Goal: Task Accomplishment & Management: Manage account settings

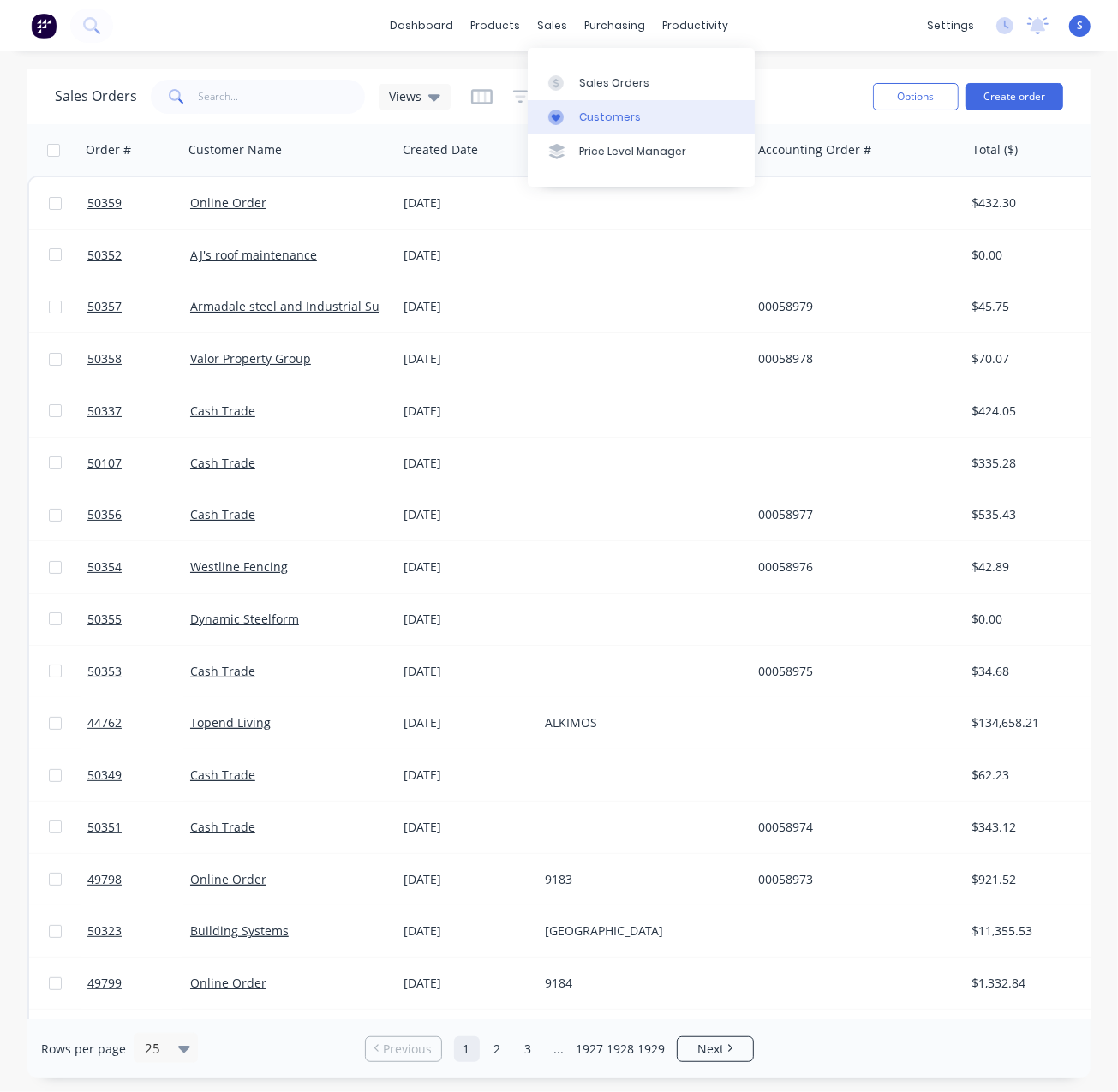
click at [608, 120] on div "Customers" at bounding box center [609, 117] width 61 height 16
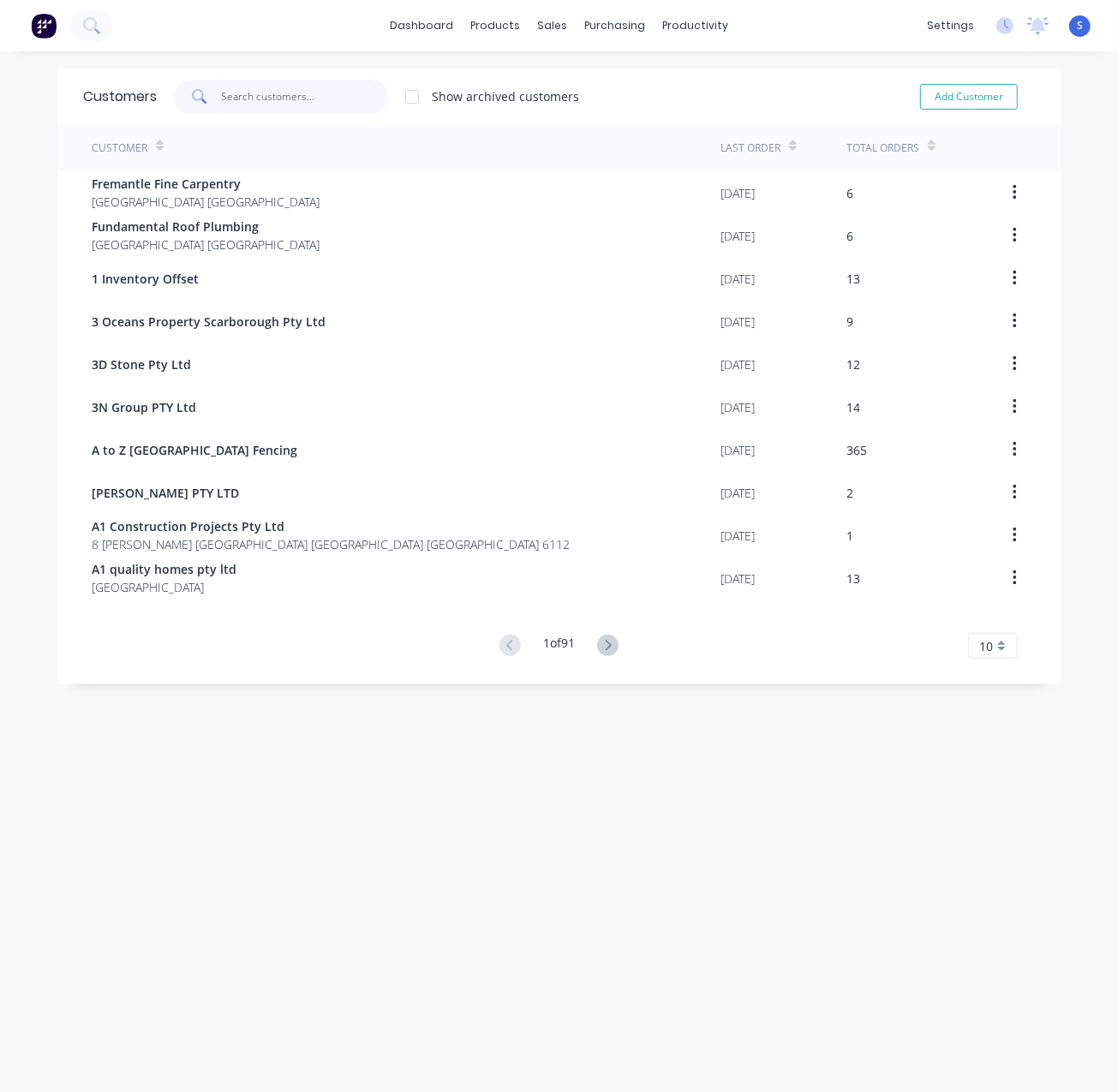
click at [303, 93] on input "text" at bounding box center [305, 96] width 167 height 34
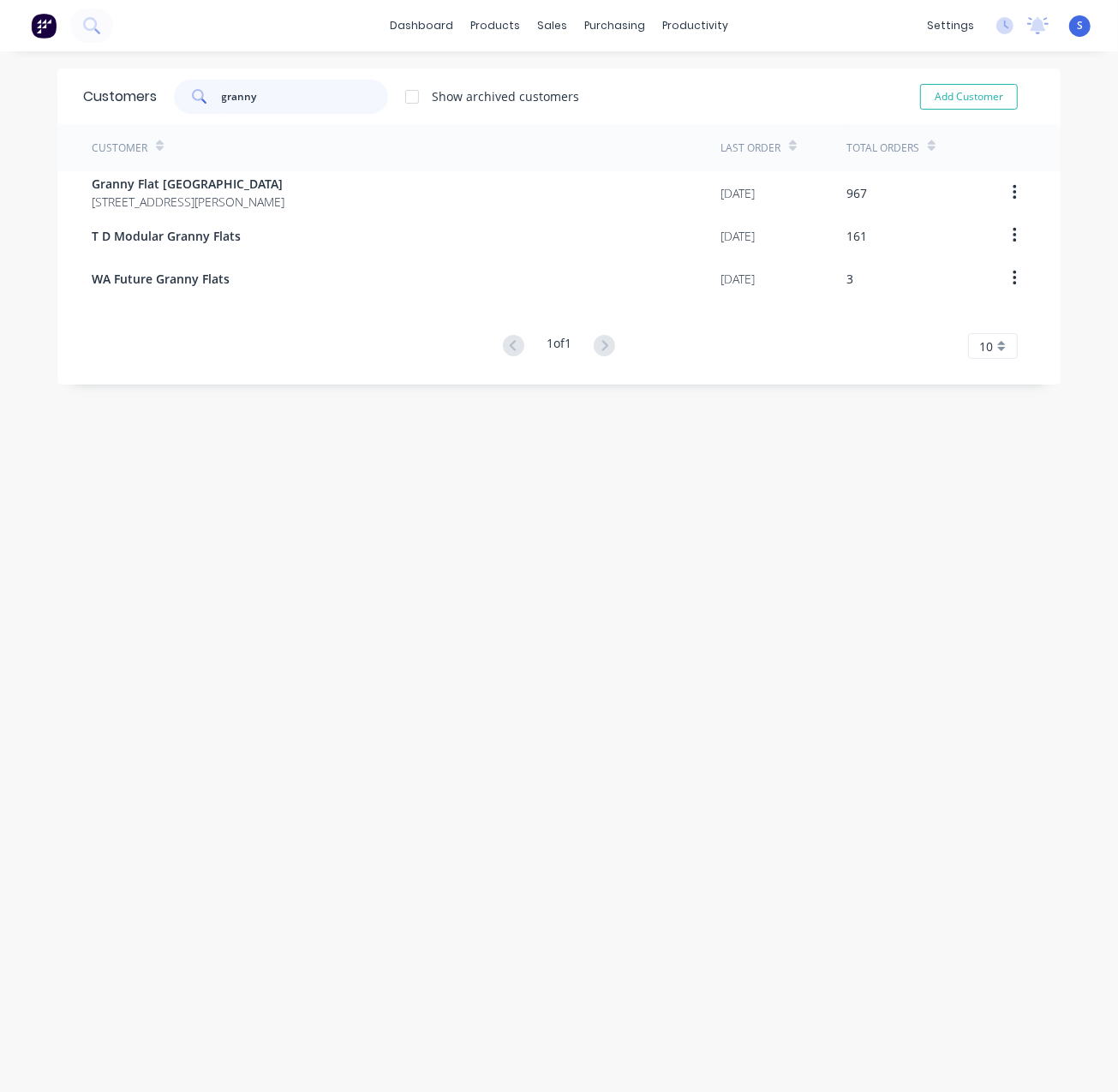
type input "granny"
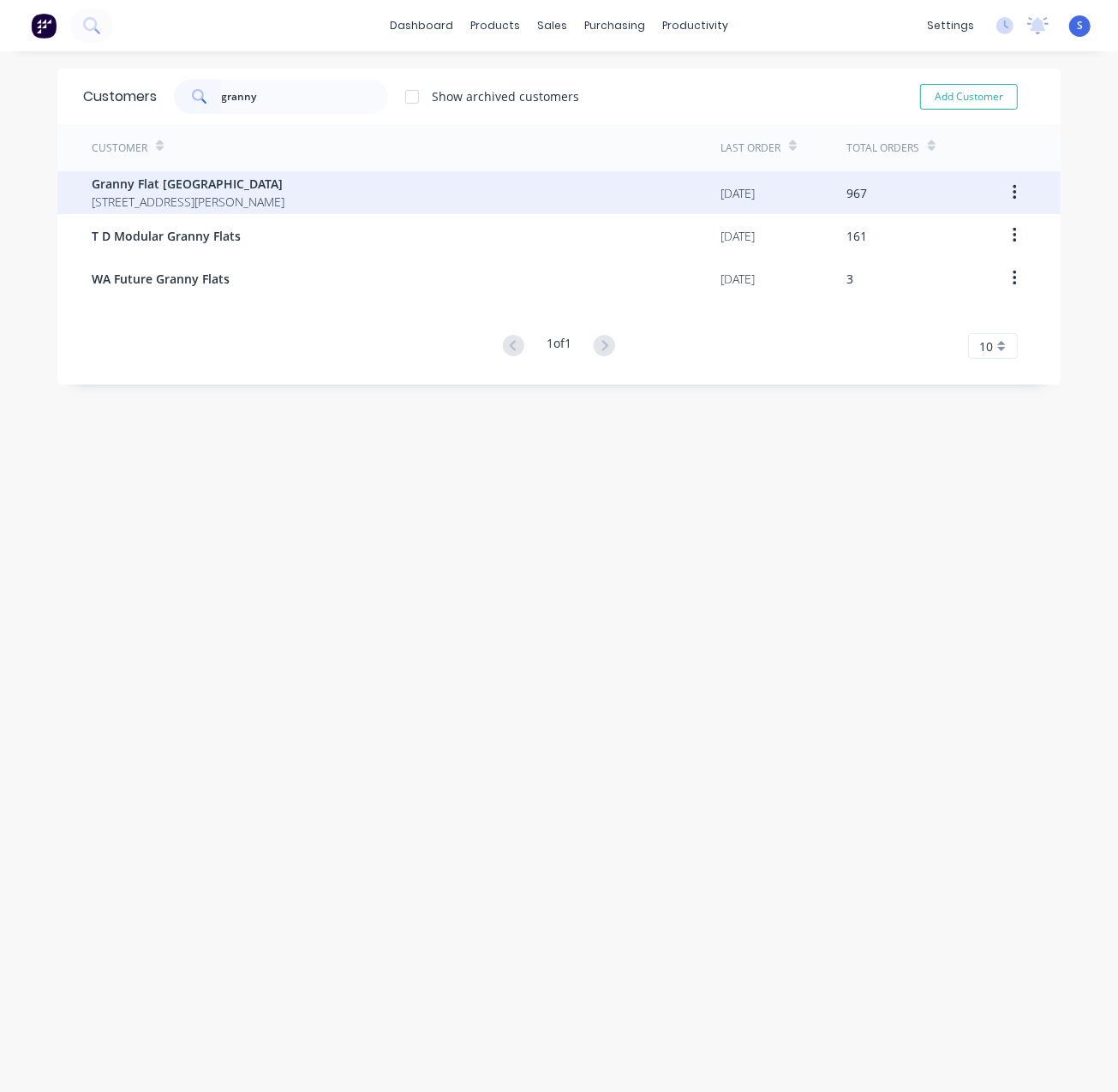
click at [284, 190] on span "Granny Flat [GEOGRAPHIC_DATA]" at bounding box center [188, 184] width 192 height 18
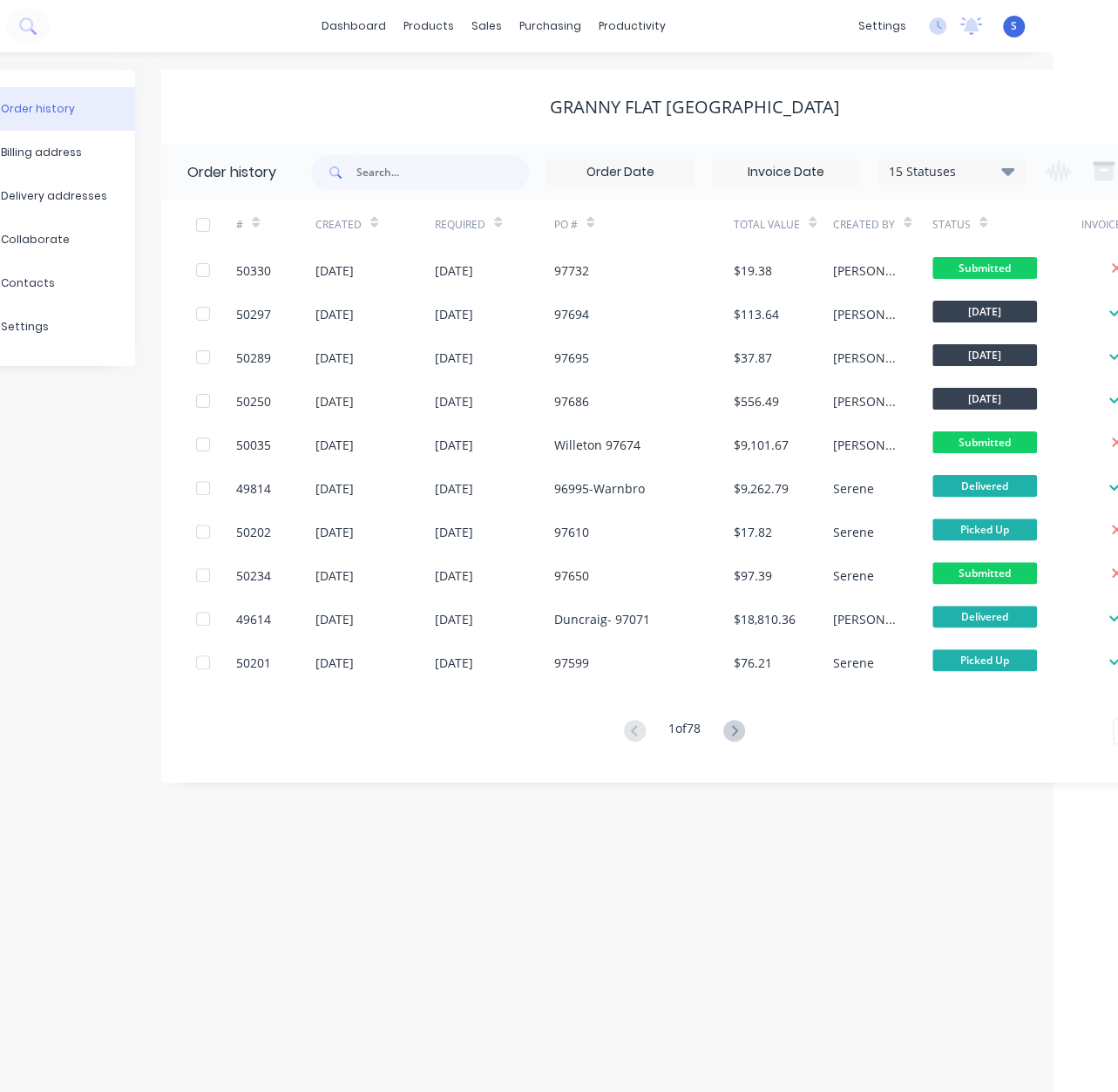
drag, startPoint x: 423, startPoint y: 92, endPoint x: 606, endPoint y: 88, distance: 183.0
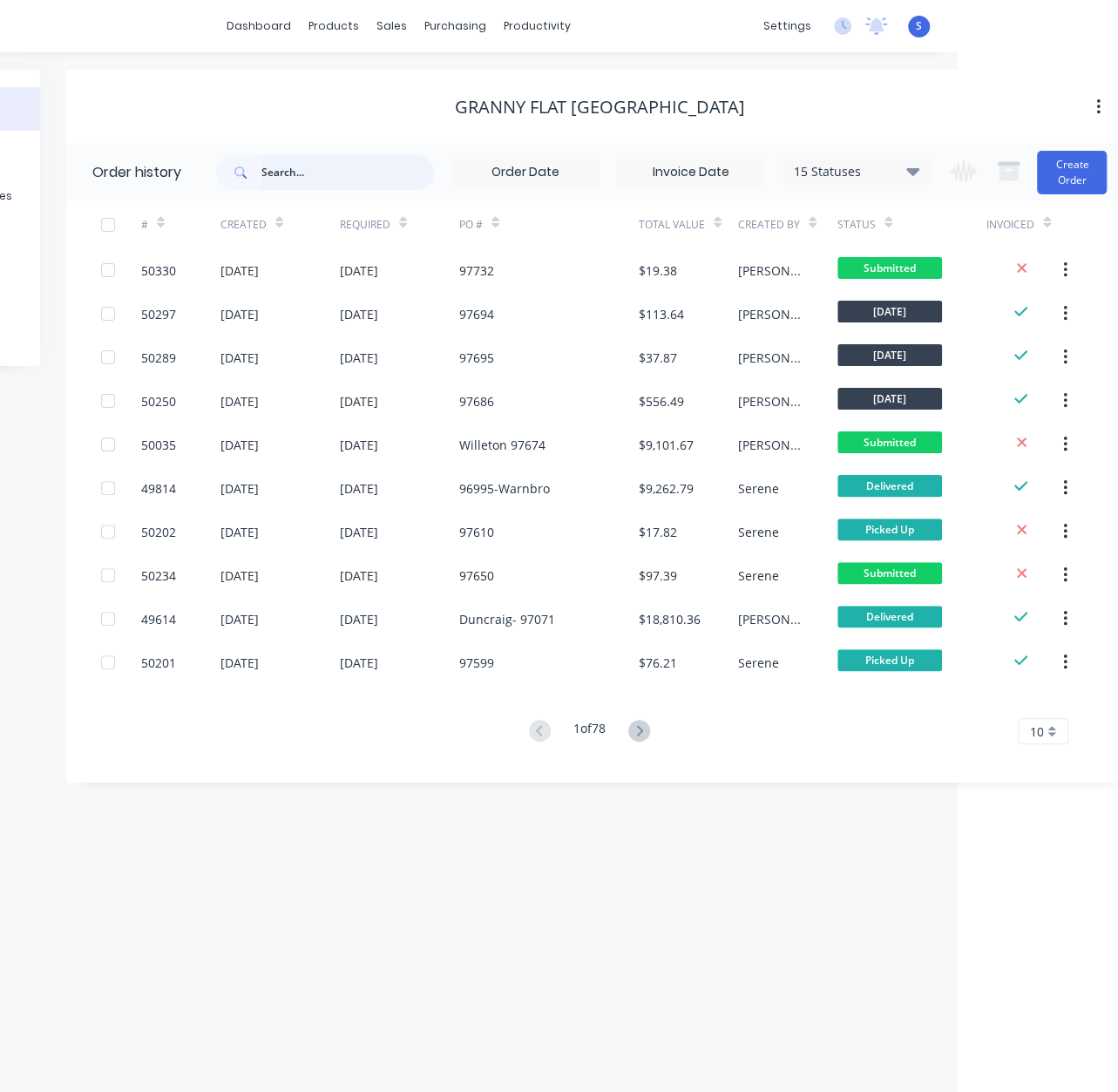
click at [359, 169] on input "text" at bounding box center [348, 171] width 172 height 34
type input "sorrento"
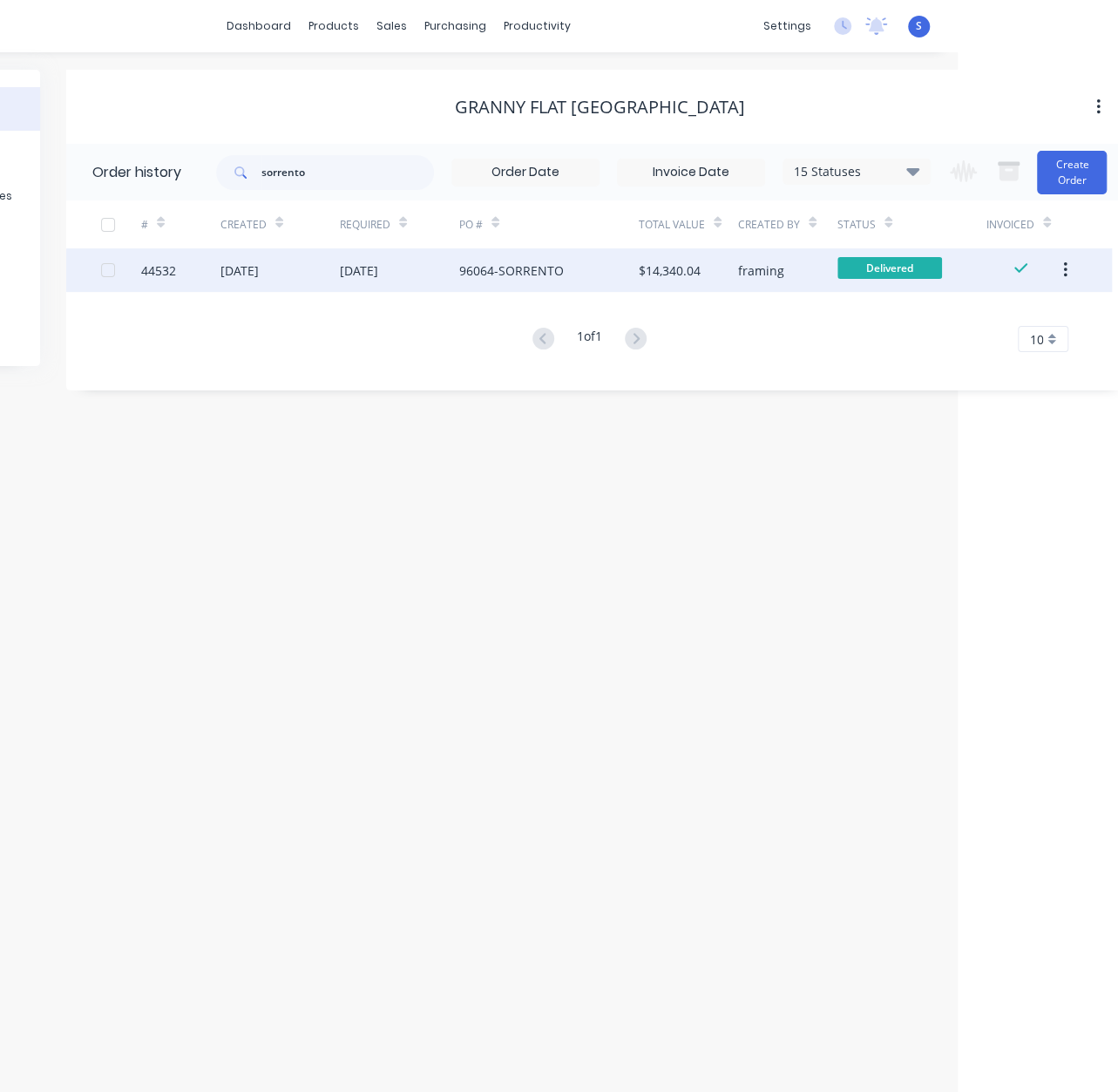
click at [378, 265] on div "18 Sep 2025" at bounding box center [359, 271] width 38 height 19
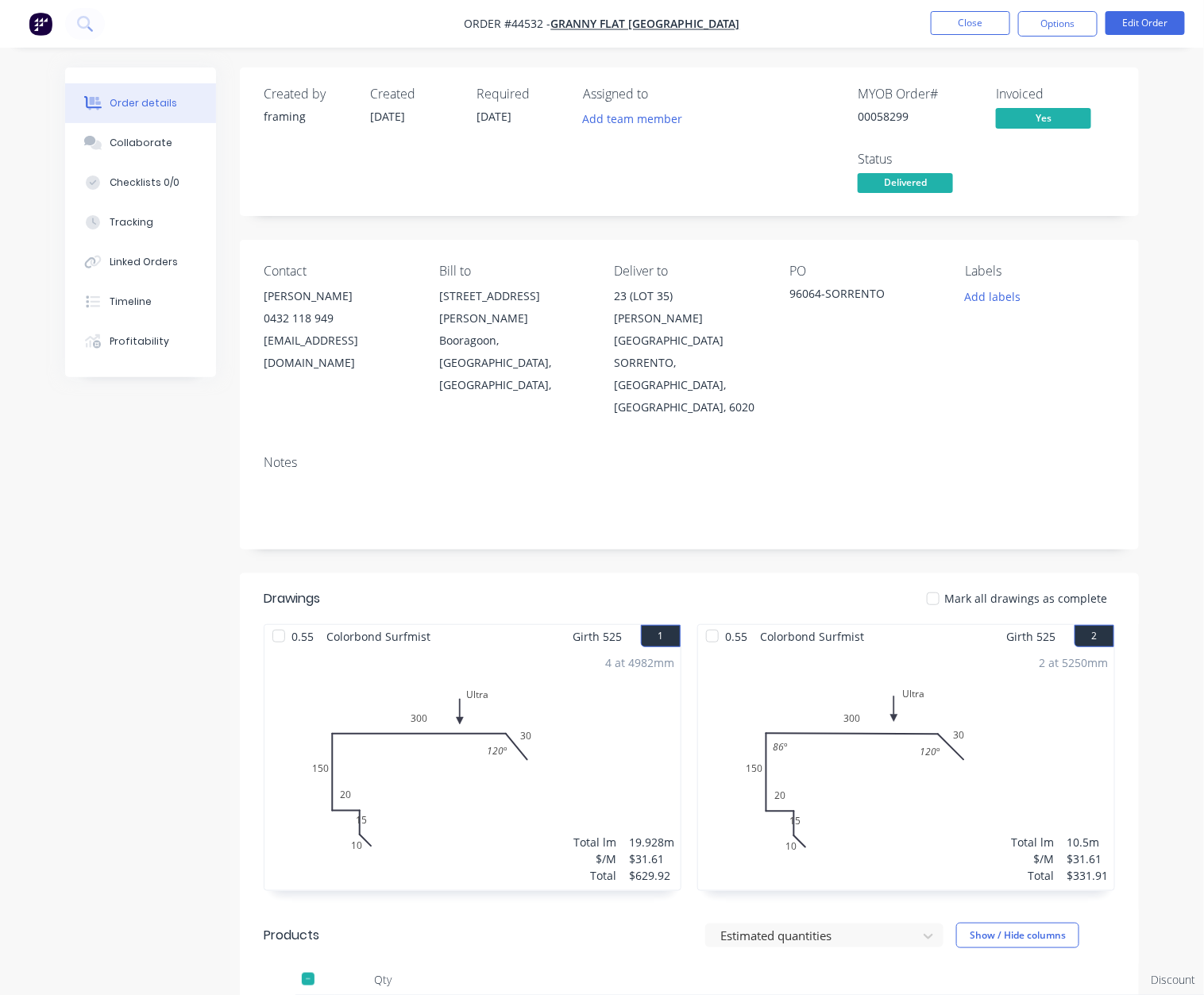
scroll to position [278, 0]
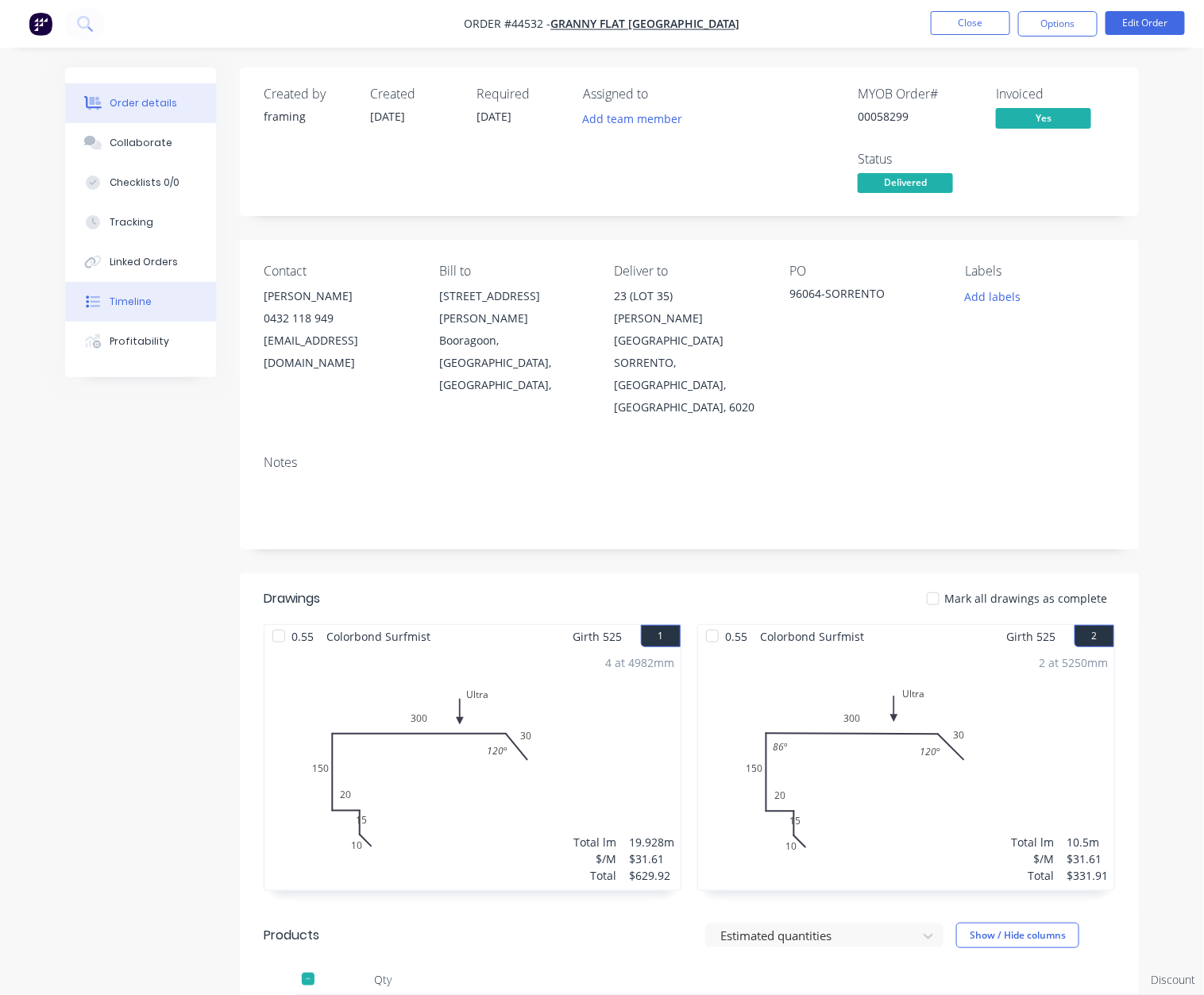
click at [153, 308] on button "Timeline" at bounding box center [141, 301] width 151 height 40
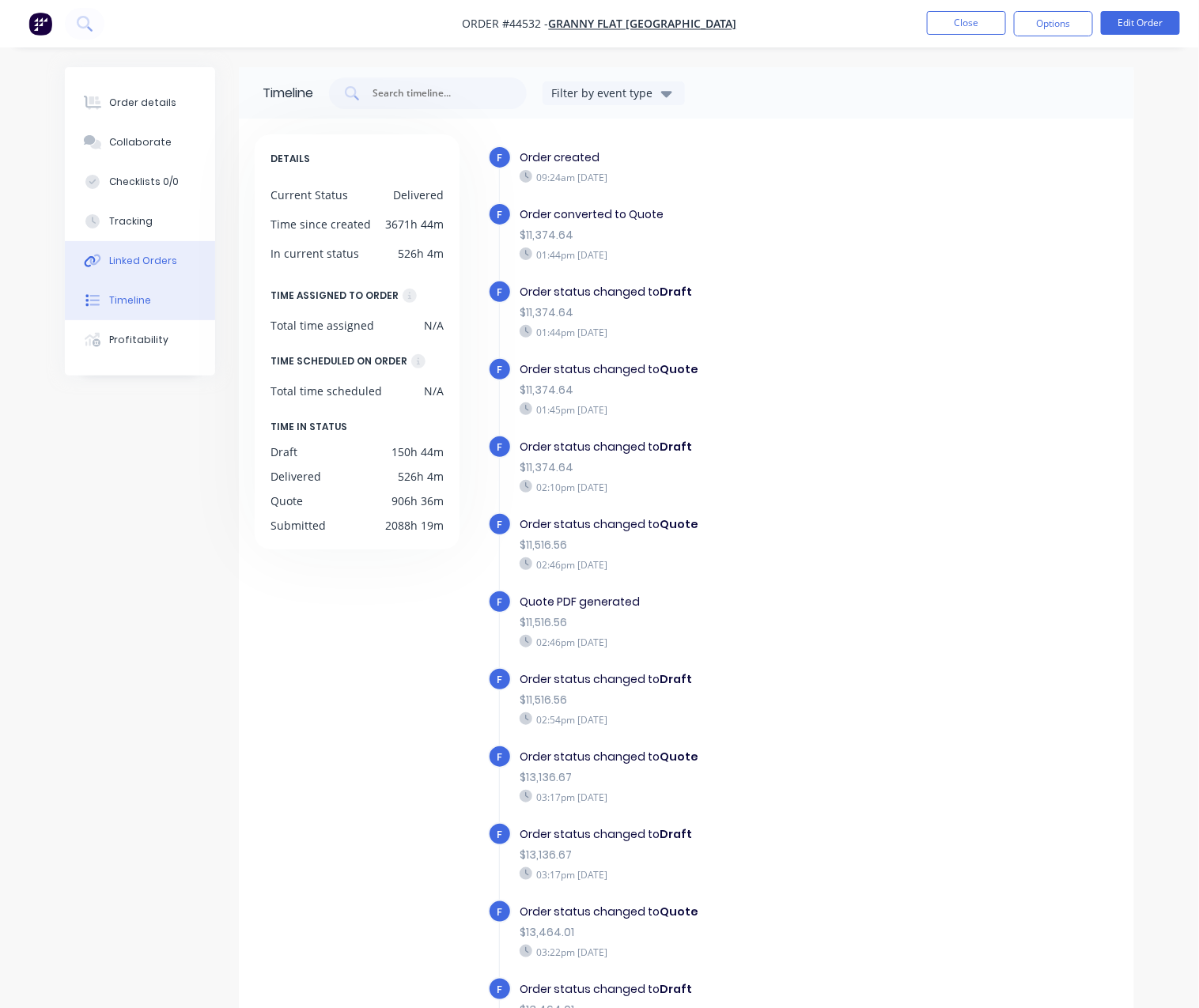
click at [170, 268] on div "Linked Orders" at bounding box center [143, 260] width 68 height 14
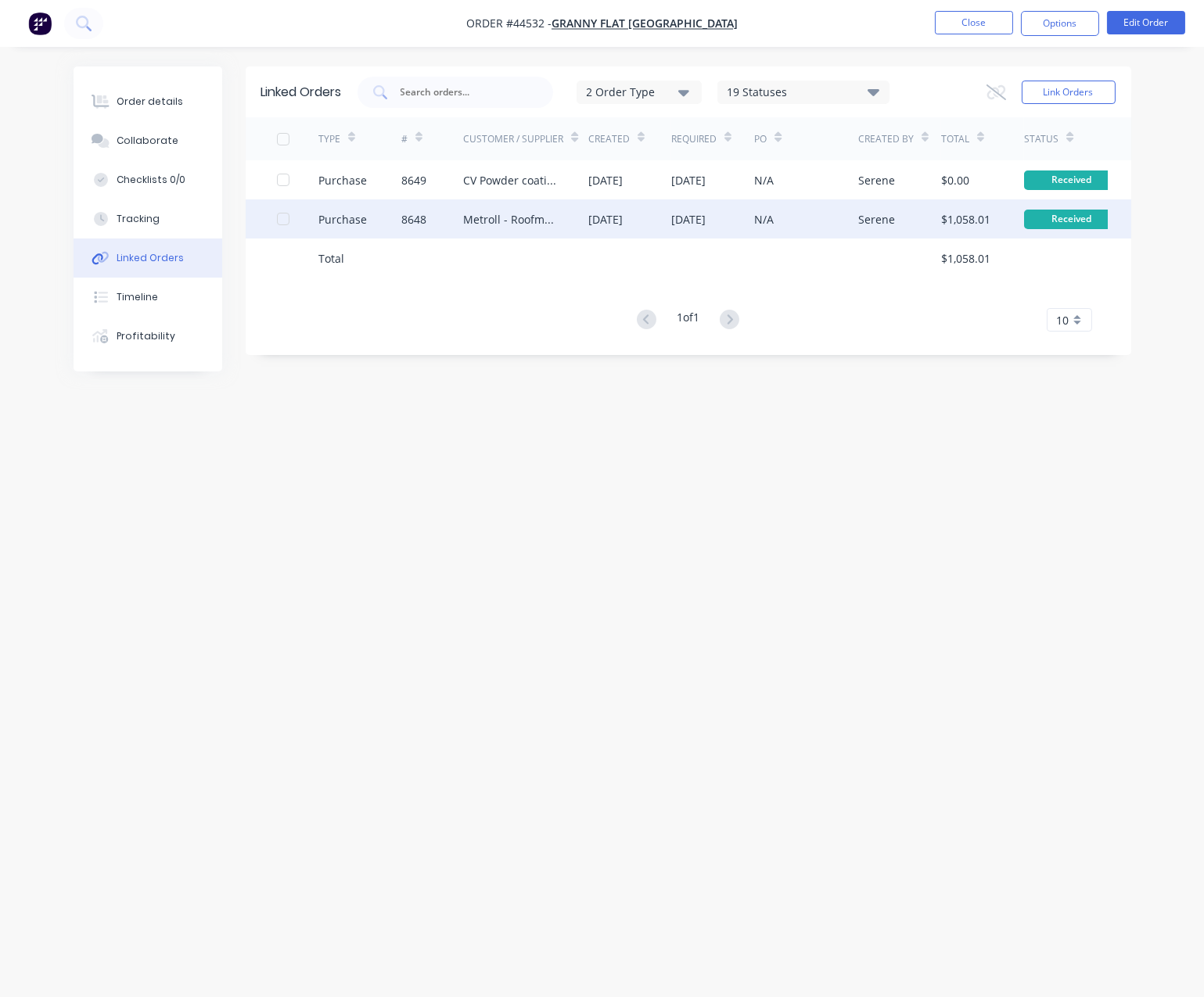
click at [490, 220] on div "Metroll - Roofmart" at bounding box center [510, 219] width 93 height 17
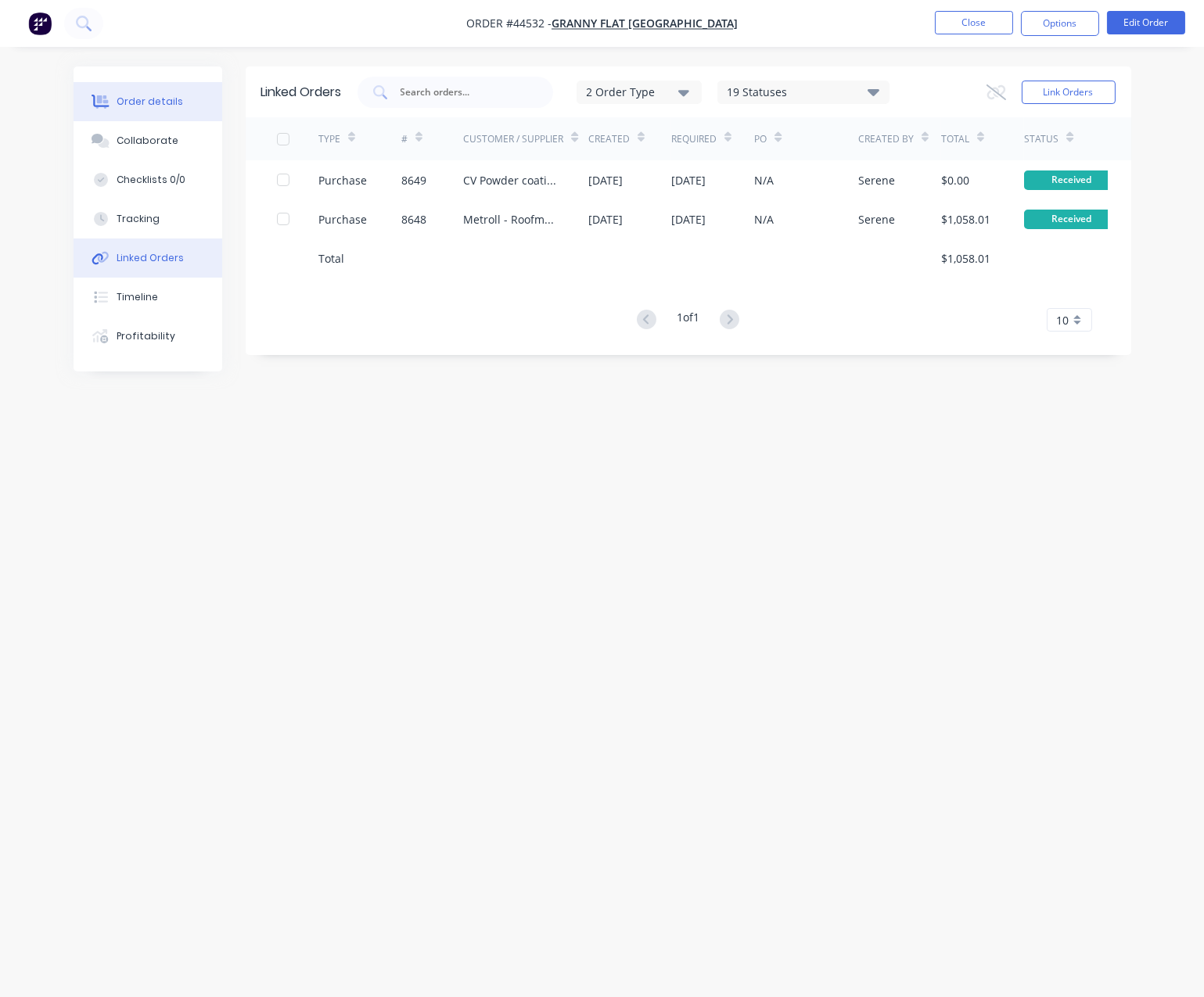
click at [156, 109] on div "Order details" at bounding box center [149, 101] width 66 height 14
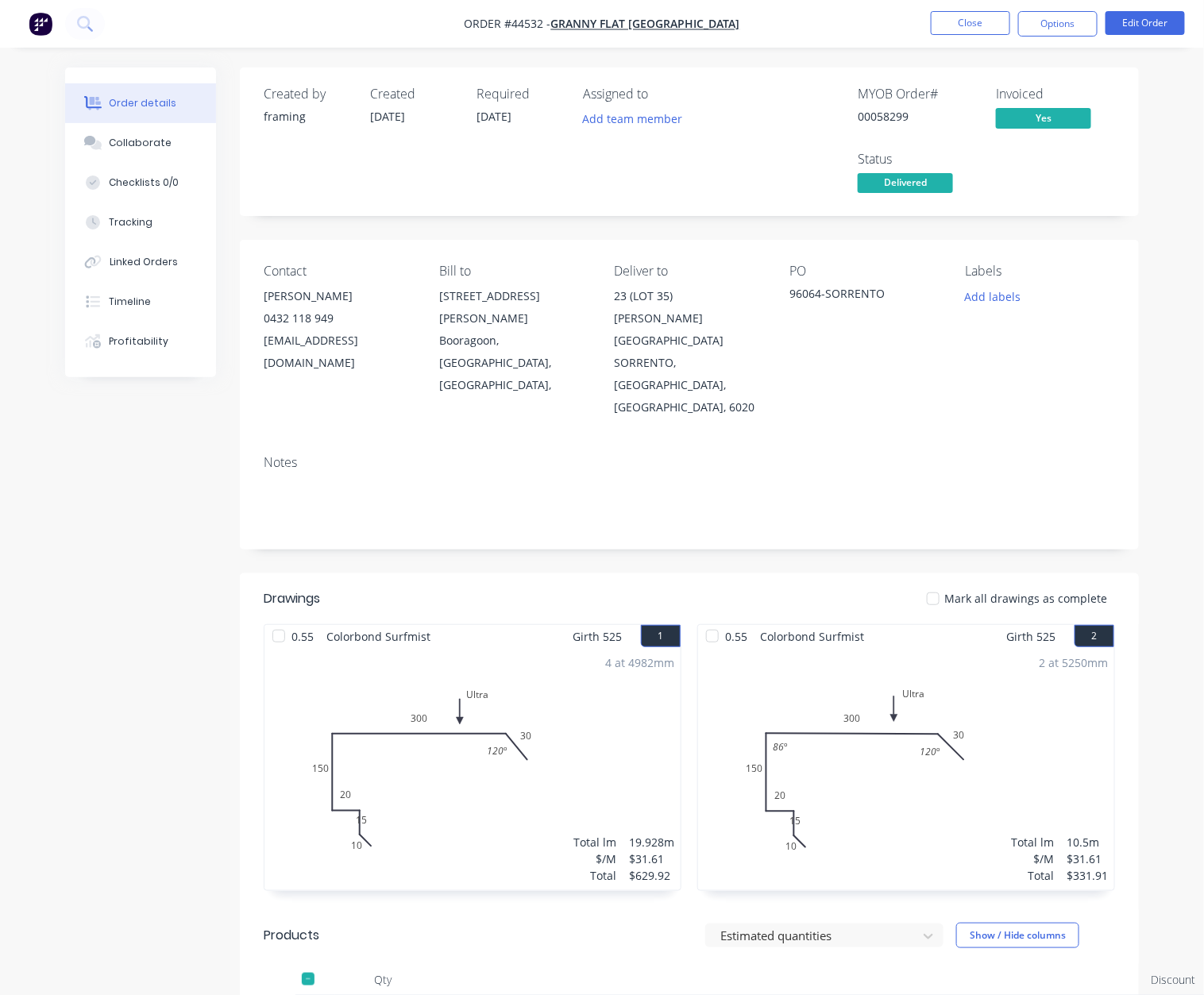
scroll to position [0, 76]
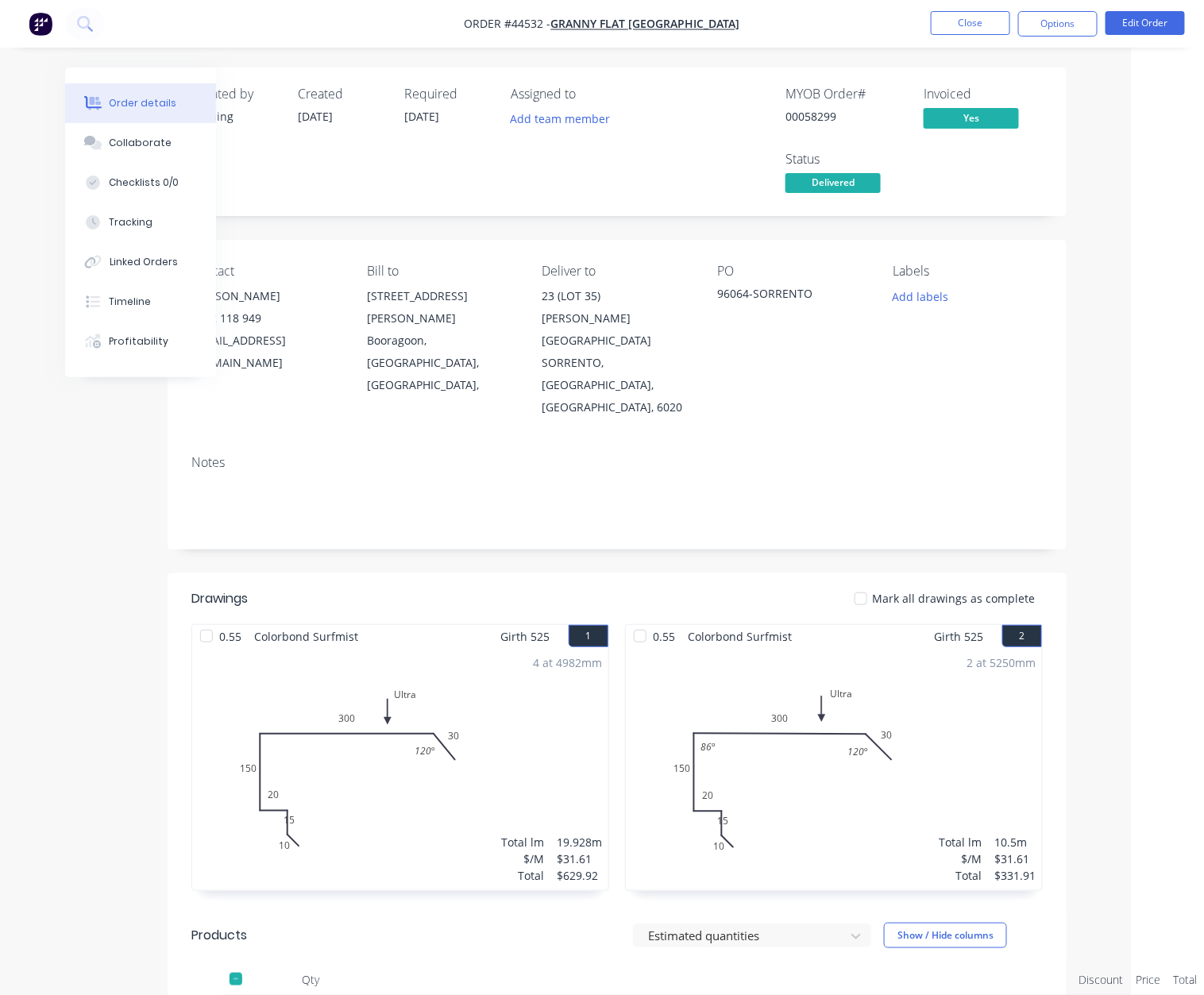
drag, startPoint x: 421, startPoint y: 282, endPoint x: 625, endPoint y: 285, distance: 204.0
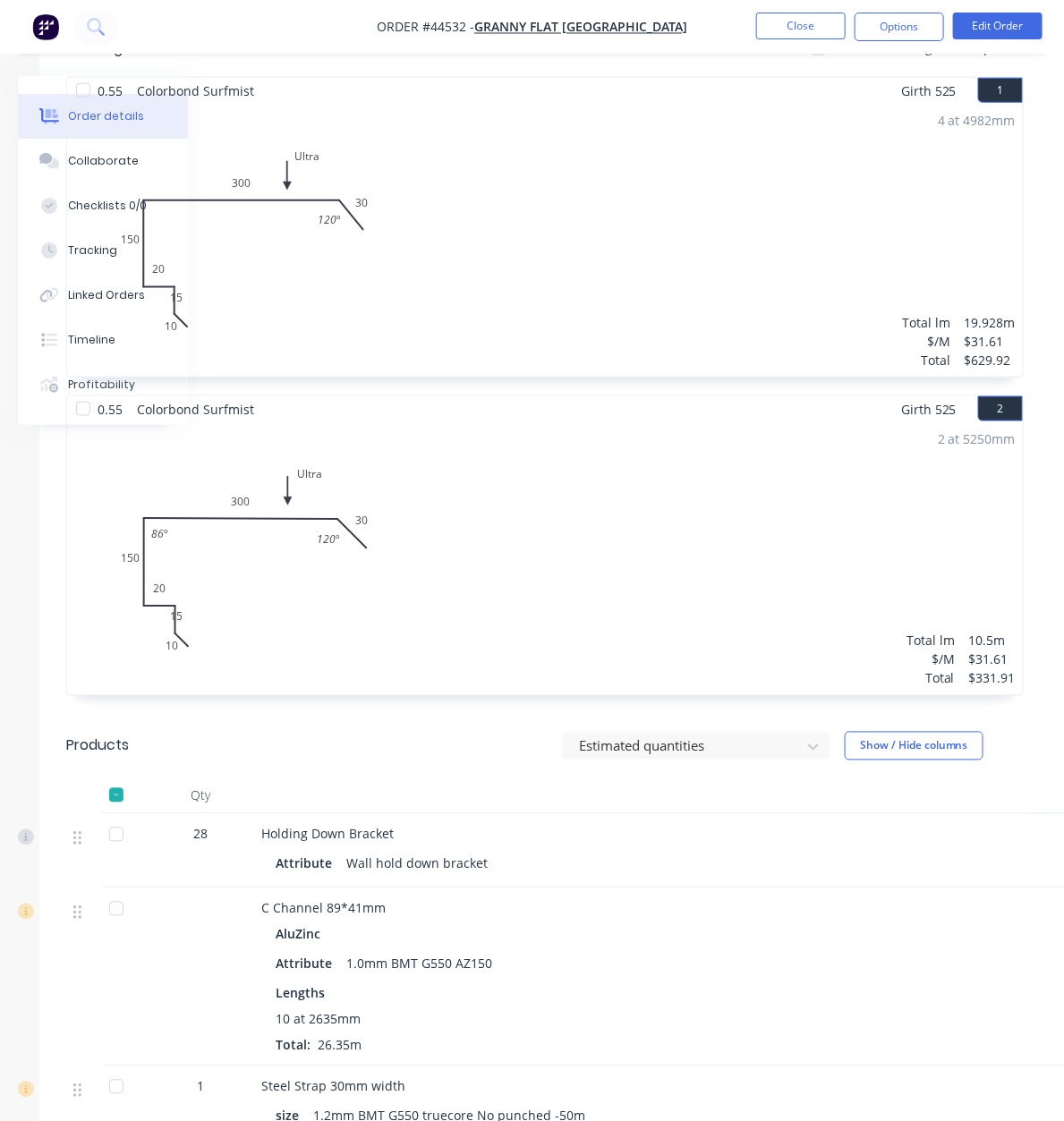
scroll to position [626, 322]
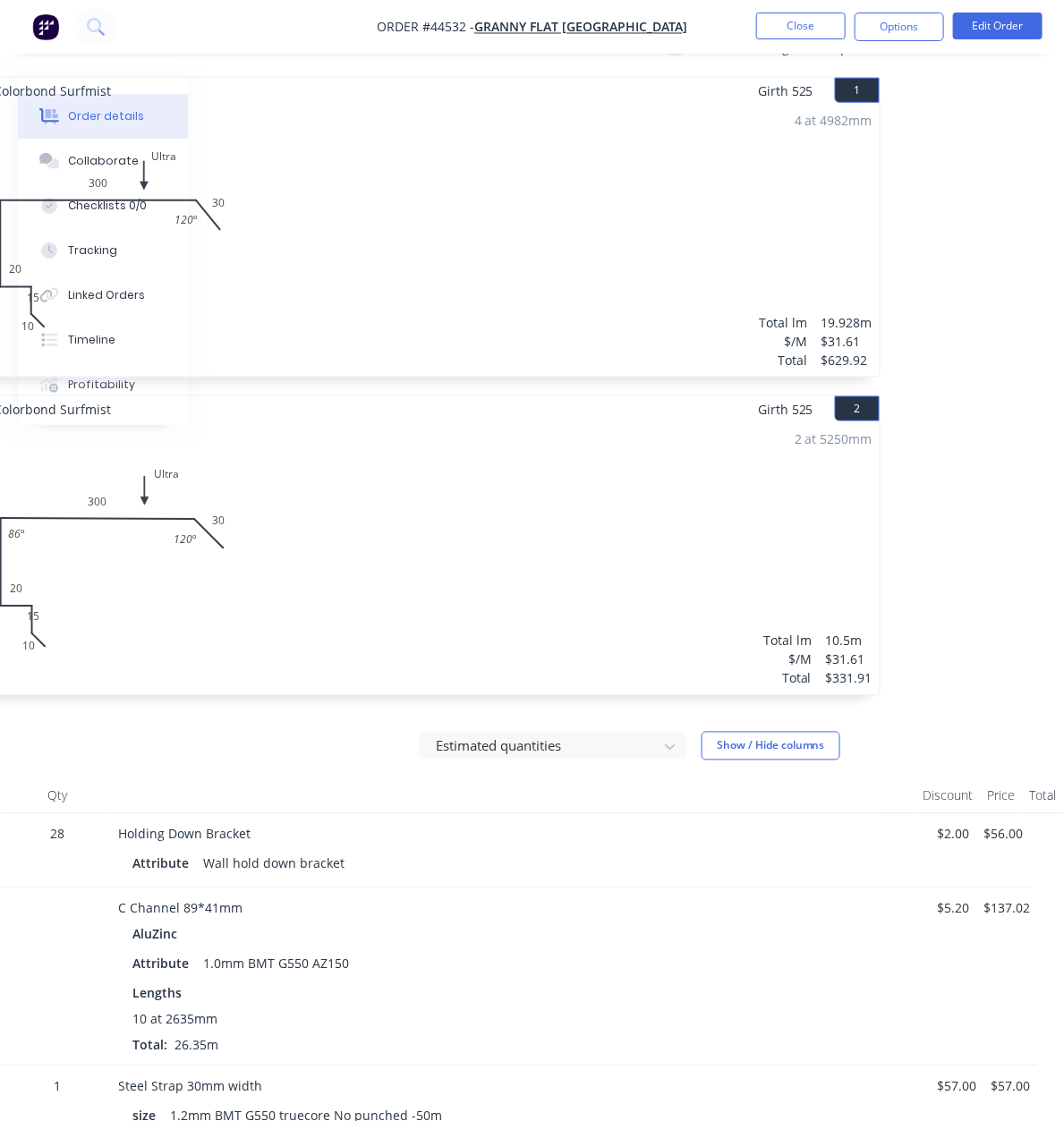
drag, startPoint x: 530, startPoint y: 375, endPoint x: 828, endPoint y: 373, distance: 298.0
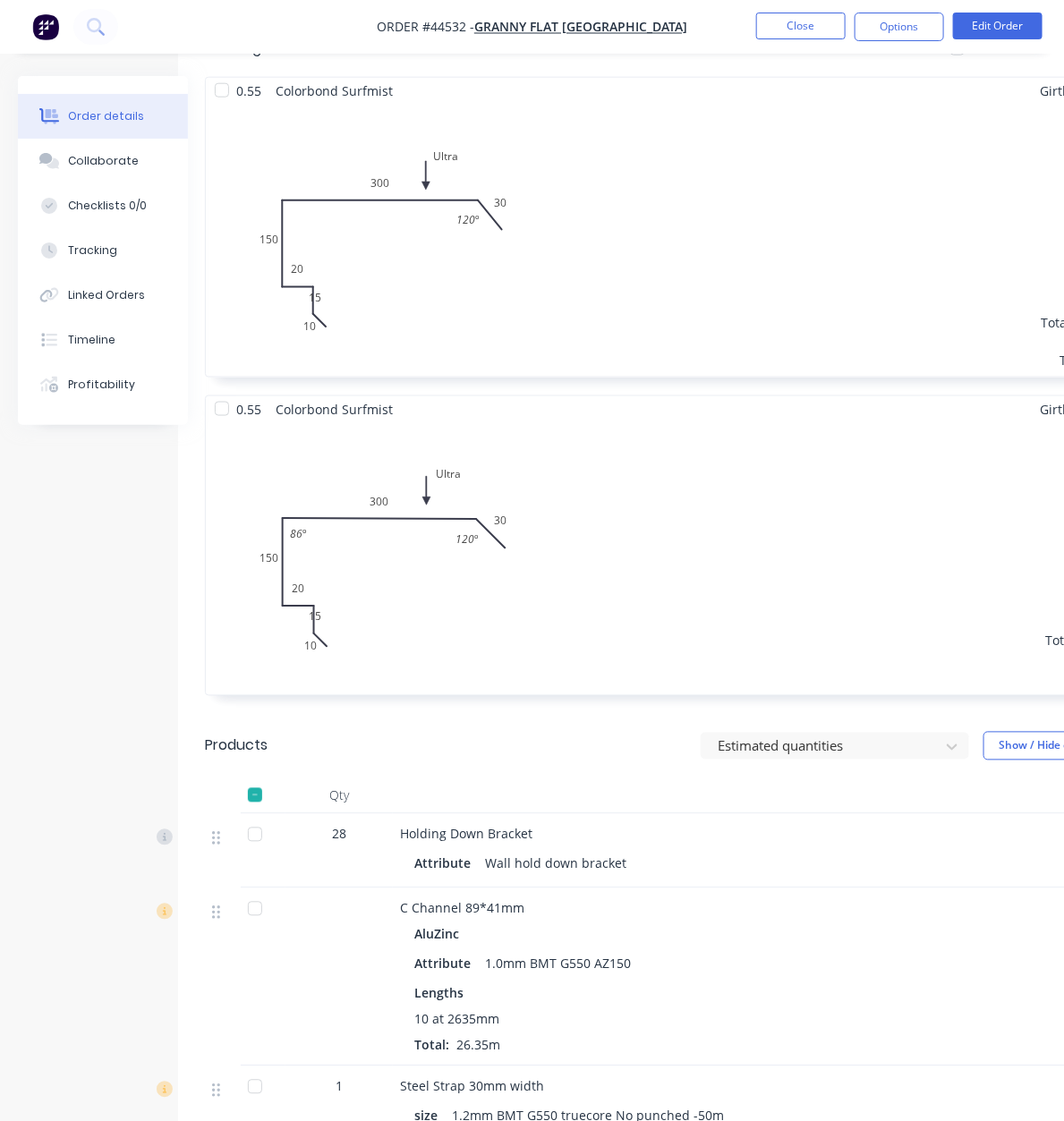
drag, startPoint x: 972, startPoint y: 463, endPoint x: 745, endPoint y: 462, distance: 227.0
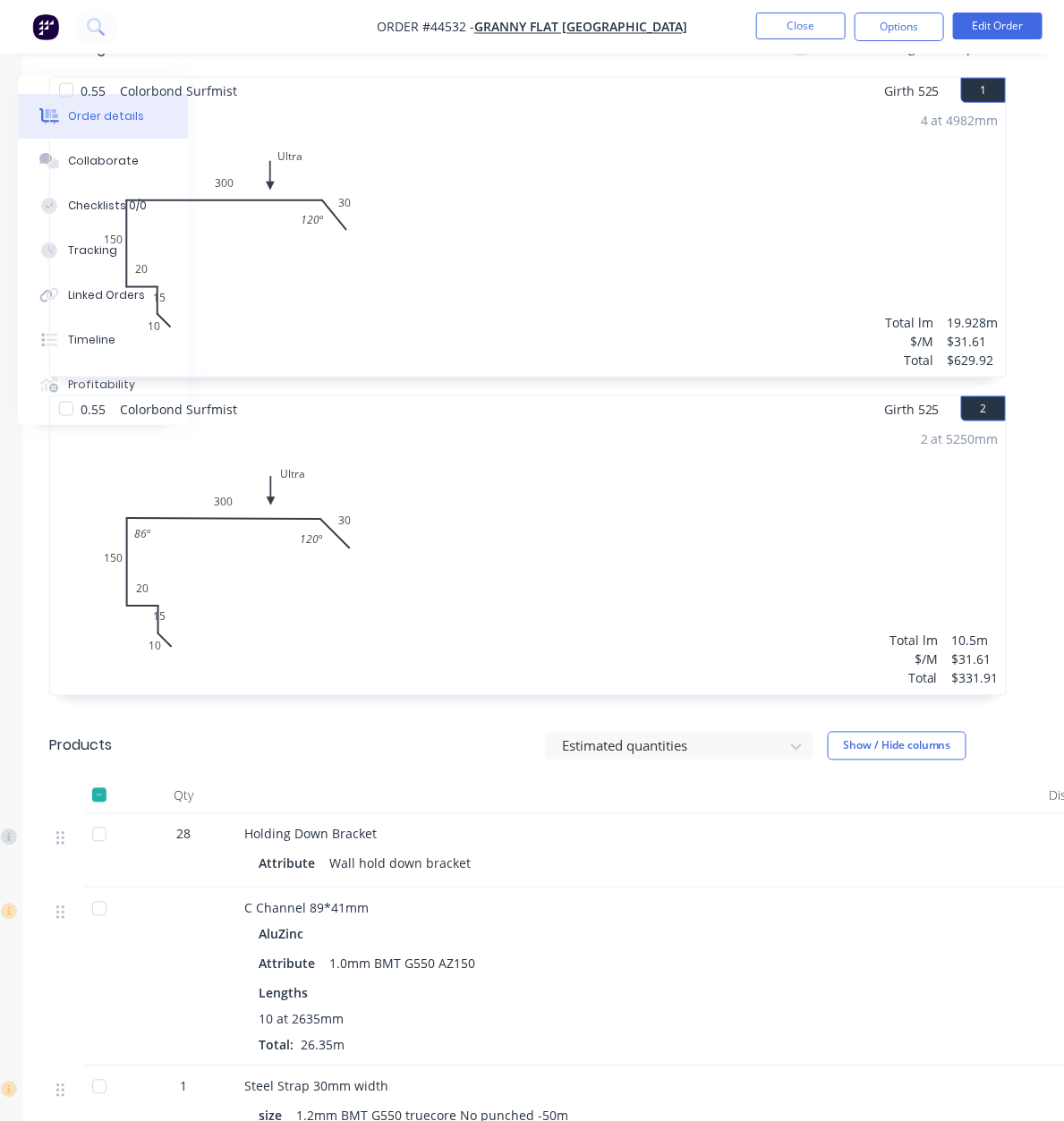
drag, startPoint x: 681, startPoint y: 393, endPoint x: 846, endPoint y: 392, distance: 165.0
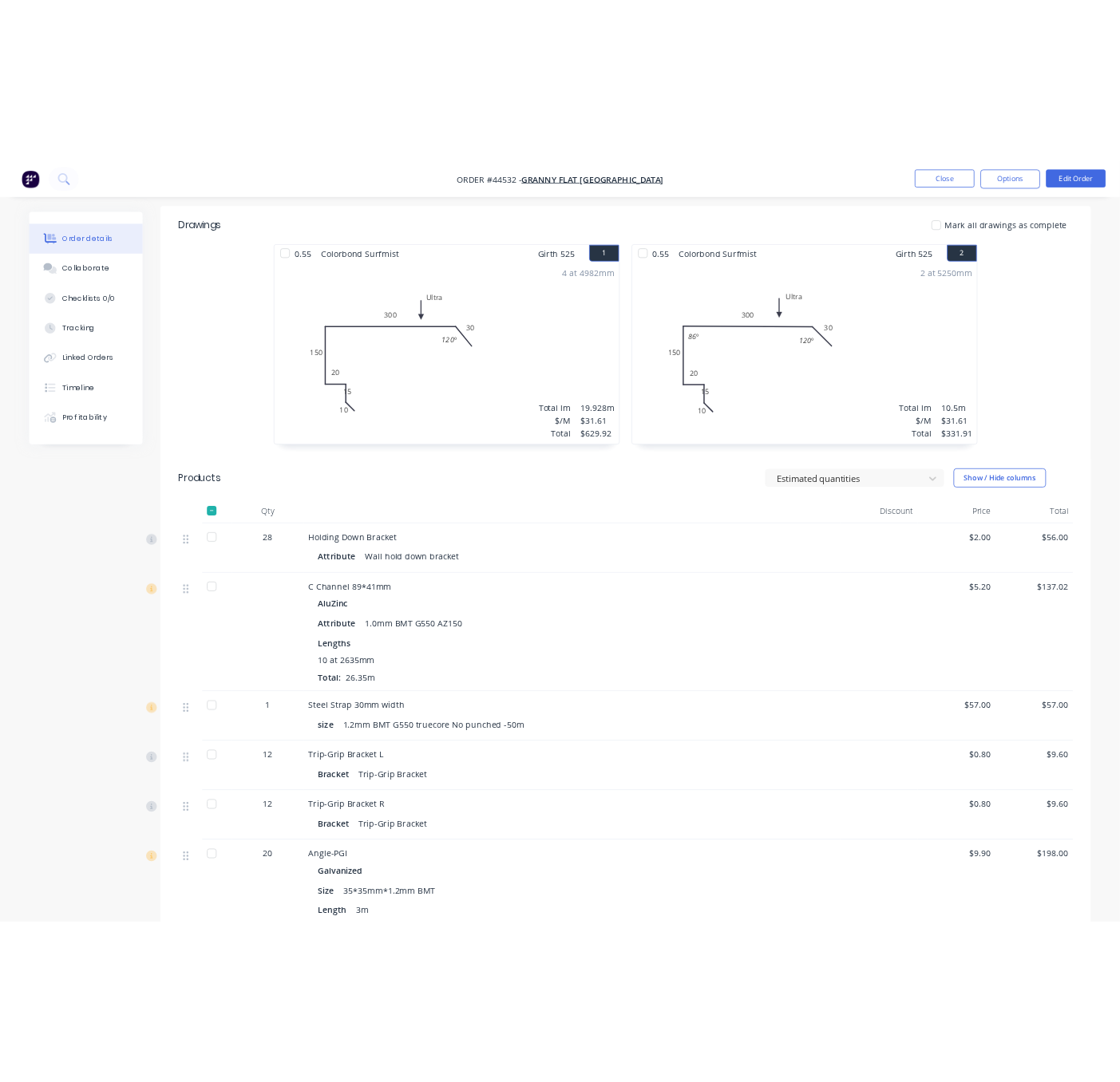
scroll to position [279, 0]
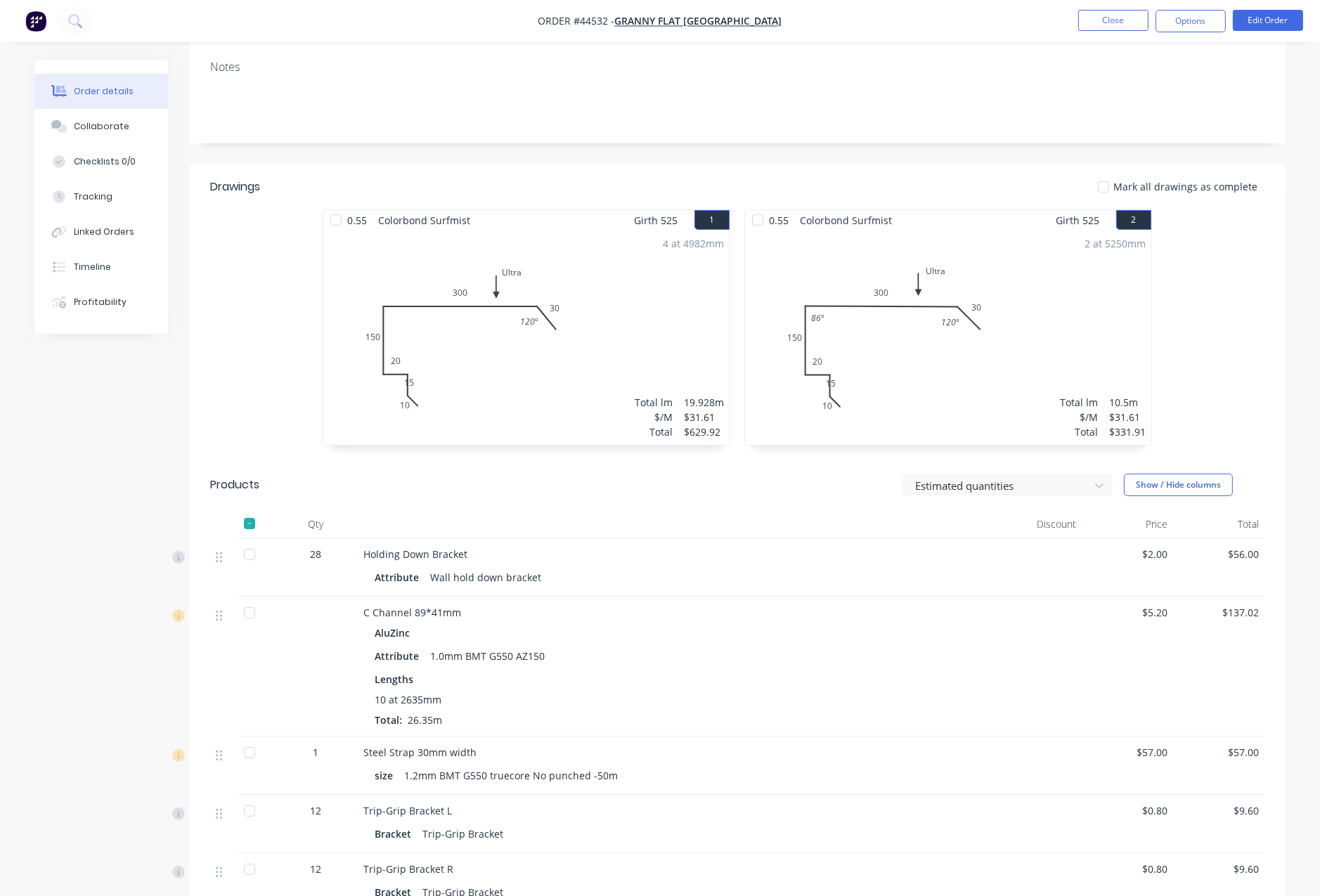
click at [1110, 336] on div "0.55 Colorbond Surfmist Girth 525 1 Ultra 10 15 20 150 300 30 120 º Ultra 10 15…" at bounding box center [737, 334] width 1097 height 250
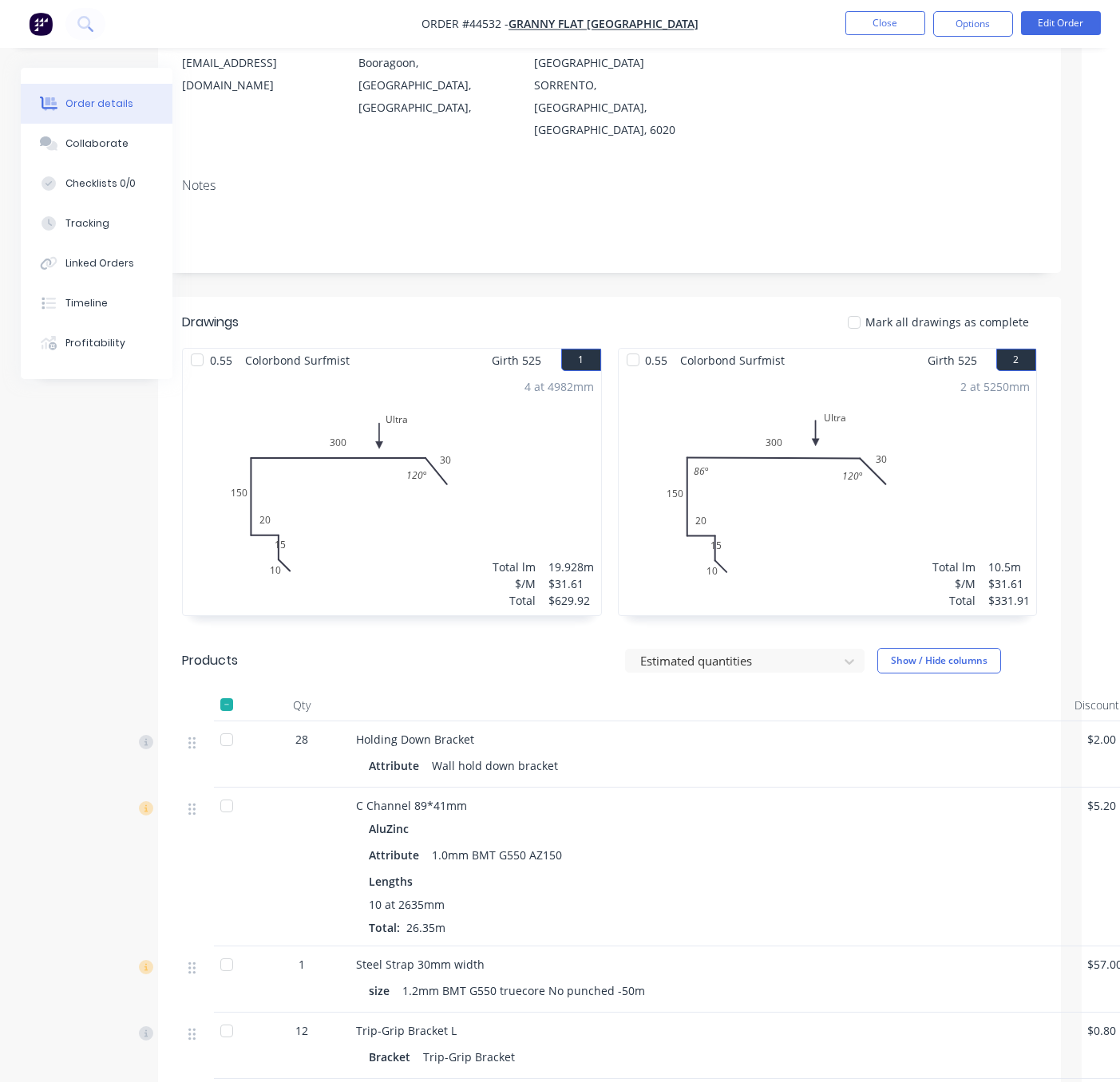
drag, startPoint x: 423, startPoint y: 285, endPoint x: 605, endPoint y: 281, distance: 182.0
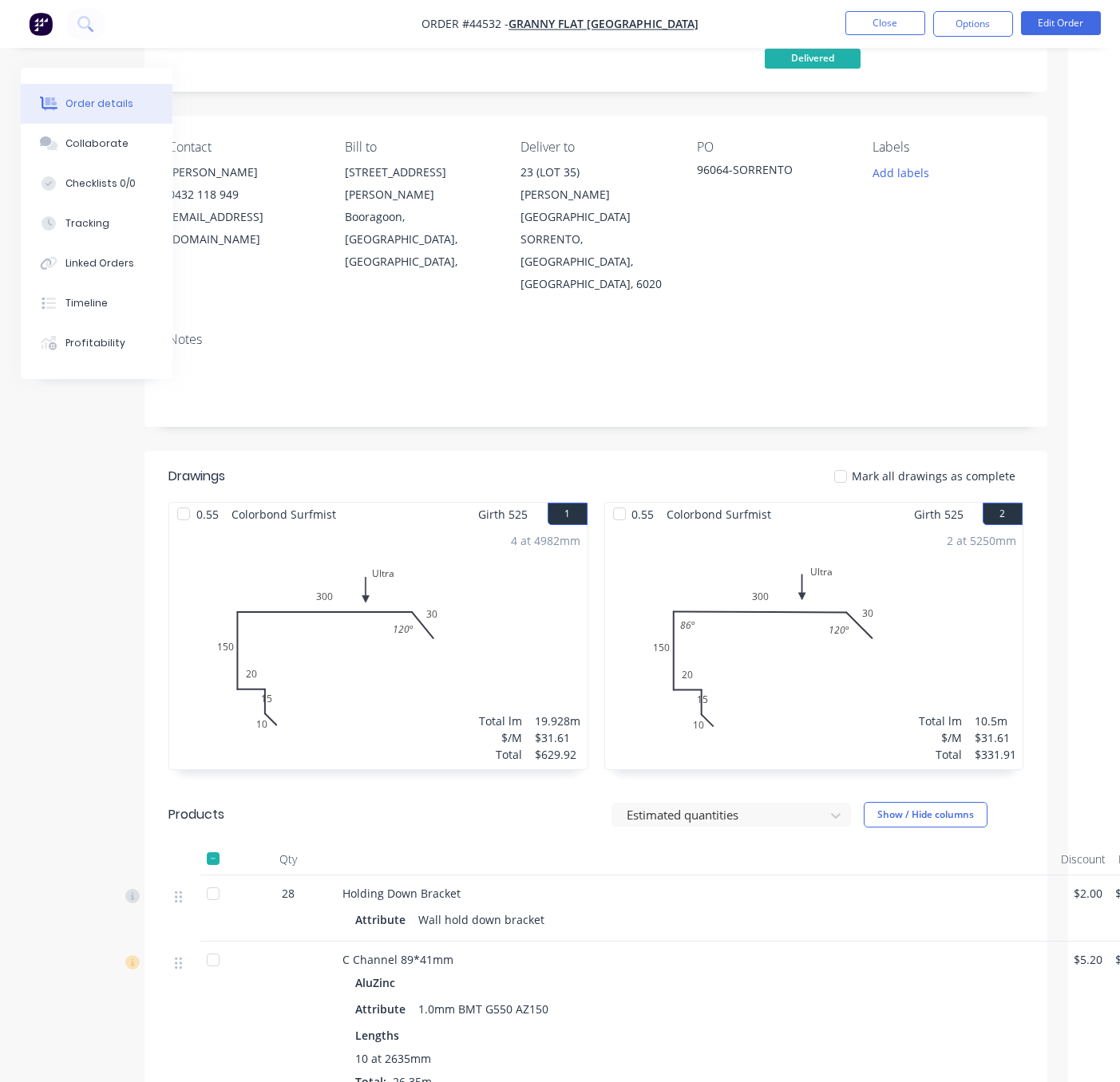
scroll to position [0, 52]
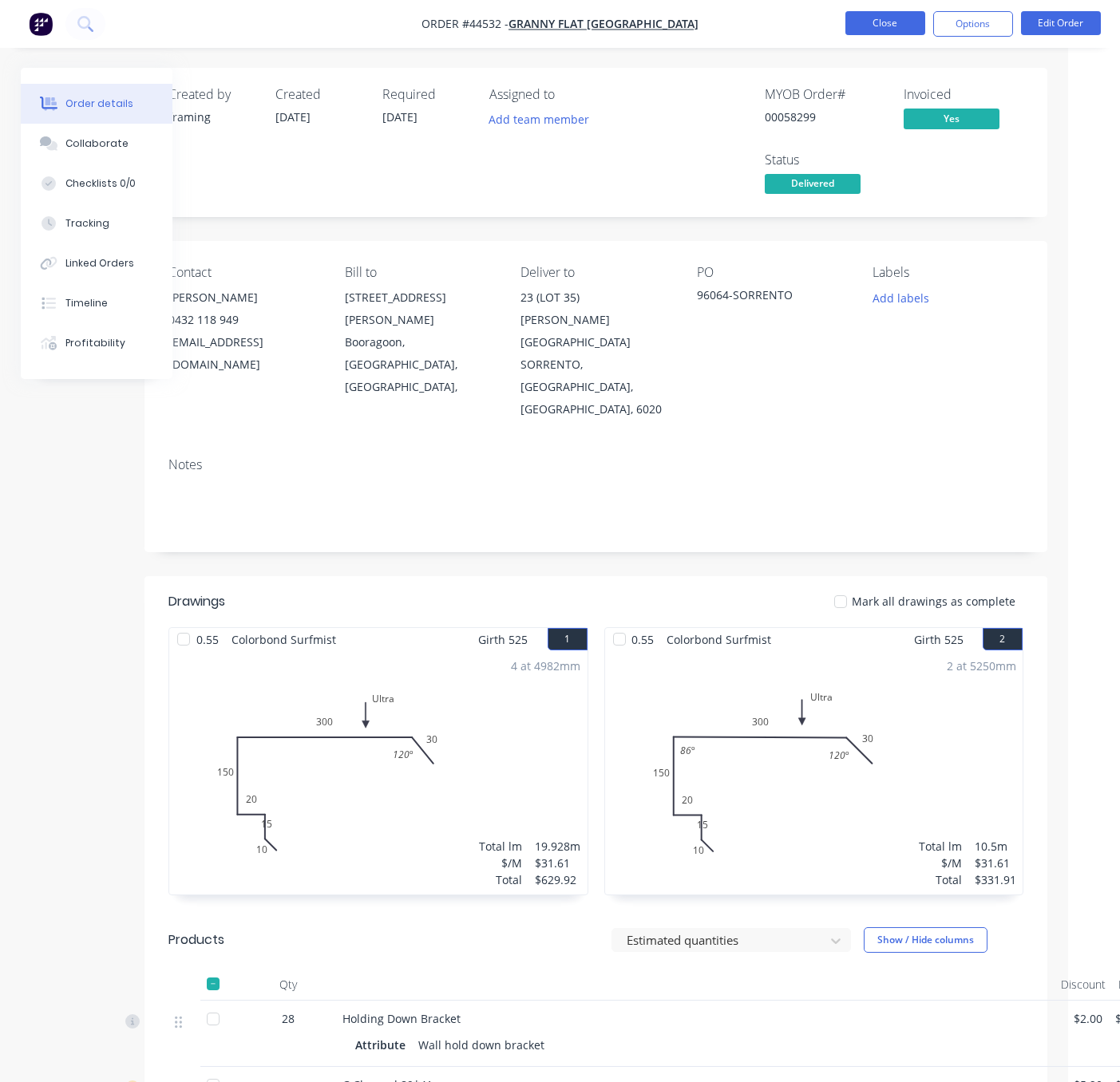
click at [872, 27] on button "Close" at bounding box center [885, 23] width 80 height 24
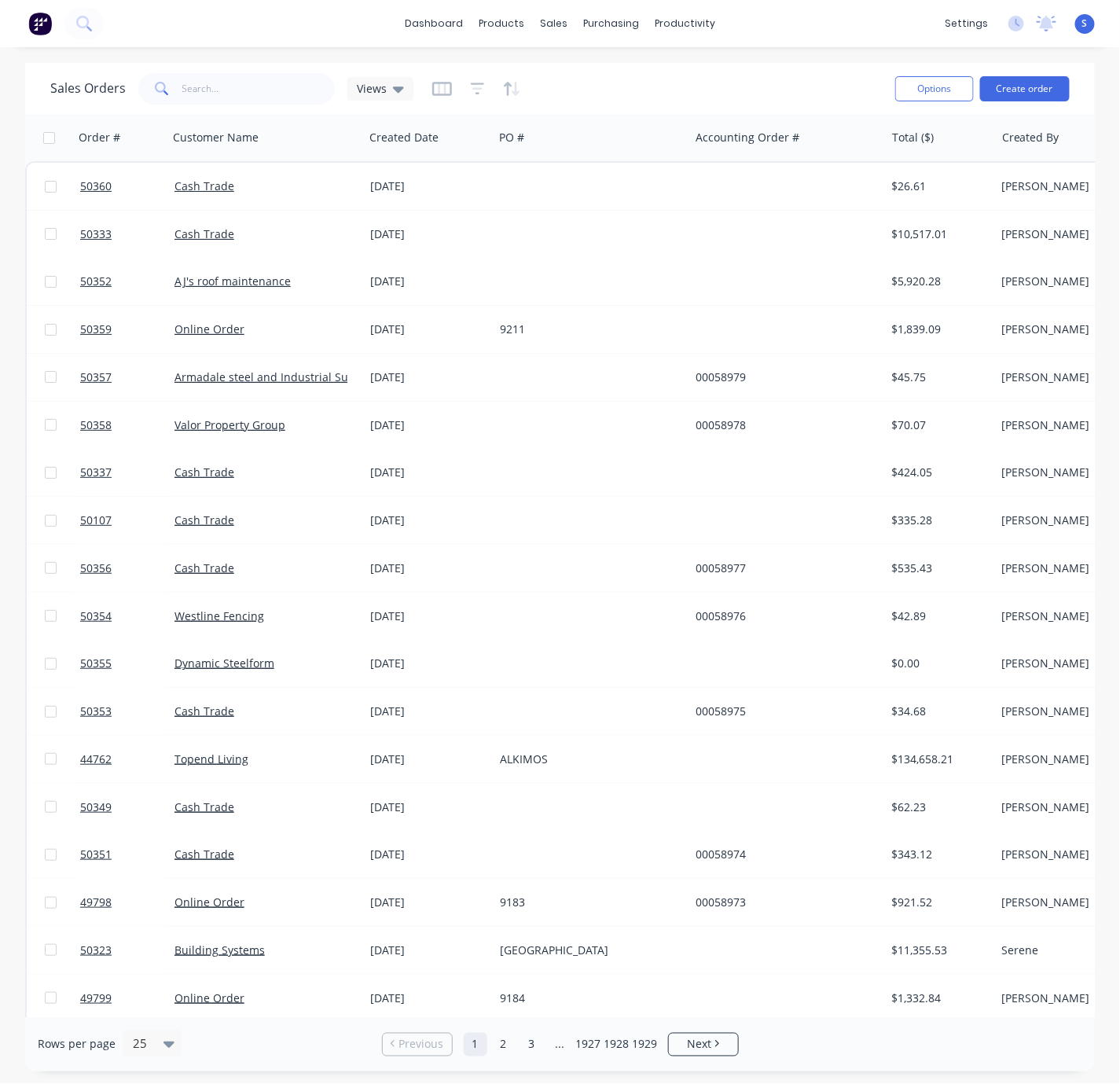
click at [14, 347] on div "Sales Orders Views Options Create order Order # Customer Name Created Date PO #…" at bounding box center [560, 568] width 1120 height 1009
click at [14, 631] on div "Sales Orders Views Options Create order Order # Customer Name Created Date PO #…" at bounding box center [559, 568] width 1119 height 1009
click at [599, 78] on div "Sales Orders" at bounding box center [610, 76] width 65 height 14
click at [611, 115] on div "Customers" at bounding box center [605, 108] width 56 height 14
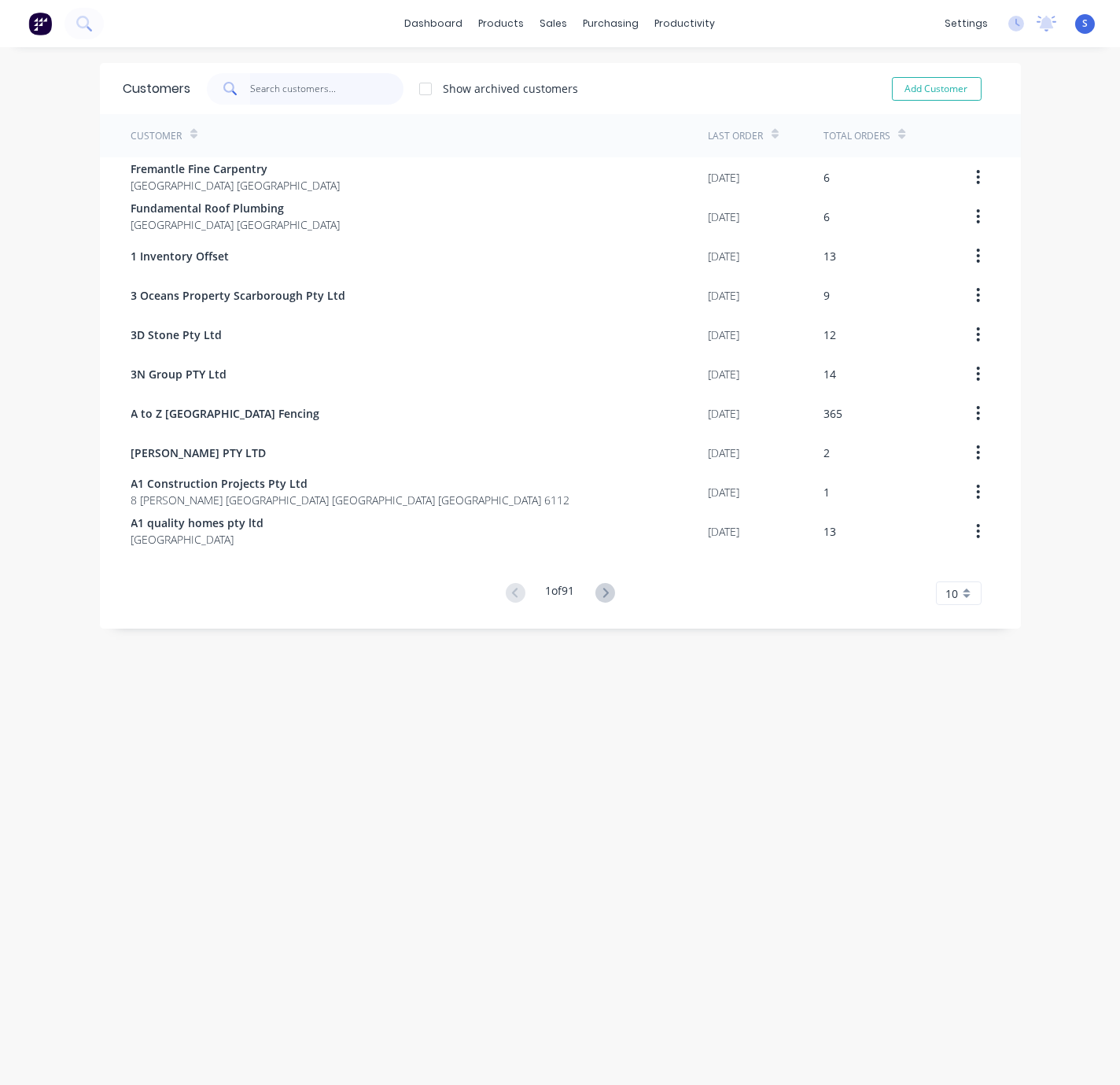
click at [297, 99] on input "text" at bounding box center [326, 88] width 153 height 31
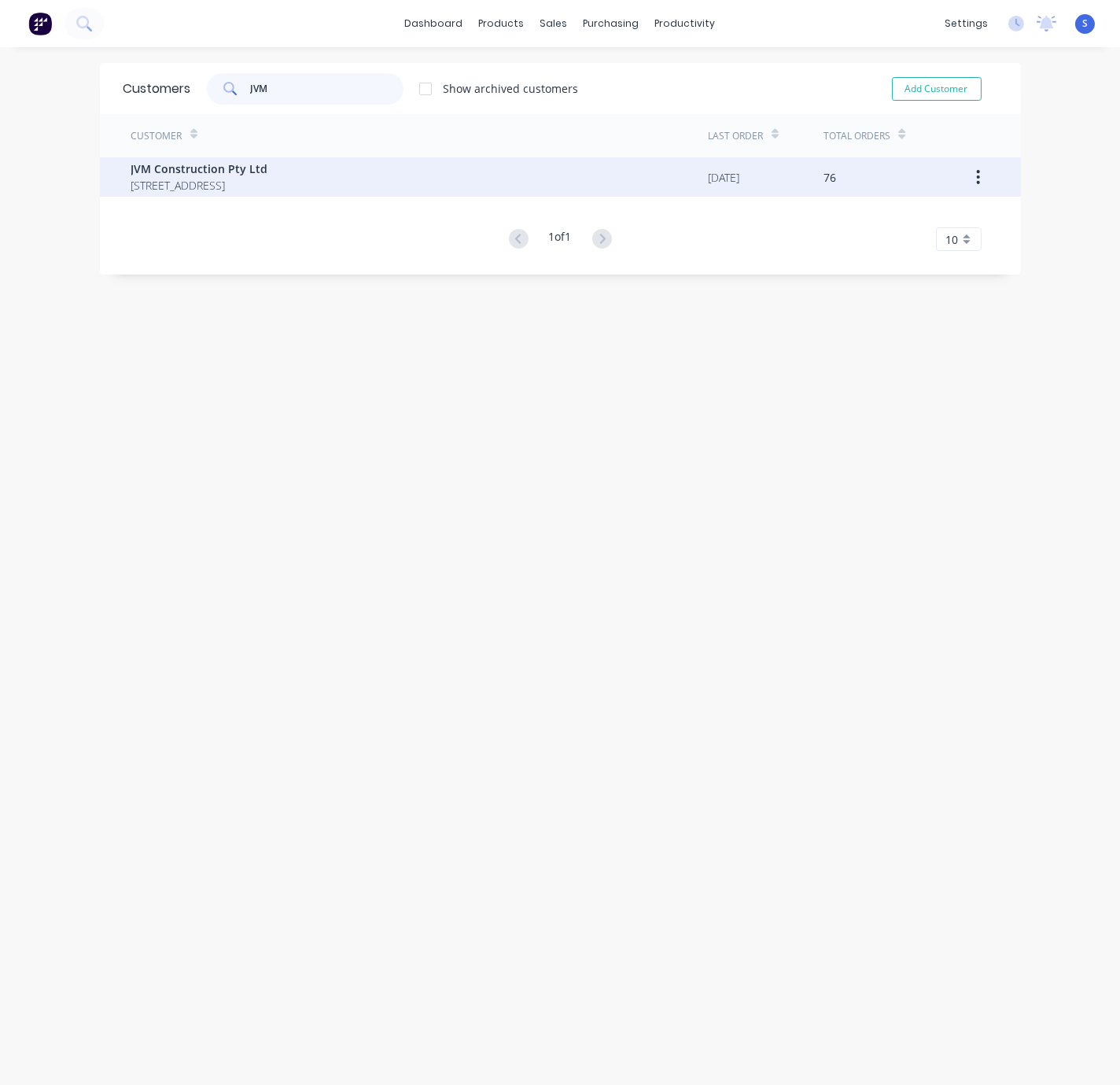
type input "JVM"
click at [345, 170] on div "JVM Construction Pty Ltd 109 Barrington Street Yangebup" at bounding box center [420, 177] width 577 height 40
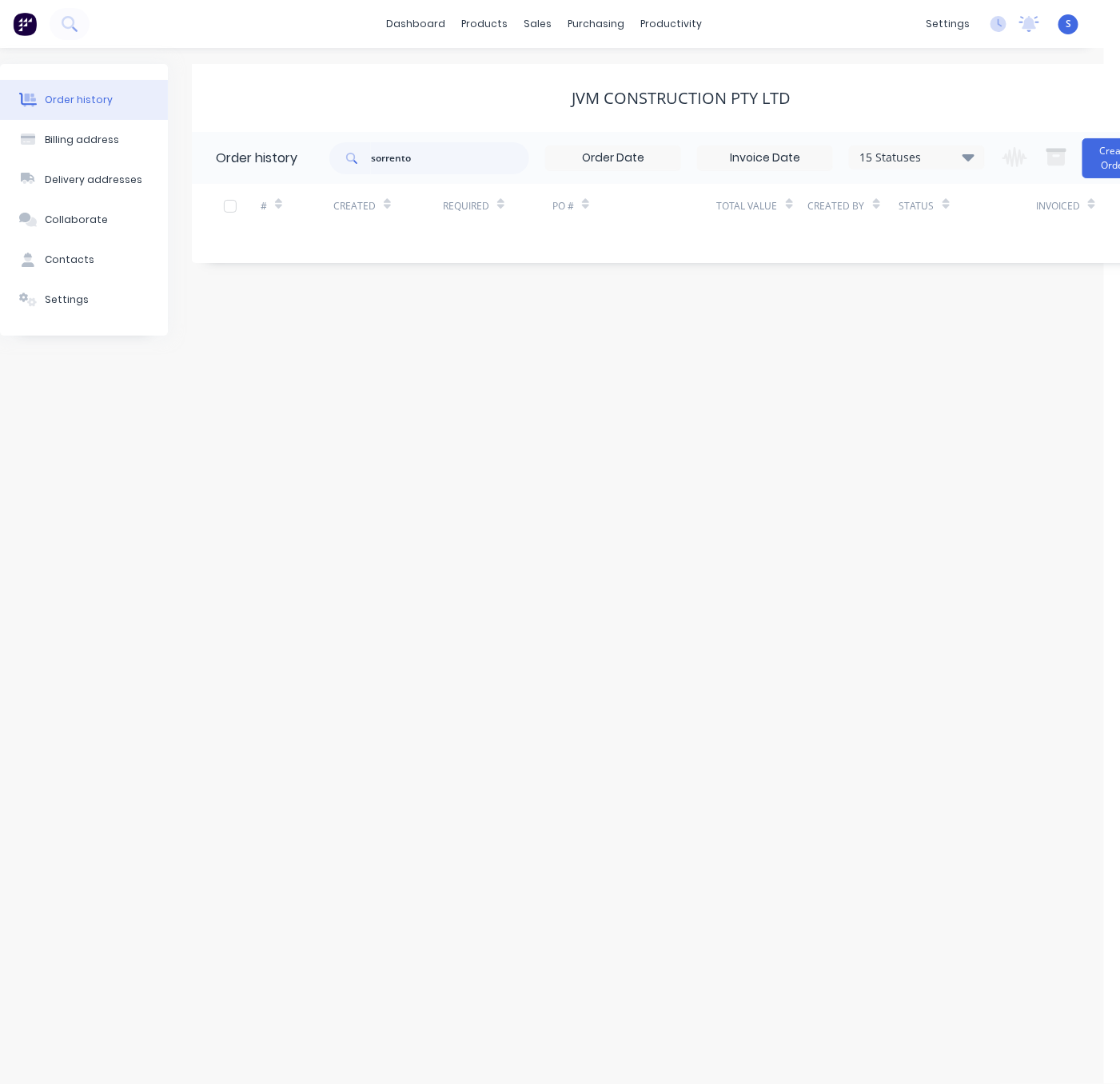
drag, startPoint x: 438, startPoint y: 96, endPoint x: 611, endPoint y: 92, distance: 173.0
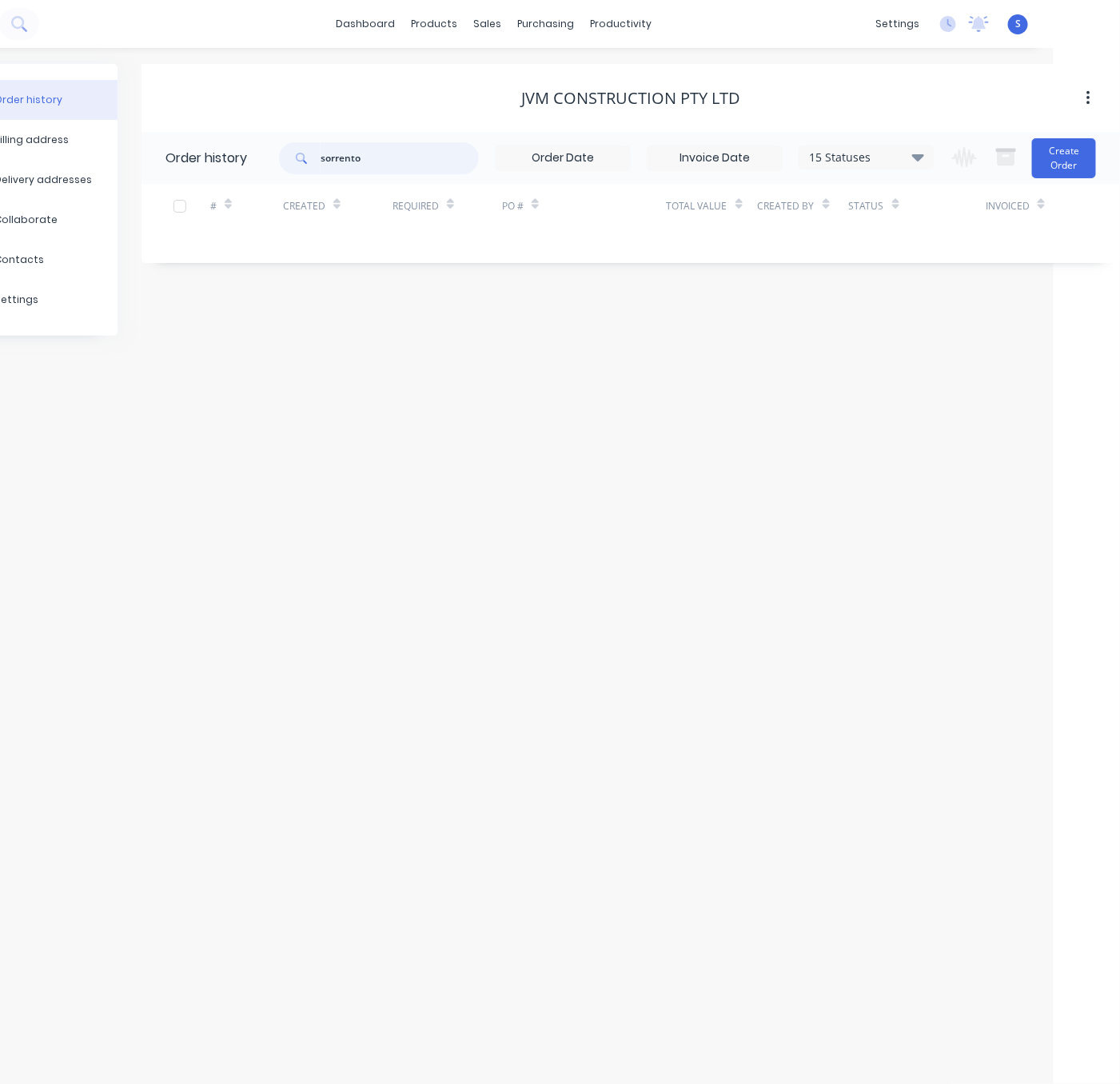
drag, startPoint x: 387, startPoint y: 163, endPoint x: 266, endPoint y: 166, distance: 121.0
click at [273, 166] on header "Order history sorrento 15 Statuses Invoice Status Invoiced Not Invoiced Partial…" at bounding box center [630, 157] width 978 height 52
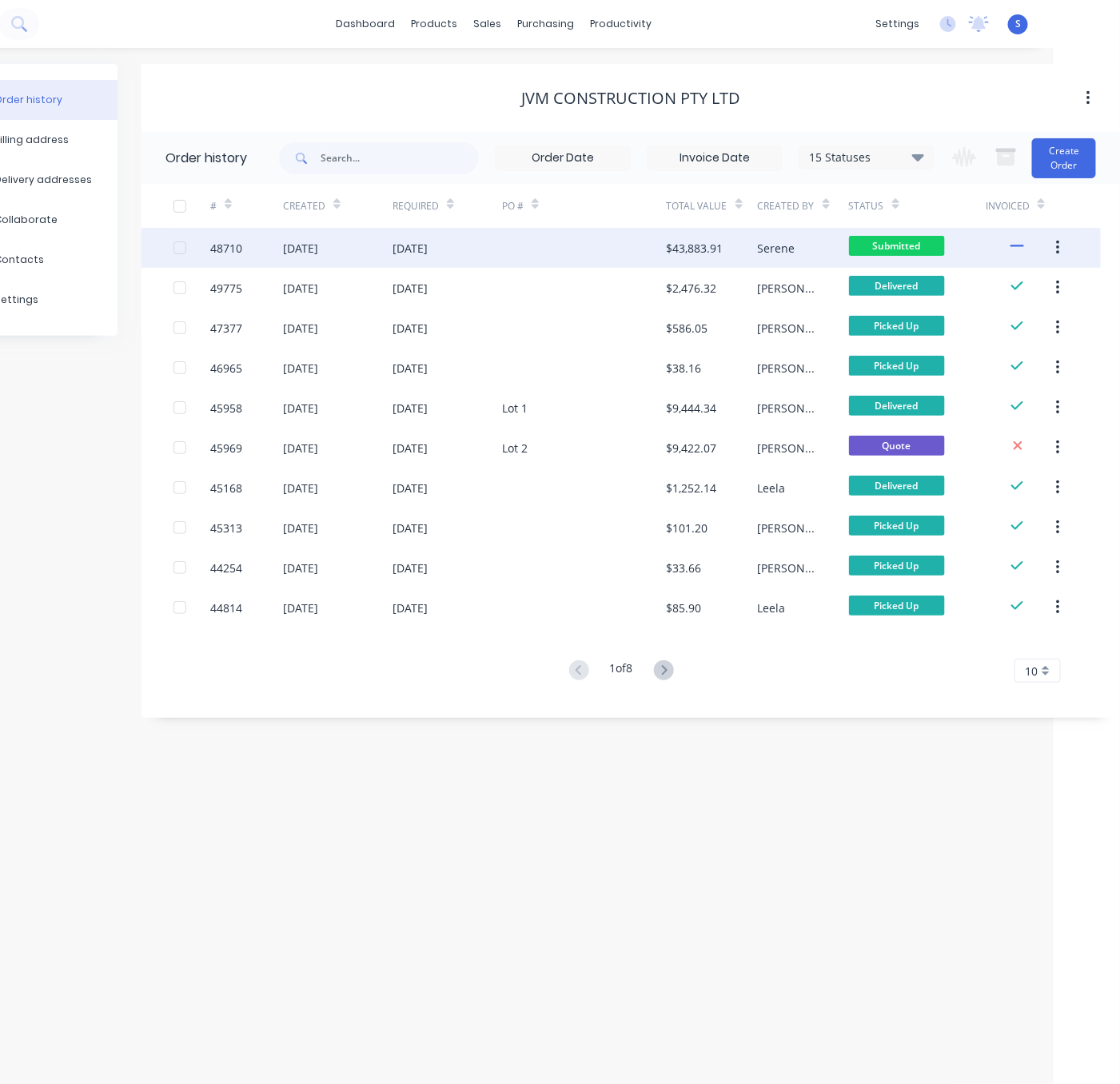
click at [427, 246] on div "[DATE]" at bounding box center [410, 249] width 35 height 17
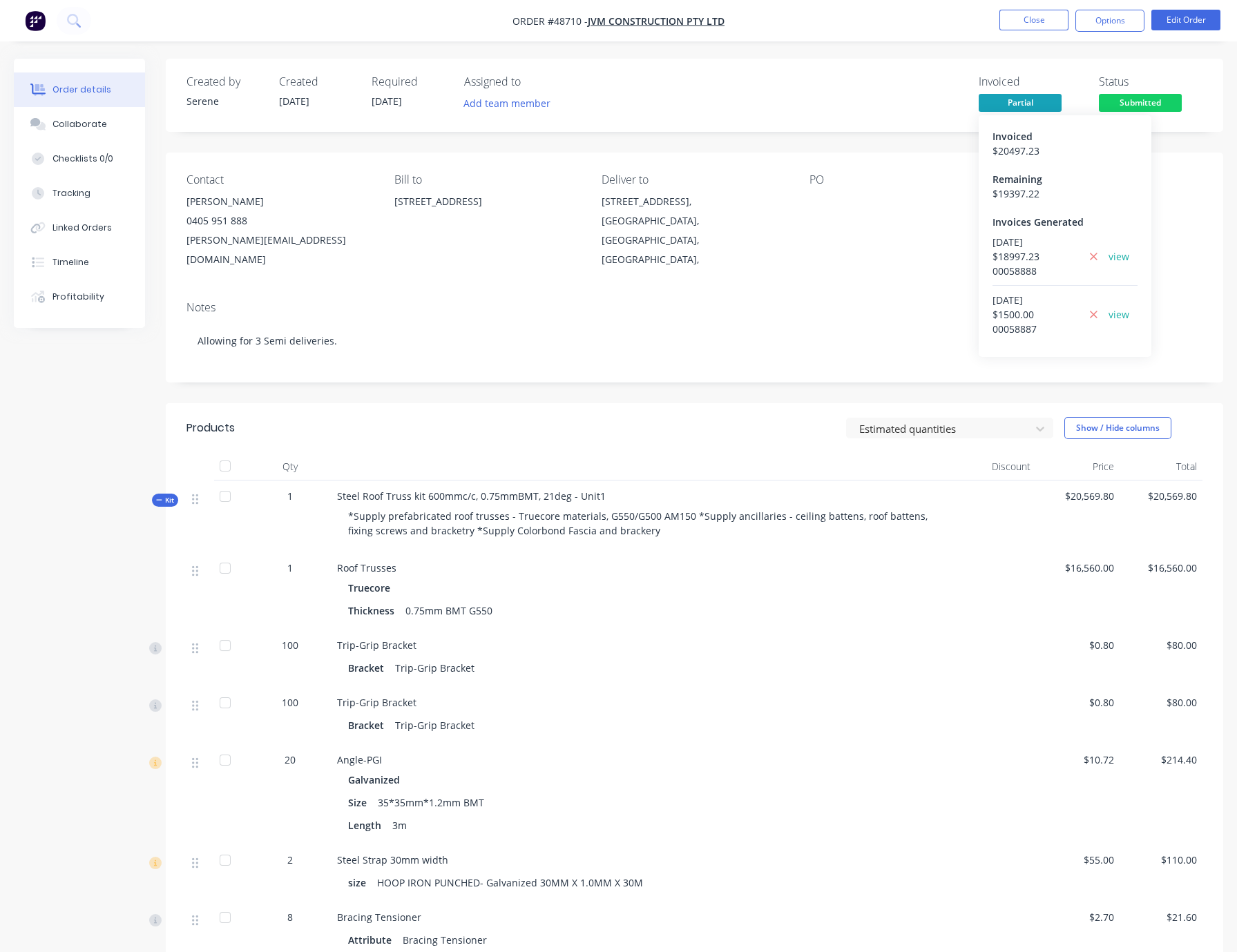
click at [1029, 109] on span "Partial" at bounding box center [1020, 102] width 83 height 17
click at [1021, 104] on span "Partial" at bounding box center [1020, 102] width 83 height 17
click at [1091, 264] on link "view" at bounding box center [1119, 257] width 21 height 15
click at [719, 409] on header "Products Estimated quantities Show / Hide columns" at bounding box center [694, 428] width 1058 height 49
click at [571, 431] on div "Estimated quantities Show / Hide columns" at bounding box center [802, 428] width 800 height 22
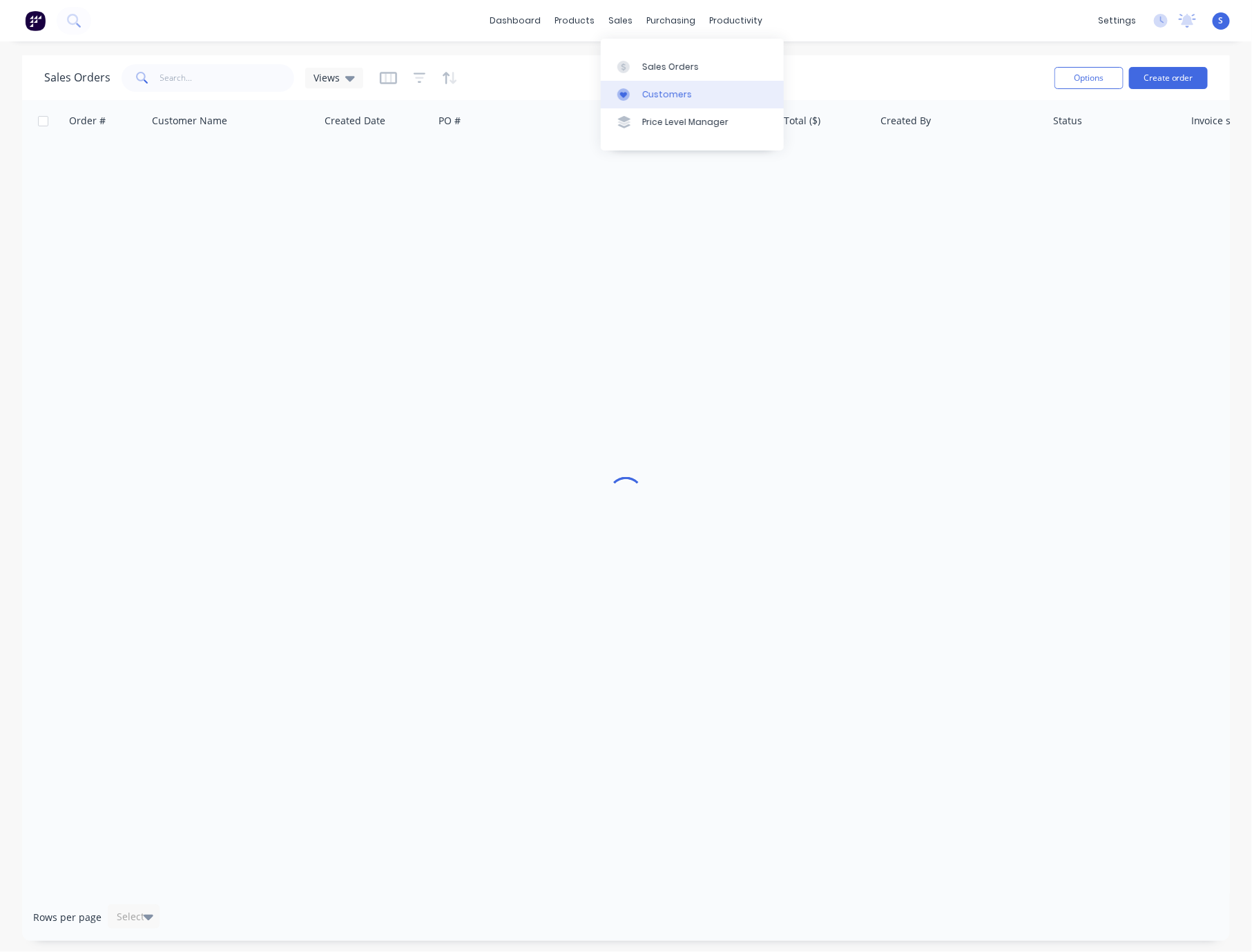
click at [651, 105] on link "Customers" at bounding box center [692, 94] width 183 height 27
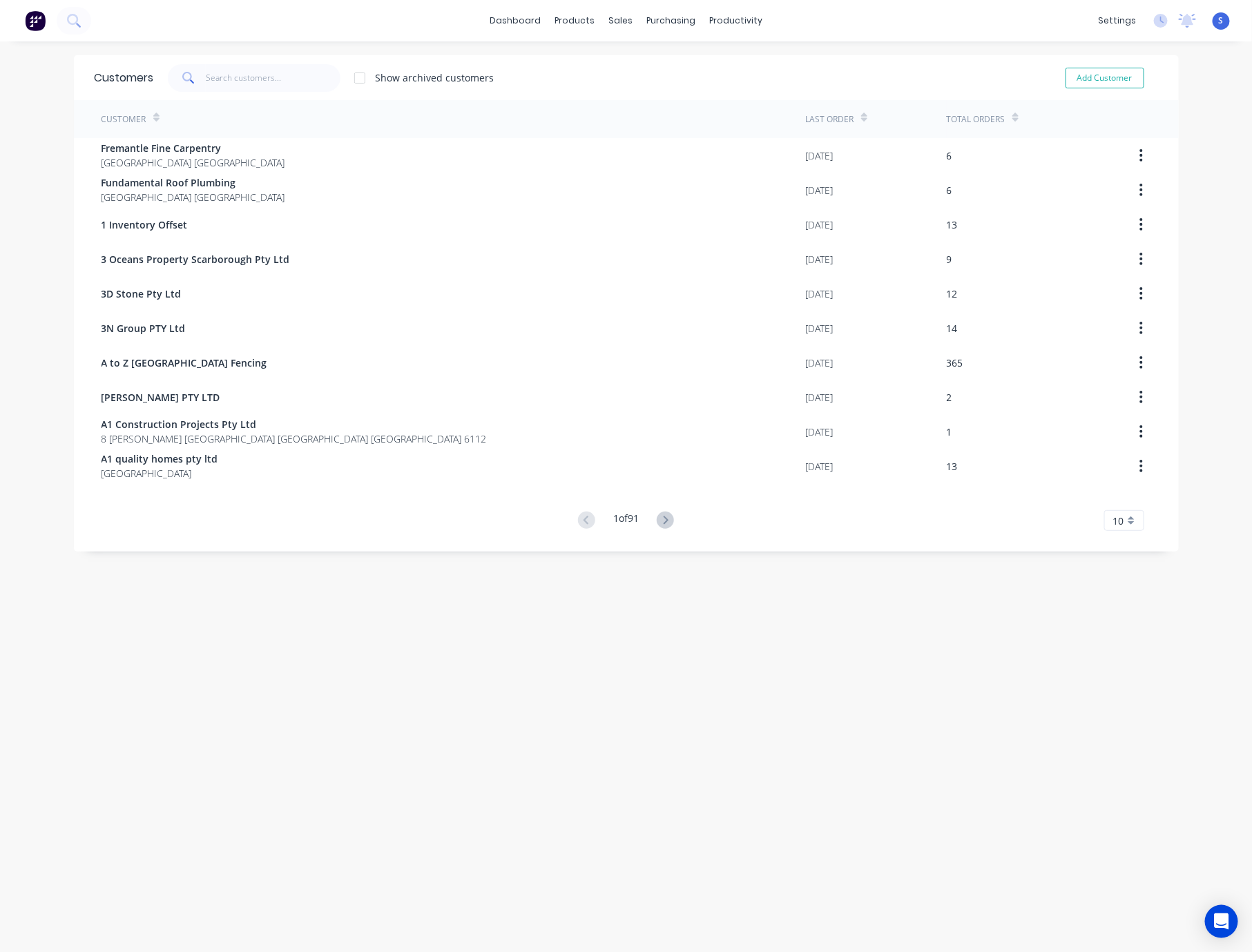
click at [284, 99] on div "Customers Show archived customers Add Customer" at bounding box center [626, 78] width 1105 height 45
click at [281, 83] on input "text" at bounding box center [273, 78] width 134 height 27
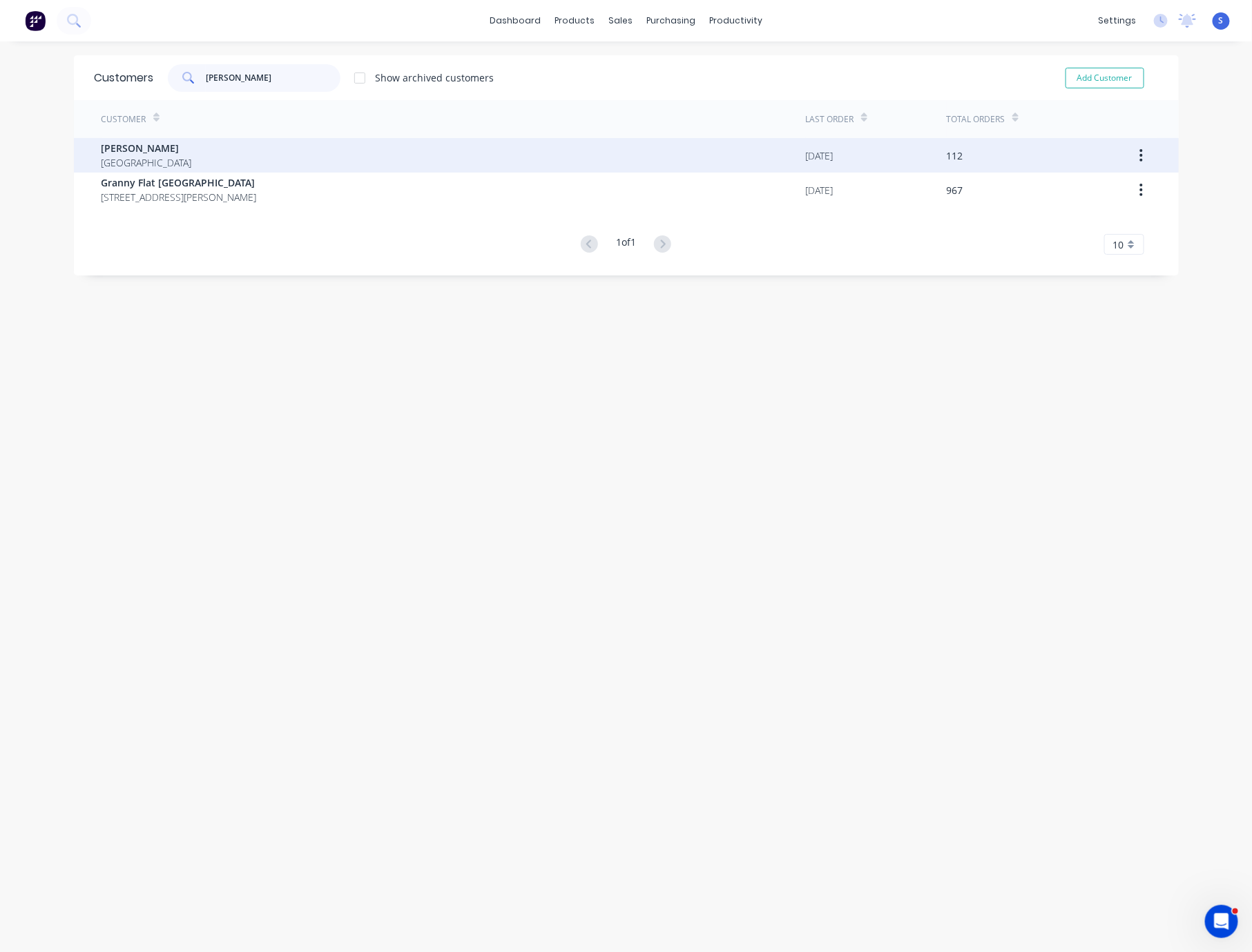
type input "chris"
click at [270, 159] on div "Chris Gu Australia" at bounding box center [454, 155] width 705 height 35
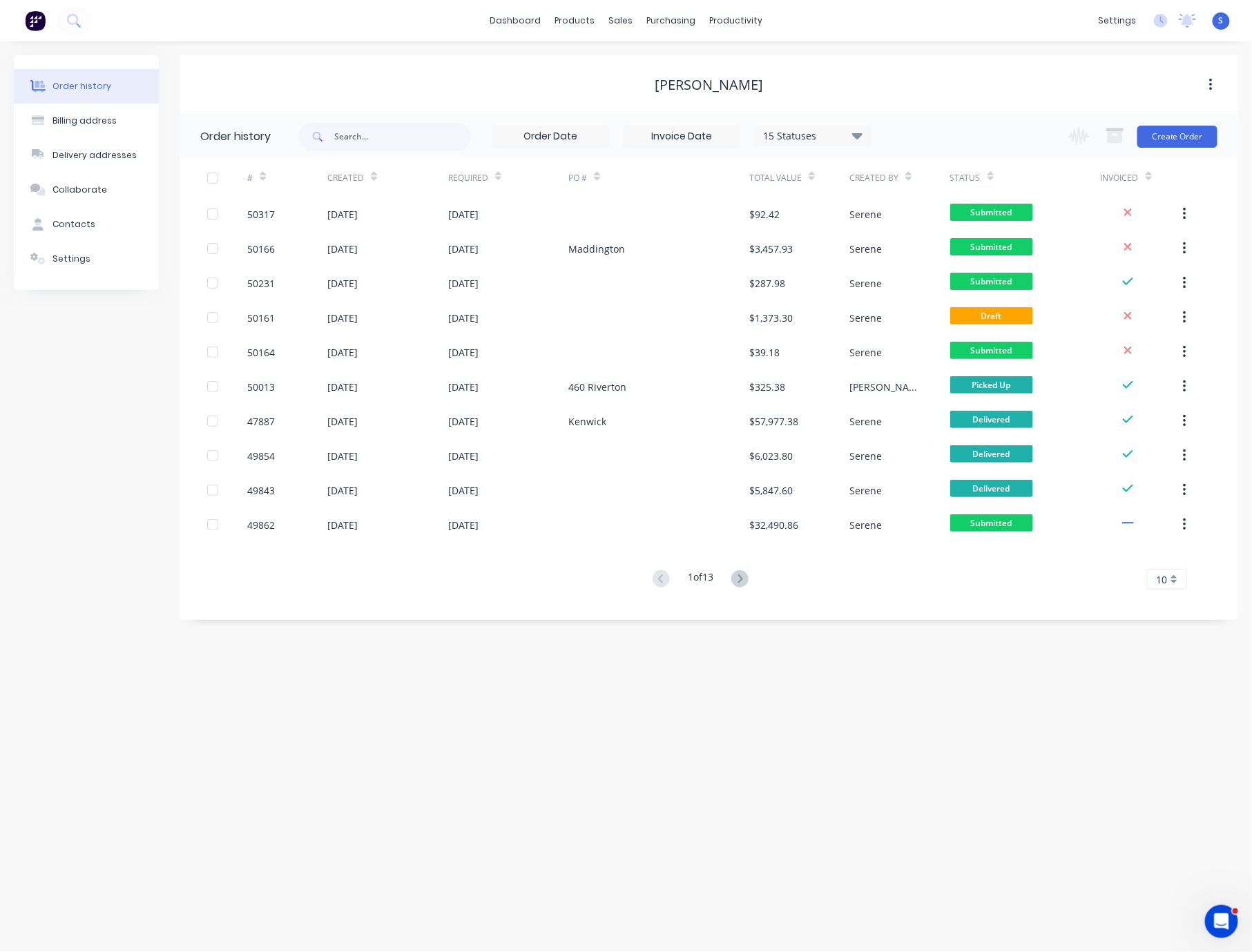
drag, startPoint x: 565, startPoint y: 91, endPoint x: 725, endPoint y: 99, distance: 160.2
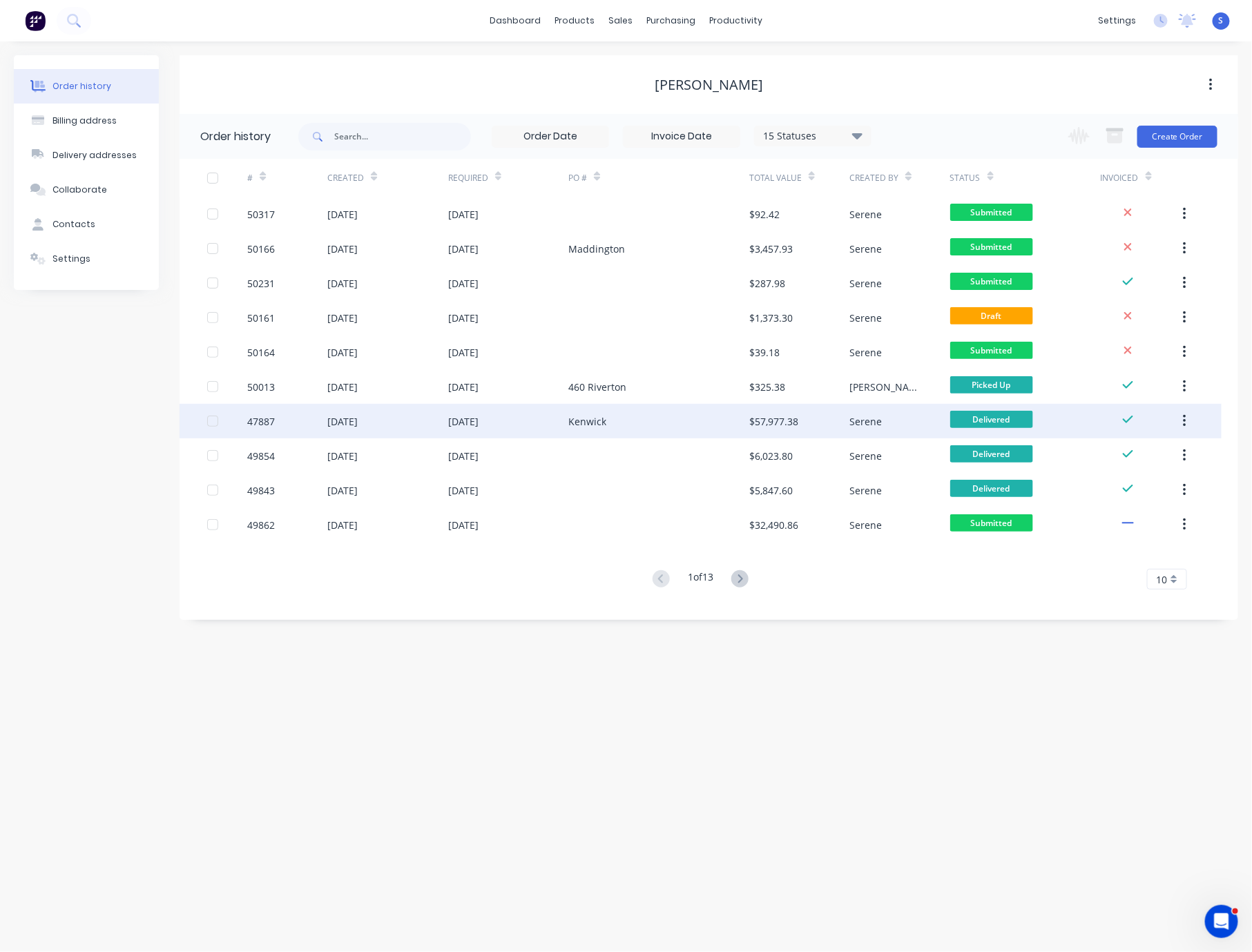
click at [579, 417] on div "Kenwick" at bounding box center [587, 422] width 38 height 15
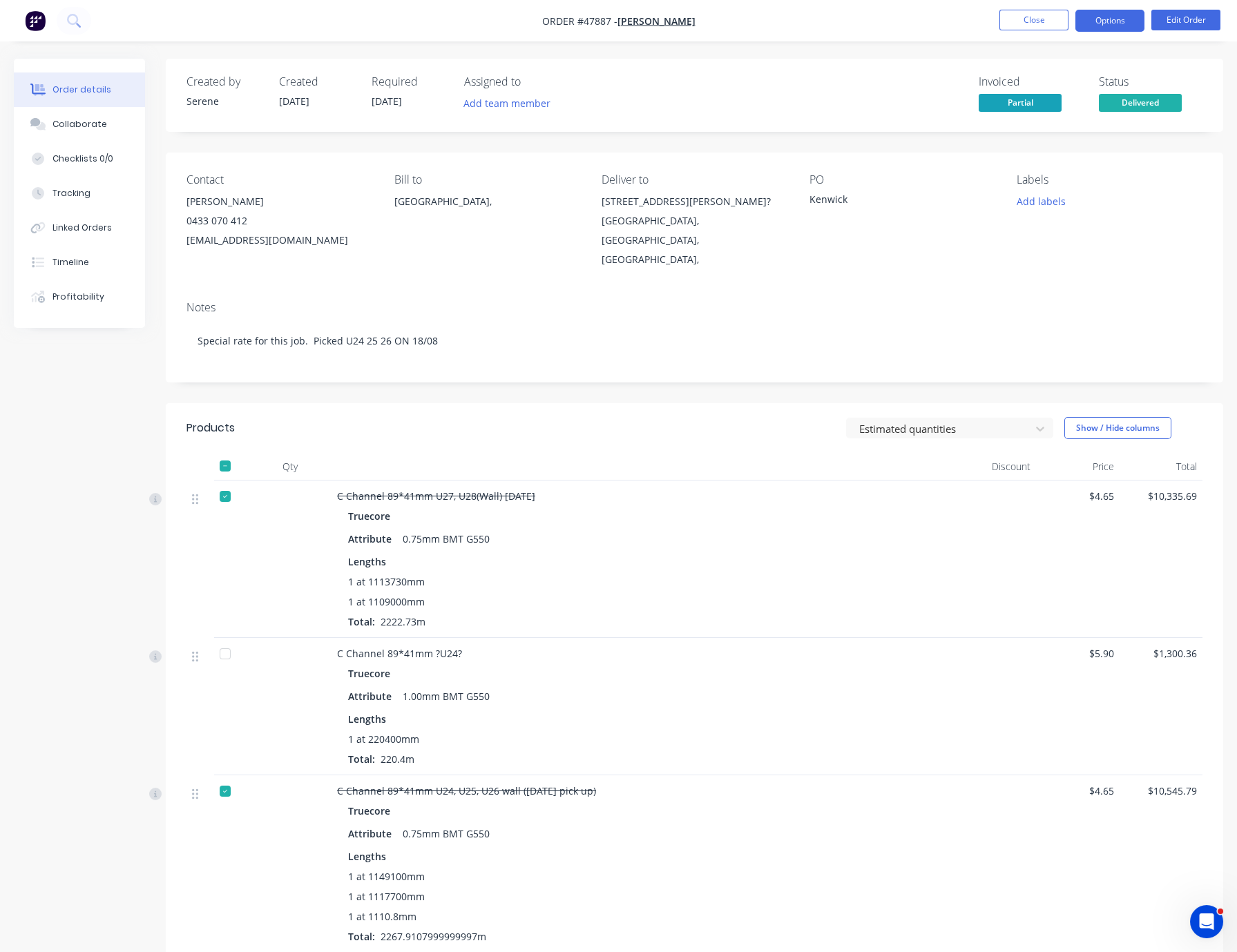
click at [1097, 11] on button "Options" at bounding box center [1110, 21] width 69 height 22
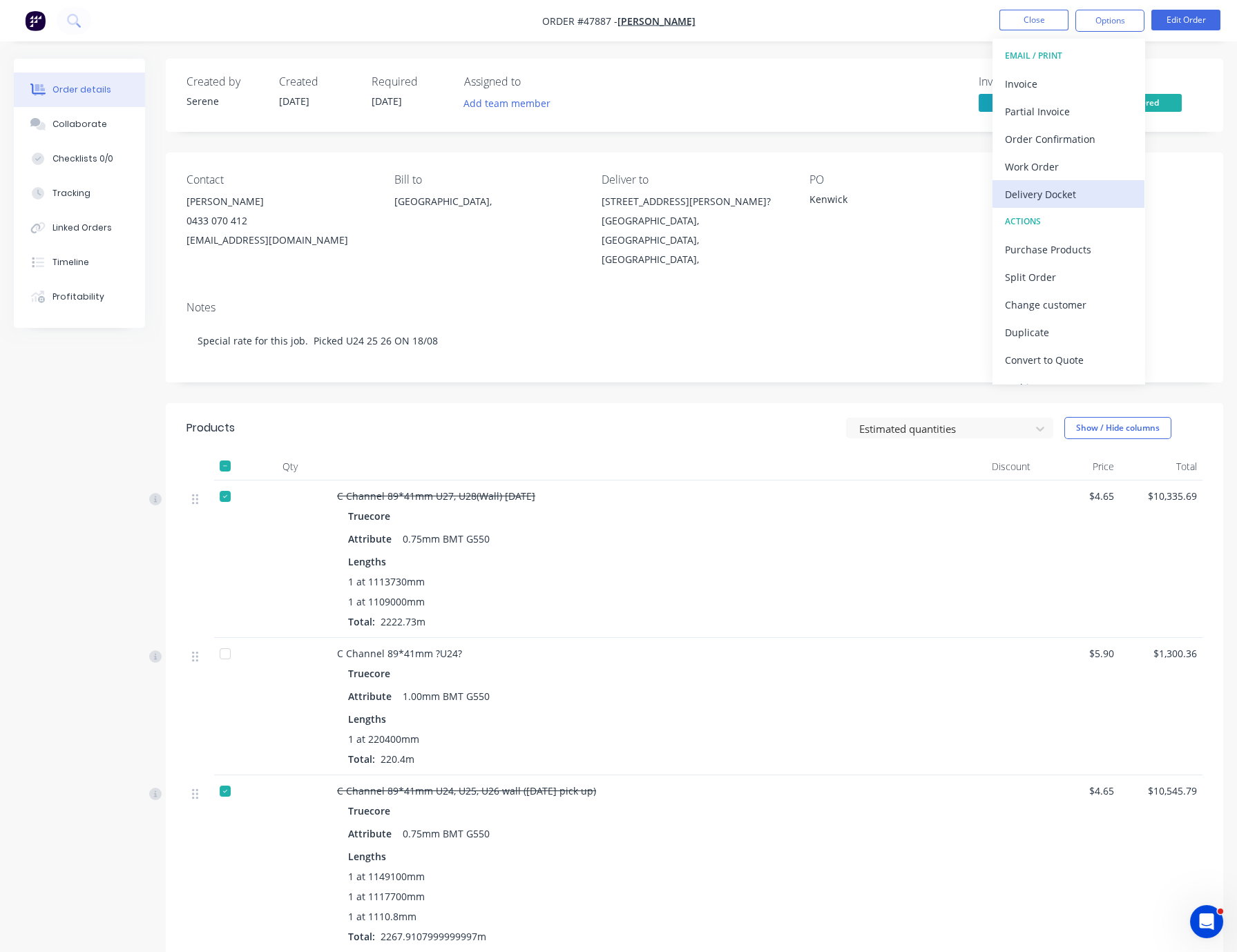
click at [1061, 188] on div "Delivery Docket" at bounding box center [1068, 194] width 127 height 20
click at [1040, 168] on div "Custom" at bounding box center [1068, 166] width 127 height 20
click at [733, 501] on div "C Channel 89*41mm U27, U28(Wall) 04/09/2025 Truecore Attribute 0.75mm BMT G550 …" at bounding box center [643, 559] width 622 height 157
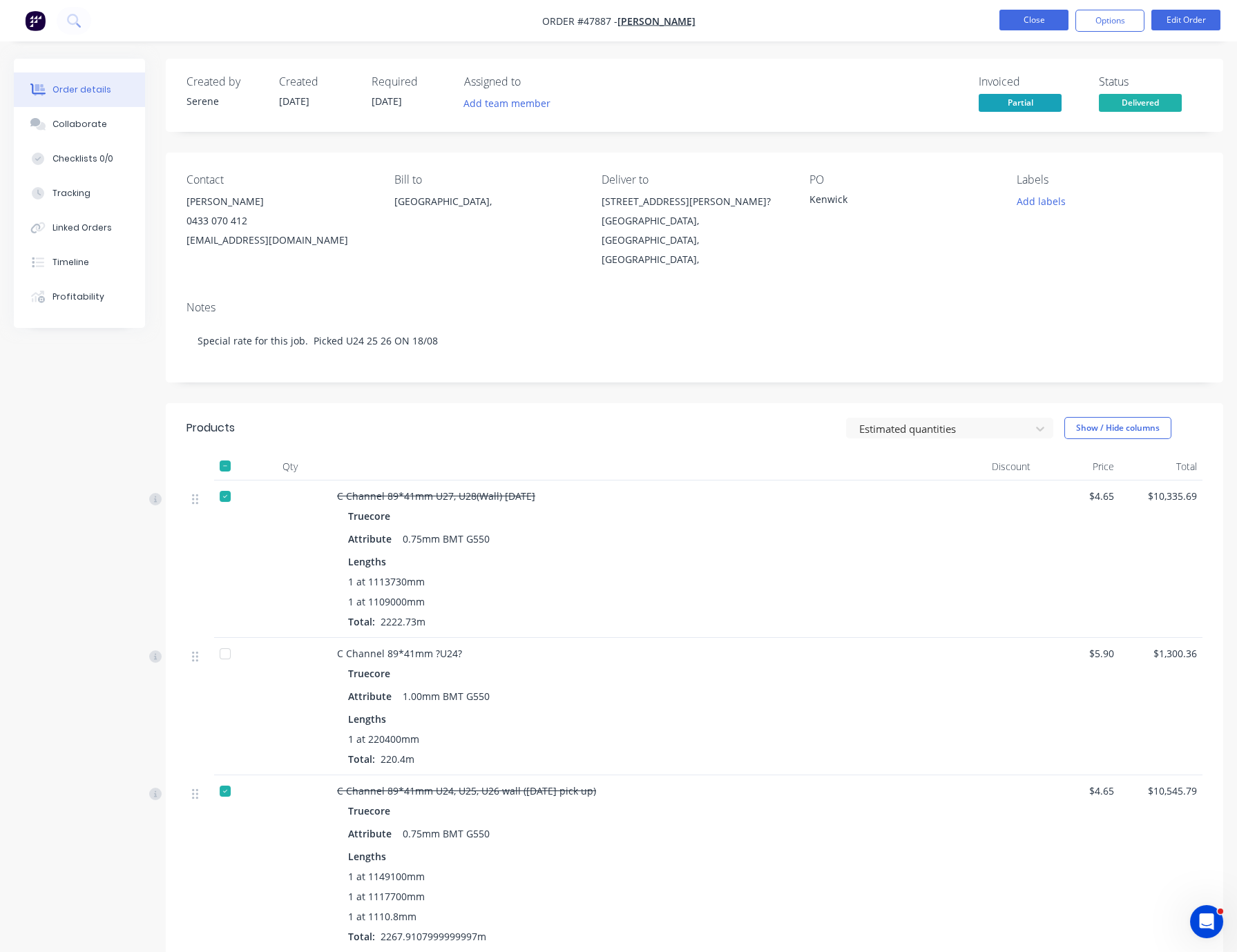
click at [1046, 18] on button "Close" at bounding box center [1034, 20] width 69 height 21
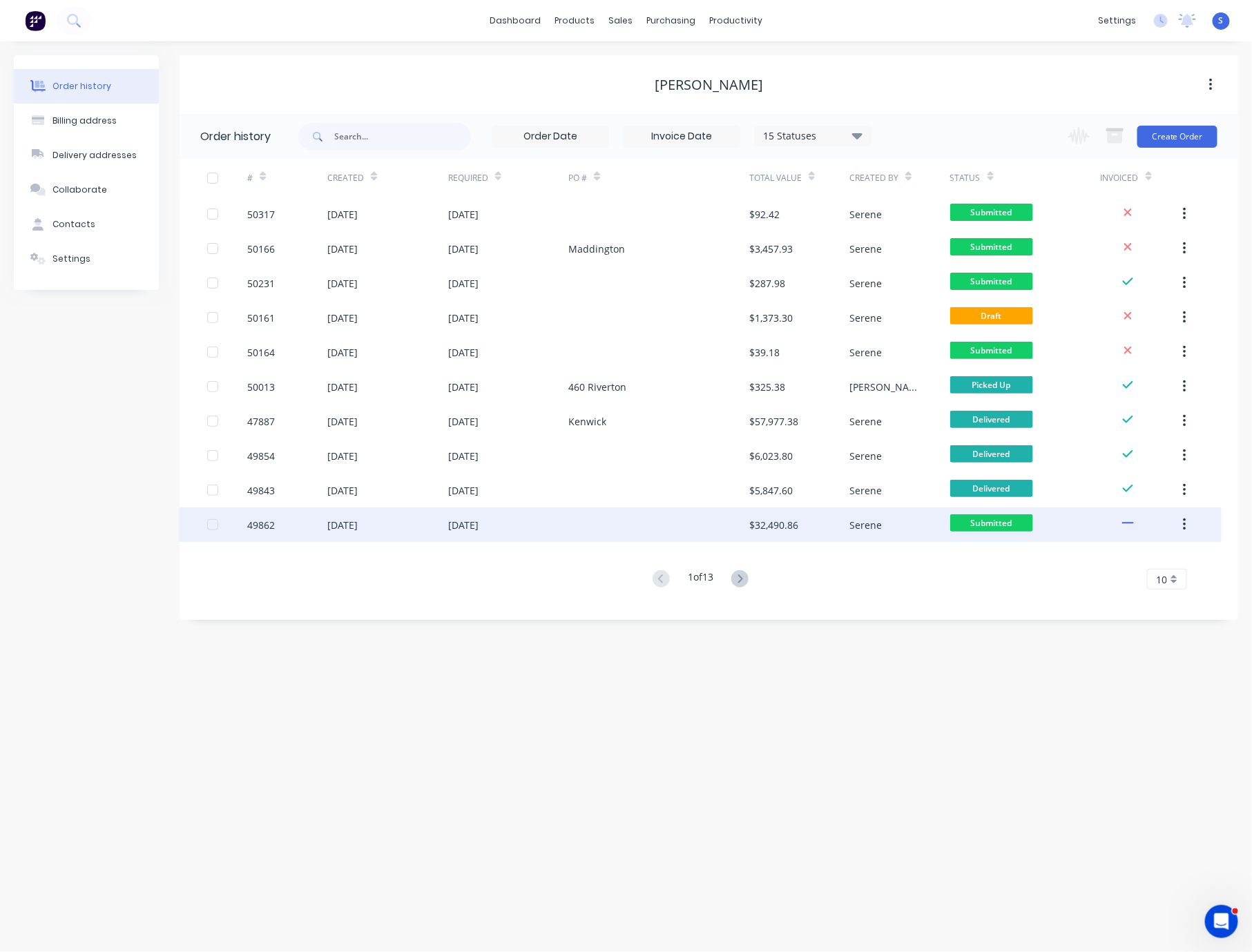
click at [661, 532] on div at bounding box center [659, 524] width 181 height 35
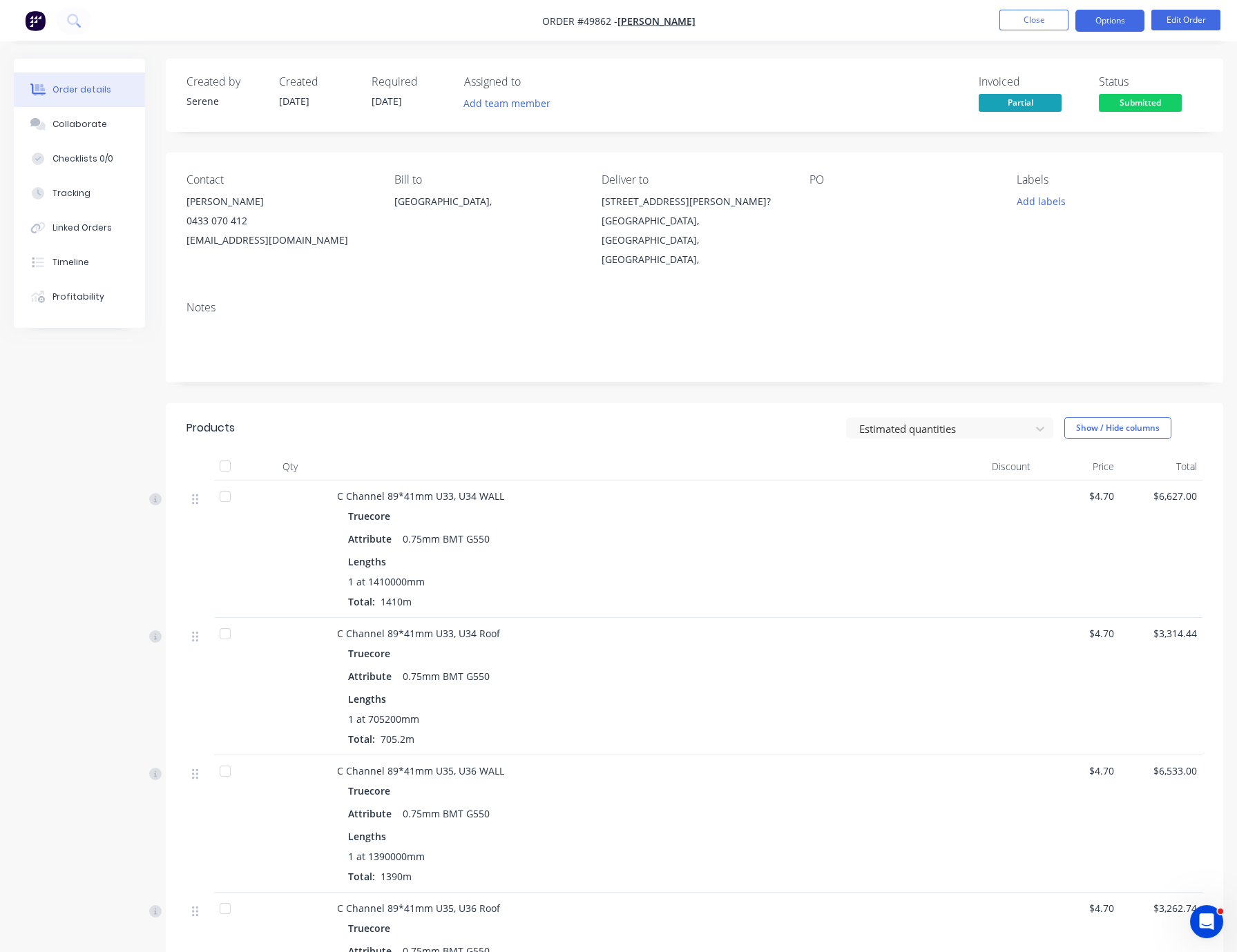
click at [1107, 18] on button "Options" at bounding box center [1110, 21] width 69 height 22
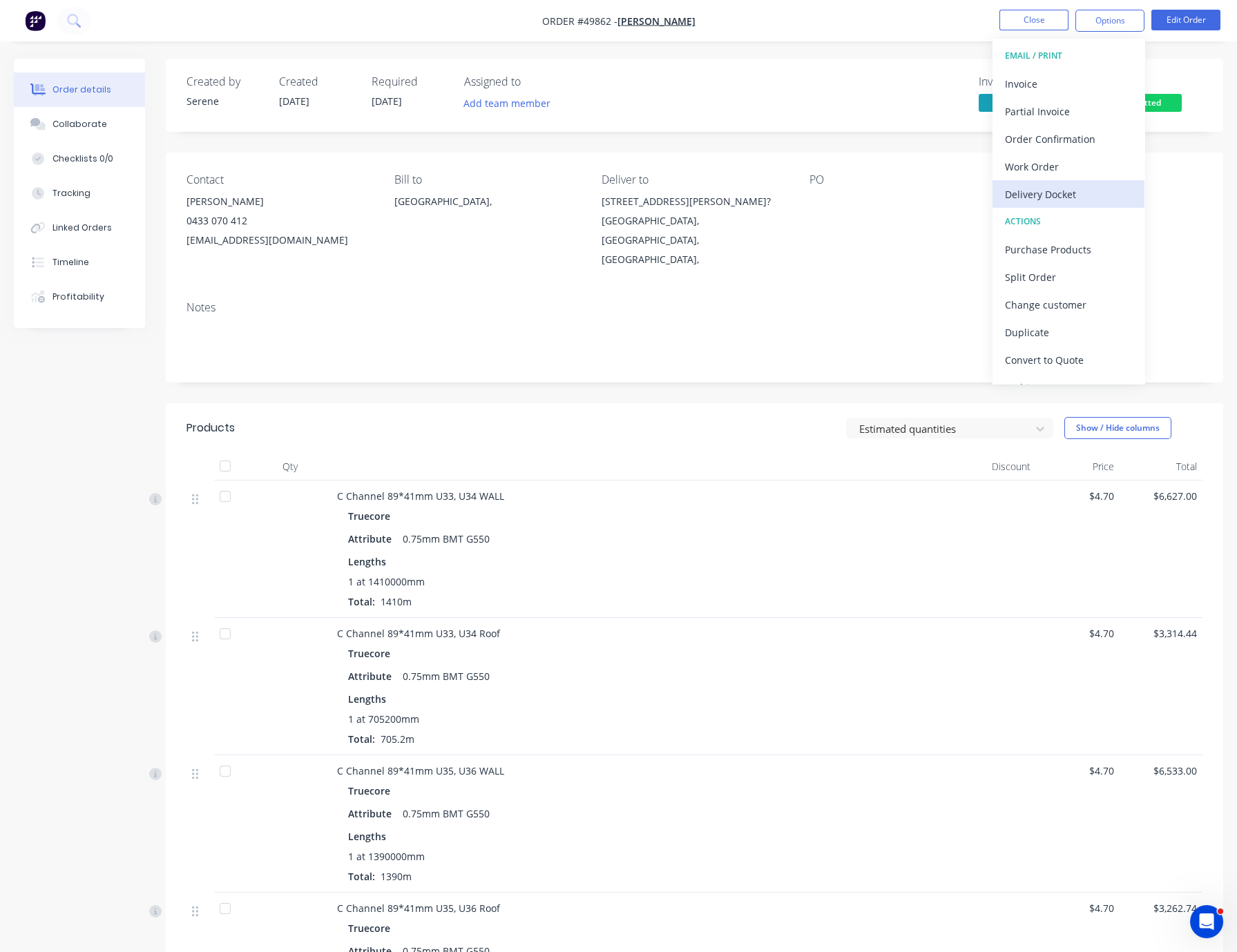
click at [1058, 194] on div "Delivery Docket" at bounding box center [1068, 194] width 127 height 20
click at [1033, 162] on div "Custom" at bounding box center [1068, 166] width 127 height 20
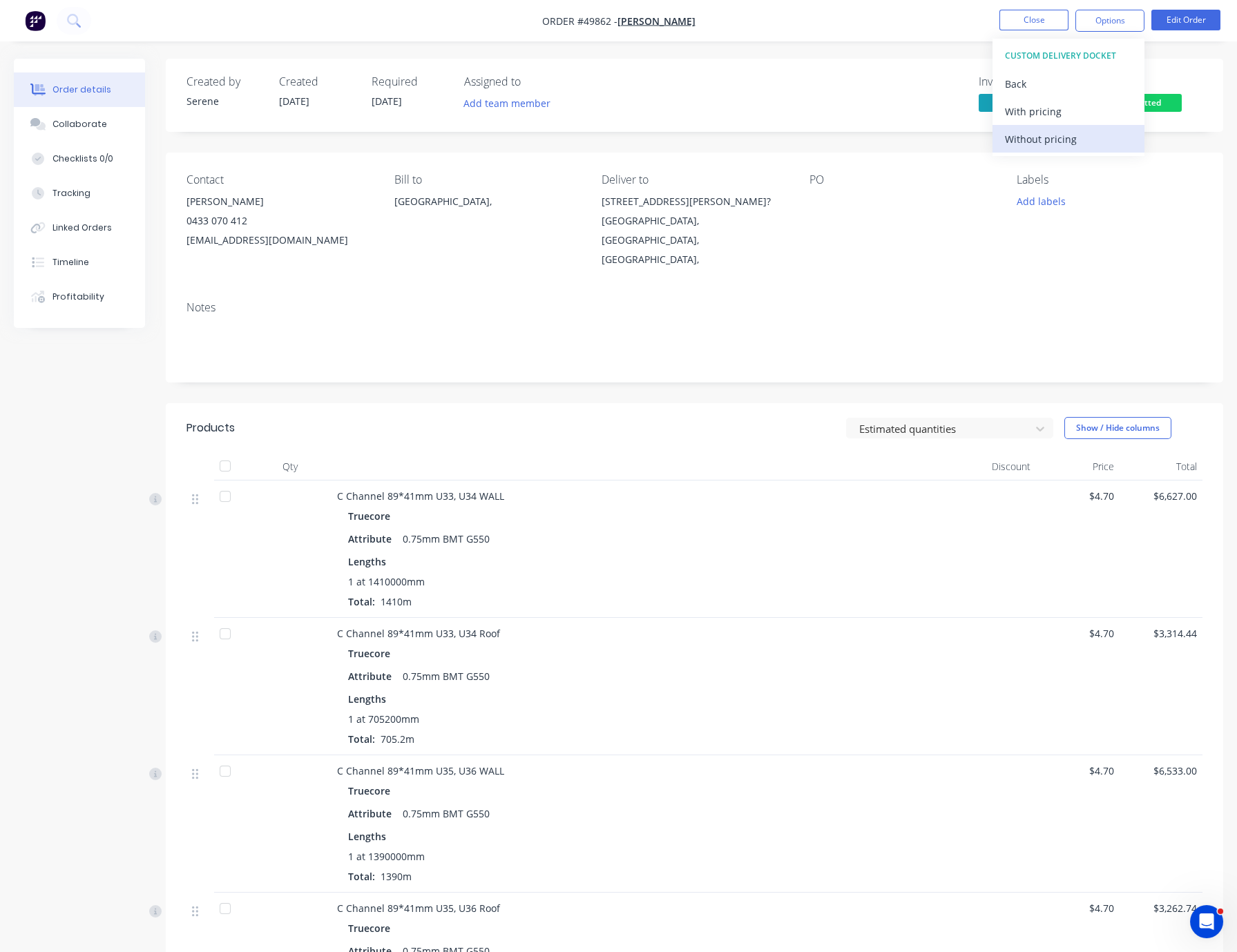
click at [1036, 143] on div "Without pricing" at bounding box center [1068, 139] width 127 height 20
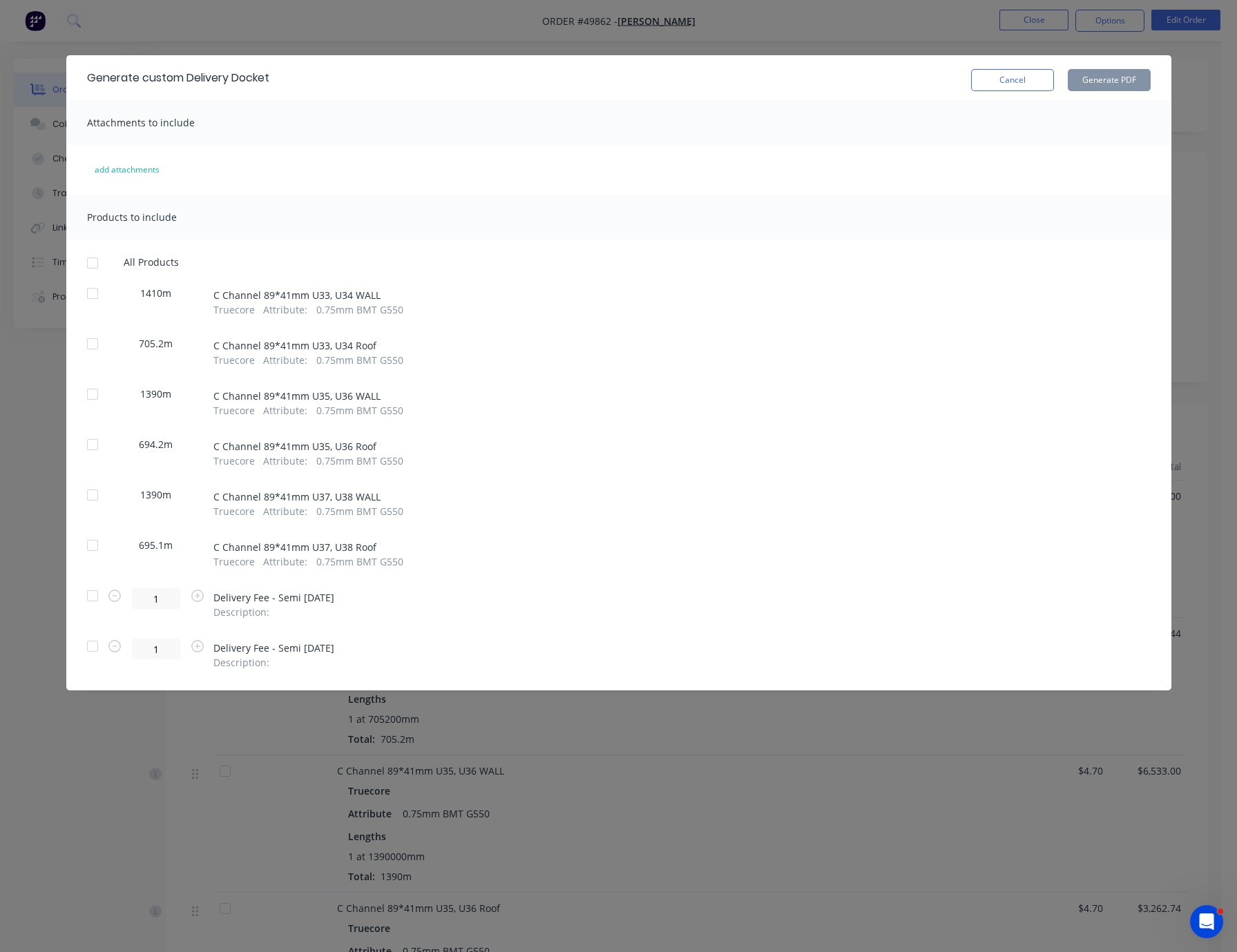
click at [93, 301] on div at bounding box center [92, 293] width 27 height 27
click at [97, 405] on div at bounding box center [92, 394] width 27 height 27
click at [92, 509] on div at bounding box center [92, 495] width 27 height 27
click at [90, 408] on div at bounding box center [92, 394] width 27 height 27
click at [94, 295] on div at bounding box center [92, 293] width 27 height 27
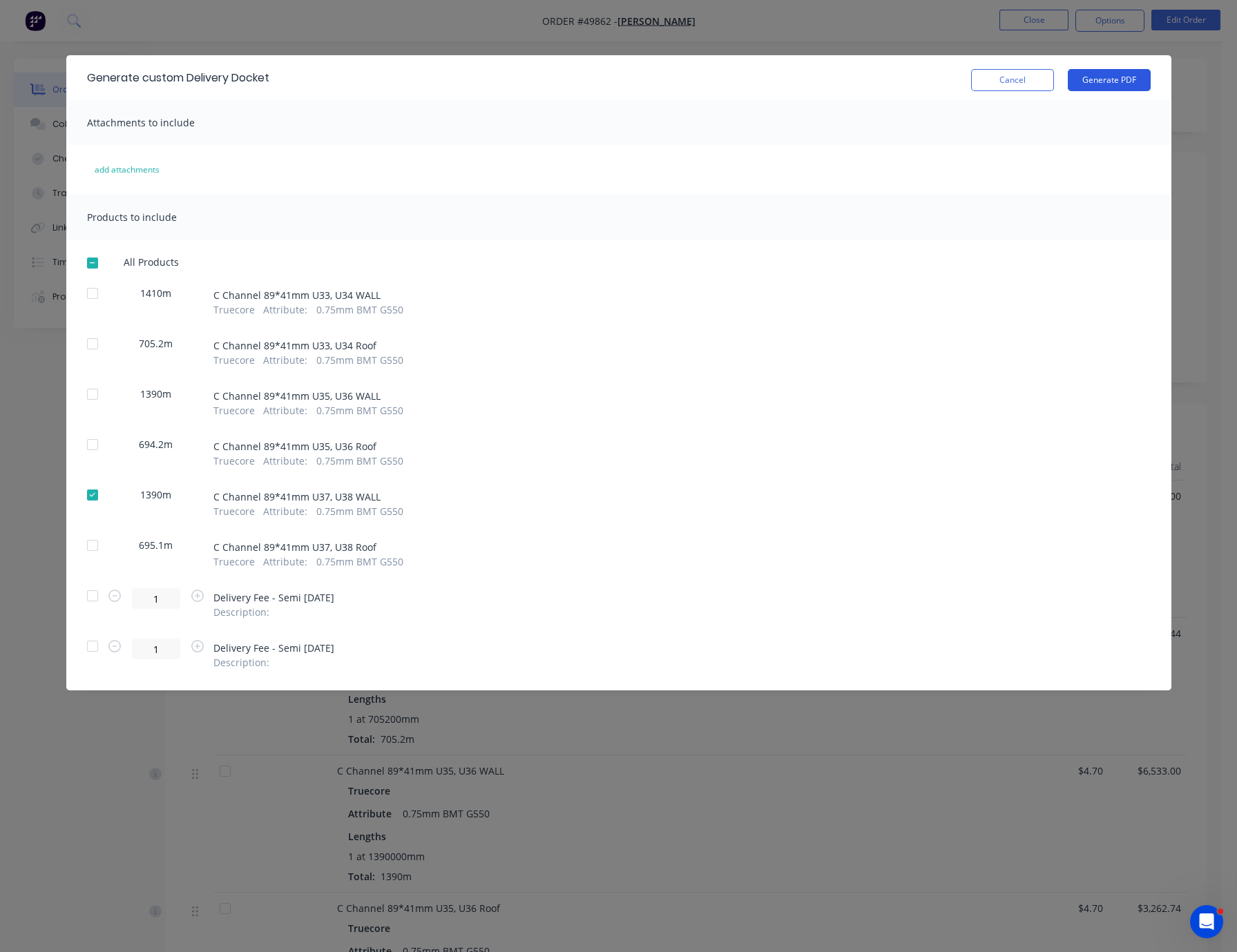
click at [1120, 86] on button "Generate PDF" at bounding box center [1109, 81] width 83 height 22
click at [1036, 83] on button "Cancel" at bounding box center [1012, 81] width 83 height 22
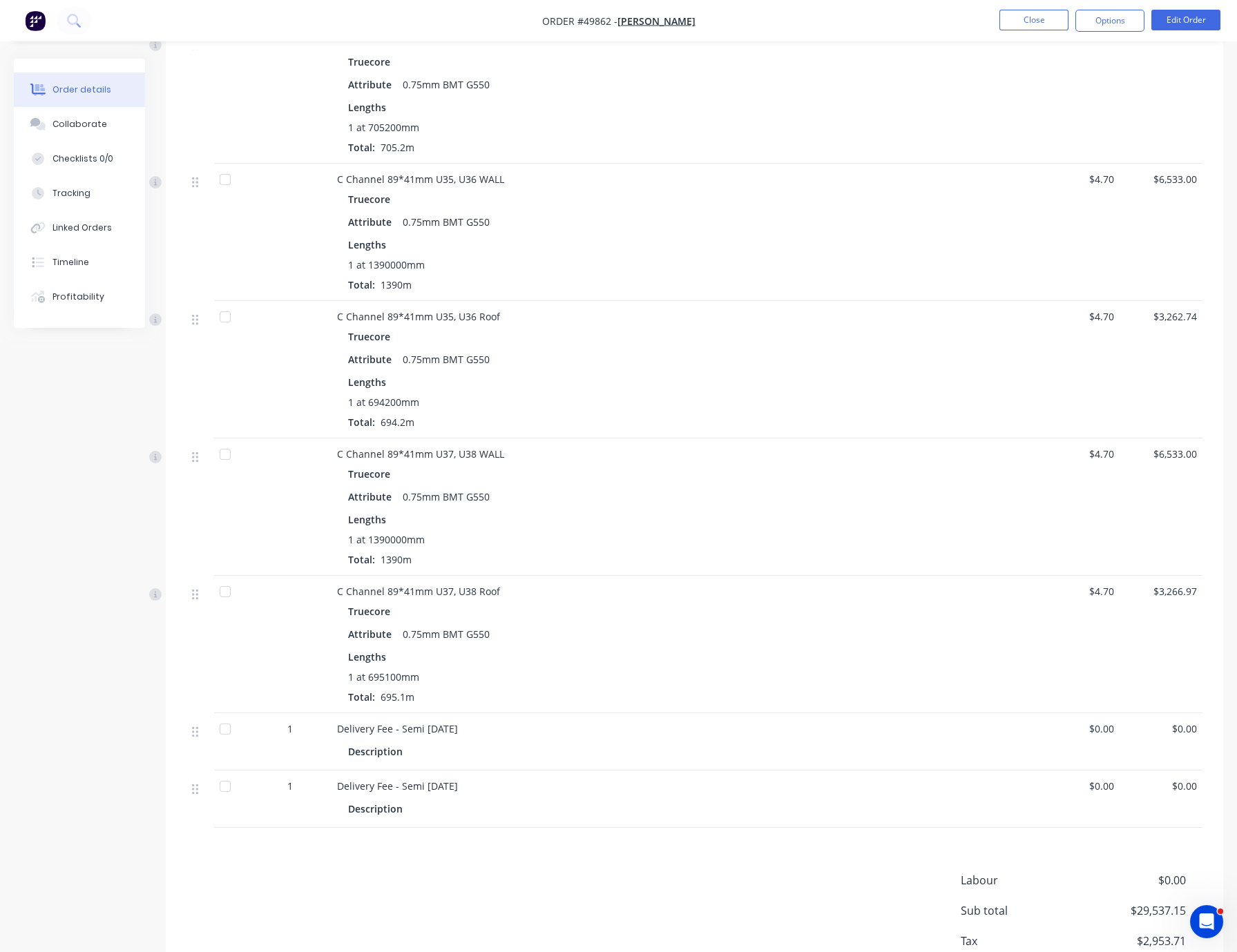
scroll to position [750, 0]
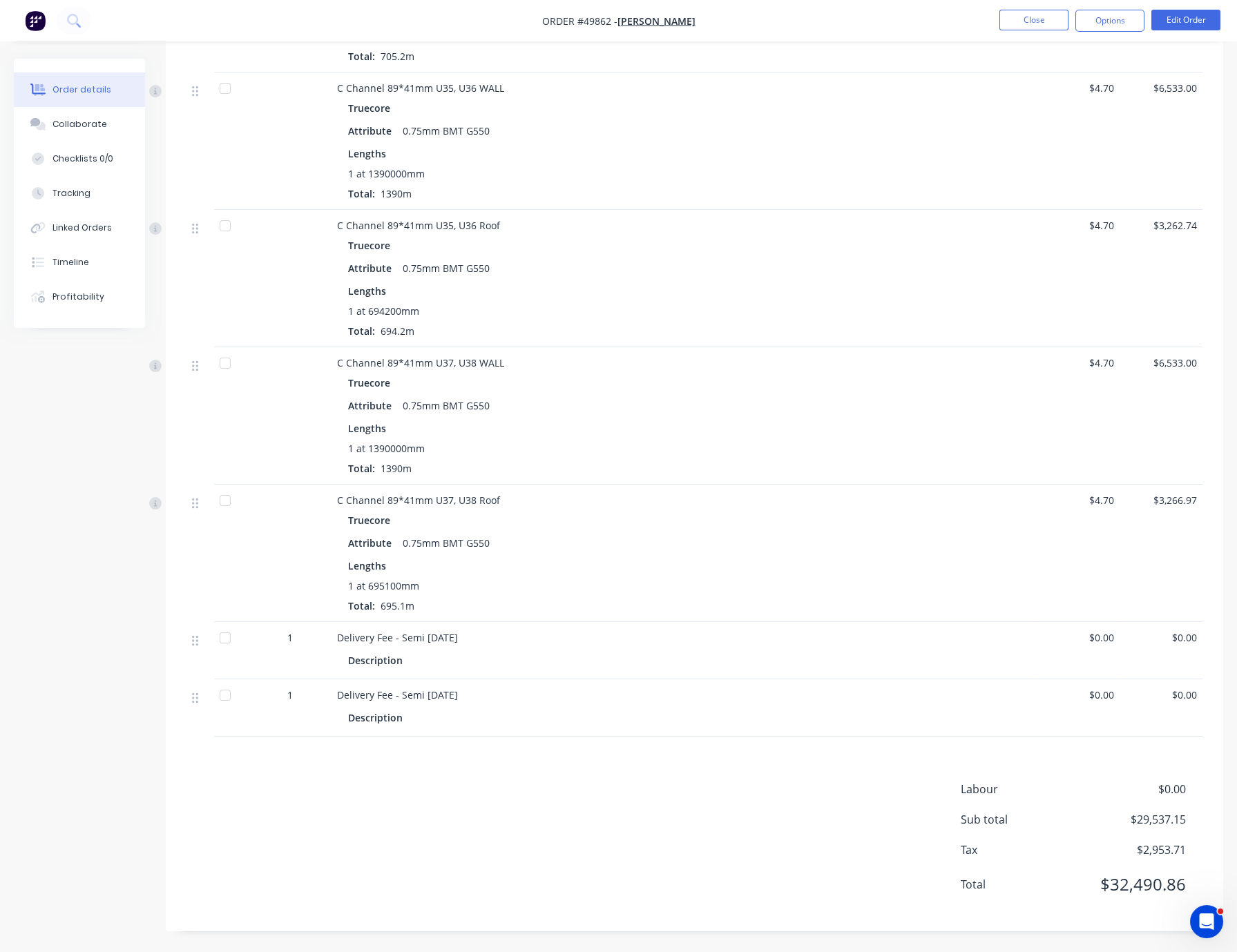
click at [609, 691] on div "Delivery Fee - Semi 17/10/2025 Description" at bounding box center [643, 708] width 622 height 58
click at [1188, 18] on button "Edit Order" at bounding box center [1186, 20] width 69 height 21
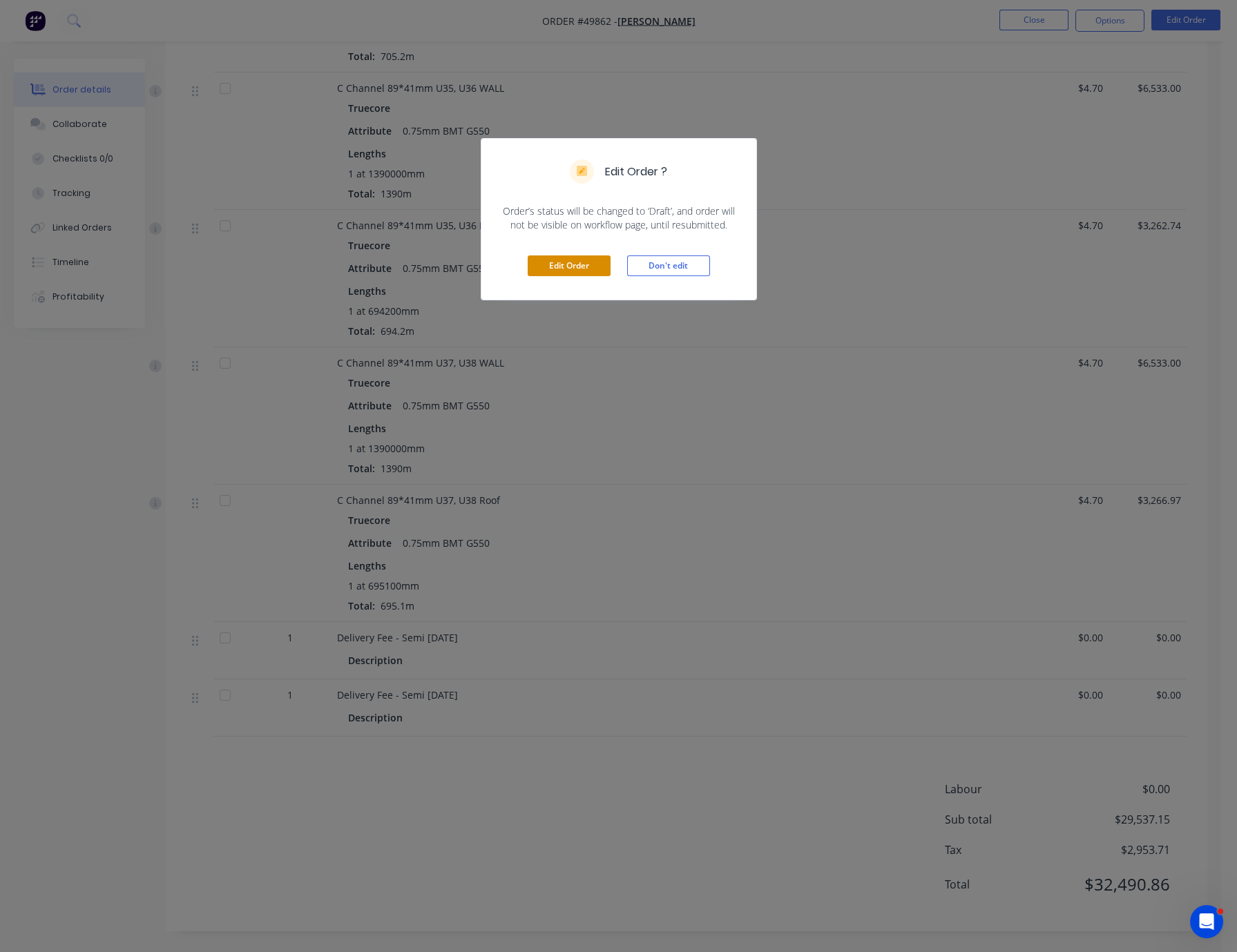
click at [588, 276] on button "Edit Order" at bounding box center [569, 266] width 83 height 21
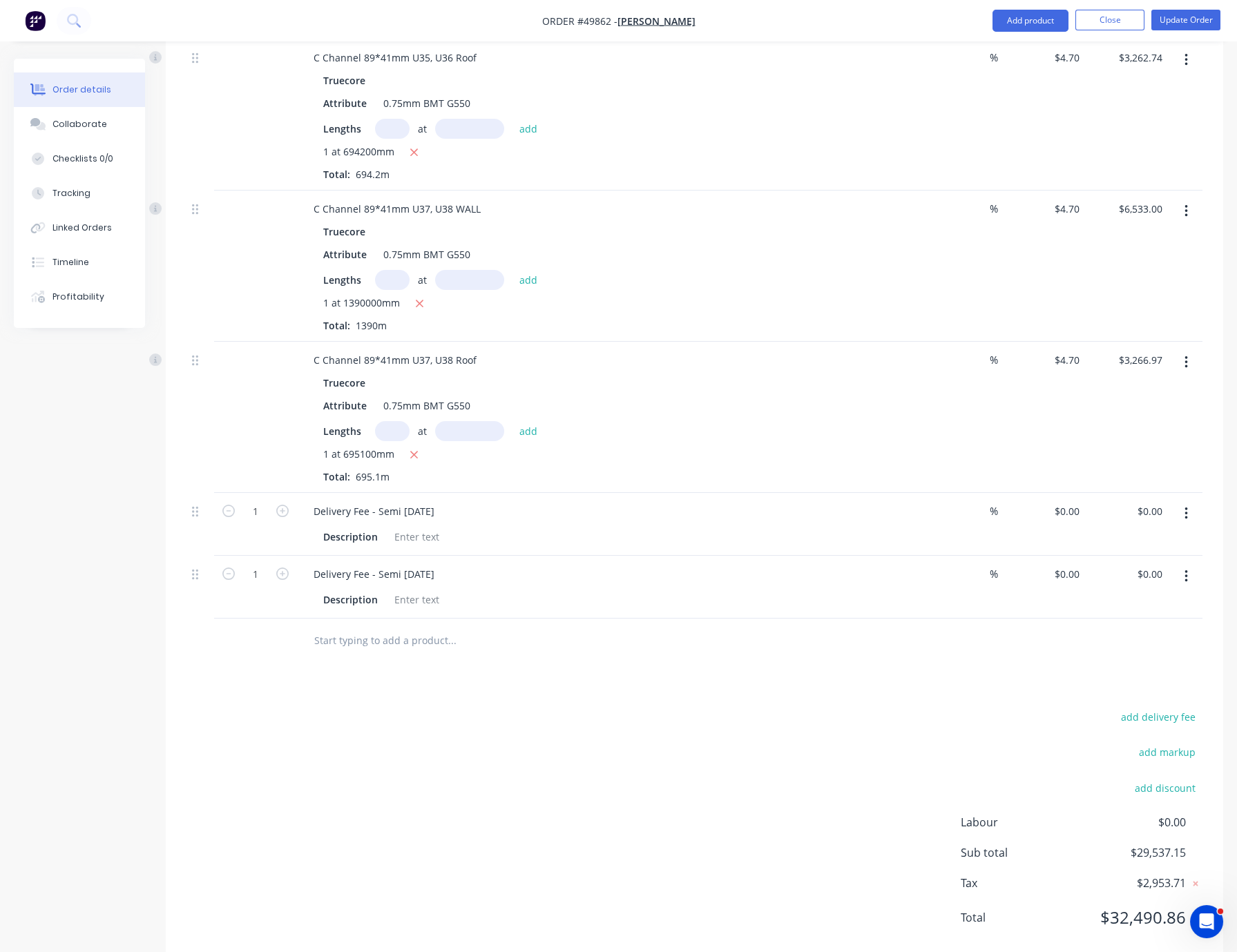
scroll to position [1059, 0]
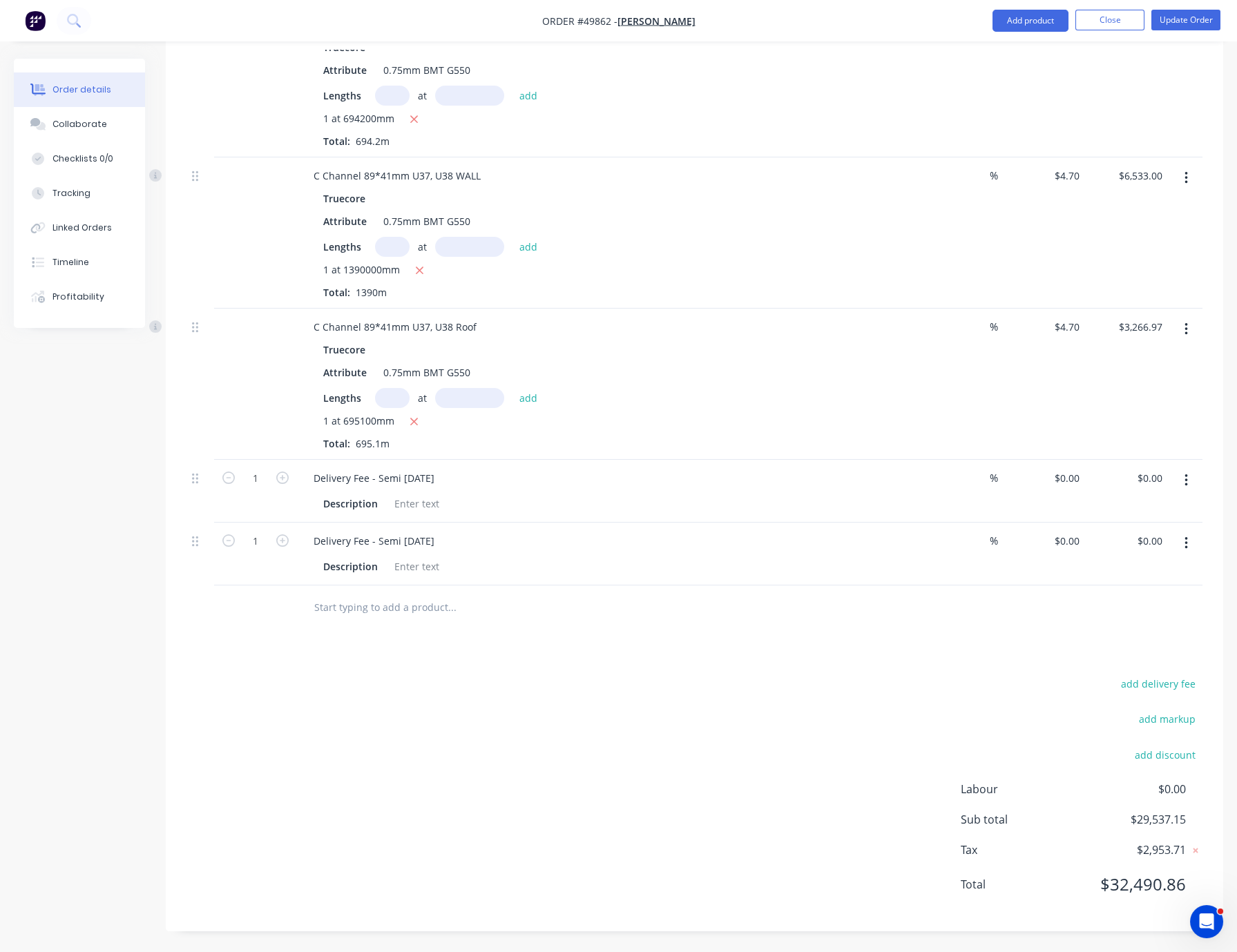
click at [591, 704] on div "add delivery fee add markup add discount Labour $0.00 Sub total $29,537.15 Tax …" at bounding box center [693, 793] width 1015 height 236
click at [421, 468] on div "Delivery Fee - Semi 10/10/2025" at bounding box center [374, 478] width 143 height 20
click at [508, 711] on div "add delivery fee add markup add discount Labour $0.00 Sub total $29,537.15 Tax …" at bounding box center [693, 793] width 1015 height 236
click at [1185, 473] on icon "button" at bounding box center [1186, 480] width 4 height 16
click at [1131, 535] on div "Duplicate" at bounding box center [1137, 544] width 106 height 20
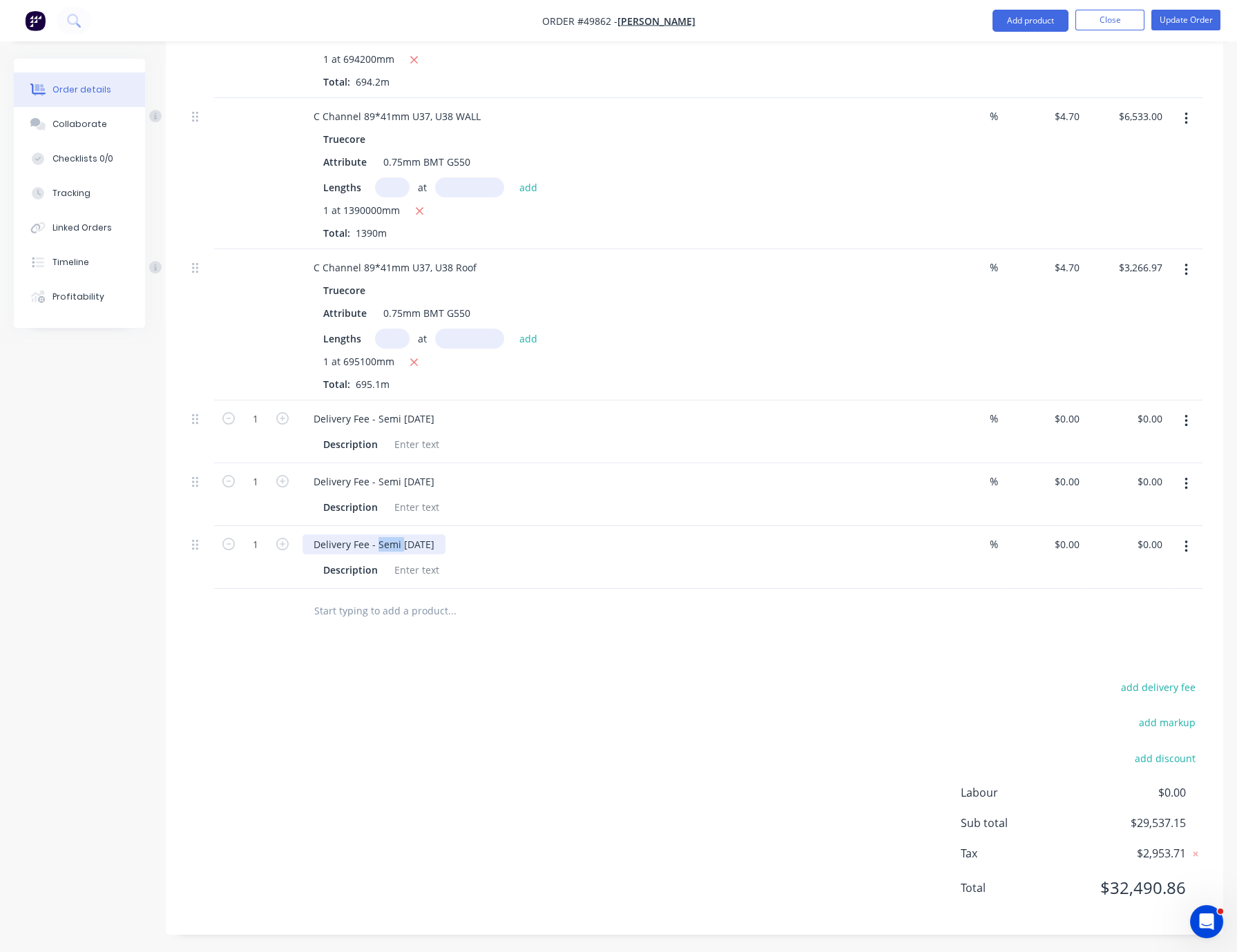
drag, startPoint x: 410, startPoint y: 587, endPoint x: 383, endPoint y: 586, distance: 27.0
click at [383, 555] on div "Delivery Fee - Semi 13/10/2025" at bounding box center [374, 544] width 143 height 20
click at [498, 733] on div "add delivery fee add markup add discount Labour $0.00 Sub total $29,537.15 Tax …" at bounding box center [693, 796] width 1015 height 236
click at [481, 730] on div "Drawings Add drawing Products Show / Hide columns Add product Qty Discount Pric…" at bounding box center [694, 151] width 1058 height 1569
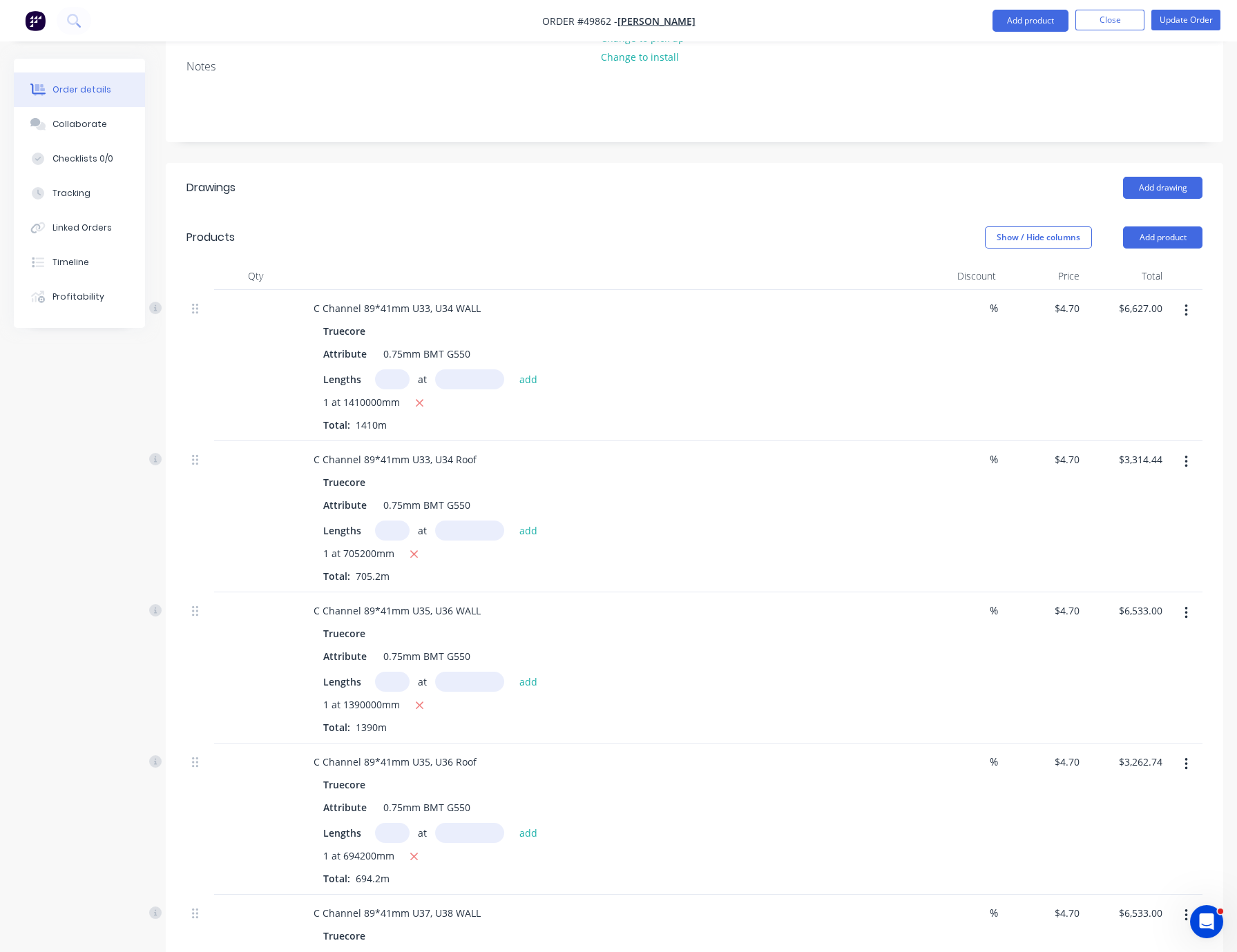
scroll to position [0, 0]
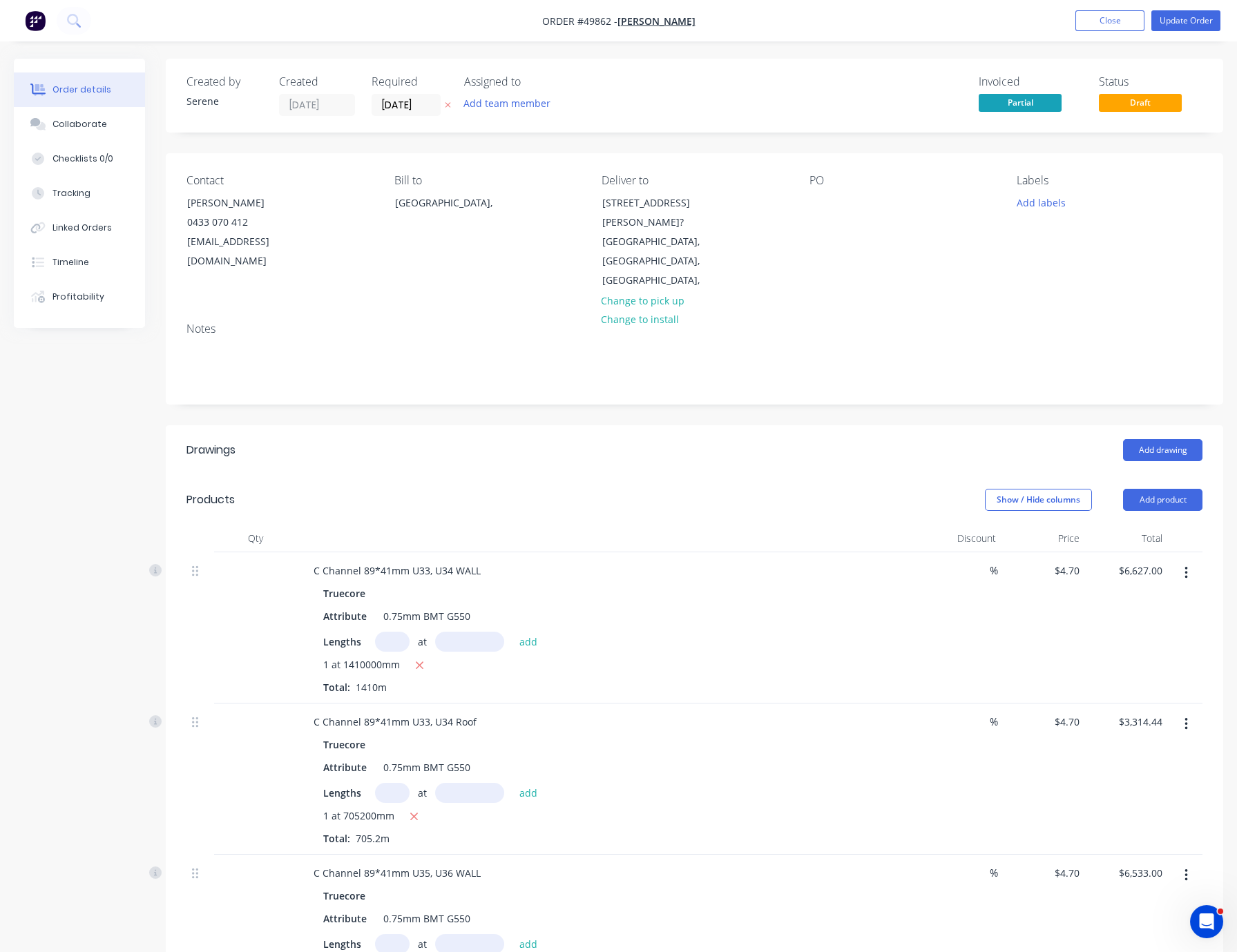
click at [649, 439] on div "Add drawing" at bounding box center [802, 451] width 800 height 22
click at [1179, 21] on button "Update Order" at bounding box center [1186, 21] width 69 height 21
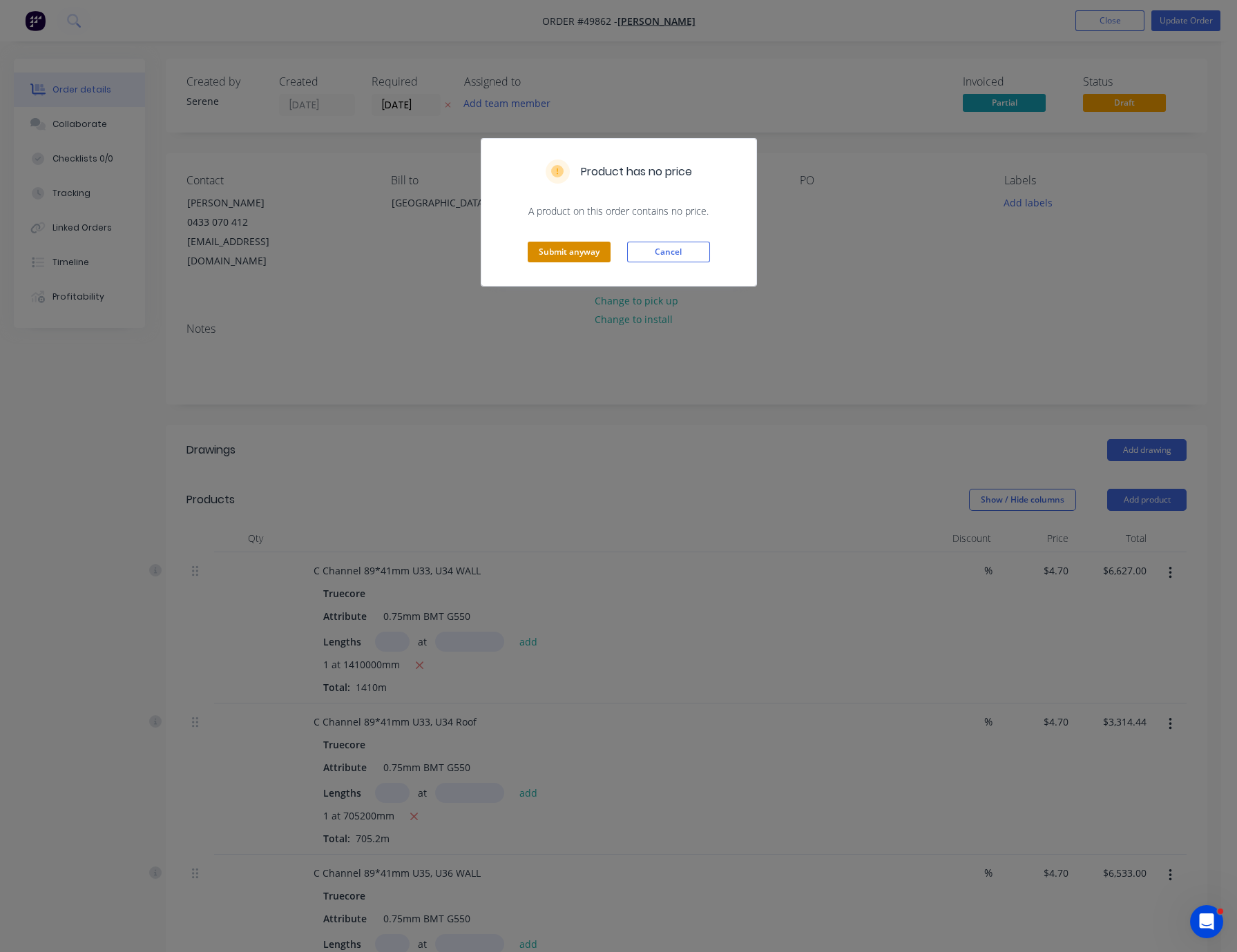
click at [564, 262] on button "Submit anyway" at bounding box center [569, 252] width 83 height 21
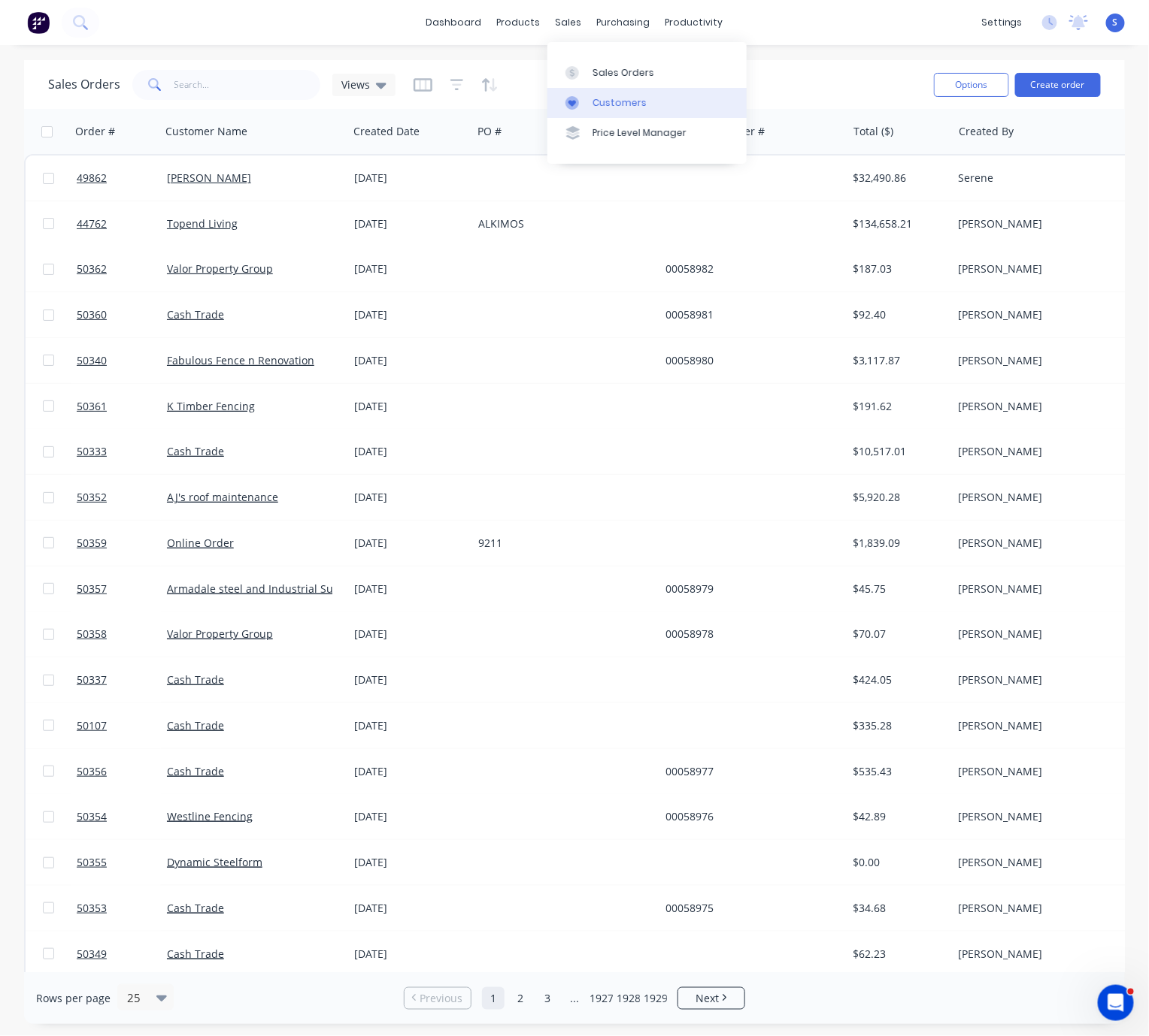
click at [601, 110] on div "Customers" at bounding box center [619, 103] width 54 height 14
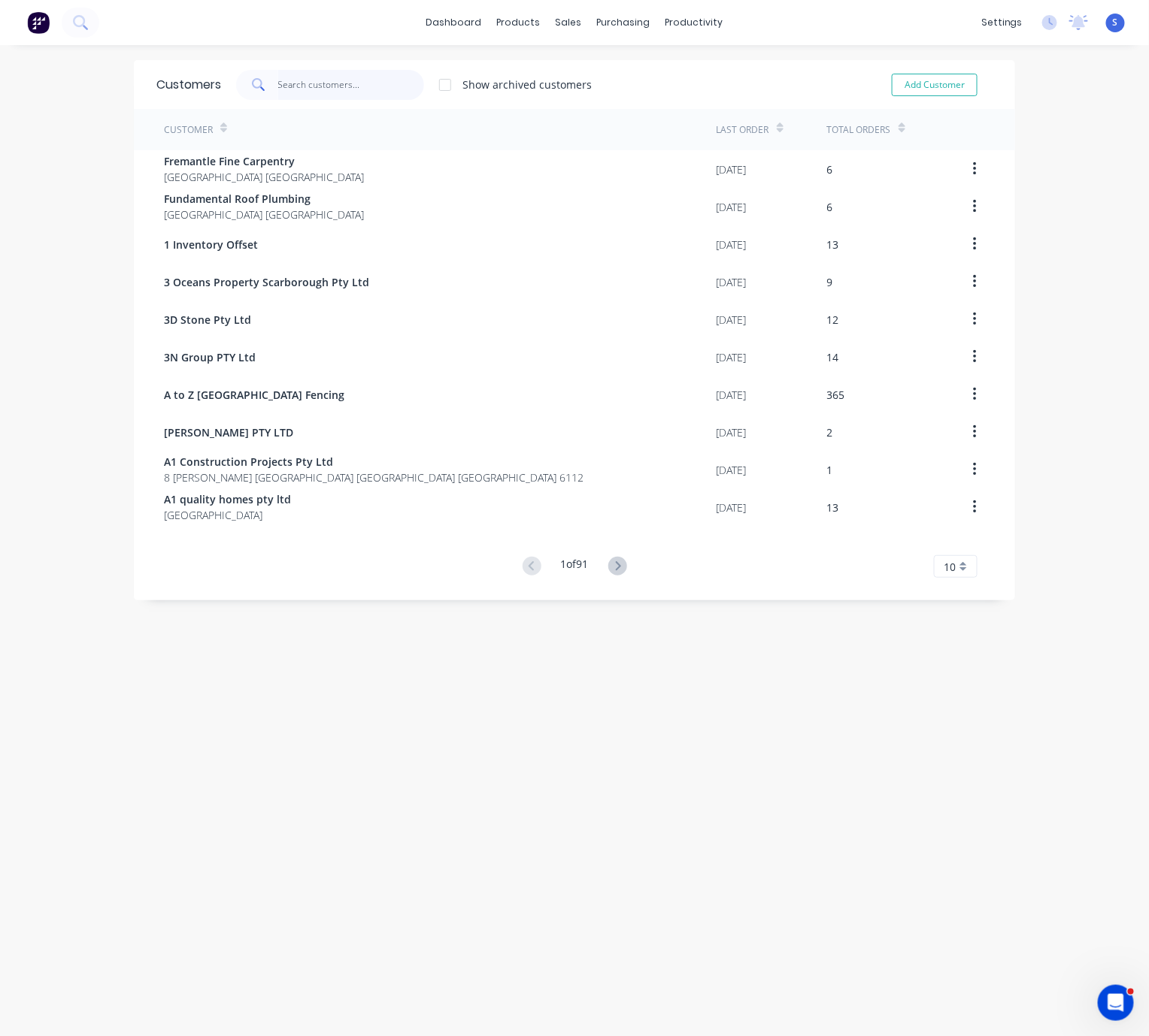
click at [334, 84] on input "text" at bounding box center [351, 84] width 146 height 30
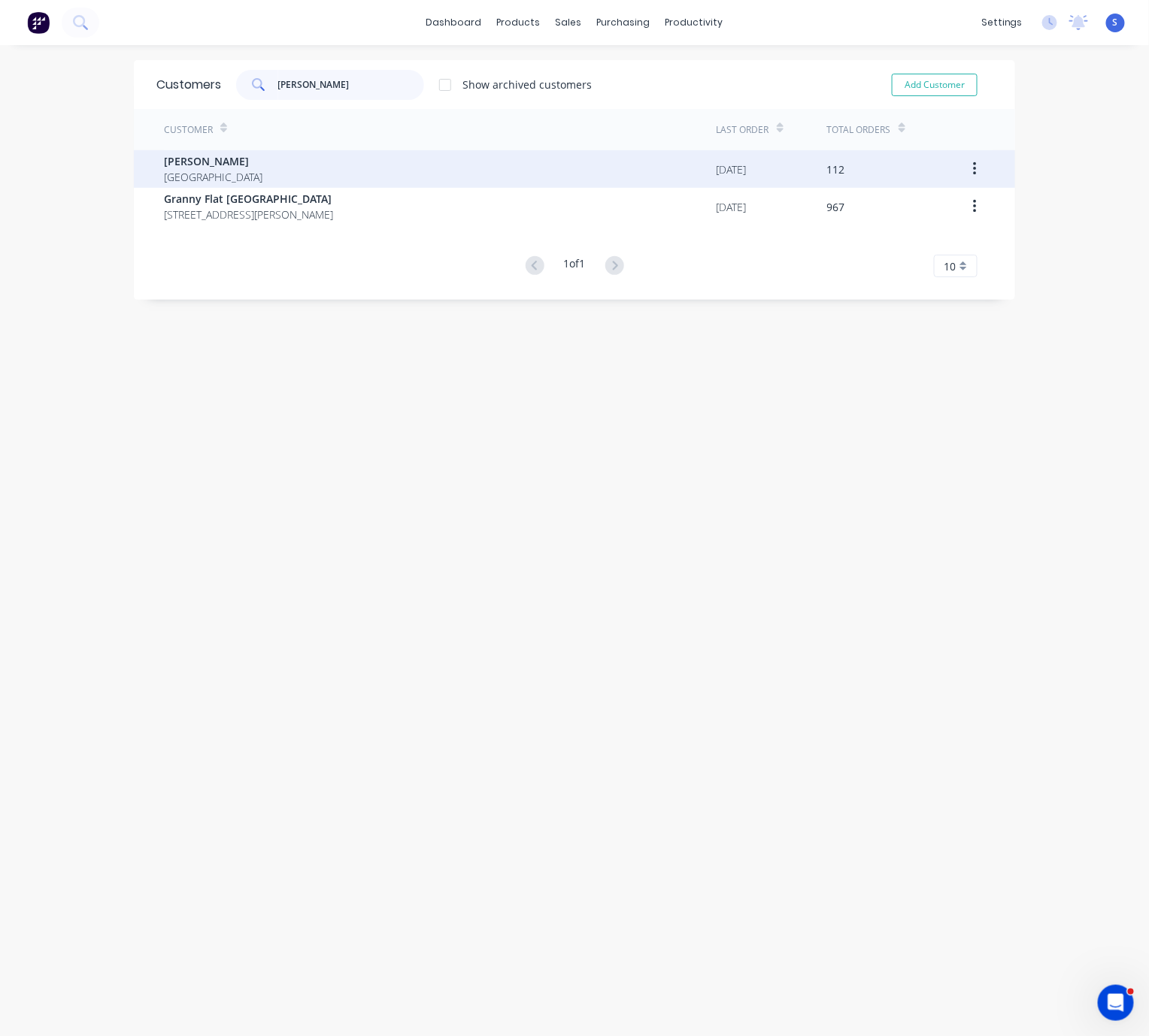
type input "chris"
click at [321, 170] on div "Chris Gu Australia" at bounding box center [440, 169] width 552 height 38
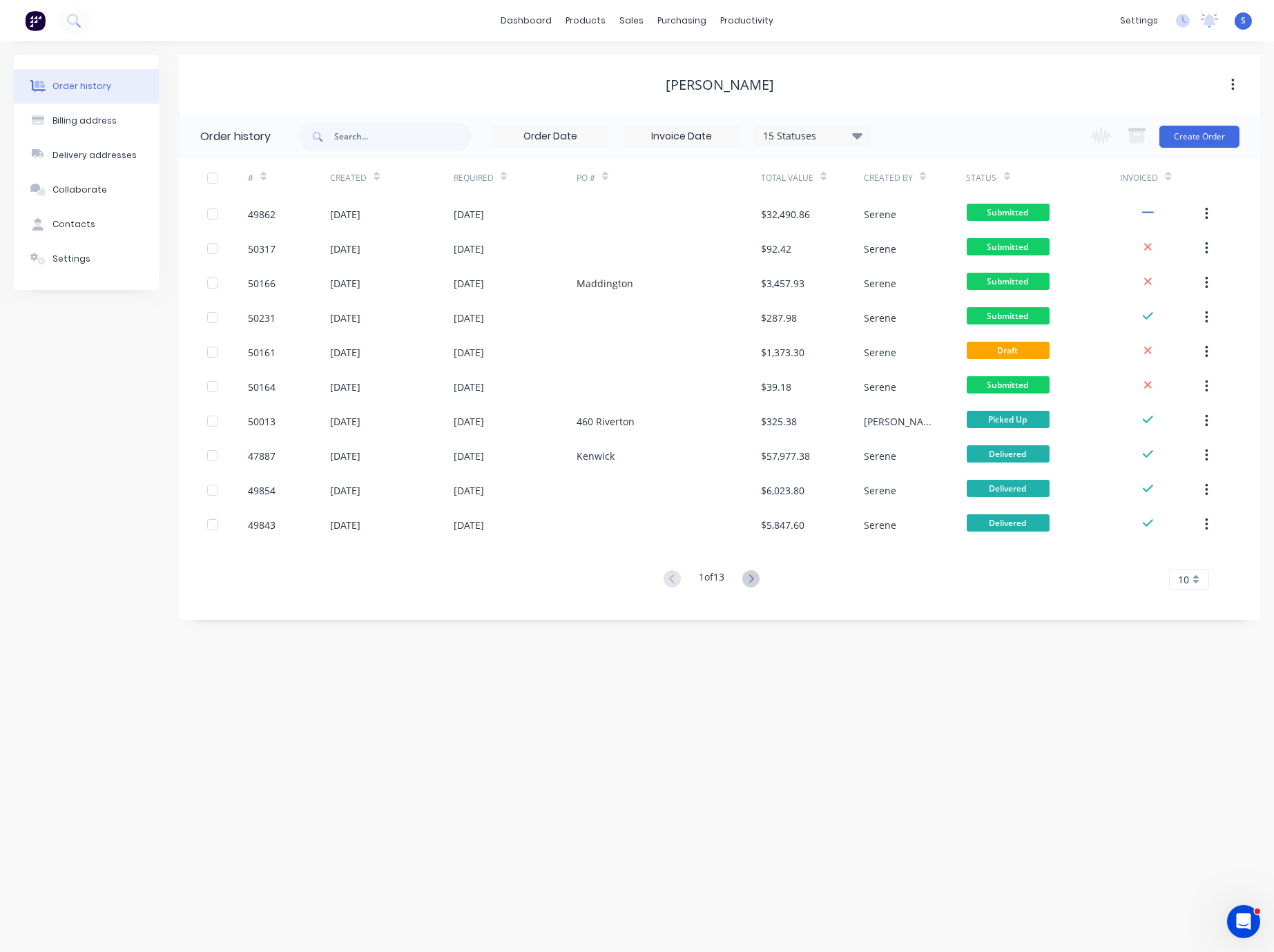
click at [604, 657] on div "Order history Billing address Delivery addresses Collaborate Contacts Settings …" at bounding box center [637, 496] width 1274 height 911
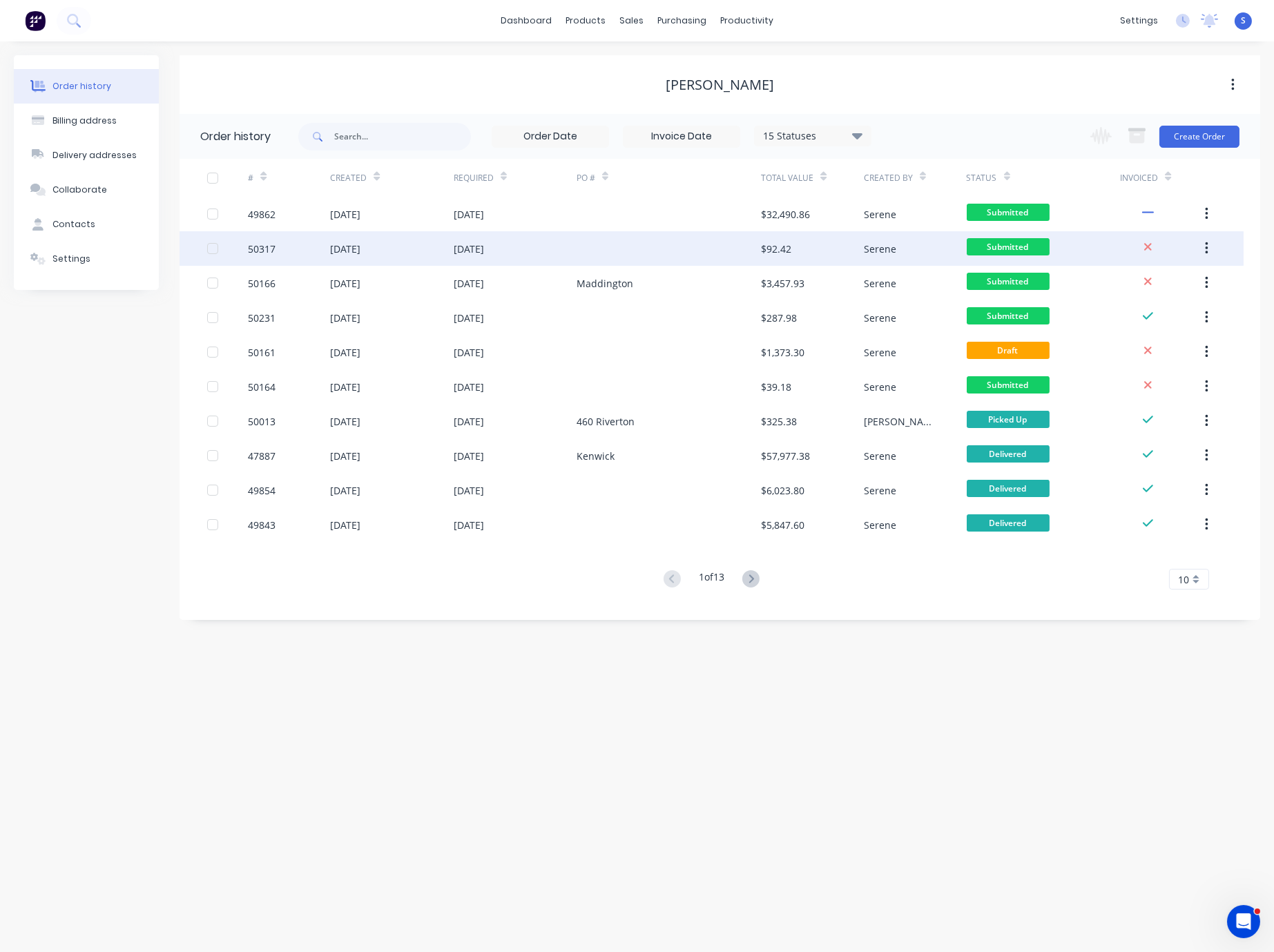
click at [753, 254] on div at bounding box center [669, 248] width 185 height 35
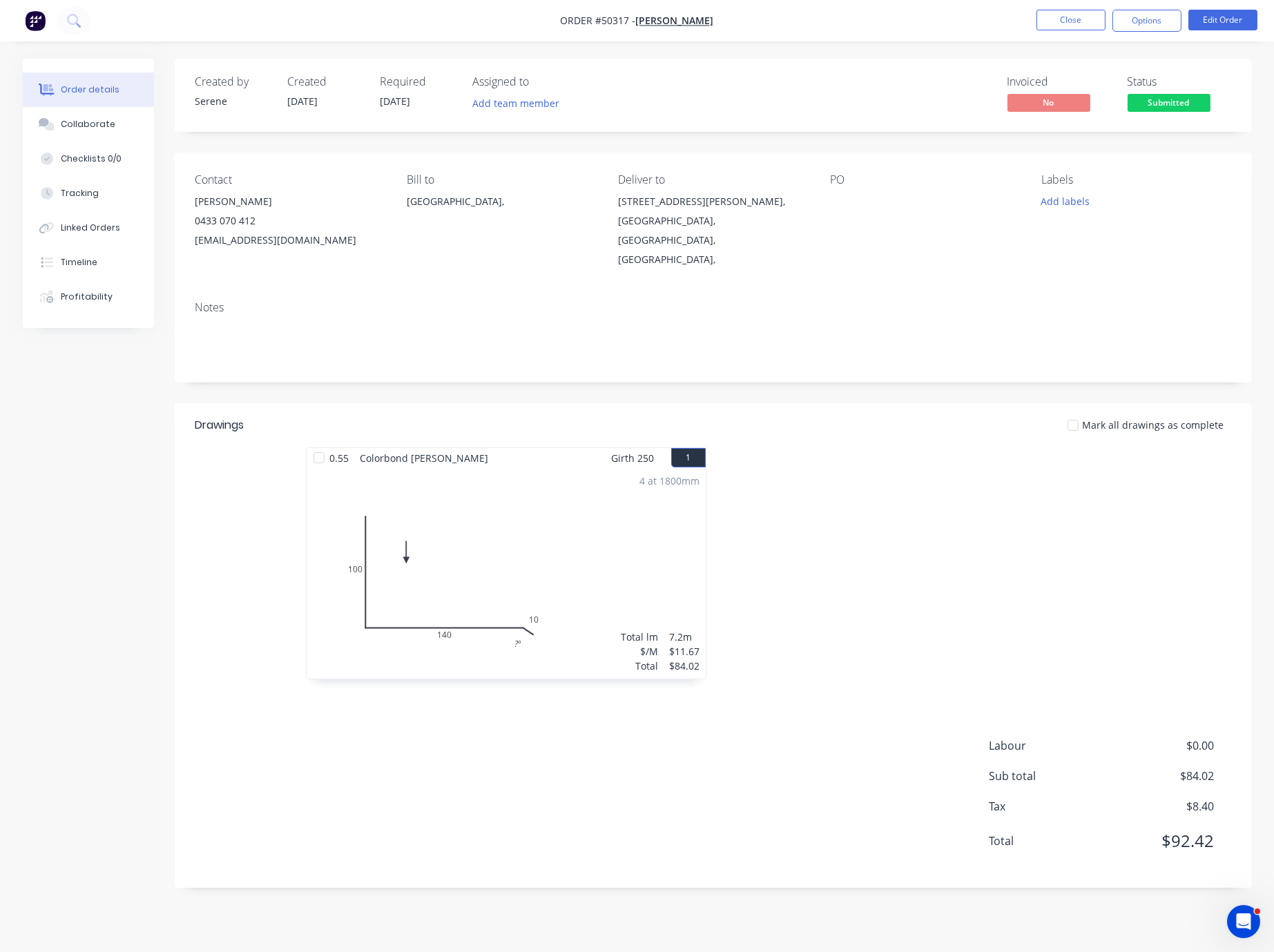
click at [850, 553] on div at bounding box center [920, 570] width 414 height 246
drag, startPoint x: 177, startPoint y: 460, endPoint x: 196, endPoint y: 449, distance: 22.0
click at [177, 460] on div "0.55 Colorbond Shale Grey Girth 250 1 0 100 140 10 ? º 0 100 140 10 ? º 4 at 18…" at bounding box center [713, 570] width 1078 height 246
click at [1083, 22] on button "Close" at bounding box center [1071, 20] width 69 height 21
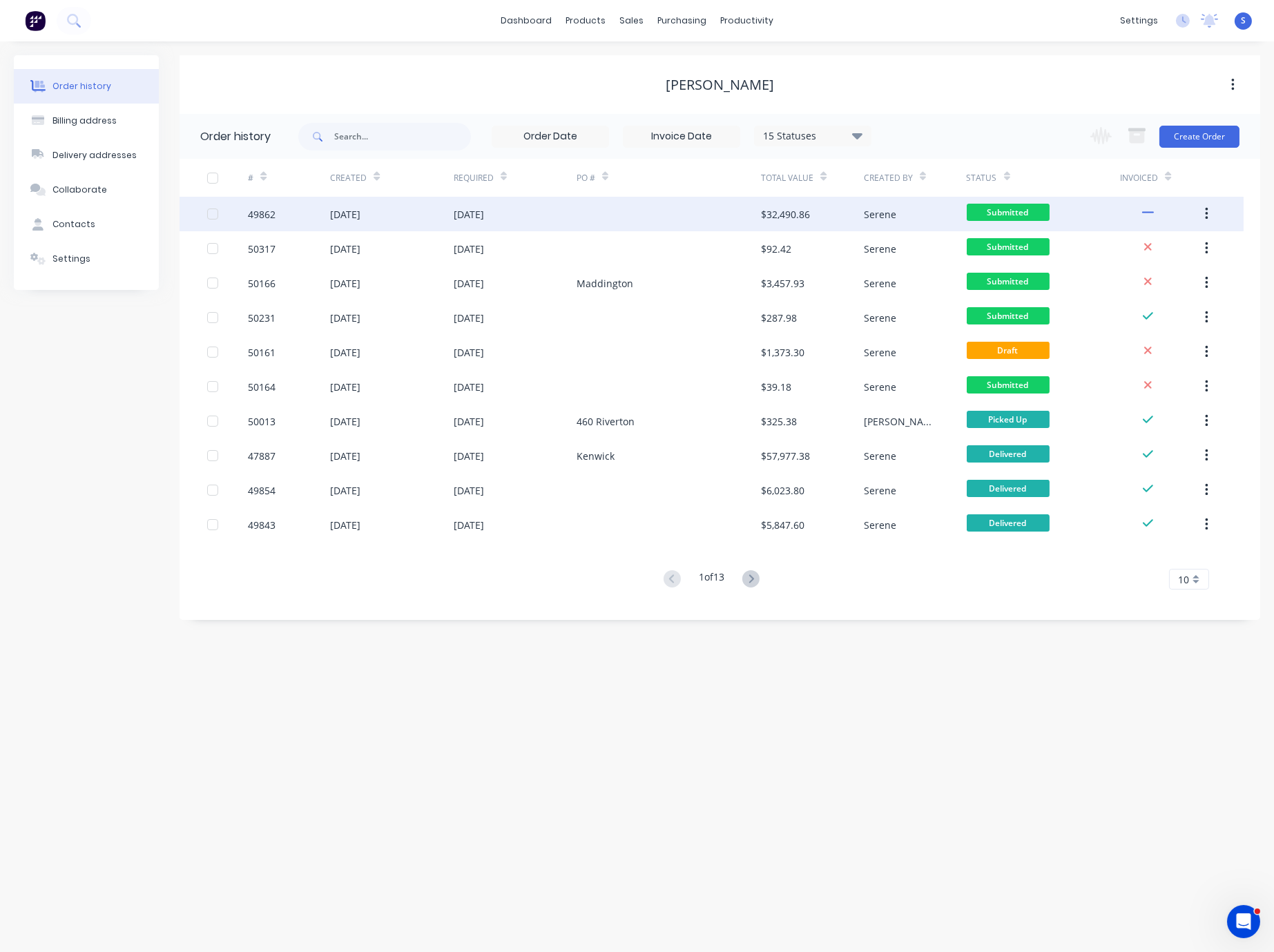
click at [516, 215] on div "17 Oct 2025" at bounding box center [515, 213] width 123 height 35
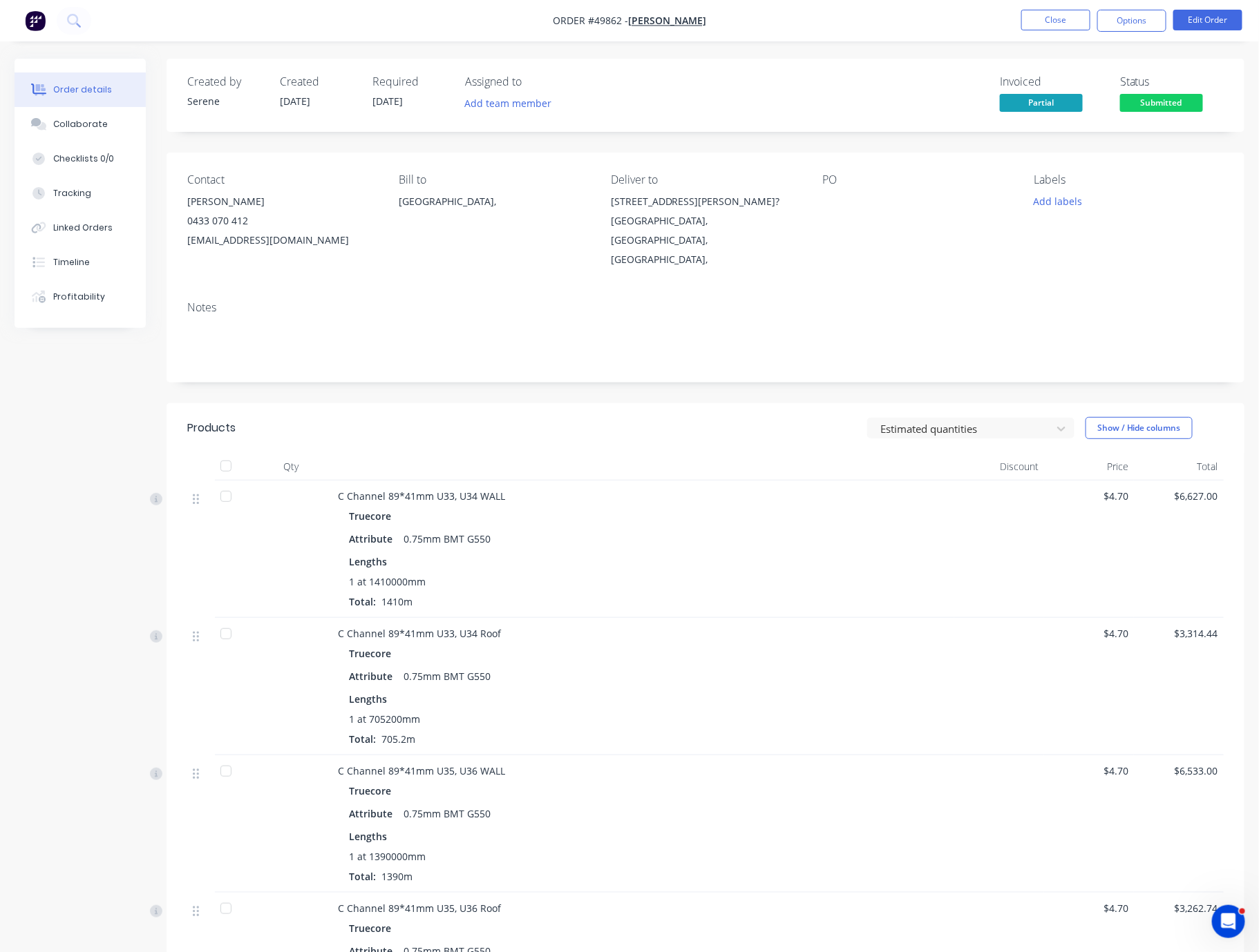
click at [712, 442] on header "Products Estimated quantities Show / Hide columns" at bounding box center [705, 428] width 1078 height 49
click at [1058, 26] on button "Close" at bounding box center [1056, 20] width 69 height 21
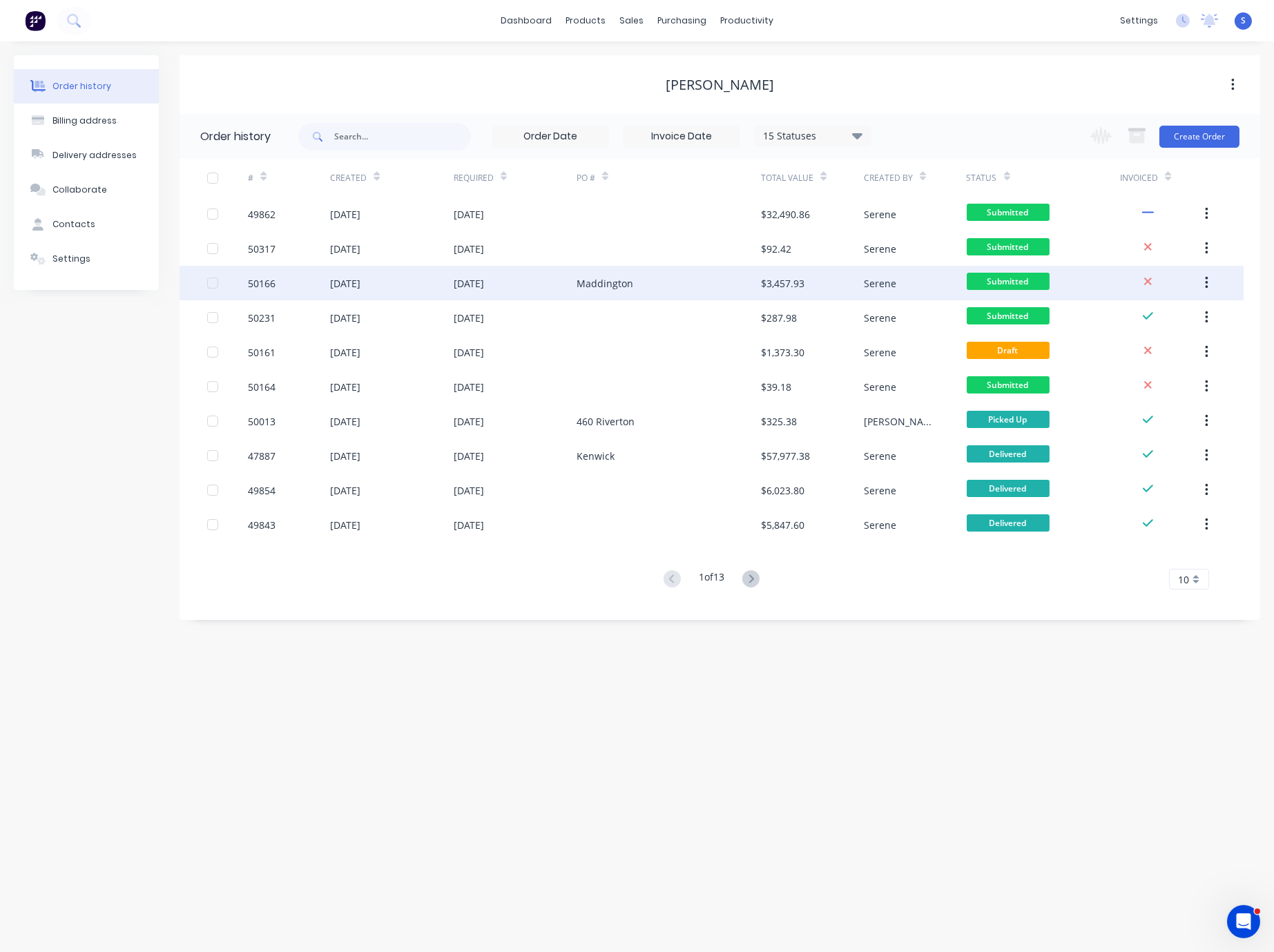
click at [632, 270] on div "Maddington" at bounding box center [669, 283] width 185 height 35
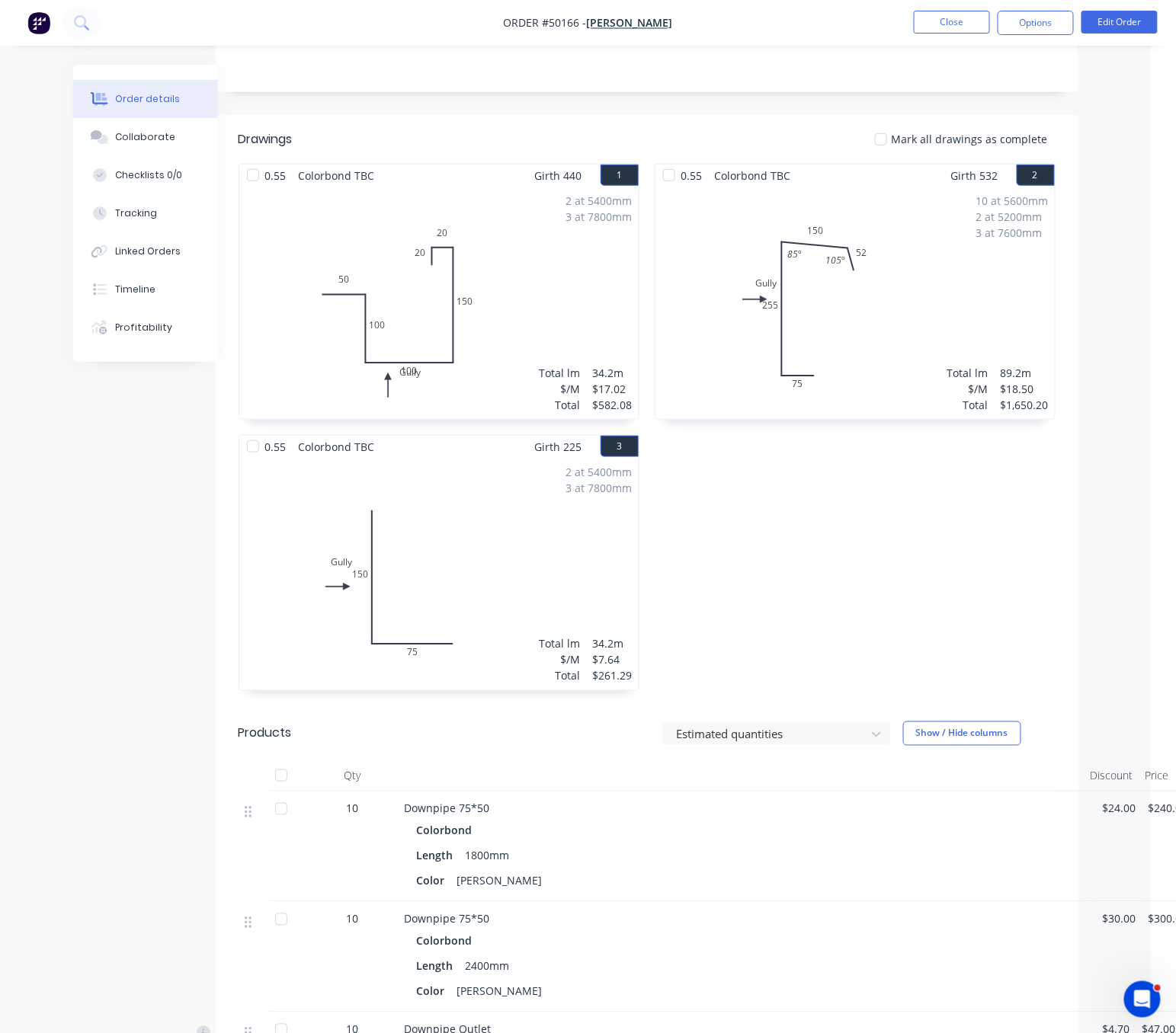
scroll to position [330, 63]
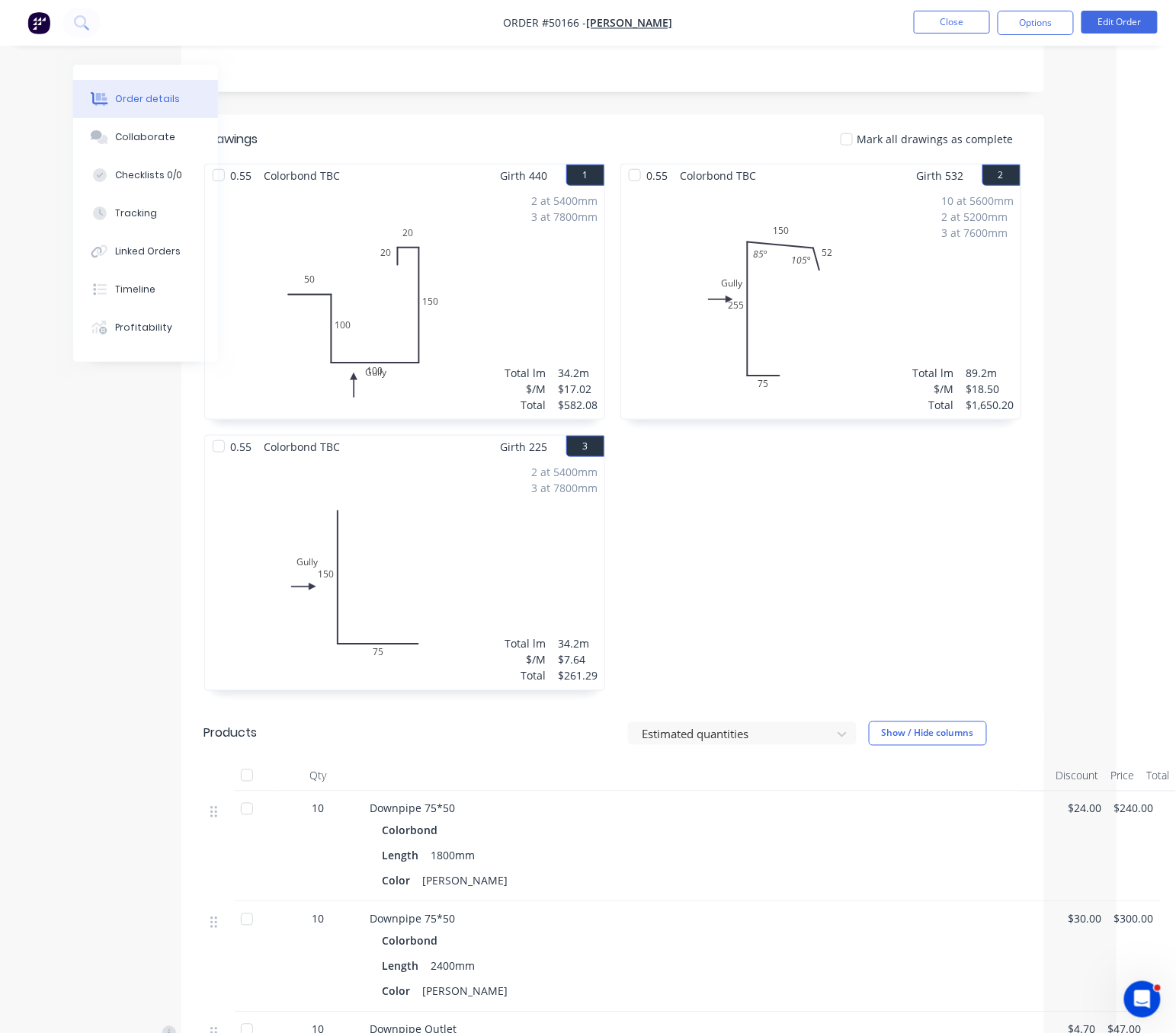
drag, startPoint x: 874, startPoint y: 557, endPoint x: 958, endPoint y: 553, distance: 84.1
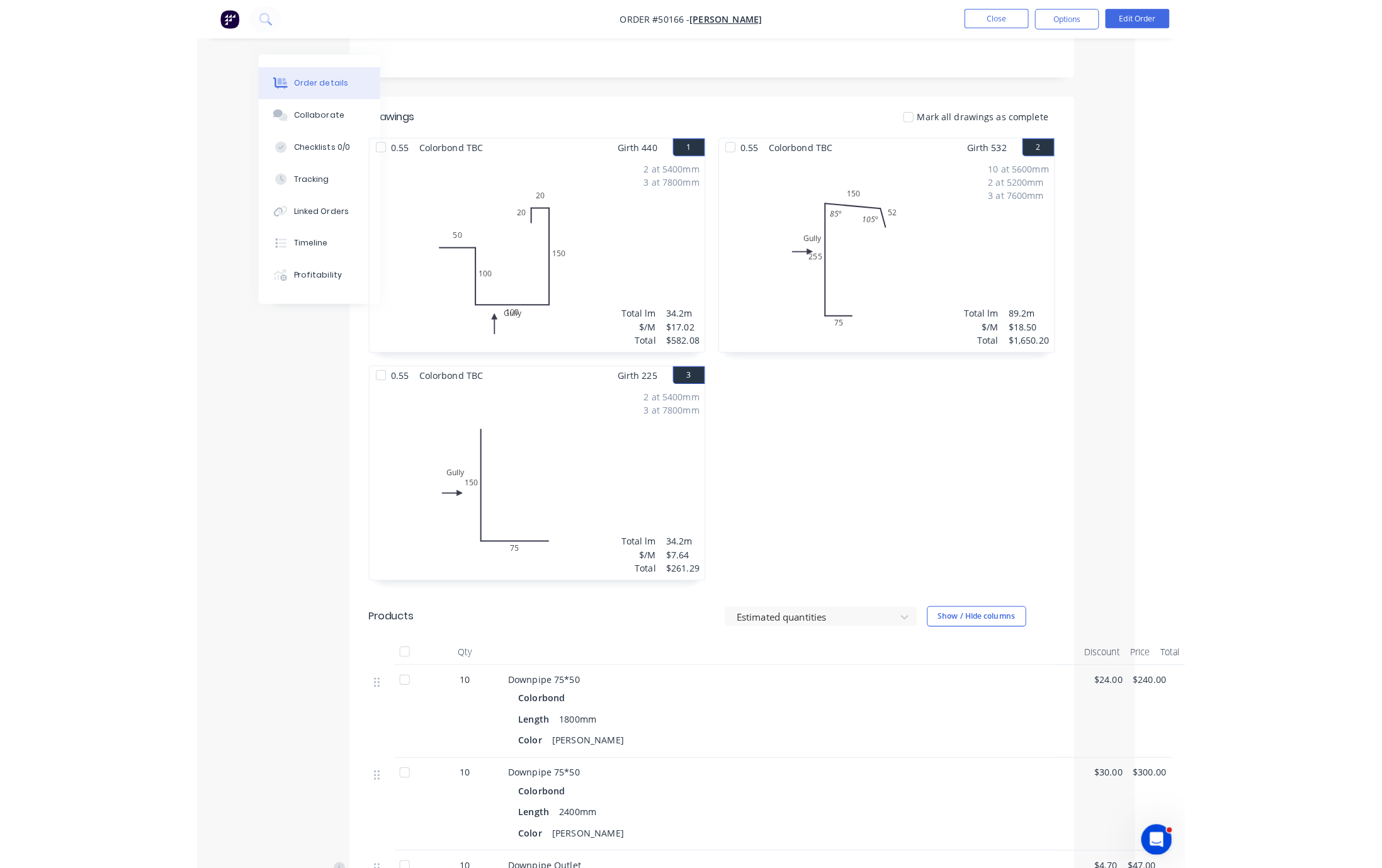
scroll to position [273, 0]
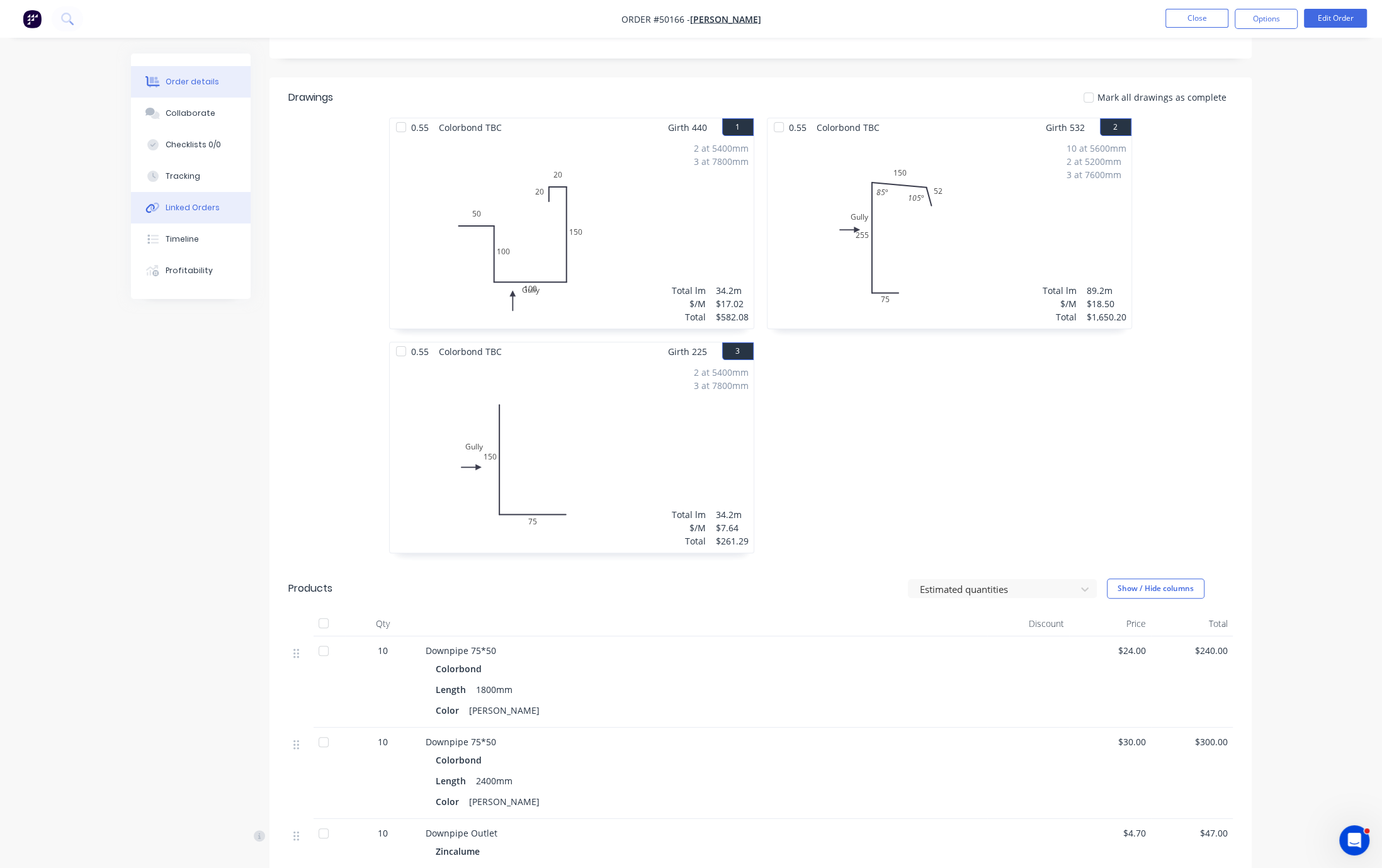
click at [207, 213] on div "Linked Orders" at bounding box center [193, 207] width 54 height 11
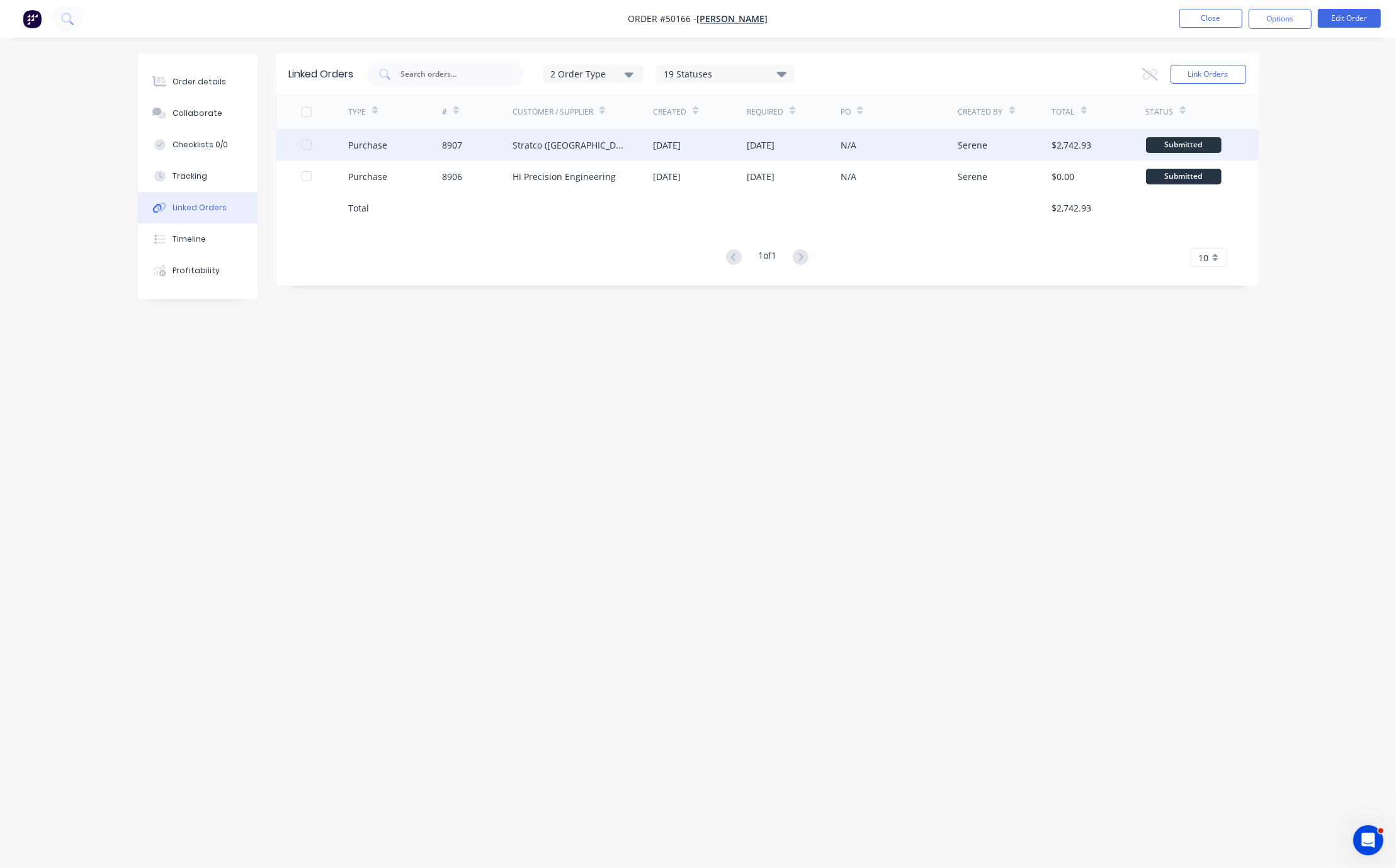
click at [612, 149] on div "Stratco (WA) Pty Ltd" at bounding box center [583, 145] width 141 height 32
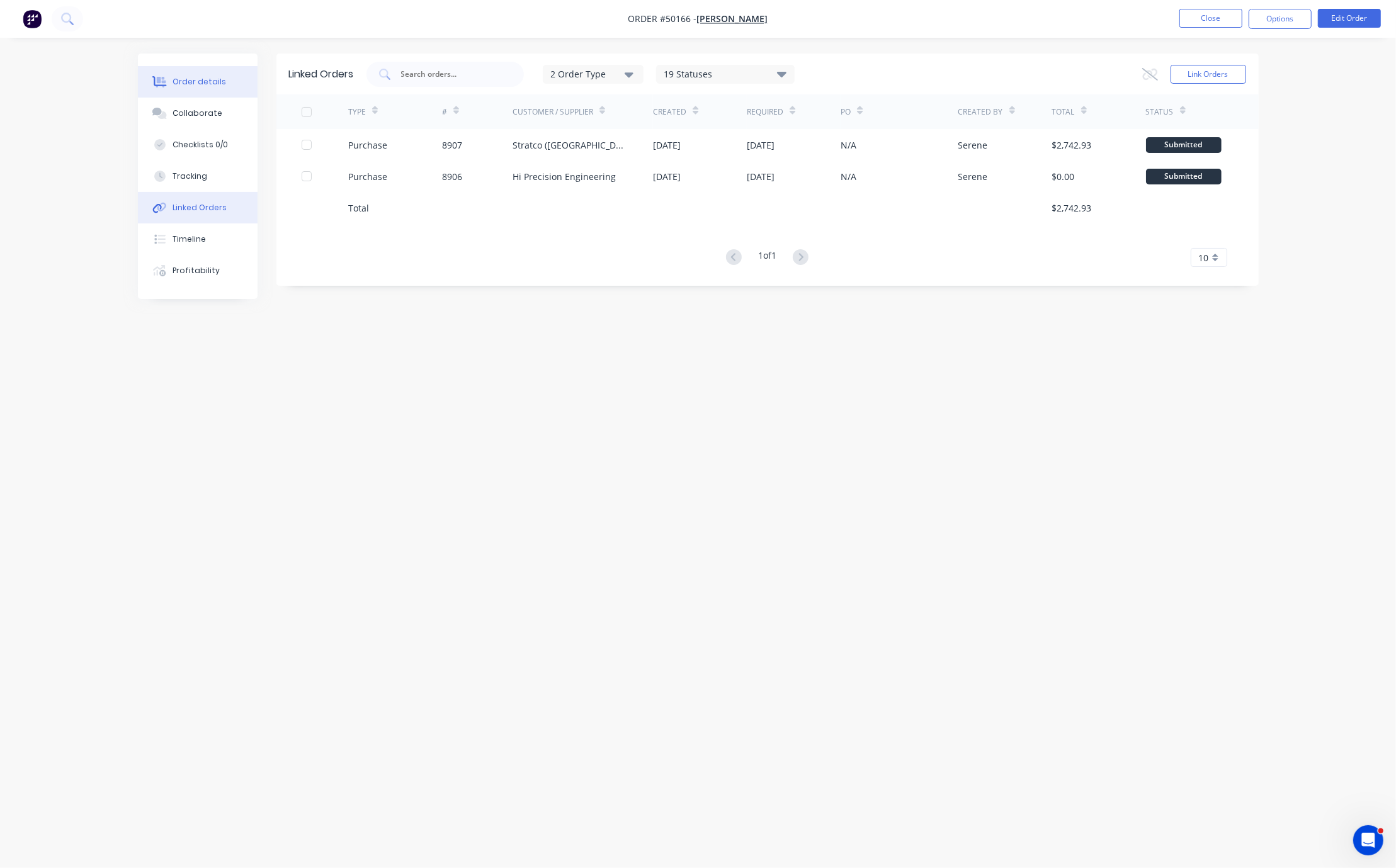
click at [228, 84] on button "Order details" at bounding box center [198, 81] width 120 height 32
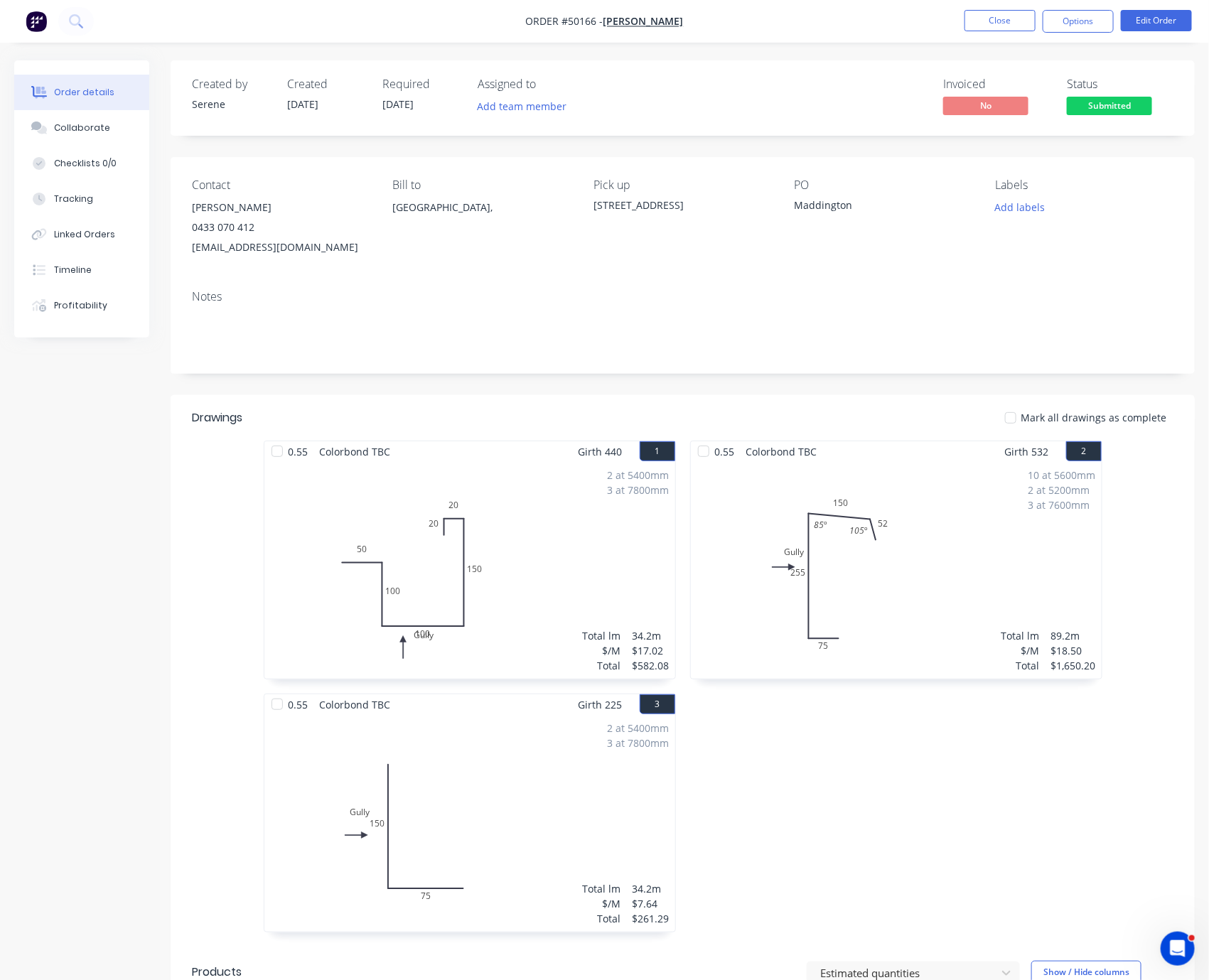
click at [551, 425] on div "Mark all drawings as complete" at bounding box center [787, 418] width 773 height 15
drag, startPoint x: 542, startPoint y: 399, endPoint x: 609, endPoint y: 392, distance: 67.4
click at [94, 275] on button "Timeline" at bounding box center [82, 270] width 135 height 36
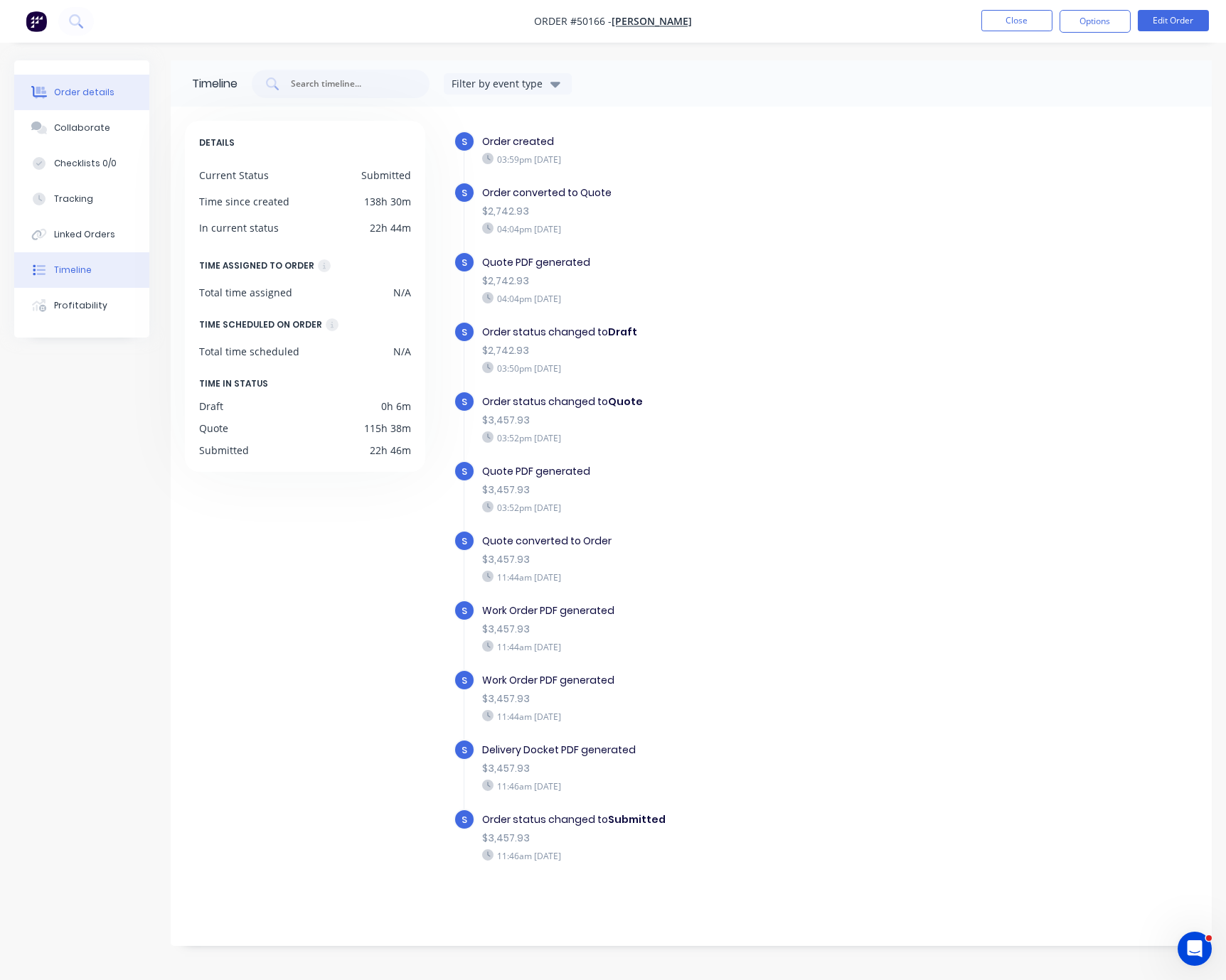
click at [81, 88] on div "Order details" at bounding box center [84, 92] width 60 height 13
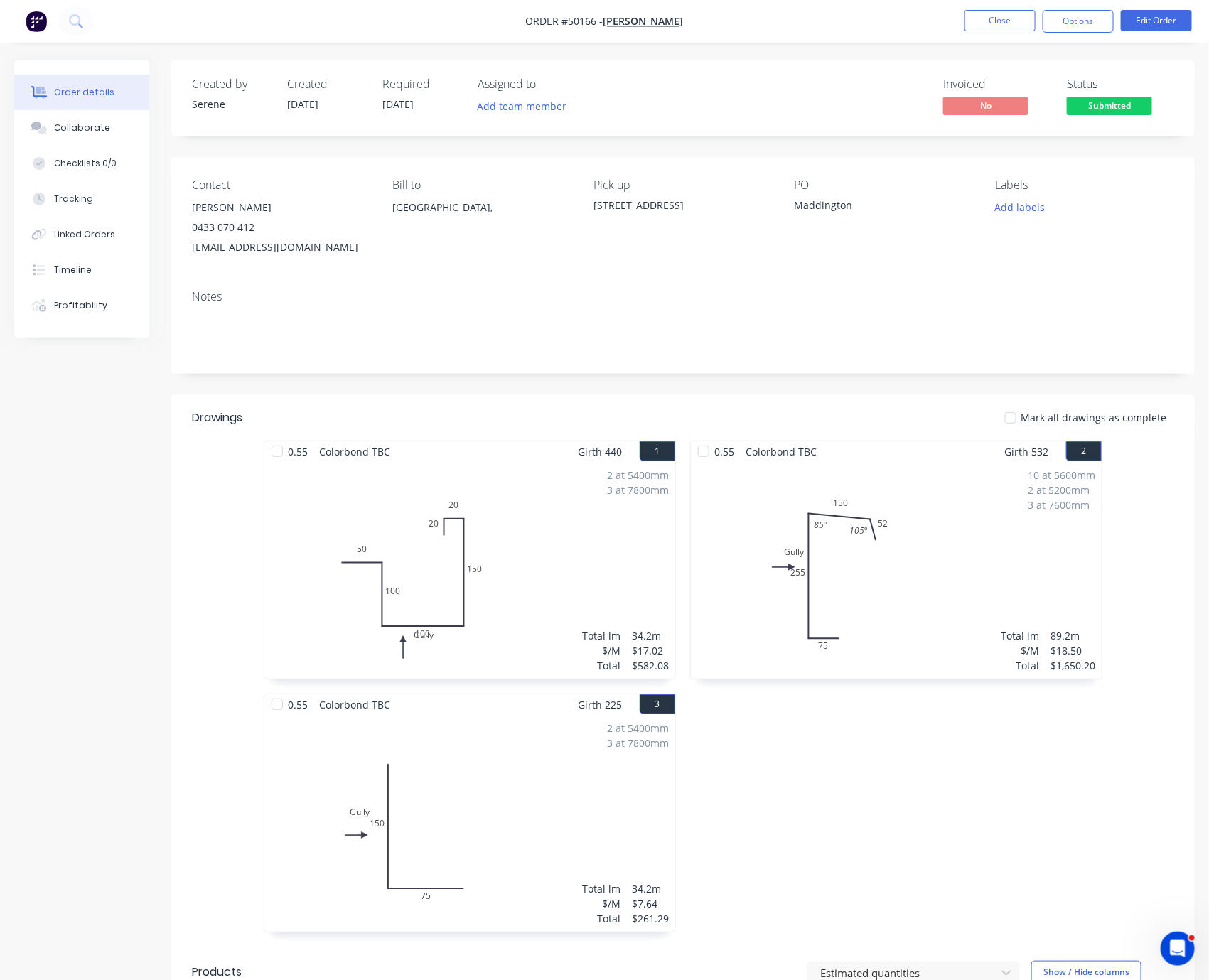
click at [717, 429] on header "Drawings Mark all drawings as complete" at bounding box center [682, 418] width 1024 height 46
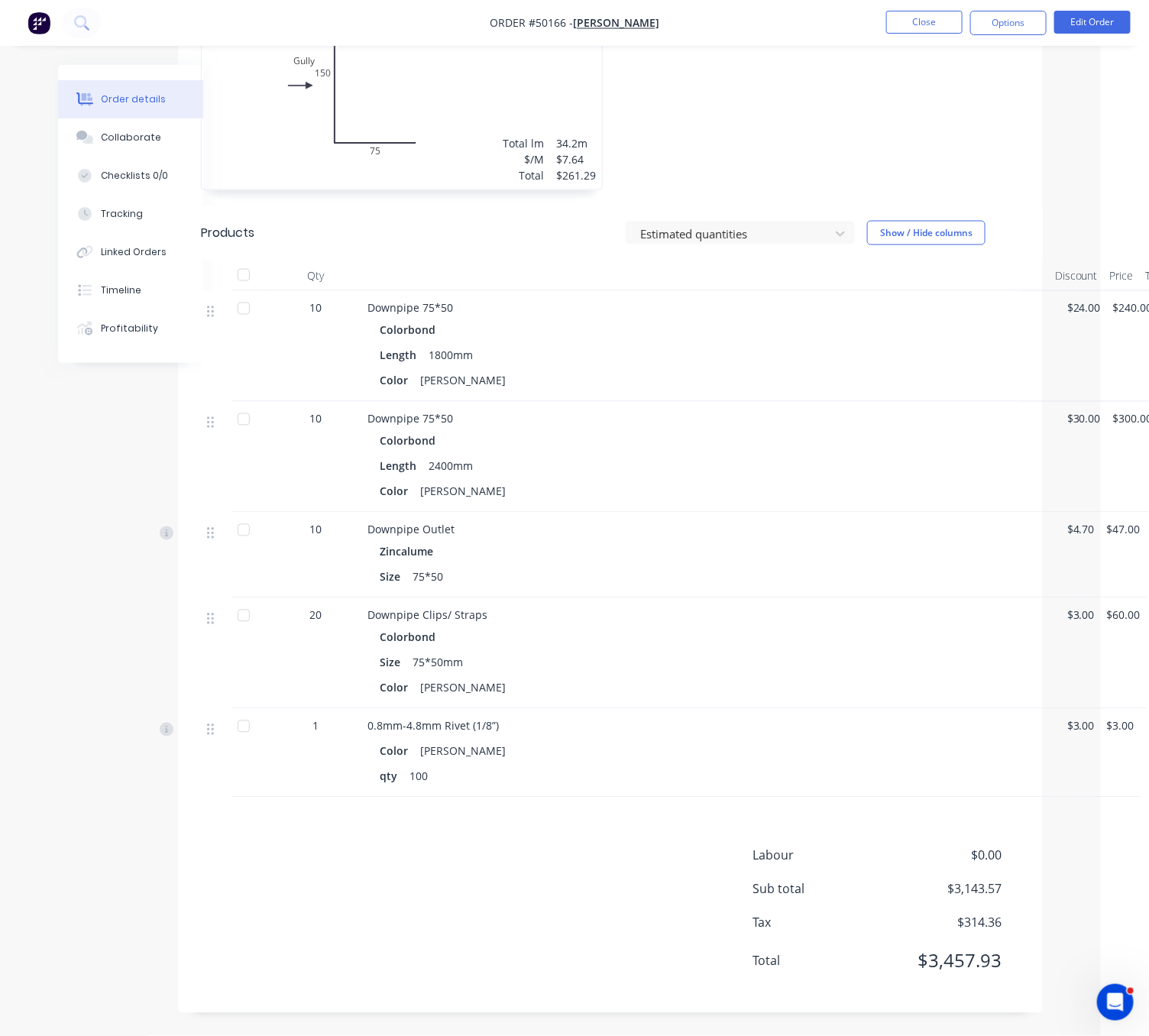
scroll to position [883, 78]
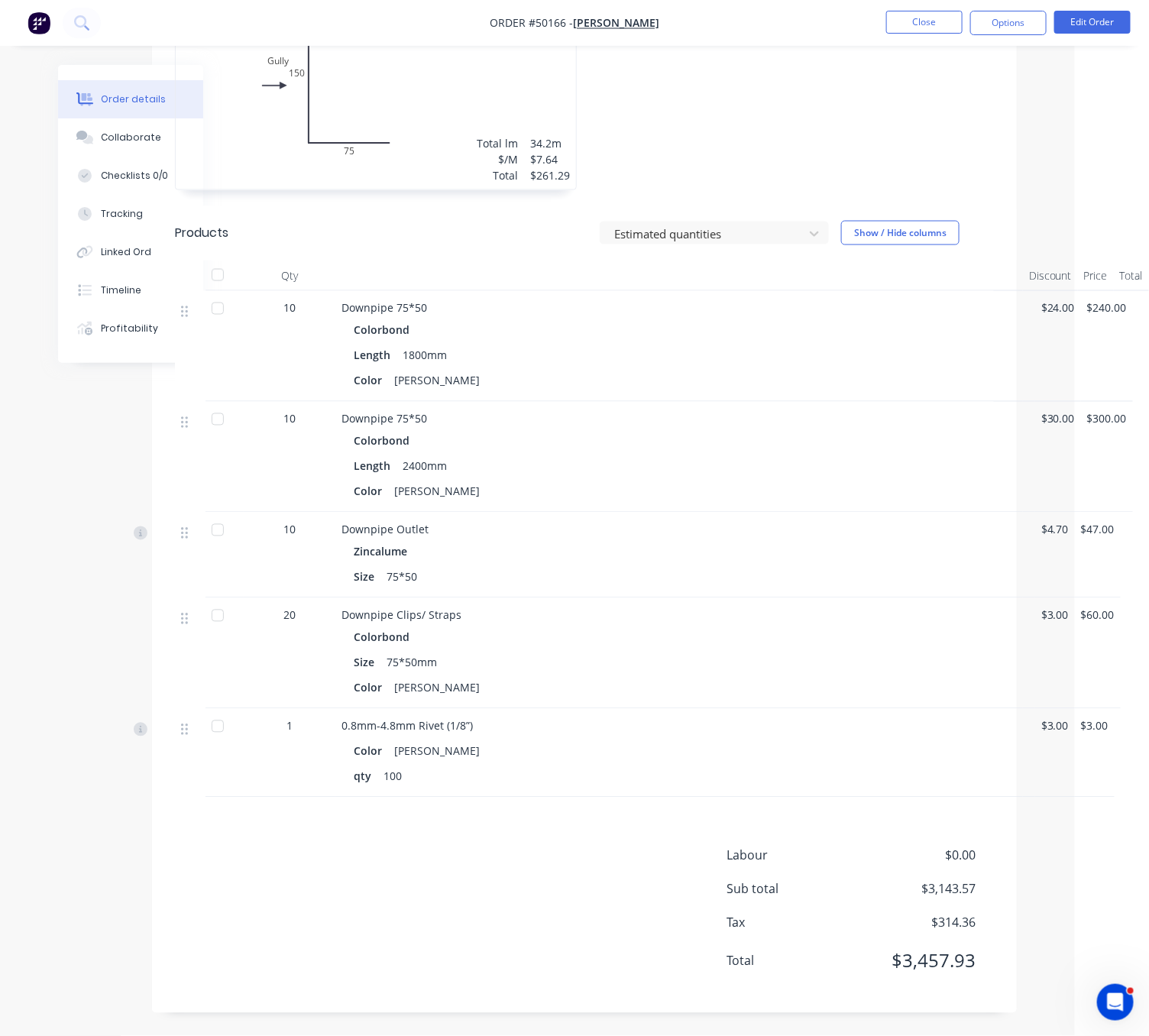
drag, startPoint x: 858, startPoint y: 537, endPoint x: 1041, endPoint y: 538, distance: 183.0
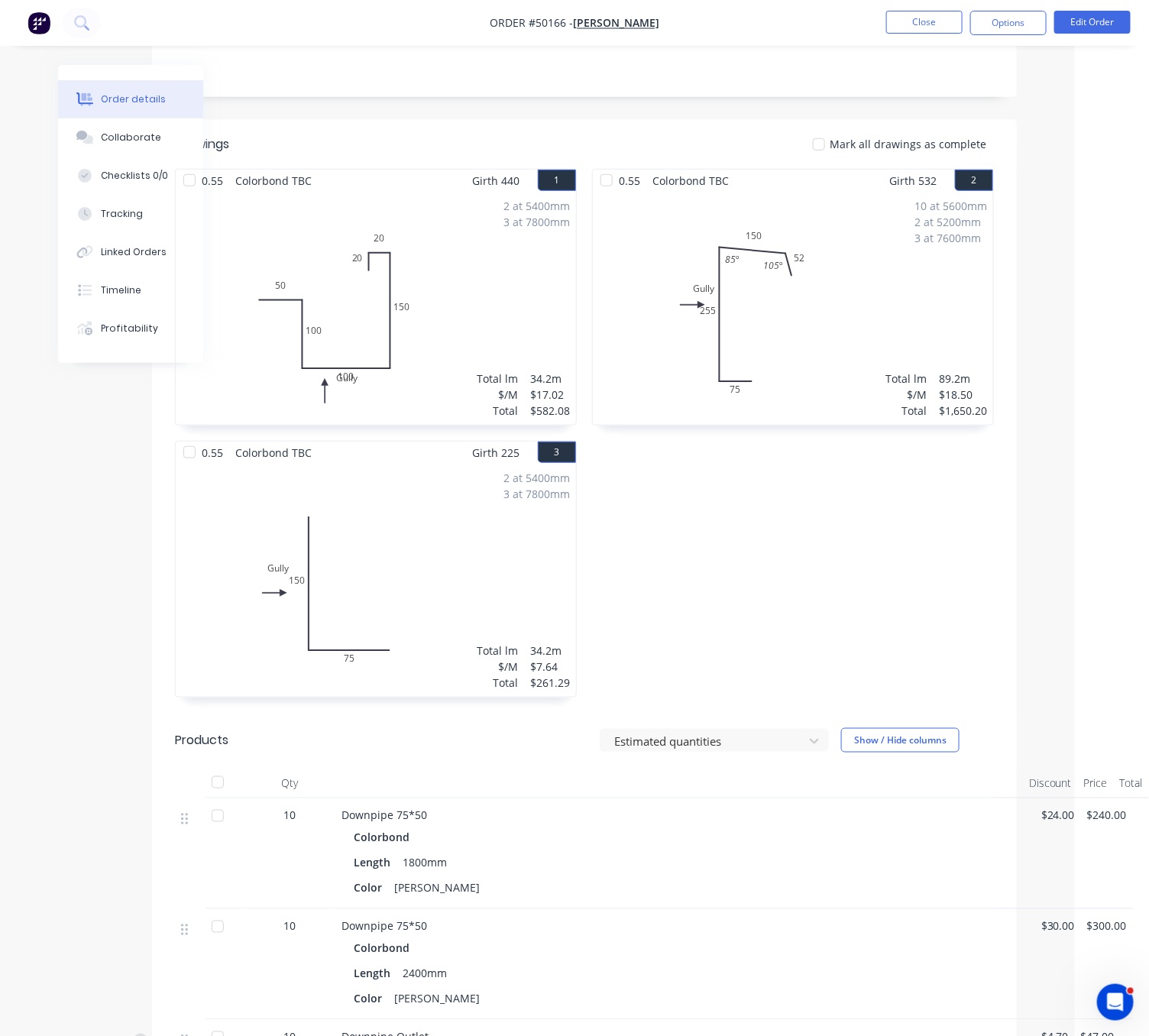
scroll to position [0, 78]
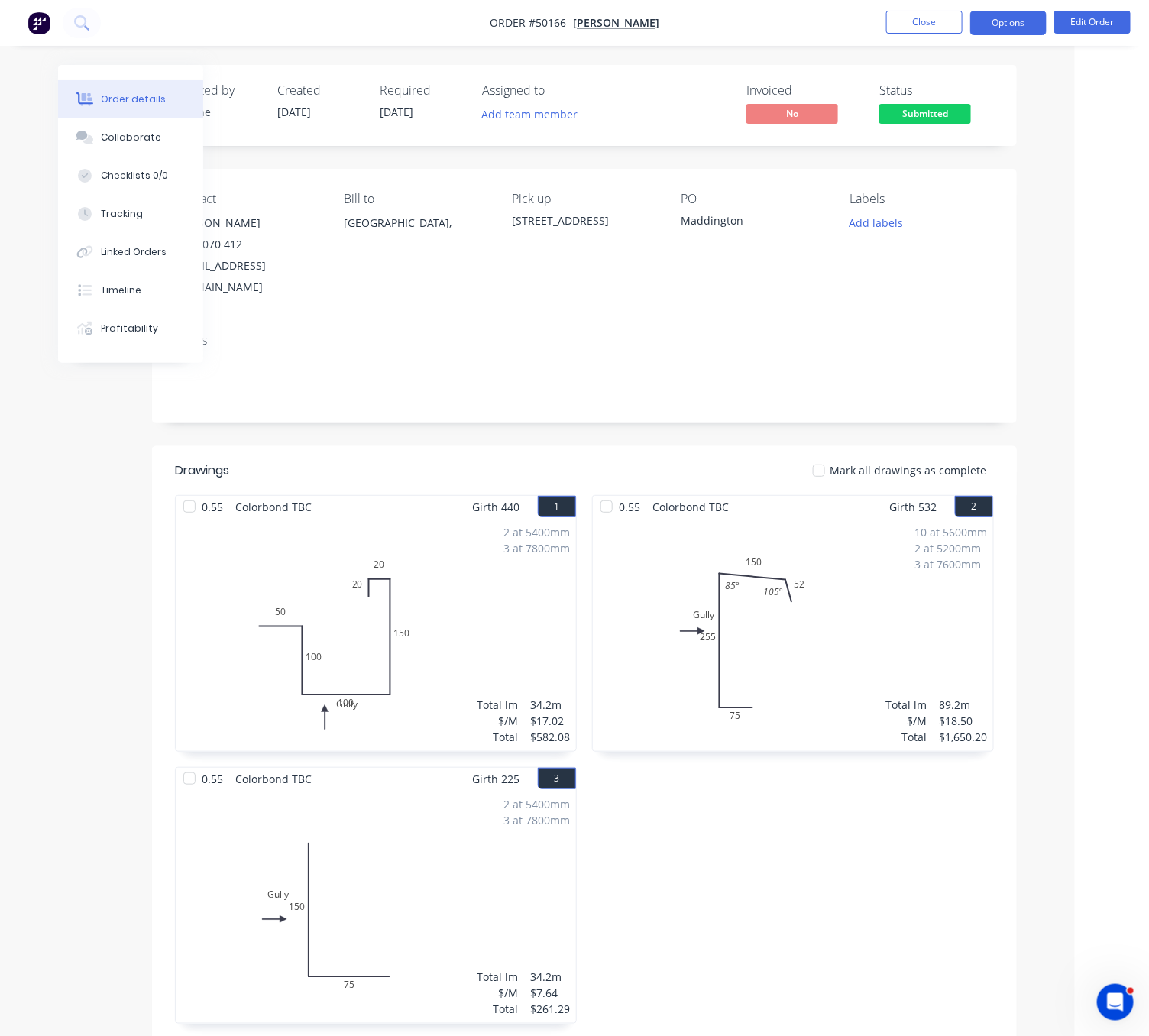
click at [999, 18] on button "Options" at bounding box center [1008, 23] width 77 height 25
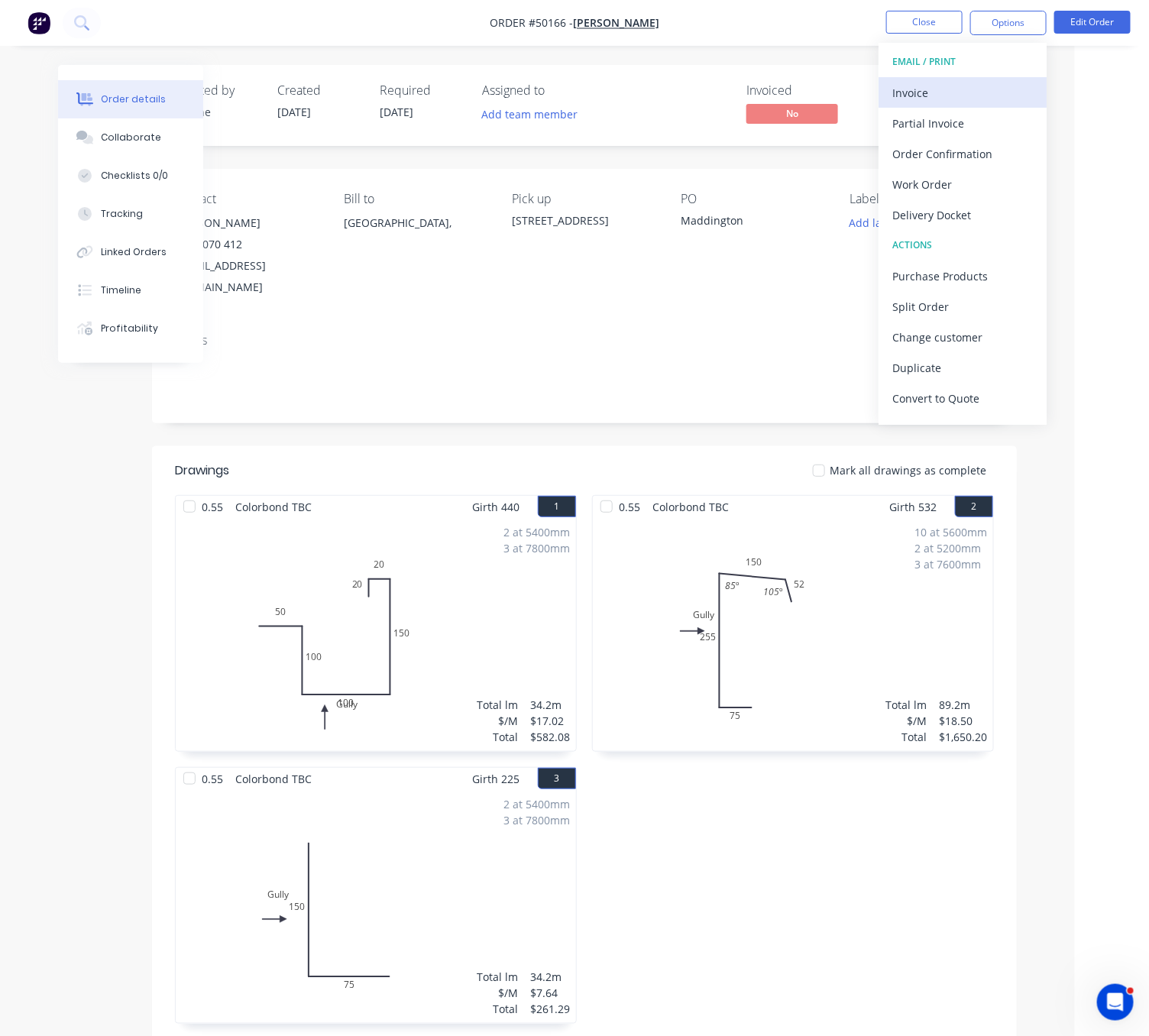
click at [959, 82] on div "Invoice" at bounding box center [963, 92] width 141 height 22
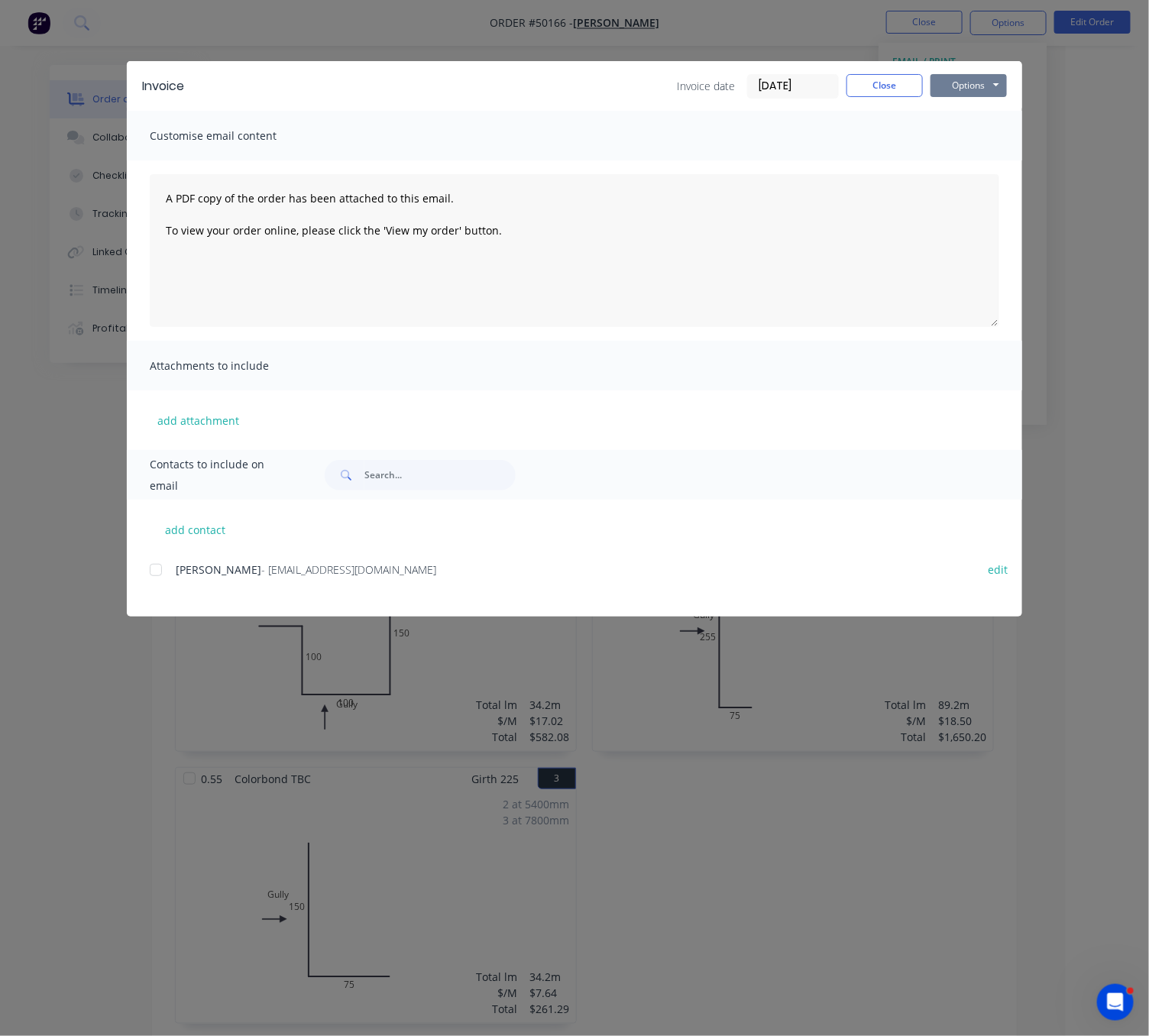
click at [968, 92] on button "Options" at bounding box center [969, 86] width 77 height 23
click at [963, 147] on button "Print" at bounding box center [980, 136] width 98 height 25
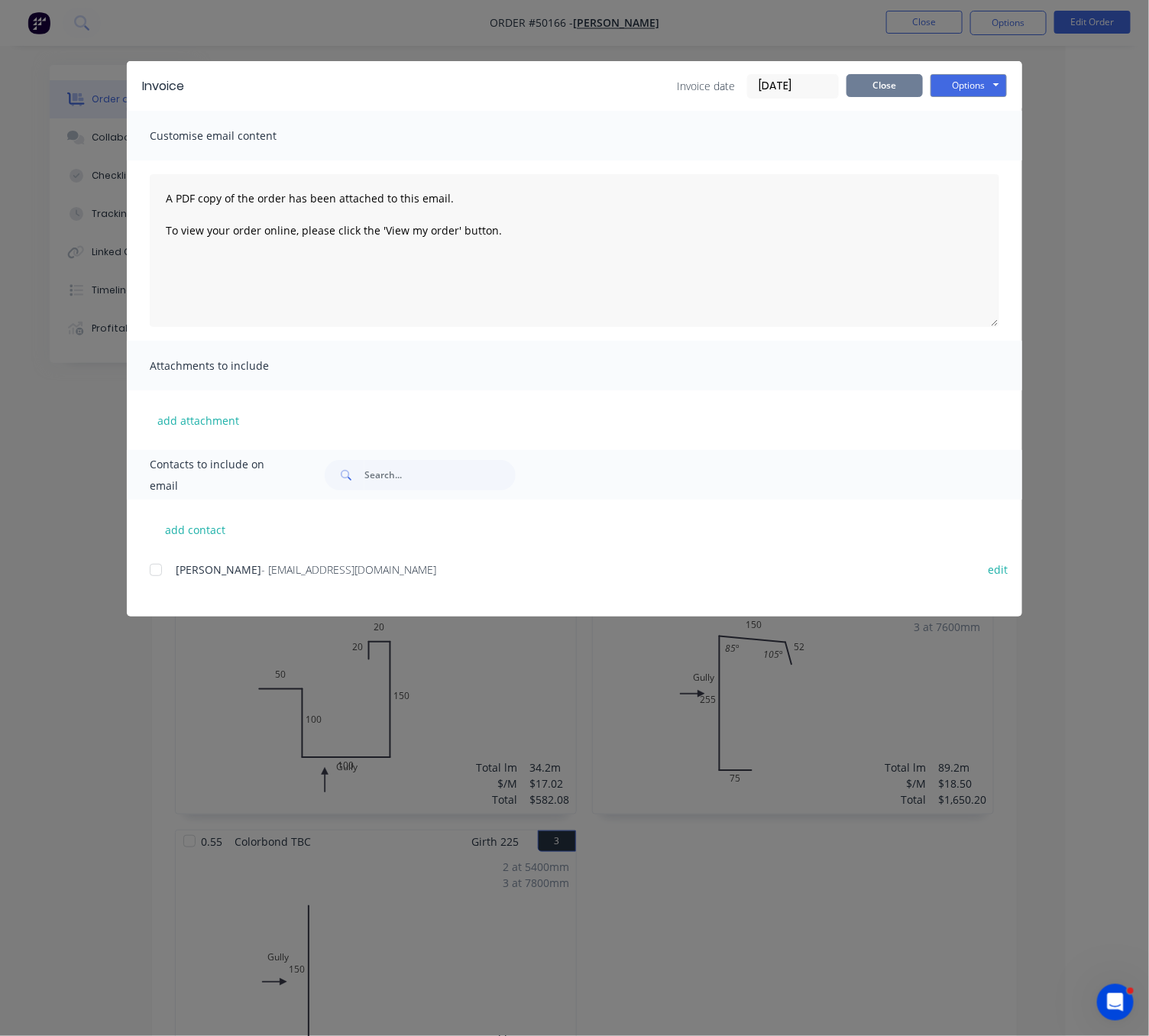
click at [902, 87] on button "Close" at bounding box center [885, 86] width 77 height 23
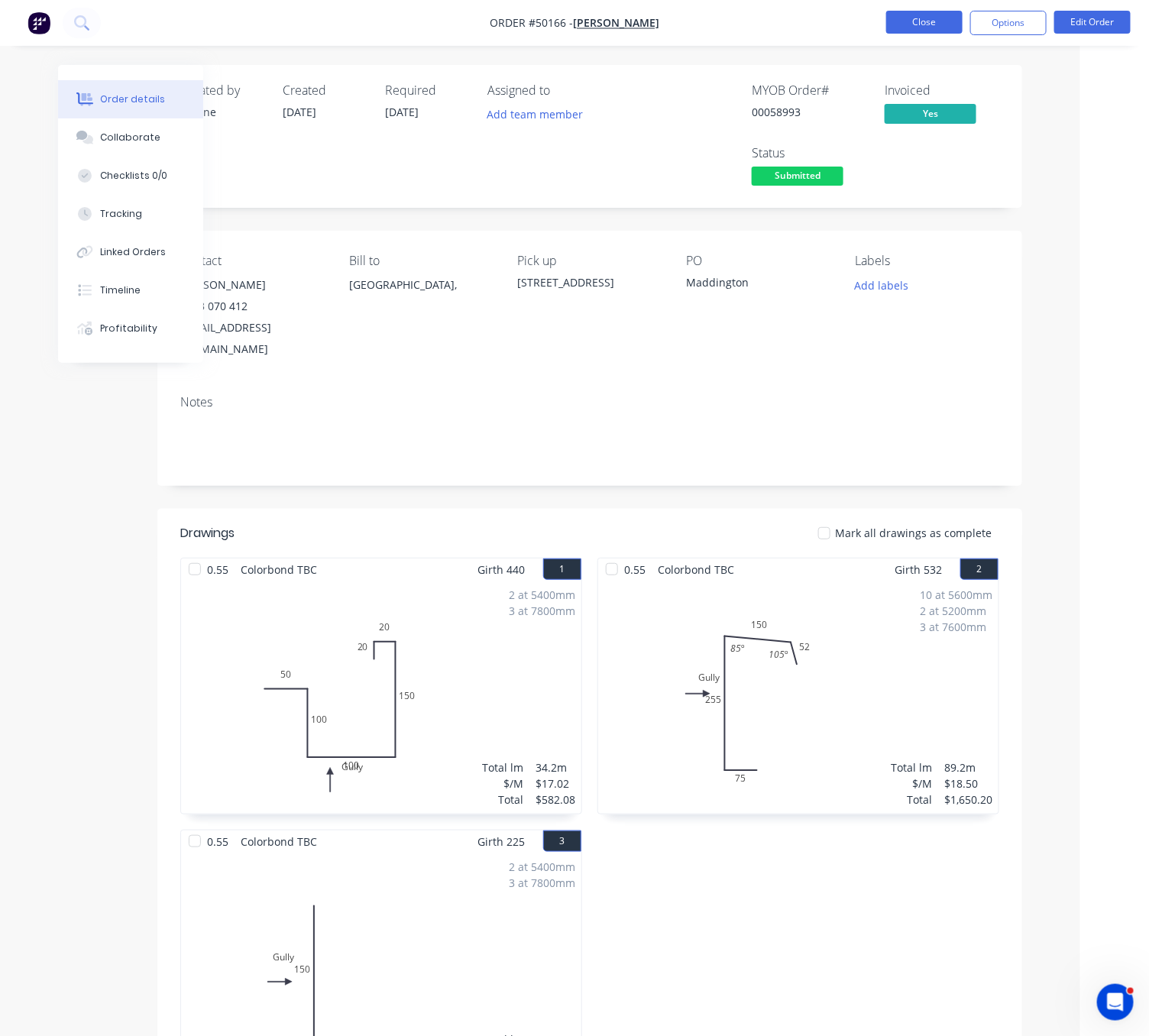
click at [945, 18] on button "Close" at bounding box center [925, 22] width 77 height 23
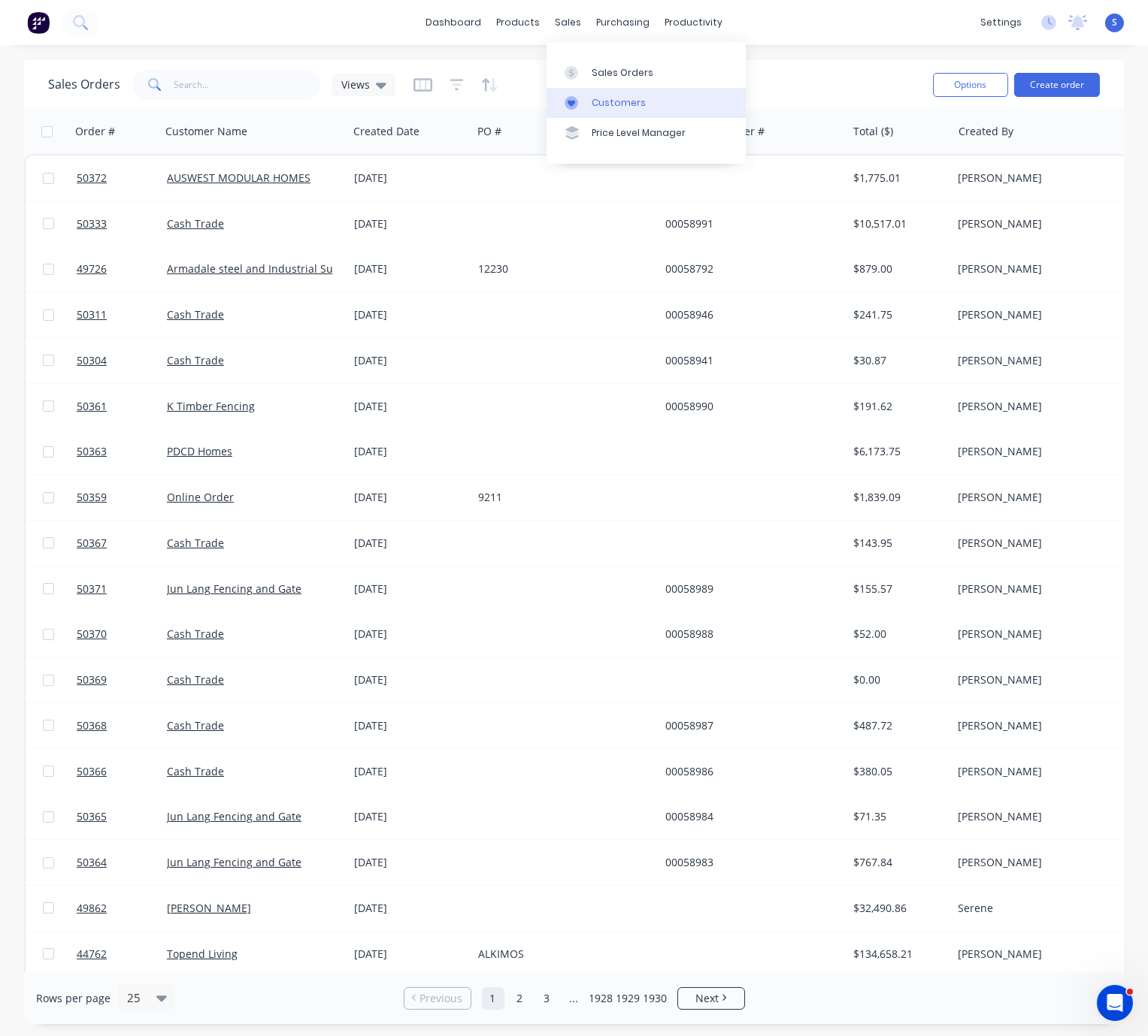
click at [613, 104] on div "Customers" at bounding box center [618, 103] width 54 height 14
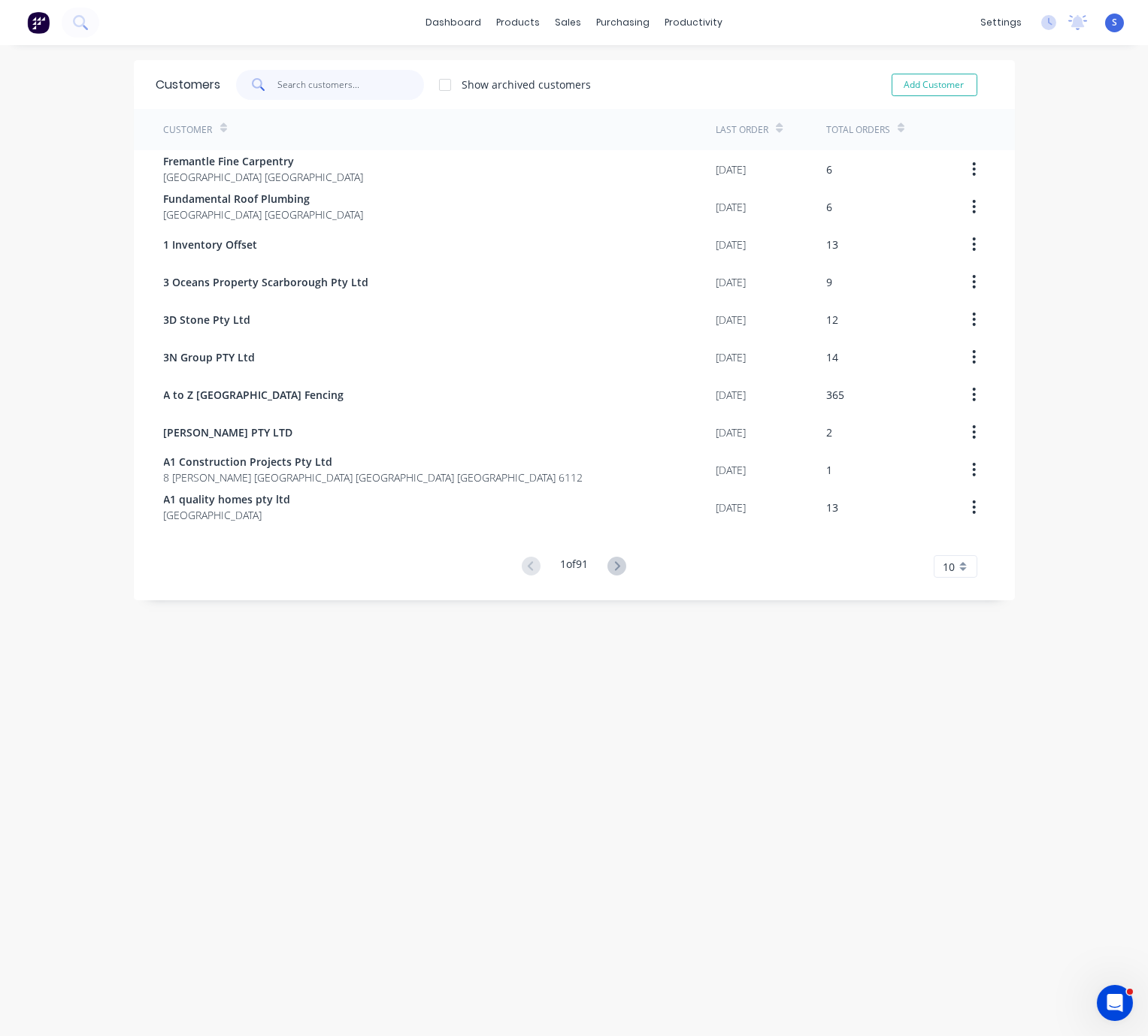
click at [289, 89] on input "text" at bounding box center [351, 84] width 146 height 30
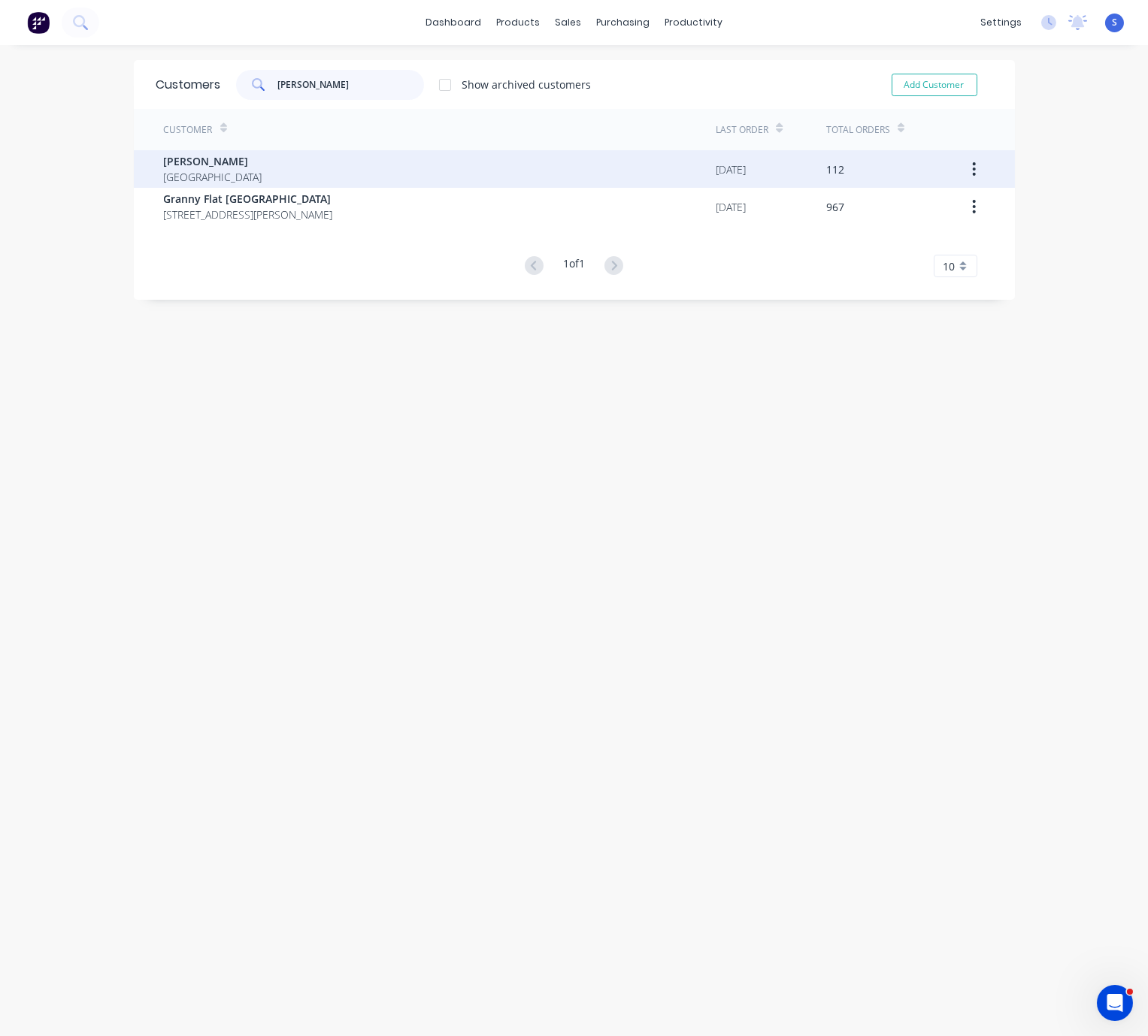
type input "chris"
click at [290, 152] on div "Chris Gu Australia" at bounding box center [440, 169] width 552 height 38
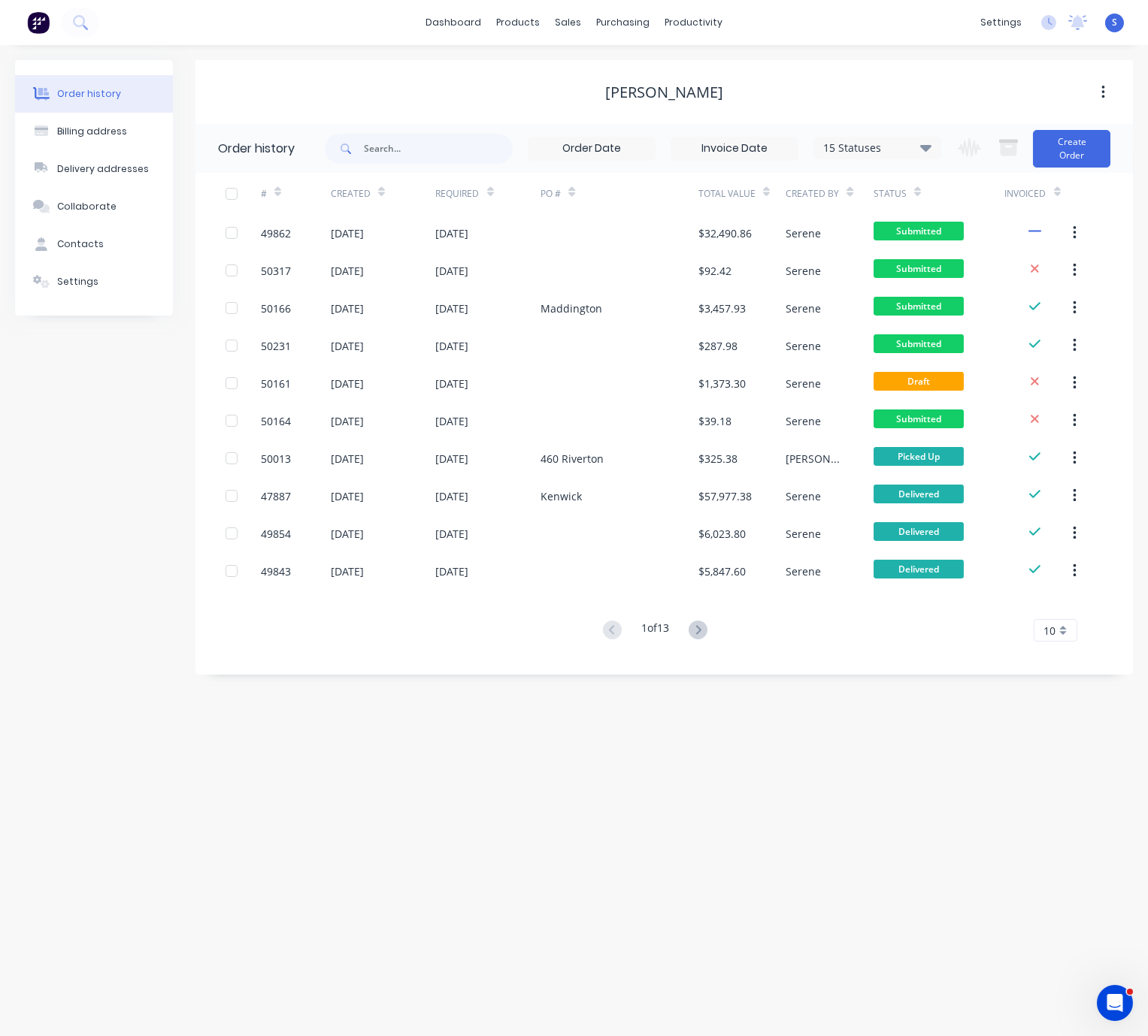
drag, startPoint x: 401, startPoint y: 47, endPoint x: 537, endPoint y: 72, distance: 138.3
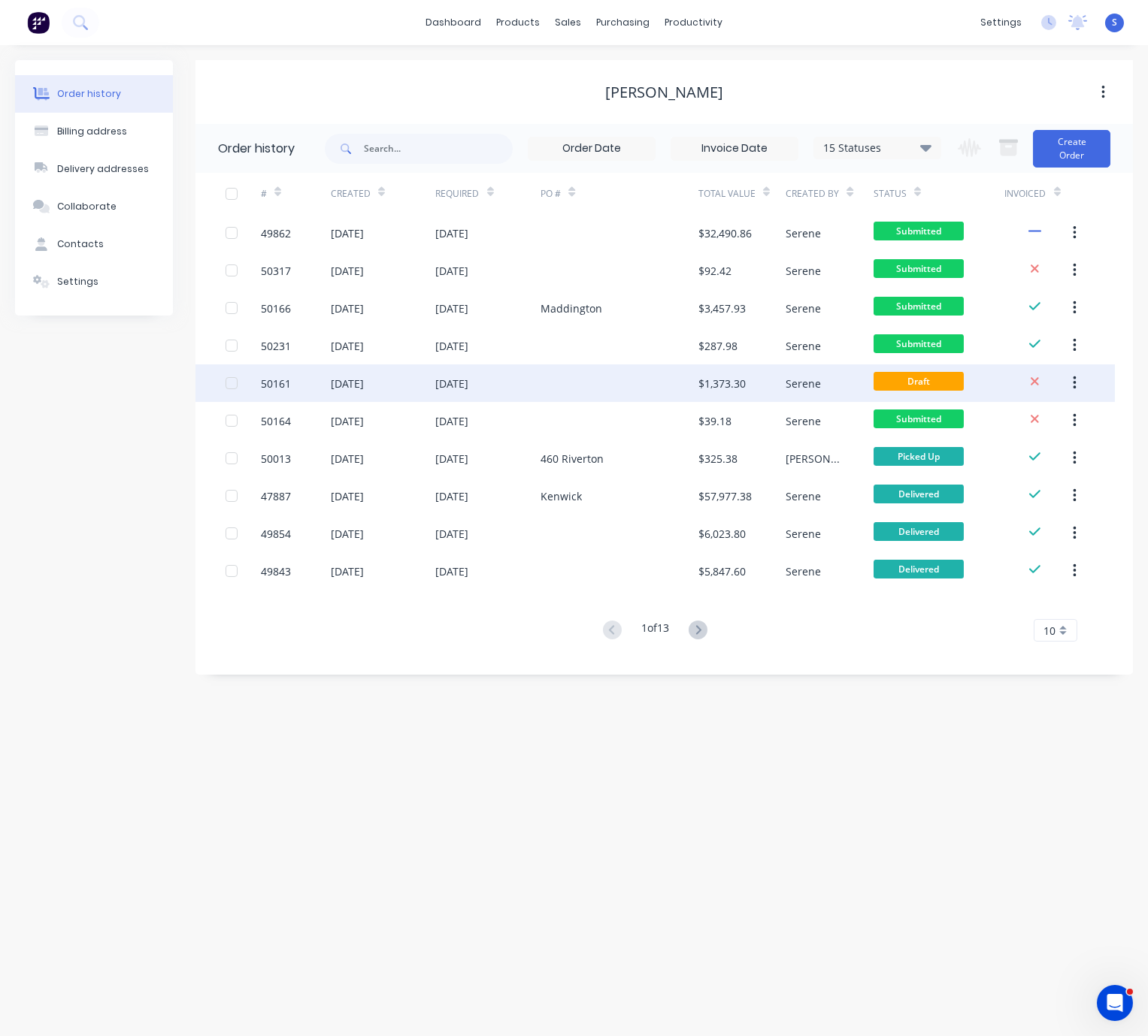
click at [531, 385] on div "14 Oct 2025" at bounding box center [488, 383] width 105 height 38
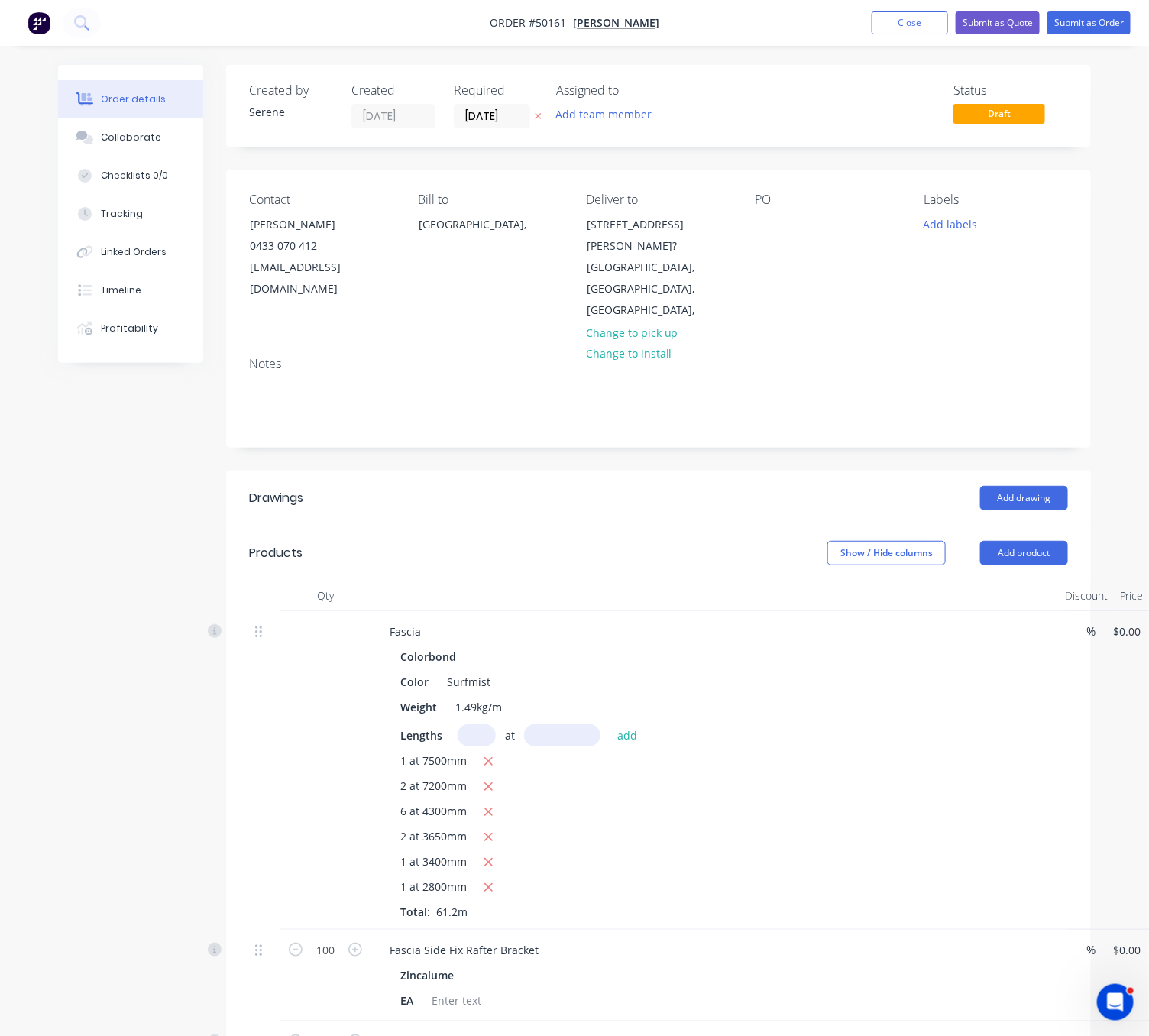
type input "$7.71"
type input "$471.85"
type input "$2.13"
type input "$213.00"
type input "$3.00"
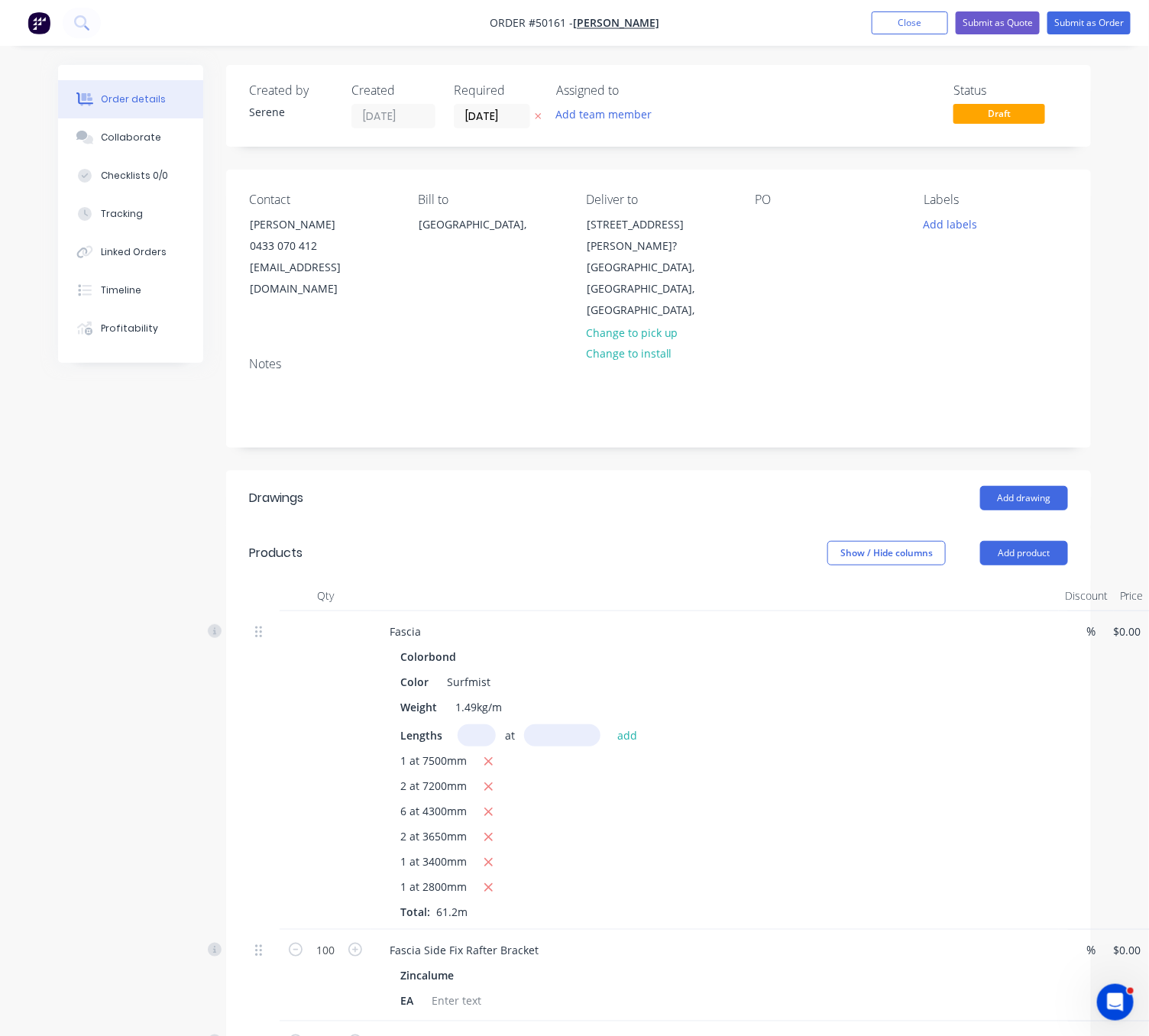
type input "$9.00"
type input "$8.00"
type input "$489.60"
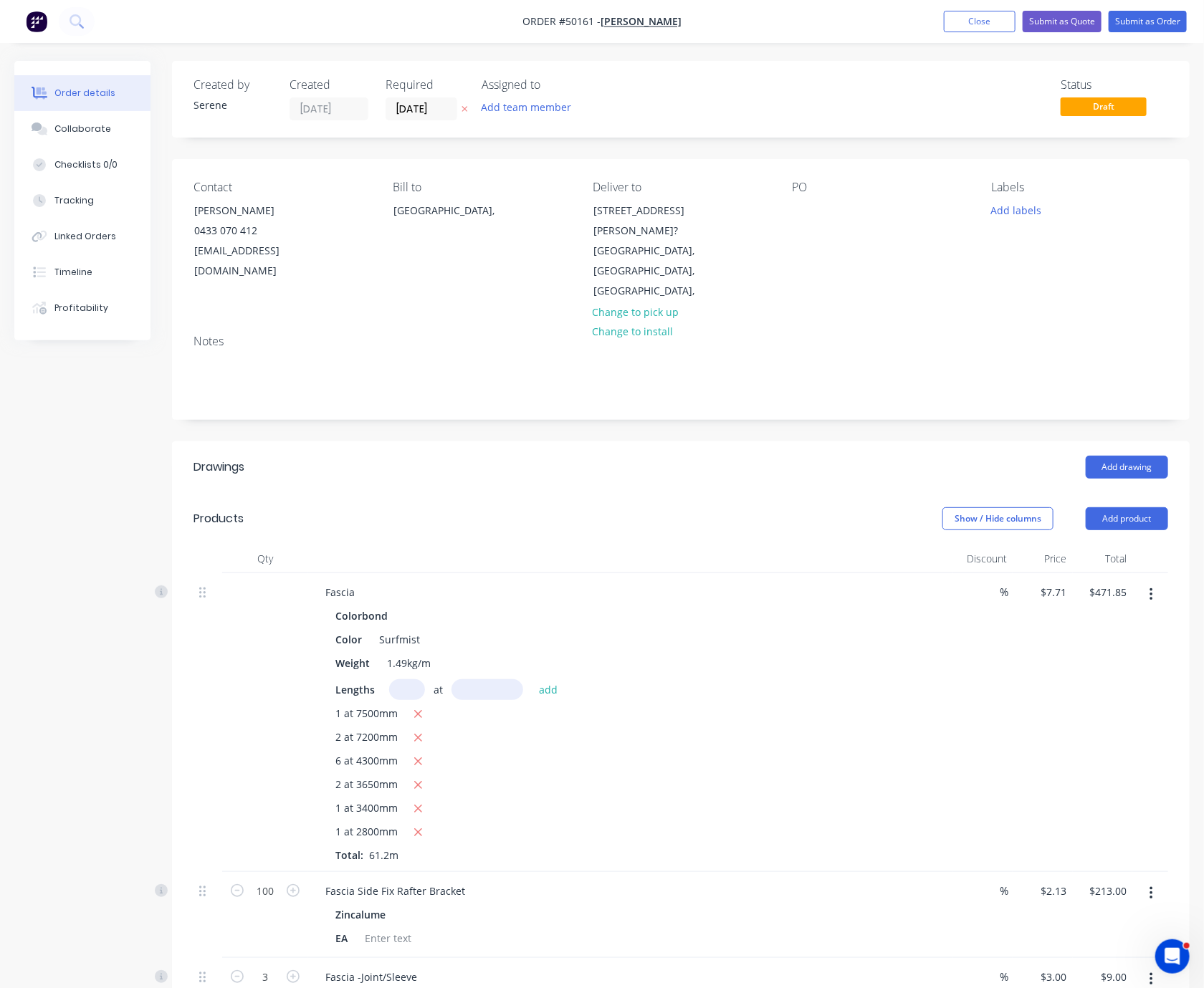
drag, startPoint x: 525, startPoint y: 472, endPoint x: 692, endPoint y: 501, distance: 169.5
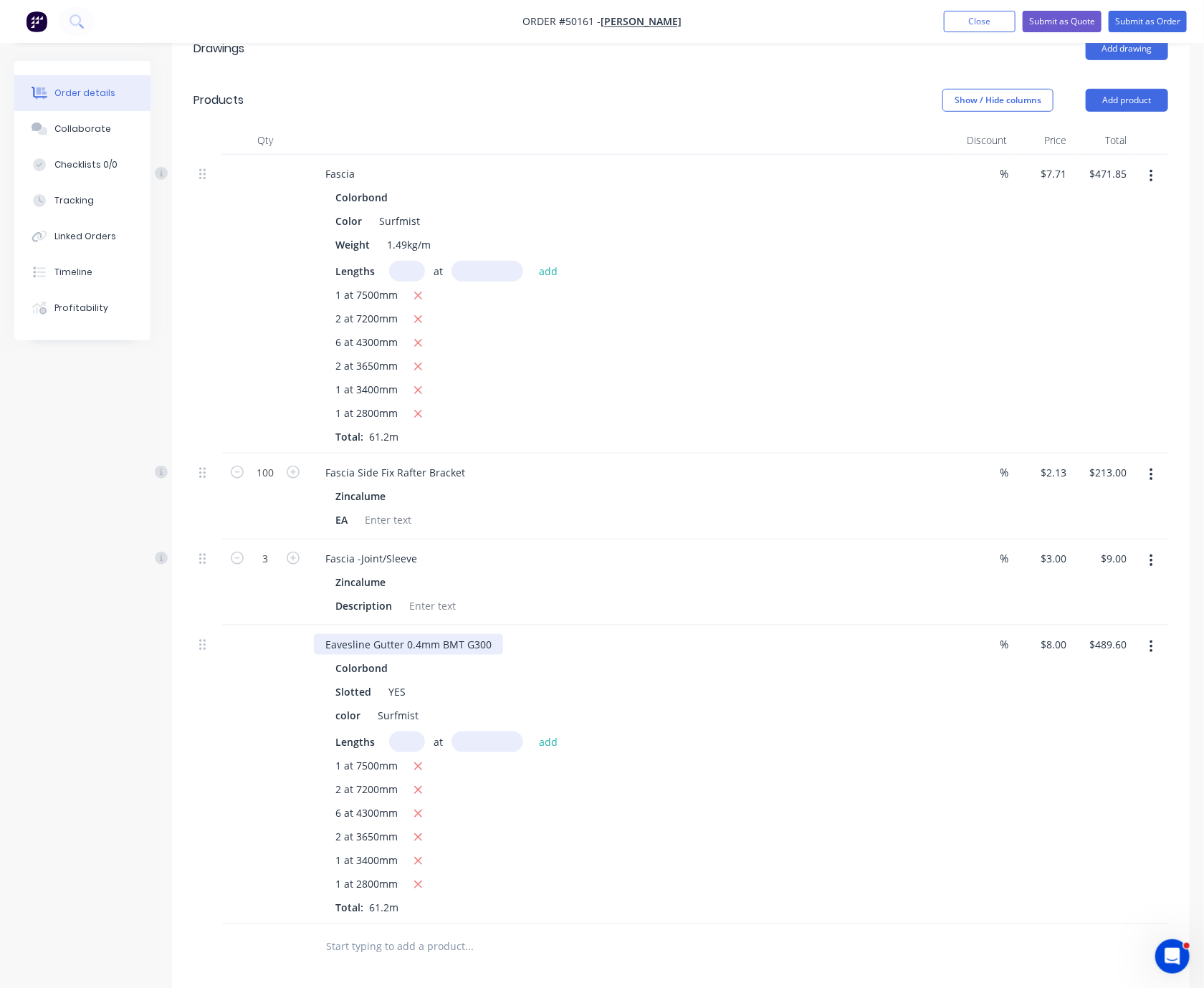
scroll to position [251, 0]
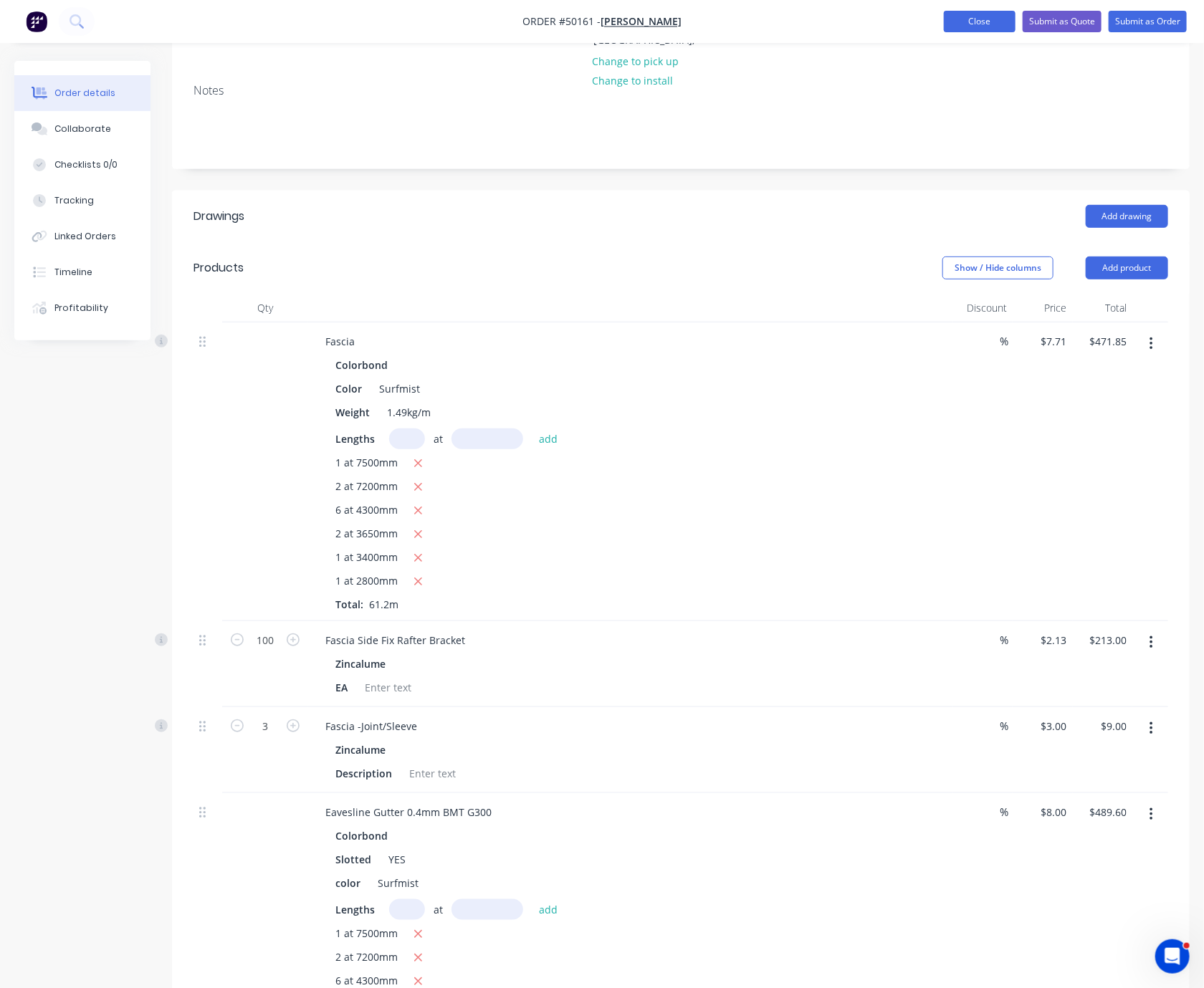
click at [961, 15] on button "Close" at bounding box center [979, 21] width 72 height 21
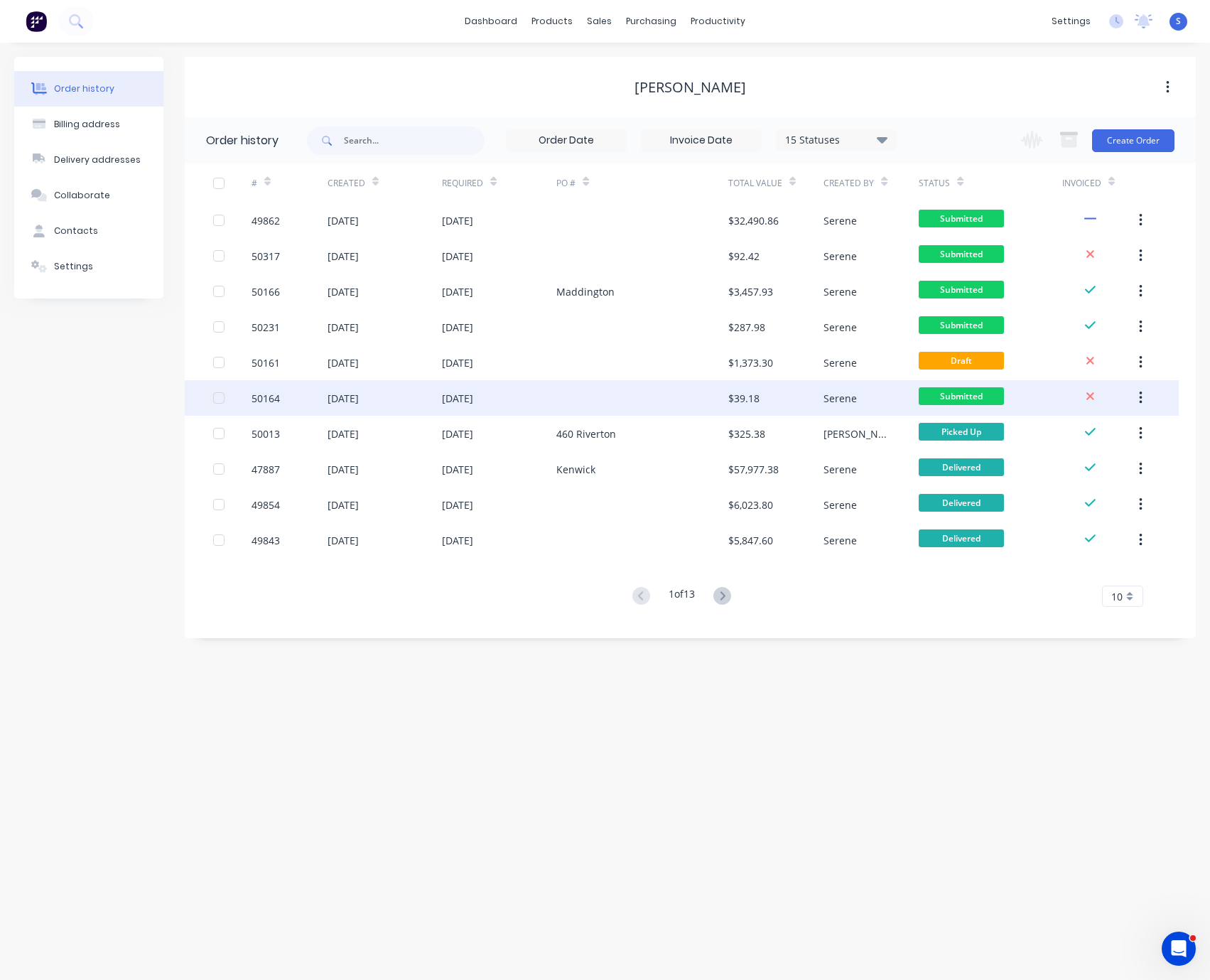
click at [539, 399] on div "14 Oct 2025" at bounding box center [499, 398] width 115 height 36
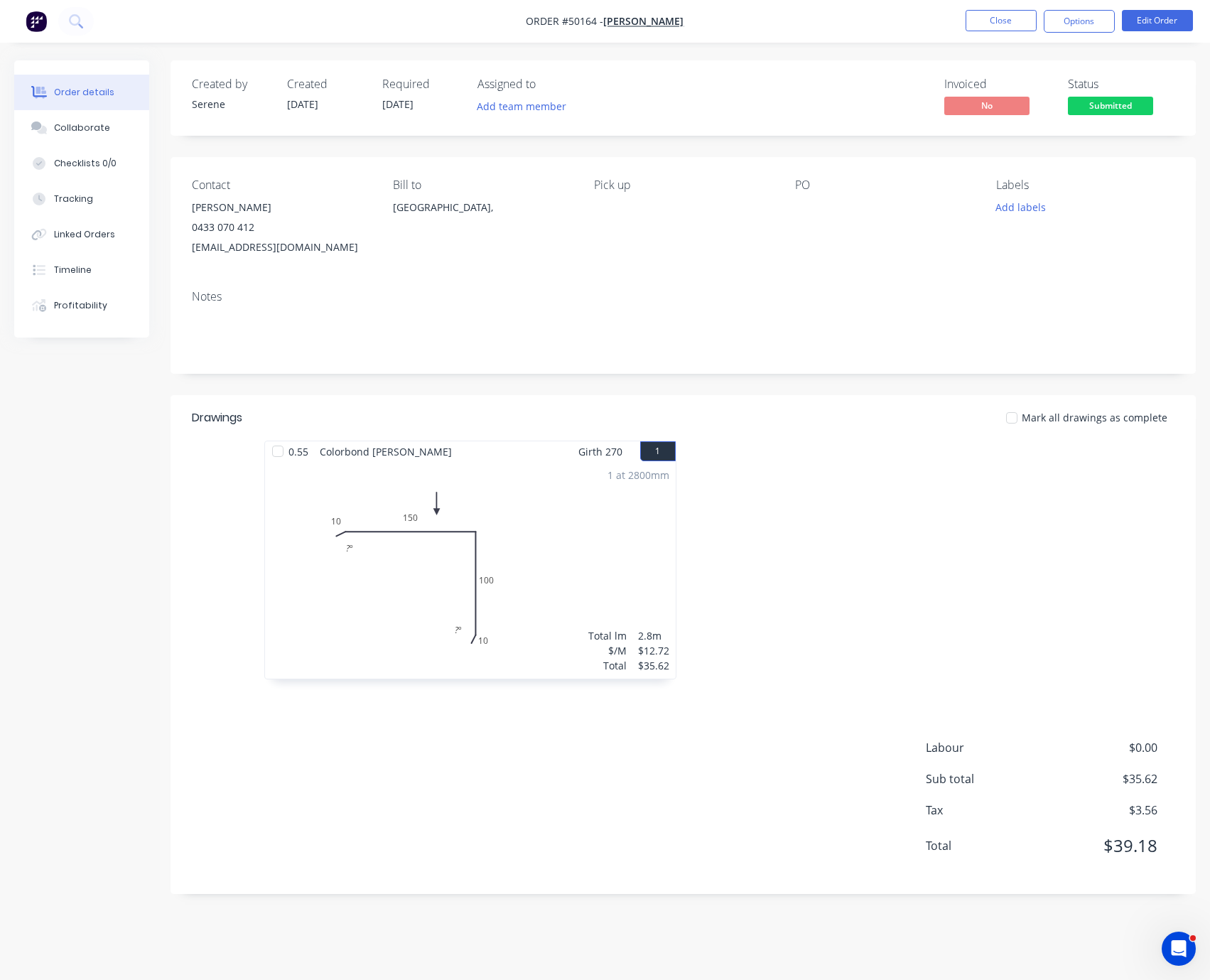
click at [856, 552] on div at bounding box center [896, 567] width 426 height 253
click at [1100, 22] on button "Options" at bounding box center [1080, 21] width 71 height 23
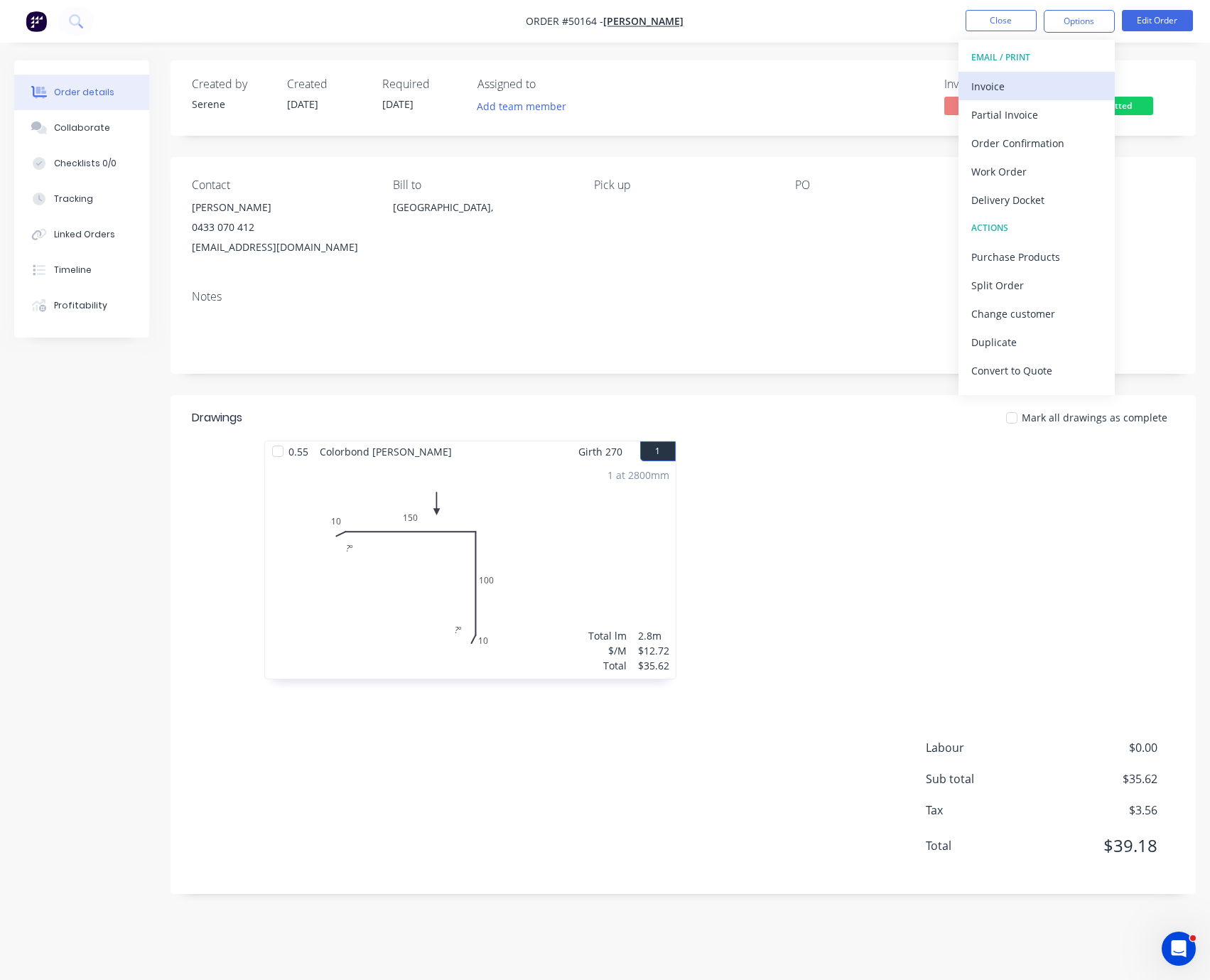
click at [1035, 82] on div "Invoice" at bounding box center [1037, 86] width 131 height 21
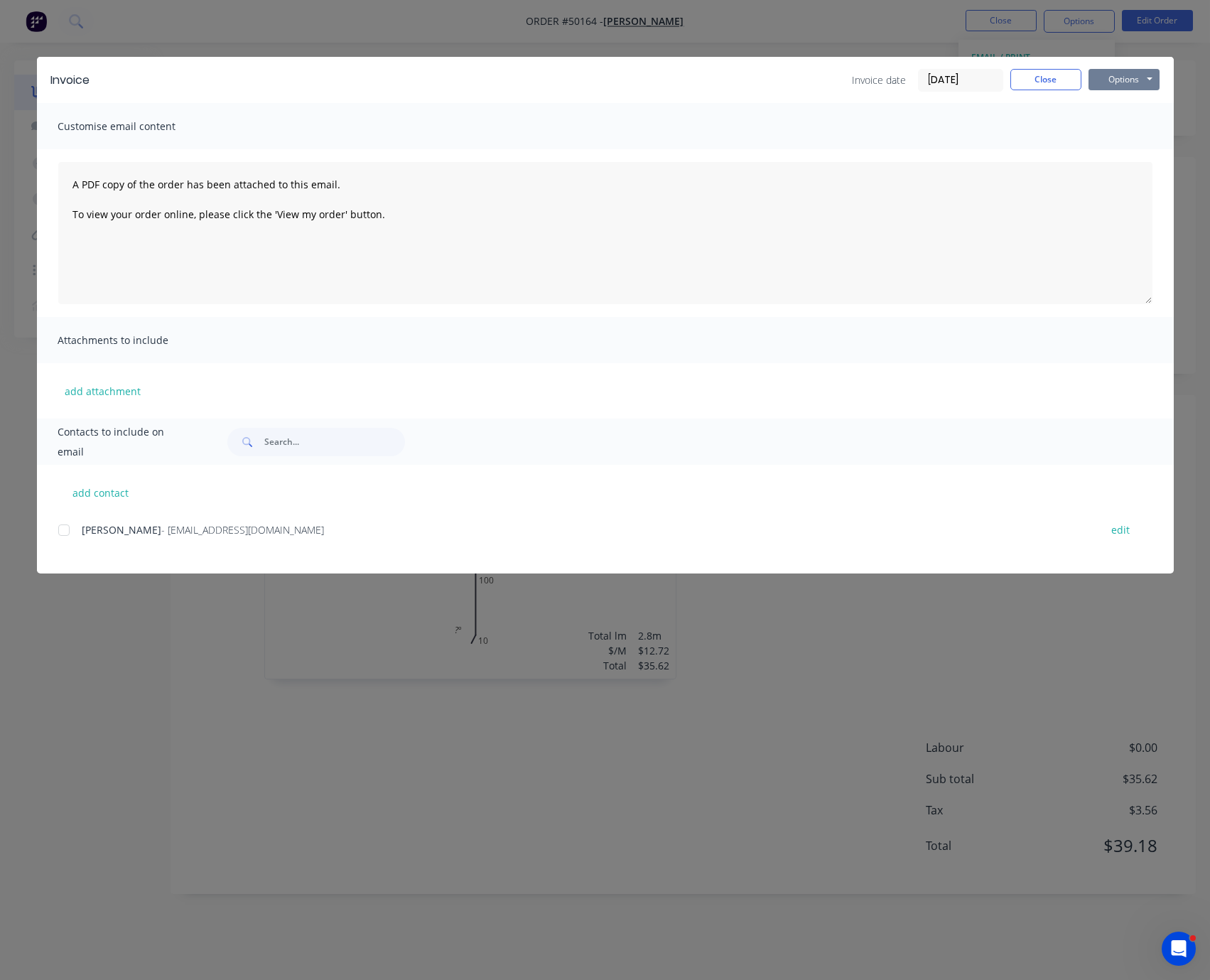
click at [1120, 77] on button "Options" at bounding box center [1124, 80] width 71 height 21
click at [1122, 144] on button "Email" at bounding box center [1134, 151] width 91 height 24
click at [1125, 90] on button "Options" at bounding box center [1124, 80] width 71 height 21
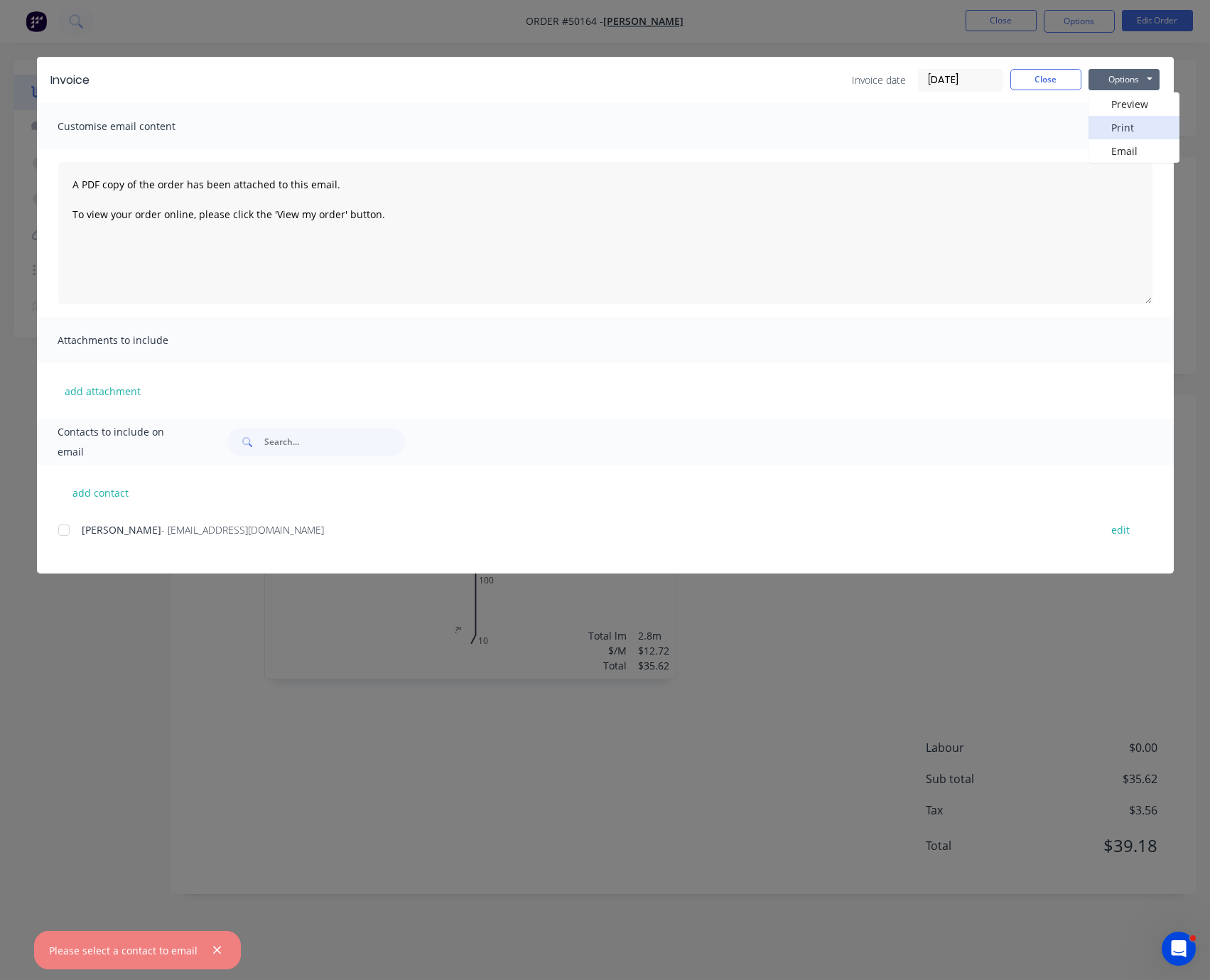
click at [1120, 133] on button "Print" at bounding box center [1134, 127] width 91 height 24
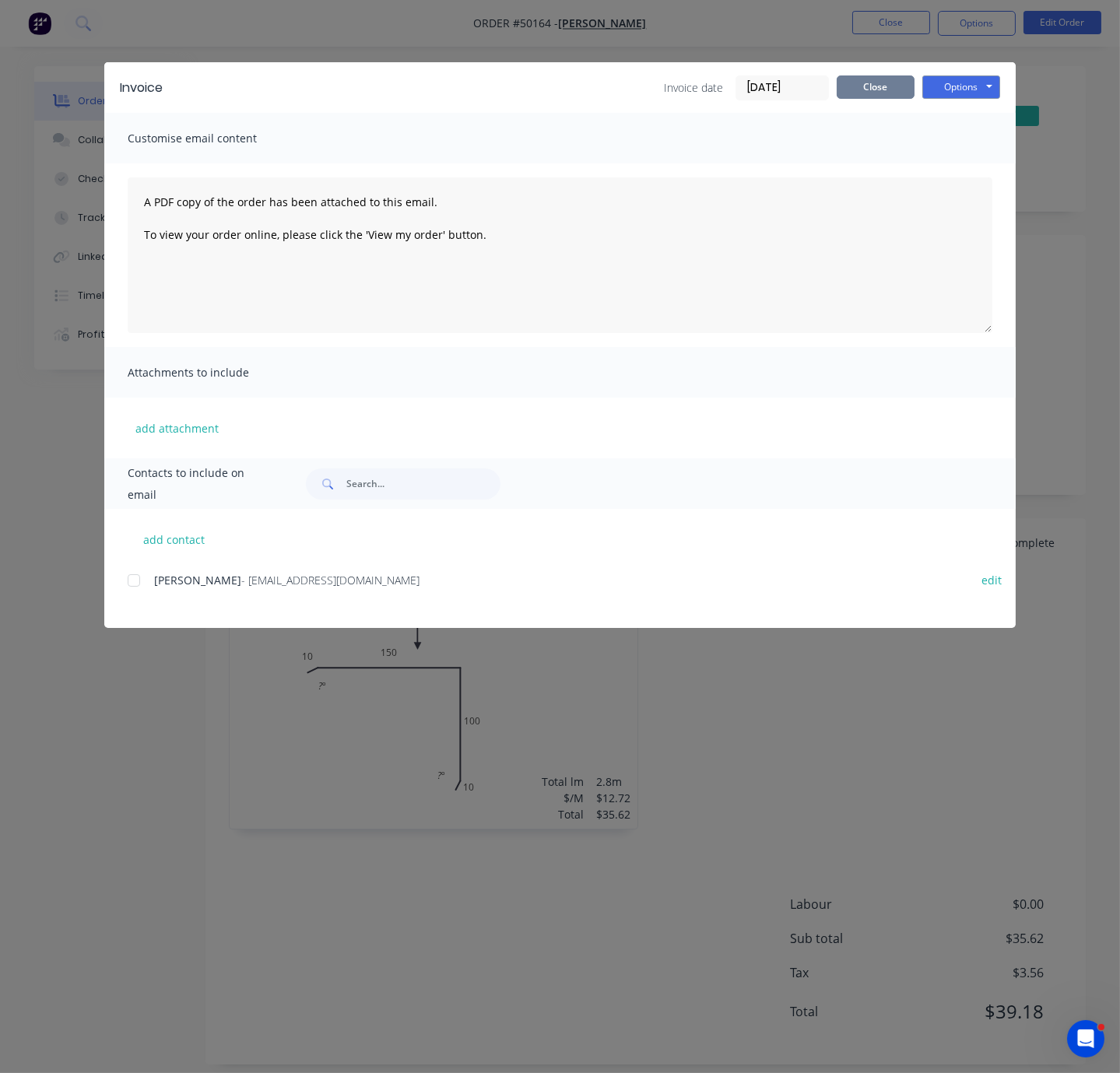
click at [886, 99] on button "Close" at bounding box center [875, 87] width 78 height 23
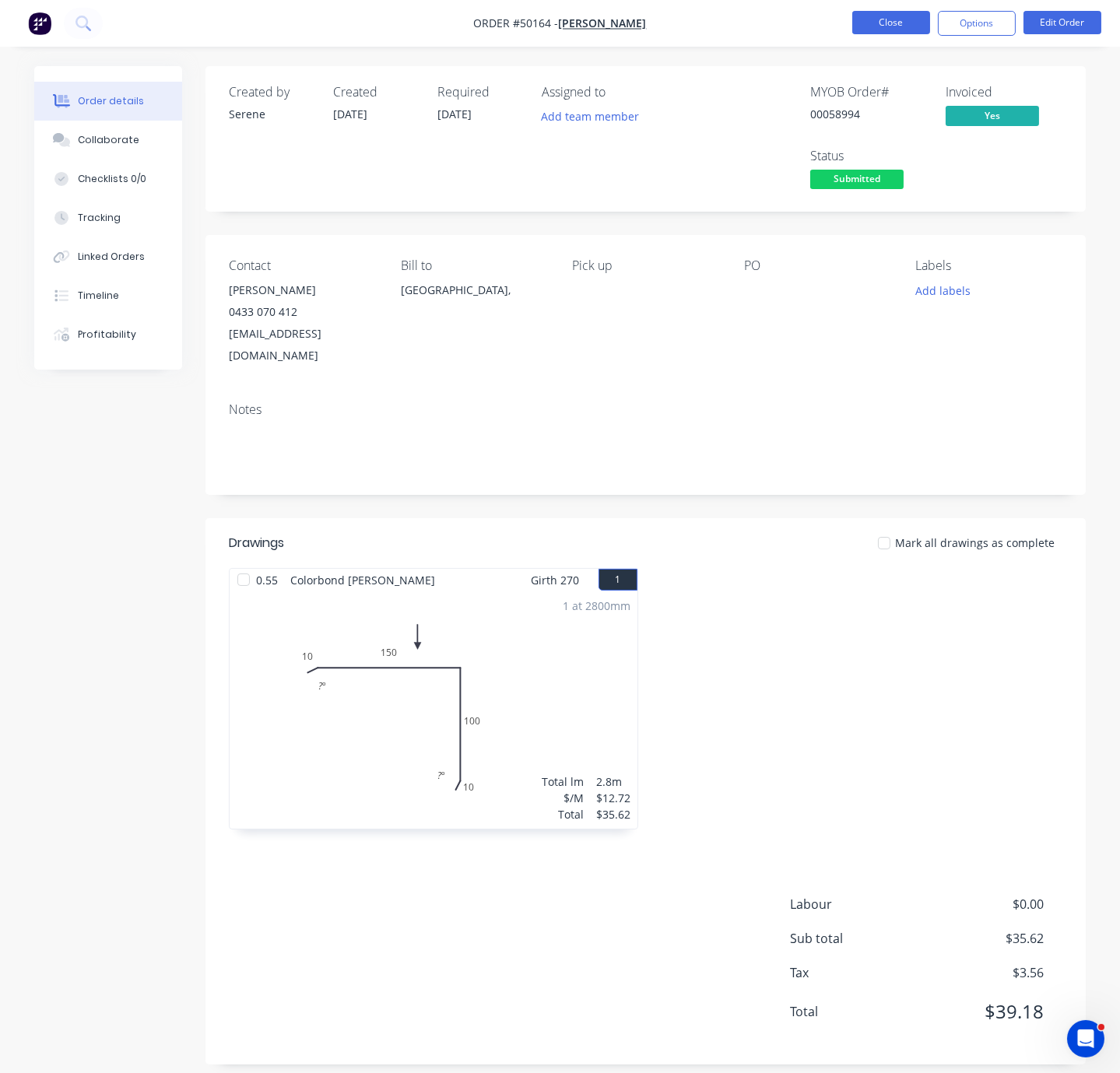
click at [891, 22] on button "Close" at bounding box center [891, 22] width 78 height 23
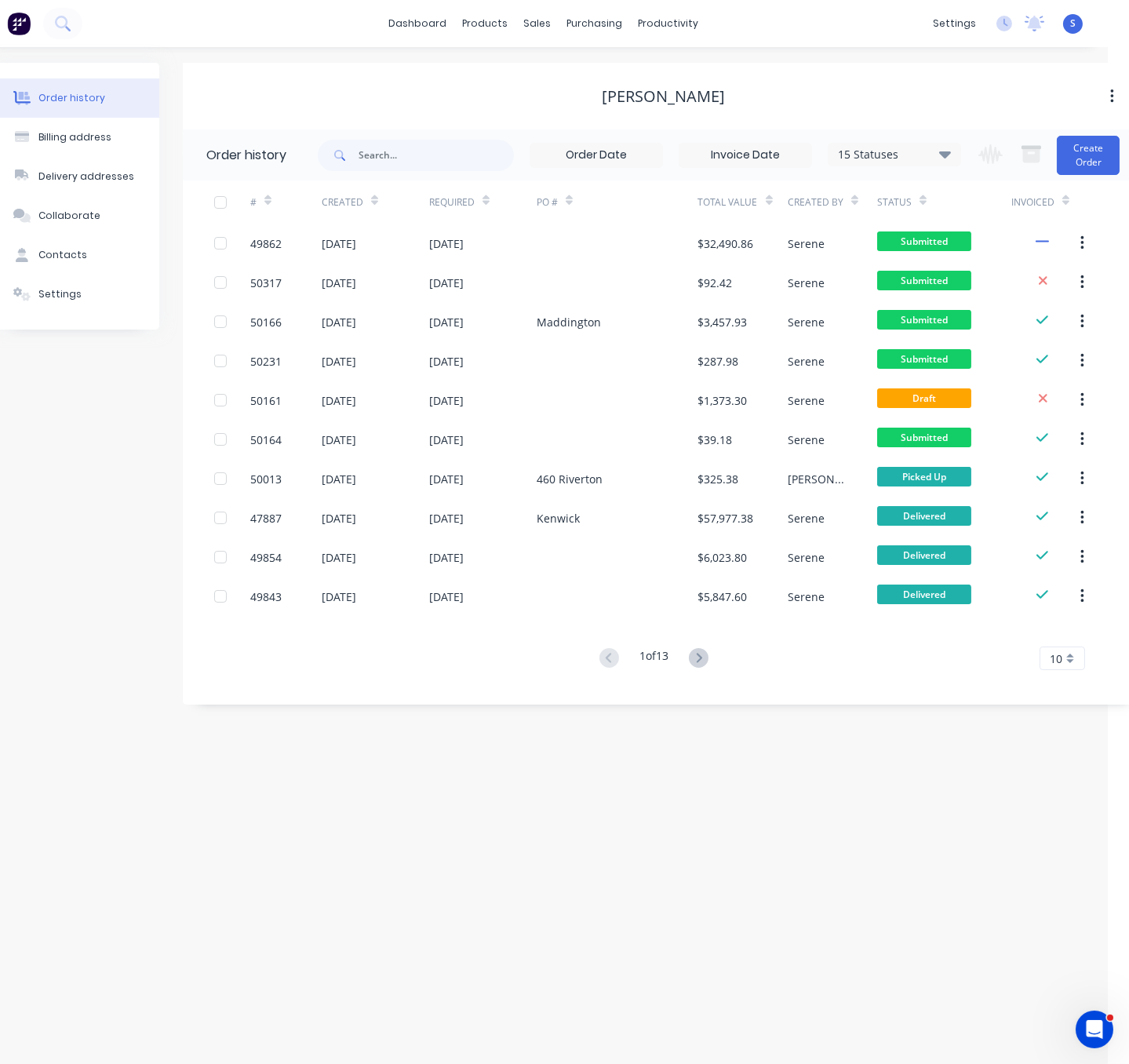
scroll to position [0, 39]
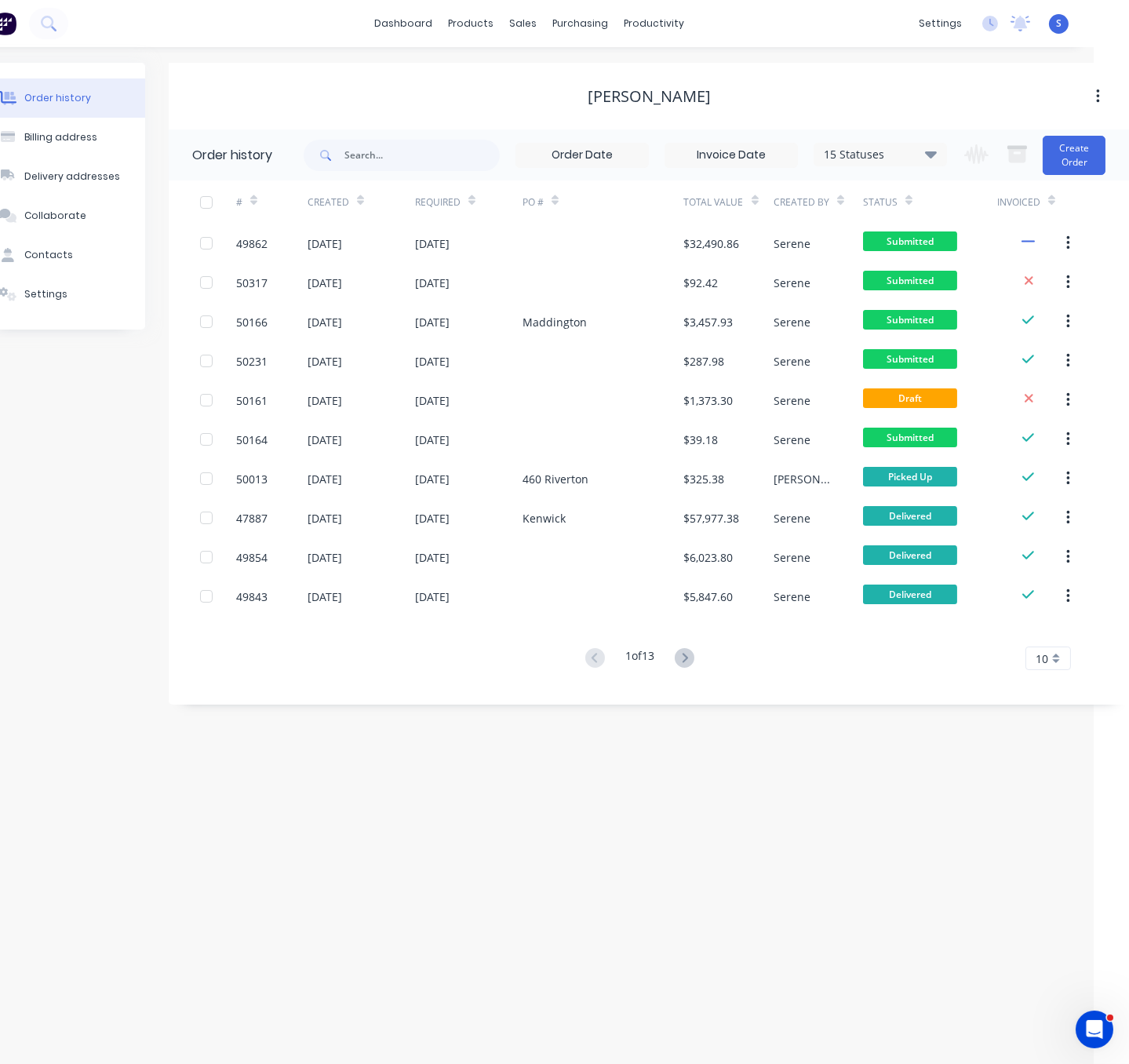
drag, startPoint x: 689, startPoint y: 794, endPoint x: 912, endPoint y: 790, distance: 223.0
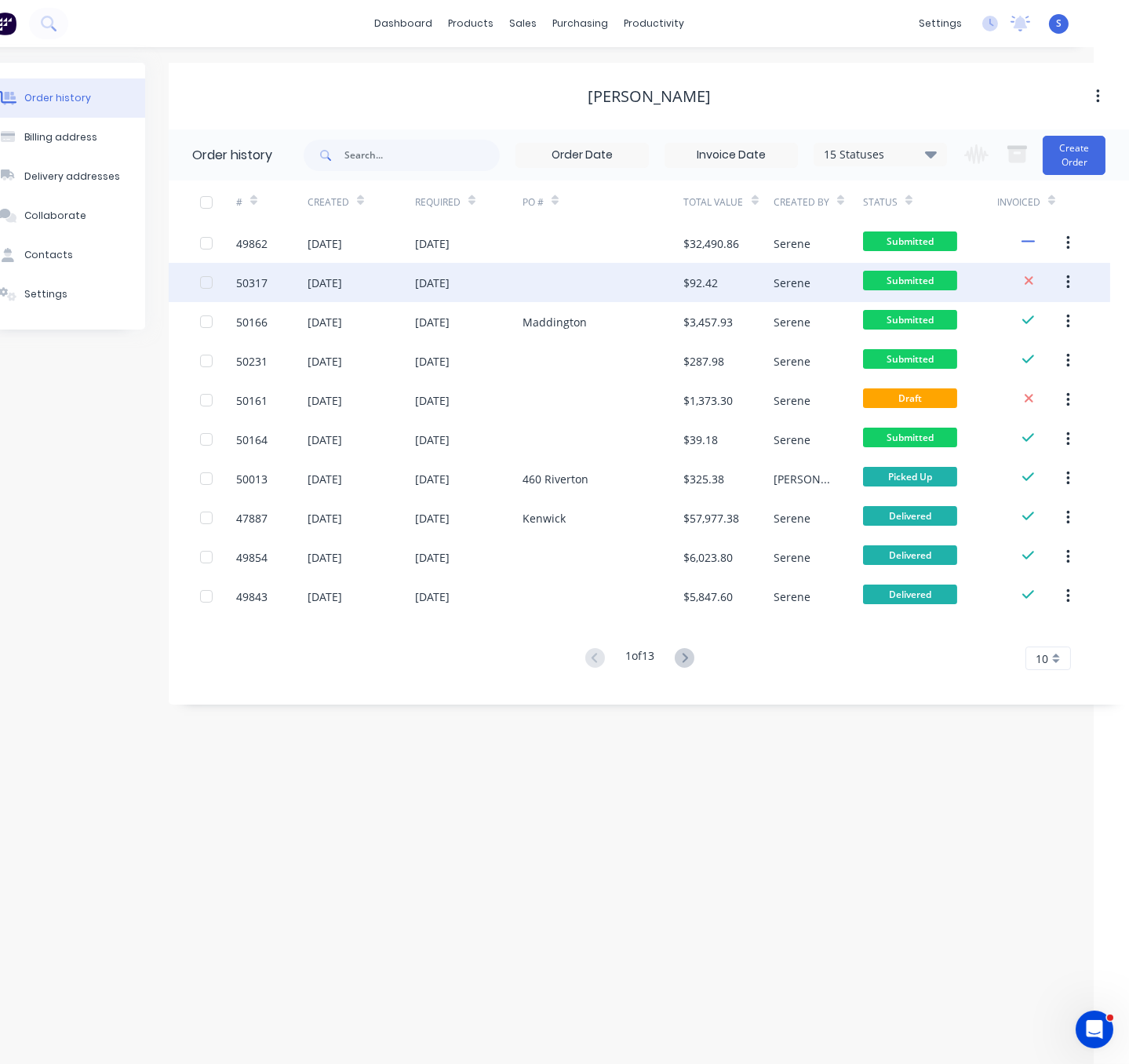
click at [674, 283] on div at bounding box center [603, 282] width 162 height 39
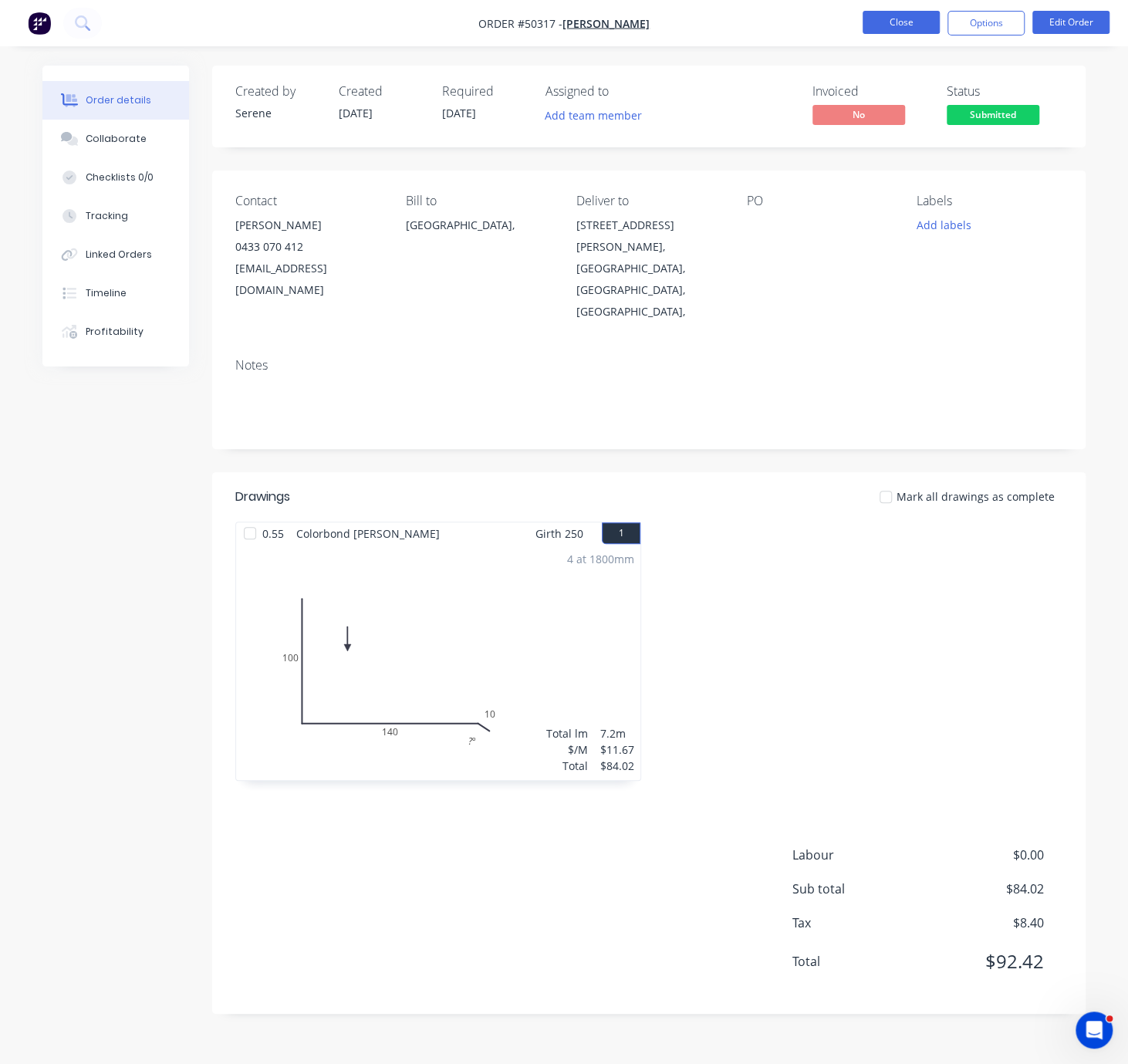
click at [879, 27] on button "Close" at bounding box center [901, 22] width 78 height 23
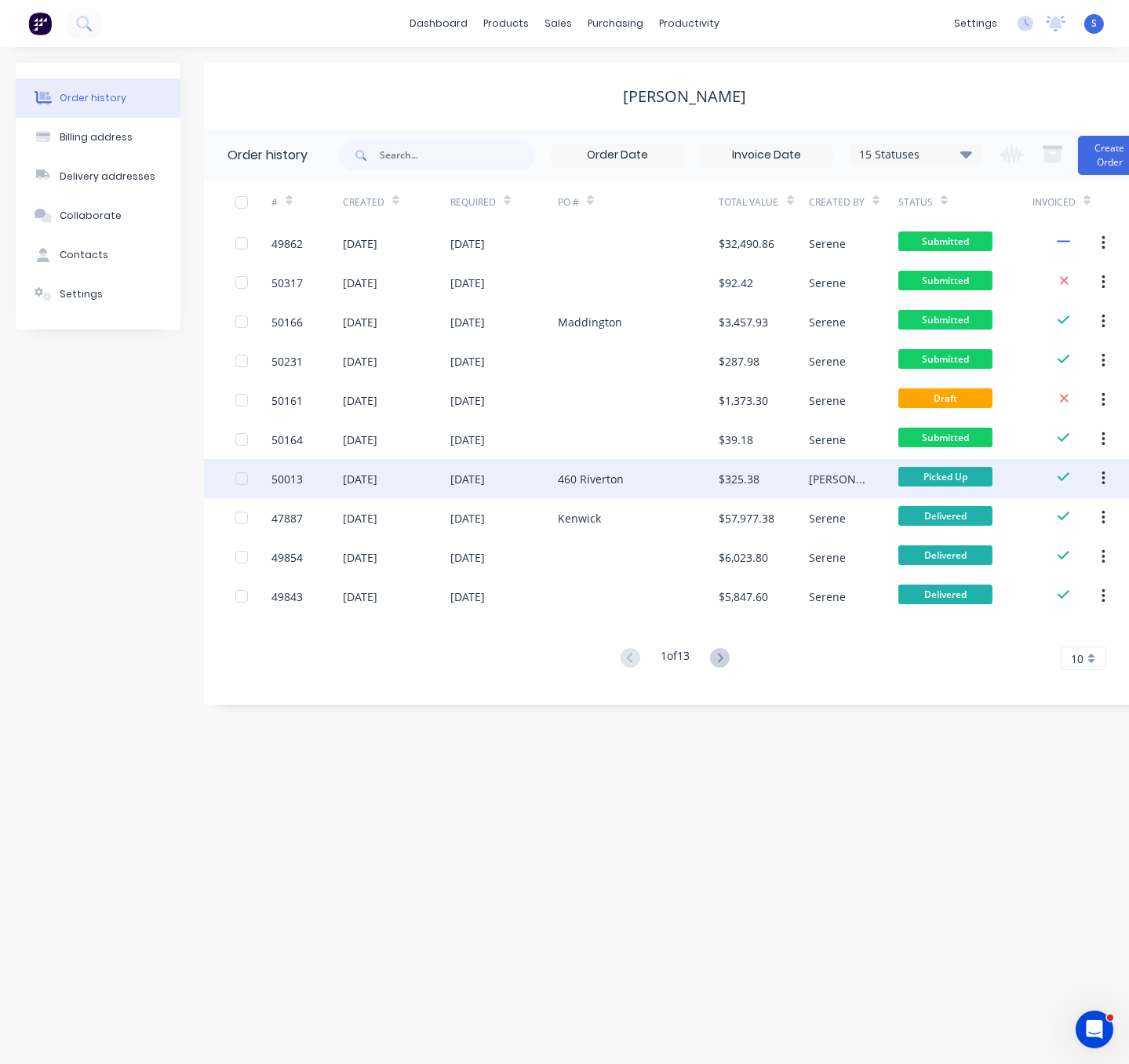
click at [377, 481] on div "06 Oct 2025" at bounding box center [360, 479] width 34 height 17
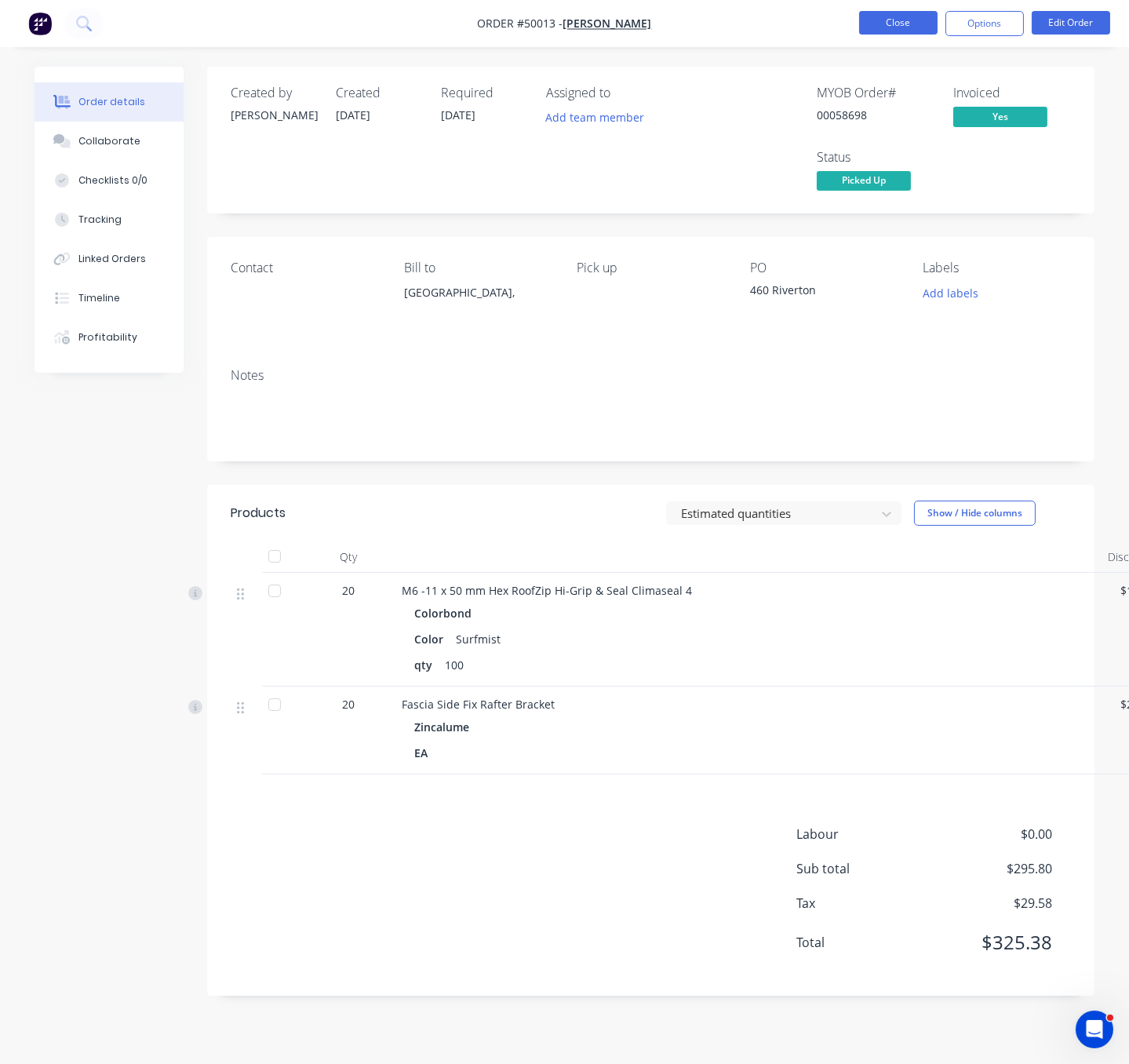
click at [897, 23] on button "Close" at bounding box center [898, 23] width 79 height 23
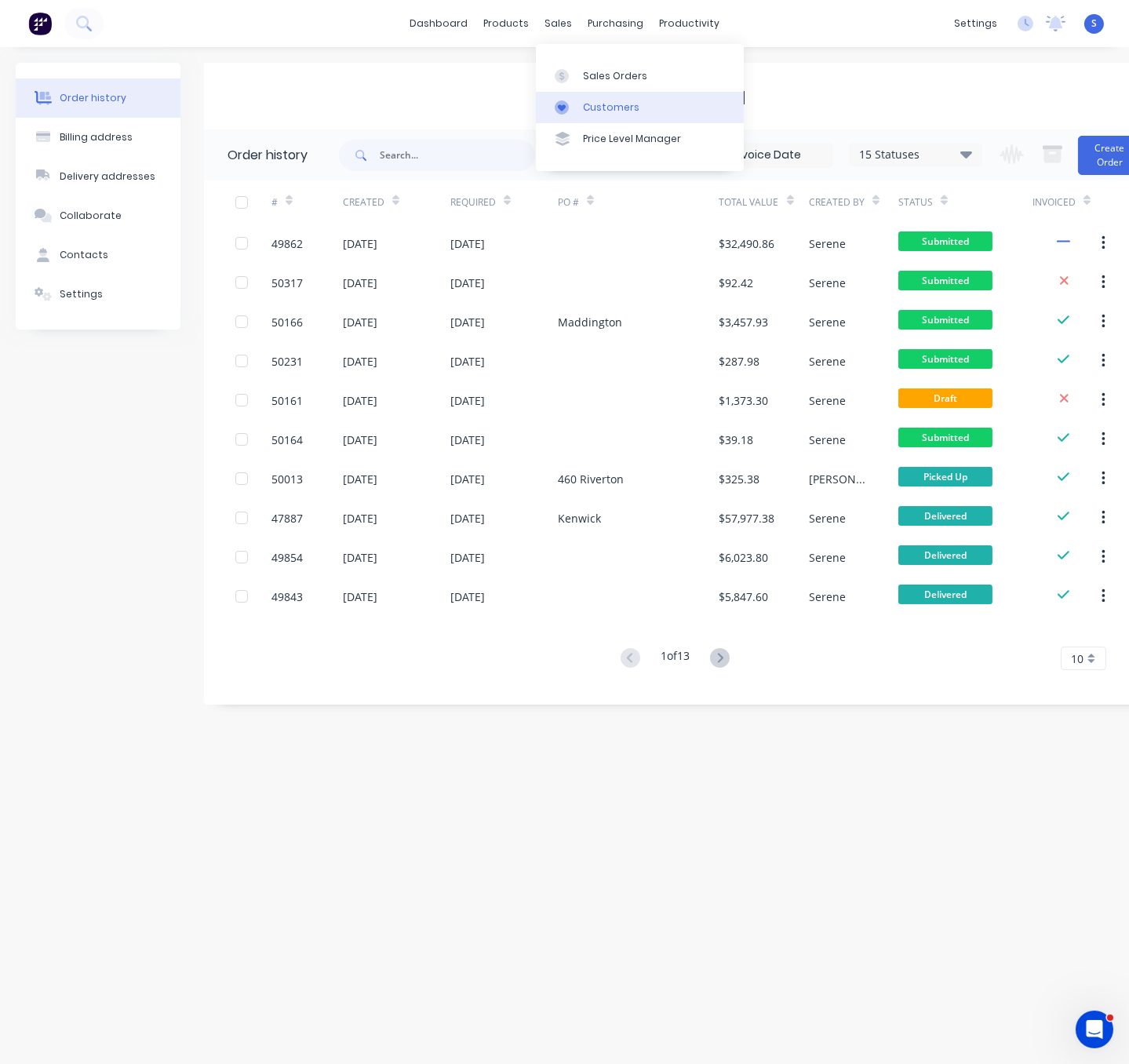
click at [601, 102] on link "Customers" at bounding box center [640, 107] width 208 height 31
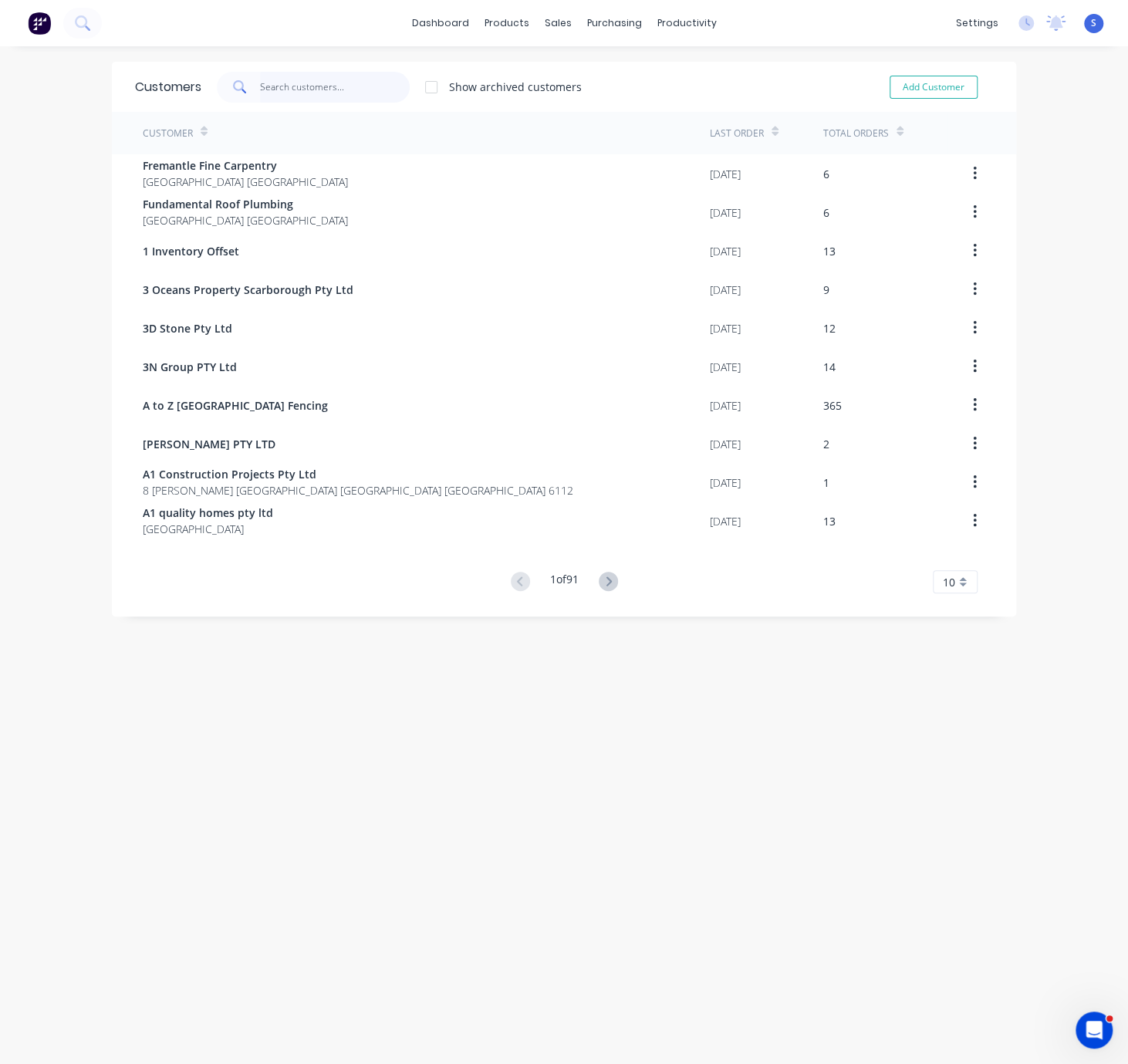
click at [288, 81] on input "text" at bounding box center [335, 87] width 150 height 31
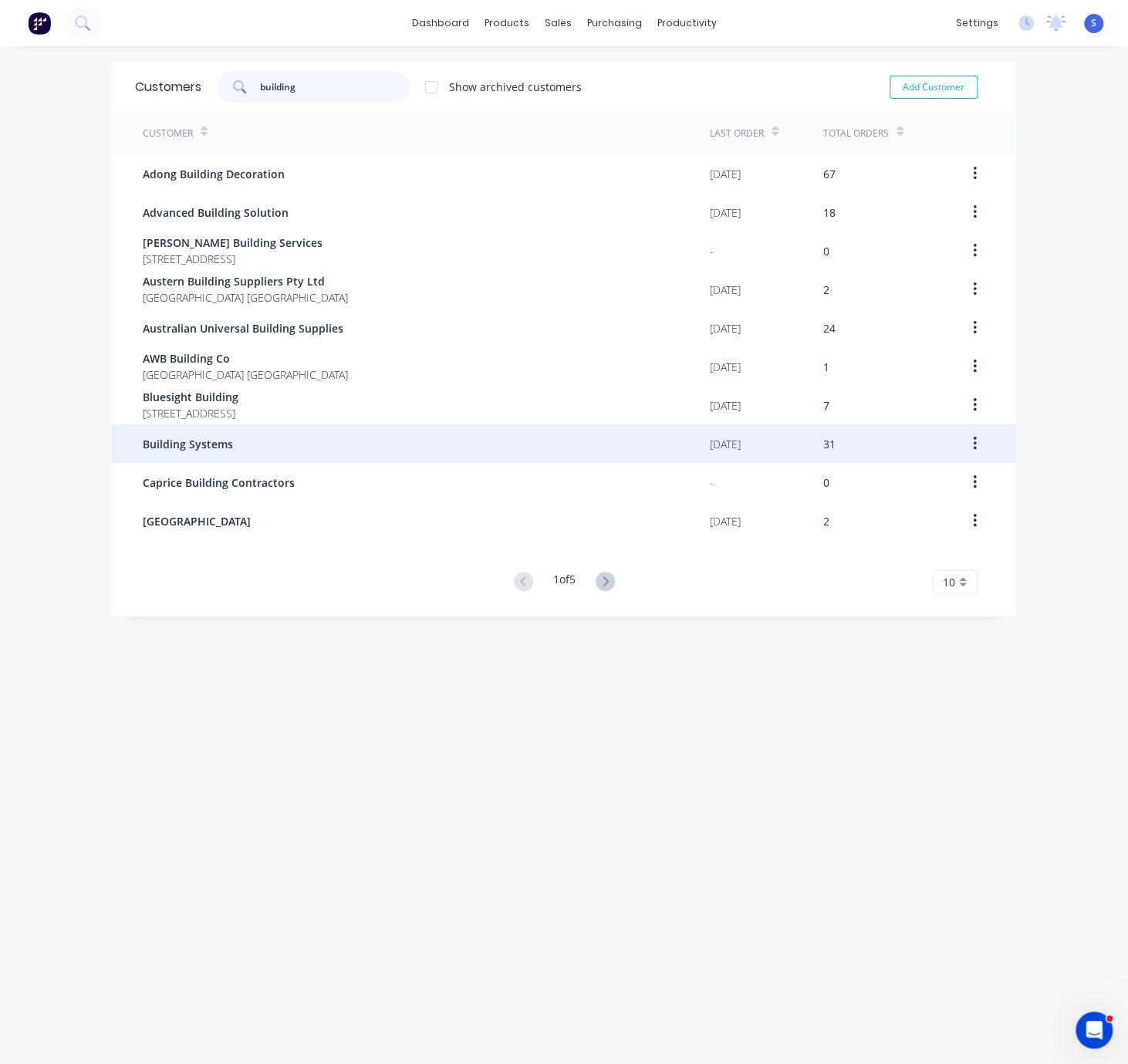
type input "building"
click at [309, 448] on div "Building Systems" at bounding box center [426, 443] width 567 height 39
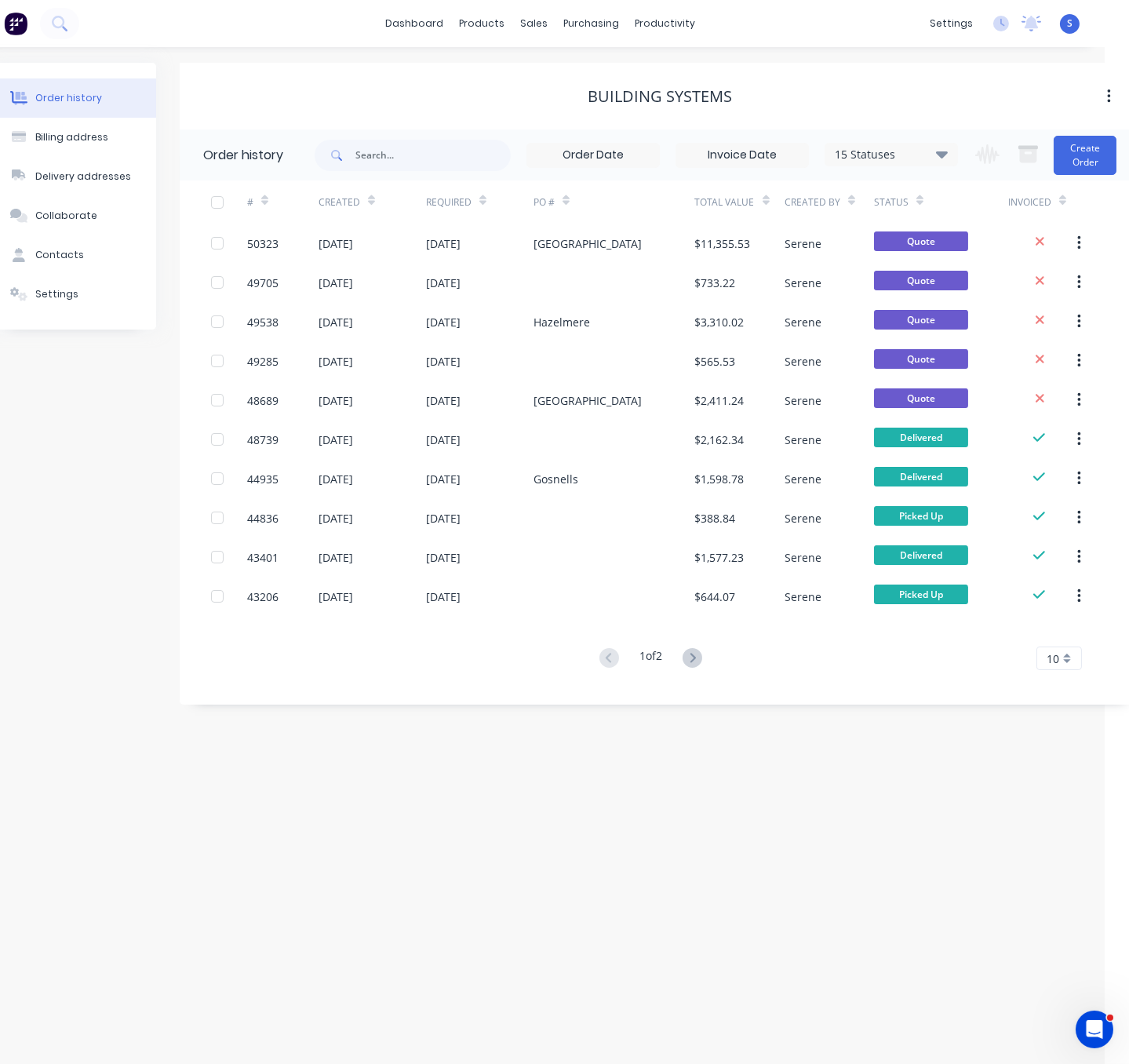
scroll to position [0, 39]
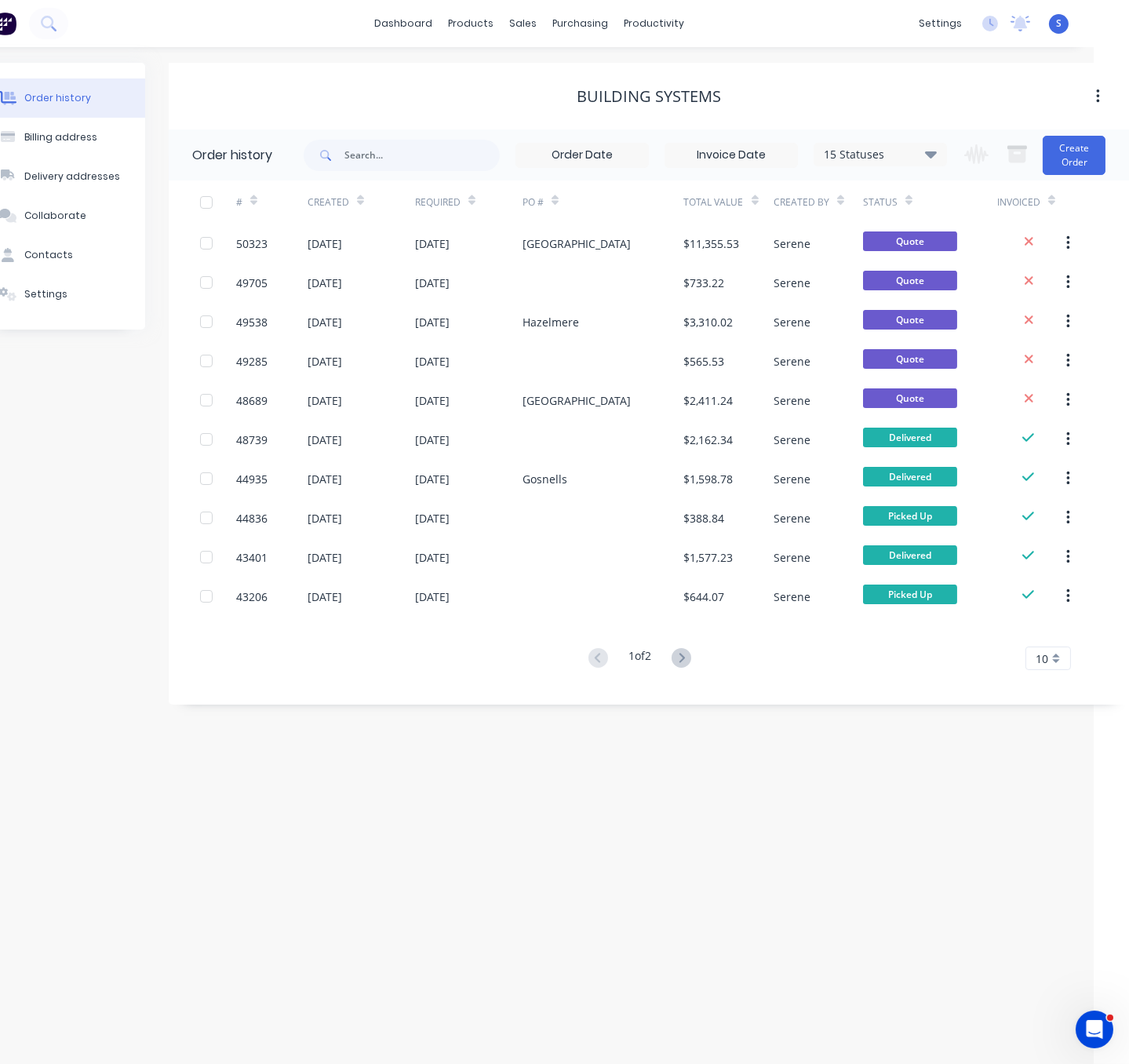
drag, startPoint x: 622, startPoint y: 110, endPoint x: 871, endPoint y: 118, distance: 249.1
click at [537, 844] on div "Order history Billing address Delivery addresses Collaborate Contacts Settings …" at bounding box center [529, 555] width 1129 height 1017
click at [536, 844] on div "Order history Billing address Delivery addresses Collaborate Contacts Settings …" at bounding box center [529, 555] width 1129 height 1017
click at [718, 802] on div "Order history Billing address Delivery addresses Collaborate Contacts Settings …" at bounding box center [529, 555] width 1129 height 1017
drag, startPoint x: 458, startPoint y: 777, endPoint x: 635, endPoint y: 772, distance: 177.1
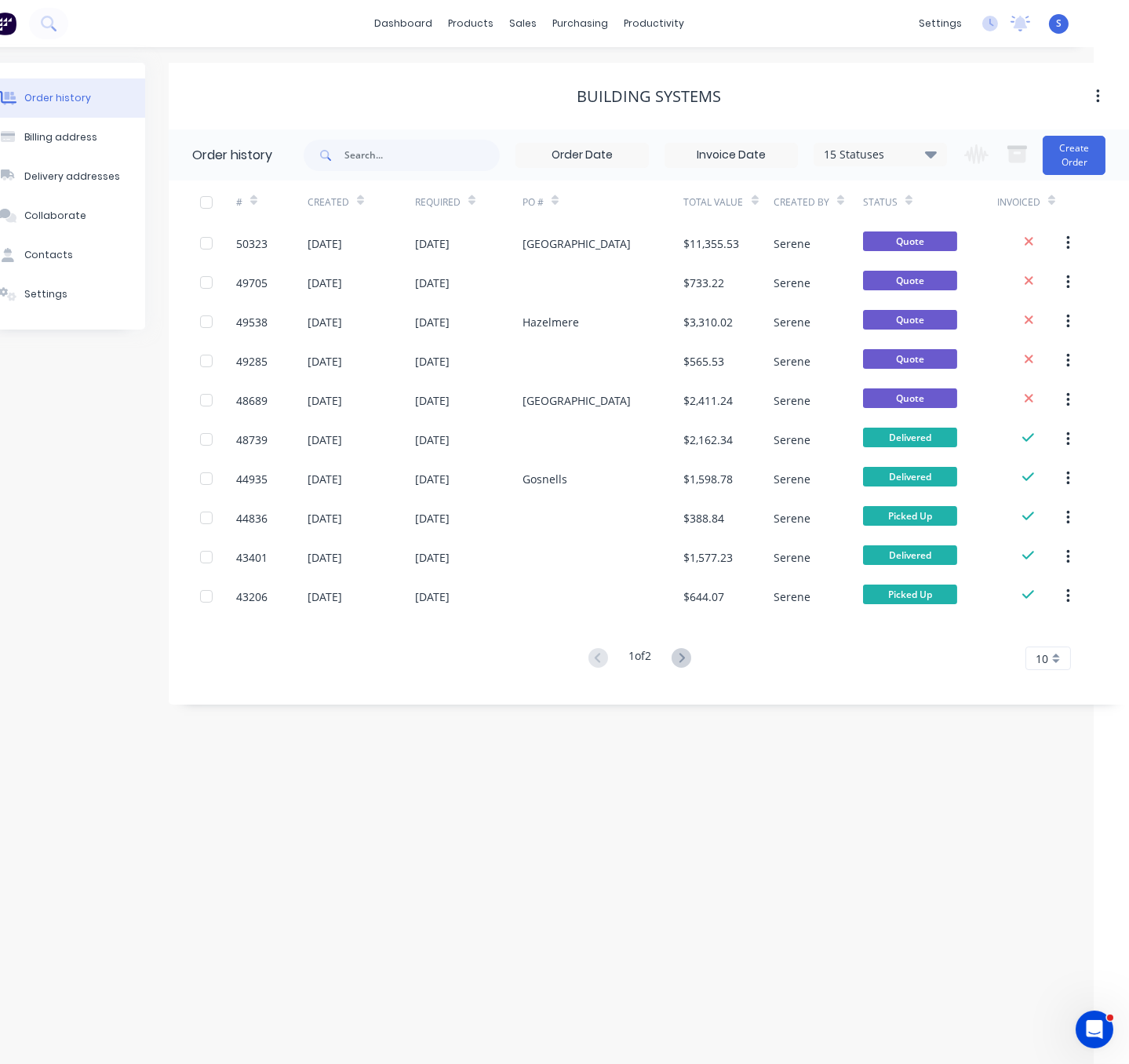
drag, startPoint x: 564, startPoint y: 822, endPoint x: 661, endPoint y: 821, distance: 97.0
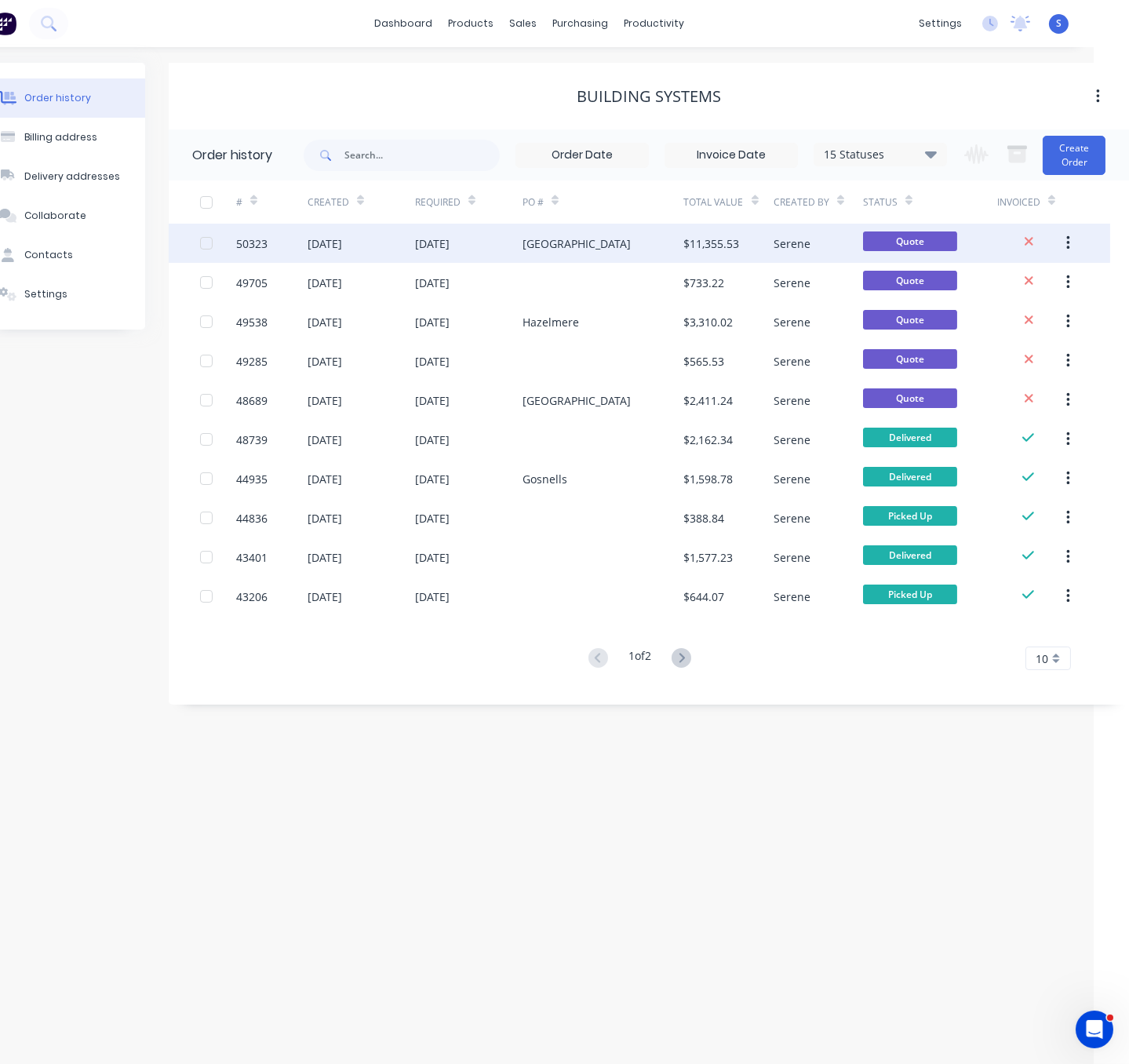
click at [592, 258] on div "Queens Park" at bounding box center [603, 243] width 162 height 39
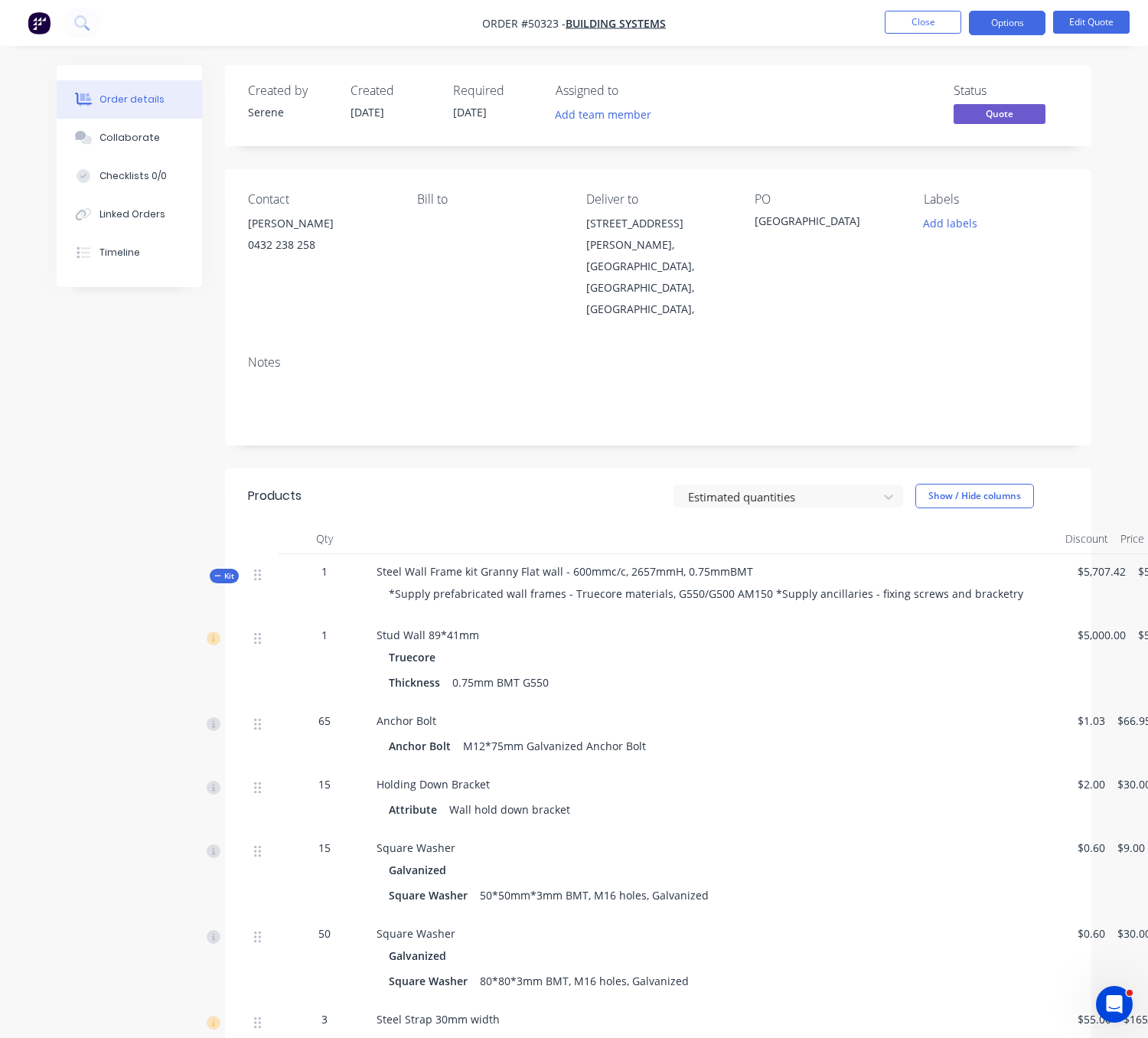
click at [530, 484] on div "Estimated quantities Show / Hide columns" at bounding box center [745, 496] width 646 height 25
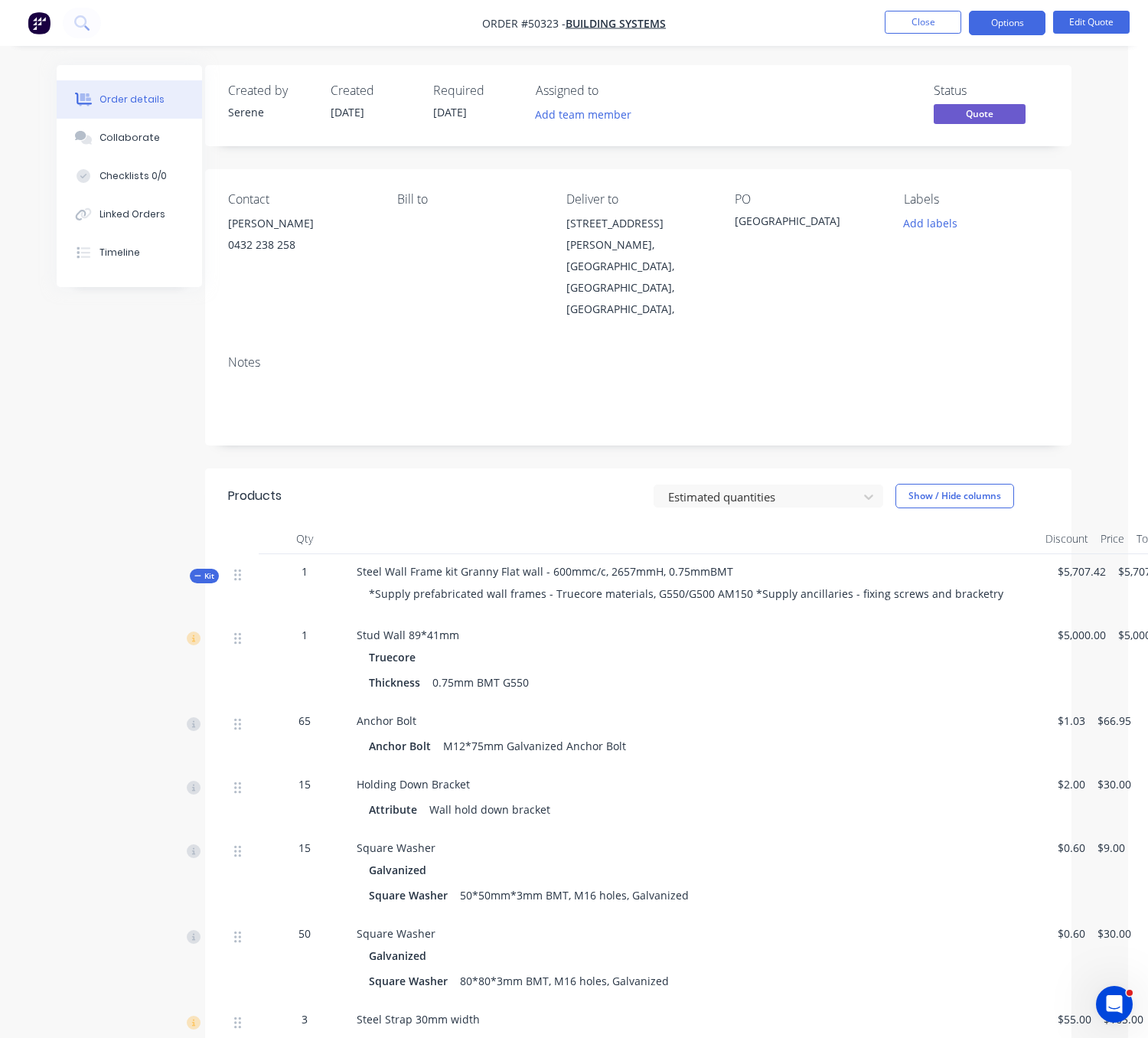
drag, startPoint x: 453, startPoint y: 460, endPoint x: 511, endPoint y: 453, distance: 58.4
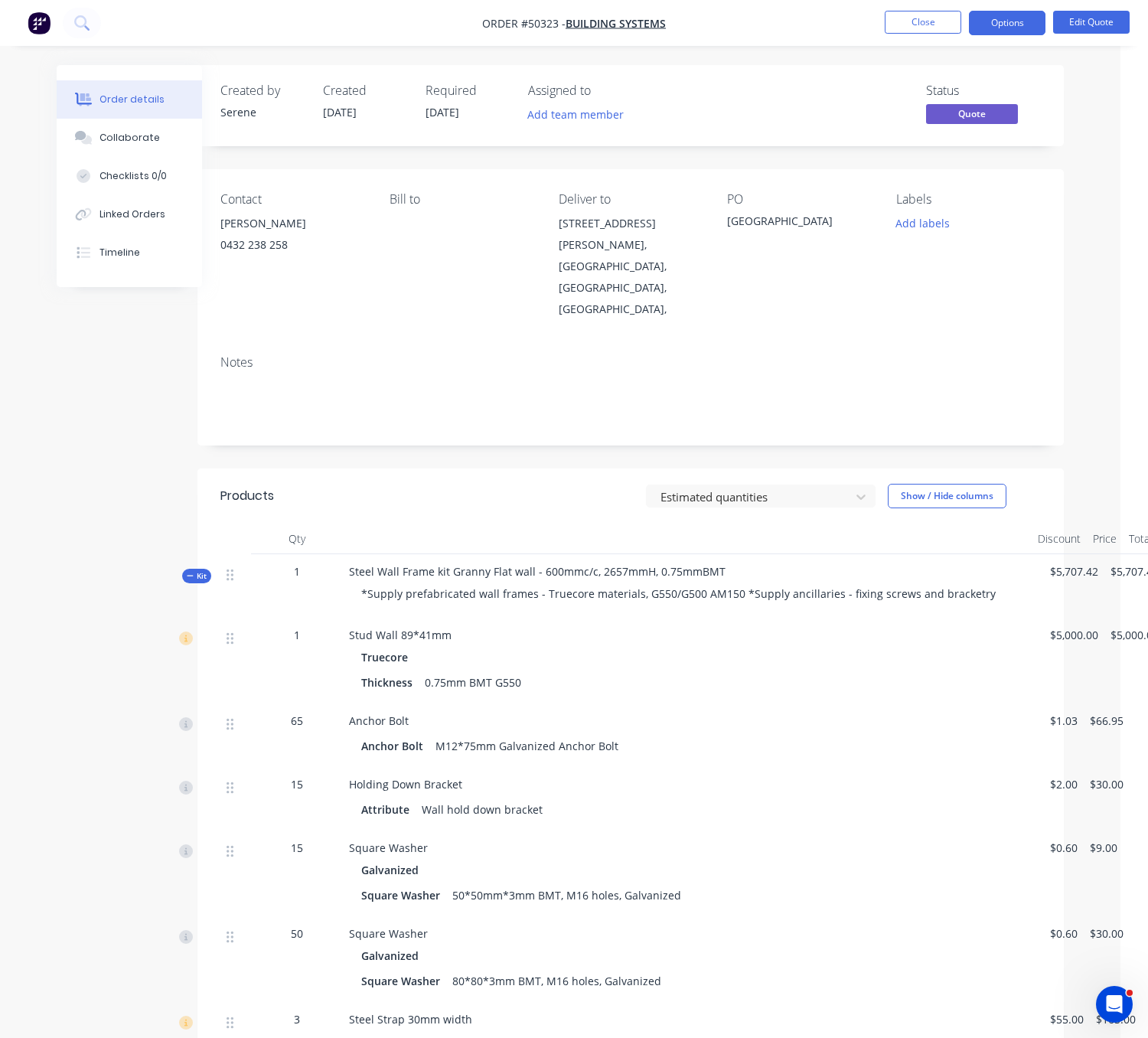
click at [505, 484] on div "Estimated quantities Show / Hide columns" at bounding box center [717, 496] width 646 height 25
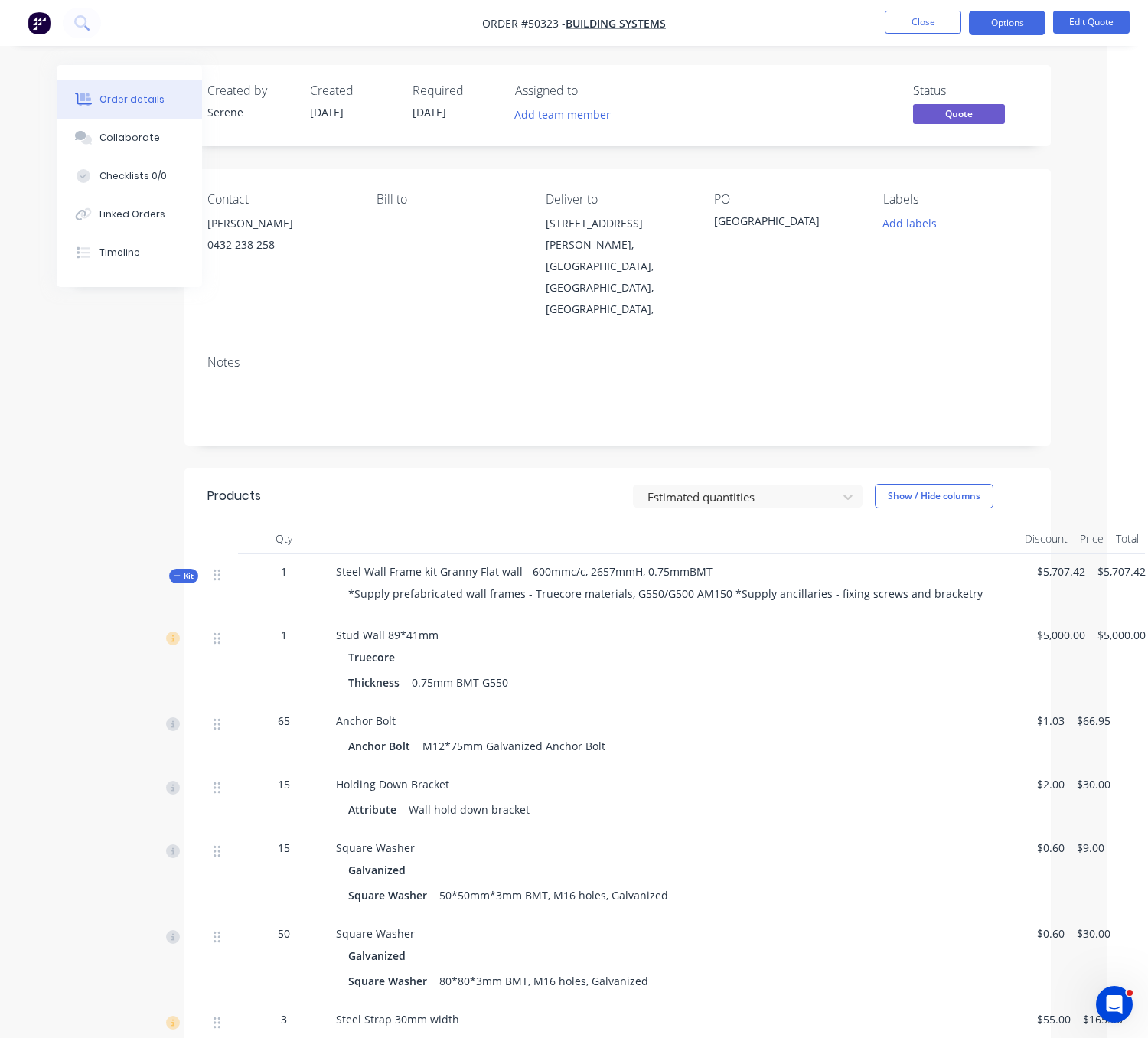
scroll to position [0, 55]
drag, startPoint x: 414, startPoint y: 465, endPoint x: 553, endPoint y: 449, distance: 139.9
click at [170, 571] on span "Kit" at bounding box center [180, 576] width 20 height 11
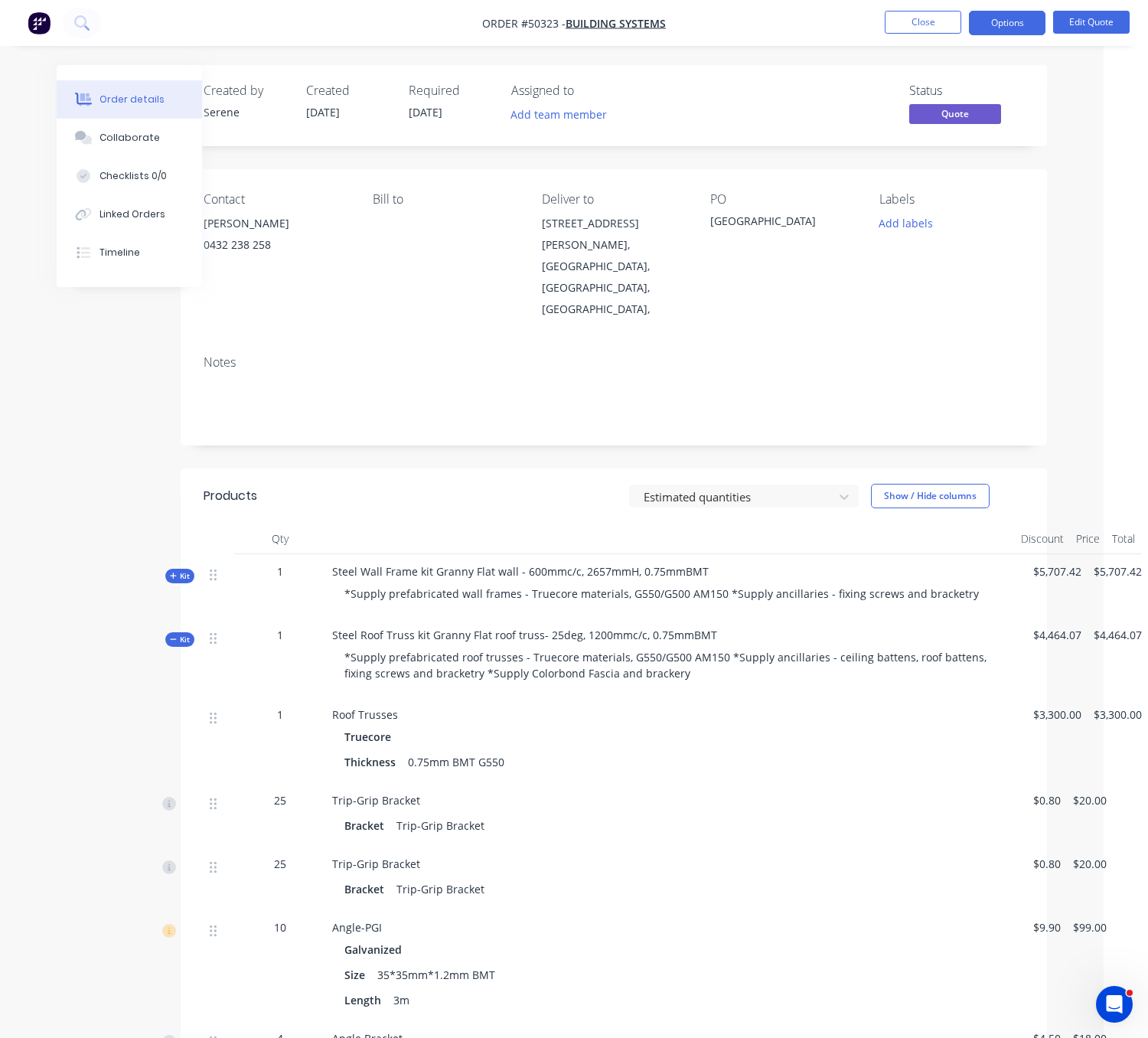
click at [170, 634] on span "Kit" at bounding box center [180, 639] width 20 height 11
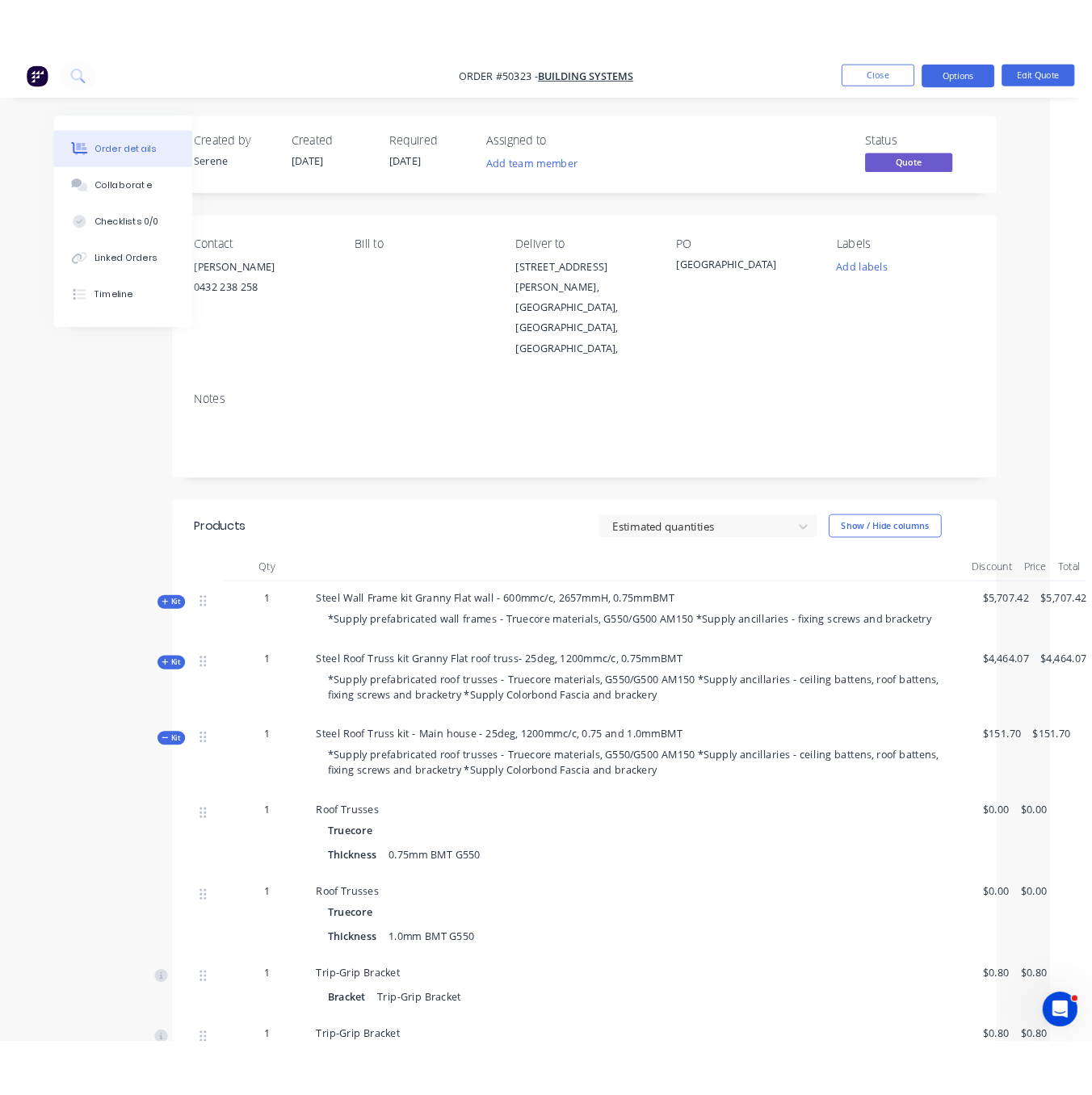
scroll to position [282, 58]
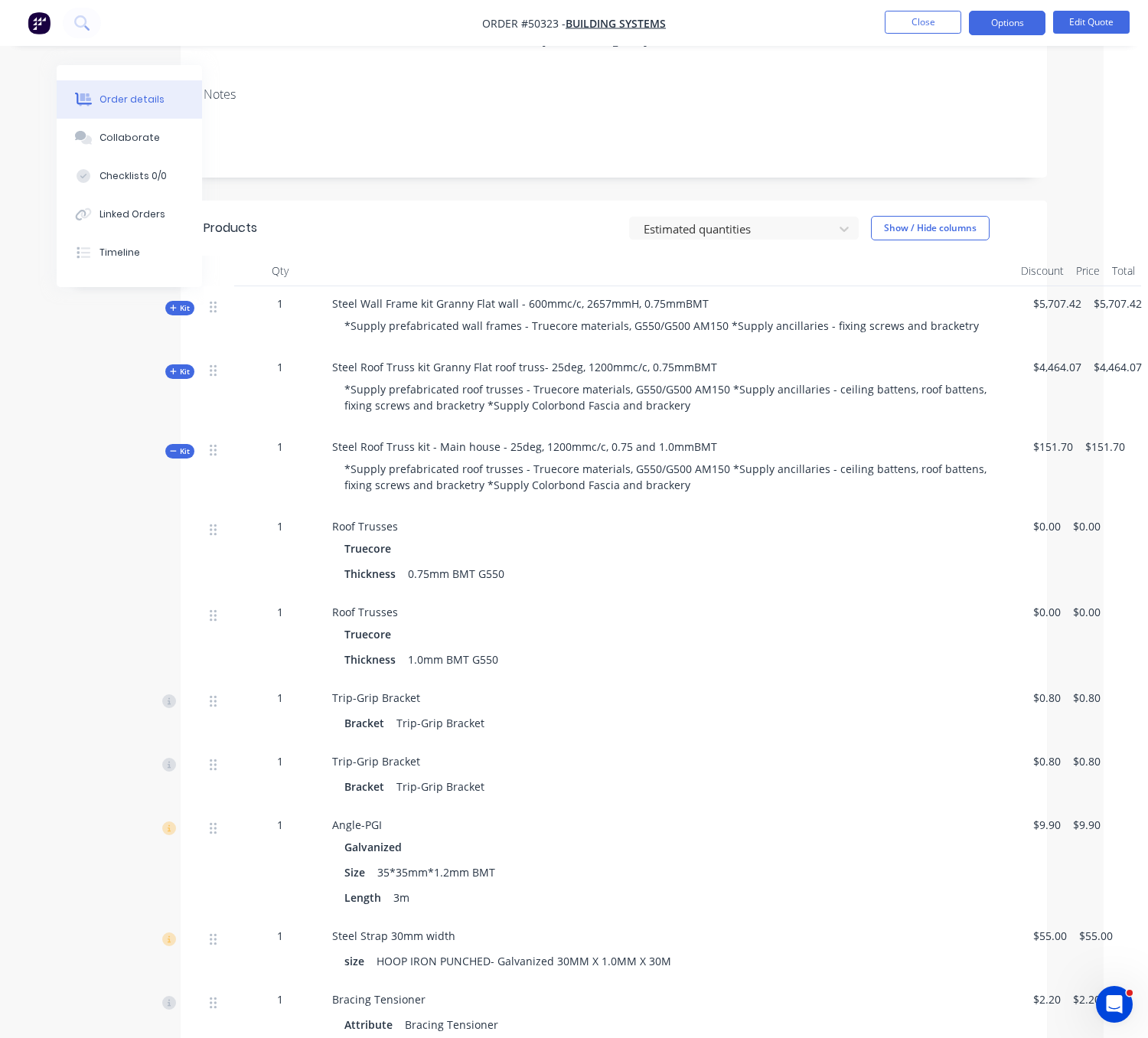
drag, startPoint x: 71, startPoint y: 611, endPoint x: 590, endPoint y: 597, distance: 519.2
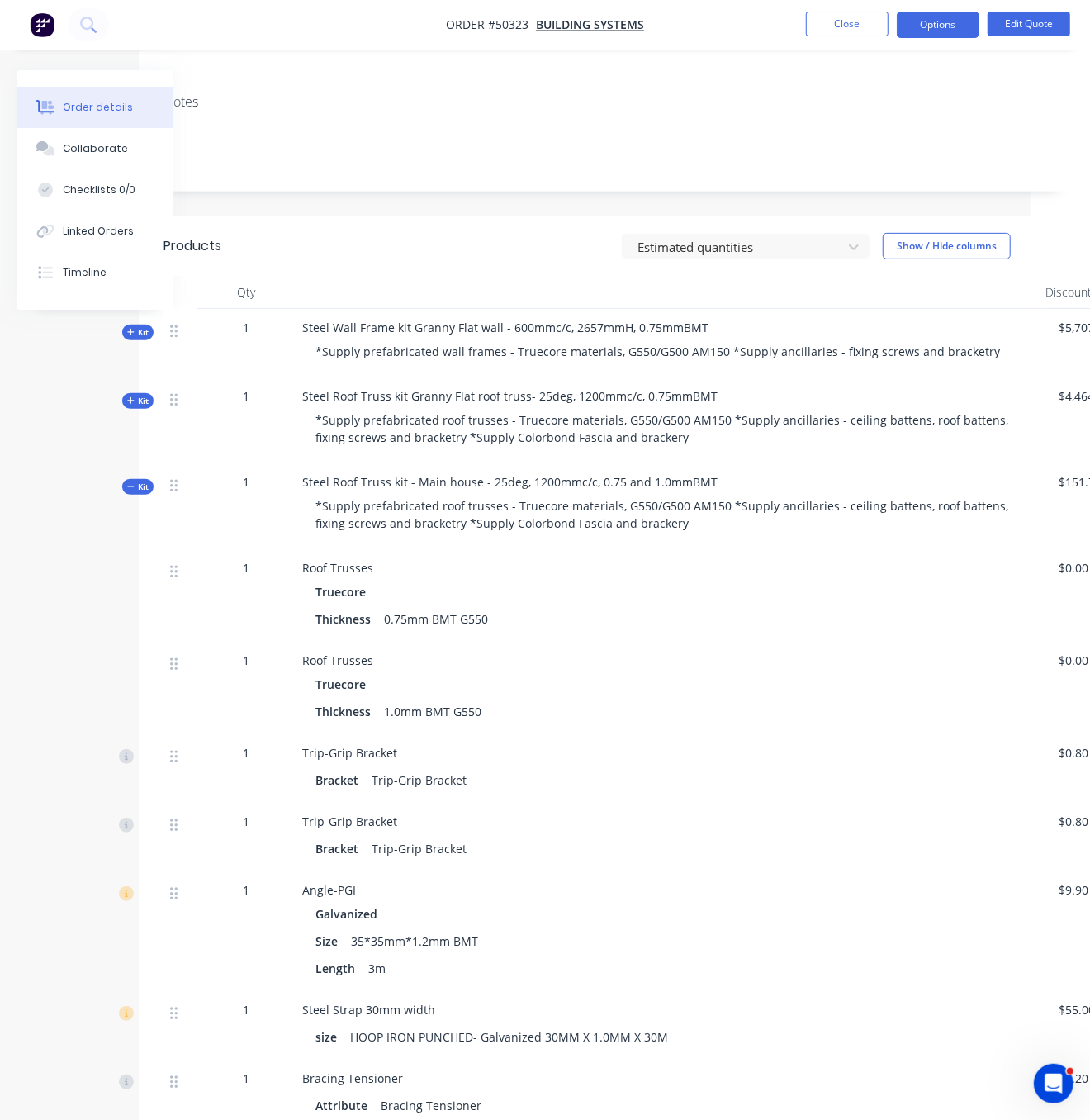
drag, startPoint x: 34, startPoint y: 683, endPoint x: 18, endPoint y: 675, distance: 17.9
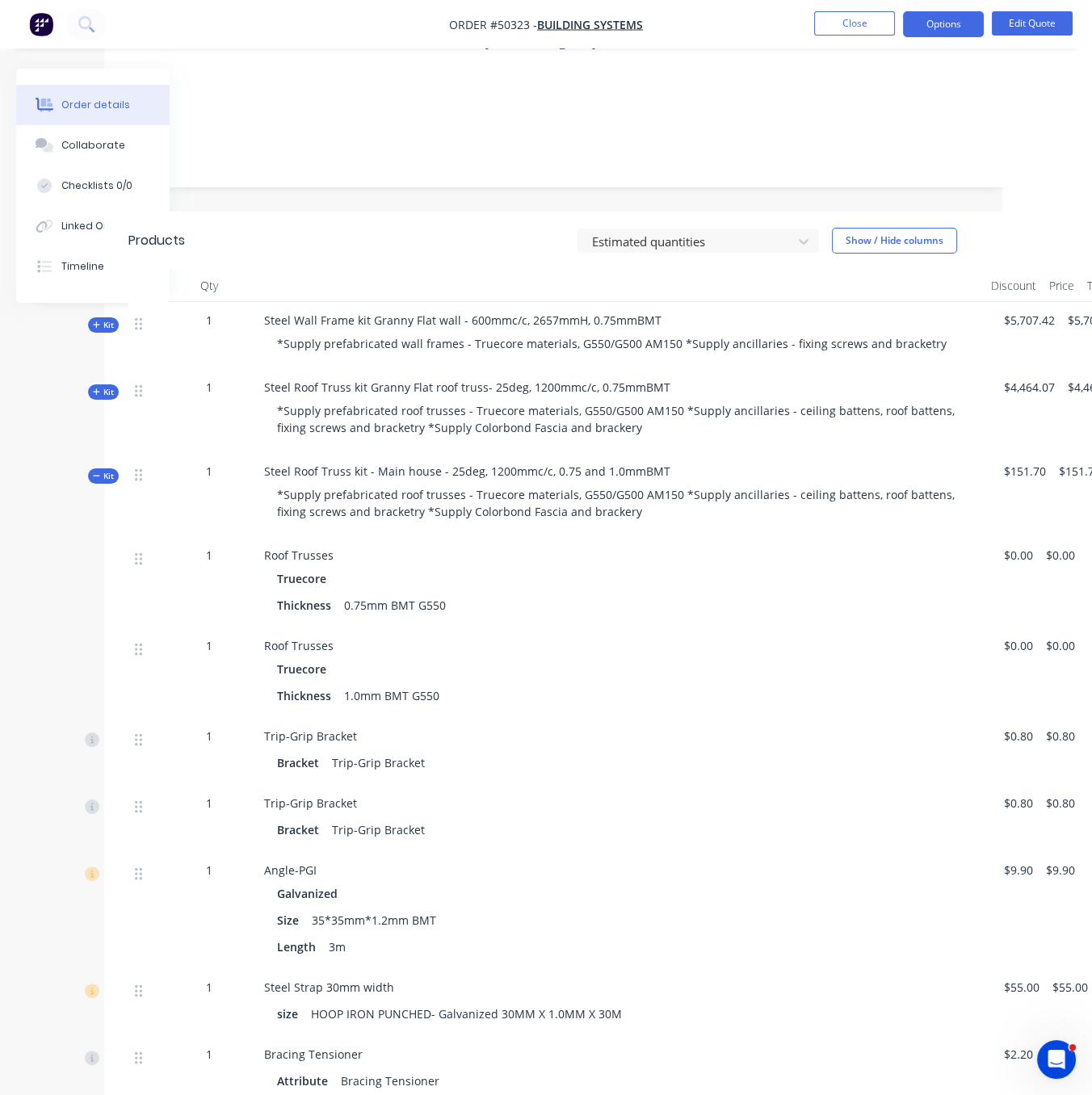
drag, startPoint x: 142, startPoint y: 642, endPoint x: 228, endPoint y: 644, distance: 86.0
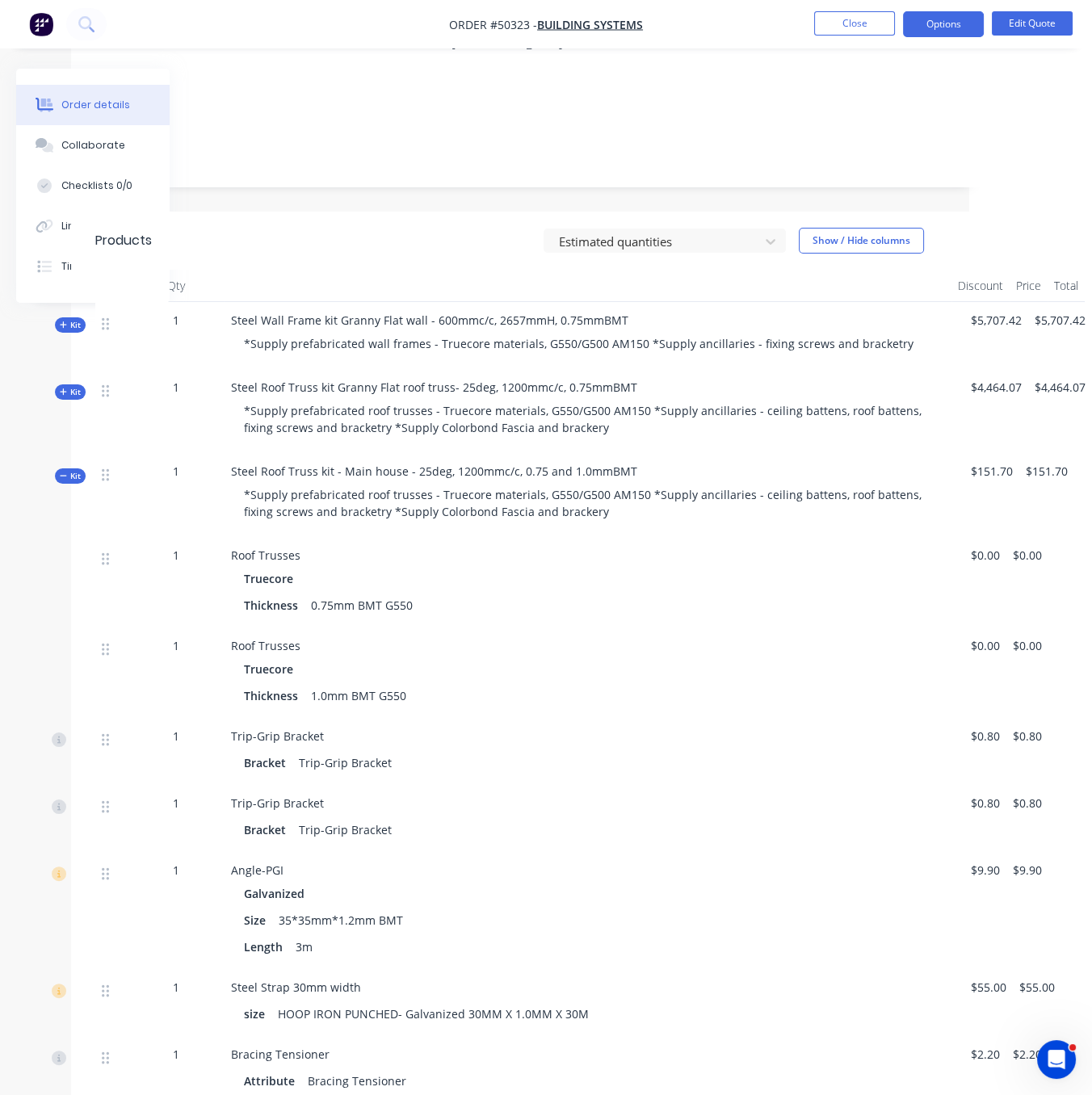
scroll to position [282, 134]
drag, startPoint x: 533, startPoint y: 658, endPoint x: 628, endPoint y: 656, distance: 95.0
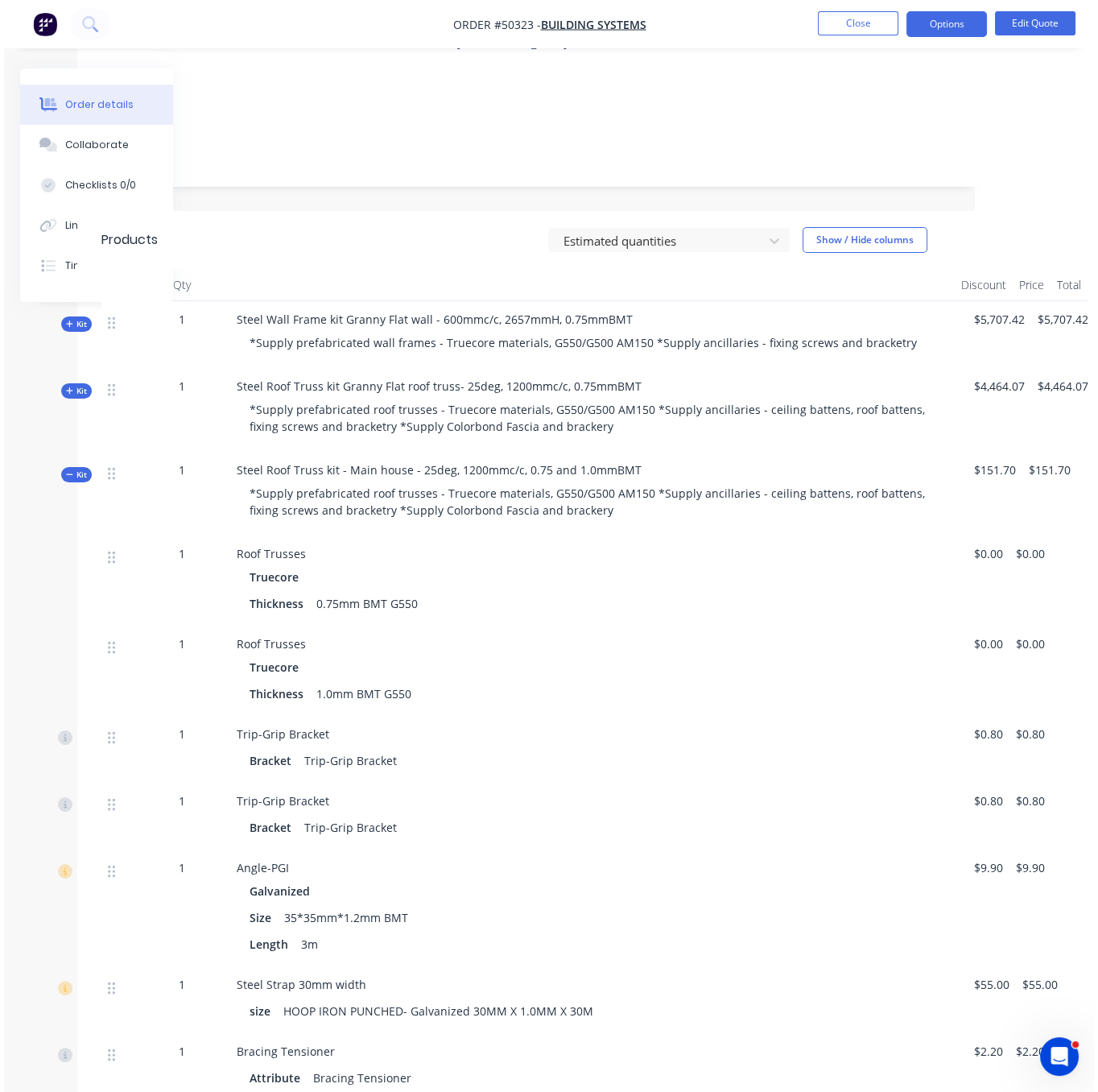
scroll to position [282, 124]
drag, startPoint x: 382, startPoint y: 200, endPoint x: 459, endPoint y: 196, distance: 77.1
drag, startPoint x: 319, startPoint y: 239, endPoint x: 330, endPoint y: 221, distance: 21.1
click at [319, 239] on header "Products Estimated quantities Show / Hide columns" at bounding box center [537, 239] width 911 height 58
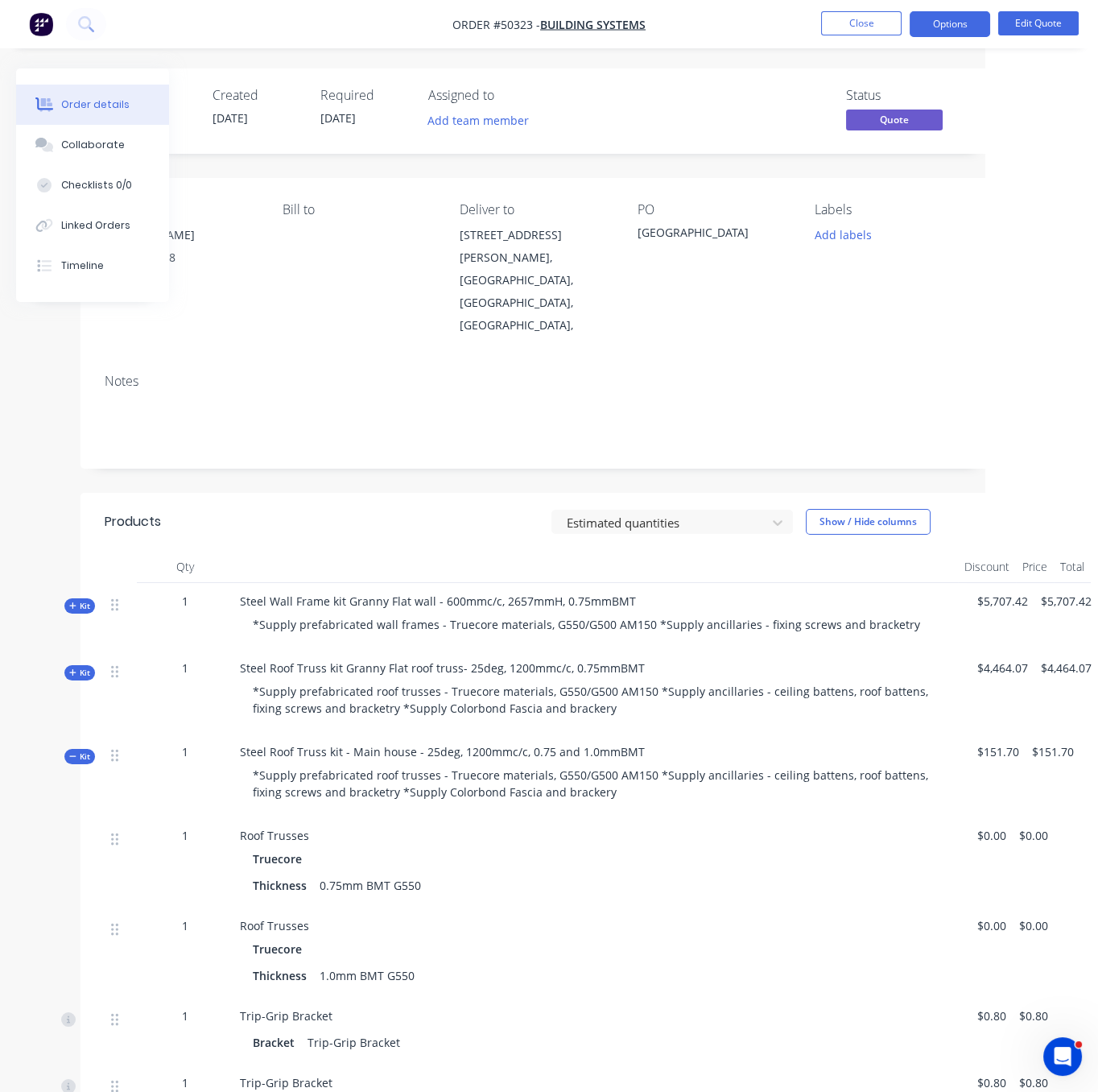
drag, startPoint x: 367, startPoint y: 228, endPoint x: 388, endPoint y: 228, distance: 21.0
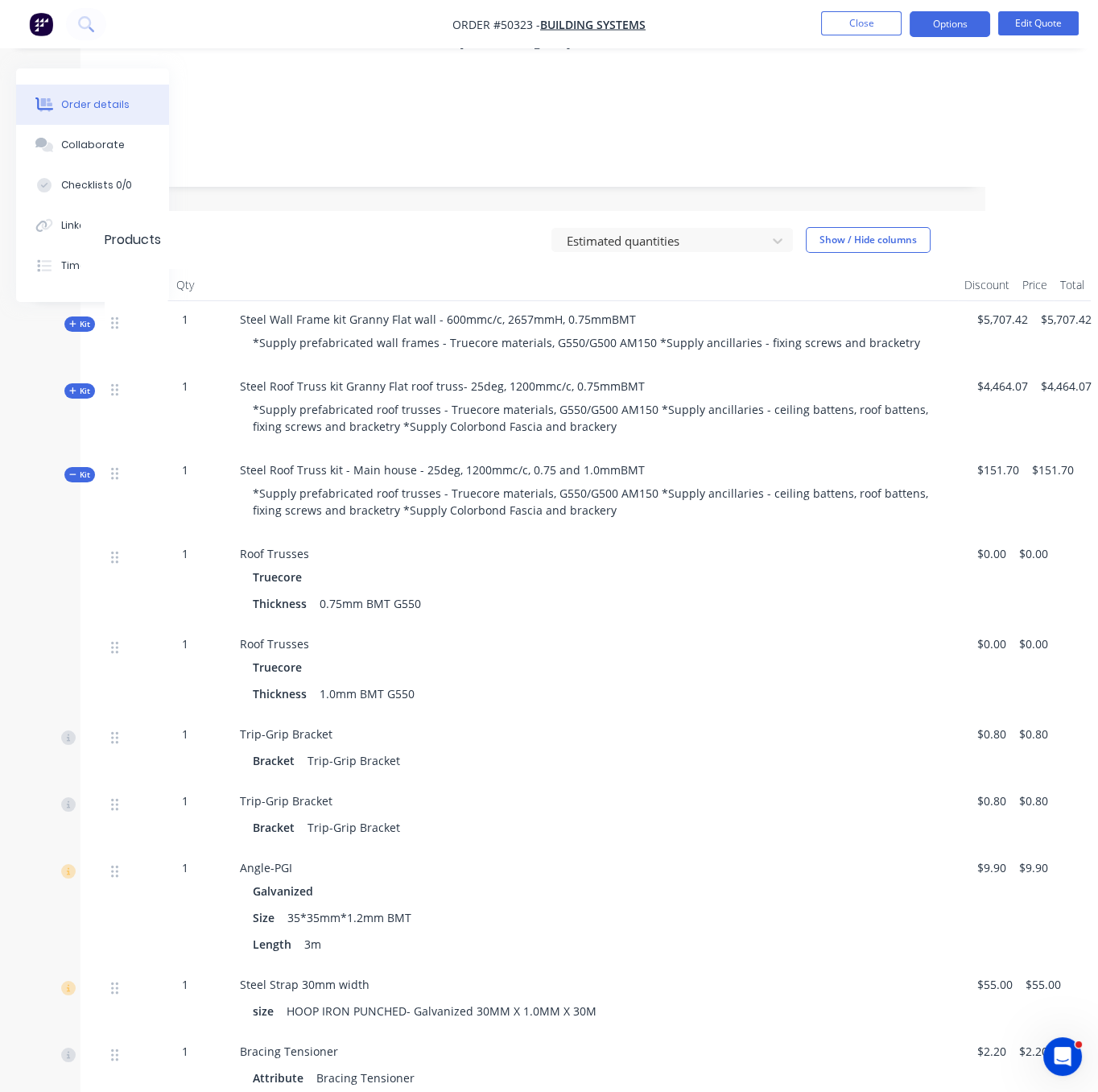
scroll to position [564, 124]
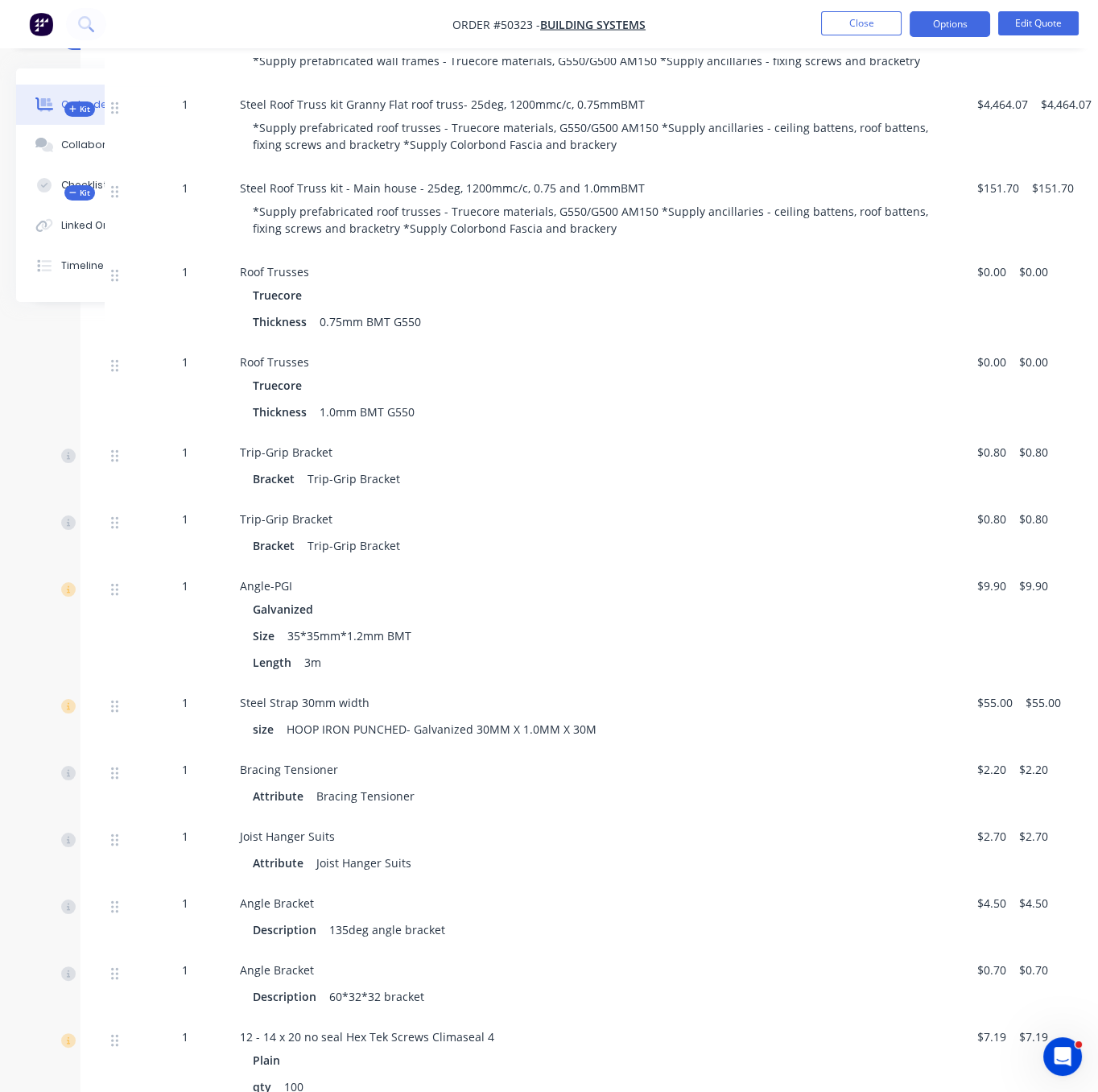
drag, startPoint x: 592, startPoint y: 305, endPoint x: 709, endPoint y: 314, distance: 117.3
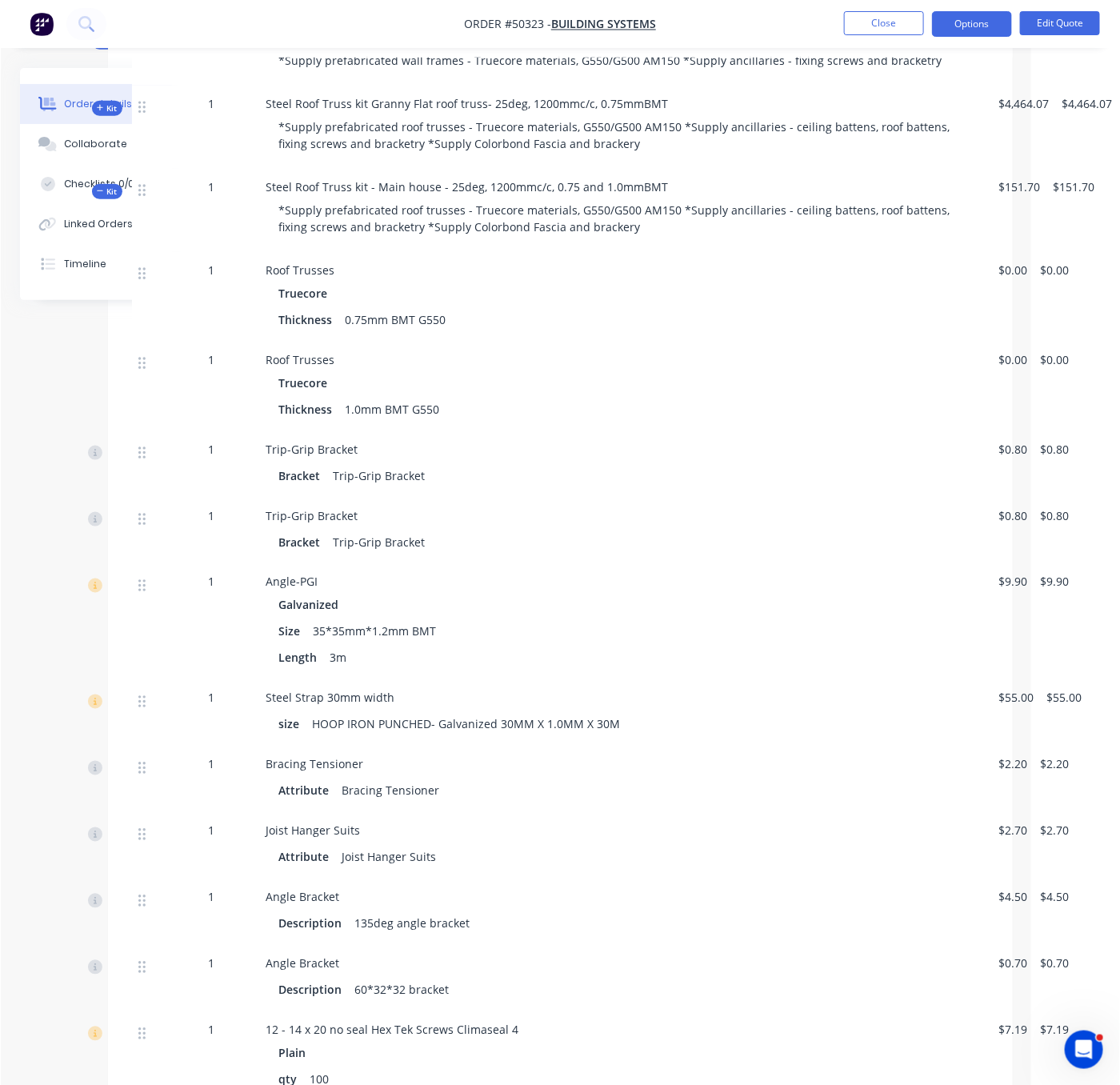
scroll to position [560, 98]
click at [588, 282] on div "Truecore" at bounding box center [620, 293] width 682 height 23
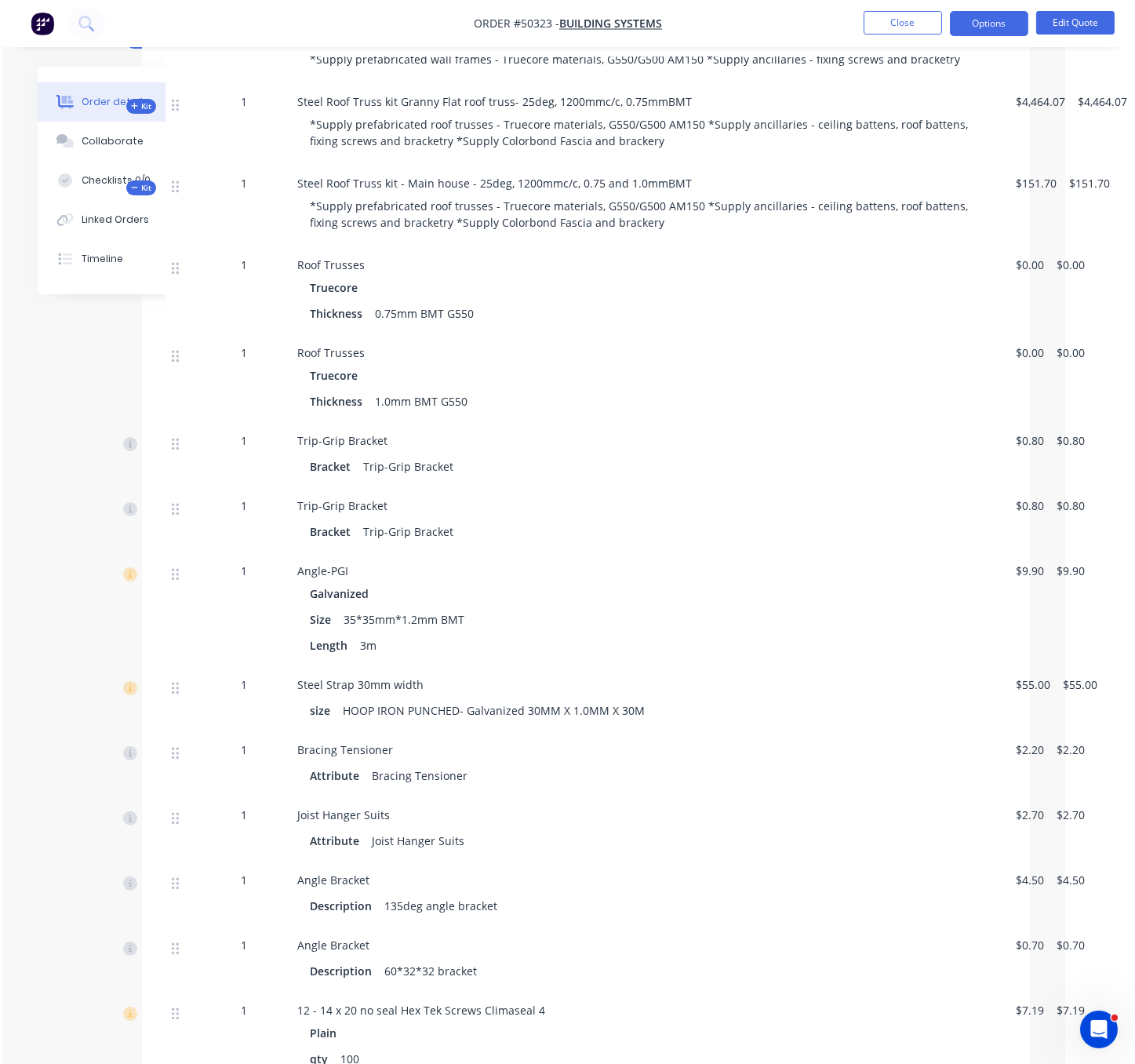
scroll to position [550, 78]
drag, startPoint x: 71, startPoint y: 566, endPoint x: 261, endPoint y: 561, distance: 190.1
drag, startPoint x: 627, startPoint y: 272, endPoint x: 434, endPoint y: 637, distance: 412.9
drag, startPoint x: 157, startPoint y: 404, endPoint x: 199, endPoint y: 402, distance: 42.0
drag, startPoint x: 653, startPoint y: 356, endPoint x: 903, endPoint y: 319, distance: 252.7
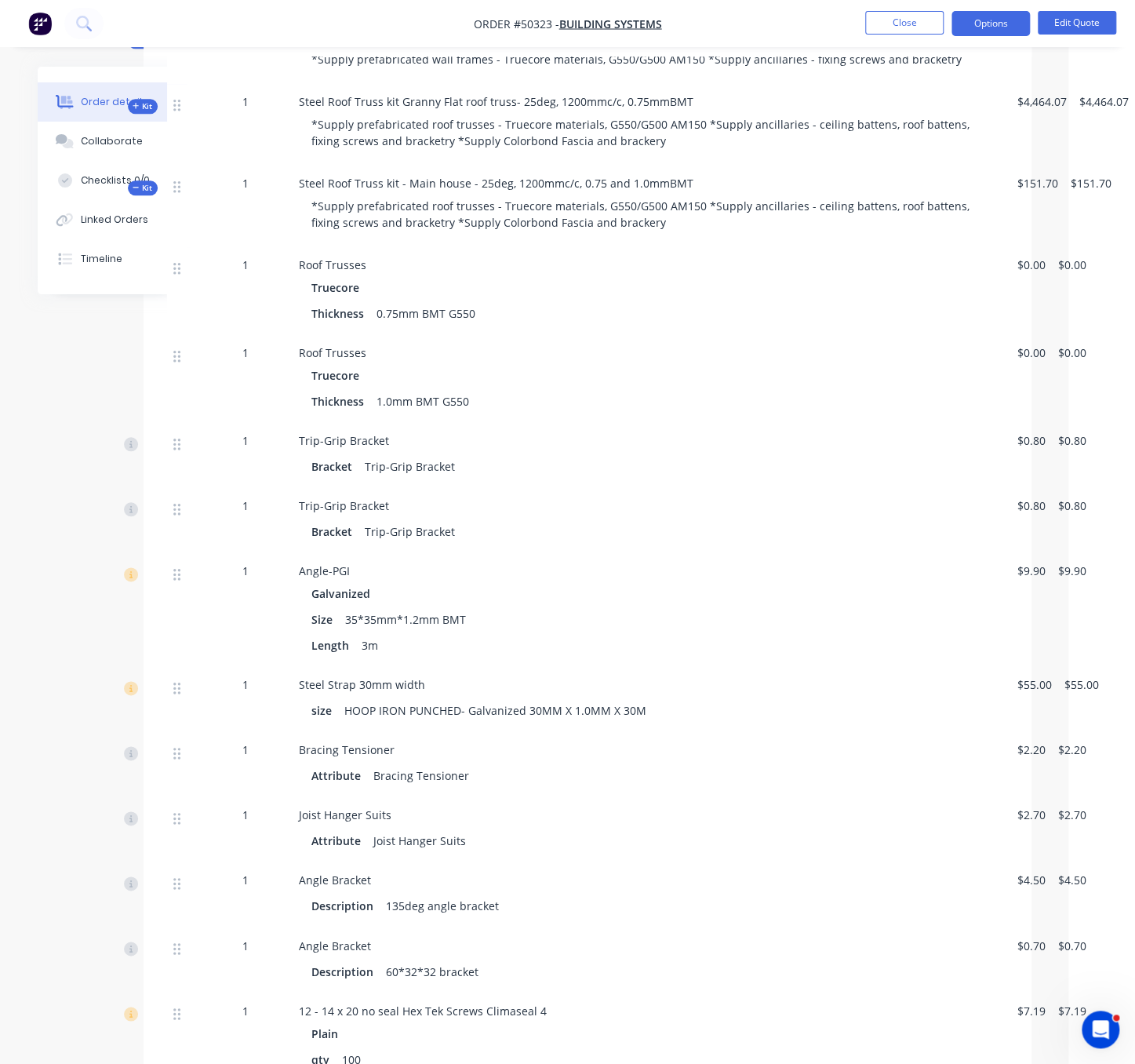
click at [1031, 257] on span "$0.00" at bounding box center [1032, 265] width 29 height 17
click at [1080, 24] on button "Edit Quote" at bounding box center [1077, 23] width 79 height 23
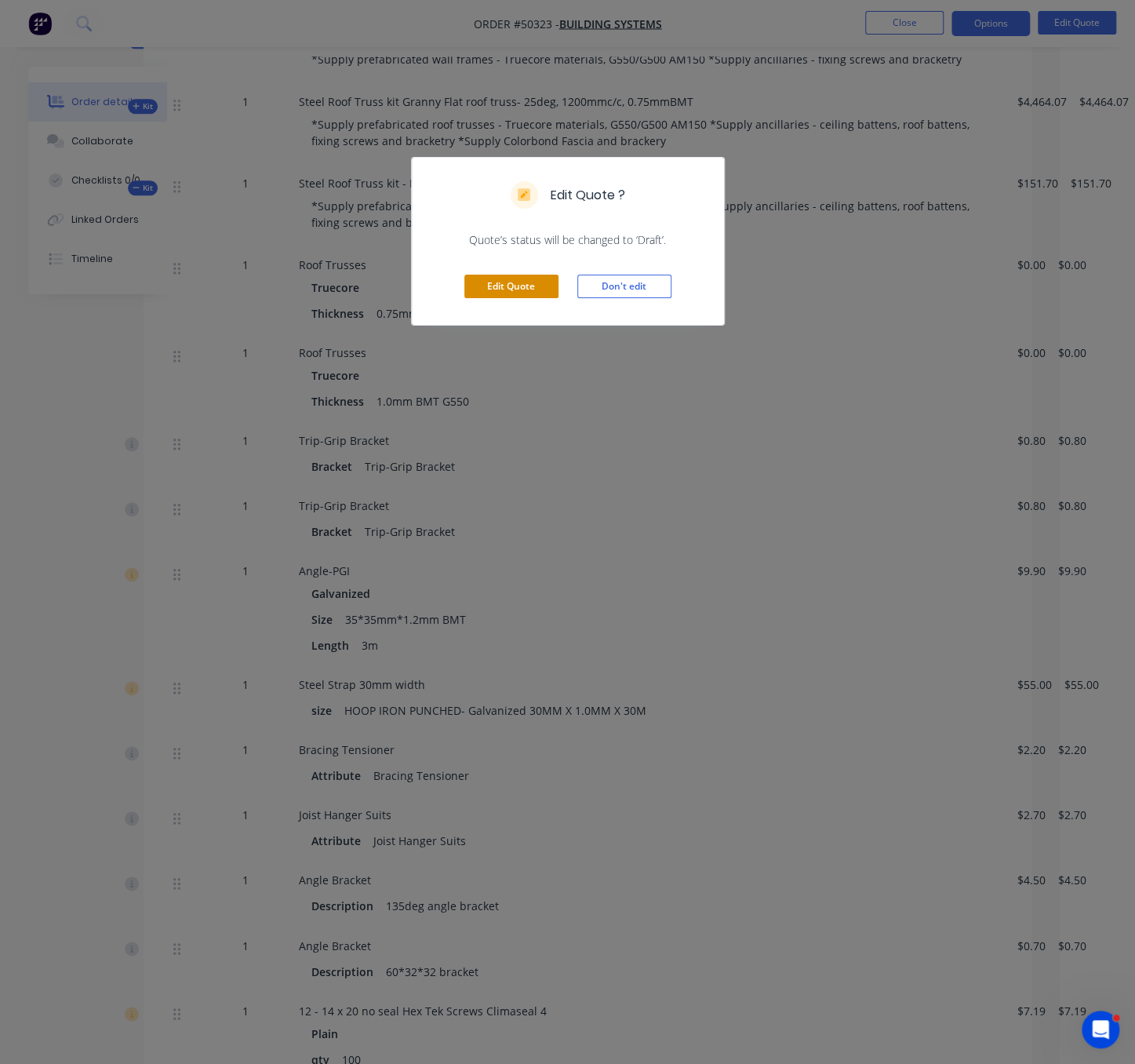
click at [502, 298] on button "Edit Quote" at bounding box center [512, 286] width 94 height 23
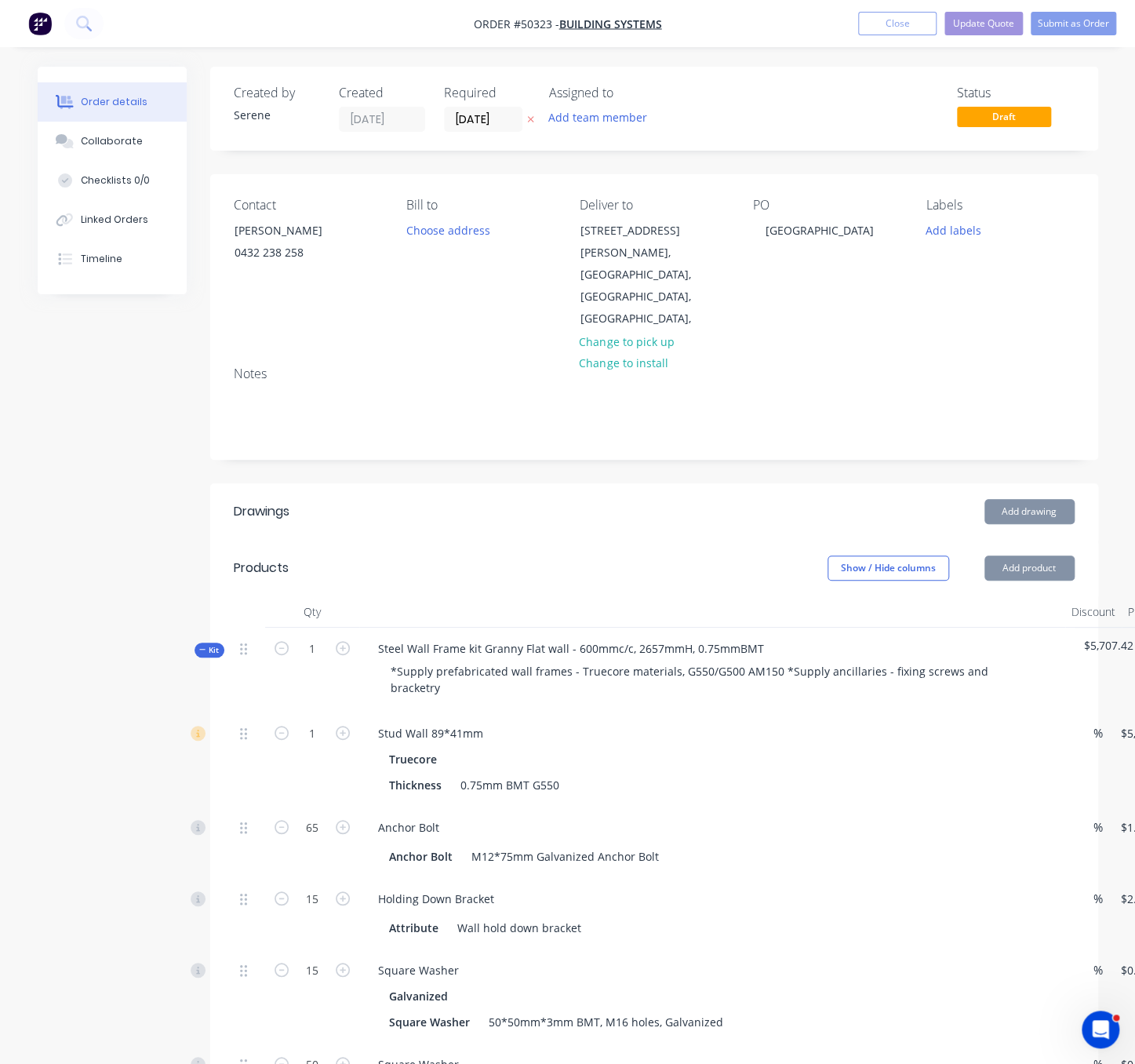
click at [219, 644] on span "Kit" at bounding box center [209, 650] width 20 height 12
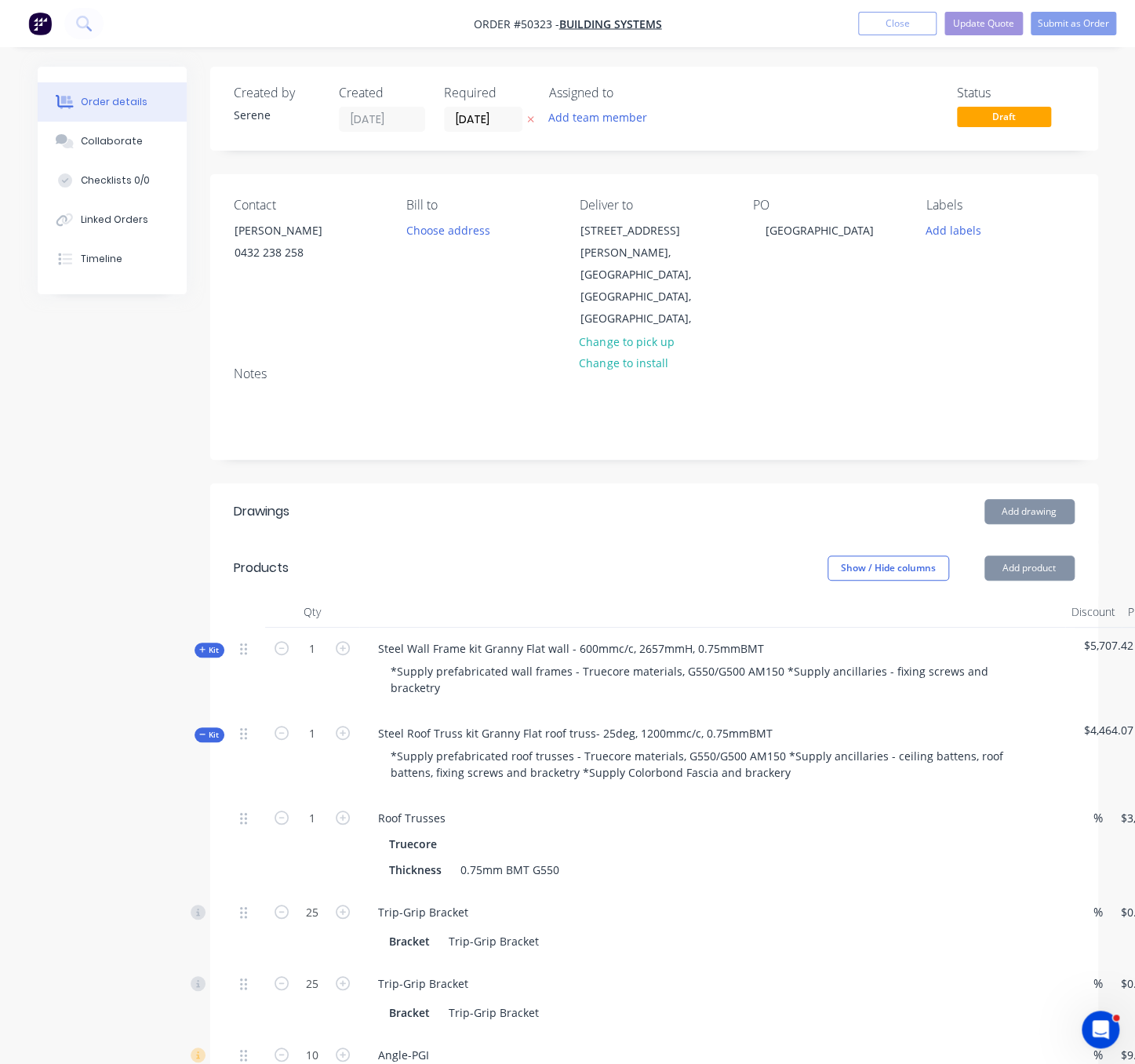
click at [211, 729] on span "Kit" at bounding box center [209, 735] width 20 height 12
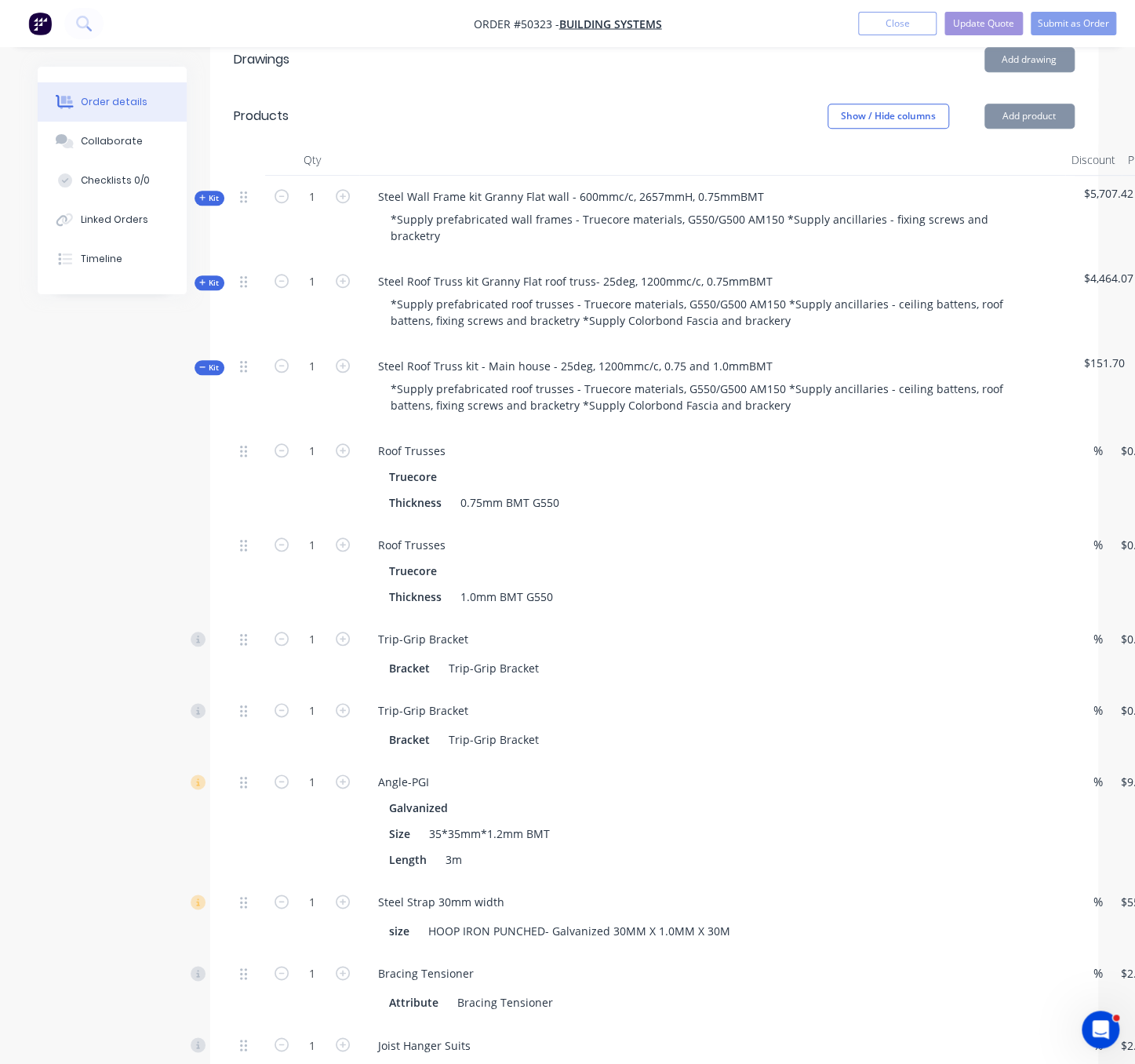
scroll to position [550, 0]
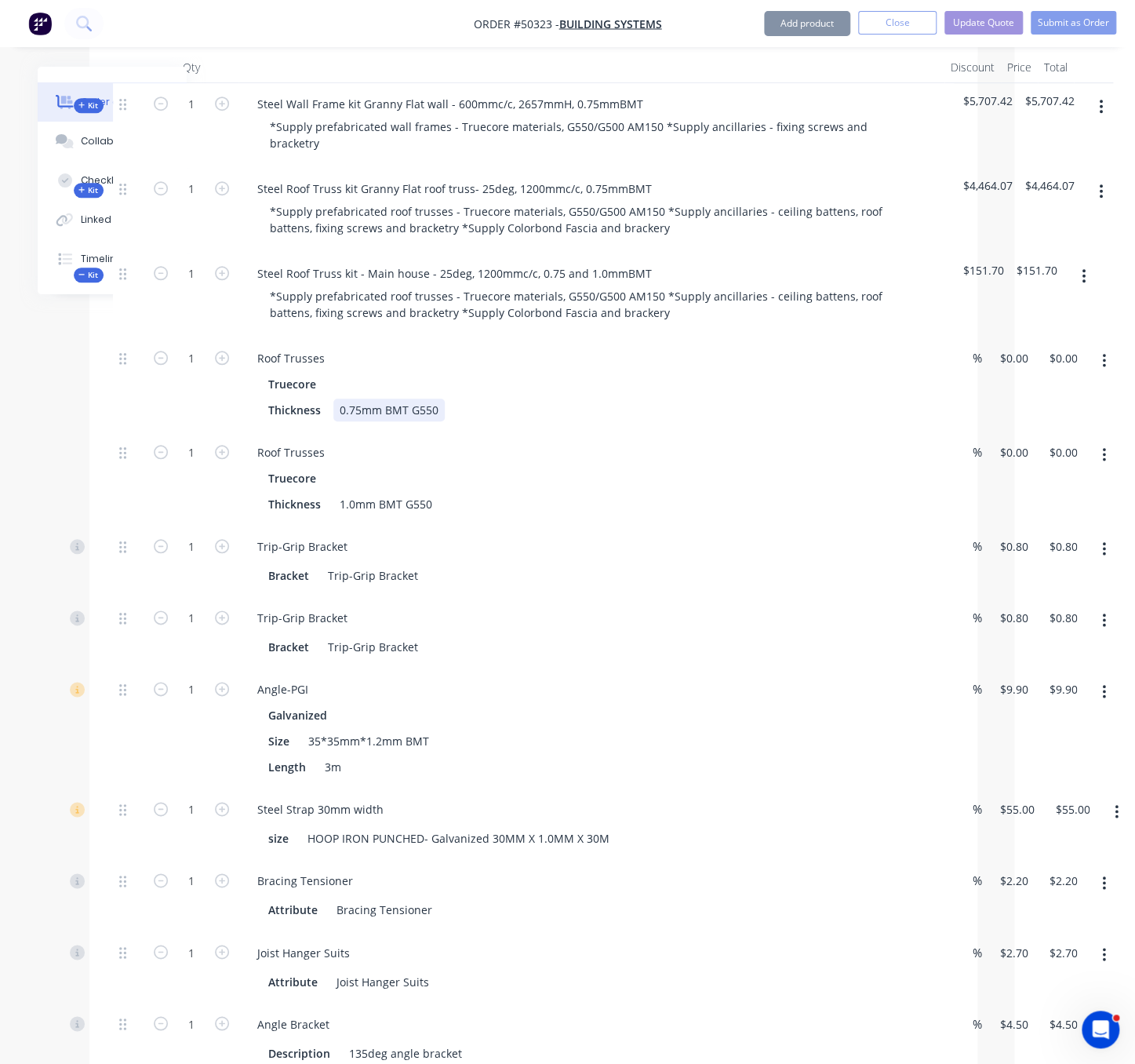
drag, startPoint x: 95, startPoint y: 436, endPoint x: 416, endPoint y: 406, distance: 322.4
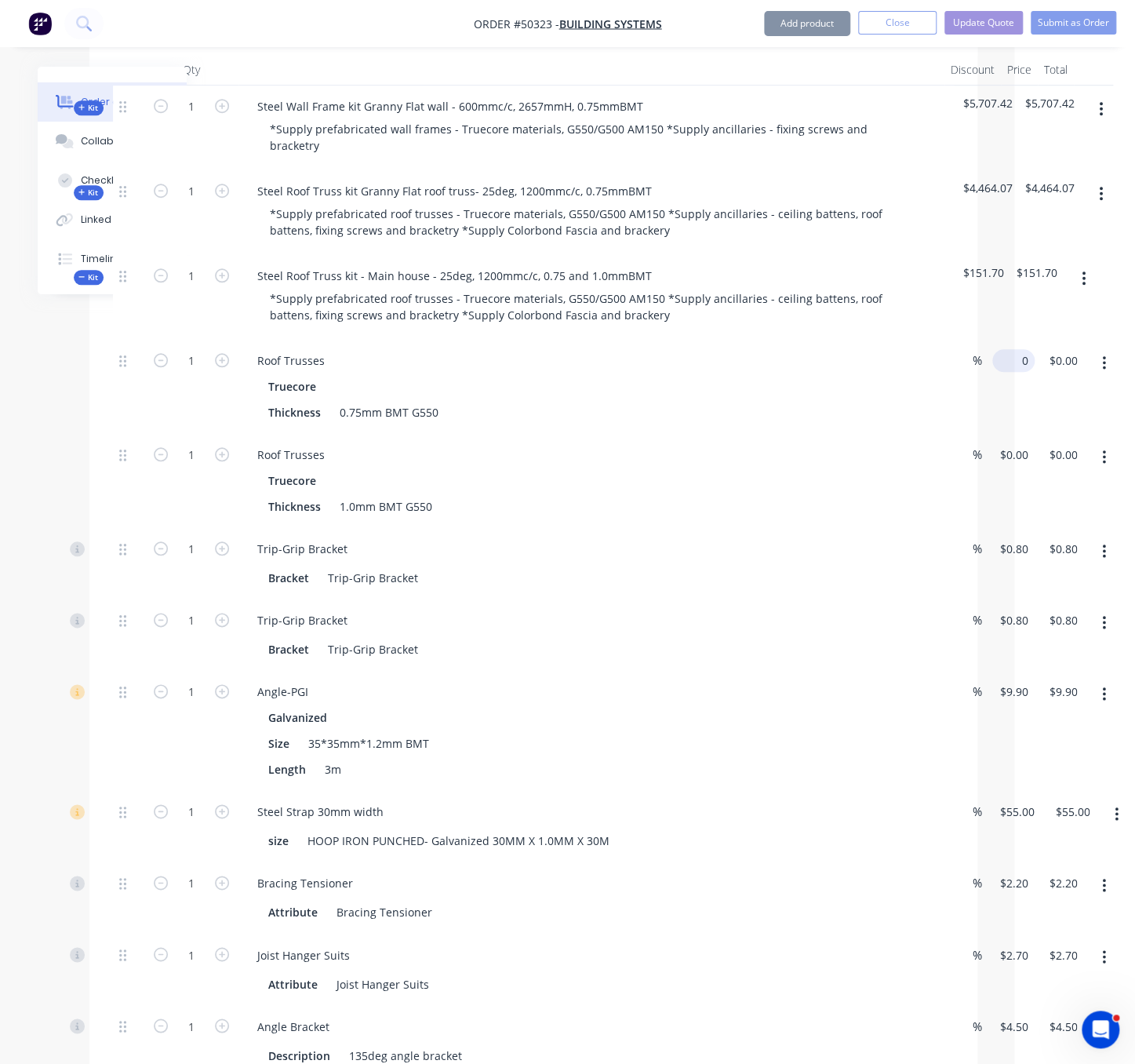
click at [1009, 365] on input "0" at bounding box center [1016, 360] width 36 height 23
click at [1010, 365] on input "0" at bounding box center [1007, 360] width 18 height 23
type input "$15,550.00"
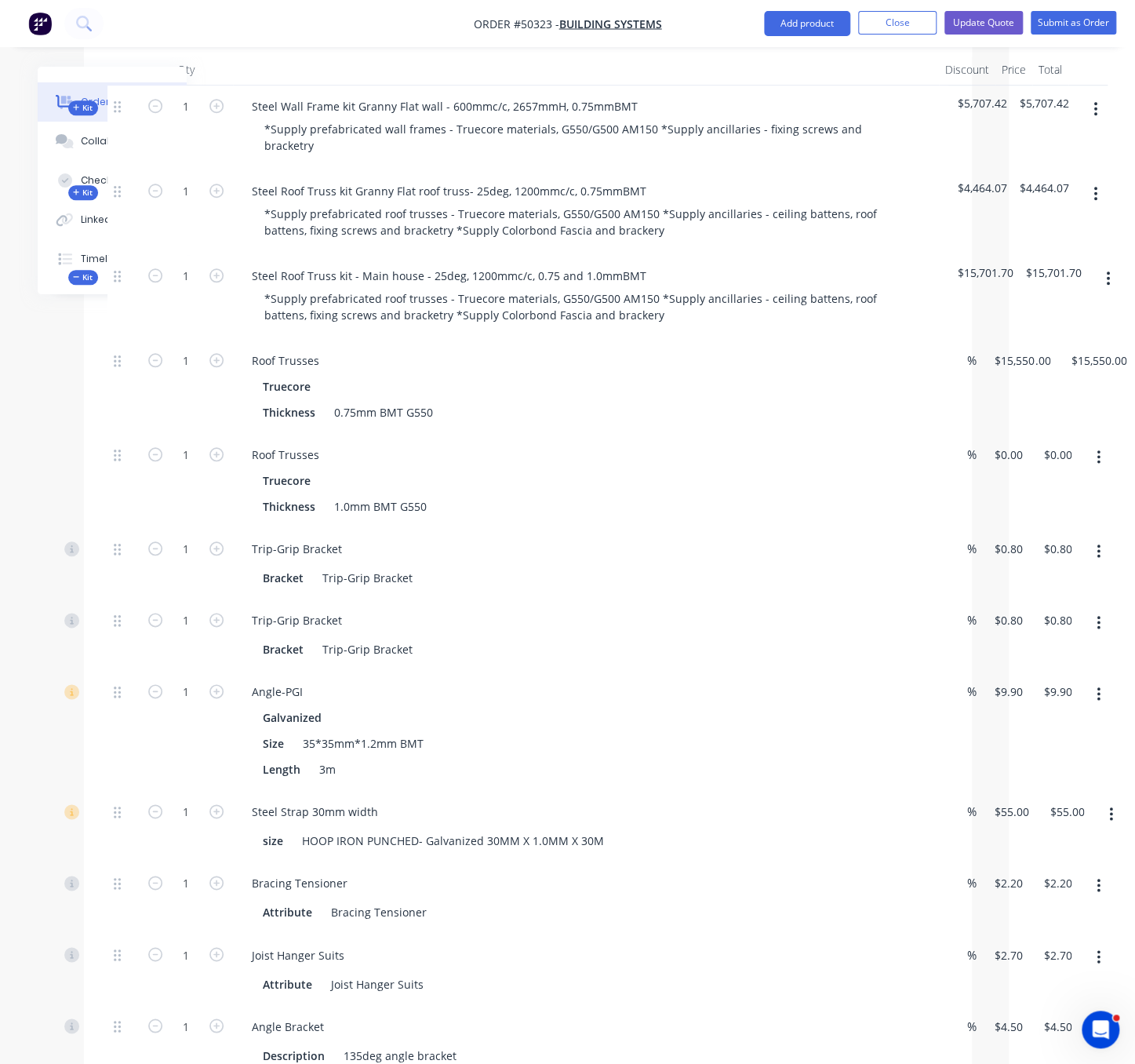
click at [948, 403] on div "1 Roof Trusses Truecore Thickness 0.75mm BMT G550 % $15,550.00 $15,550.00 $15,5…" at bounding box center [528, 387] width 841 height 94
click at [948, 457] on div "1 Roof Trusses Truecore Thickness 1.0mm BMT G550 % 0 $0.00 $0.00 $0.00" at bounding box center [528, 481] width 841 height 94
type input "$2,500.00"
click at [925, 423] on div "Truecore Thickness 0.75mm BMT G550" at bounding box center [586, 399] width 694 height 49
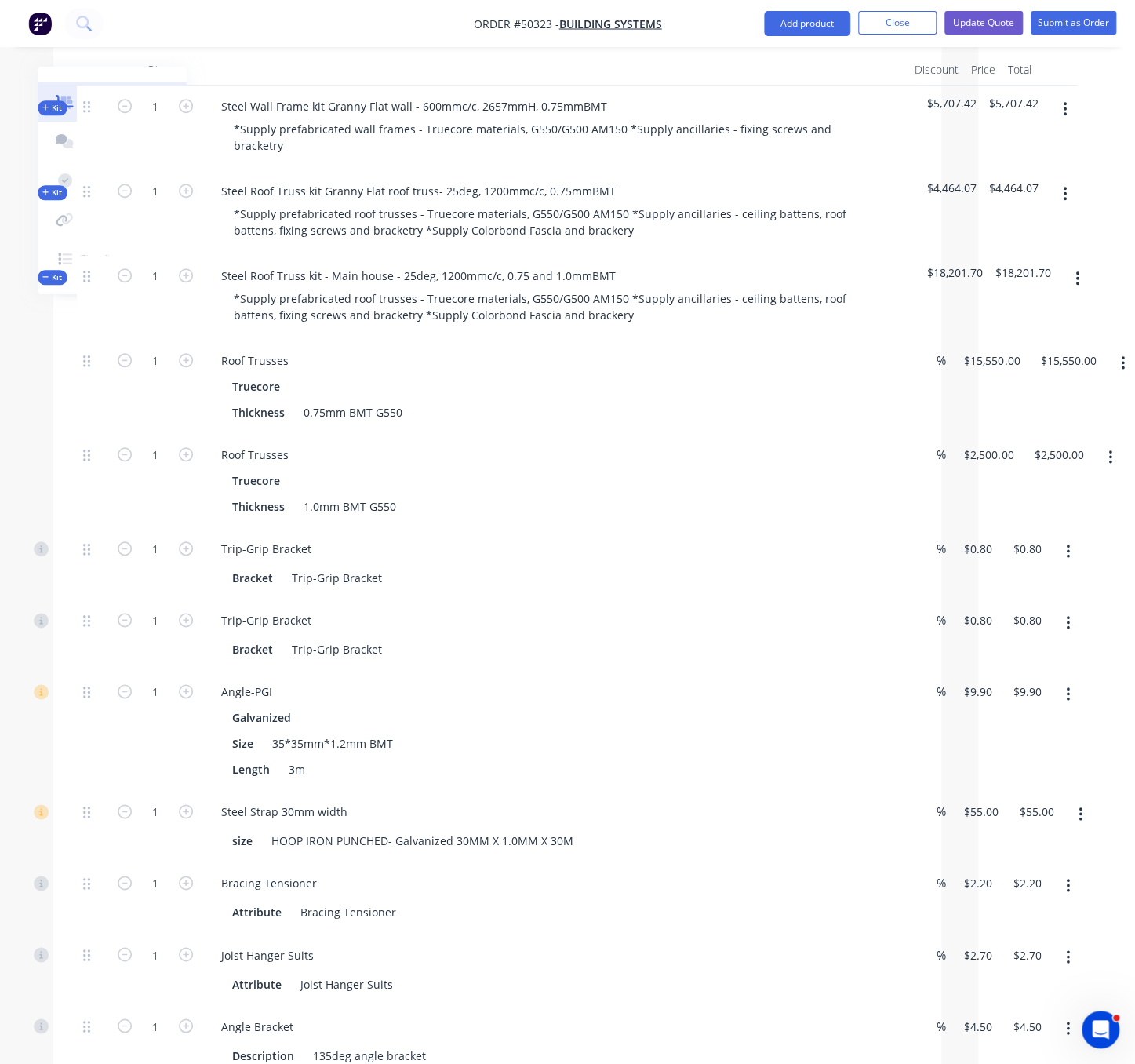
scroll to position [542, 169]
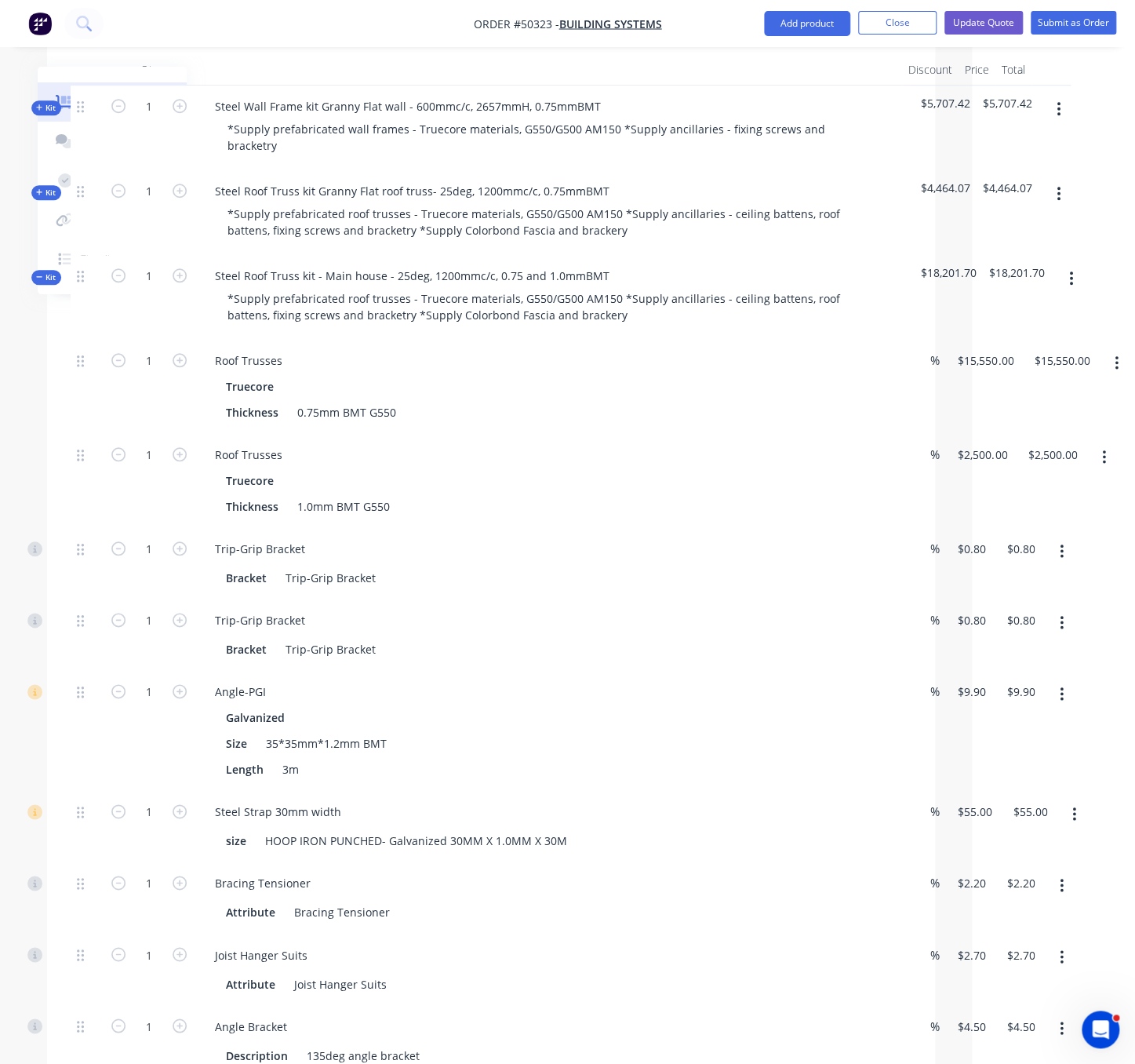
drag, startPoint x: 720, startPoint y: 406, endPoint x: 881, endPoint y: 403, distance: 161.0
click at [976, 357] on input "15550" at bounding box center [988, 360] width 64 height 23
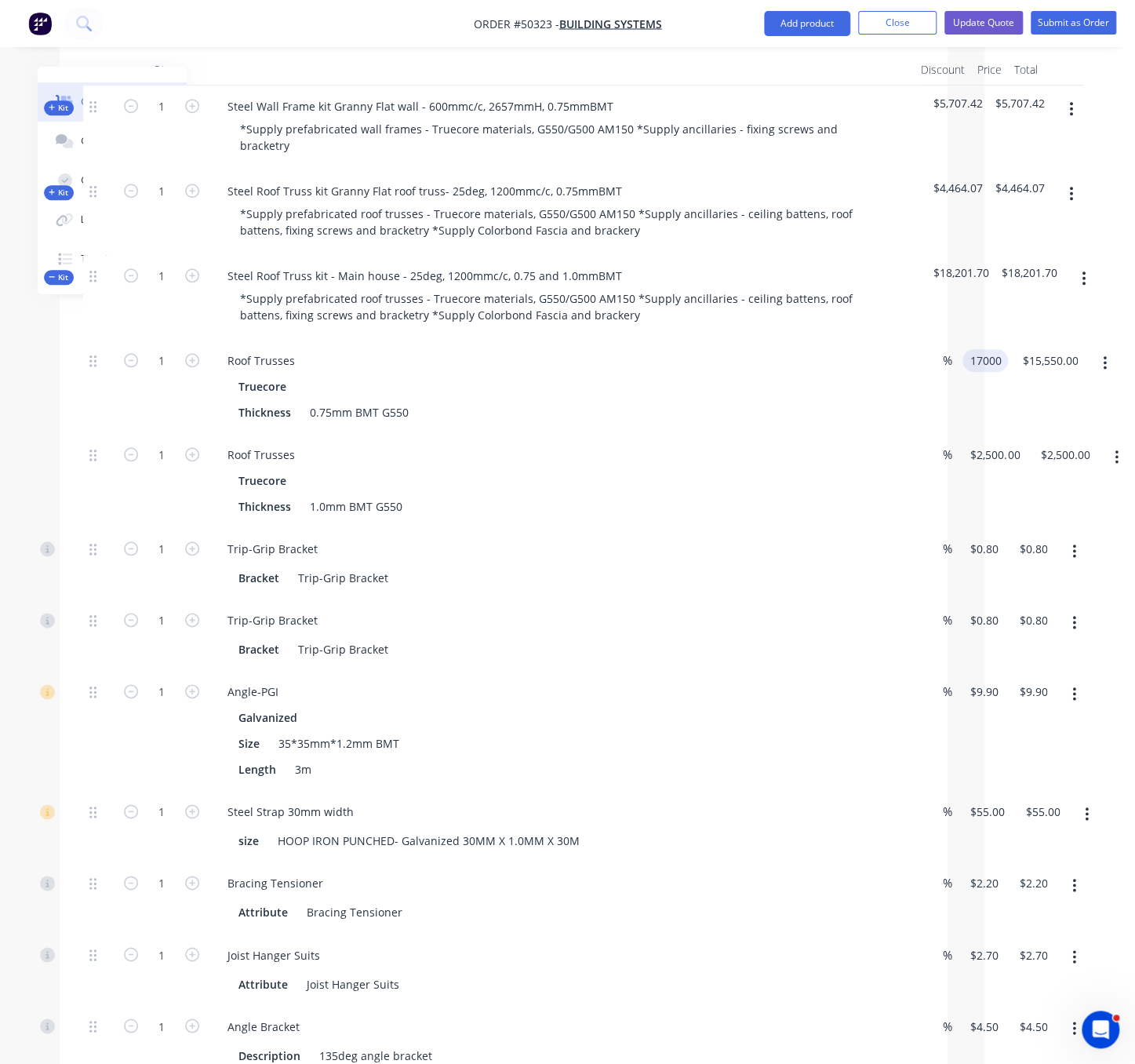
type input "$17,000.00"
click at [924, 431] on div "1 Roof Trusses Truecore Thickness 0.75mm BMT G550 % $17,000.00 17000 $17,000.00…" at bounding box center [503, 387] width 841 height 94
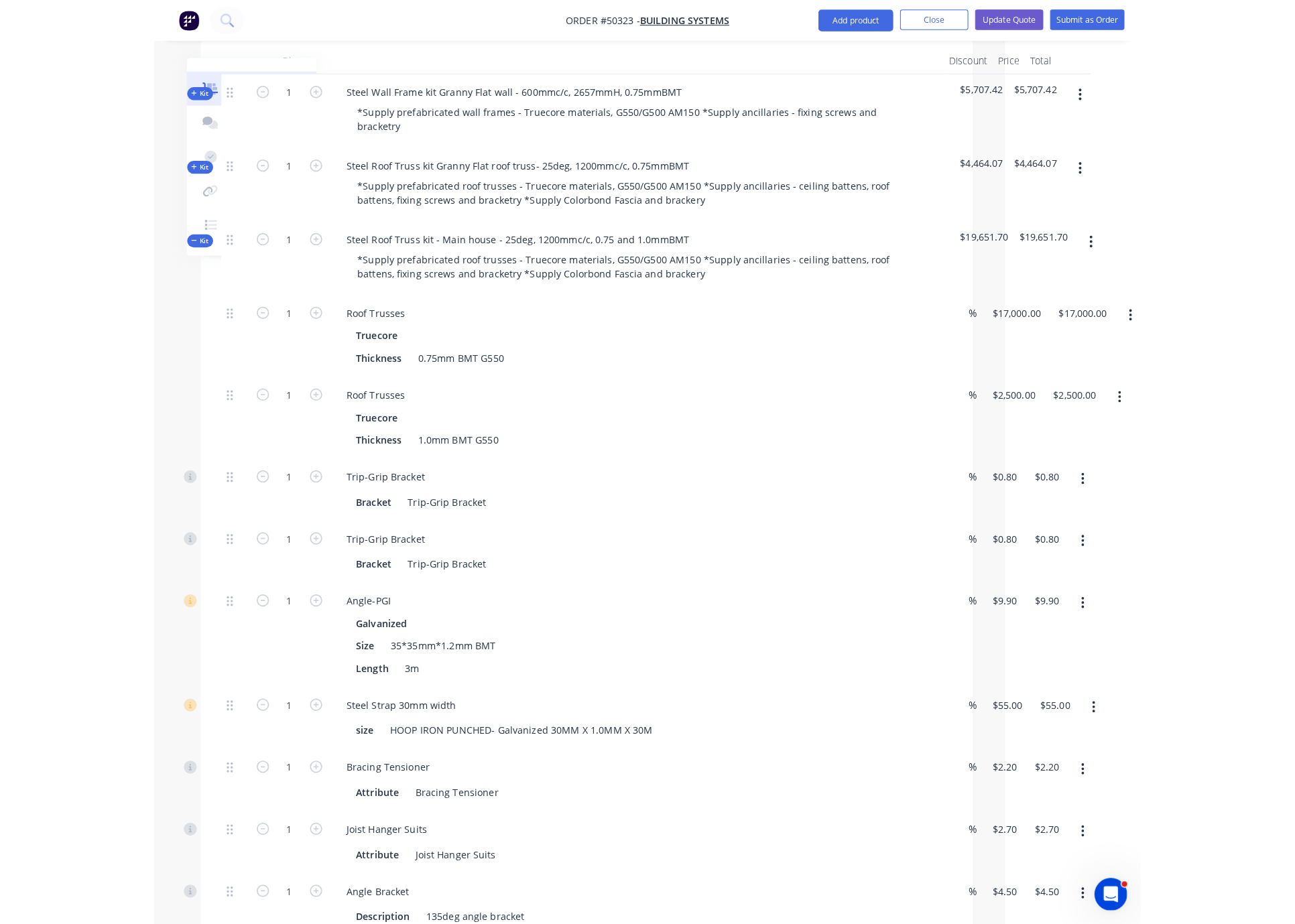
scroll to position [463, 0]
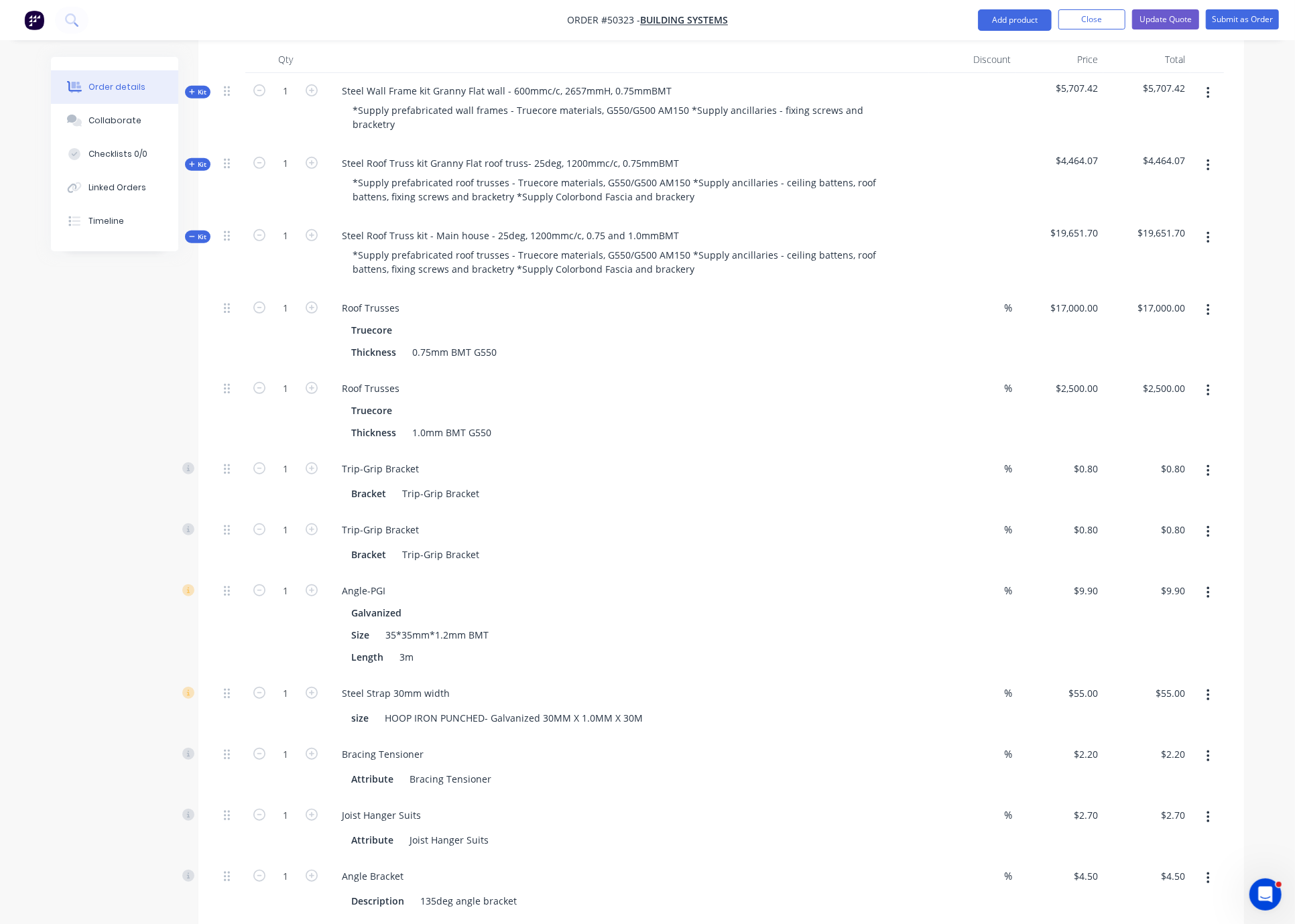
drag, startPoint x: 652, startPoint y: 307, endPoint x: 857, endPoint y: 309, distance: 205.0
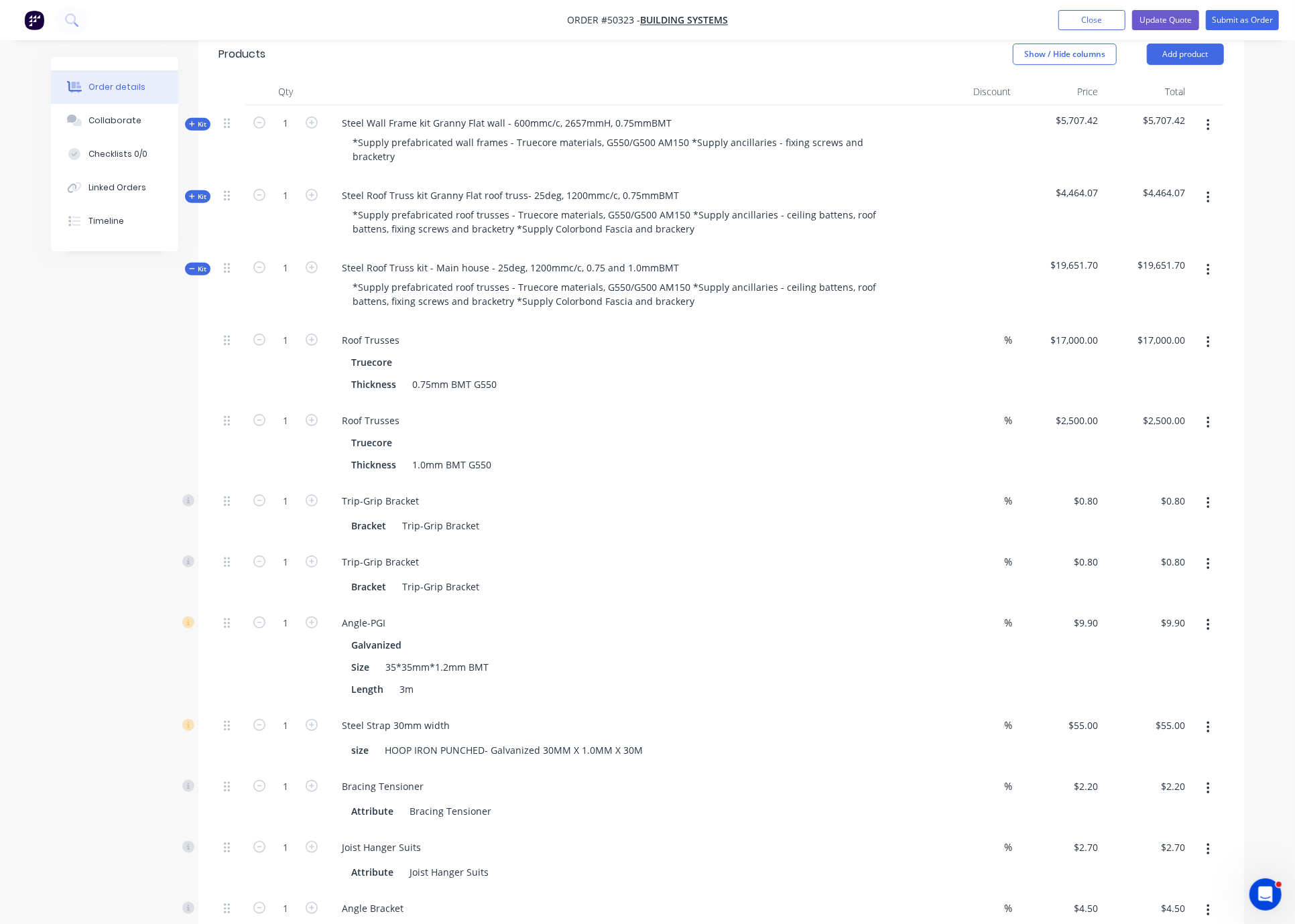
scroll to position [446, 0]
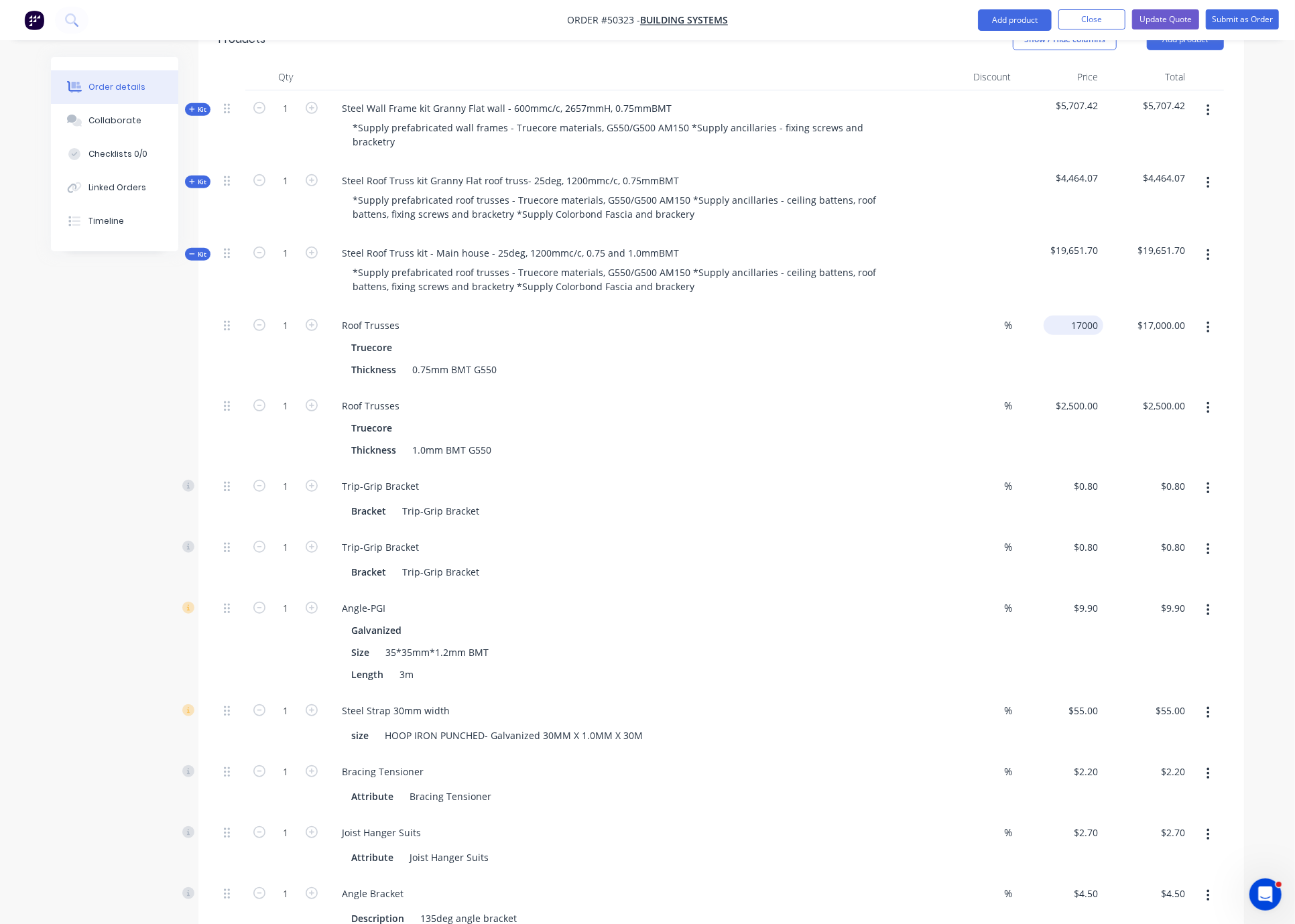
click at [1060, 322] on div "17000 $17,000.00" at bounding box center [1061, 348] width 87 height 80
type input "$16,500.00"
click at [1104, 353] on div "$16,500.00 $16,500.00" at bounding box center [1147, 348] width 87 height 80
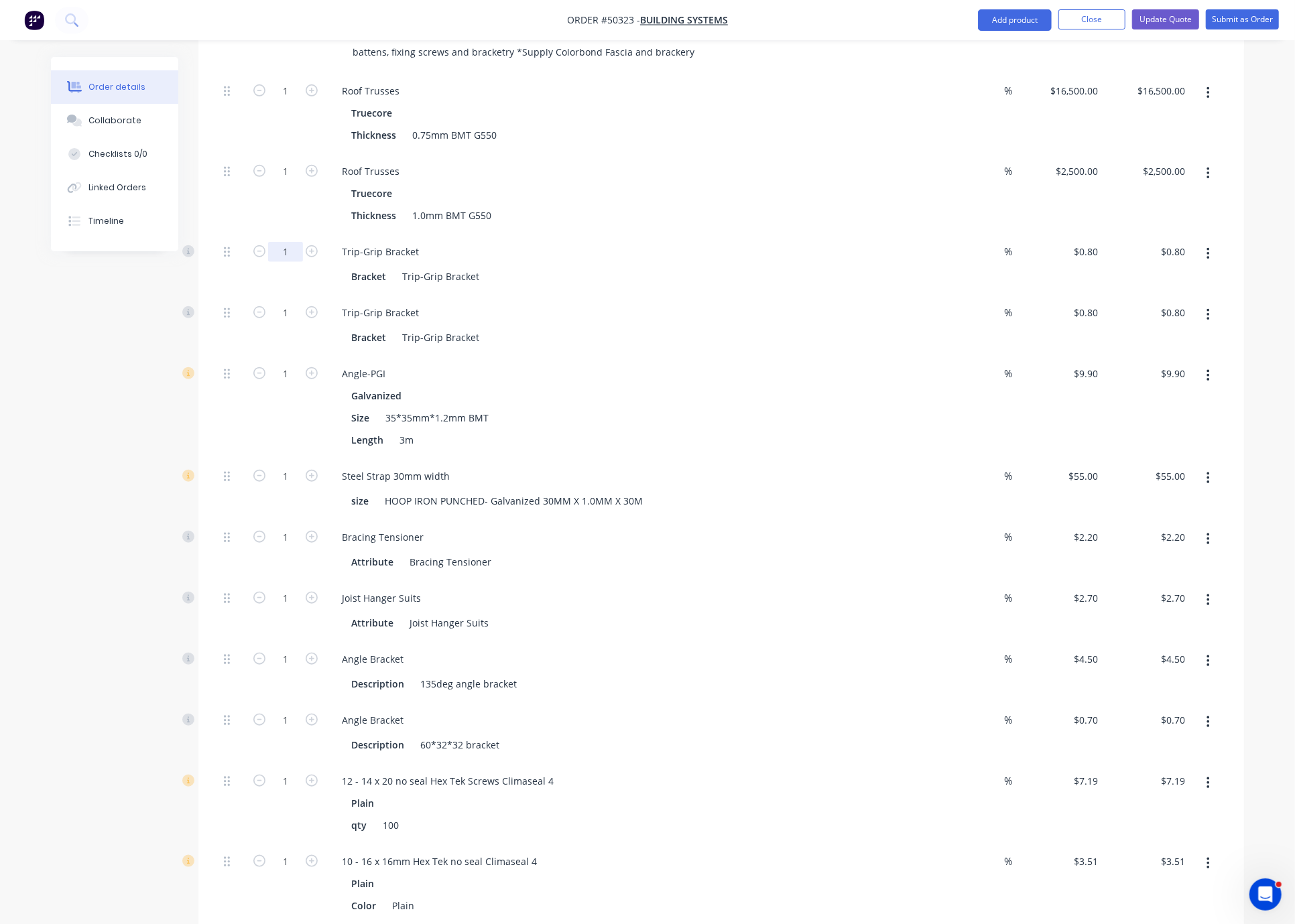
click at [293, 262] on input "1" at bounding box center [285, 252] width 35 height 20
click at [287, 273] on div "1" at bounding box center [285, 264] width 80 height 61
click at [280, 262] on input "1" at bounding box center [285, 252] width 35 height 20
type input "120"
type input "$96.00"
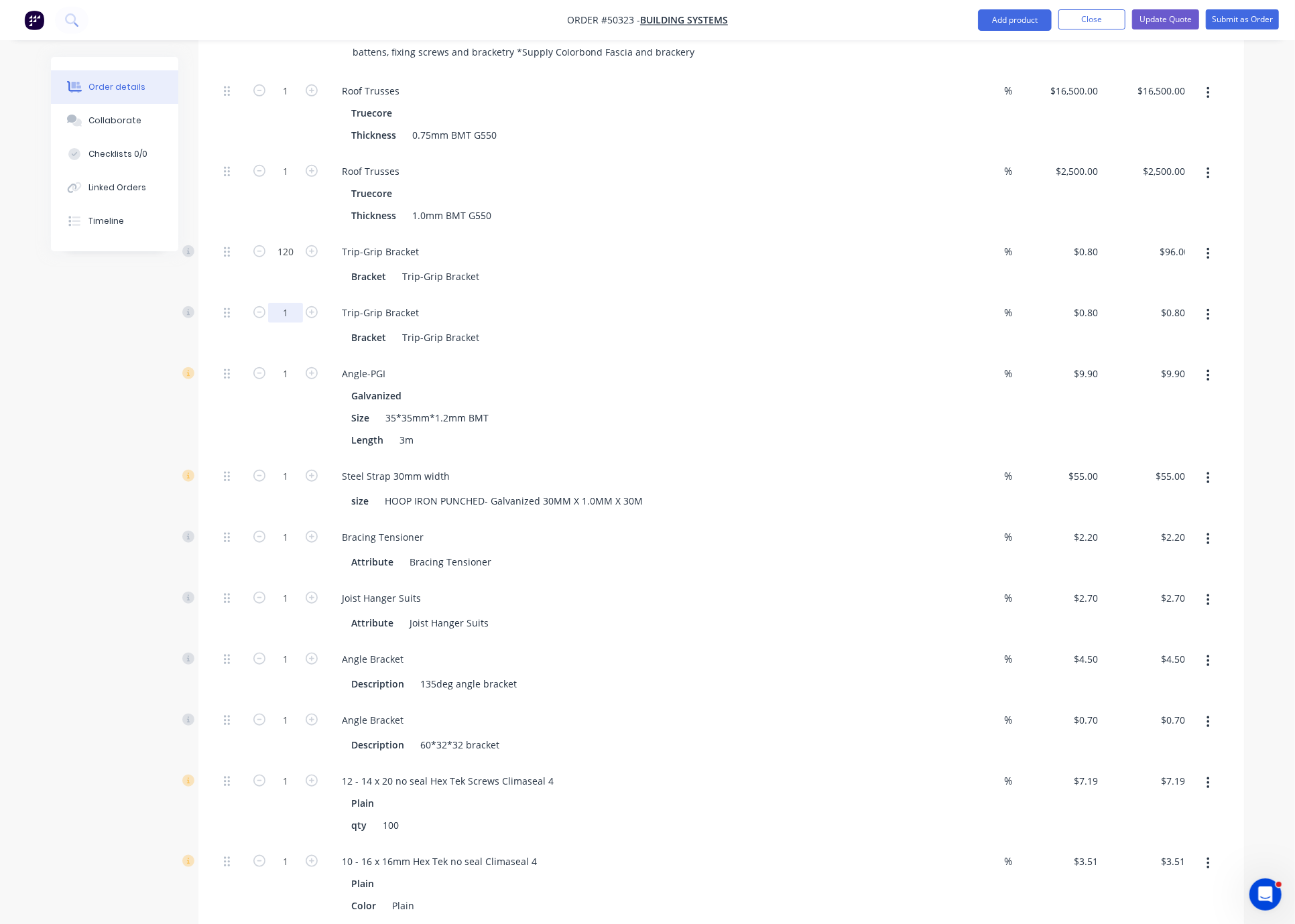
click at [290, 323] on input "1" at bounding box center [285, 313] width 35 height 20
type input "120"
type input "$96.00"
click at [283, 291] on div "120" at bounding box center [285, 264] width 80 height 61
drag, startPoint x: 274, startPoint y: 358, endPoint x: 298, endPoint y: 362, distance: 24.3
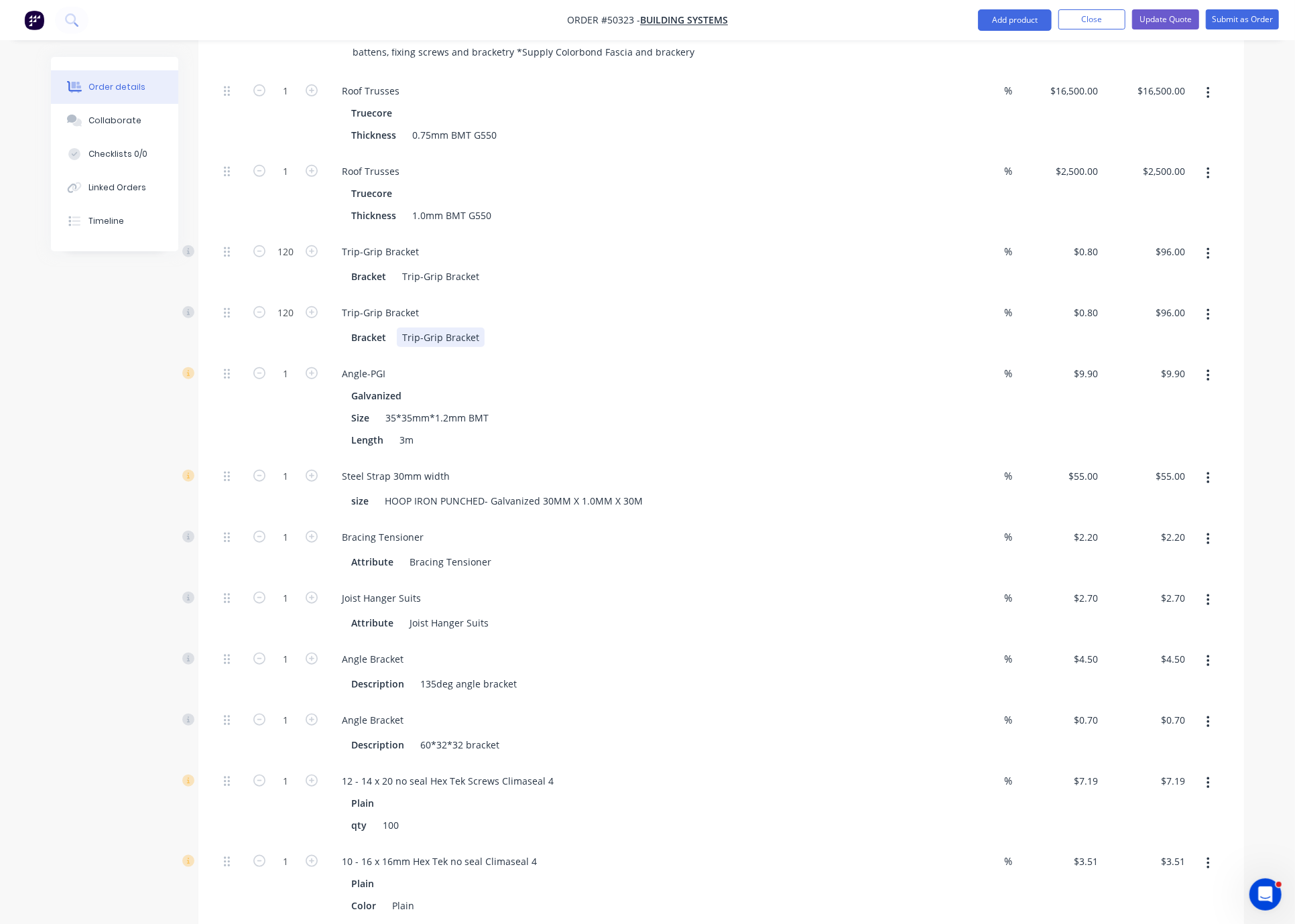
drag, startPoint x: 620, startPoint y: 356, endPoint x: 607, endPoint y: 356, distance: 13.0
click at [620, 347] on div "Bracket Trip-Grip Bracket" at bounding box center [625, 337] width 558 height 19
click at [285, 384] on input "1" at bounding box center [285, 374] width 35 height 20
type input "20"
type input "$198.00"
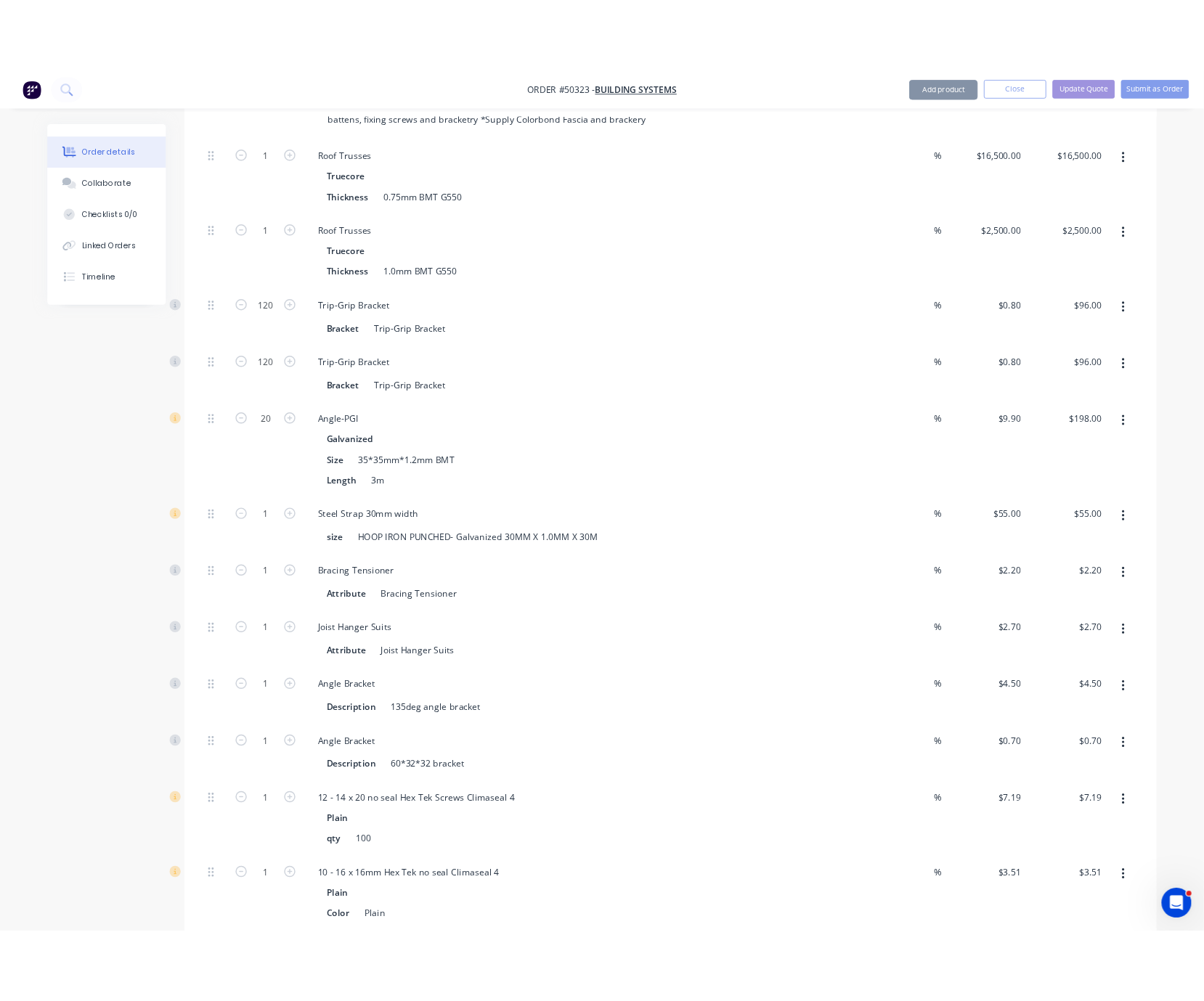
scroll to position [991, 0]
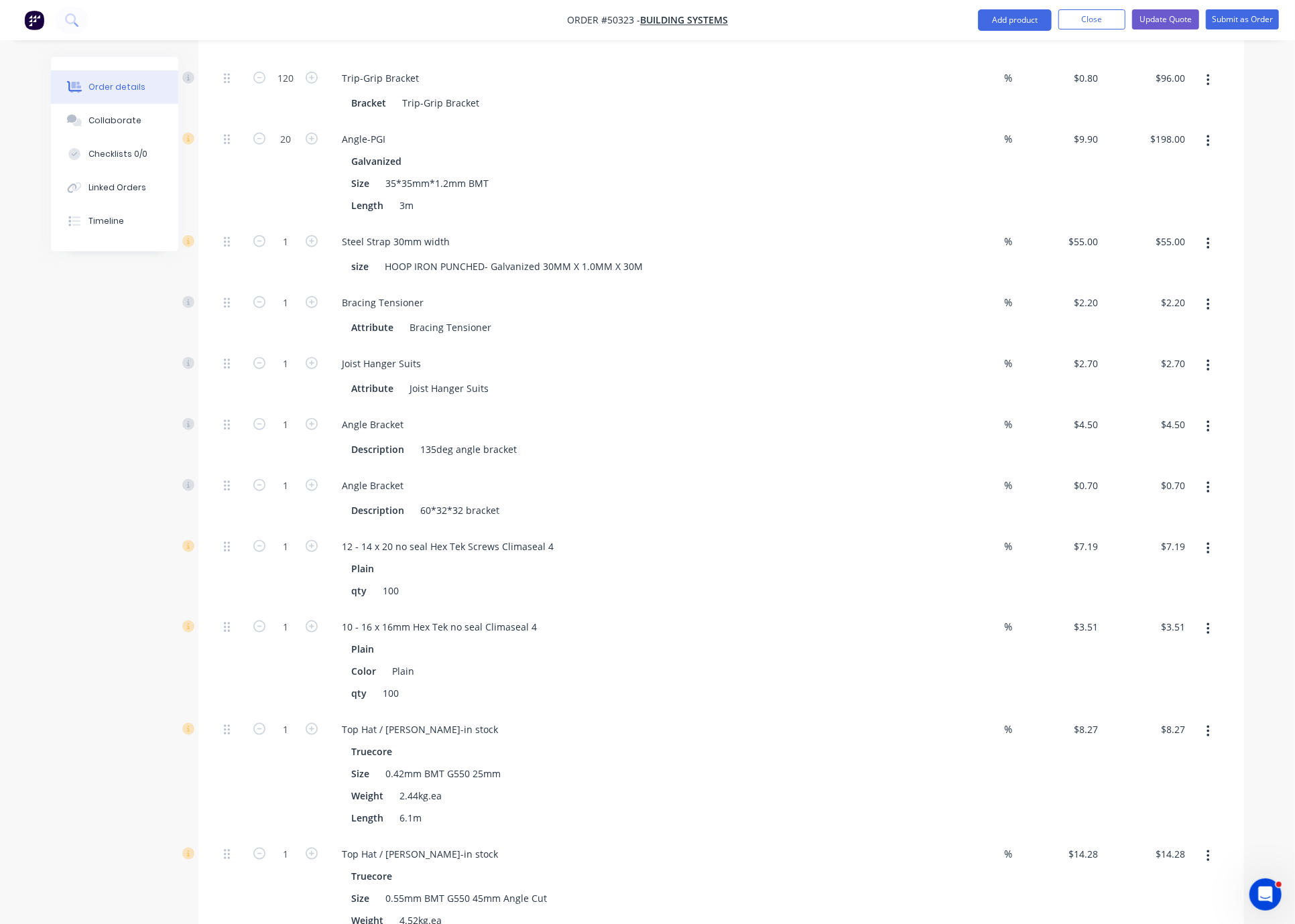
click at [1204, 256] on button "button" at bounding box center [1208, 244] width 32 height 24
click at [1175, 343] on div "Delete" at bounding box center [1161, 333] width 103 height 19
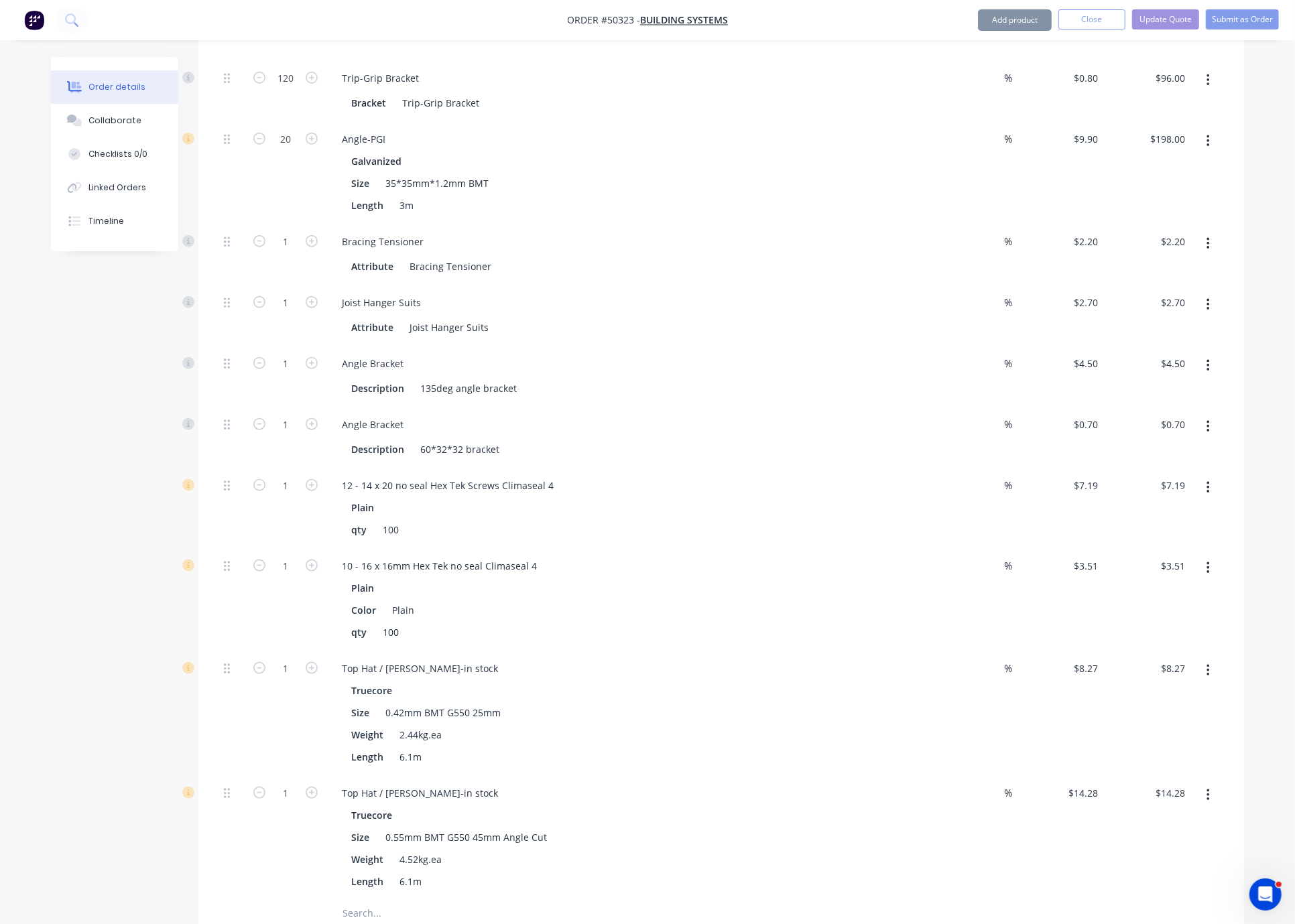
click at [1205, 252] on icon "button" at bounding box center [1208, 244] width 4 height 15
click at [1181, 341] on button "Delete" at bounding box center [1161, 332] width 128 height 27
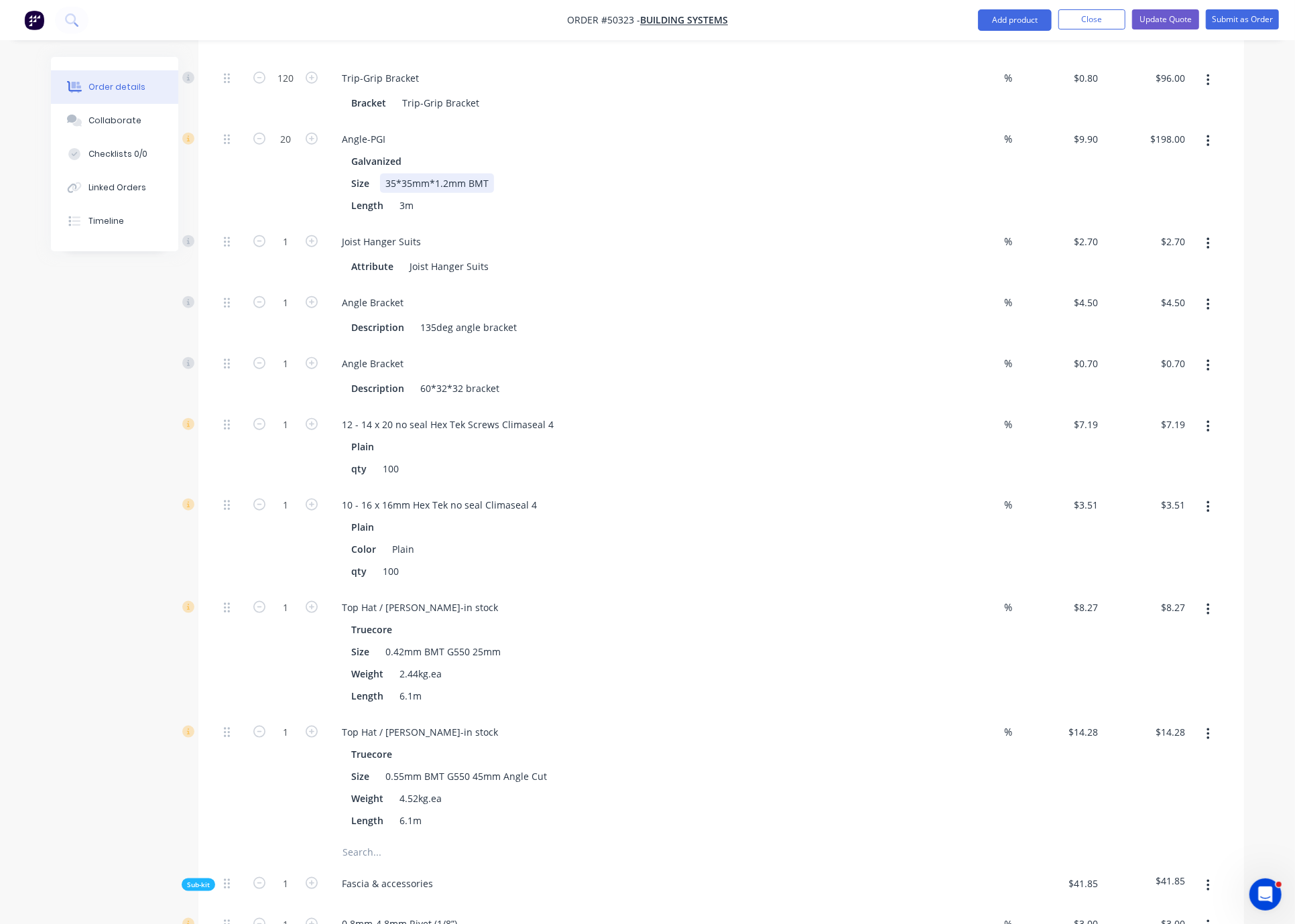
click at [660, 190] on div "Galvanized Size 35*35mm*1.2mm BMT Length 3m" at bounding box center [627, 183] width 593 height 64
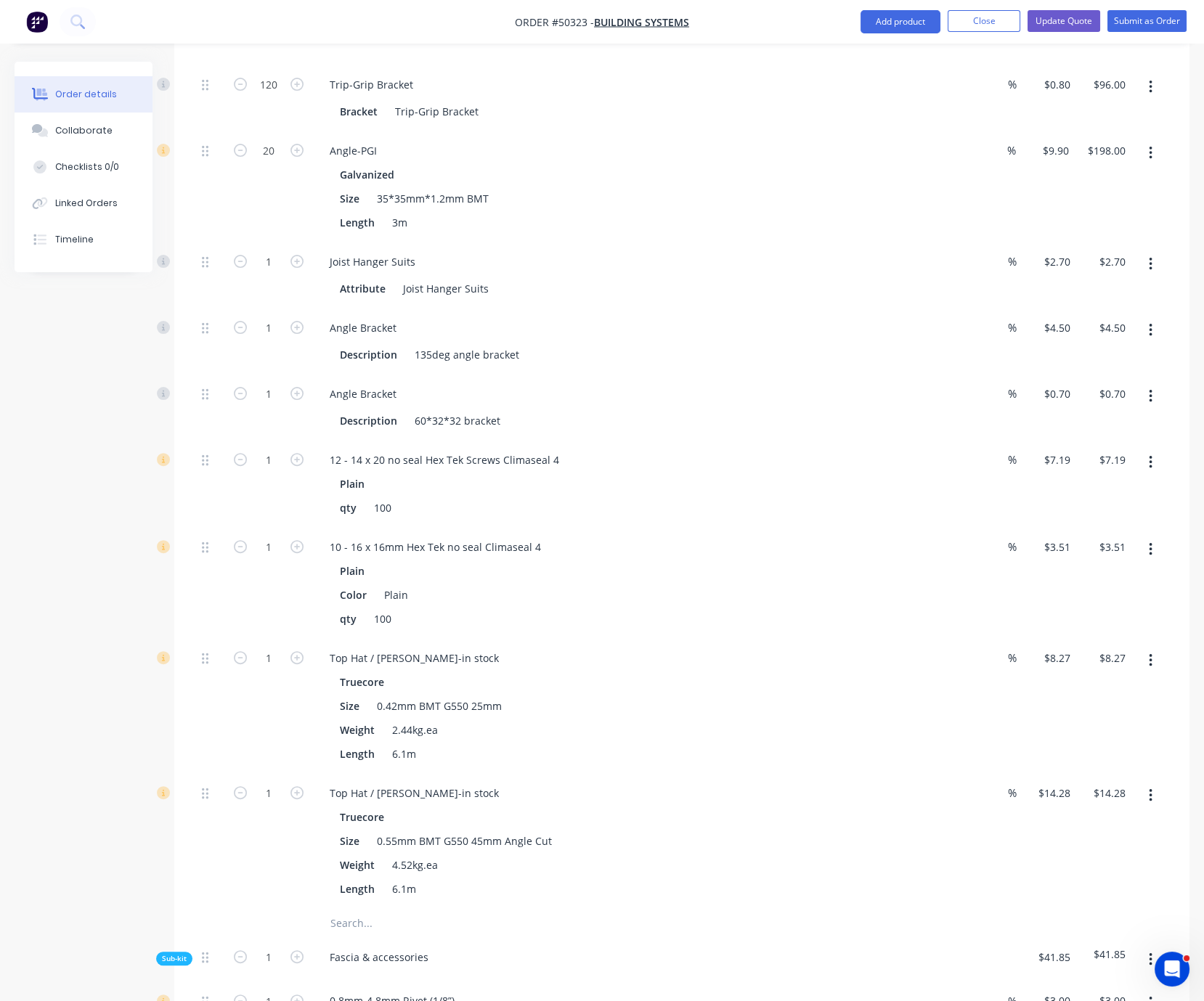
drag, startPoint x: 63, startPoint y: 328, endPoint x: 230, endPoint y: 346, distance: 168.0
drag, startPoint x: 905, startPoint y: 305, endPoint x: 1062, endPoint y: 318, distance: 157.5
click at [1171, 289] on div "Qty Discount Price Total Kit 1 Steel Wall Frame kit Granny Flat wall - 600mmc/c…" at bounding box center [681, 720] width 1015 height 2319
click at [1150, 277] on button "button" at bounding box center [1151, 265] width 34 height 26
click at [1112, 371] on div "Delete" at bounding box center [1099, 360] width 112 height 21
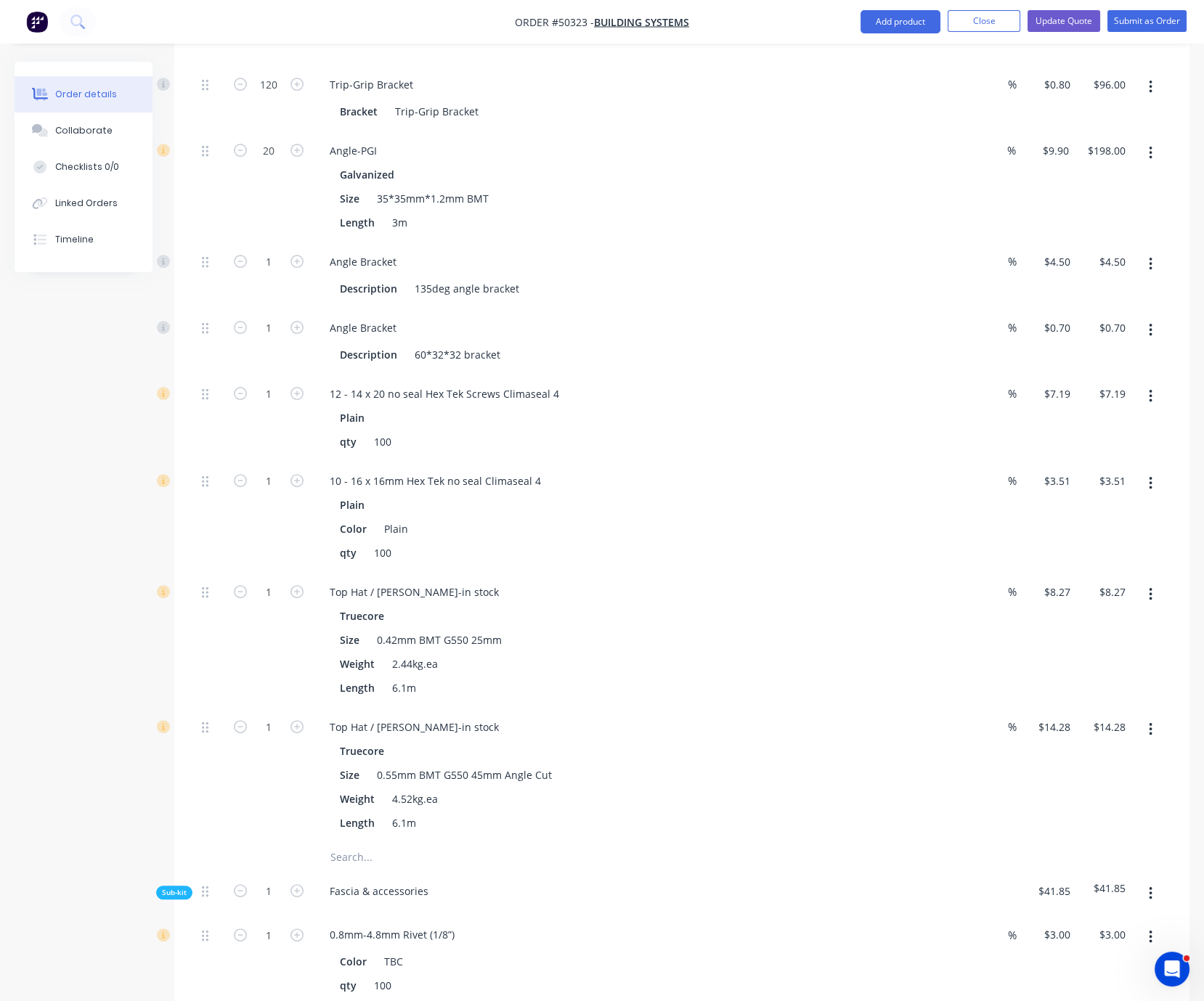
click at [1150, 343] on button "button" at bounding box center [1151, 331] width 34 height 26
click at [1094, 437] on div "Delete" at bounding box center [1099, 426] width 112 height 21
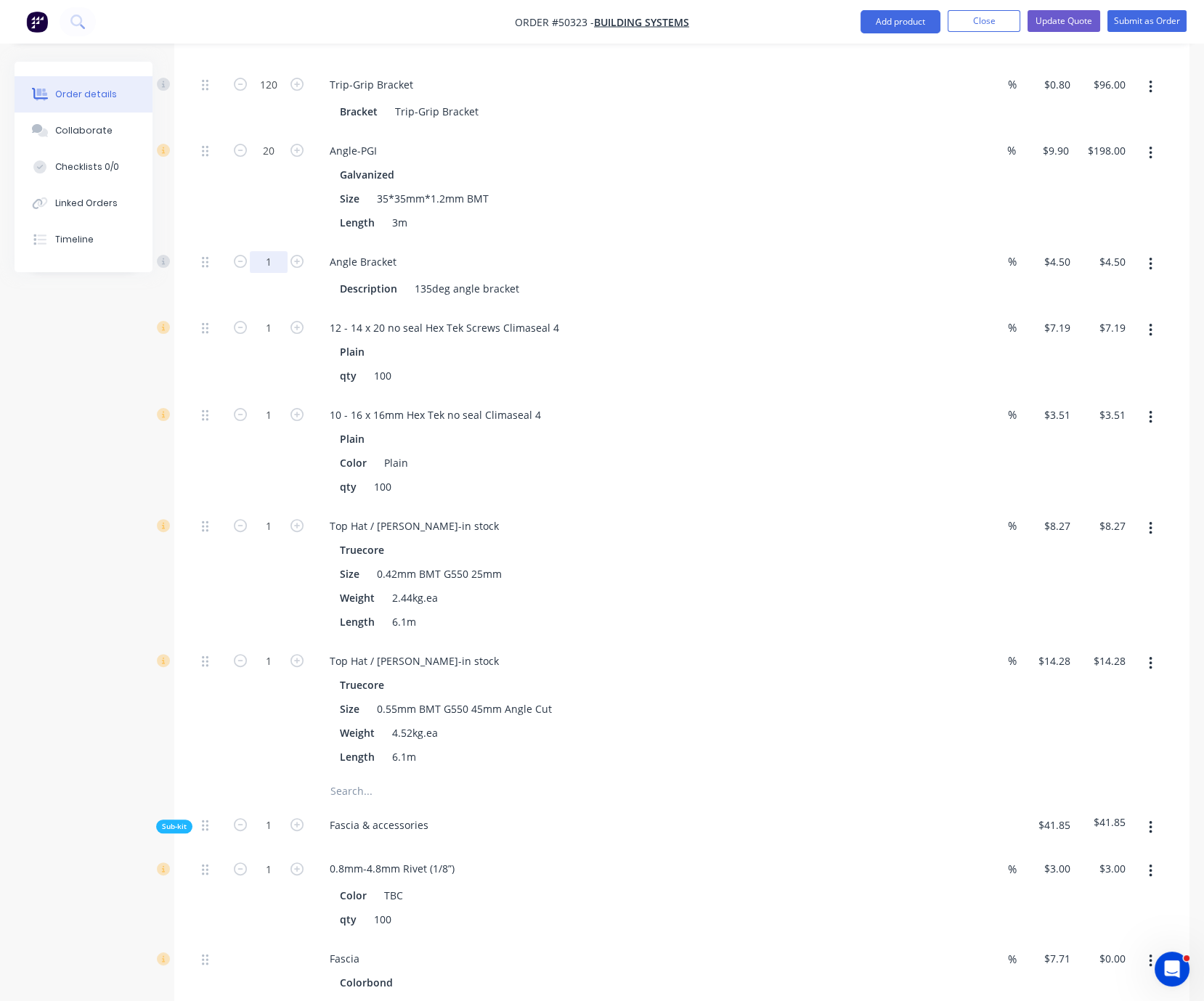
click at [276, 273] on input "1" at bounding box center [269, 262] width 38 height 22
click at [259, 227] on div "20" at bounding box center [269, 186] width 87 height 111
click at [273, 273] on input "1" at bounding box center [269, 262] width 38 height 22
type input "20"
type input "$90.00"
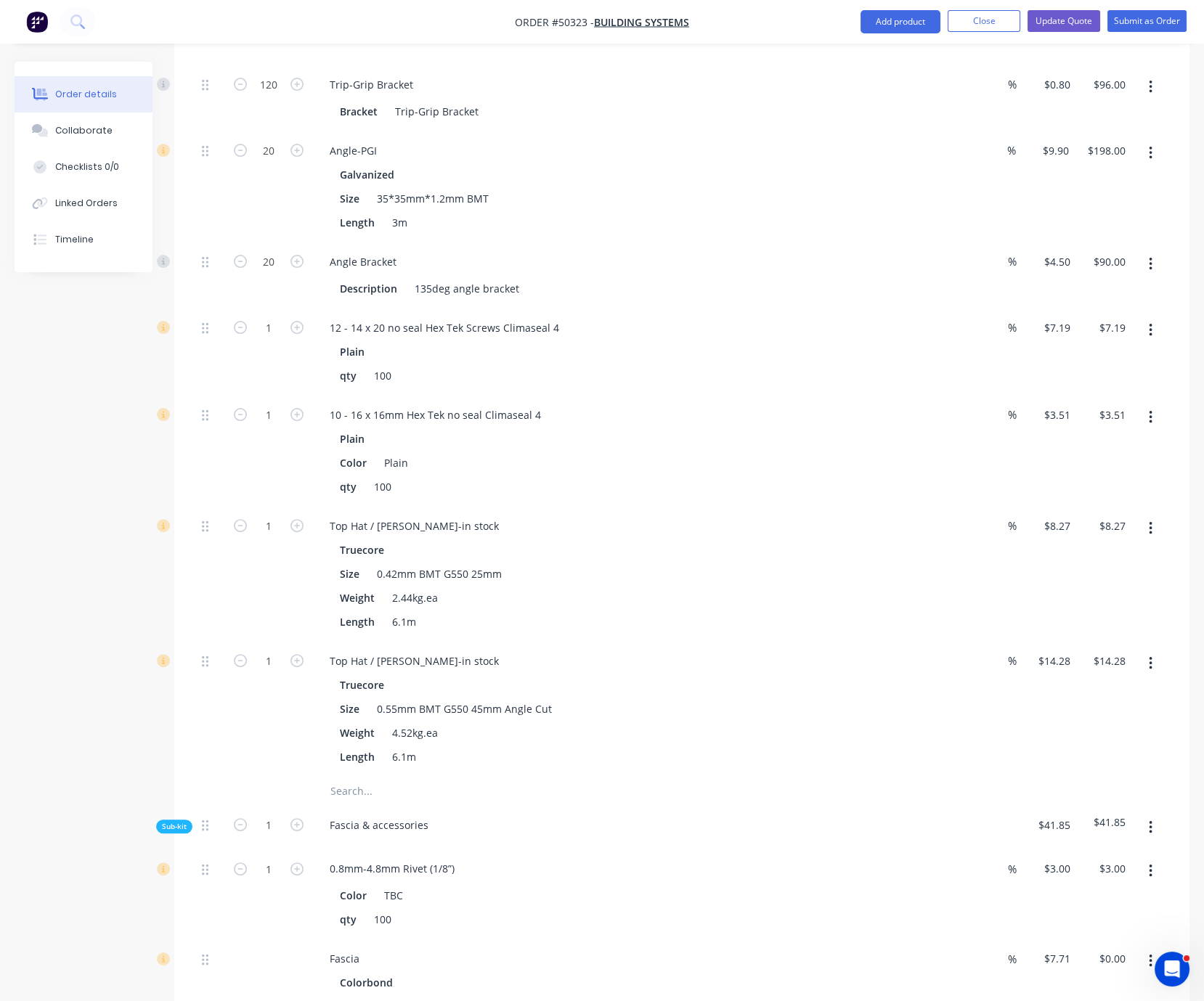
click at [274, 218] on div "20" at bounding box center [269, 186] width 87 height 111
click at [270, 339] on input "1" at bounding box center [269, 328] width 38 height 22
type input "40"
type input "$287.60"
click at [259, 396] on div "40" at bounding box center [269, 352] width 87 height 87
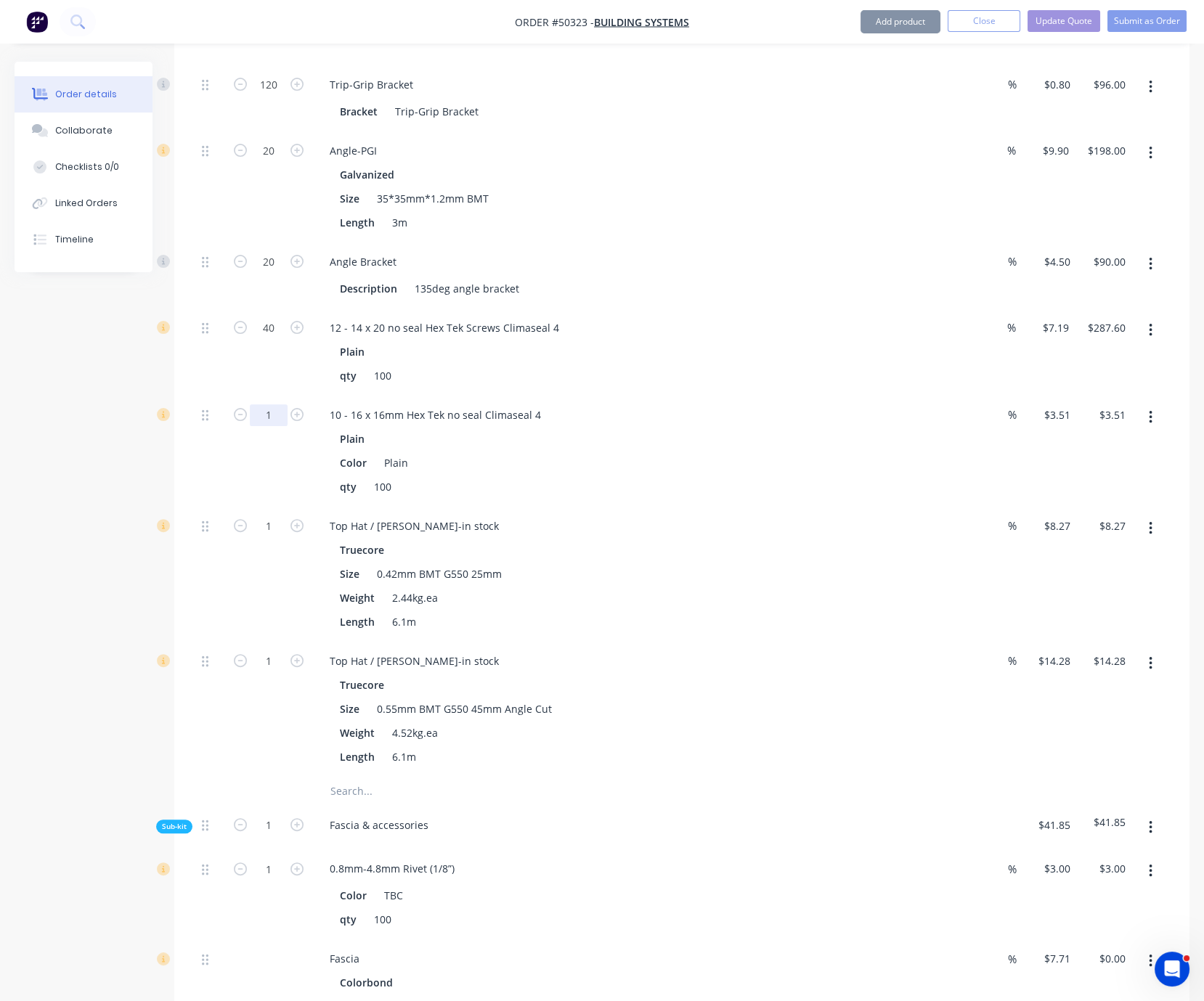
click at [277, 426] on input "1" at bounding box center [269, 415] width 38 height 22
type input "40"
type input "$140.40"
click at [242, 507] on div "40" at bounding box center [269, 451] width 87 height 111
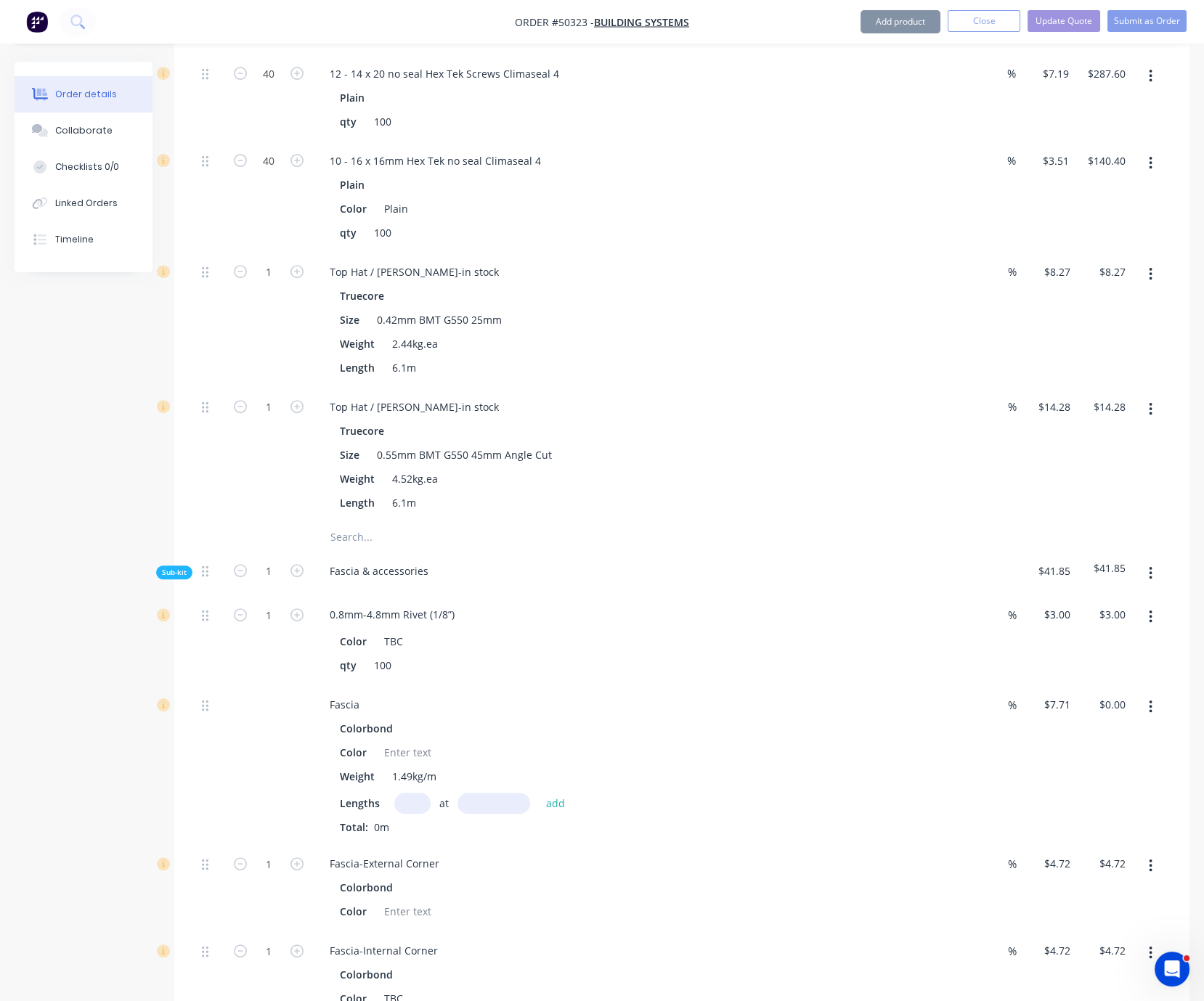
click at [277, 363] on div "1" at bounding box center [269, 320] width 87 height 135
click at [259, 419] on input "1" at bounding box center [269, 408] width 38 height 22
type input "125"
type input "$1,785.00"
click at [266, 366] on div "1" at bounding box center [269, 320] width 87 height 135
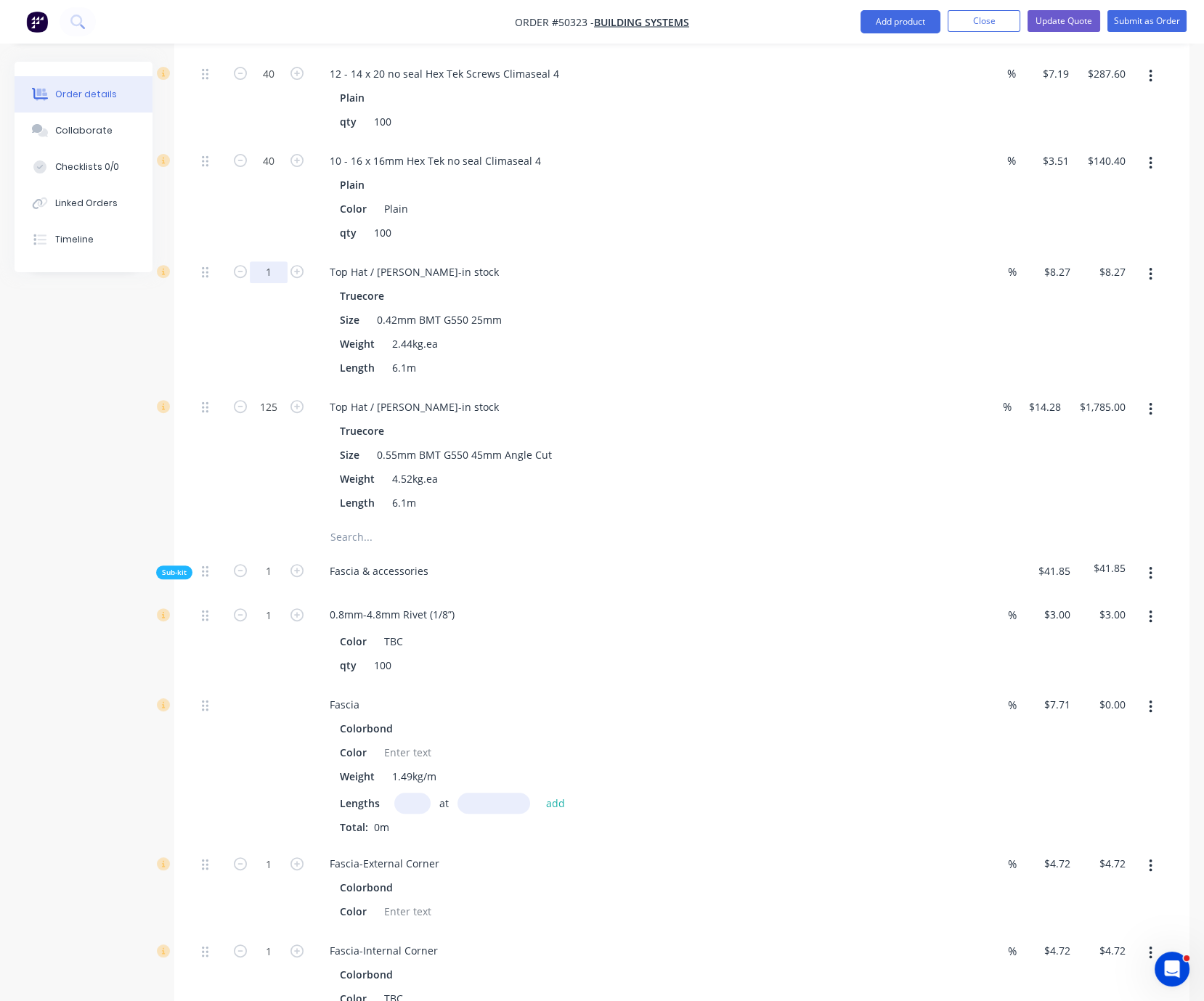
click at [266, 283] on input "1" at bounding box center [269, 273] width 38 height 22
click at [176, 419] on div "Qty Discount Price Total Kit 1 Steel Wall Frame kit Granny Flat wall - 600mmc/c…" at bounding box center [681, 399] width 1015 height 2186
click at [263, 388] on div "1" at bounding box center [269, 320] width 87 height 135
click at [266, 283] on input "1" at bounding box center [269, 273] width 38 height 22
type input "130"
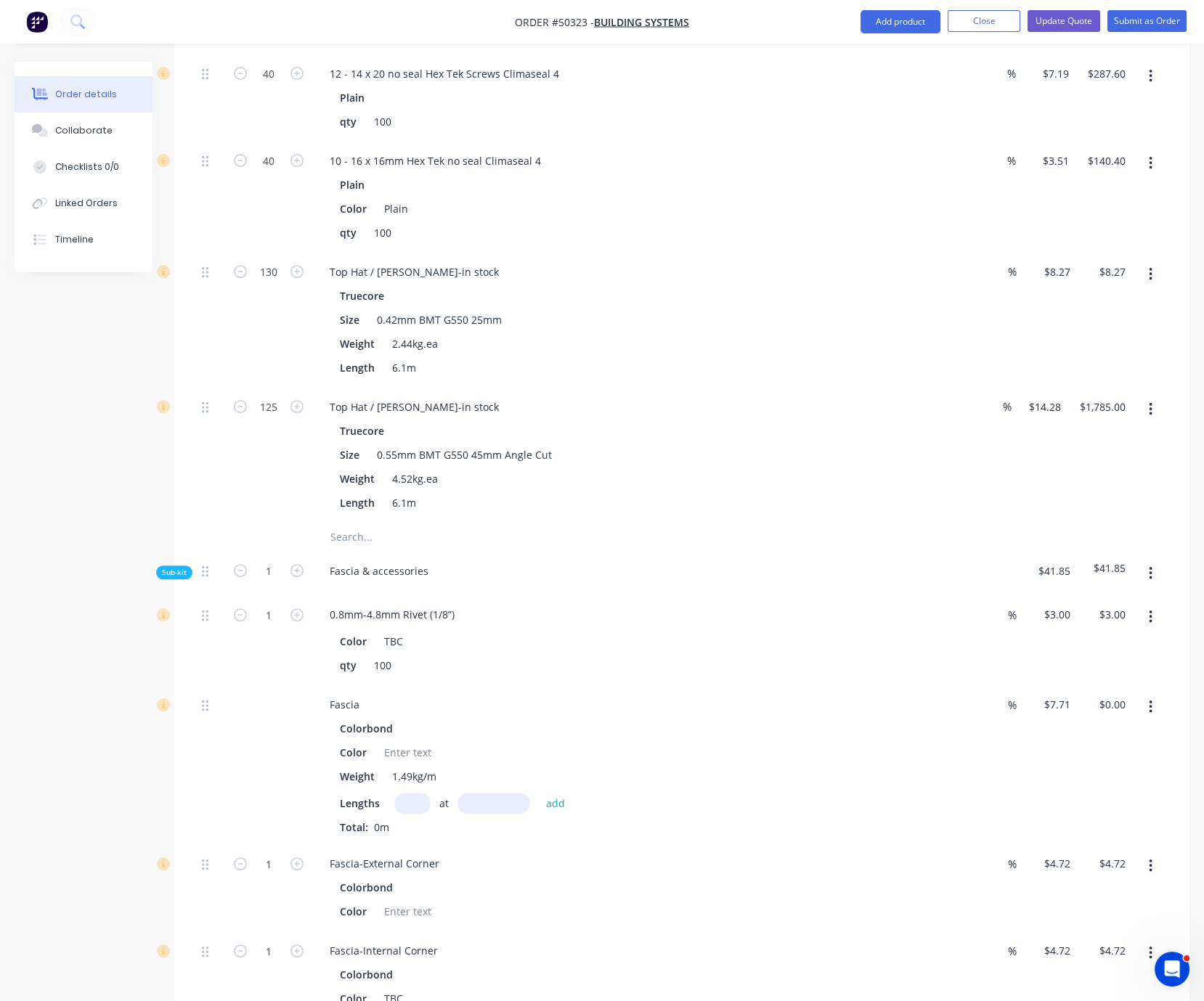
type input "$1,075.10"
click at [250, 388] on div "130" at bounding box center [269, 320] width 87 height 135
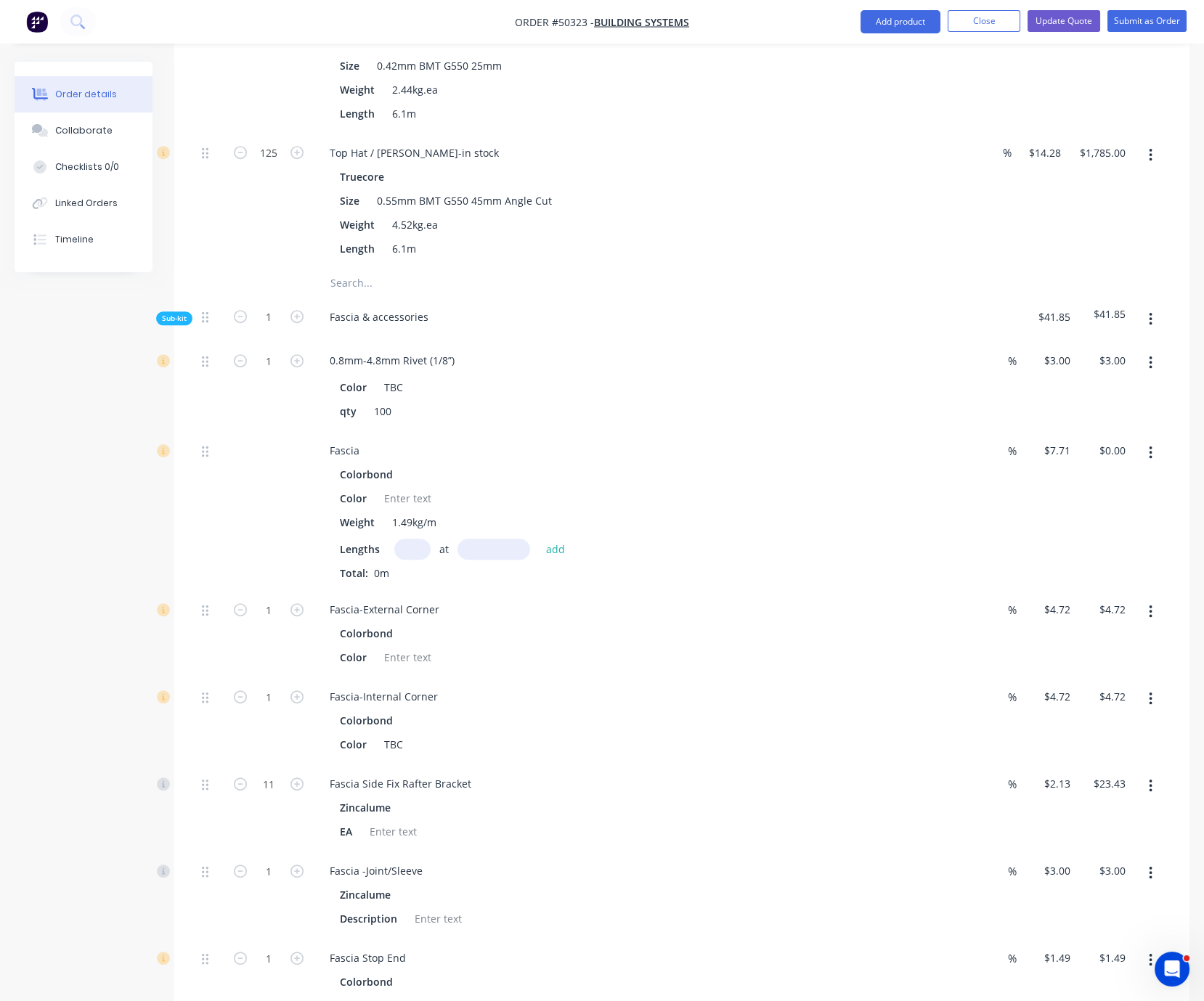
drag, startPoint x: 578, startPoint y: 498, endPoint x: 666, endPoint y: 516, distance: 89.8
click at [273, 372] on input "1" at bounding box center [269, 361] width 38 height 22
type input "10"
type input "$30.00"
click at [213, 431] on div at bounding box center [210, 386] width 29 height 90
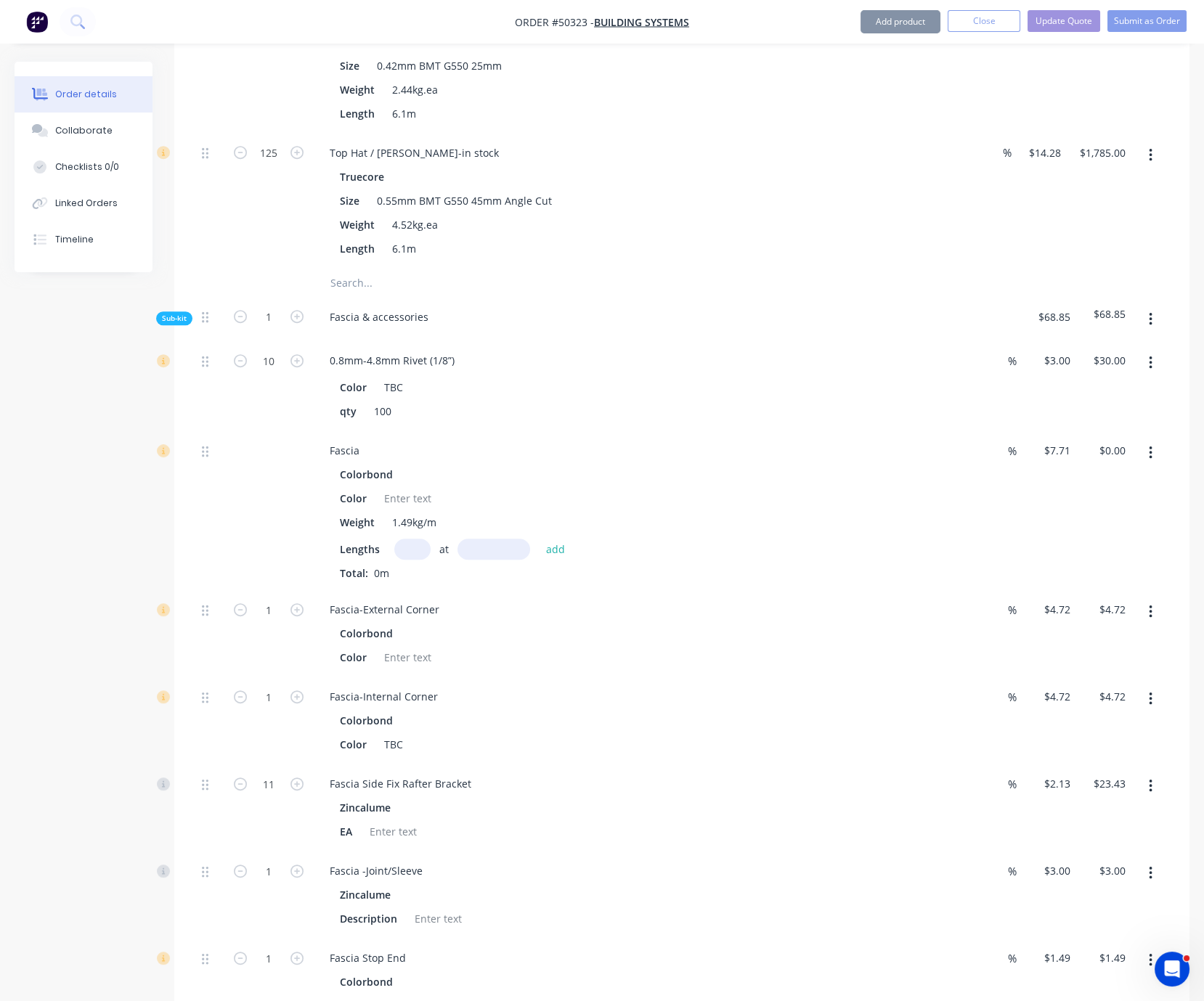
scroll to position [1753, 0]
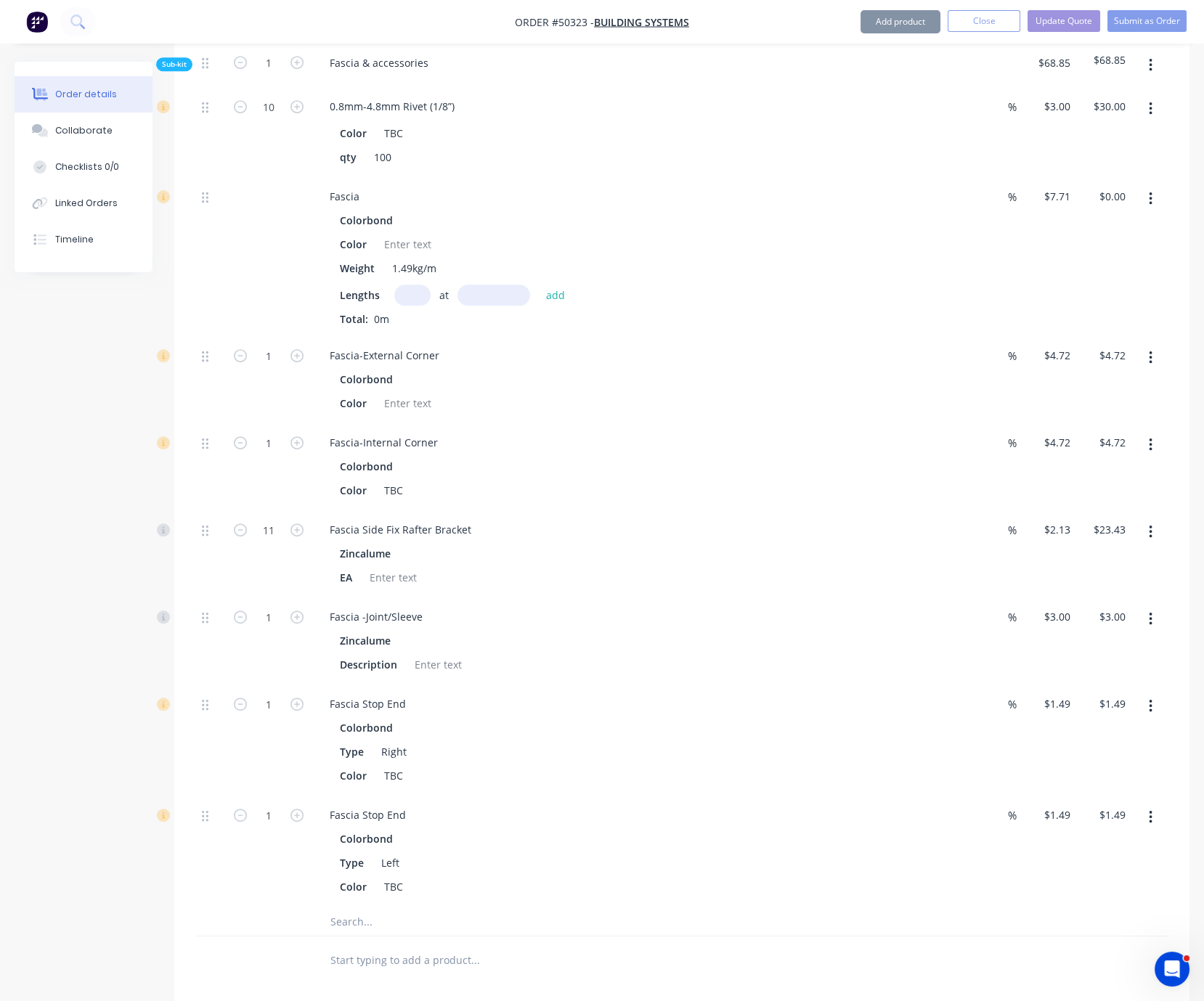
click at [425, 306] on input "text" at bounding box center [412, 295] width 37 height 21
click at [424, 306] on input "text" at bounding box center [412, 295] width 37 height 21
click at [371, 207] on div "Fascia" at bounding box center [345, 196] width 53 height 21
click at [256, 336] on div at bounding box center [269, 256] width 87 height 159
click at [1153, 212] on button "button" at bounding box center [1151, 199] width 34 height 26
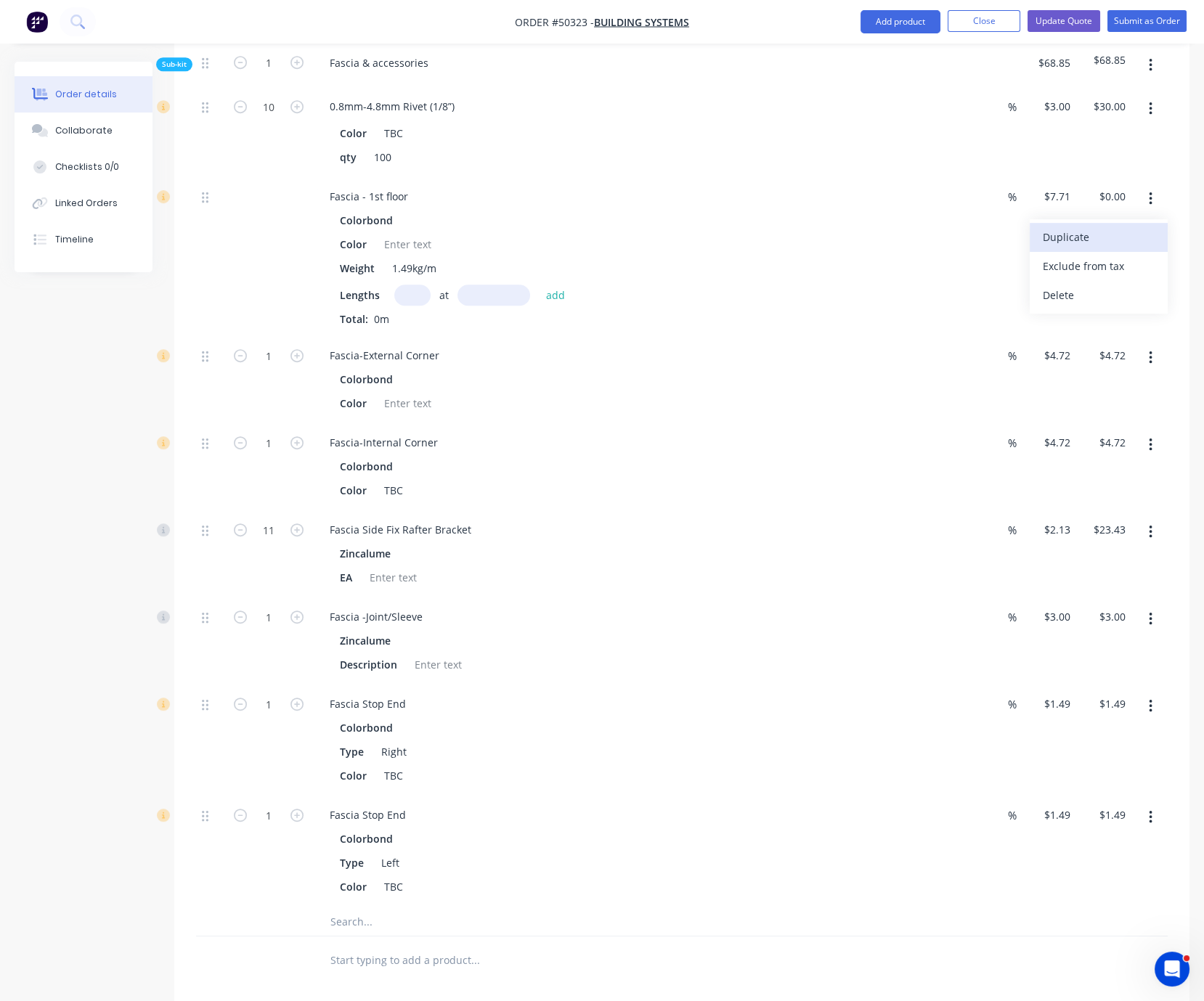
click at [1105, 252] on button "Duplicate" at bounding box center [1099, 237] width 138 height 29
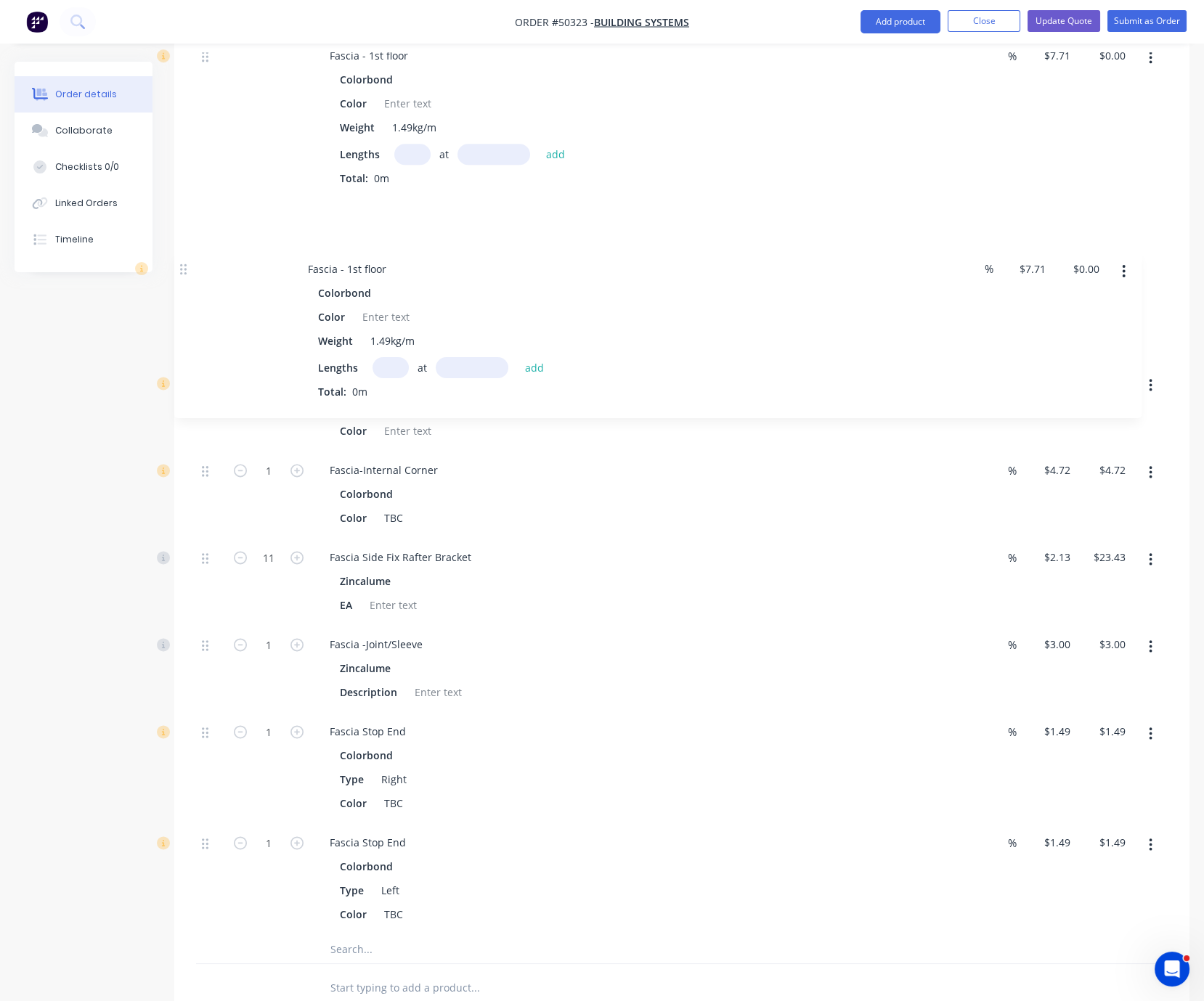
scroll to position [1894, 0]
drag, startPoint x: 207, startPoint y: 525, endPoint x: 189, endPoint y: 269, distance: 256.6
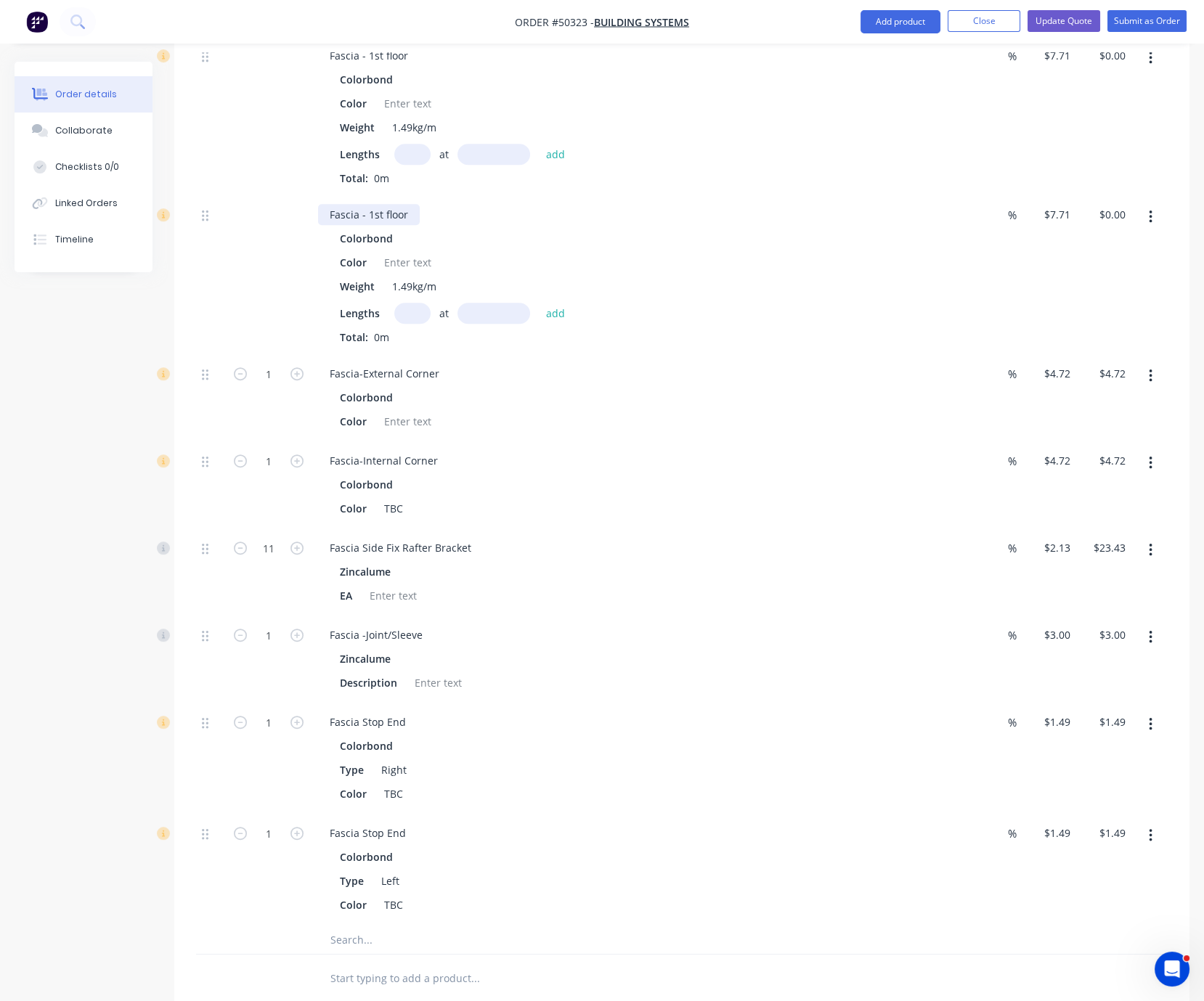
click at [383, 225] on div "Fascia - 1st floor" at bounding box center [369, 214] width 102 height 21
click at [388, 225] on div "Fascia - 1st floor" at bounding box center [369, 214] width 102 height 21
click at [214, 354] on div at bounding box center [210, 275] width 29 height 159
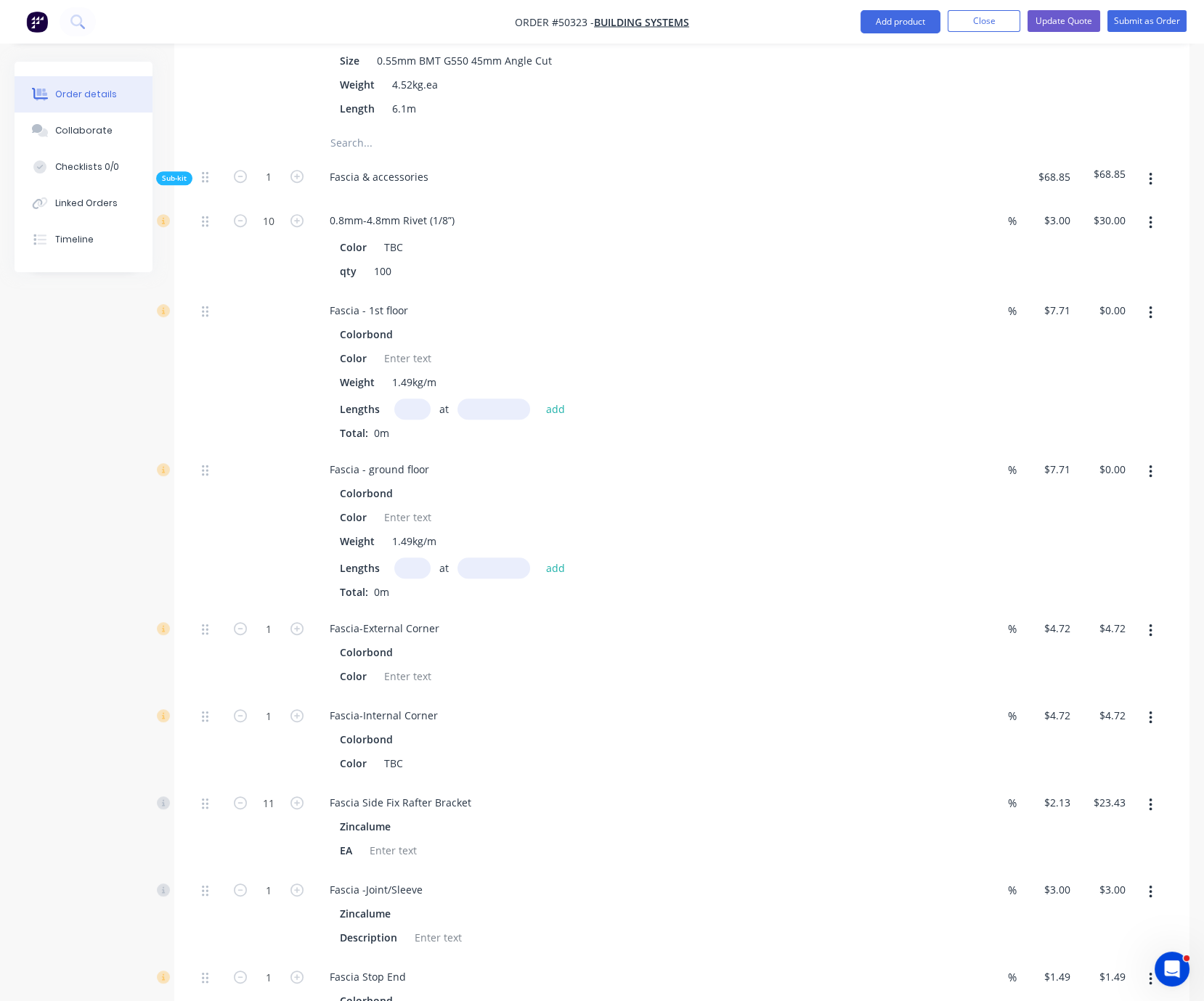
click at [418, 419] on input "text" at bounding box center [412, 408] width 37 height 21
type input "2"
type input "6200"
click at [539, 399] on button "add" at bounding box center [556, 408] width 34 height 19
type input "$95.60"
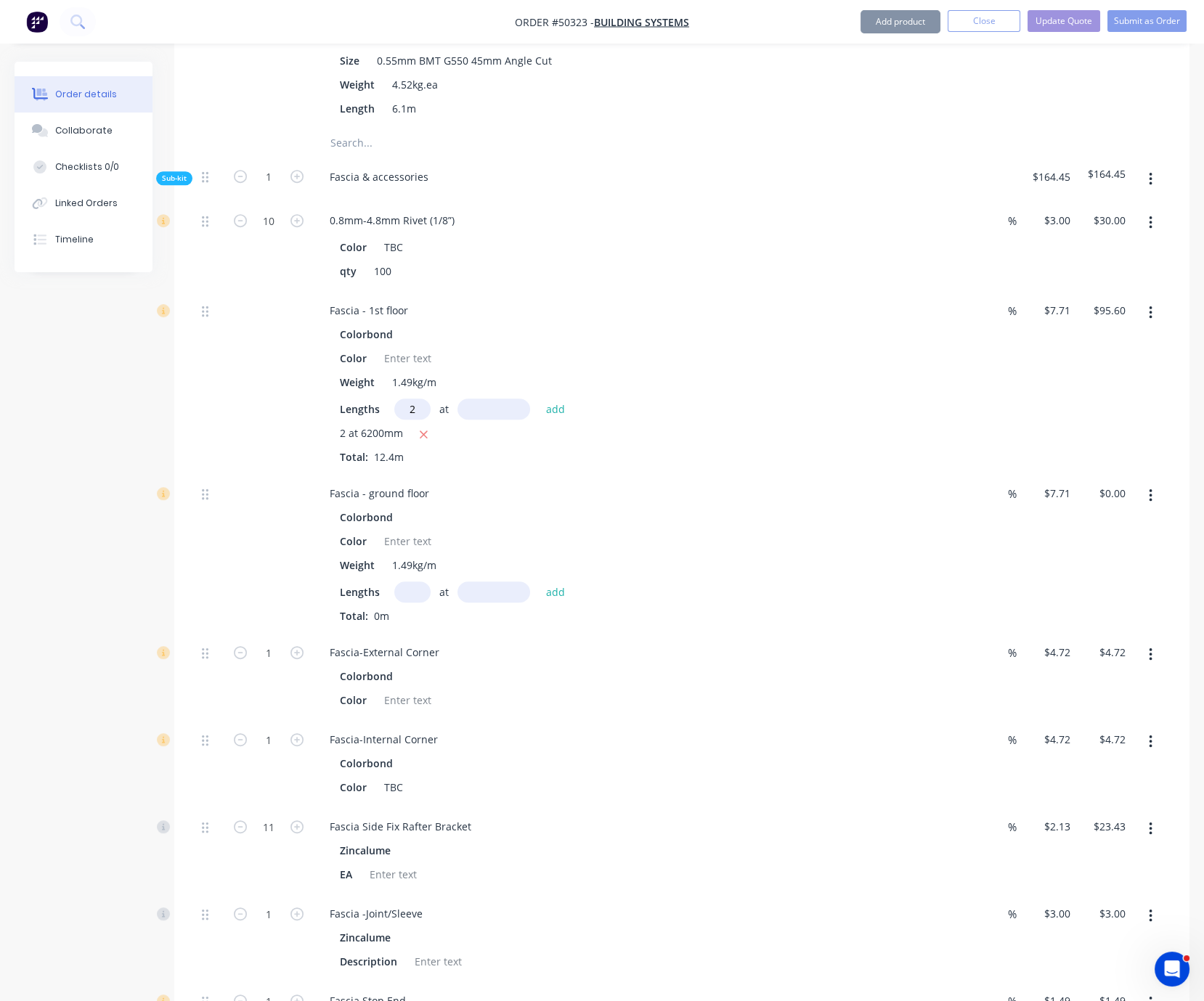
type input "2"
type input "4700"
click at [539, 399] on button "add" at bounding box center [556, 408] width 34 height 19
type input "$168.08"
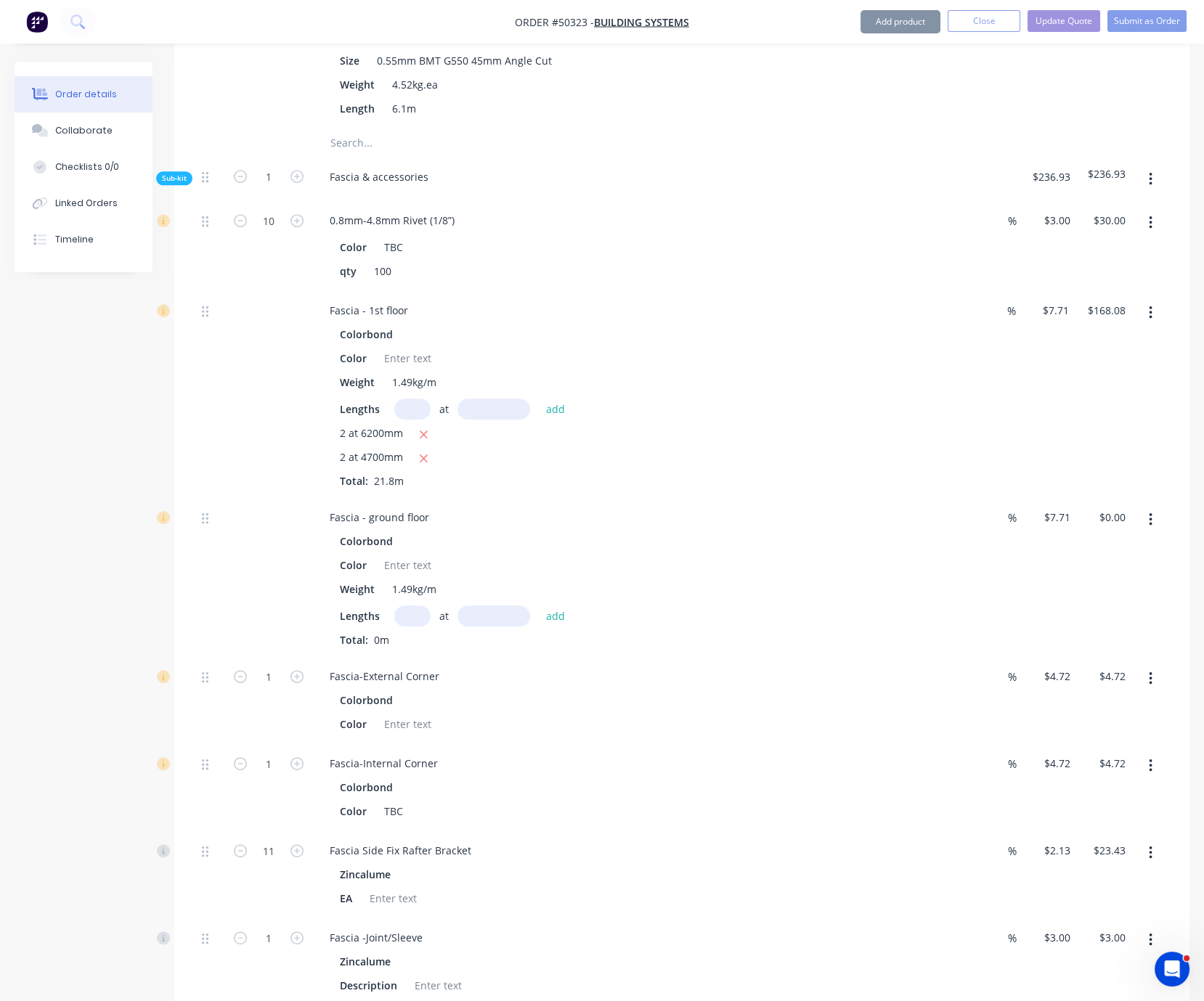
type input "1"
type input "2"
type input "1300"
click at [539, 399] on button "add" at bounding box center [556, 408] width 34 height 19
type input "$188.12"
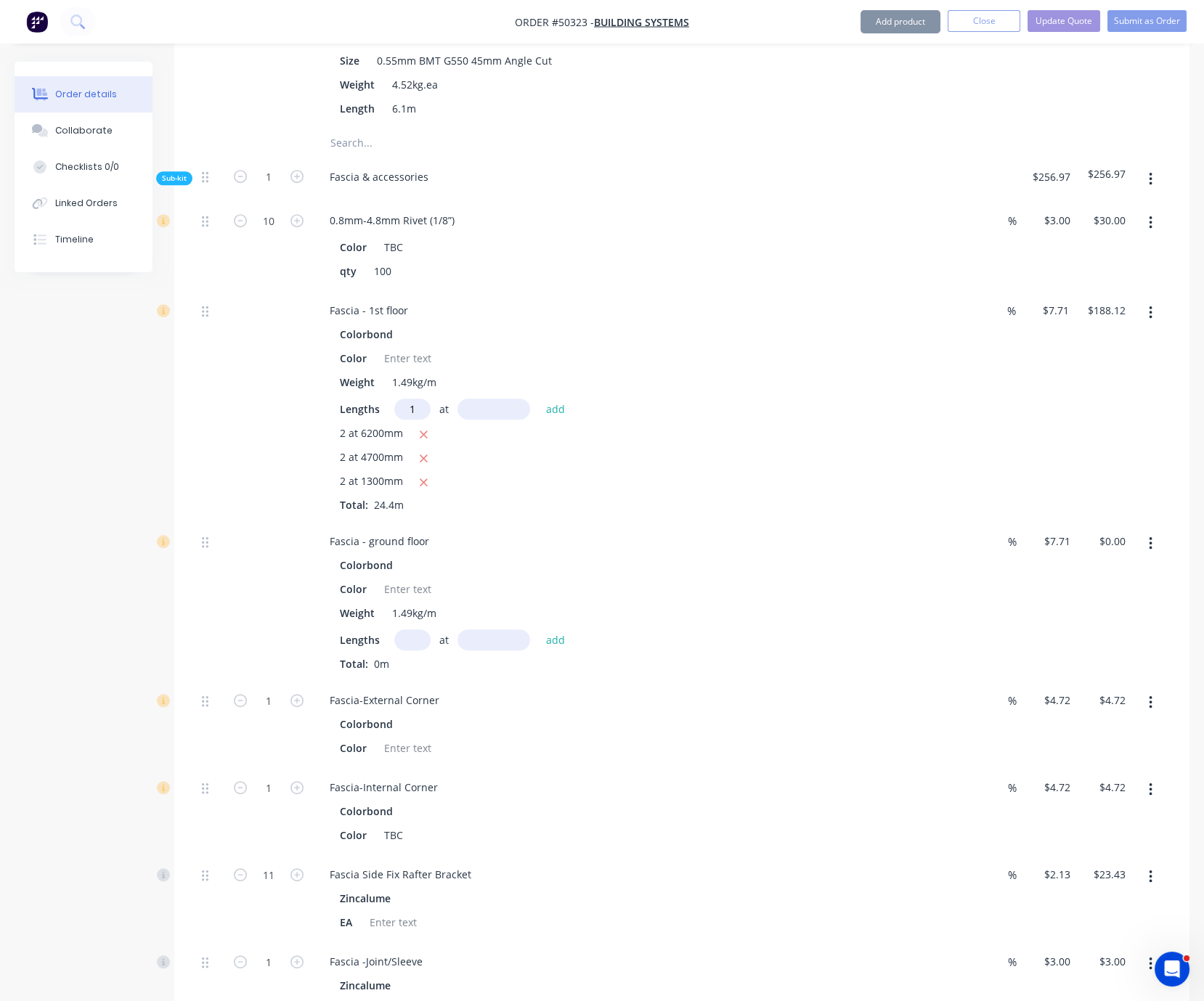
type input "1"
type input "5200"
click at [539, 399] on button "add" at bounding box center [556, 408] width 34 height 19
type input "$228.22"
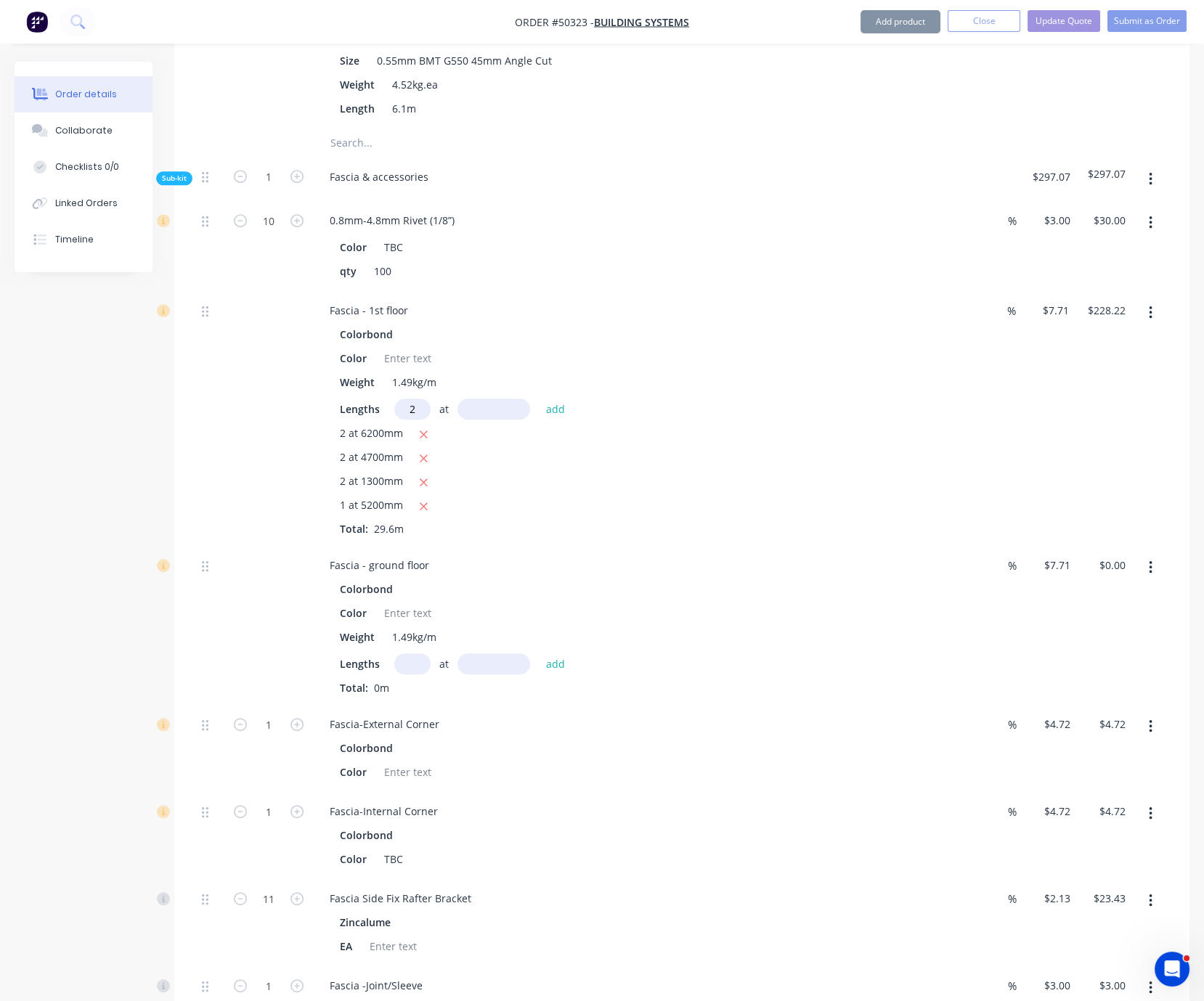
type input "2"
type input "6000"
click at [539, 399] on button "add" at bounding box center [556, 408] width 34 height 19
type input "$320.74"
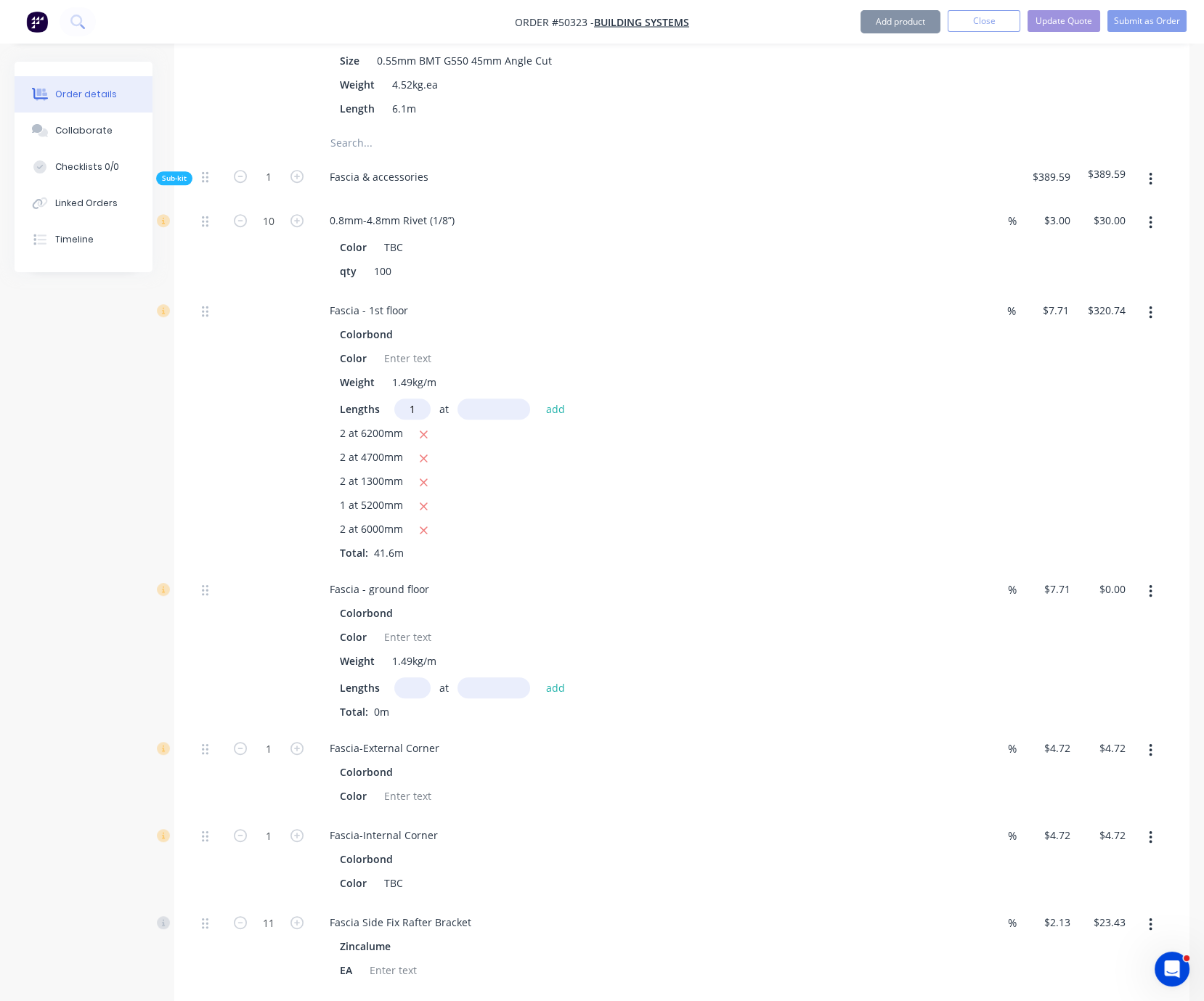
type input "1"
type input "5400"
click at [539, 399] on button "add" at bounding box center [556, 408] width 34 height 19
type input "$362.37"
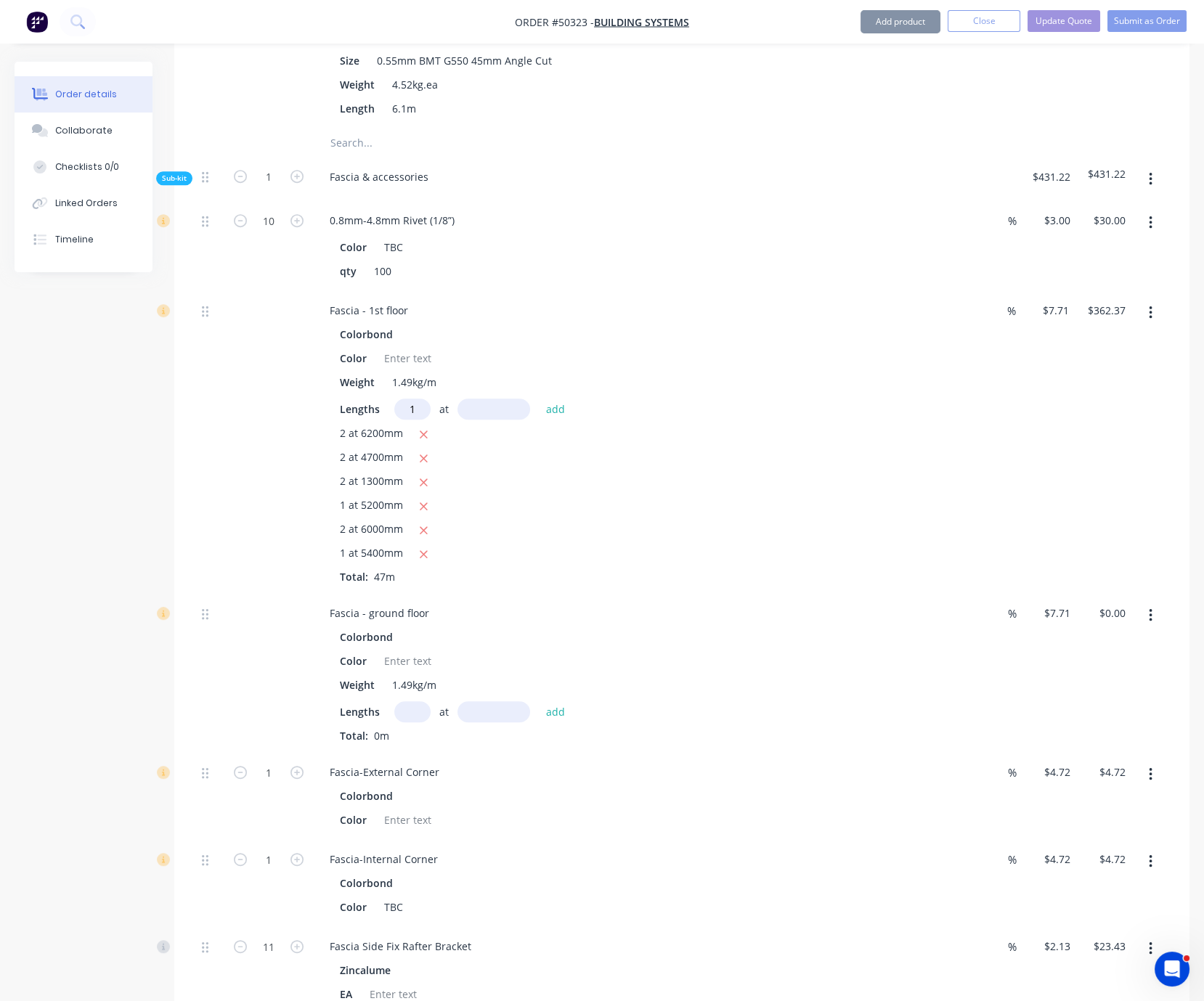
type input "1"
type input "6300"
click at [539, 399] on button "add" at bounding box center [556, 408] width 34 height 19
type input "$410.94"
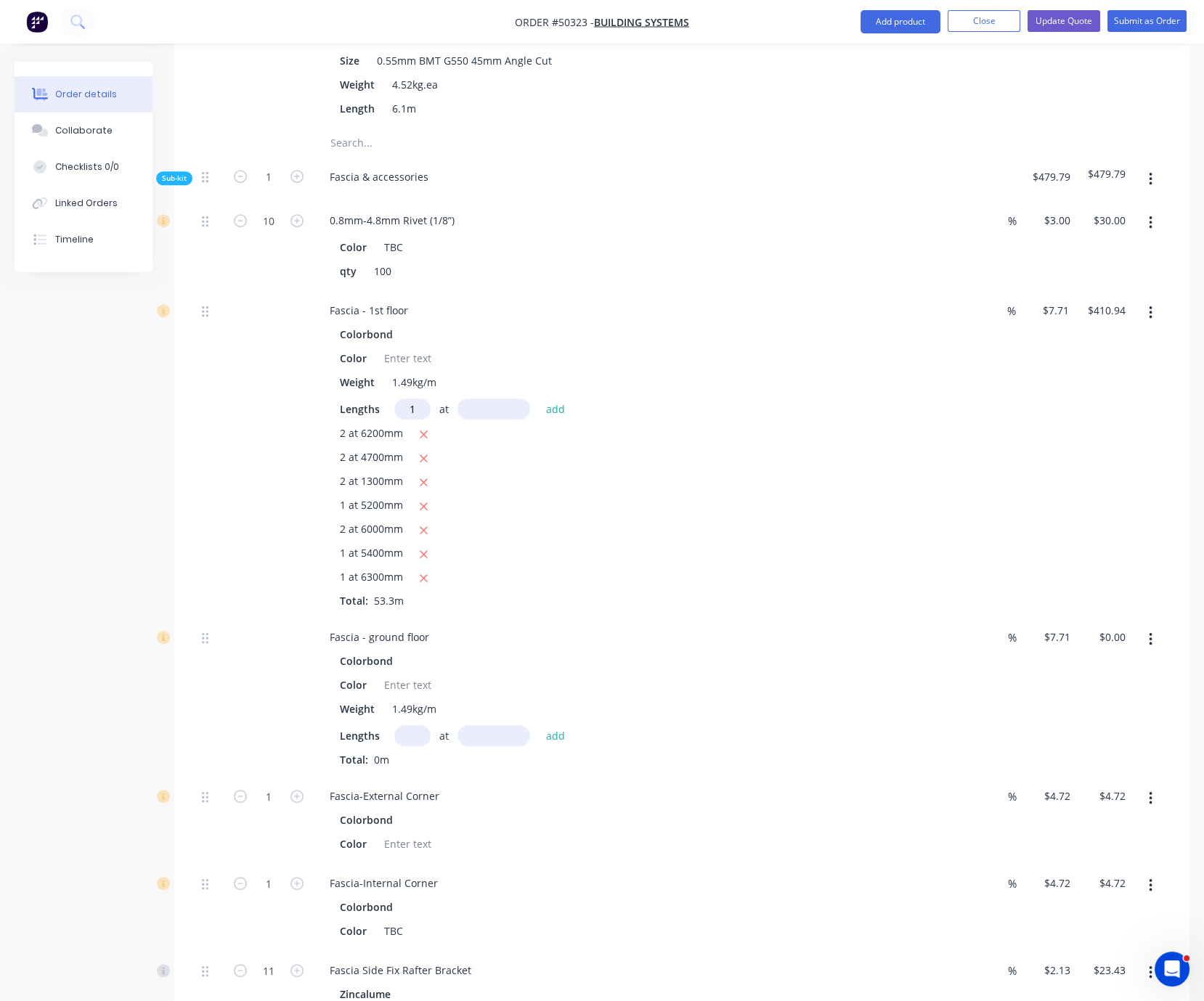
type input "1"
type input "3000"
click at [539, 399] on button "add" at bounding box center [556, 408] width 34 height 19
type input "$434.07"
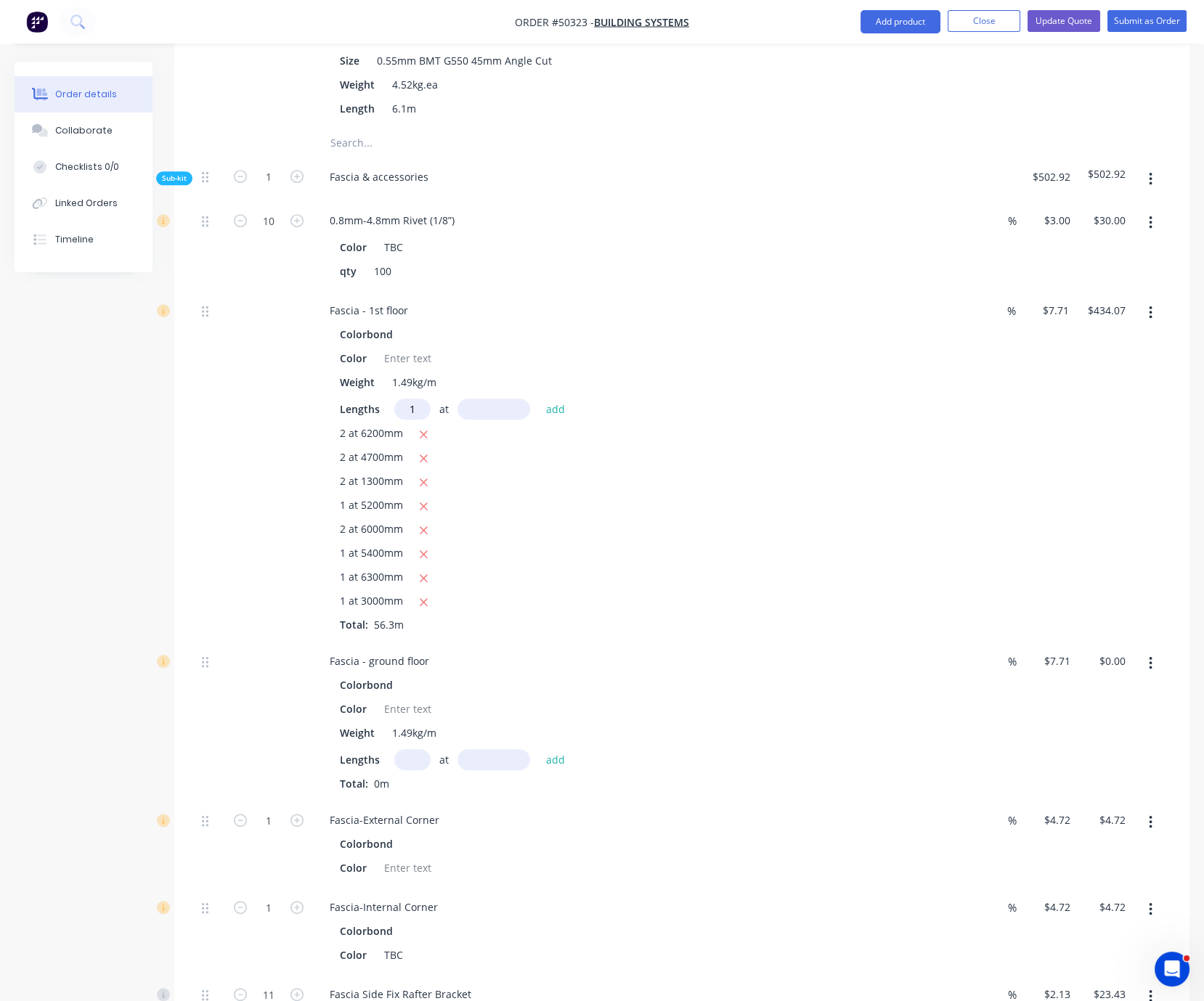
type input "1"
type input "7800"
click at [539, 399] on button "add" at bounding box center [556, 408] width 34 height 19
type input "$494.21"
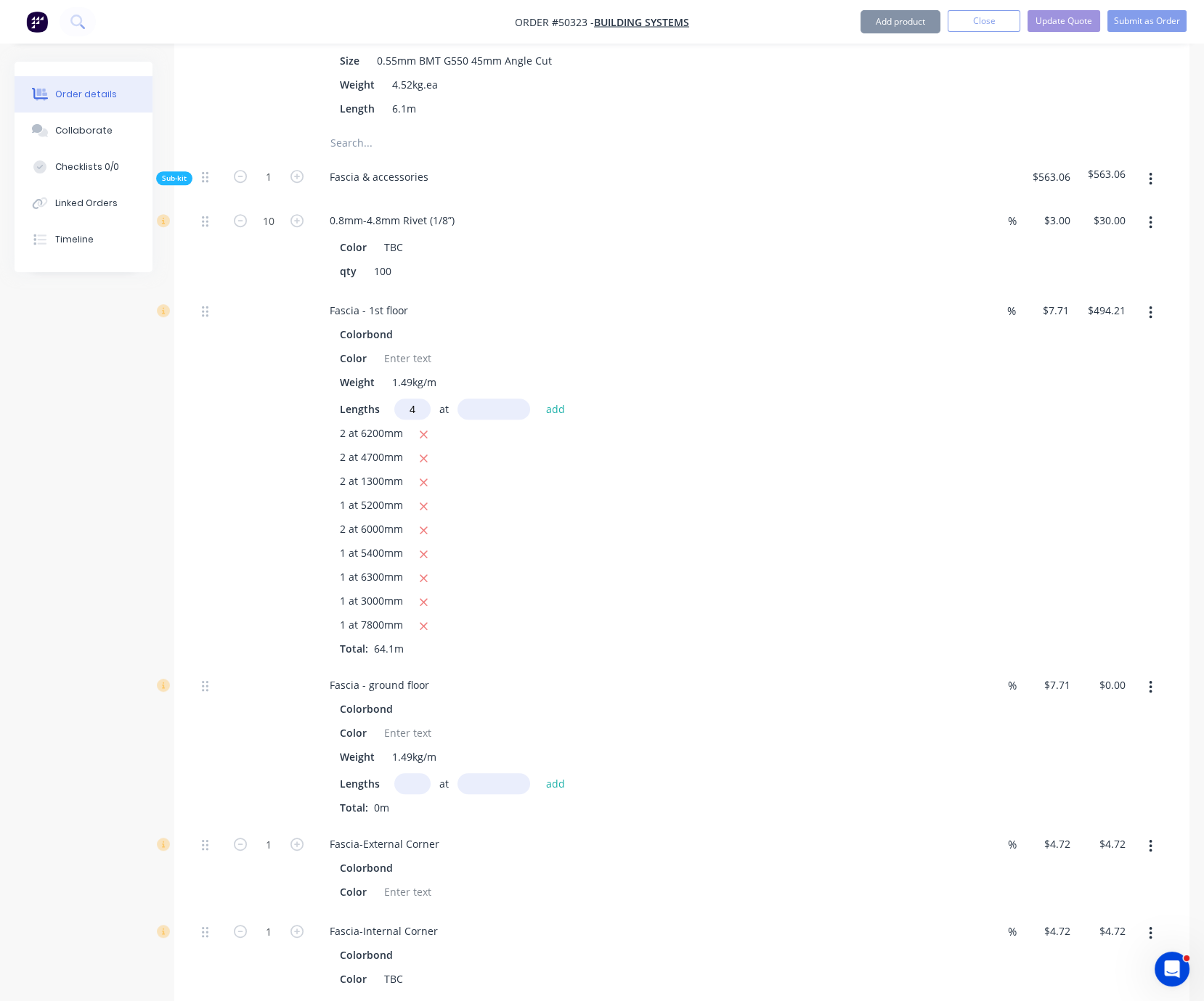
type input "4"
type input "1500"
click at [539, 399] on button "add" at bounding box center [556, 408] width 34 height 19
type input "$540.47"
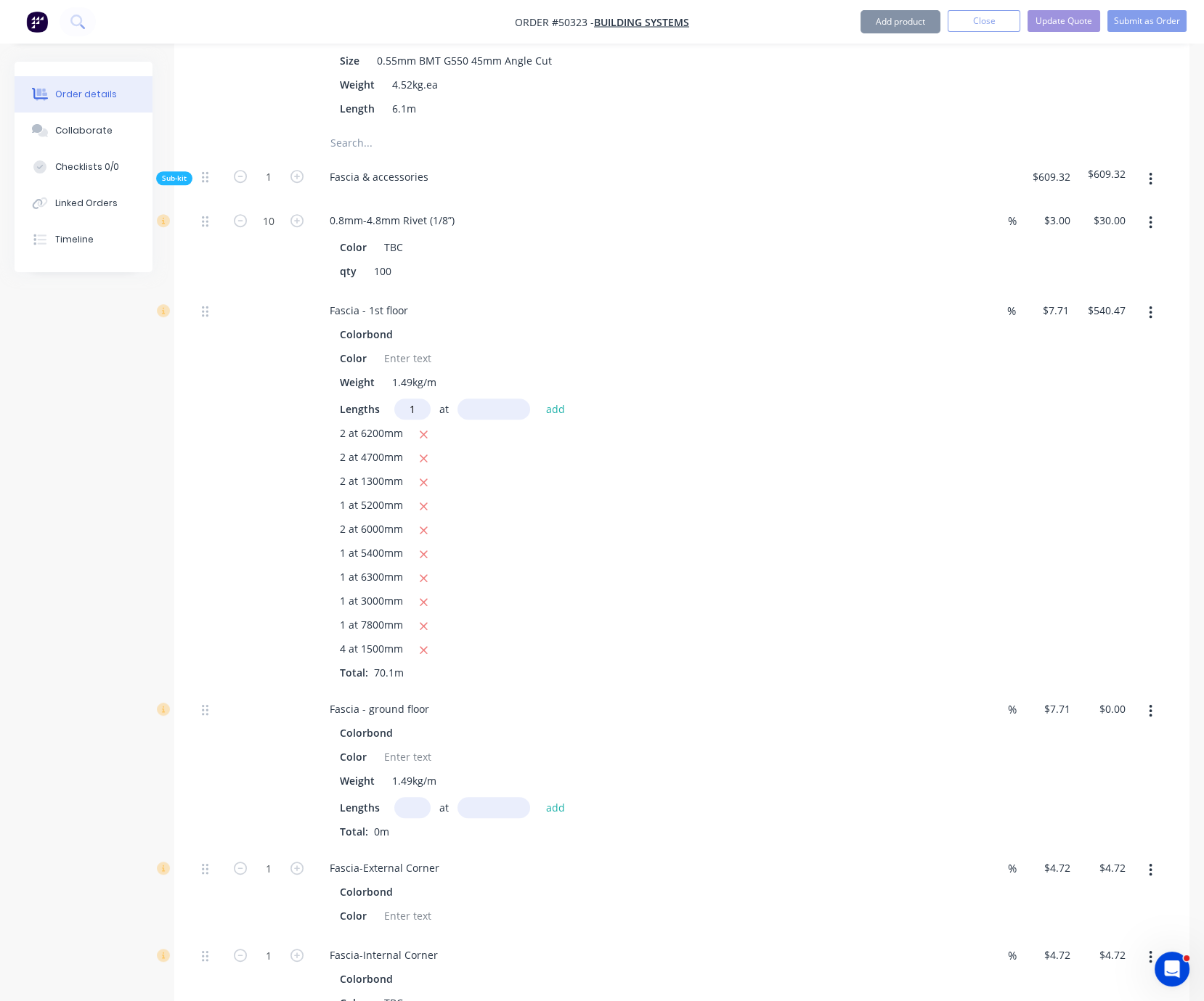
type input "1"
type input "4900"
click at [539, 399] on button "add" at bounding box center [556, 408] width 34 height 19
type input "$578.25"
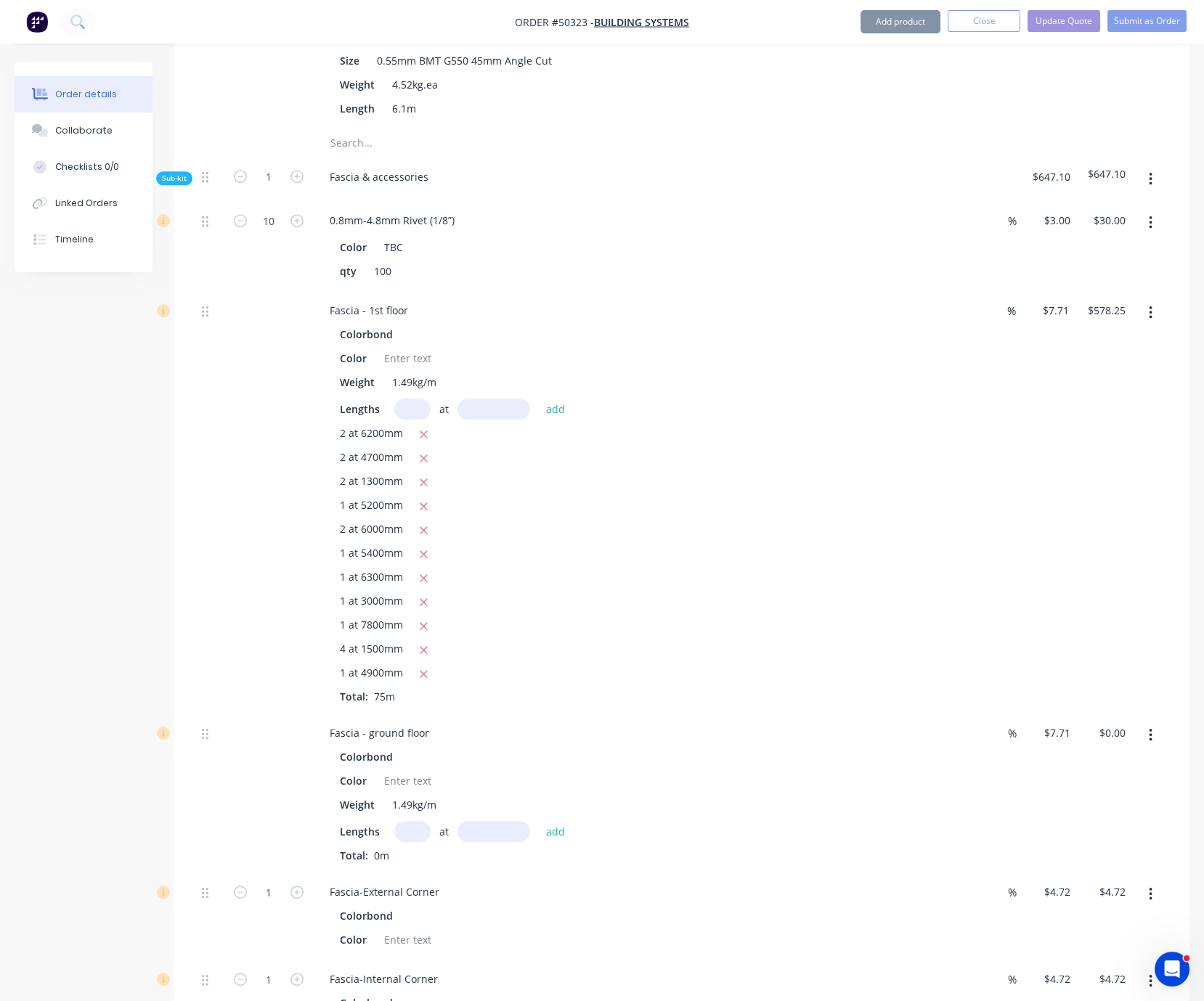
scroll to position [1894, 0]
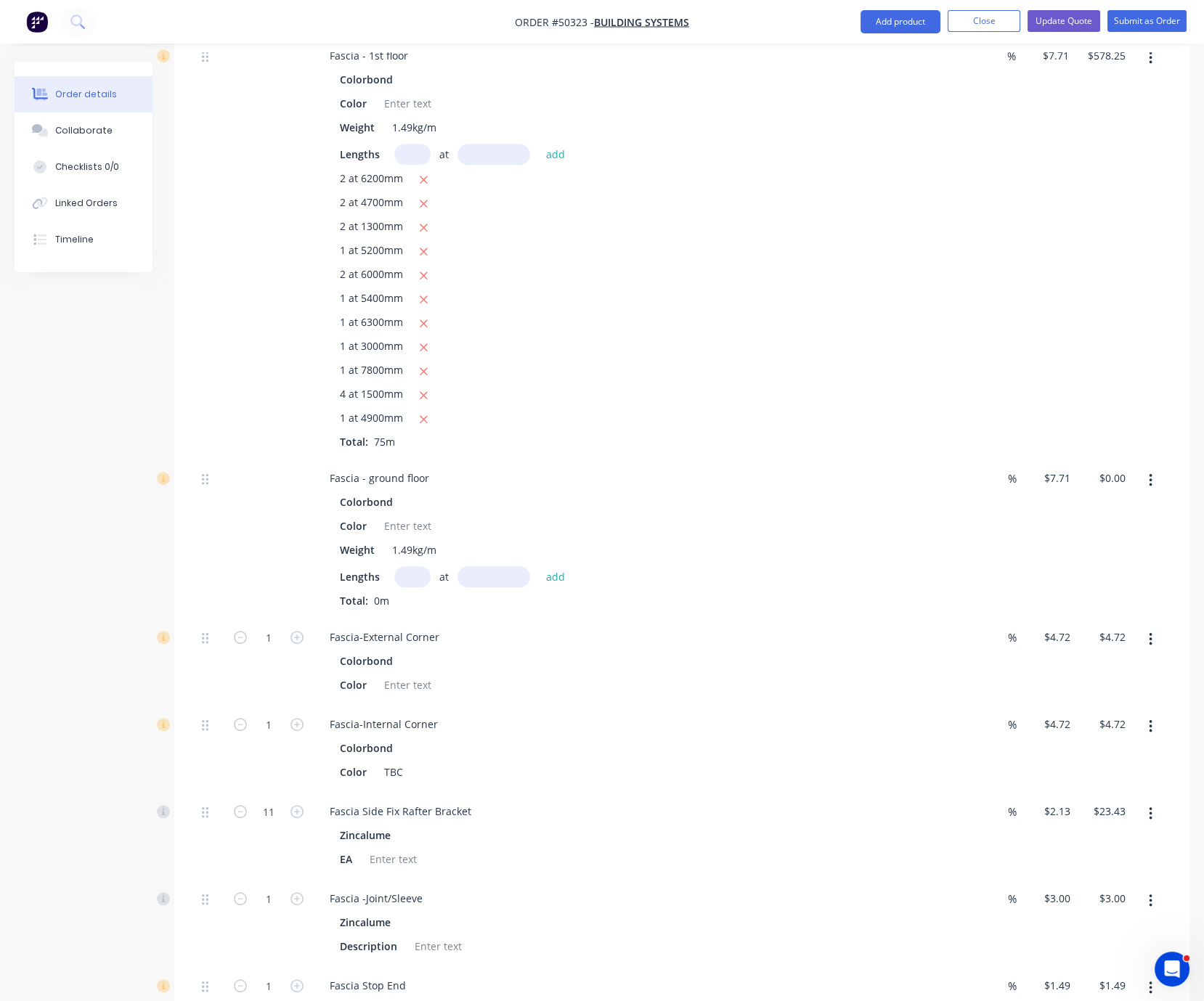
click at [418, 587] on input "text" at bounding box center [412, 576] width 37 height 21
type input "2"
type input "7750"
click at [539, 567] on button "add" at bounding box center [556, 576] width 34 height 19
type input "$119.51"
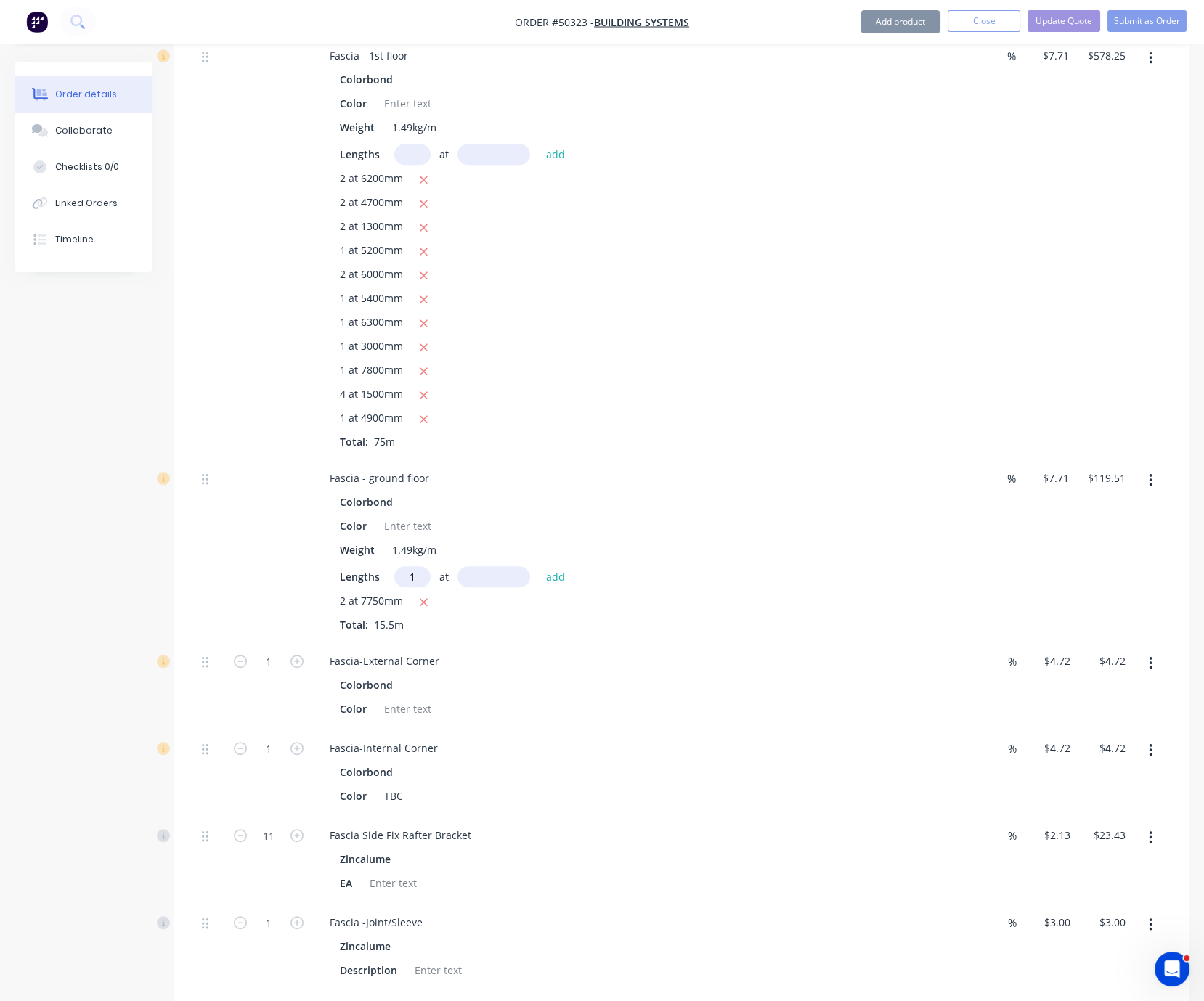
type input "1"
type input "3600"
click at [539, 567] on button "add" at bounding box center [556, 576] width 34 height 19
type input "$147.26"
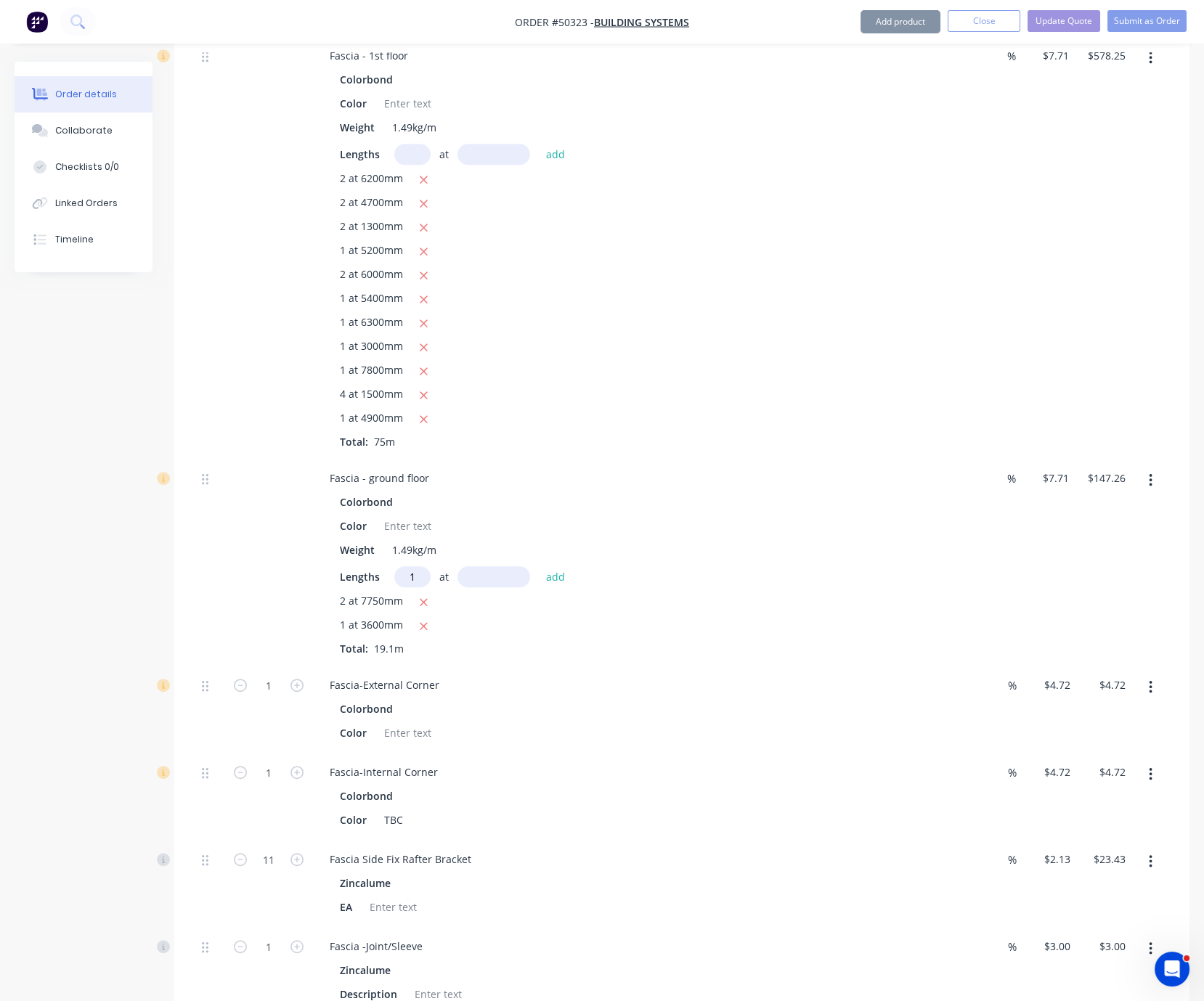
type input "1"
type input "4690"
click at [539, 567] on button "add" at bounding box center [556, 576] width 34 height 19
type input "$183.42"
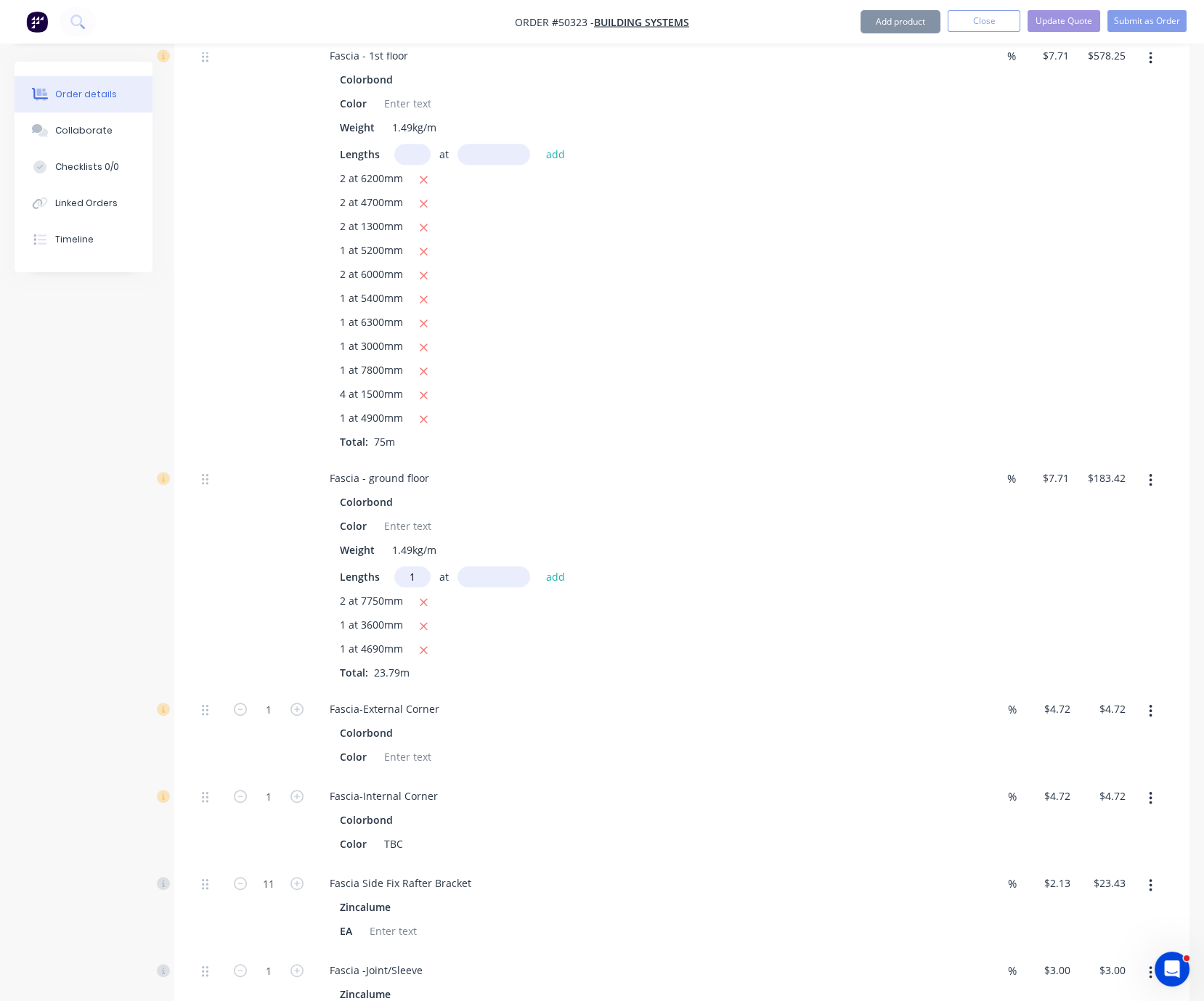
type input "1"
type input "2000"
click at [539, 567] on button "add" at bounding box center [556, 576] width 34 height 19
type input "$198.84"
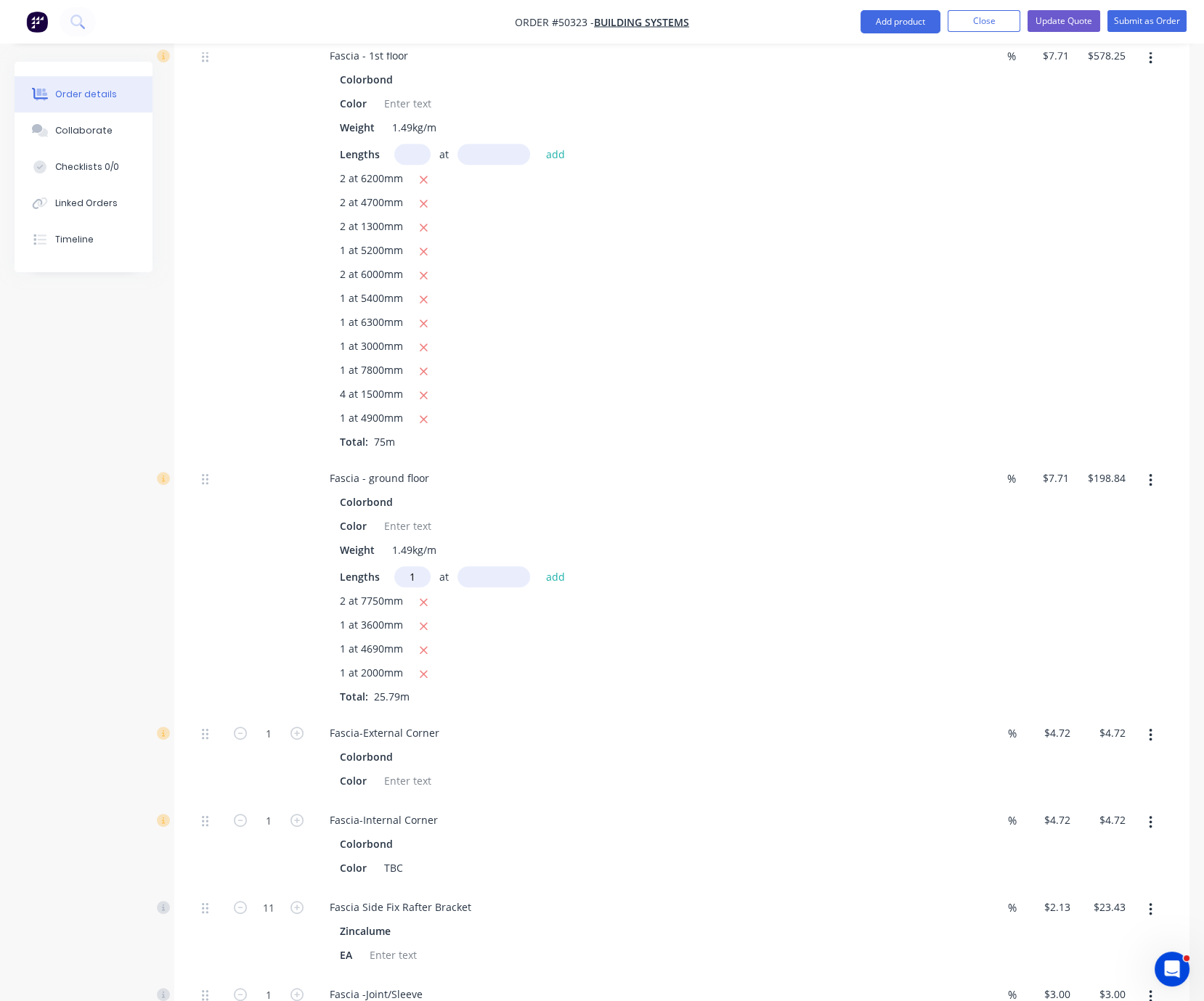
type input "1"
type input "6800"
click at [539, 567] on button "add" at bounding box center [556, 576] width 34 height 19
type input "$251.27"
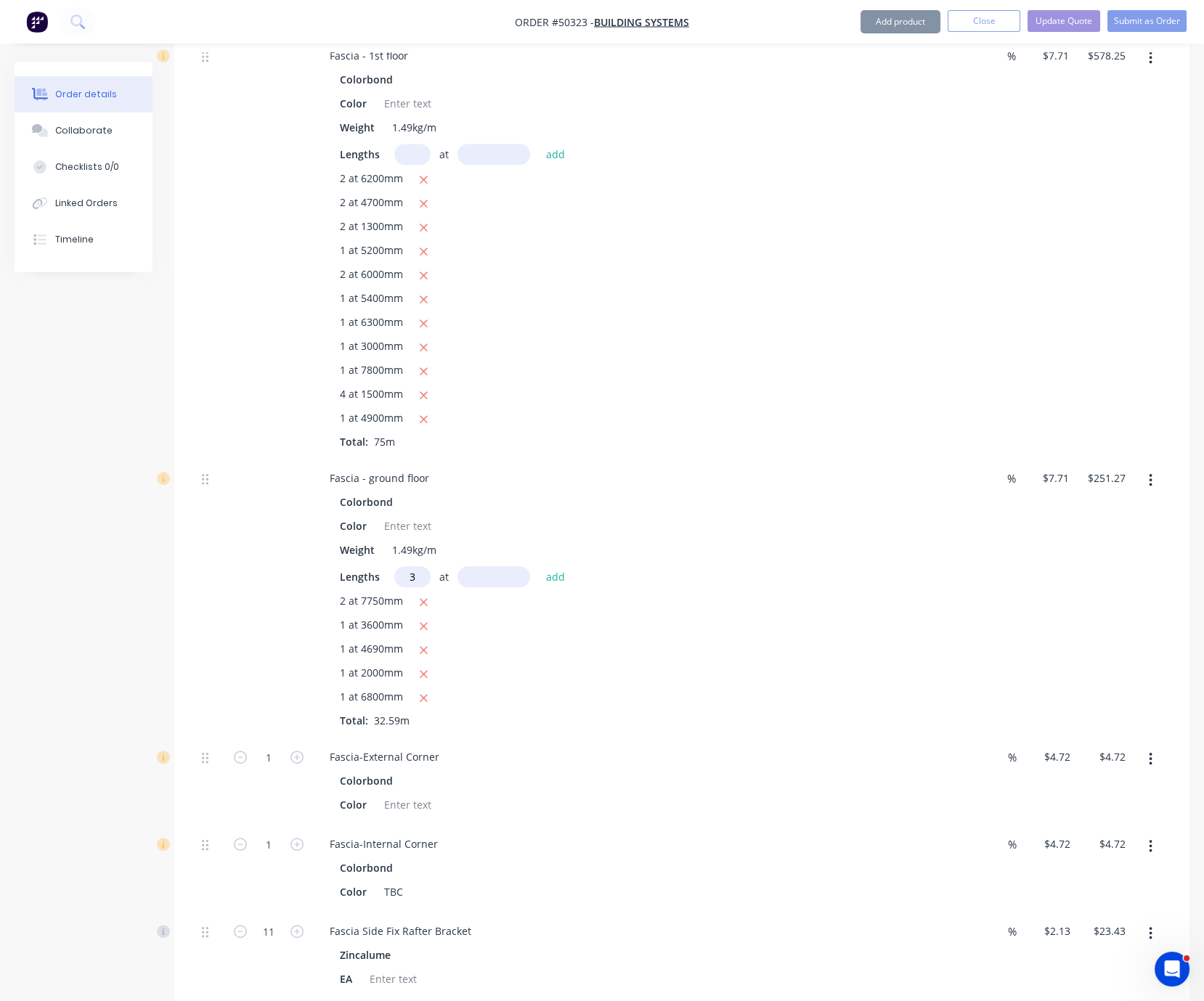
type input "3"
type input "7600"
click at [539, 567] on button "add" at bounding box center [556, 576] width 34 height 19
type input "$427.06"
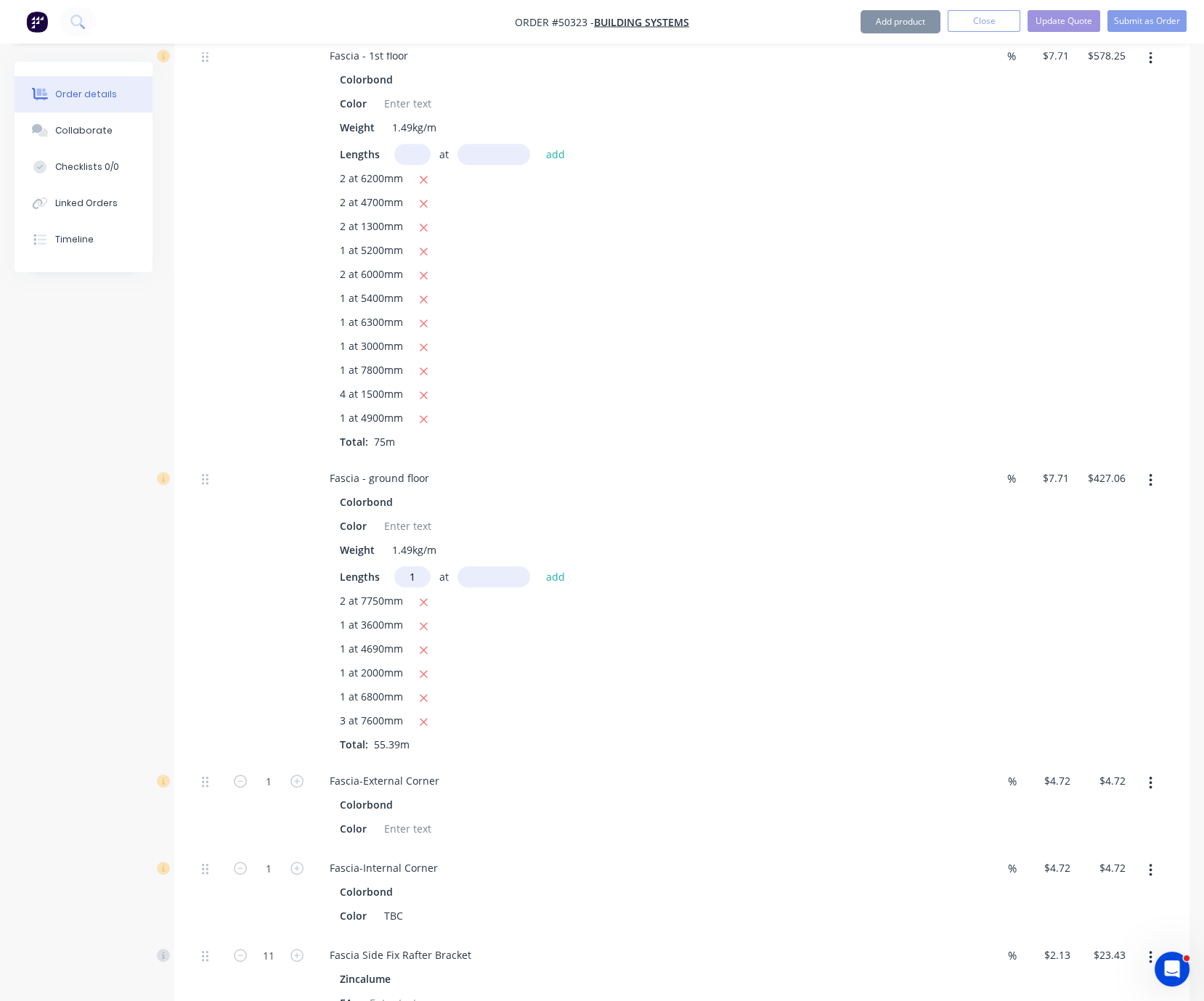
type input "1"
type input "3000"
click at [539, 567] on button "add" at bounding box center [556, 576] width 34 height 19
type input "$450.19"
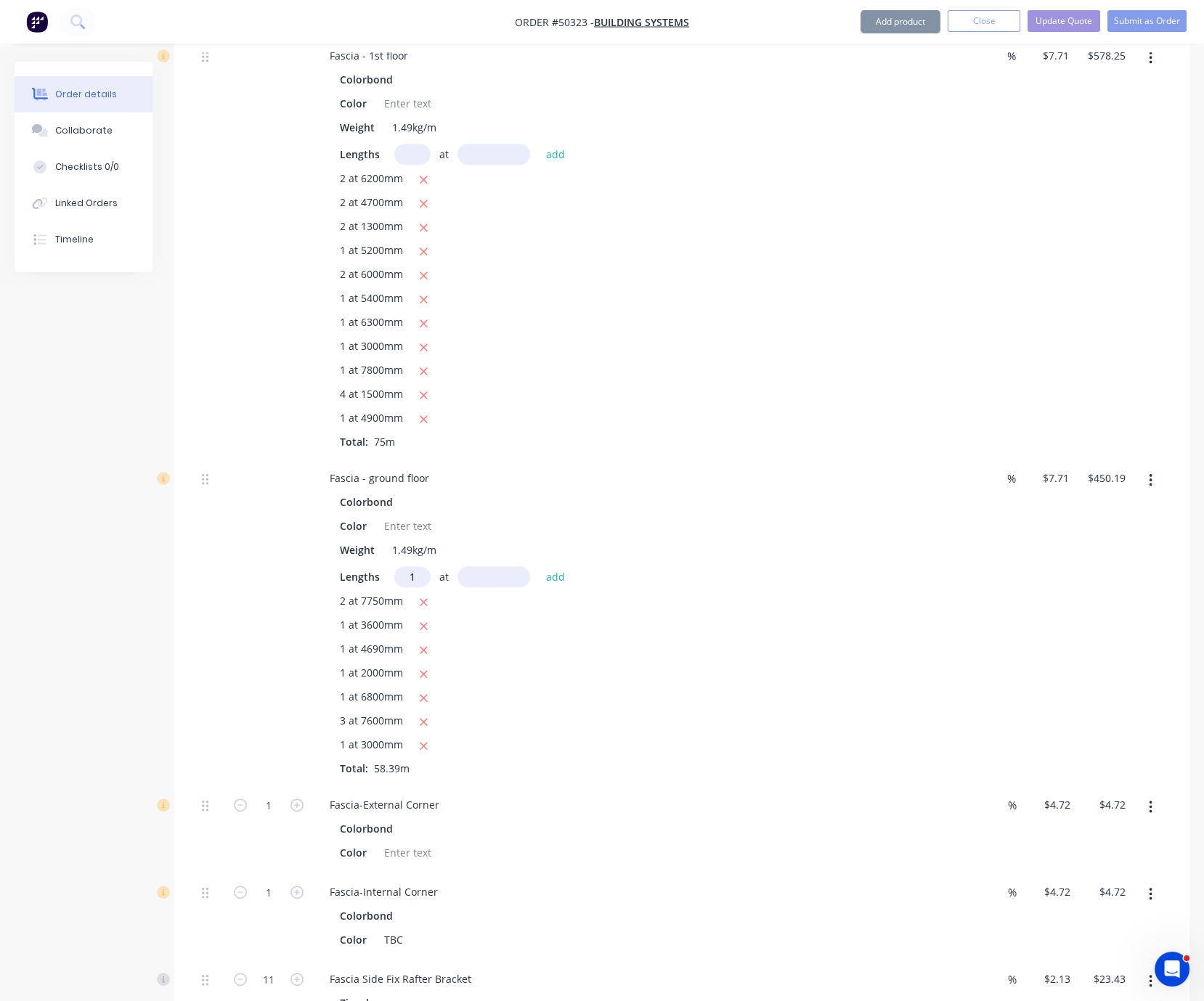
type input "1"
type input "1300"
click at [539, 567] on button "add" at bounding box center [556, 576] width 34 height 19
type input "$460.21"
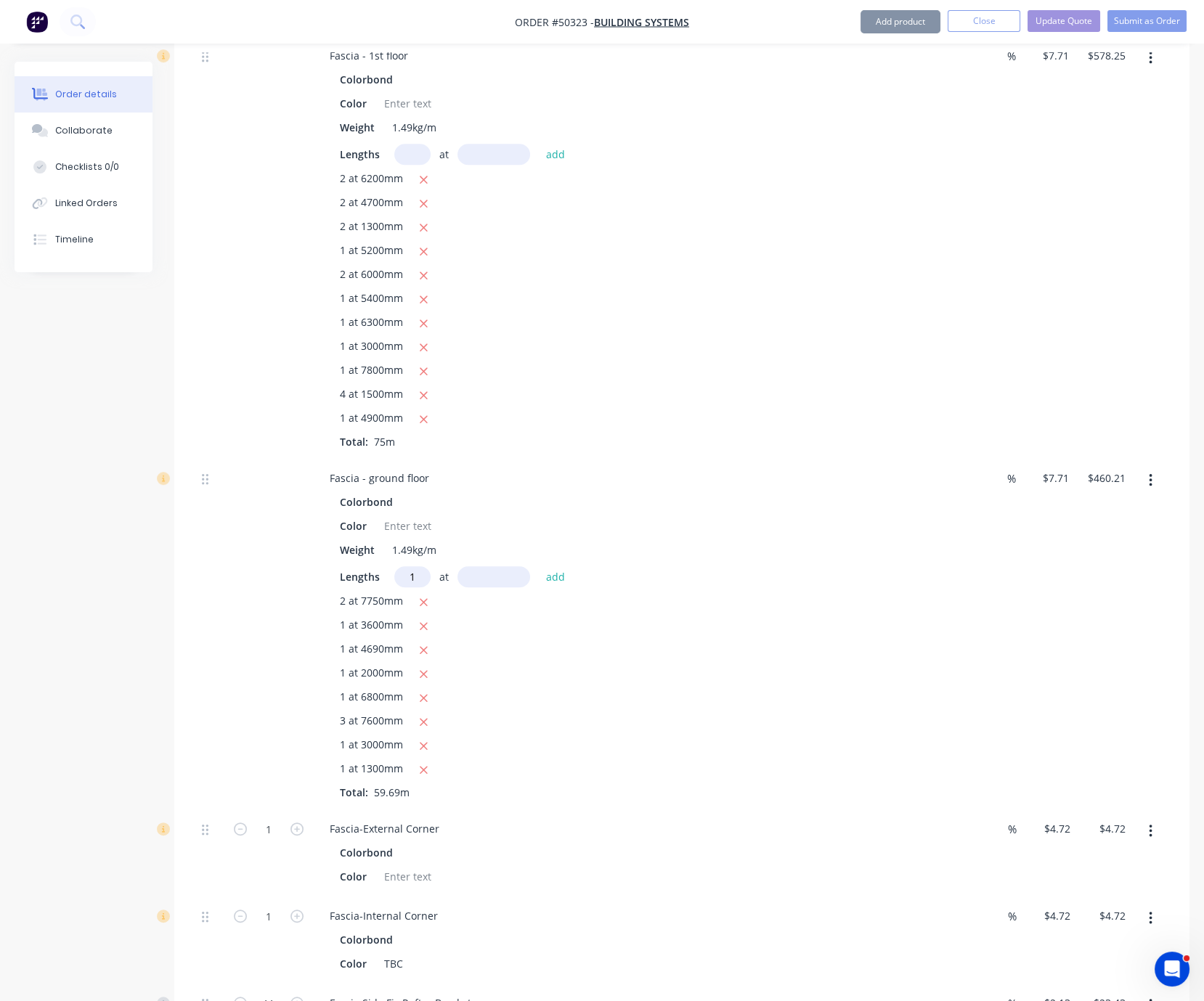
type input "1"
type input "6200"
click at [539, 567] on button "add" at bounding box center [556, 576] width 34 height 19
type input "$508.01"
type input "2"
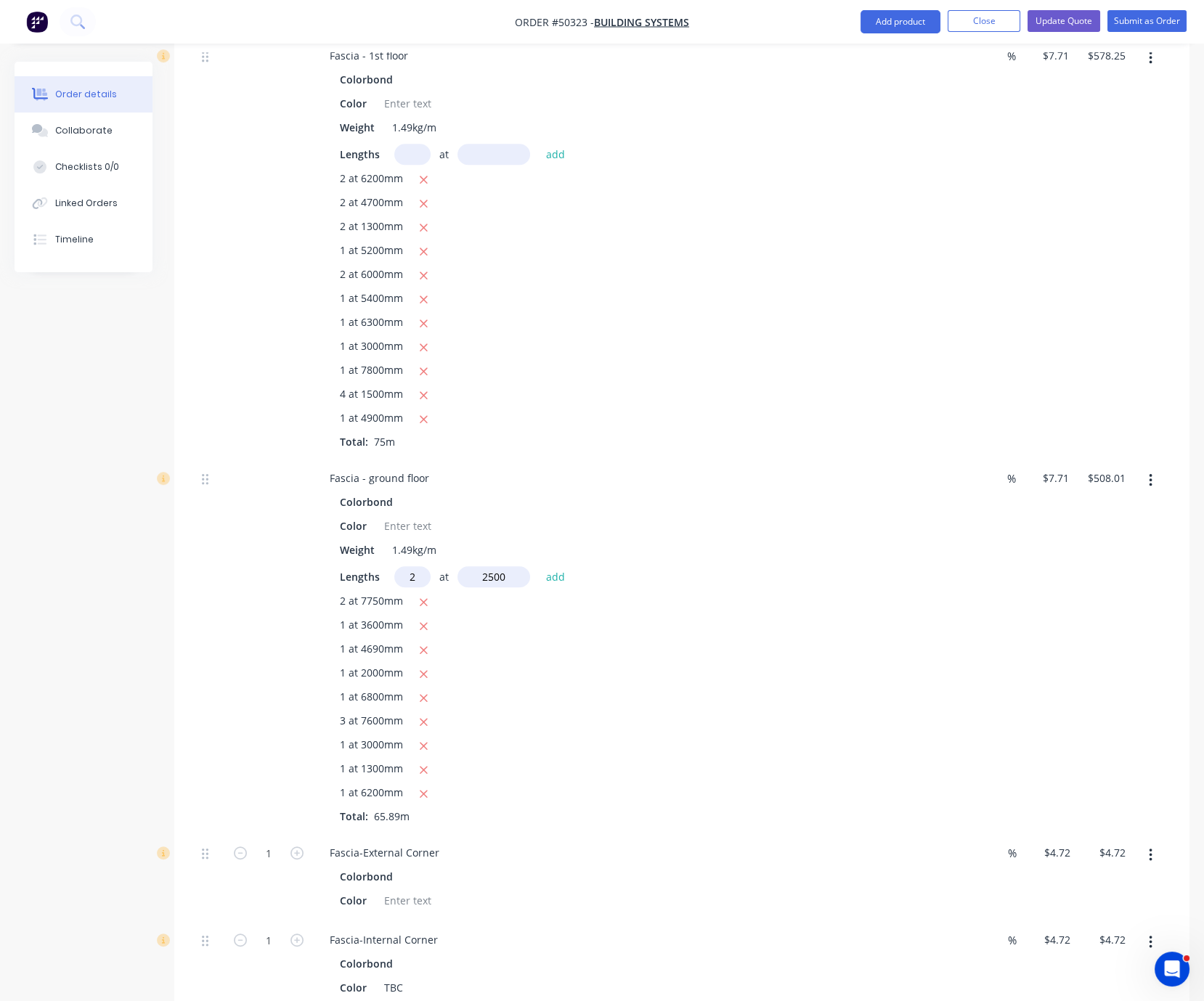
type input "2500"
click at [539, 567] on button "add" at bounding box center [556, 576] width 34 height 19
type input "$546.56"
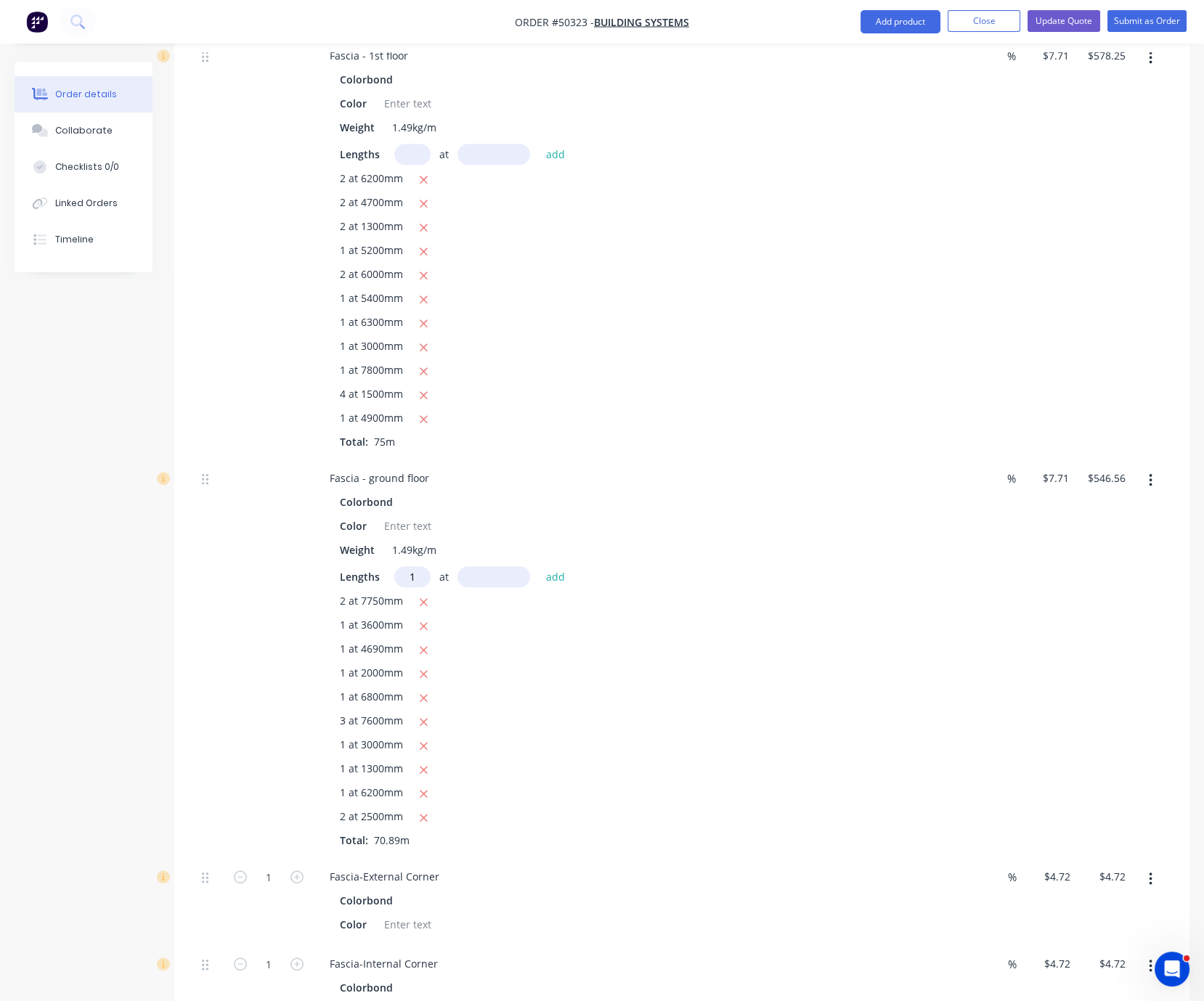
type input "1"
type input "2200"
click at [539, 567] on button "add" at bounding box center [556, 576] width 34 height 19
type input "$563.52"
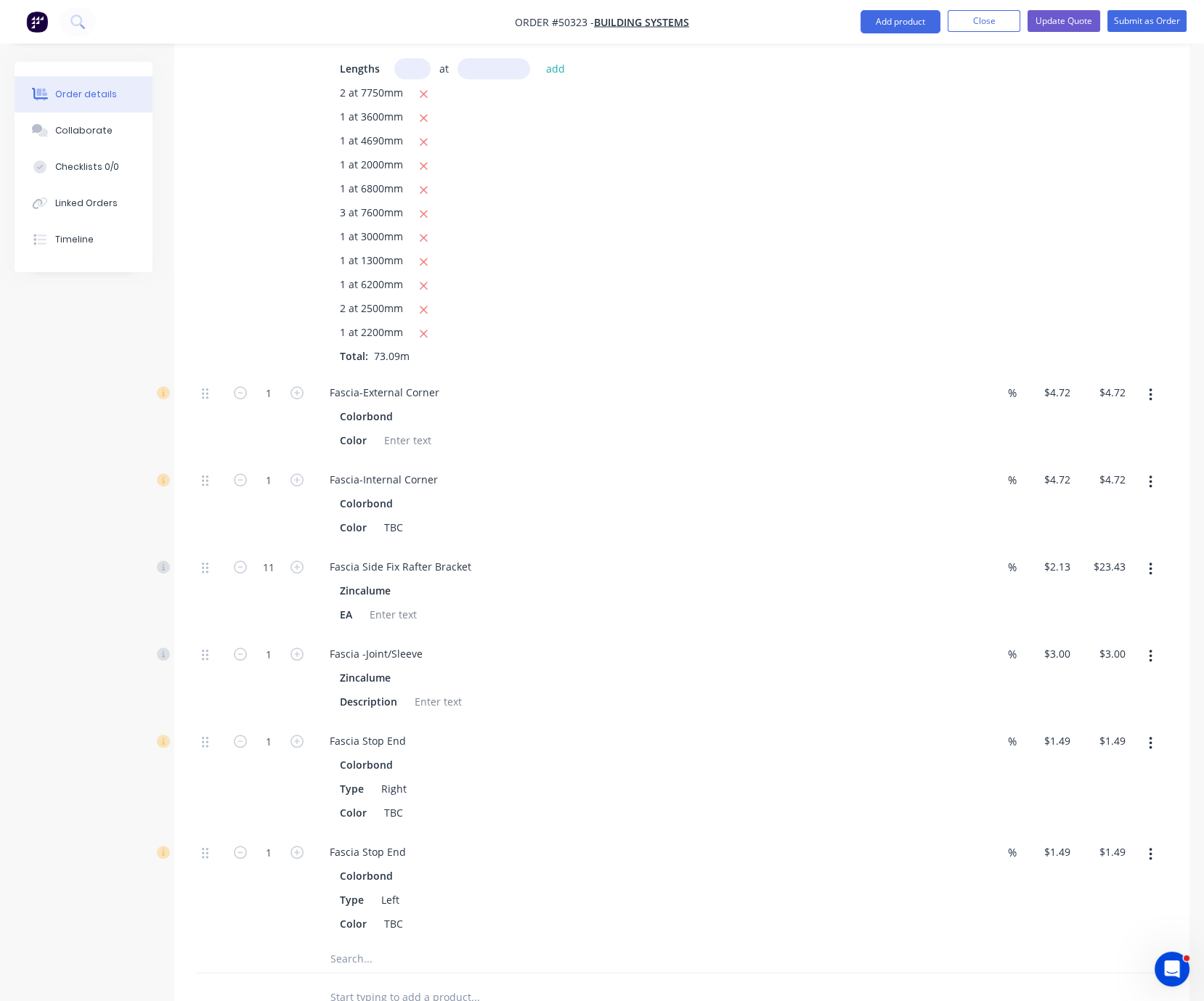
scroll to position [2148, 0]
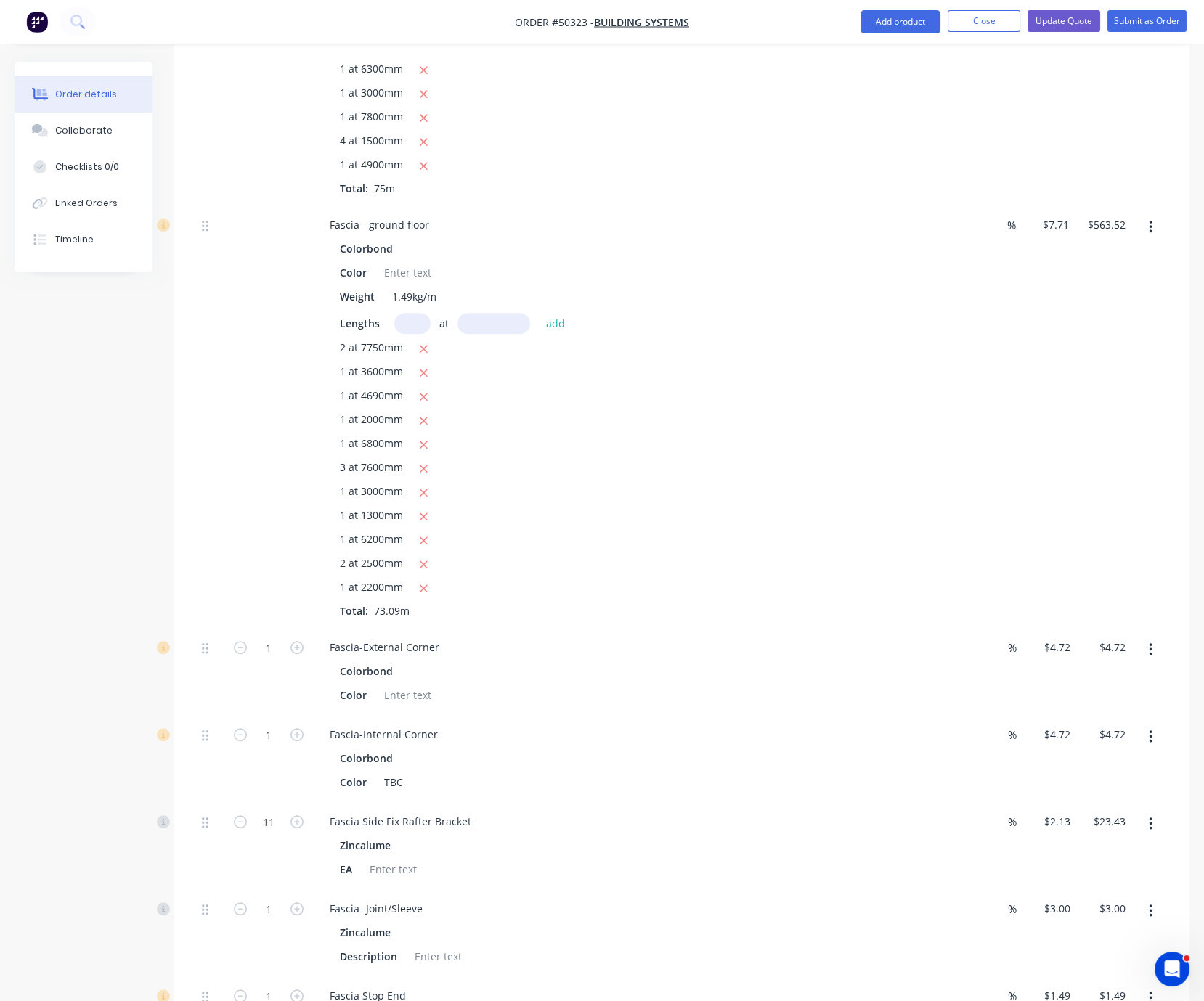
click at [421, 334] on input "text" at bounding box center [412, 323] width 37 height 21
type input "1"
type input "6500"
click at [539, 314] on button "add" at bounding box center [556, 323] width 34 height 19
type input "$613.64"
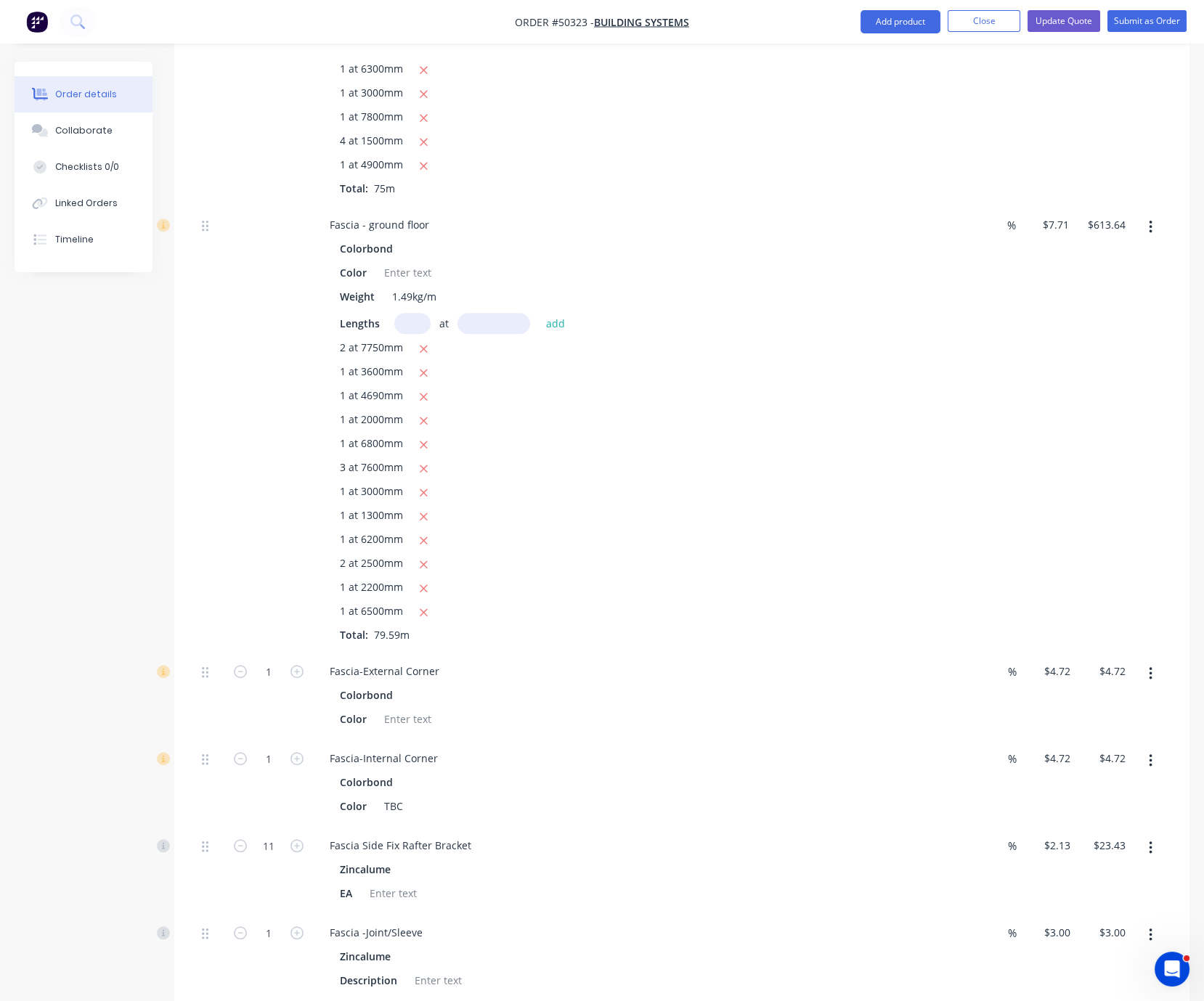
scroll to position [2656, 0]
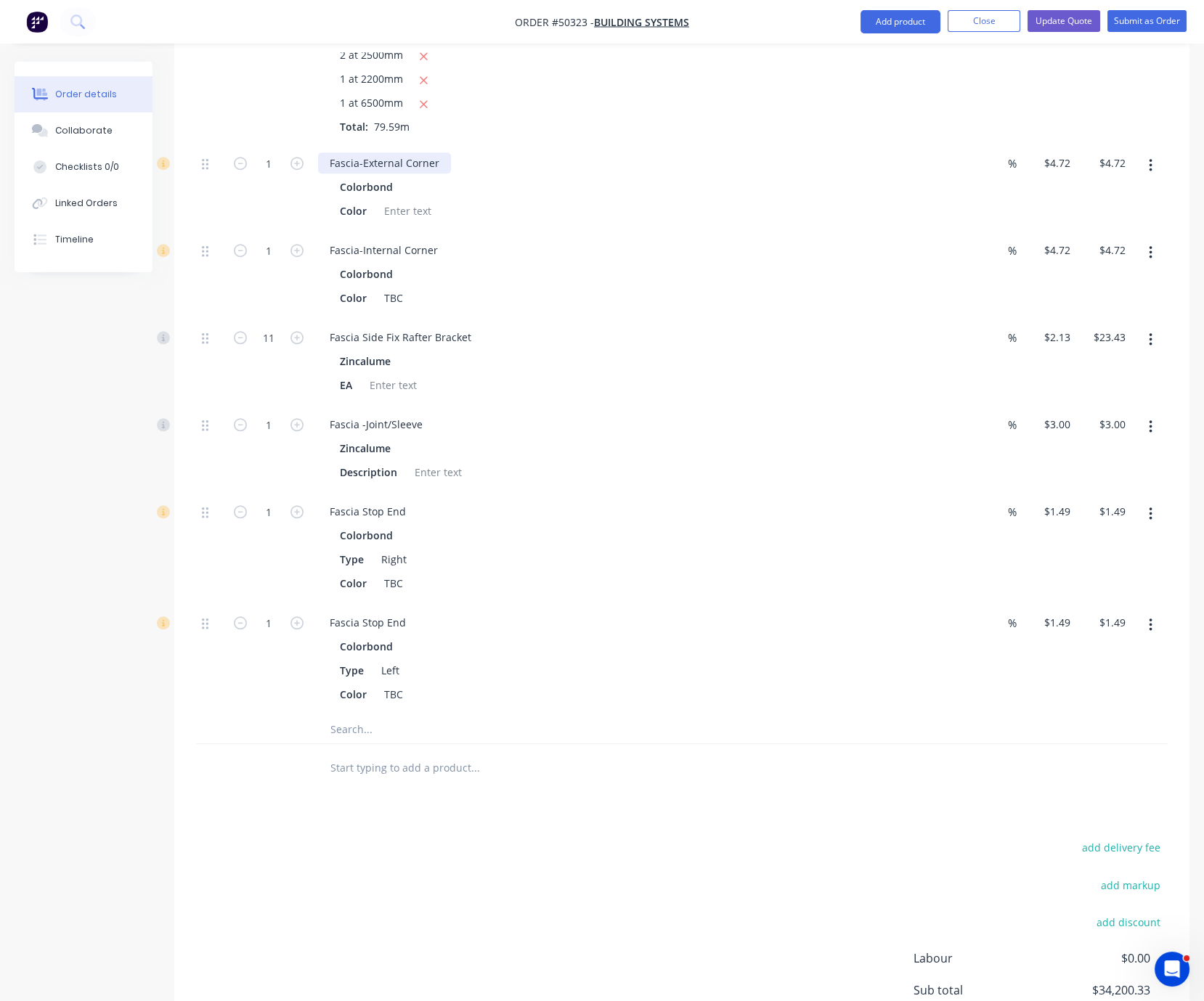
click at [449, 173] on div "Fascia-External Corner" at bounding box center [385, 162] width 133 height 21
click at [444, 261] on div "Fascia-Internal Corner" at bounding box center [384, 250] width 131 height 21
click at [276, 349] on input "11" at bounding box center [269, 338] width 38 height 22
type input "1"
type input "$2.13"
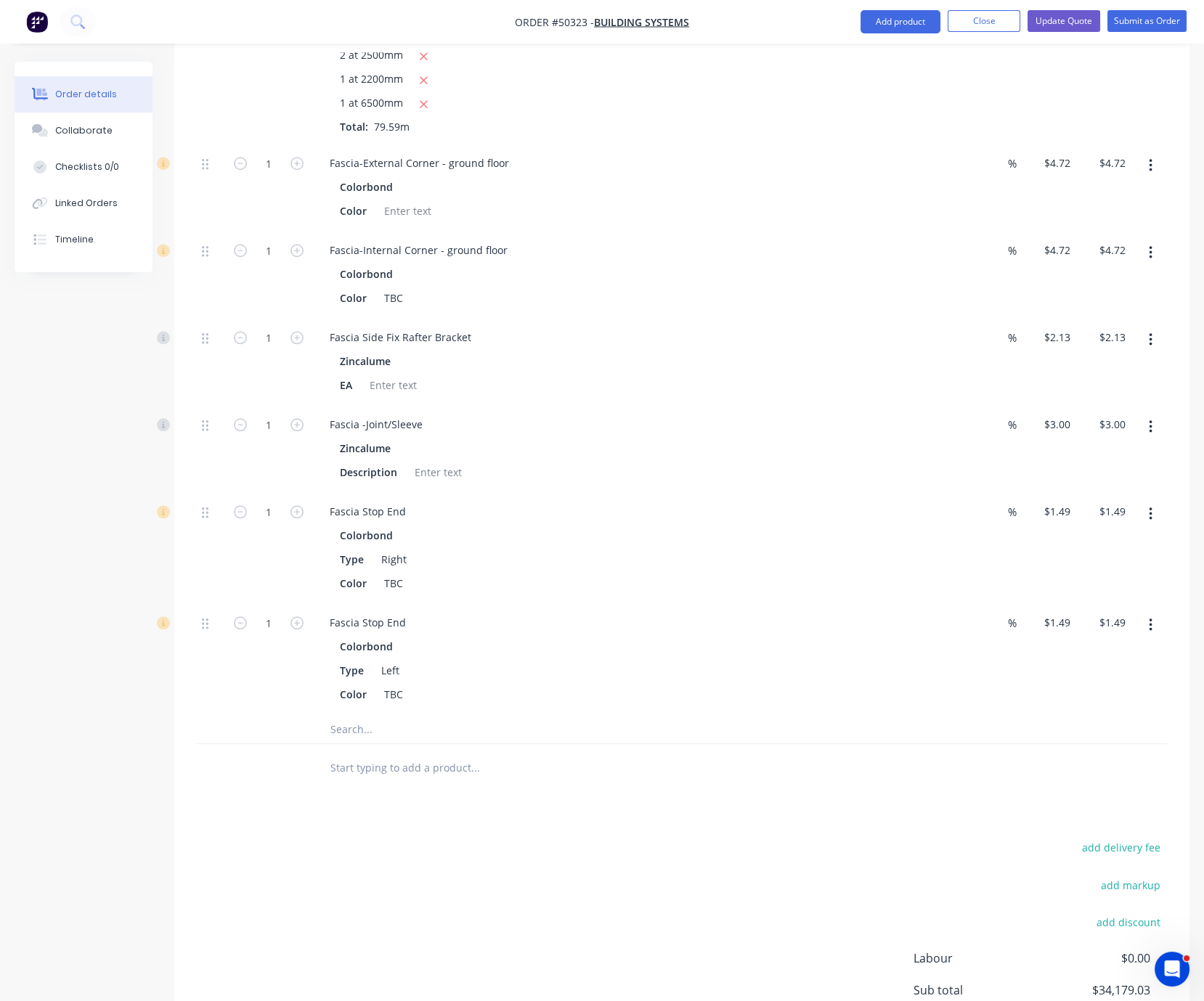
click at [1149, 173] on icon "button" at bounding box center [1150, 165] width 4 height 16
click at [1096, 214] on div "Duplicate" at bounding box center [1099, 203] width 112 height 21
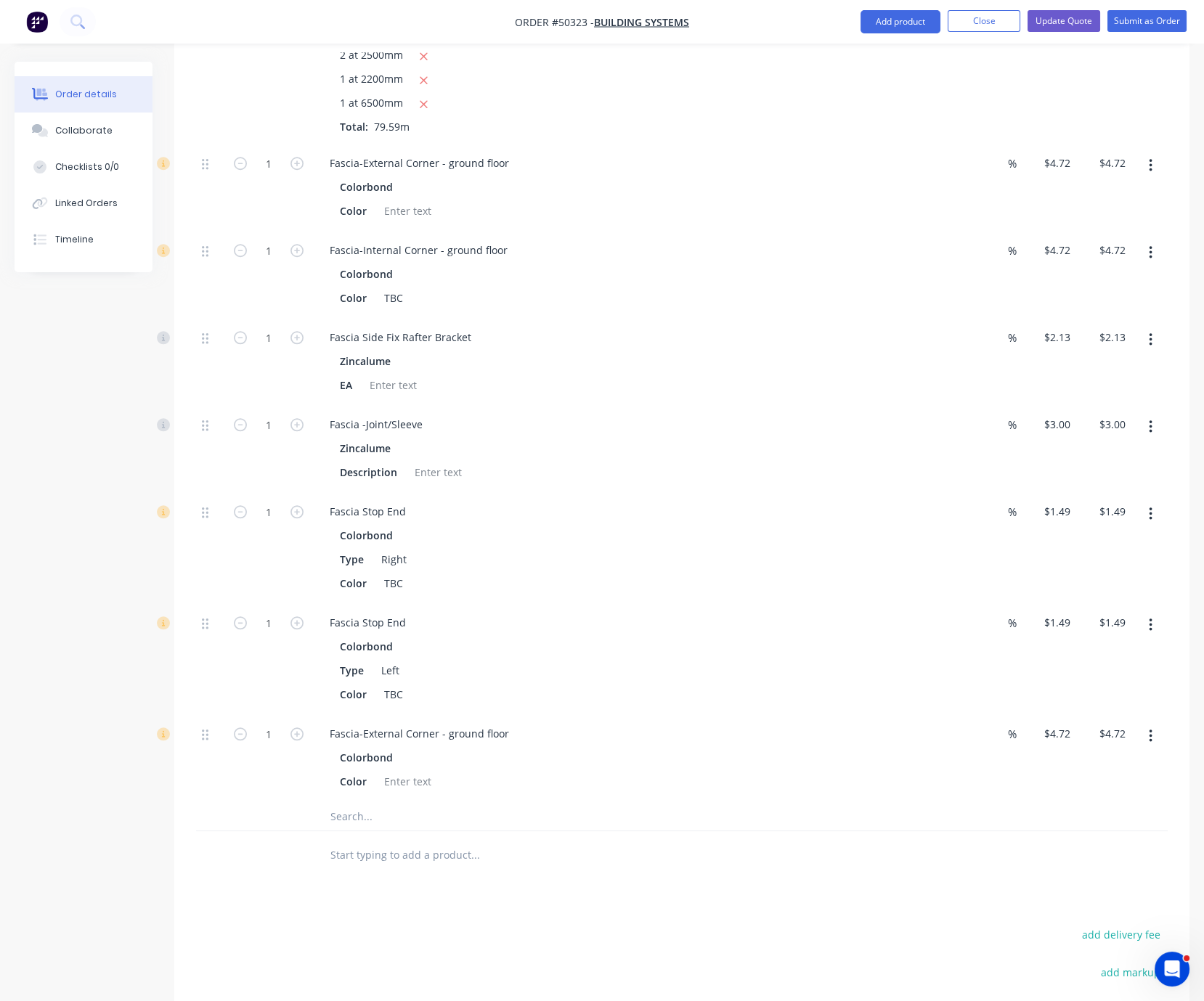
click at [1149, 261] on icon "button" at bounding box center [1150, 252] width 4 height 16
click at [1102, 301] on div "Duplicate" at bounding box center [1099, 290] width 112 height 21
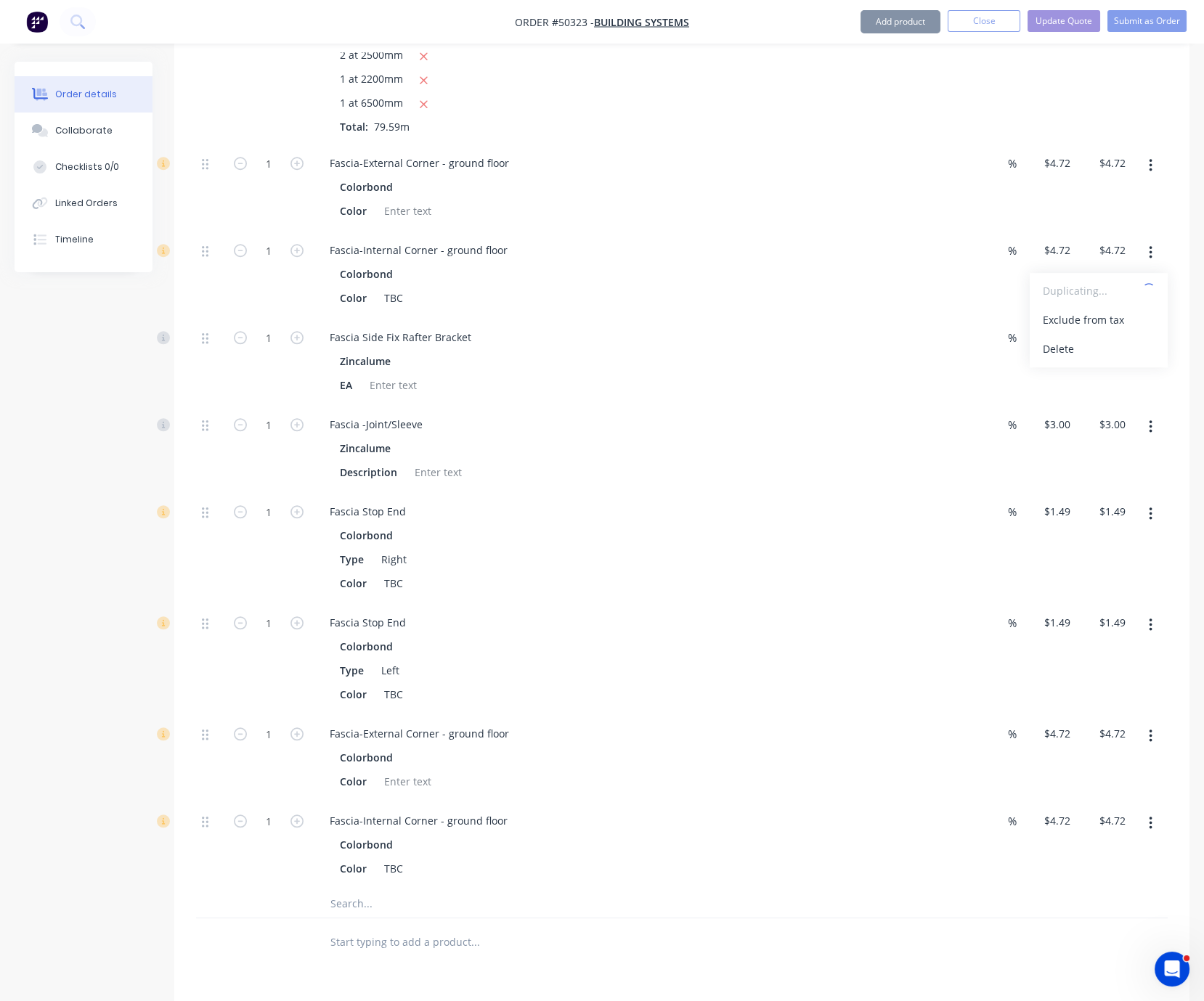
scroll to position [2911, 0]
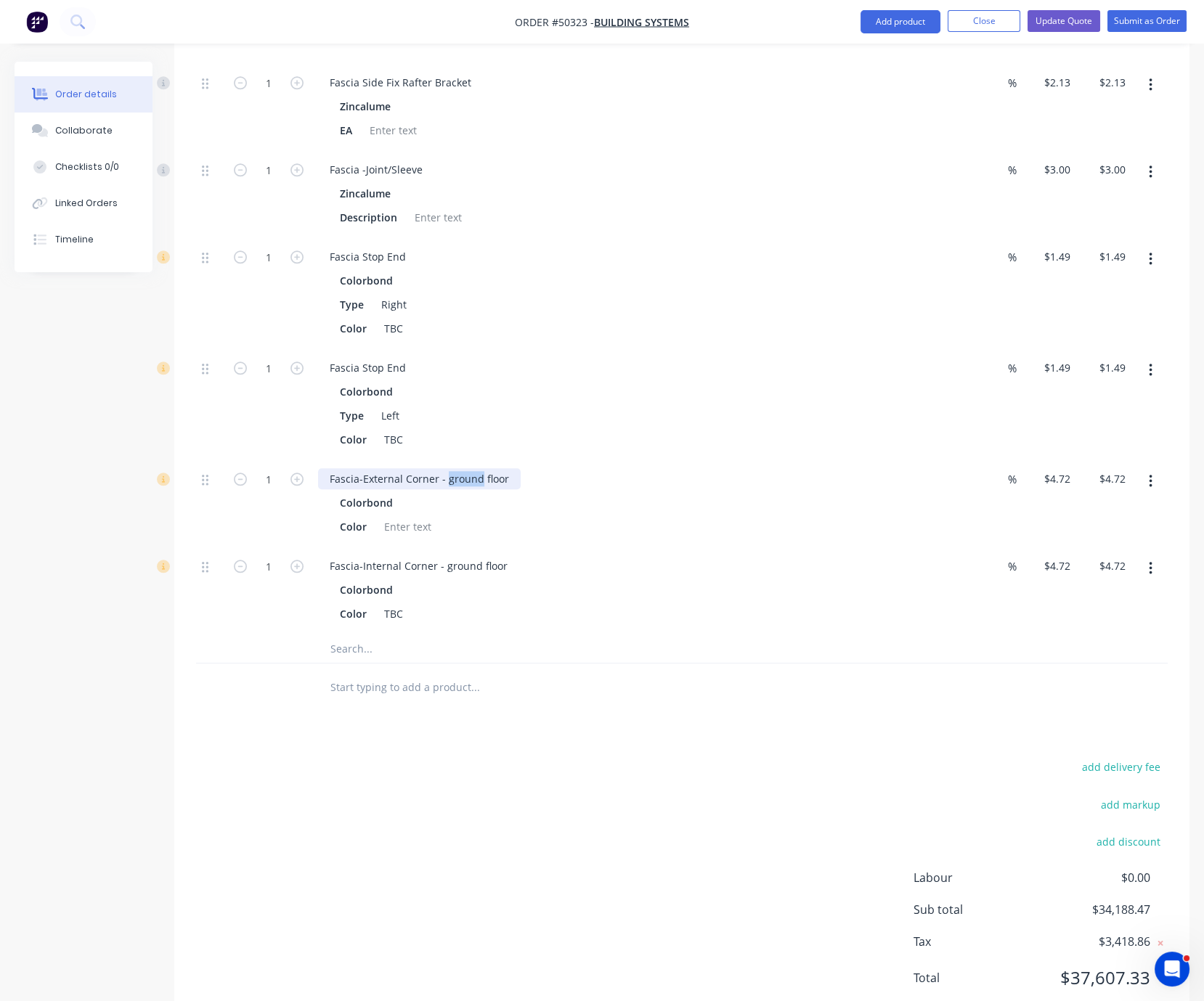
drag, startPoint x: 491, startPoint y: 628, endPoint x: 458, endPoint y: 631, distance: 33.1
click at [458, 489] on div "Fascia-External Corner - ground floor" at bounding box center [419, 478] width 203 height 21
click at [618, 537] on div "Colorbond Color" at bounding box center [639, 515] width 642 height 45
drag, startPoint x: 489, startPoint y: 721, endPoint x: 454, endPoint y: 721, distance: 35.0
click at [454, 576] on div "Fascia-Internal Corner - ground floor" at bounding box center [419, 565] width 201 height 21
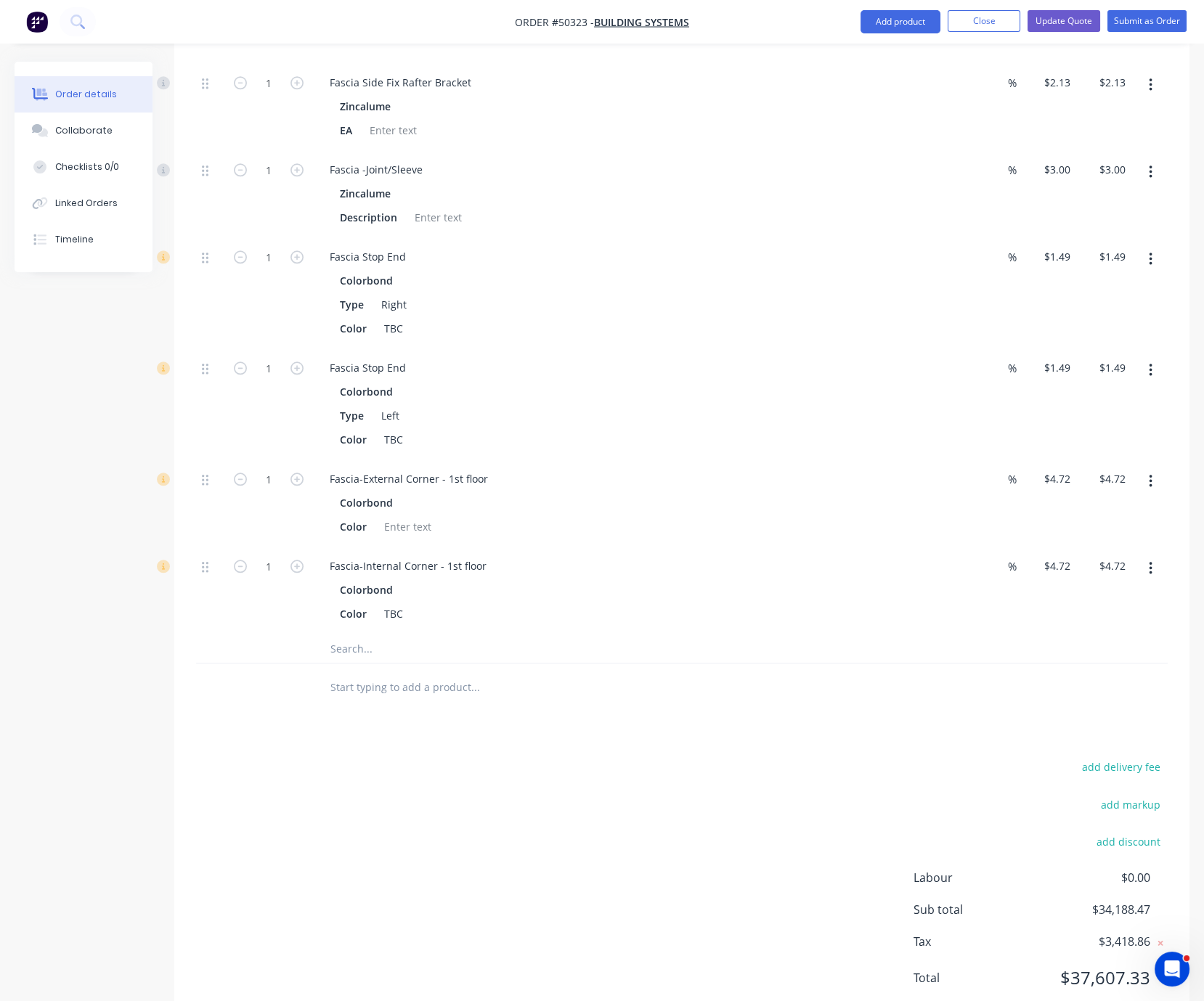
click at [613, 513] on div "Colorbond" at bounding box center [639, 502] width 598 height 21
click at [1144, 98] on button "button" at bounding box center [1151, 85] width 34 height 26
click at [499, 93] on div "Fascia Side Fix Rafter Bracket" at bounding box center [639, 82] width 642 height 21
click at [478, 93] on div "Fascia Side Fix Rafter Bracket" at bounding box center [401, 82] width 165 height 21
click at [425, 180] on div "Fascia -Joint/Sleeve" at bounding box center [377, 169] width 117 height 21
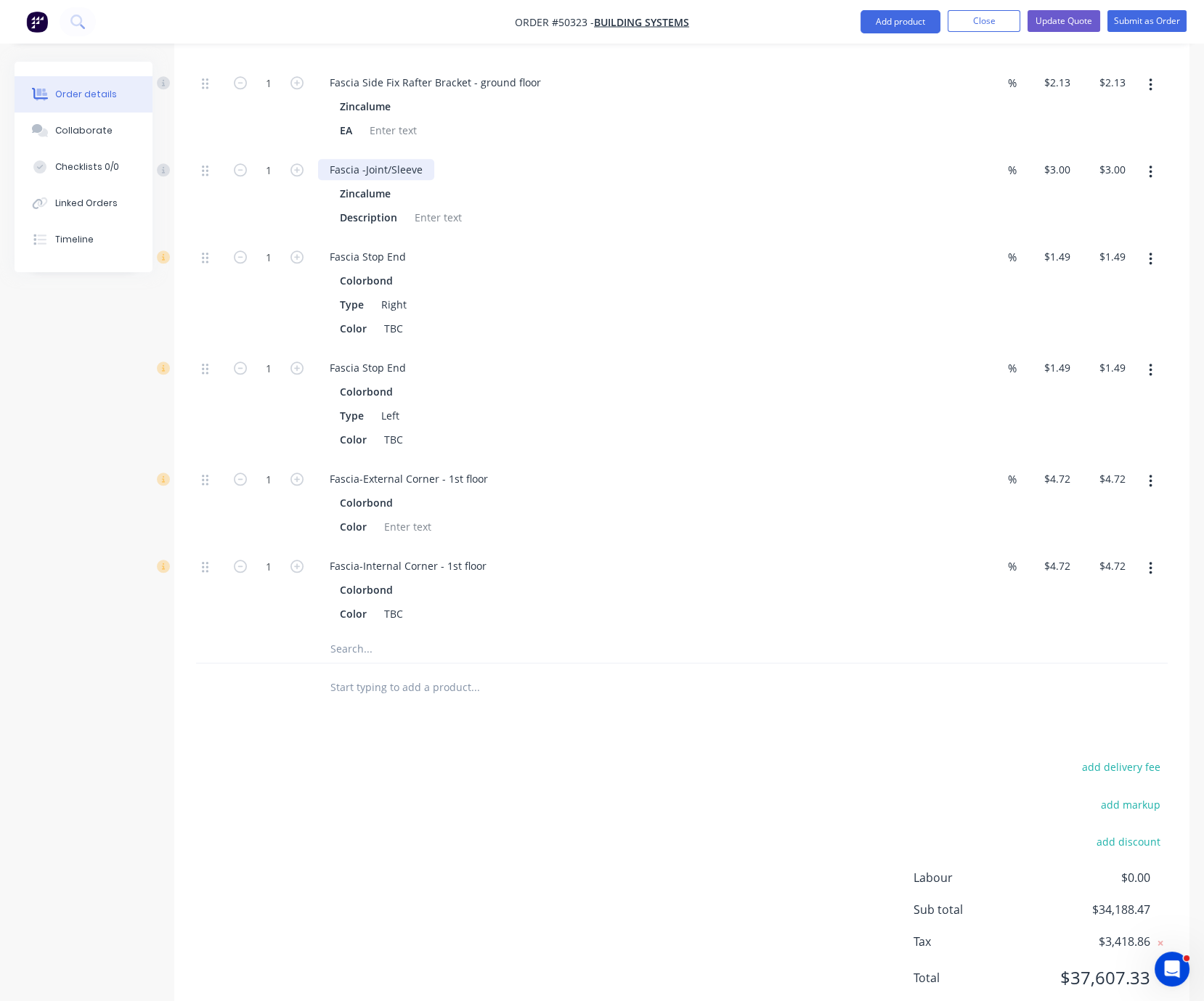
click at [433, 180] on div "Fascia -Joint/Sleeve" at bounding box center [377, 169] width 117 height 21
click at [418, 267] on div "Fascia Stop End" at bounding box center [368, 256] width 99 height 21
click at [418, 378] on div "Fascia Stop End" at bounding box center [368, 367] width 99 height 21
click at [569, 402] on div "Colorbond" at bounding box center [639, 391] width 598 height 21
click at [1150, 98] on button "button" at bounding box center [1151, 85] width 34 height 26
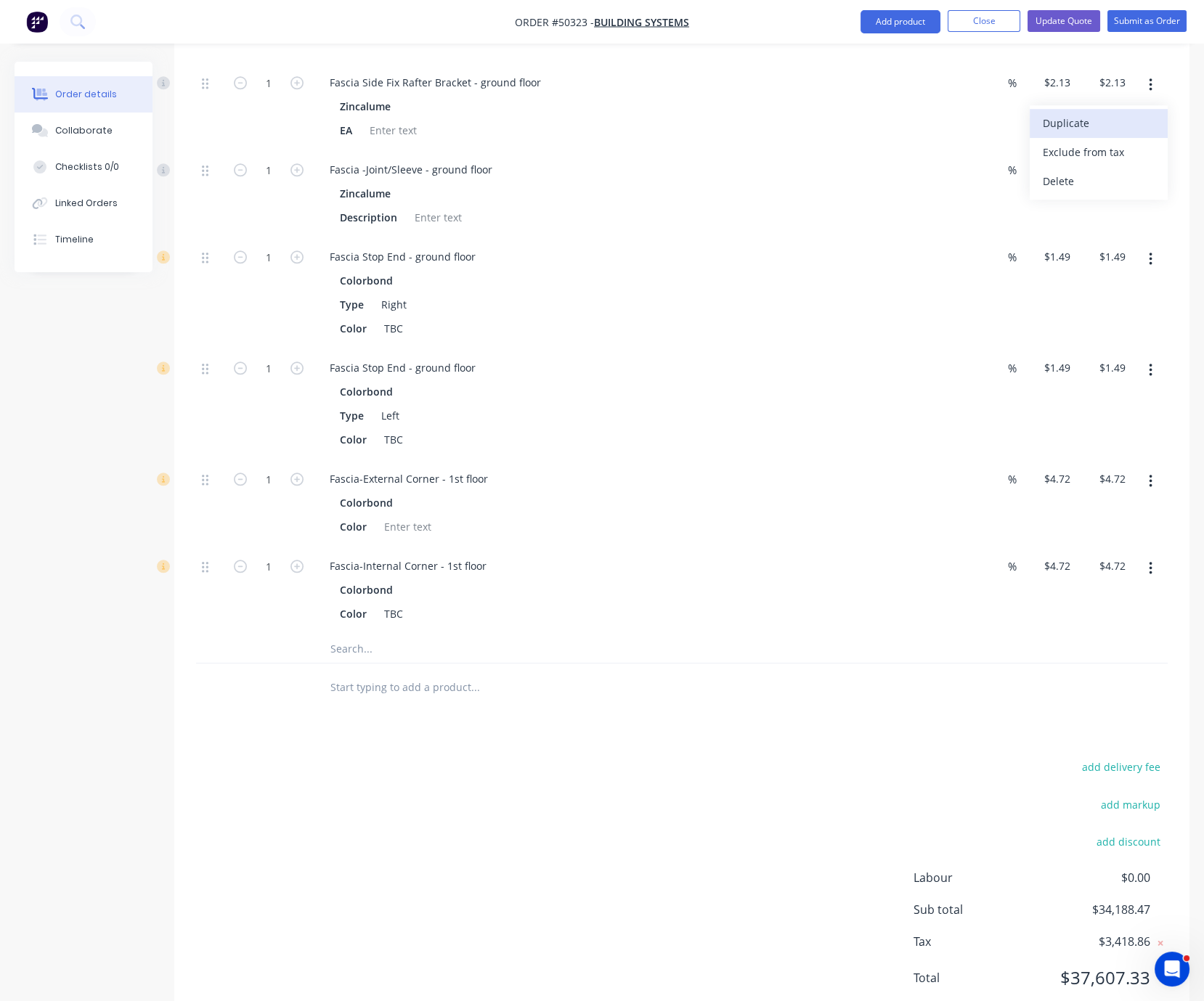
click at [1101, 134] on div "Duplicate" at bounding box center [1099, 123] width 112 height 21
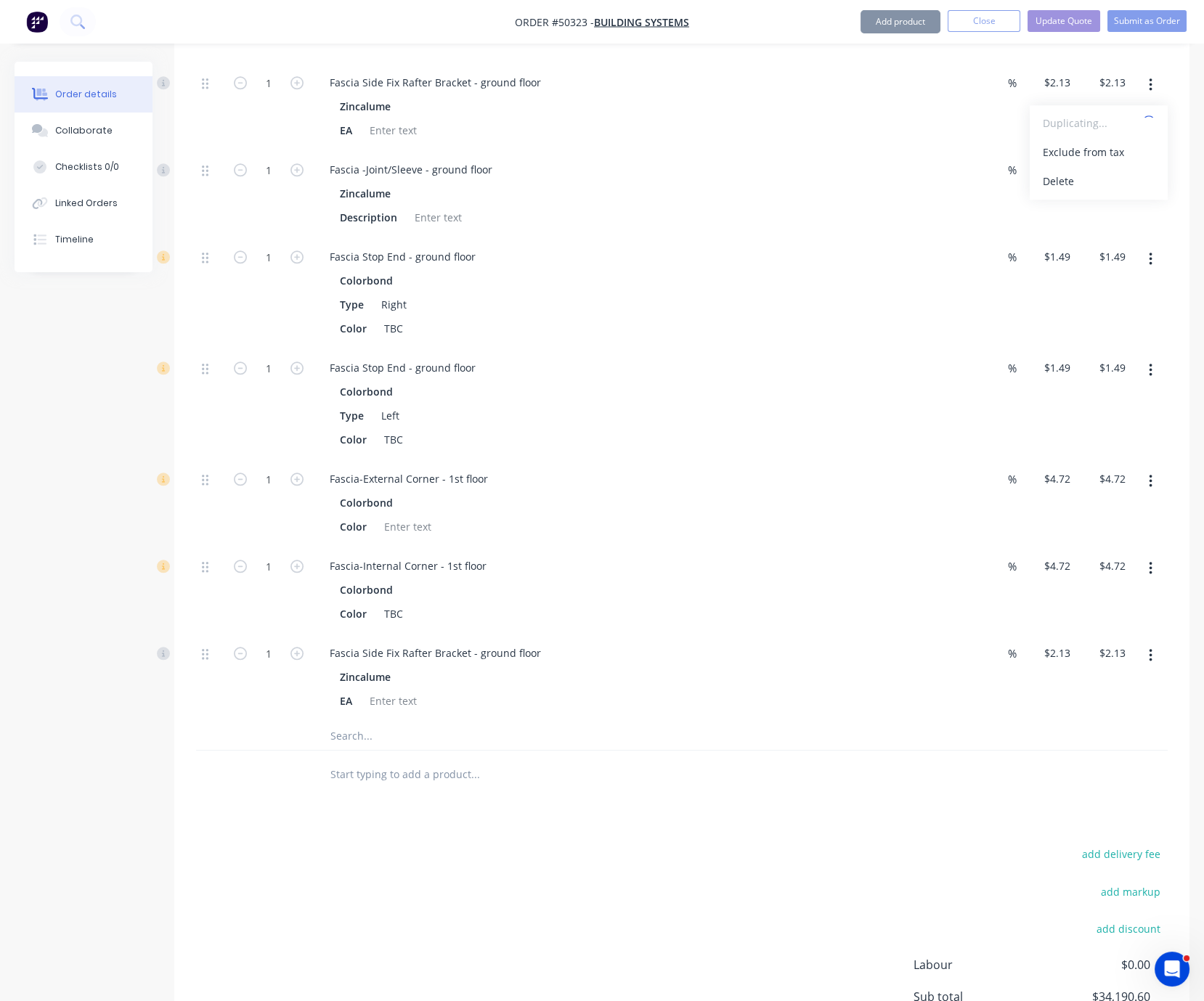
click at [1139, 185] on button "button" at bounding box center [1151, 172] width 34 height 26
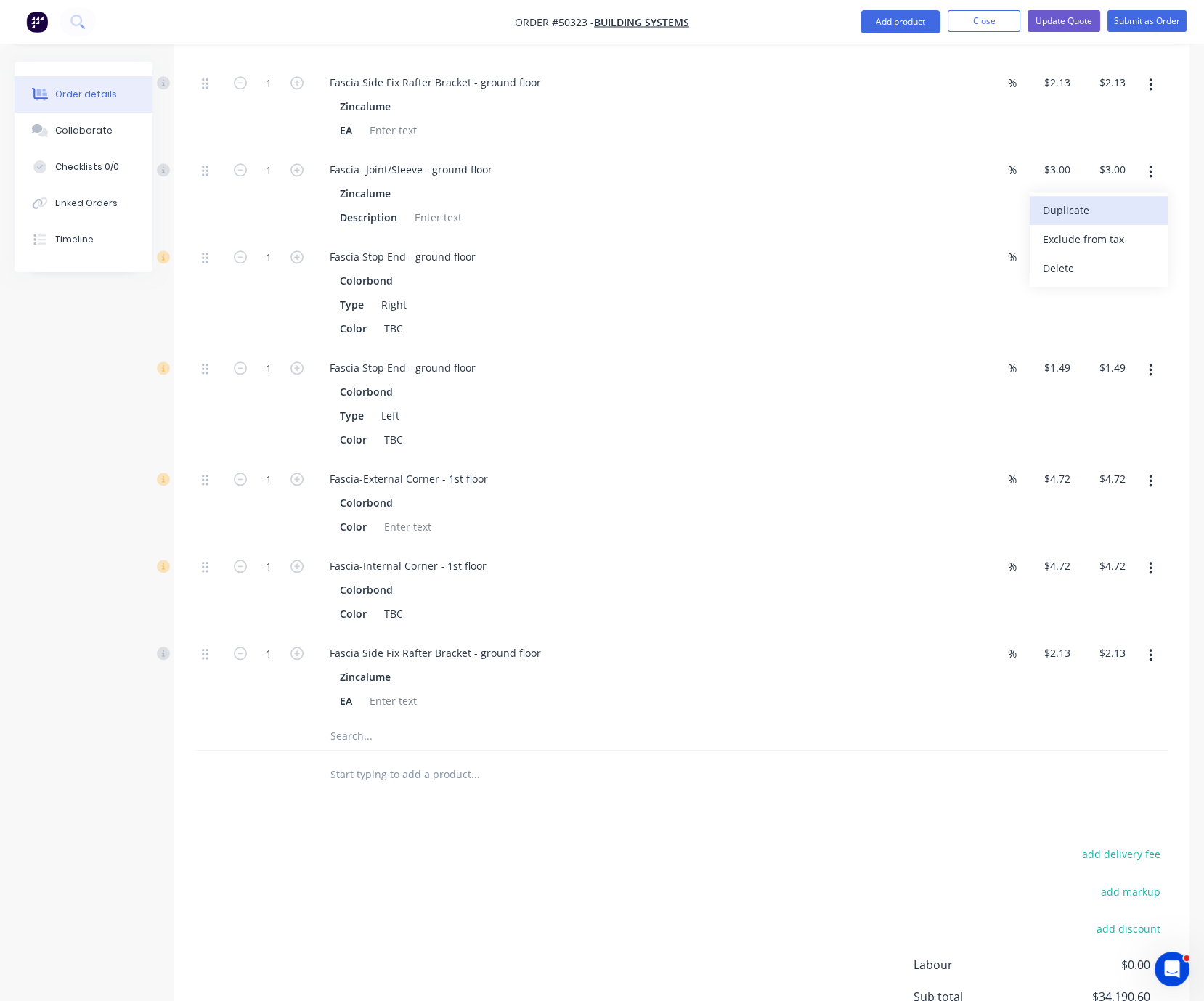
click at [1098, 221] on div "Duplicate" at bounding box center [1099, 210] width 112 height 21
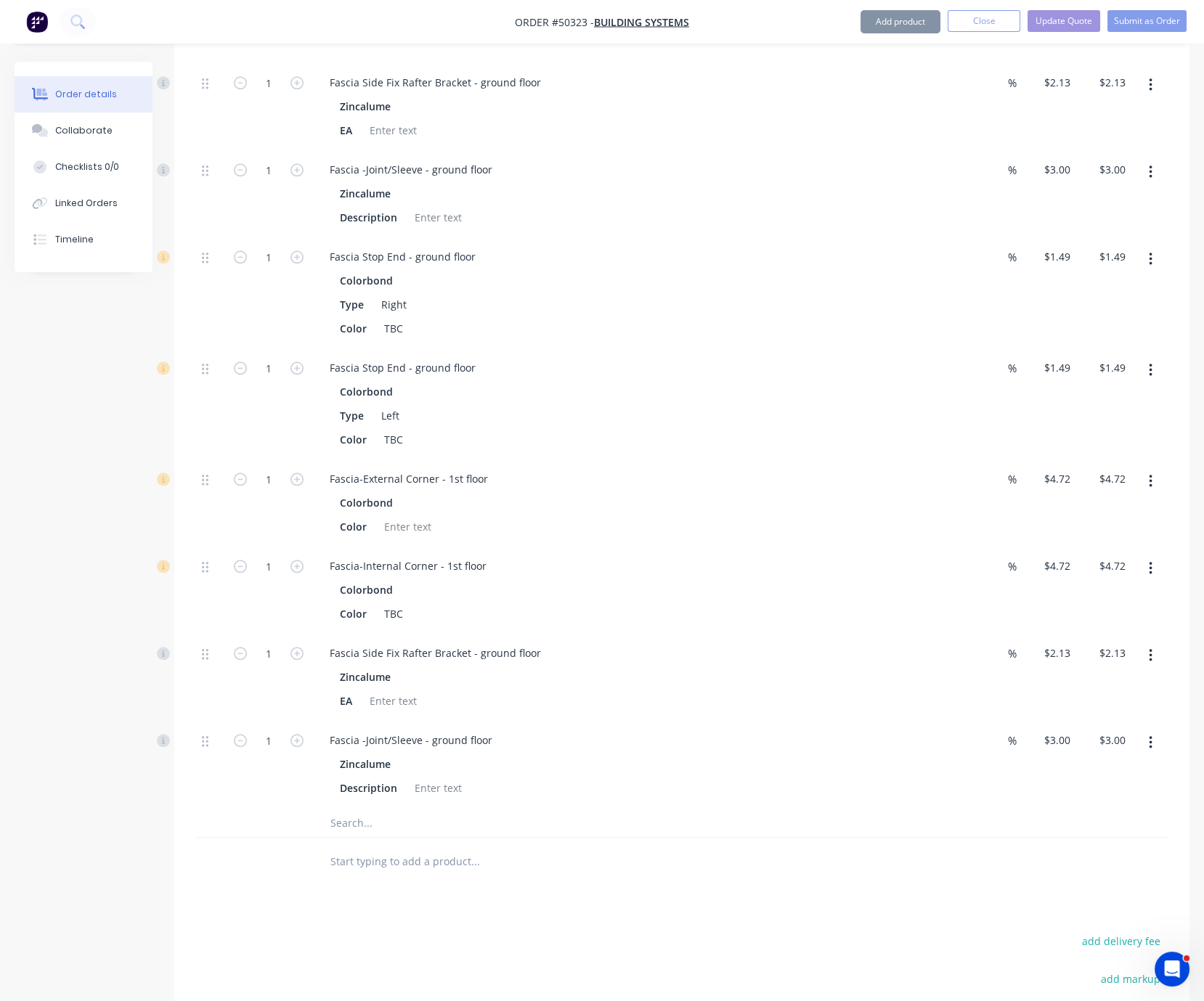
click at [1159, 349] on div at bounding box center [1150, 293] width 37 height 111
click at [1149, 267] on icon "button" at bounding box center [1150, 259] width 4 height 16
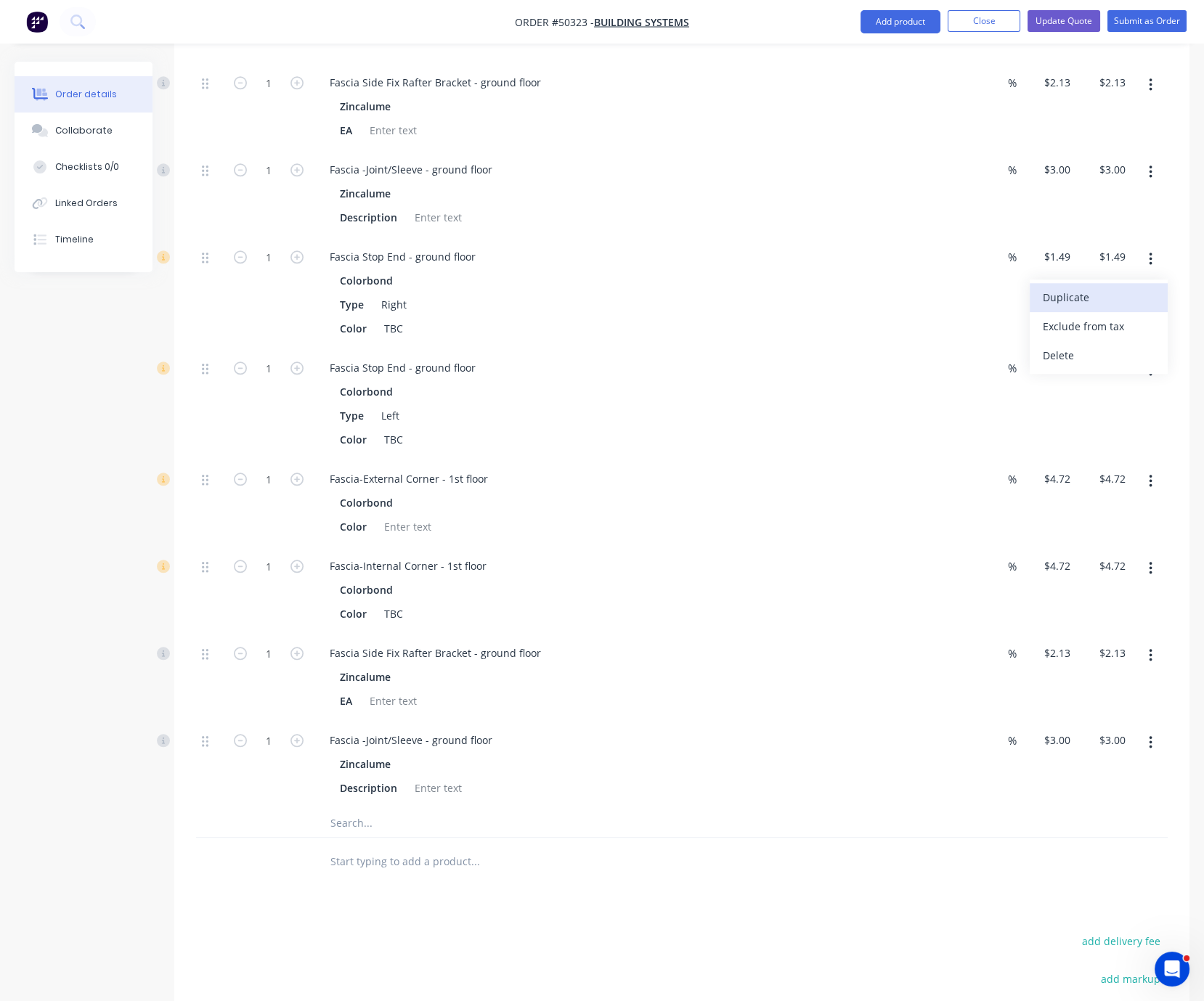
click at [1109, 308] on div "Duplicate" at bounding box center [1099, 297] width 112 height 21
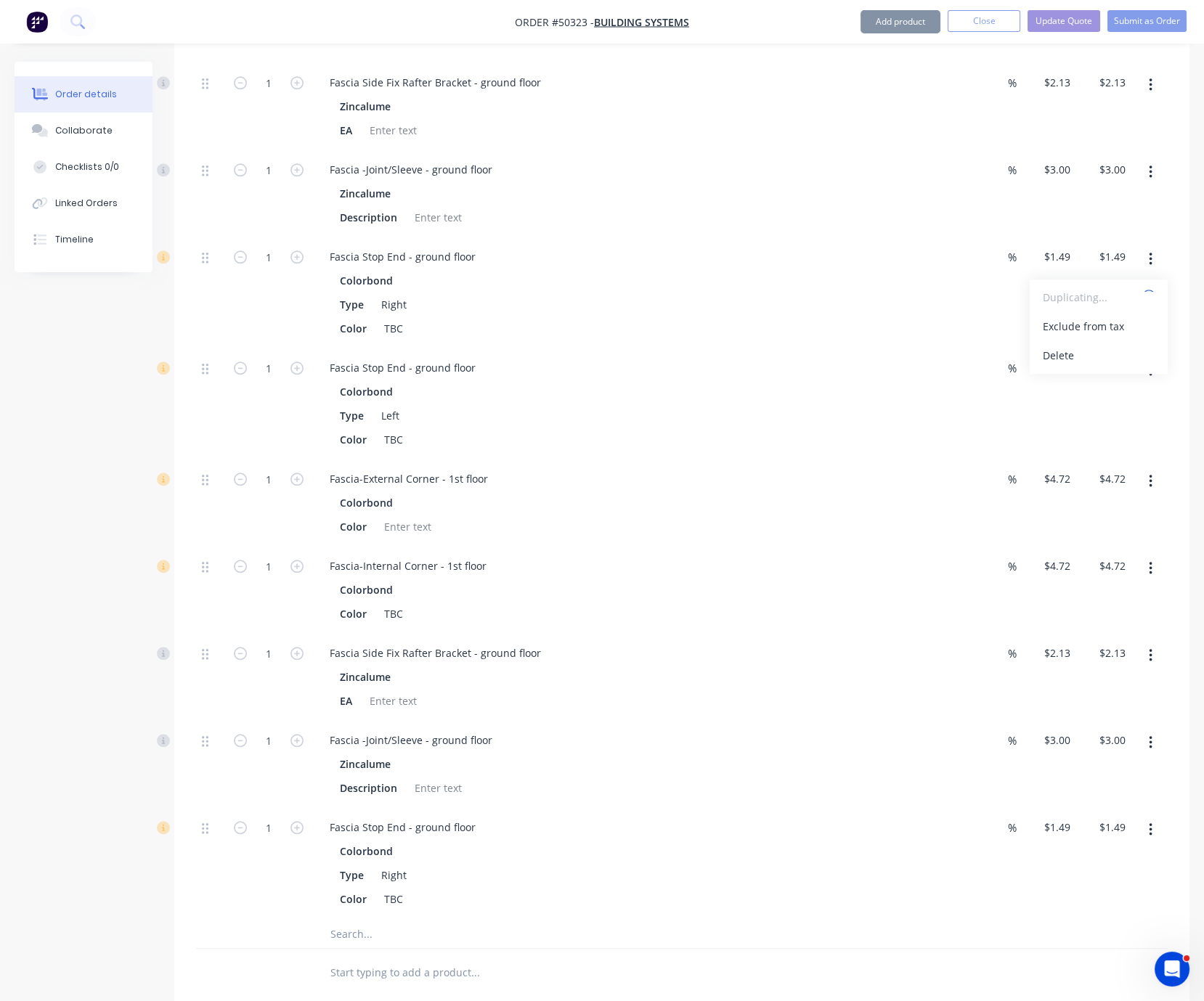
click at [1142, 384] on button "button" at bounding box center [1151, 370] width 34 height 26
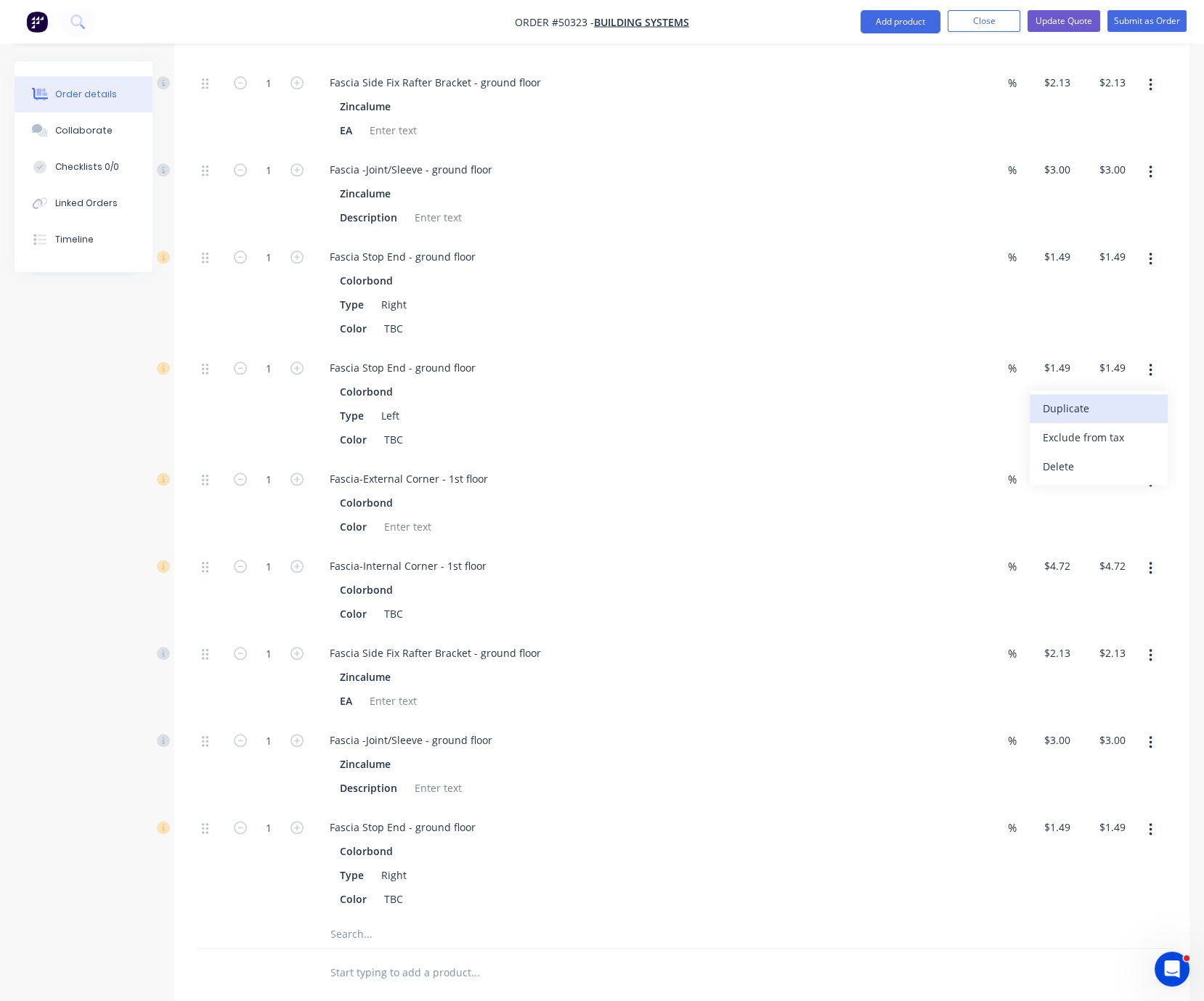
click at [1118, 419] on div "Duplicate" at bounding box center [1099, 408] width 112 height 21
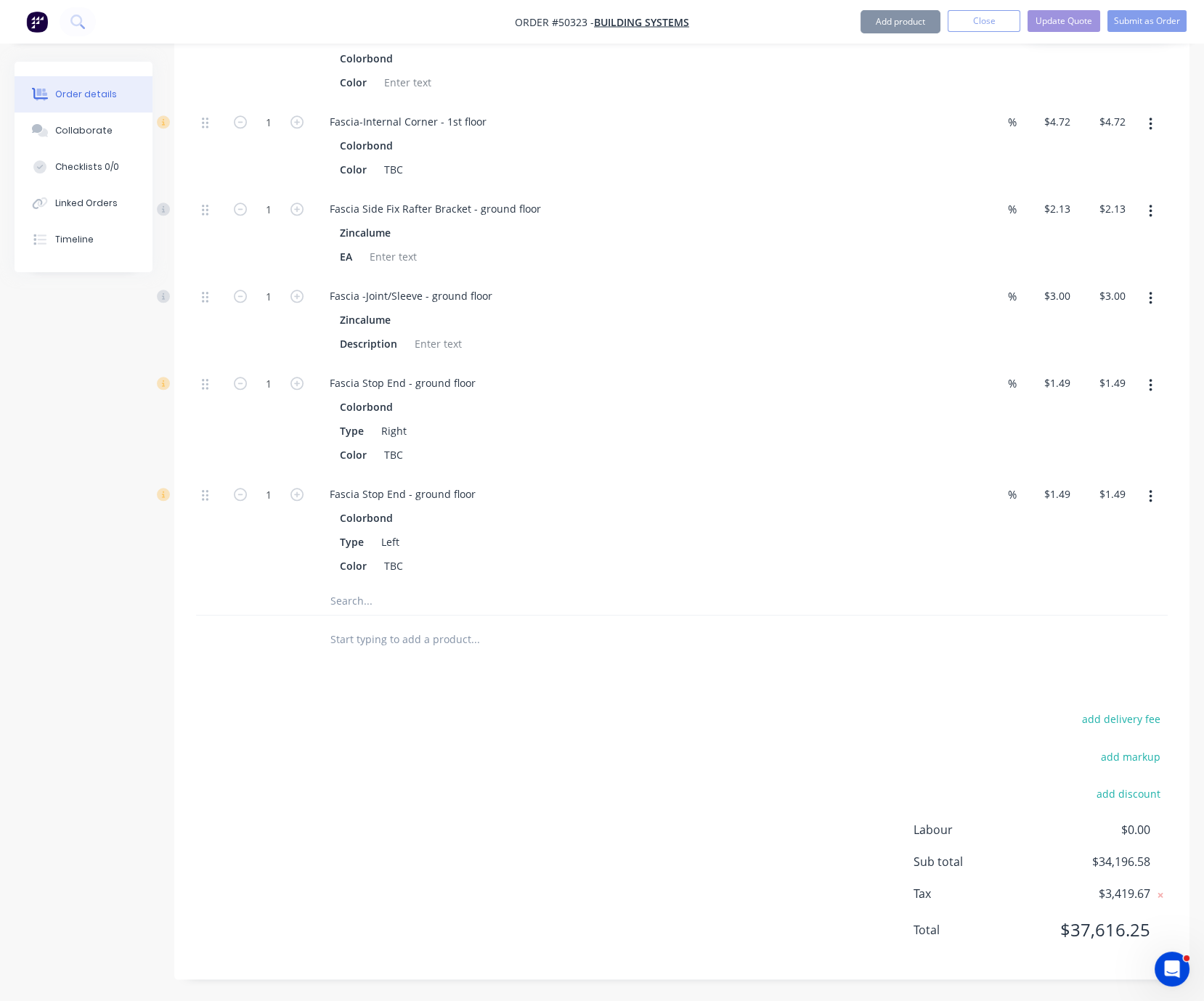
scroll to position [3552, 0]
drag, startPoint x: 524, startPoint y: 172, endPoint x: 489, endPoint y: 173, distance: 35.0
click at [489, 198] on div "Fascia Side Fix Rafter Bracket - ground floor" at bounding box center [436, 208] width 235 height 21
drag, startPoint x: 468, startPoint y: 263, endPoint x: 440, endPoint y: 263, distance: 28.0
click at [440, 285] on div "Fascia -Joint/Sleeve - ground floor" at bounding box center [411, 295] width 186 height 21
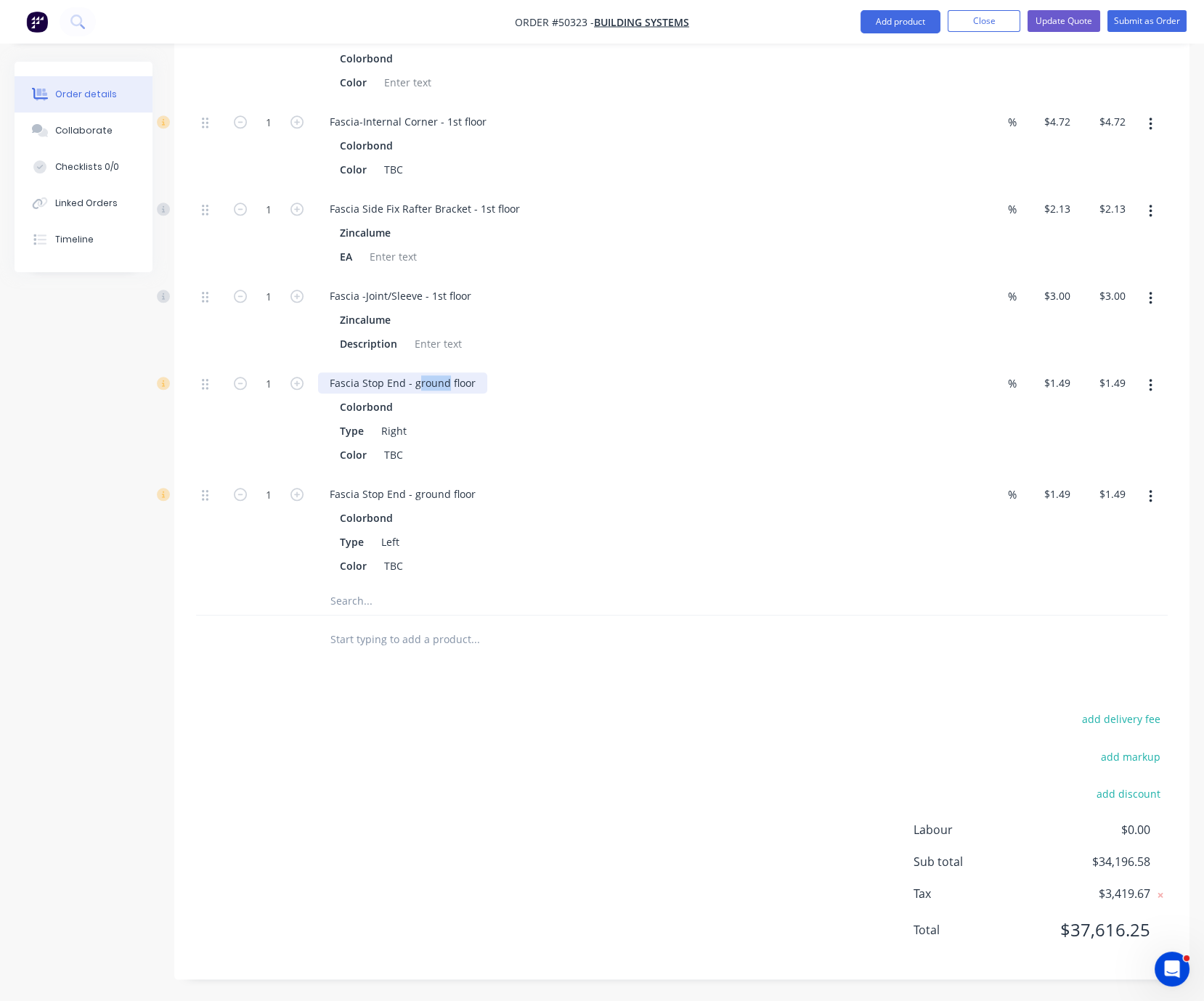
drag, startPoint x: 455, startPoint y: 360, endPoint x: 424, endPoint y: 356, distance: 31.3
click at [424, 373] on div "Fascia Stop End - ground floor" at bounding box center [403, 383] width 169 height 21
click at [453, 484] on div "Fascia Stop End - ground floor" at bounding box center [403, 494] width 169 height 21
drag, startPoint x: 456, startPoint y: 472, endPoint x: 422, endPoint y: 474, distance: 34.1
click at [422, 484] on div "Fascia Stop End - ground floor" at bounding box center [403, 494] width 169 height 21
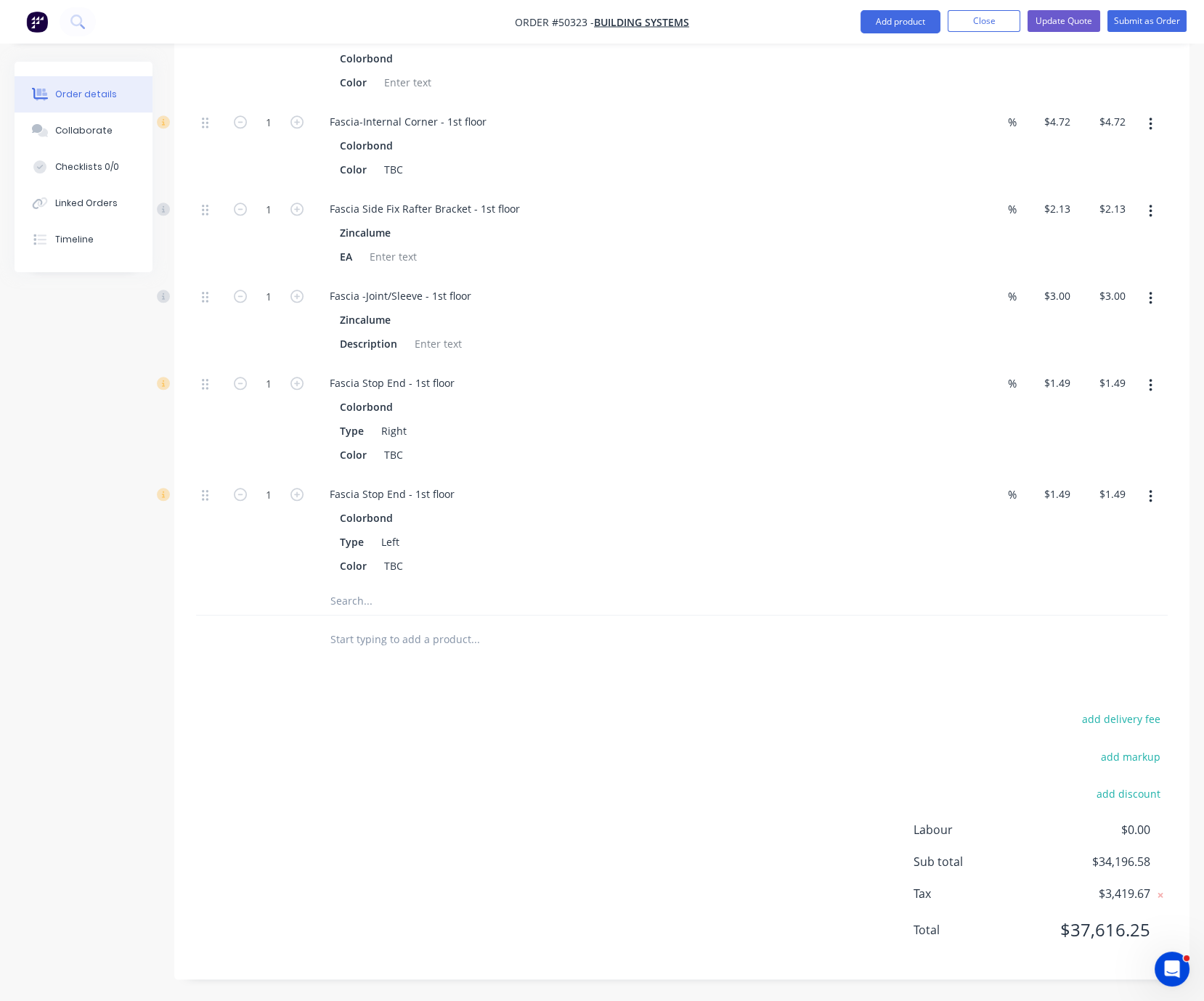
click at [543, 616] on div at bounding box center [573, 639] width 523 height 47
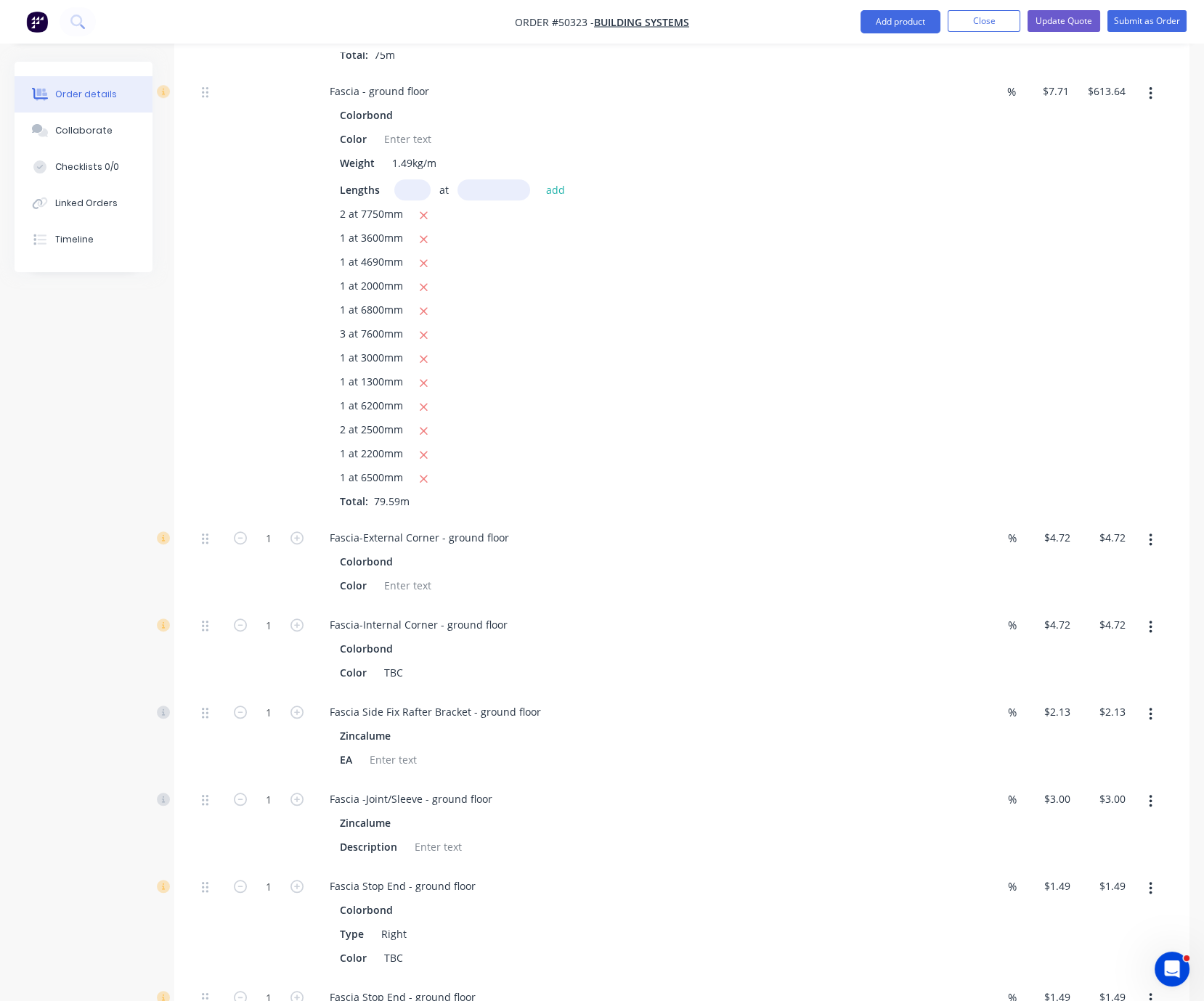
scroll to position [2536, 0]
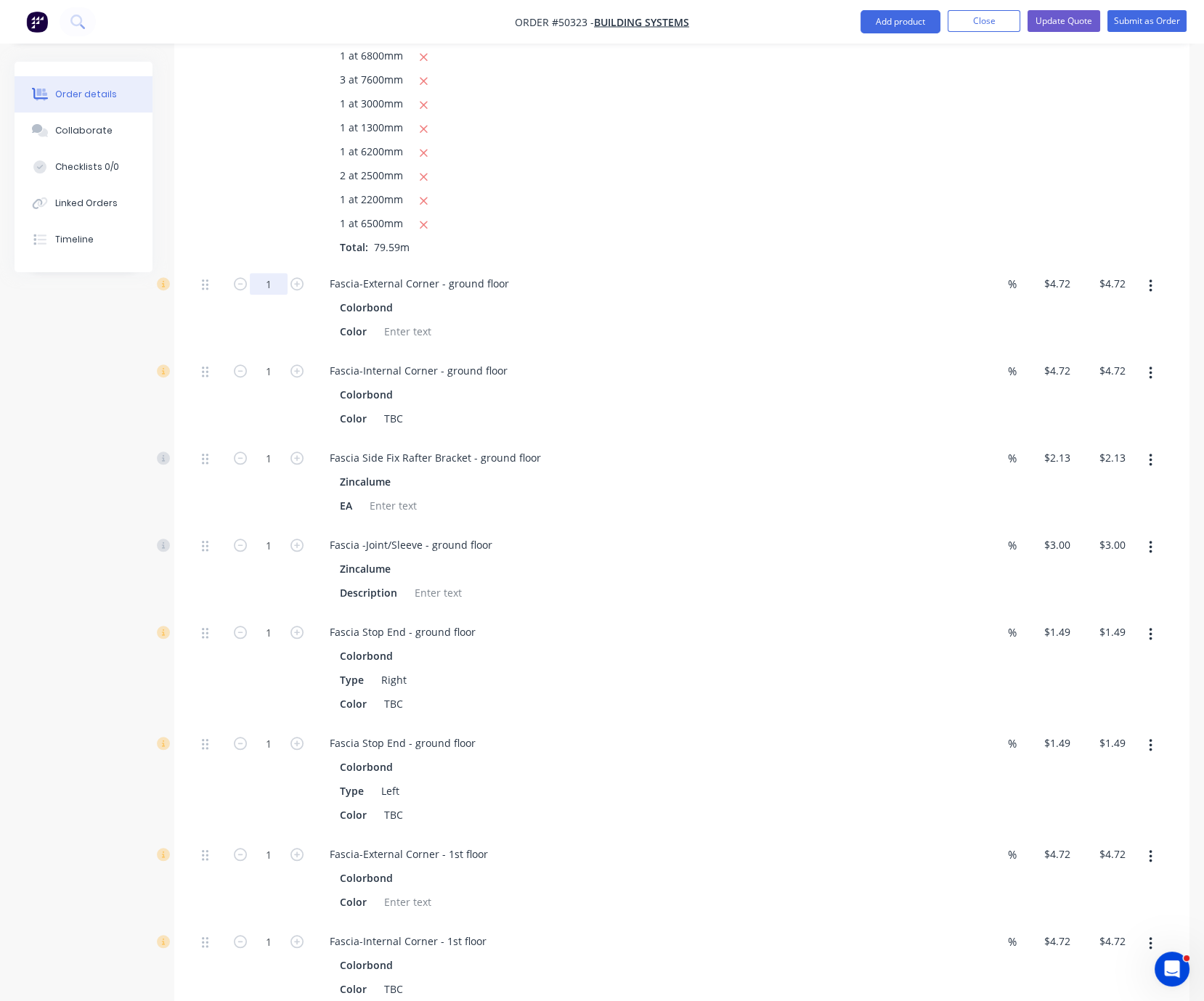
click at [274, 295] on input "1" at bounding box center [269, 284] width 38 height 22
type input "11"
click at [218, 264] on div at bounding box center [210, 40] width 29 height 447
type input "$51.92"
click at [268, 382] on input "1" at bounding box center [269, 371] width 38 height 22
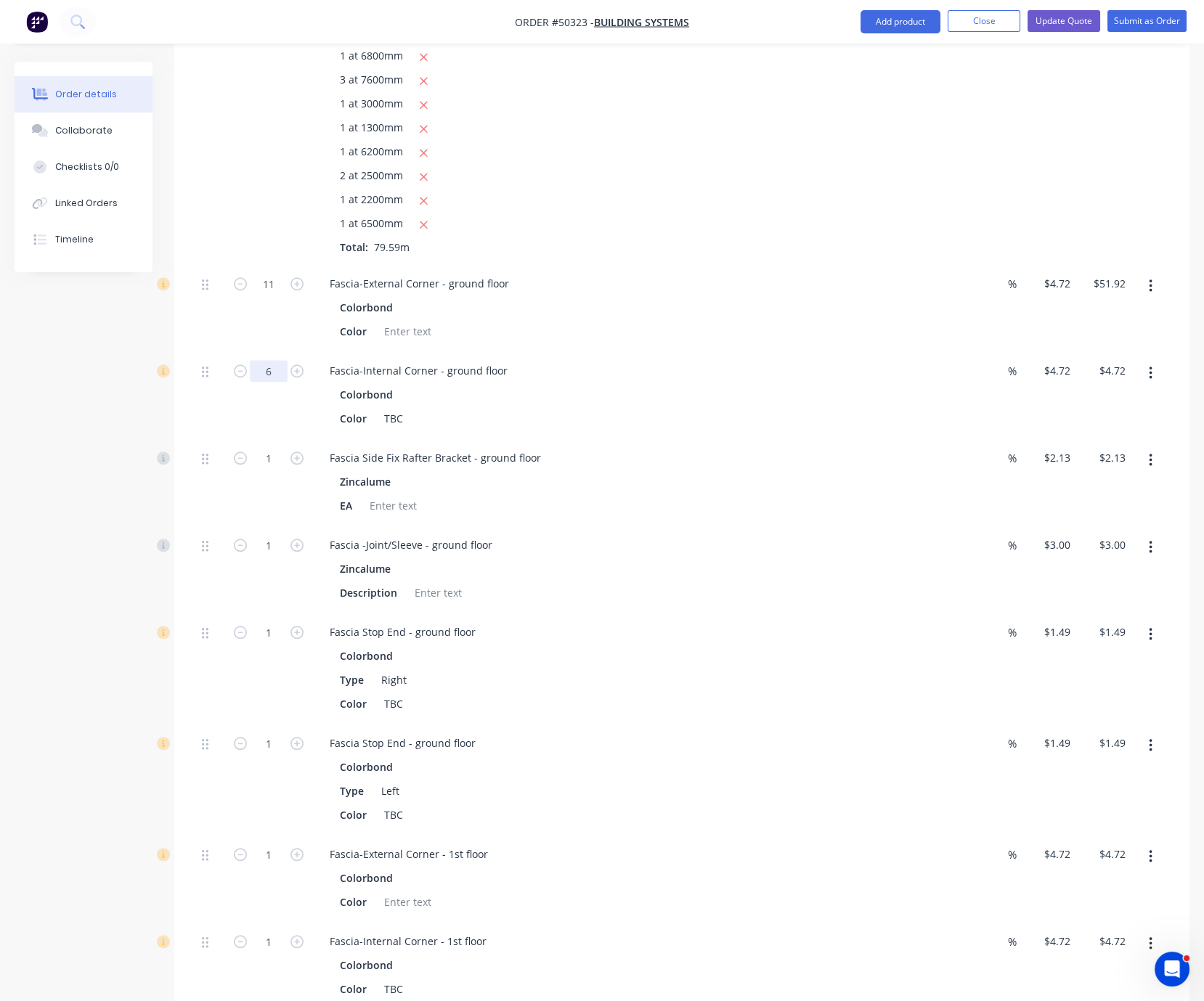
type input "6"
type input "$28.32"
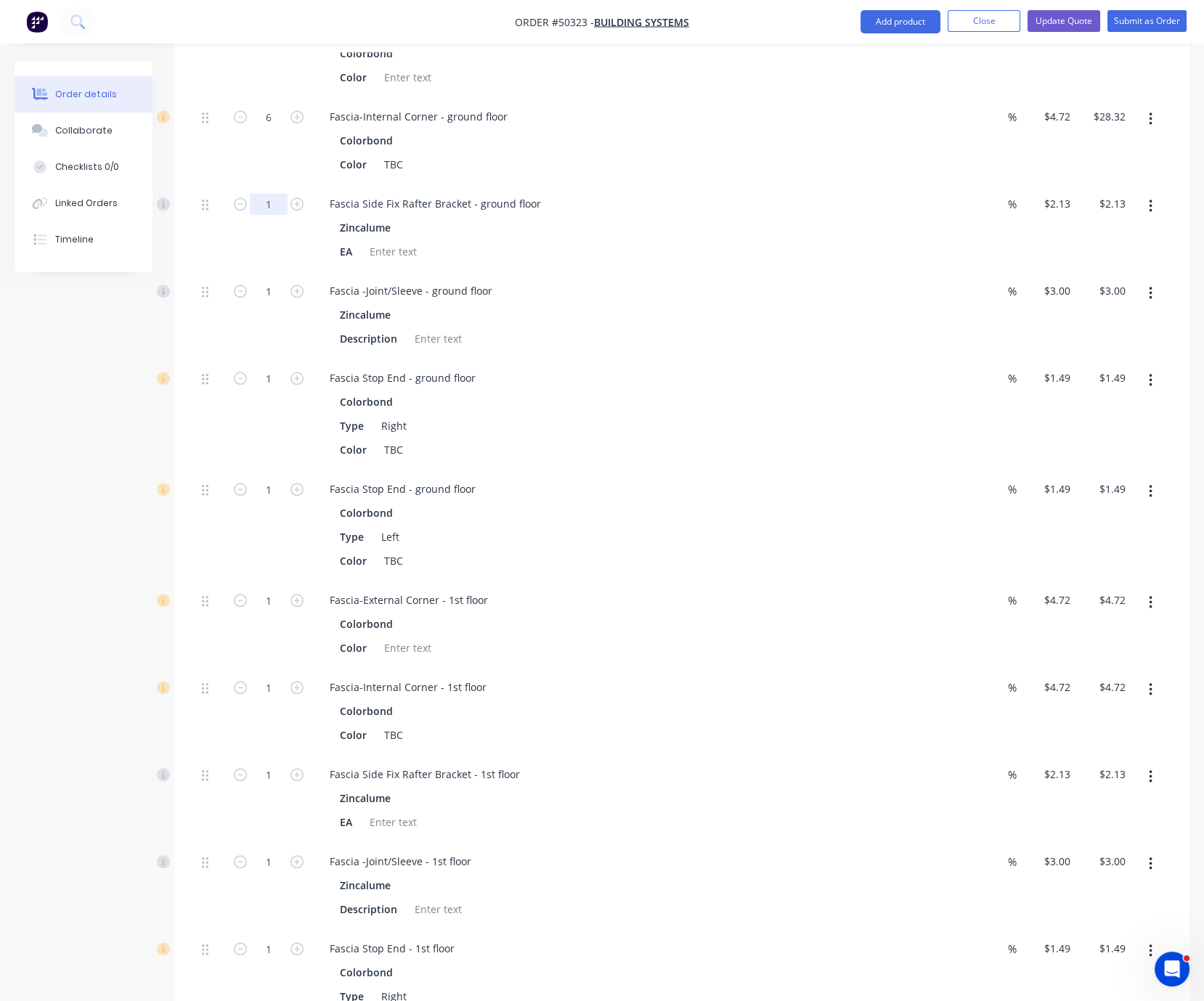
click at [270, 215] on input "1" at bounding box center [269, 204] width 38 height 22
type input "50"
type input "$106.50"
click at [201, 272] on div at bounding box center [210, 228] width 29 height 87
click at [274, 302] on input "1" at bounding box center [269, 291] width 38 height 22
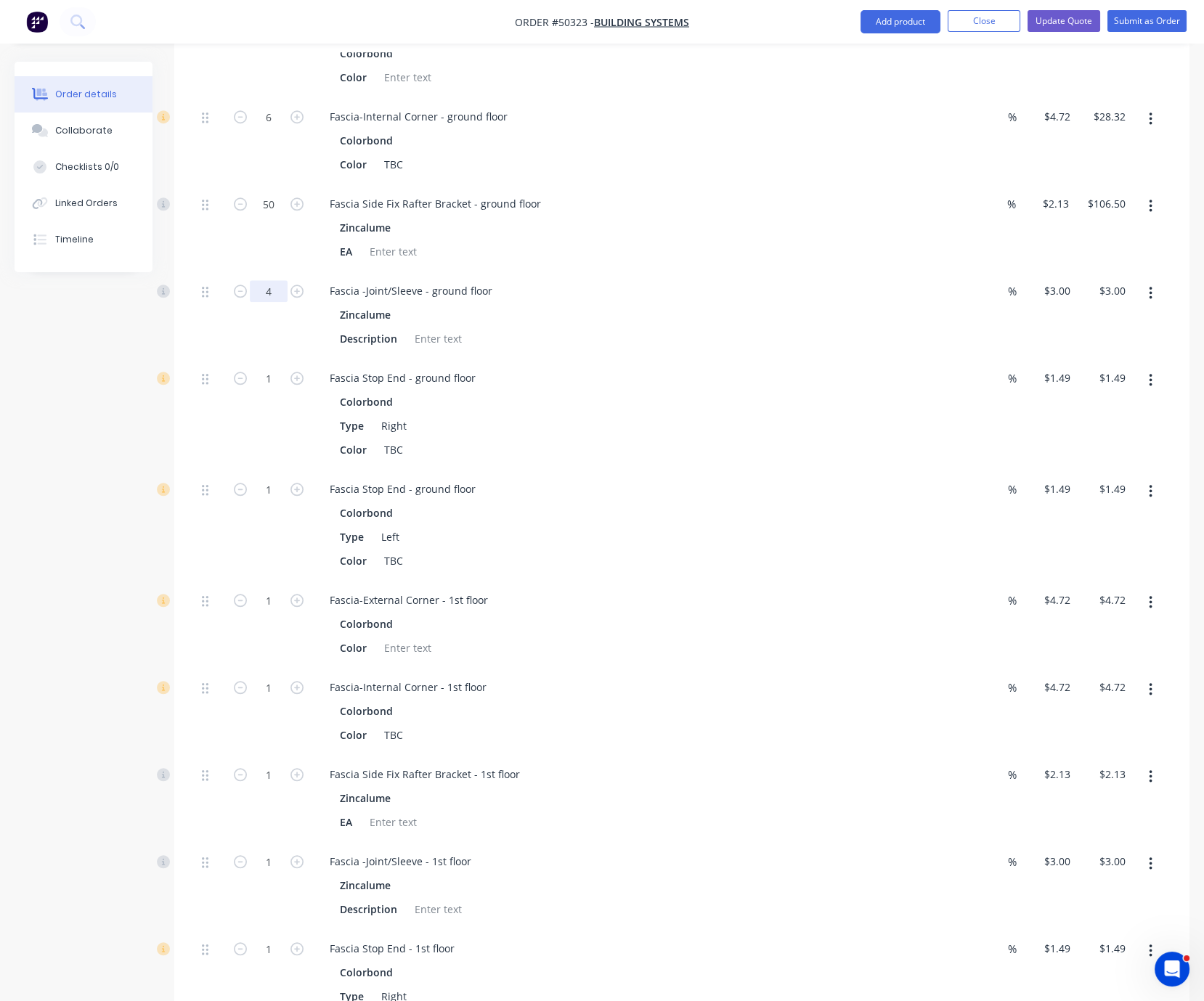
type input "4"
type input "$12.00"
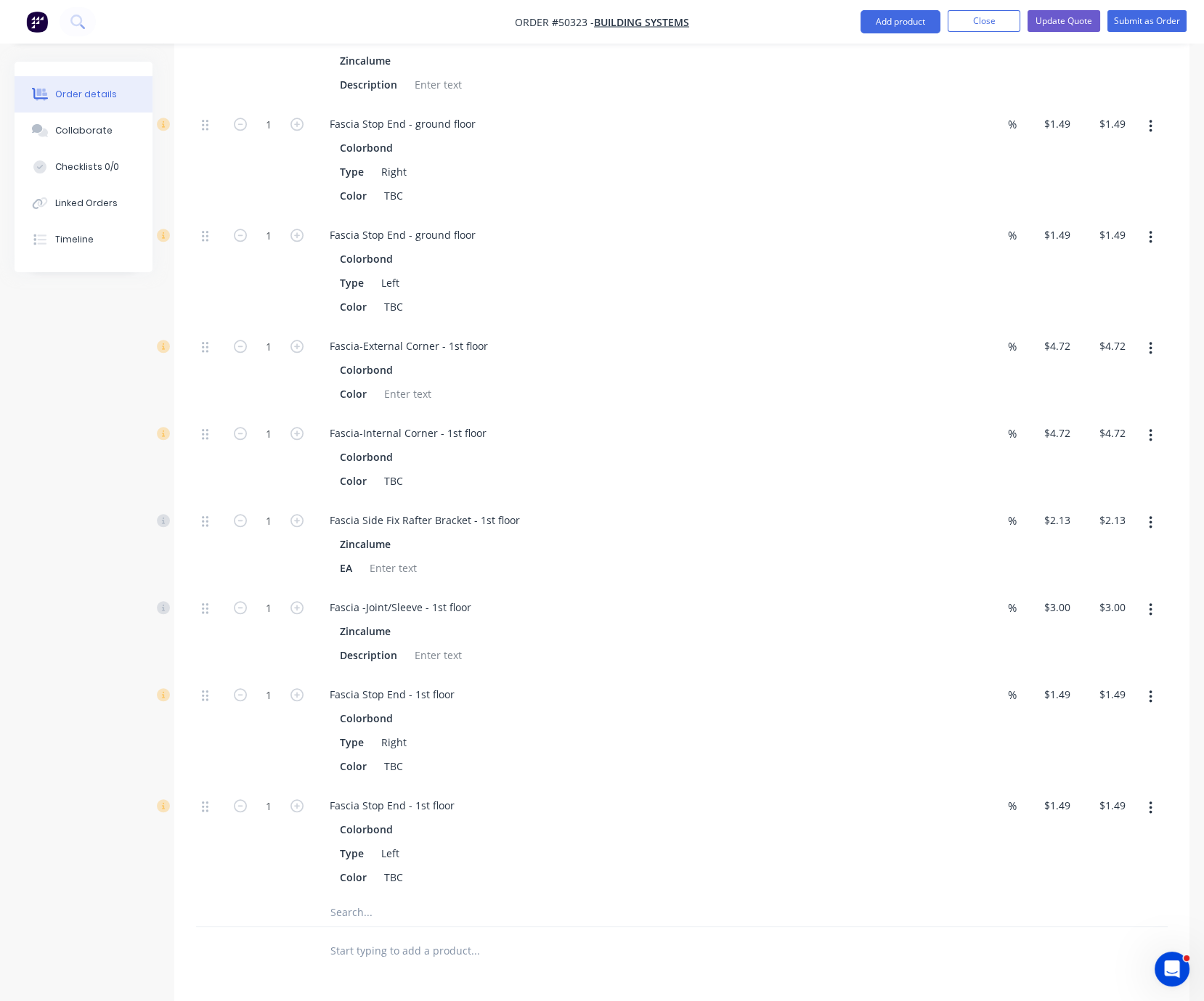
scroll to position [3298, 0]
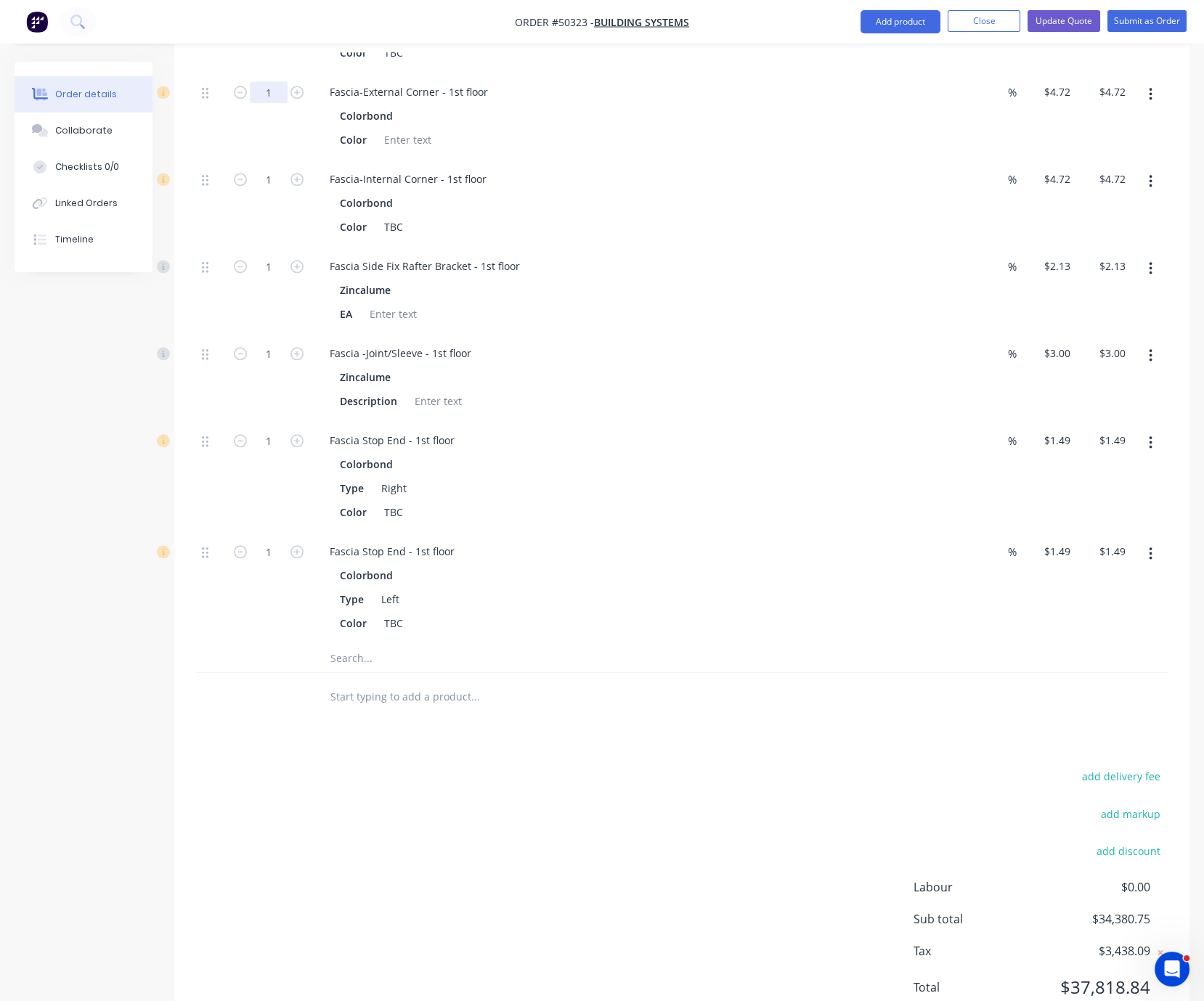
click at [274, 103] on input "1" at bounding box center [269, 92] width 38 height 22
type input "10"
click at [198, 160] on div at bounding box center [210, 116] width 29 height 87
type input "$47.20"
click at [282, 190] on input "1" at bounding box center [269, 179] width 38 height 22
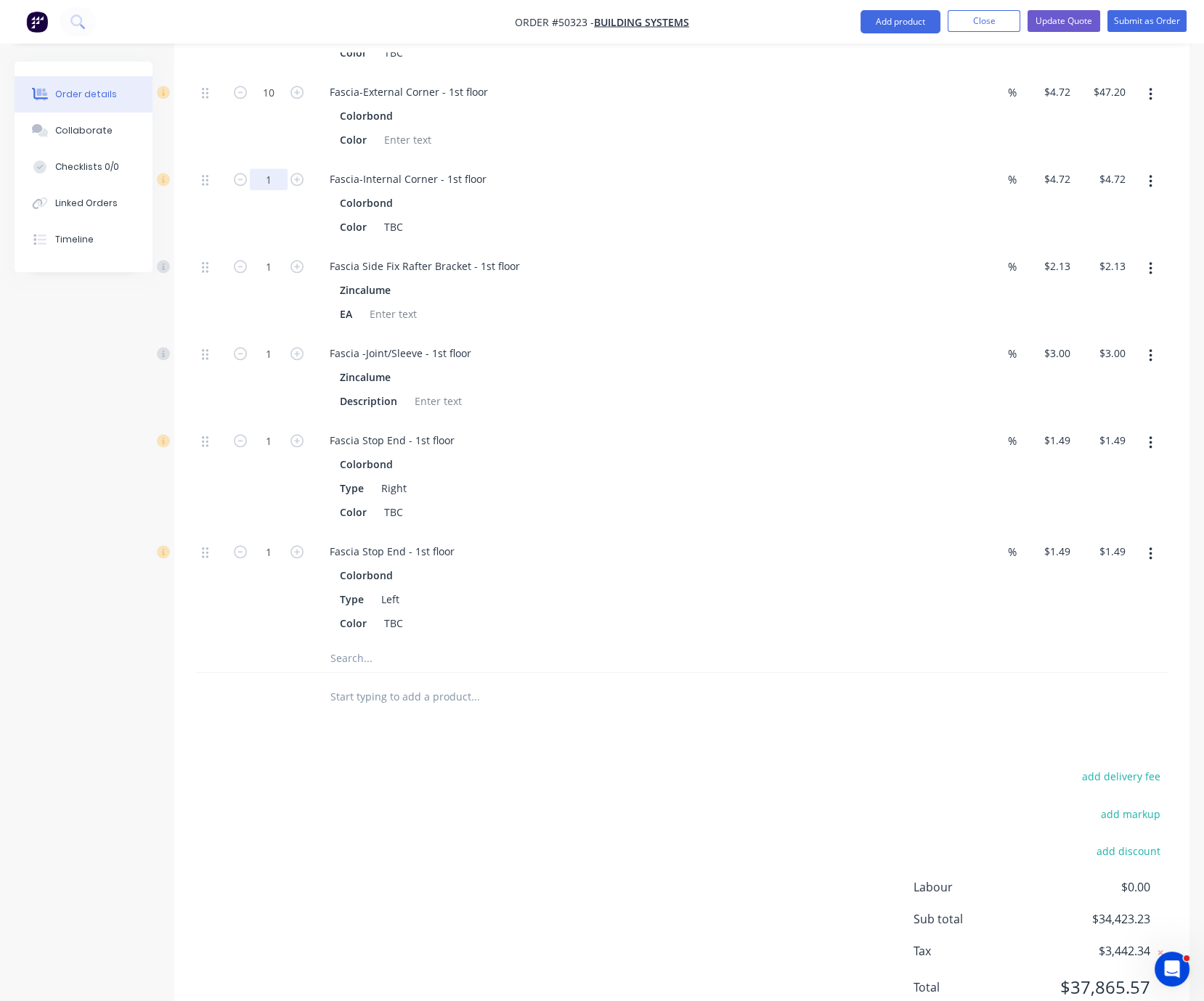
type input "5"
type input "6"
type input "$28.32"
click at [258, 277] on input "1" at bounding box center [269, 266] width 38 height 22
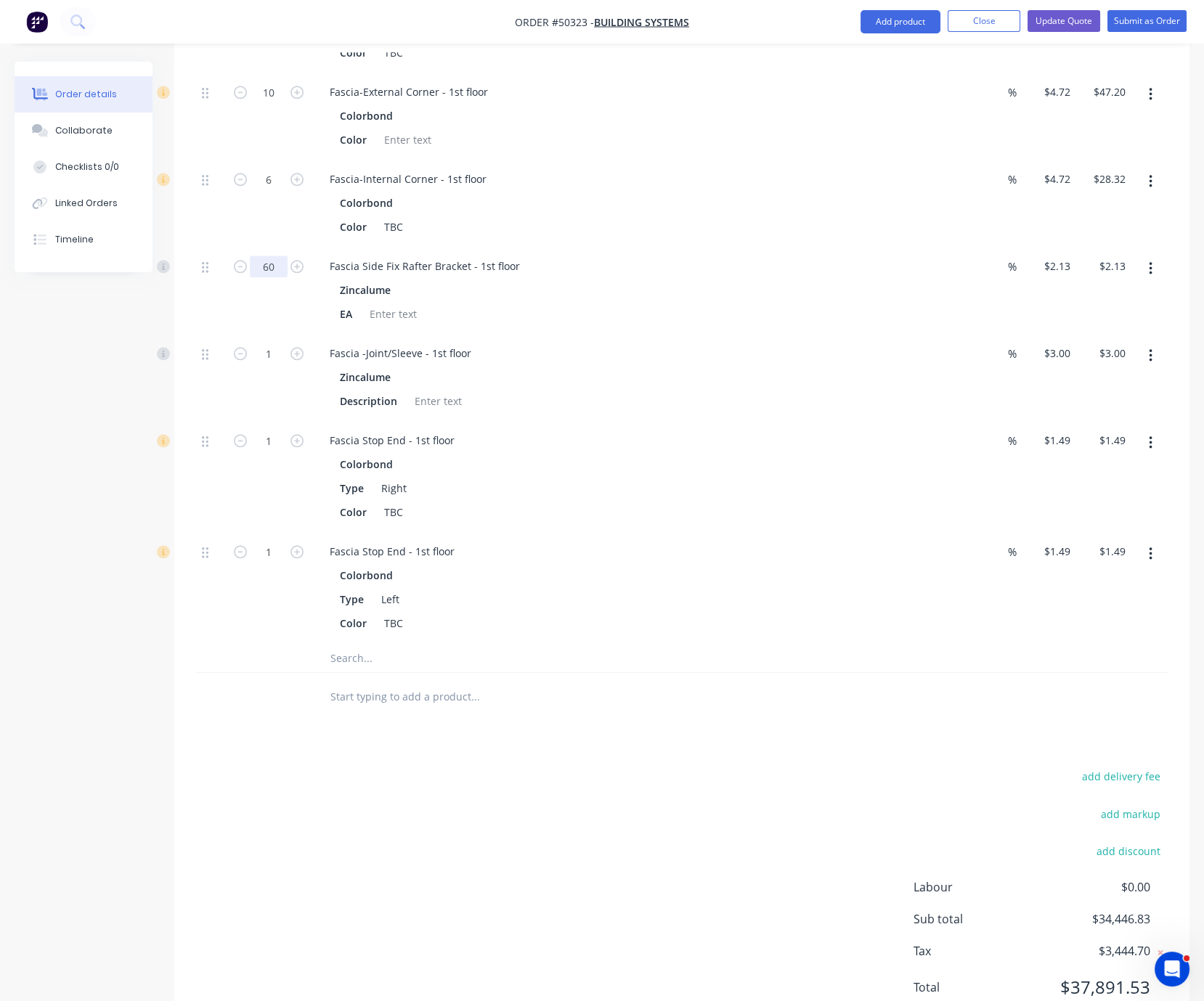
type input "60"
type input "$127.80"
click at [268, 364] on input "1" at bounding box center [269, 353] width 38 height 22
type input "2"
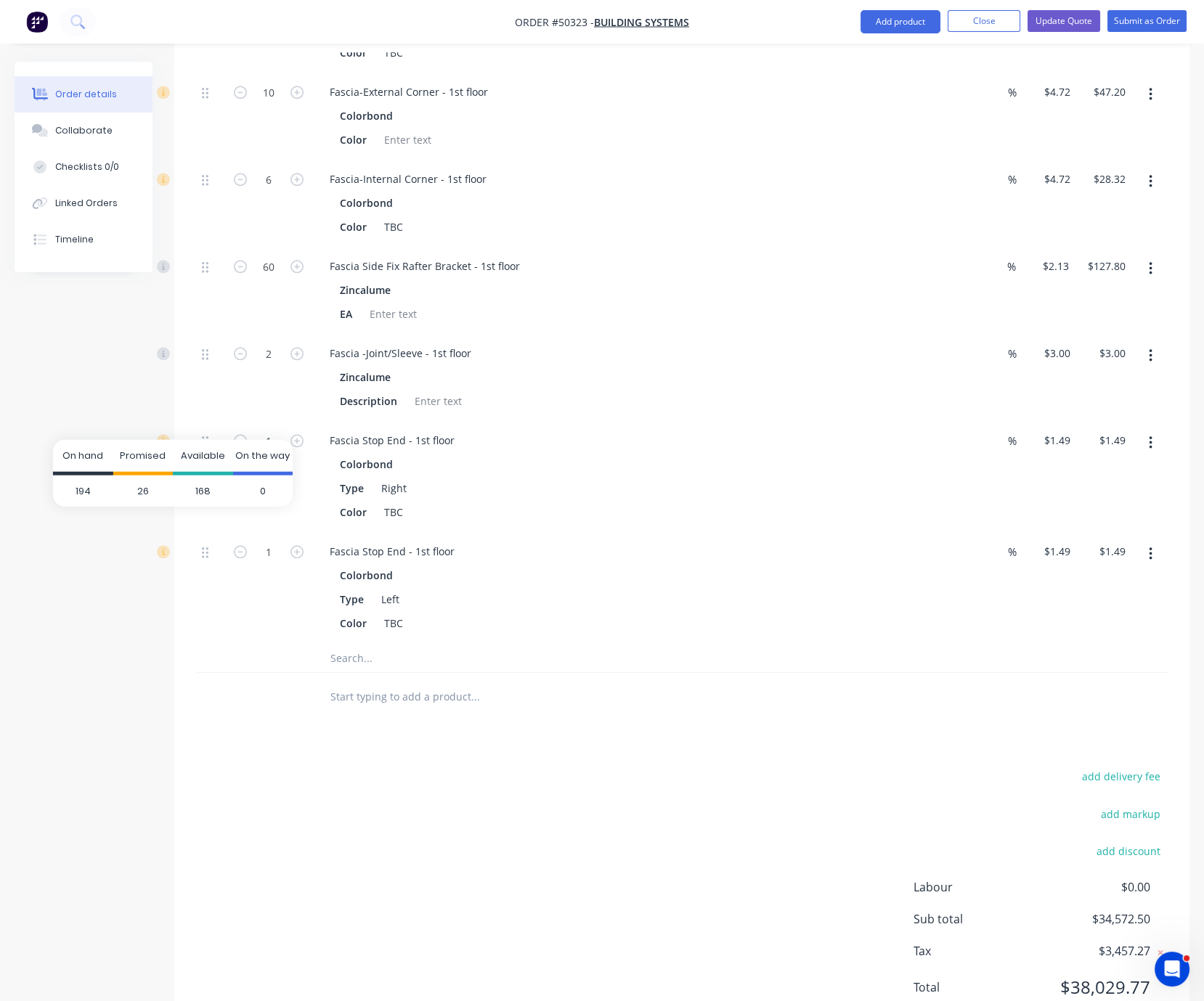
type input "$6.00"
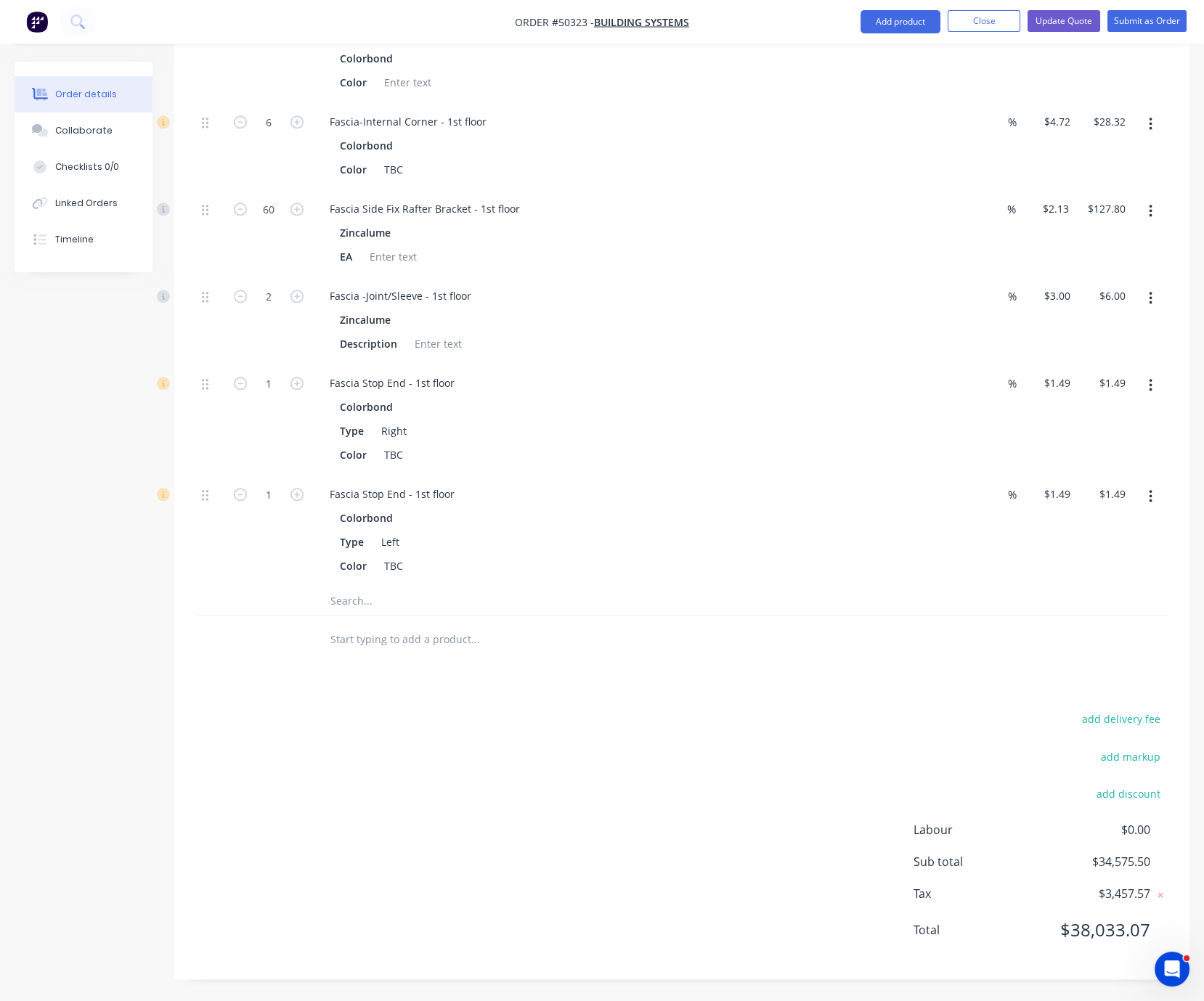
click at [1155, 373] on button "button" at bounding box center [1151, 386] width 34 height 26
click at [1114, 471] on div "Delete" at bounding box center [1099, 481] width 112 height 21
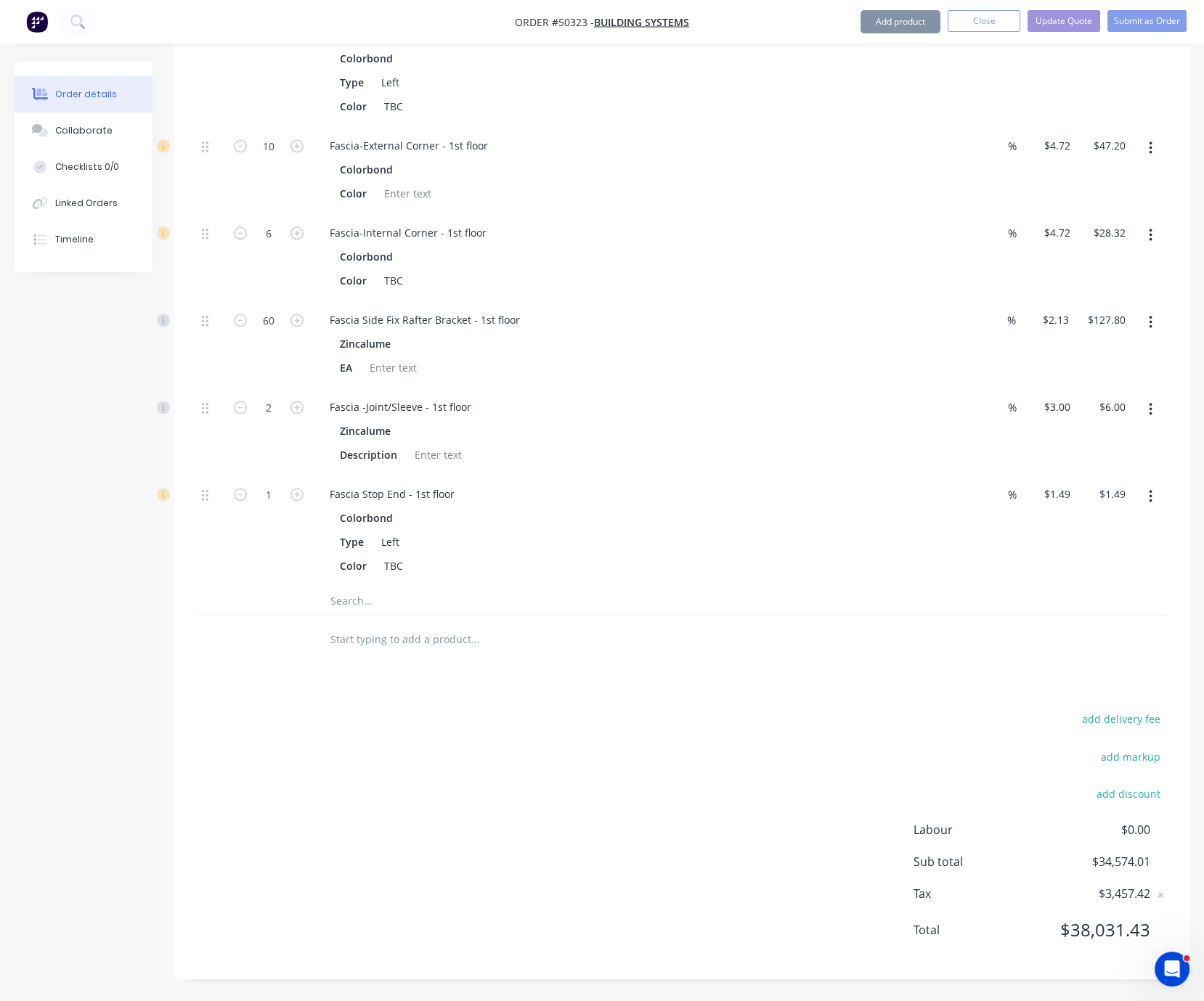
scroll to position [3435, 0]
click at [1142, 484] on button "button" at bounding box center [1151, 497] width 34 height 26
click at [1108, 582] on div "Delete" at bounding box center [1099, 593] width 112 height 21
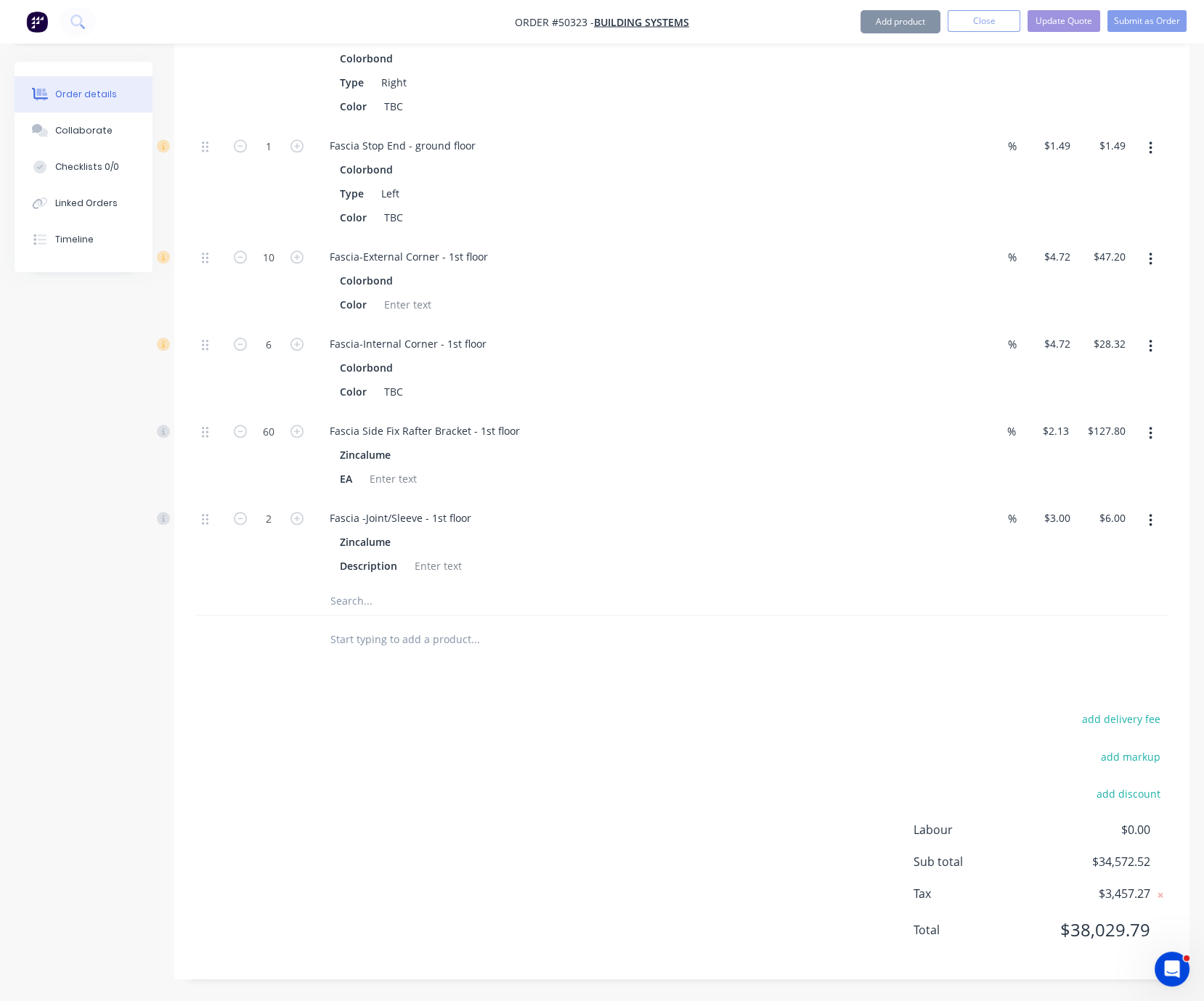
scroll to position [3063, 0]
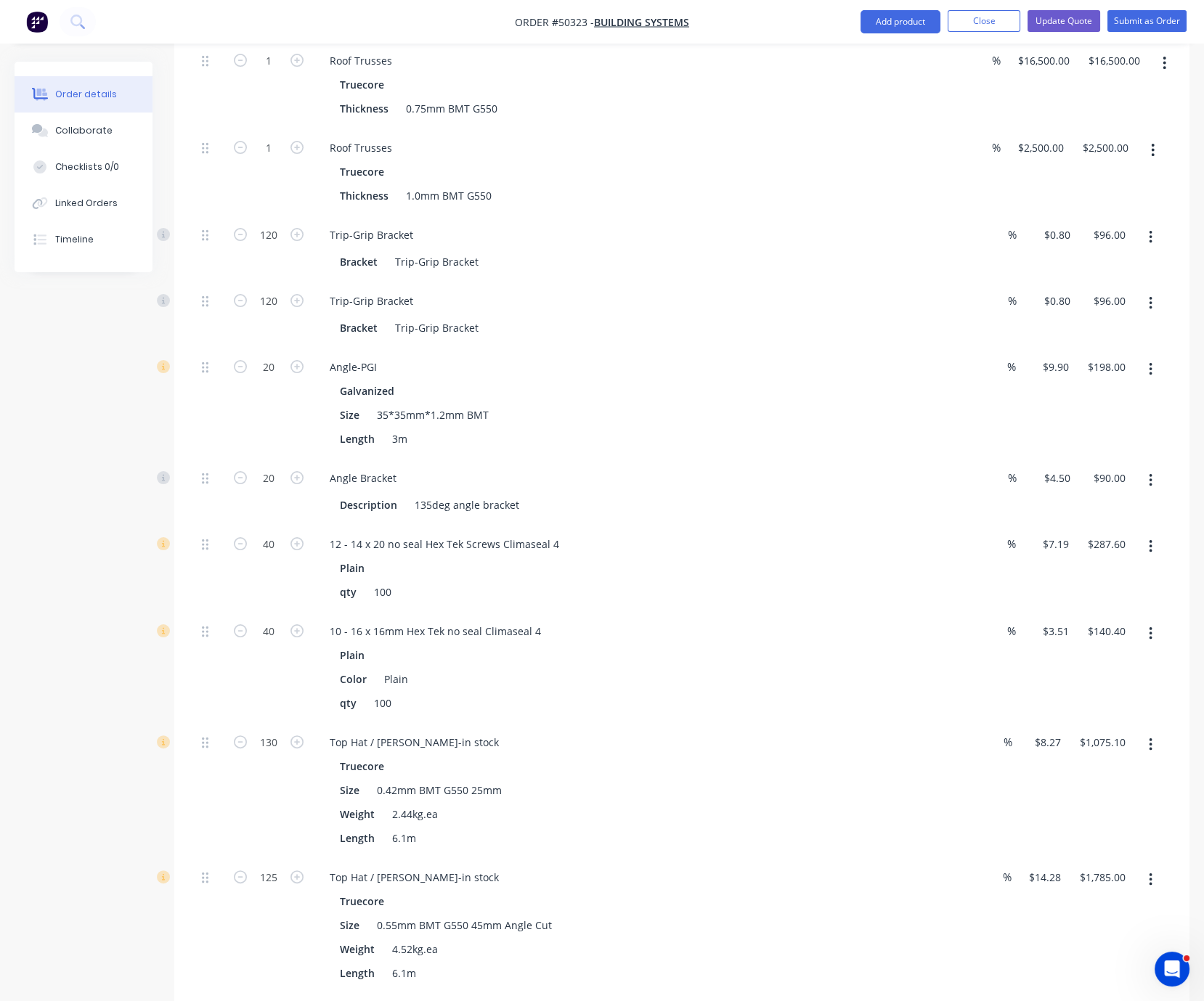
scroll to position [521, 0]
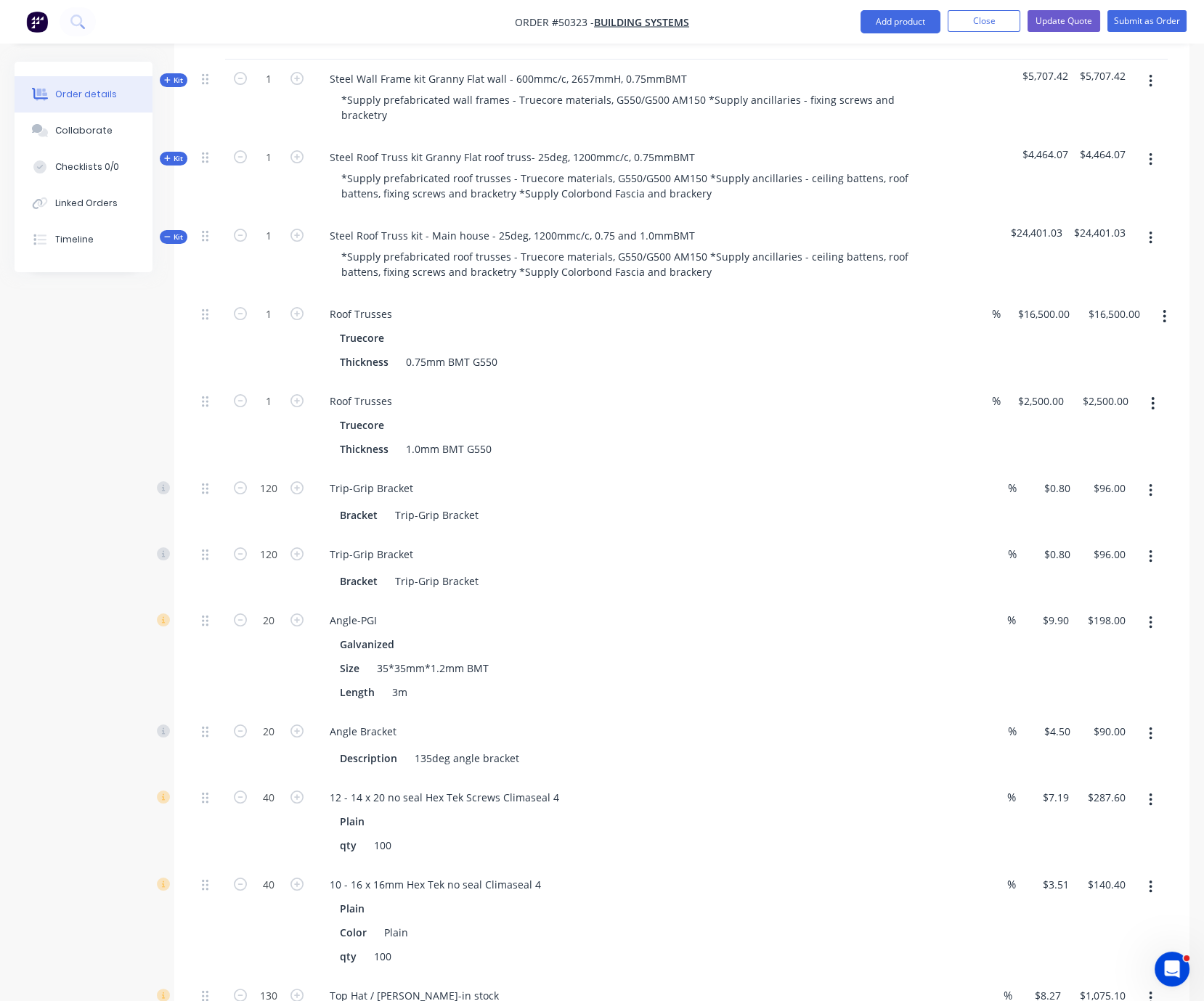
click at [1175, 318] on button "button" at bounding box center [1164, 317] width 34 height 26
click at [1121, 353] on div "Duplicate" at bounding box center [1113, 354] width 112 height 21
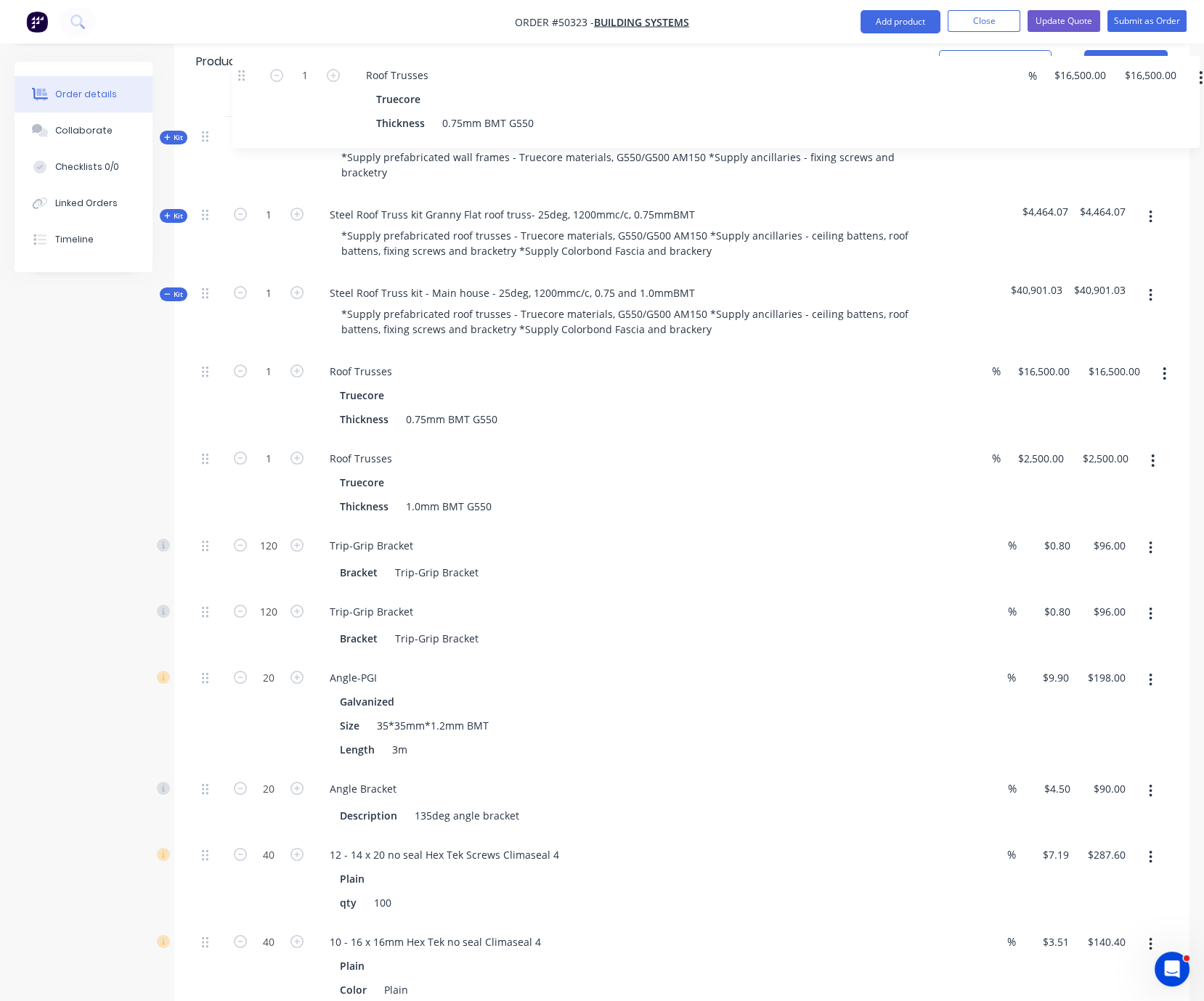
scroll to position [453, 0]
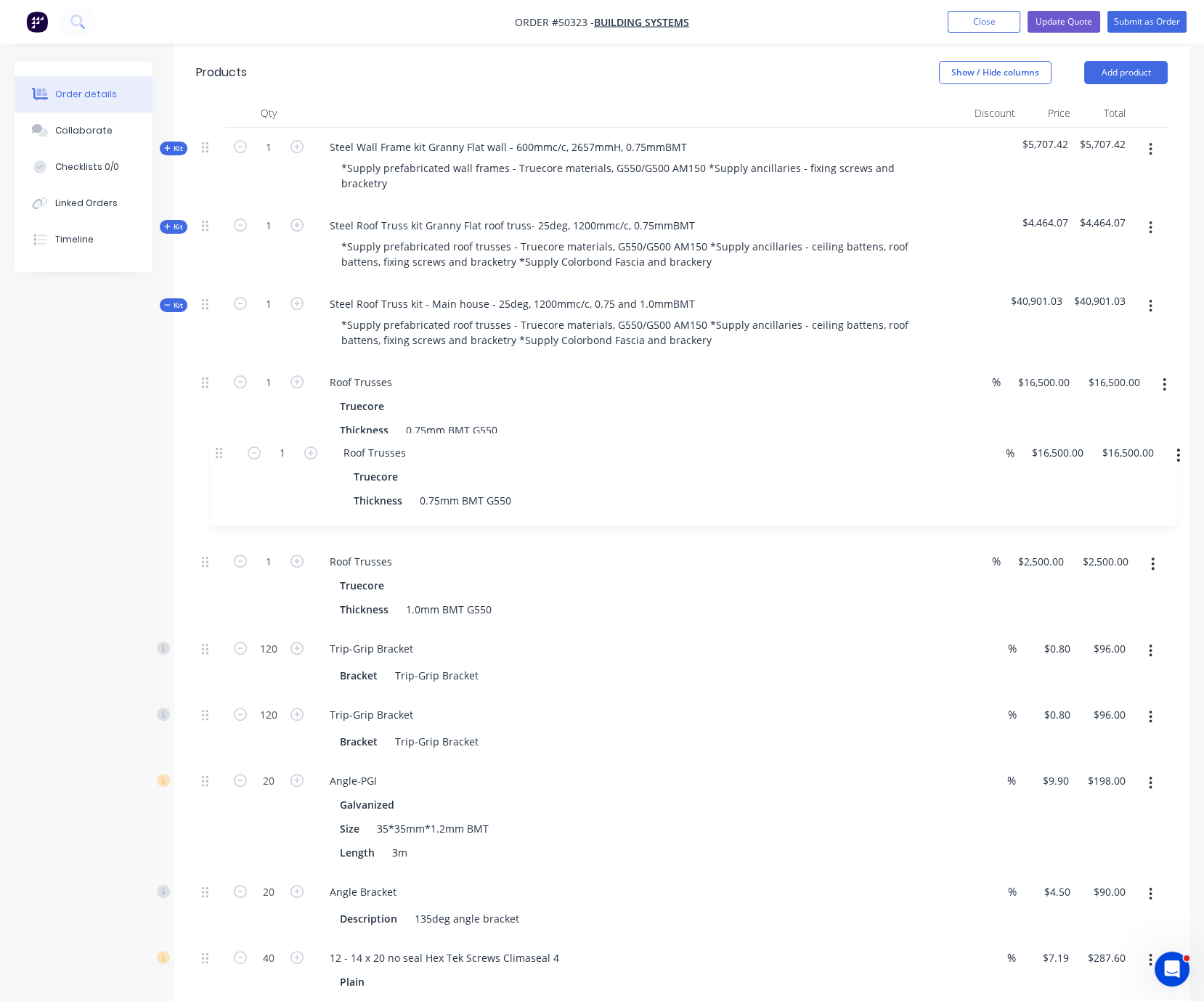
drag, startPoint x: 207, startPoint y: 464, endPoint x: 217, endPoint y: 436, distance: 29.7
click at [217, 436] on div "1 Roof Trusses Truecore Thickness 0.75mm BMT G550 % $16,500.00 $16,500.00 $16,5…" at bounding box center [681, 885] width 972 height 1044
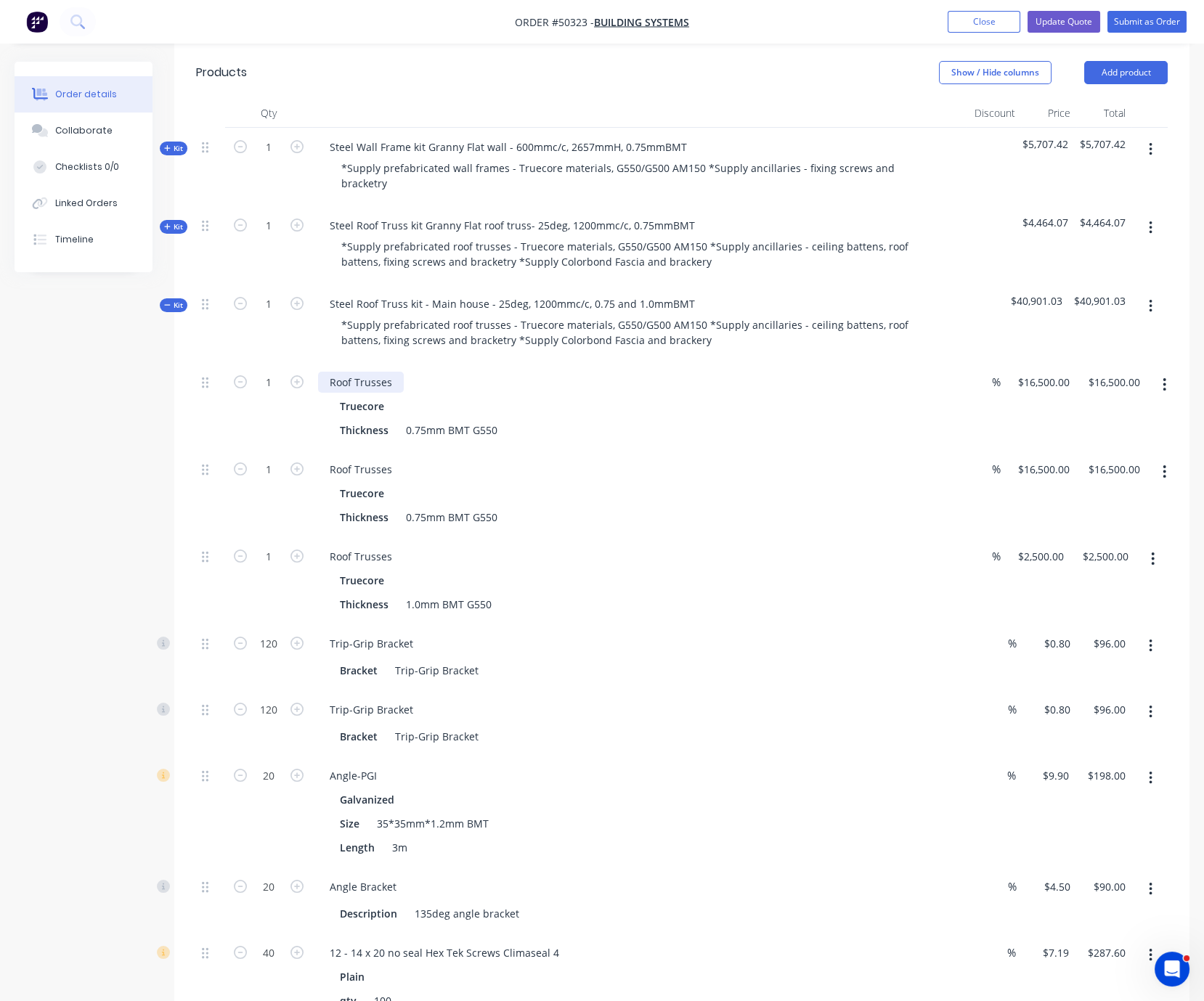
click at [404, 377] on div "Roof Trusses" at bounding box center [361, 382] width 85 height 21
click at [403, 464] on div "Roof Trusses" at bounding box center [361, 469] width 85 height 21
click at [403, 563] on div "Roof Trusses" at bounding box center [361, 556] width 85 height 21
click at [646, 547] on div "Roof Trusses - 1st floor Truecore Thickness 1.0mm BMT G550" at bounding box center [639, 581] width 654 height 87
click at [1049, 469] on input "16500" at bounding box center [1046, 469] width 59 height 21
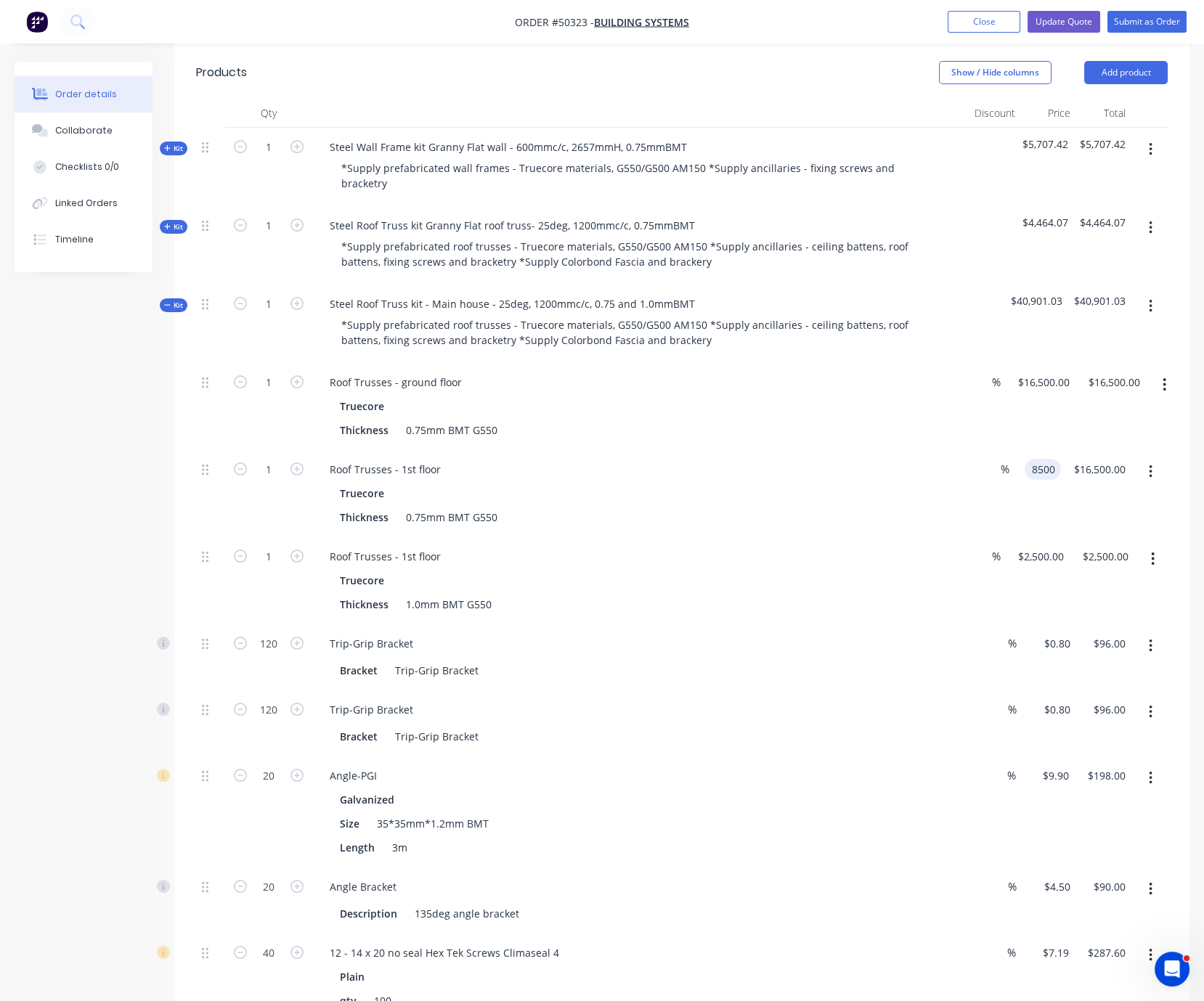
type input "$8,500.00"
drag, startPoint x: 1084, startPoint y: 513, endPoint x: 1074, endPoint y: 446, distance: 67.7
click at [1086, 514] on div "$8,500.00 $16,500.00" at bounding box center [1096, 494] width 71 height 87
click at [1050, 366] on div "$16,500.00 $16,500.00" at bounding box center [1040, 407] width 71 height 87
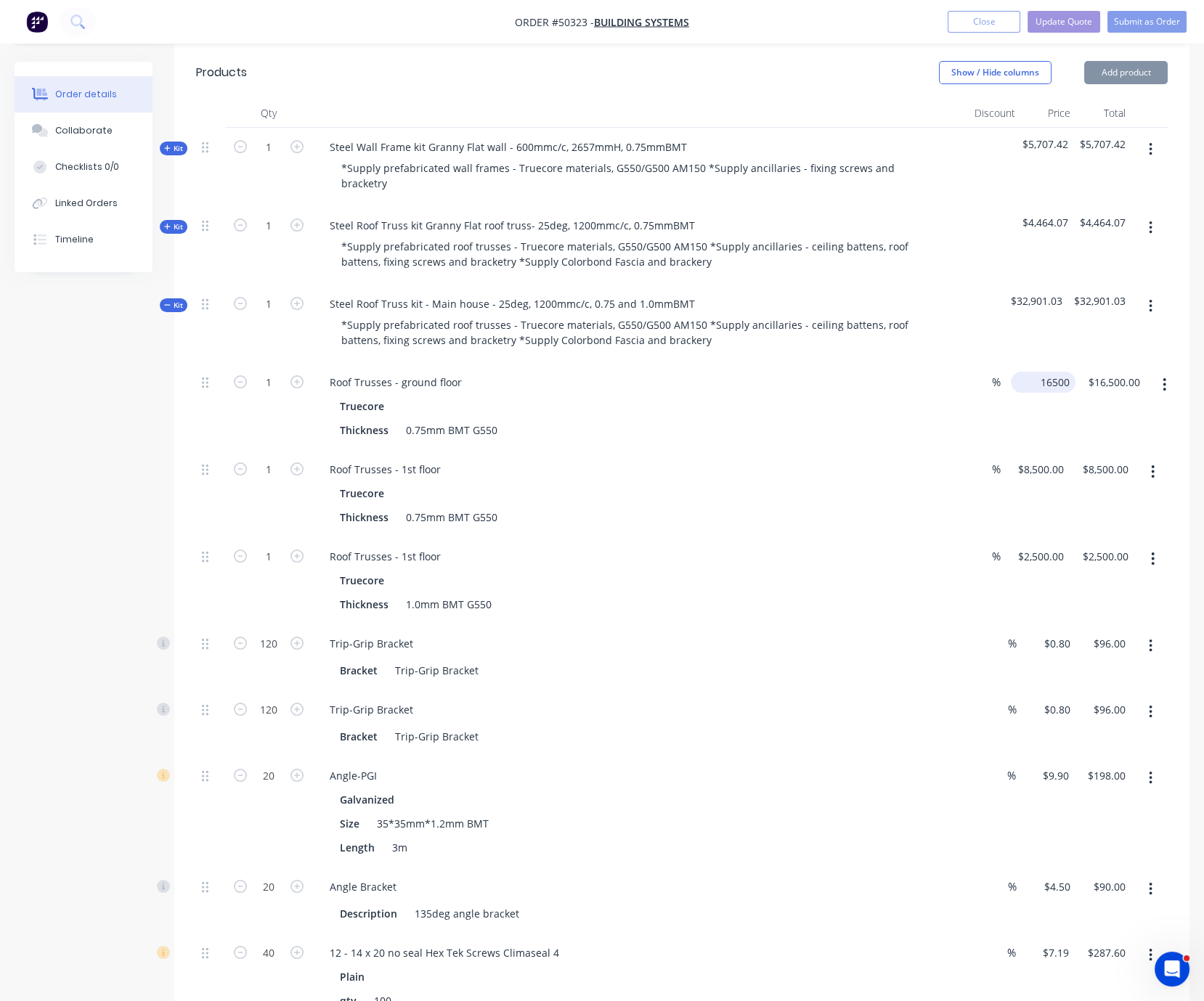
click at [1049, 385] on input "16500" at bounding box center [1046, 382] width 59 height 21
type input "$8,000.00"
click at [1084, 423] on div "$8,000.00 $16,500.00" at bounding box center [1096, 407] width 71 height 87
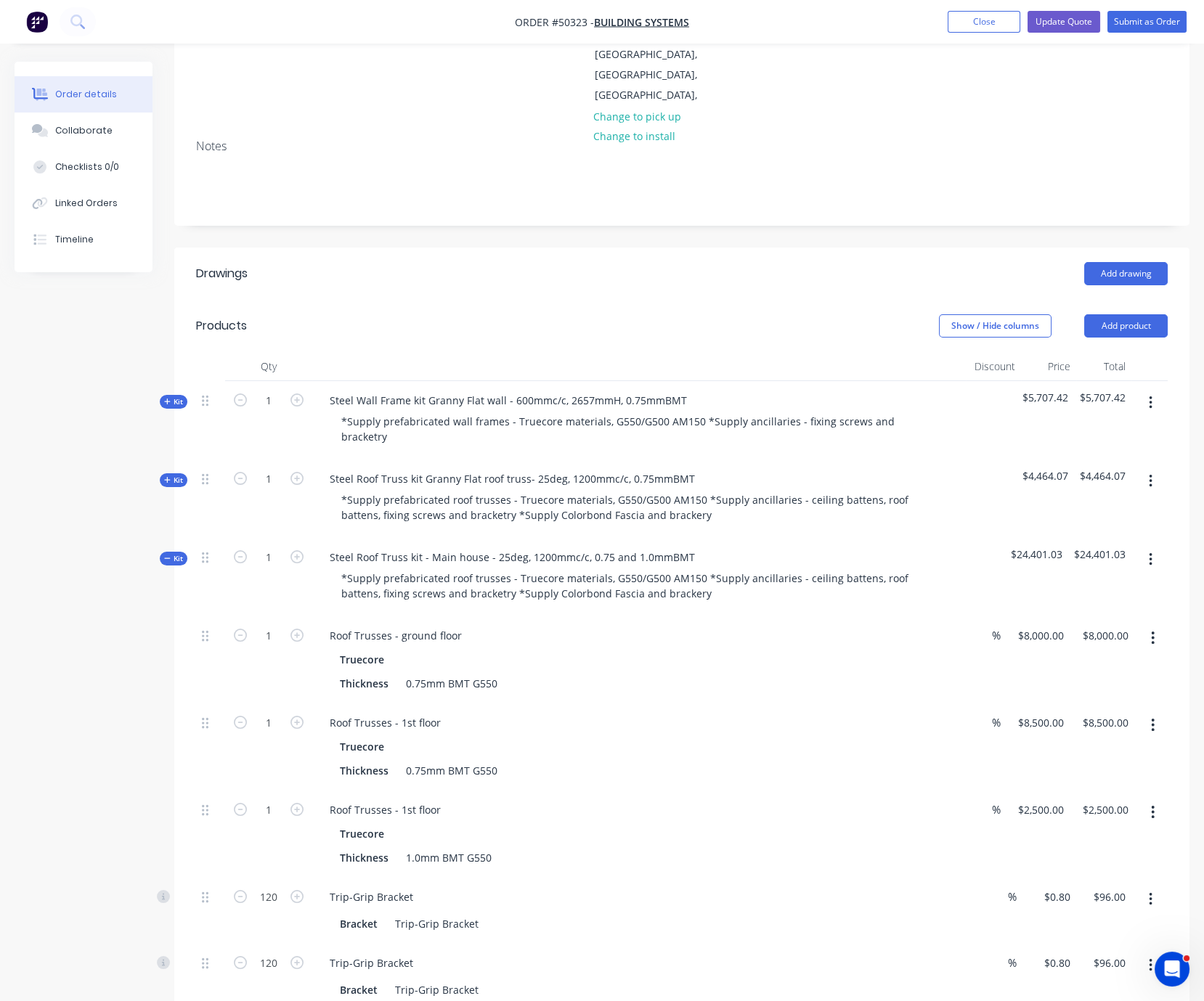
click at [175, 553] on span "Kit" at bounding box center [173, 558] width 19 height 11
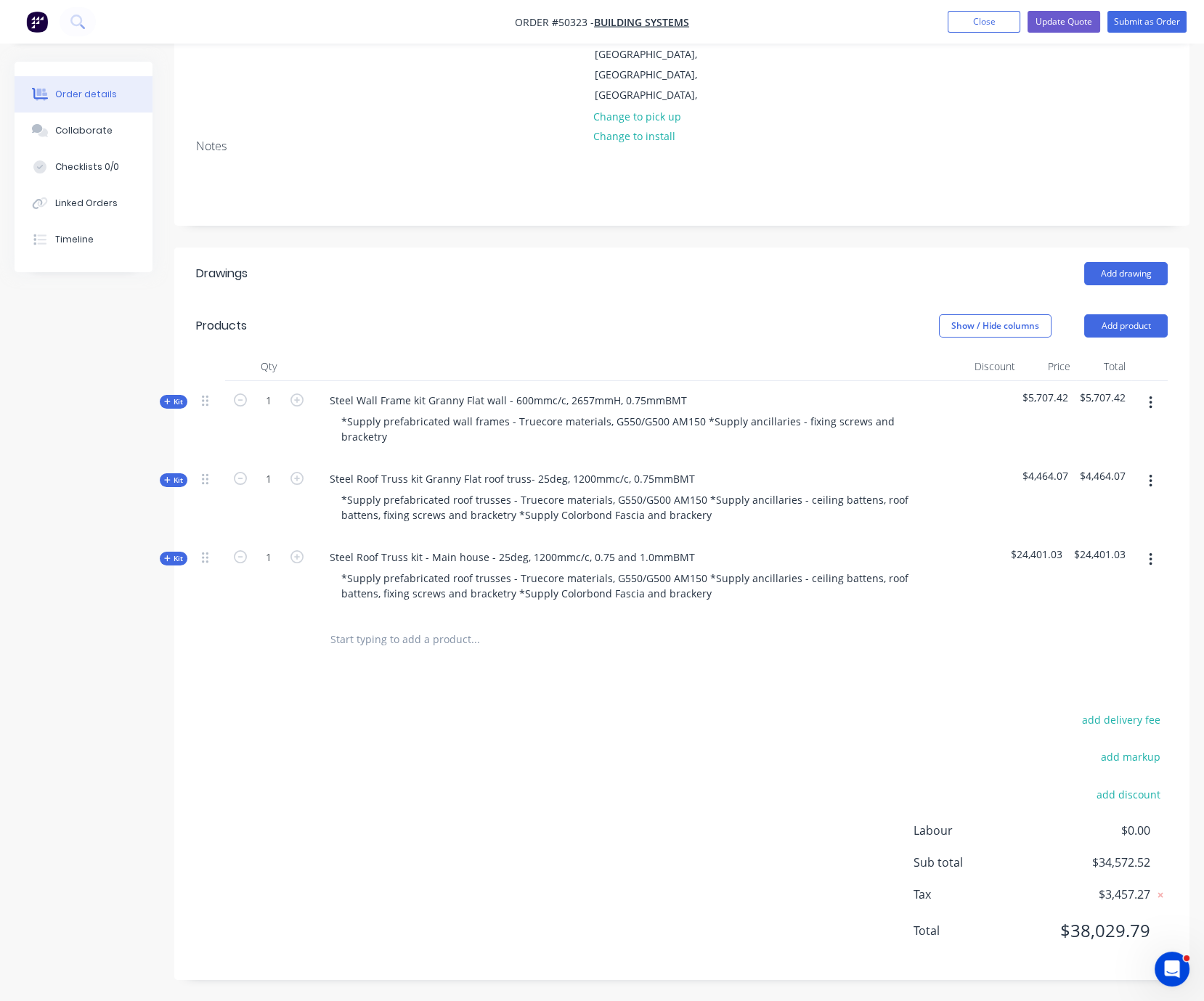
click at [175, 553] on span "Kit" at bounding box center [173, 558] width 19 height 11
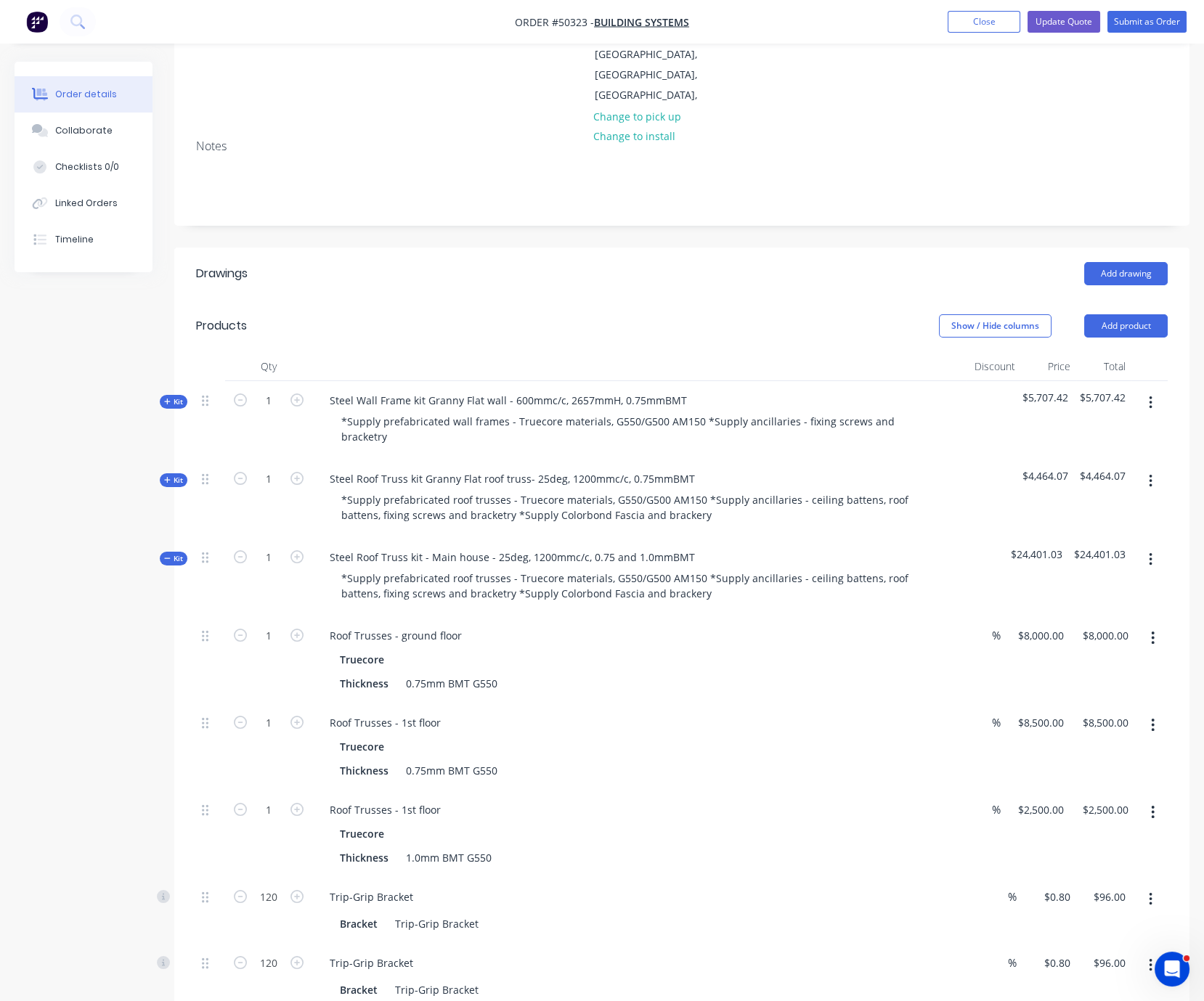
scroll to position [453, 0]
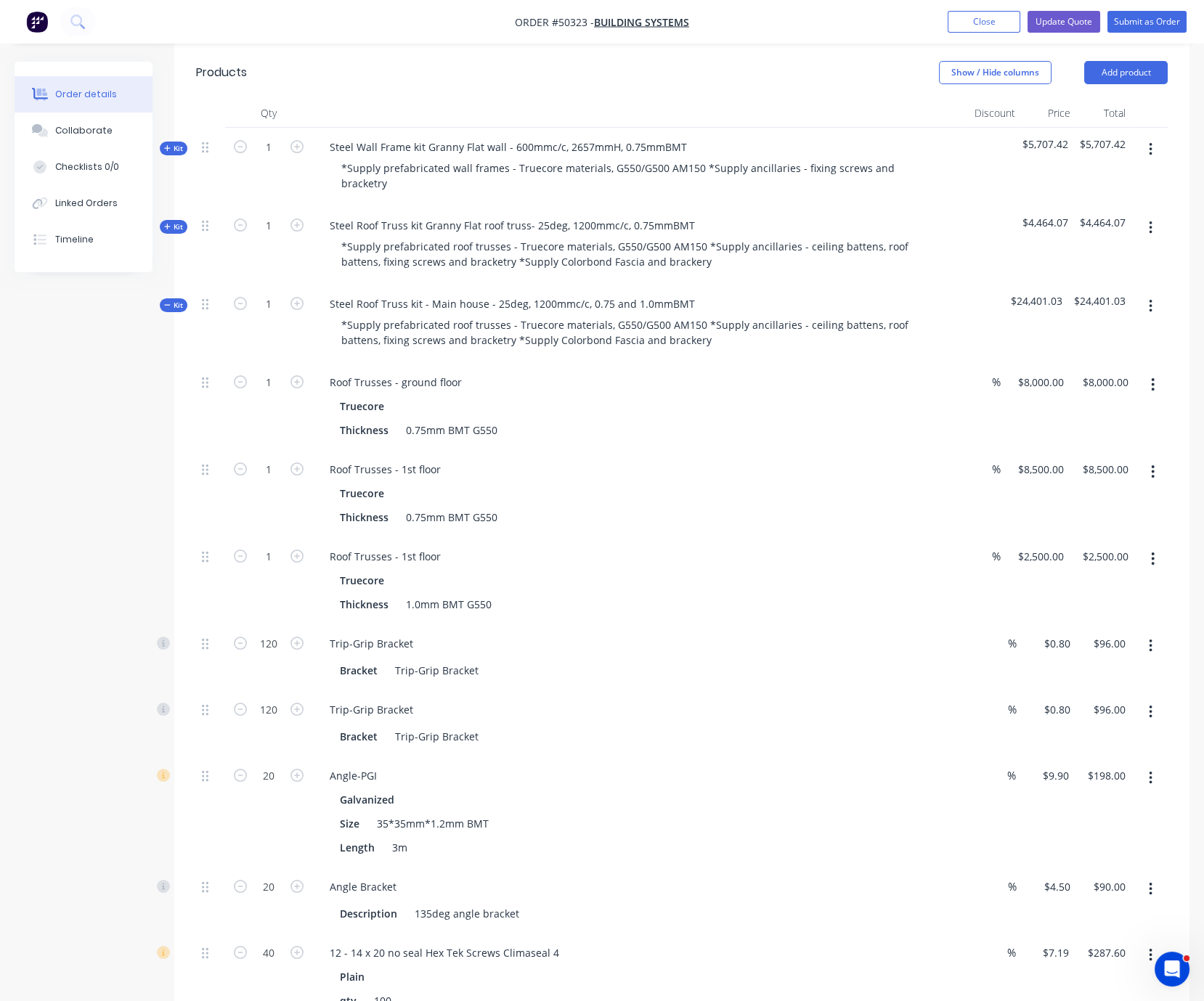
click at [1143, 304] on button "button" at bounding box center [1151, 307] width 34 height 26
click at [1116, 334] on div "Add product to kit" at bounding box center [1099, 344] width 112 height 21
click at [1087, 395] on div "Product catalogue" at bounding box center [1099, 402] width 112 height 21
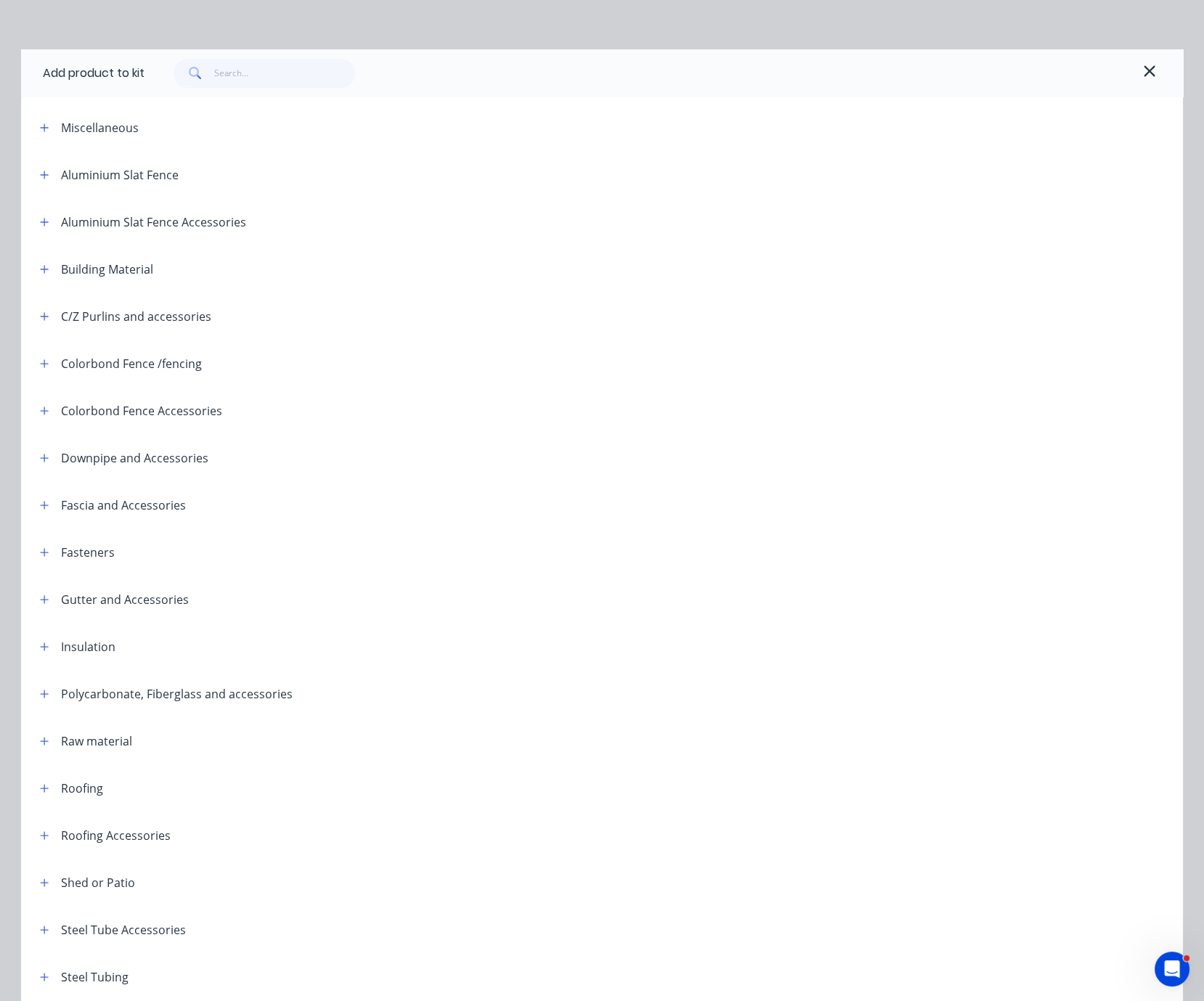
scroll to position [0, 0]
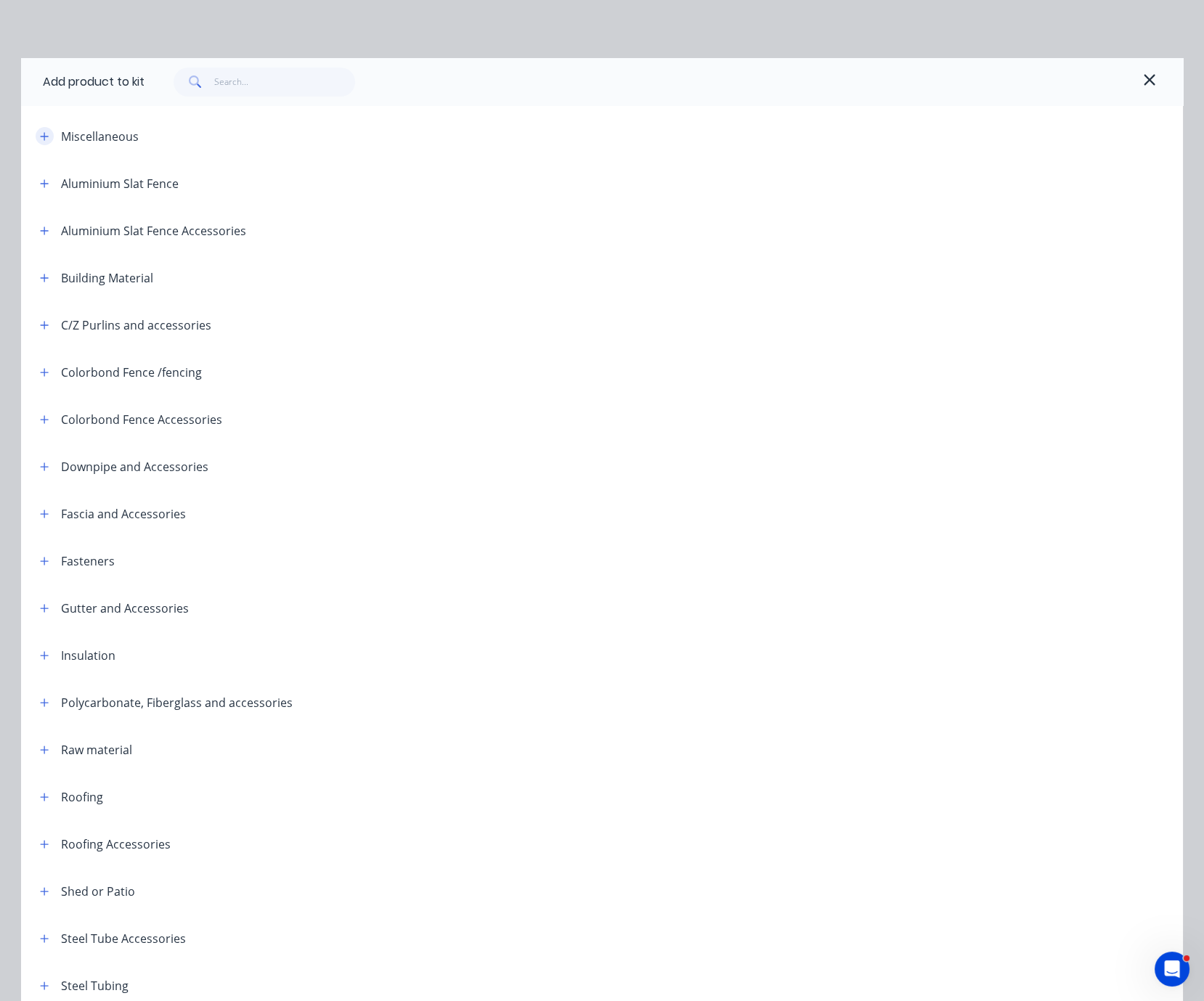
click at [40, 140] on icon "button" at bounding box center [43, 136] width 9 height 10
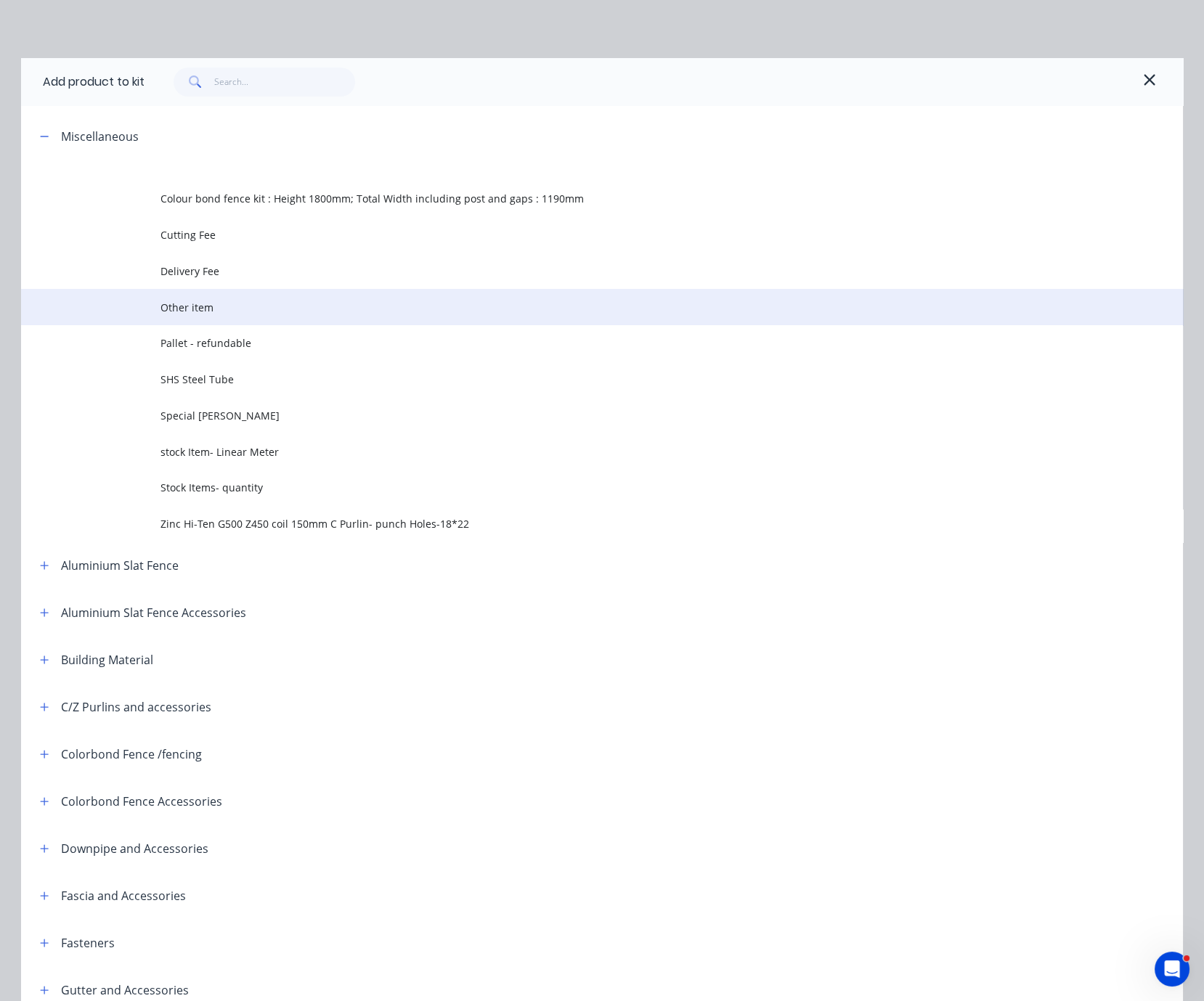
click at [256, 315] on span "Other item" at bounding box center [569, 308] width 818 height 16
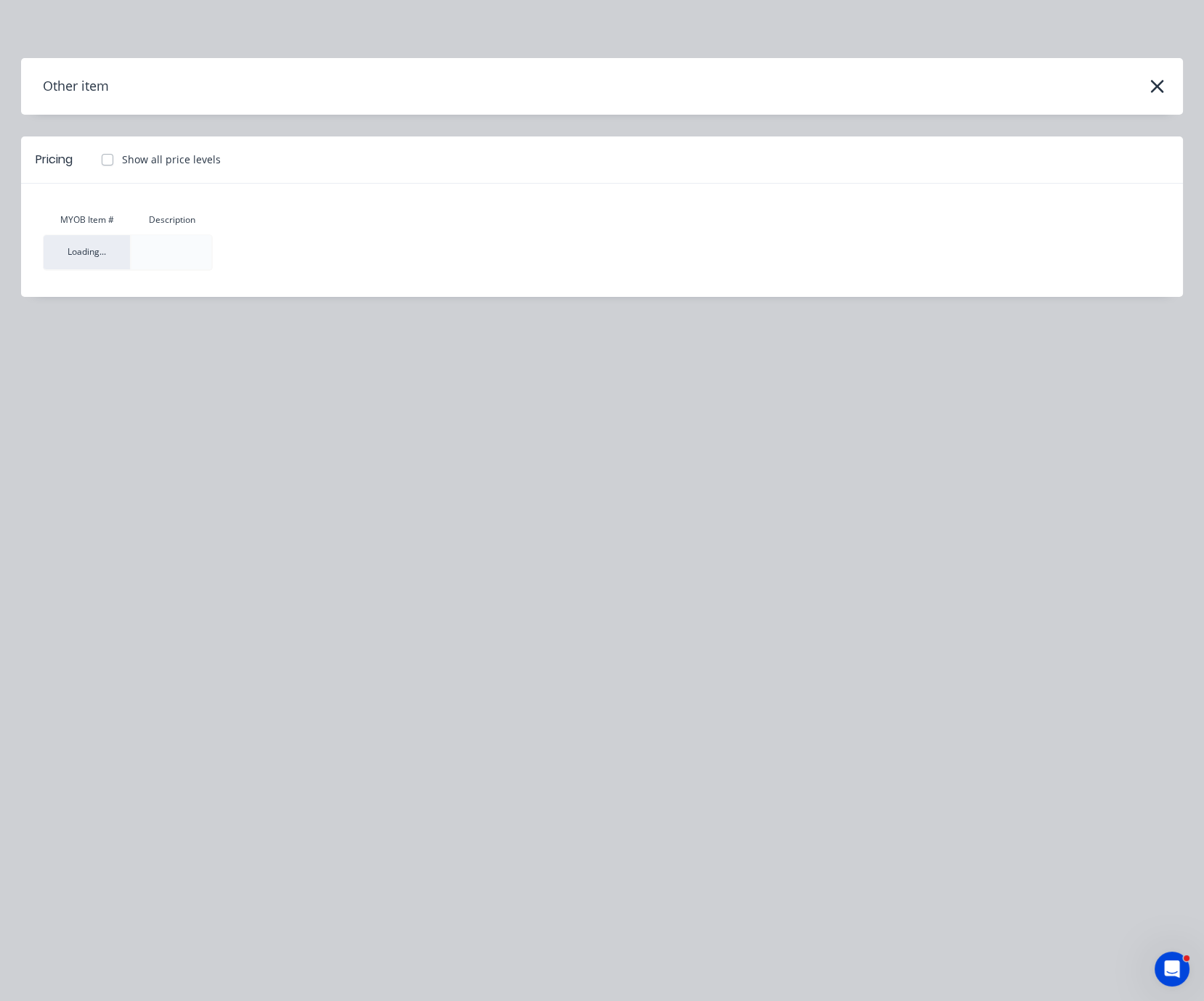
click at [122, 166] on label "Show all price levels" at bounding box center [171, 159] width 99 height 16
click at [99, 165] on input "Show all price levels" at bounding box center [92, 158] width 12 height 14
checkbox input "true"
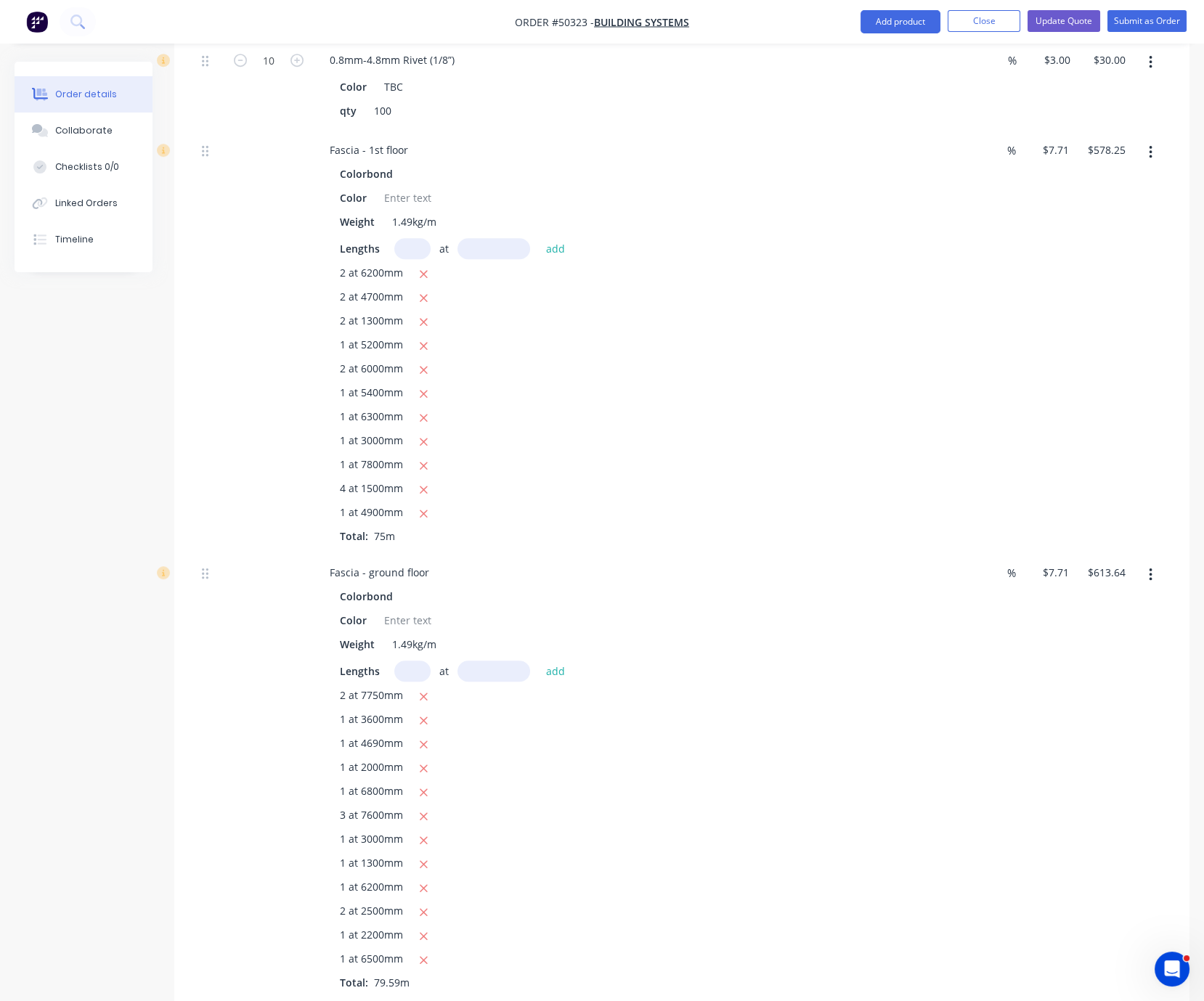
scroll to position [1700, 0]
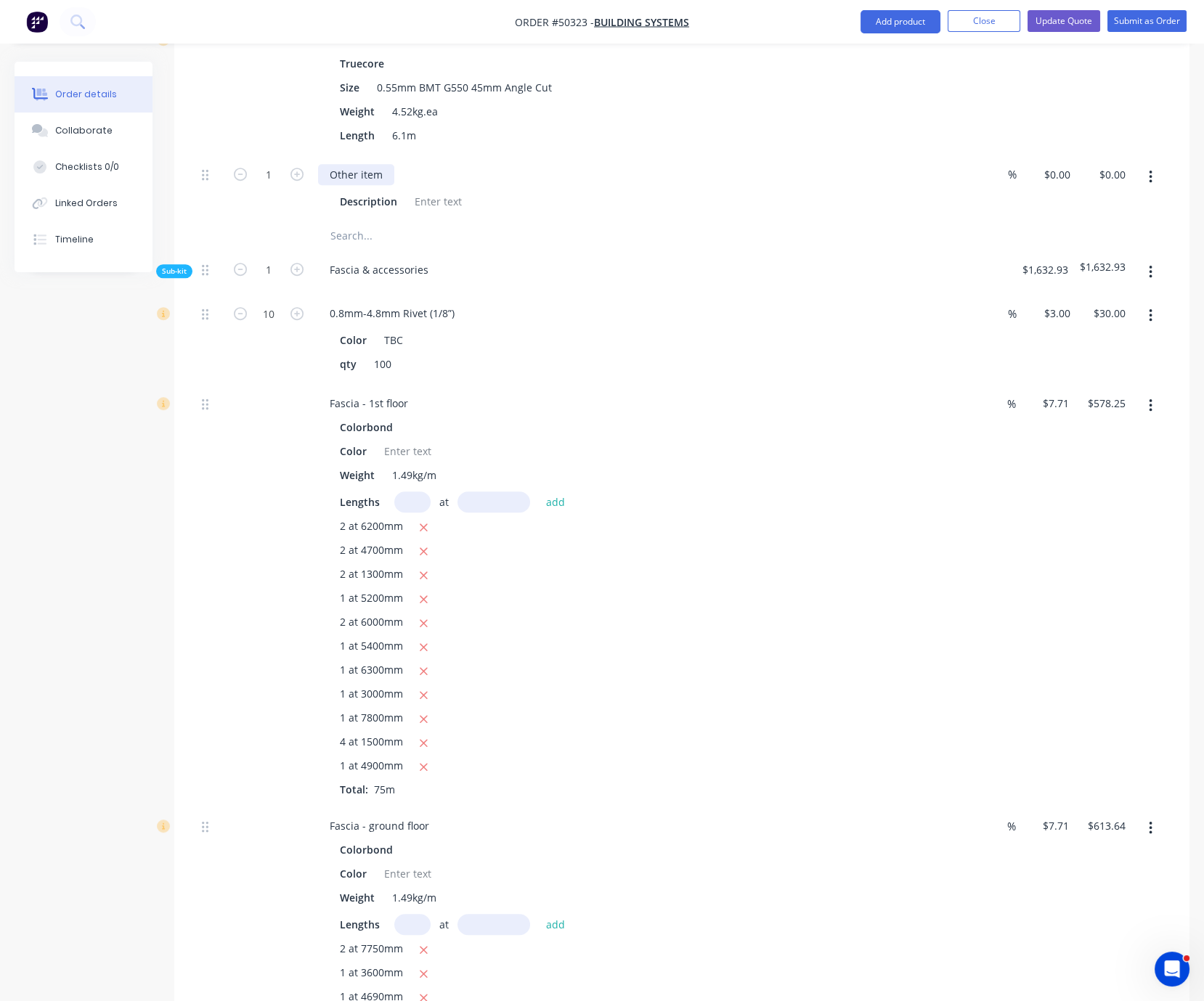
click at [348, 185] on div "Other item" at bounding box center [357, 174] width 76 height 21
click at [367, 185] on div "Other item" at bounding box center [357, 174] width 76 height 21
click at [380, 185] on div "Other item" at bounding box center [357, 174] width 76 height 21
drag, startPoint x: 362, startPoint y: 231, endPoint x: 320, endPoint y: 230, distance: 42.0
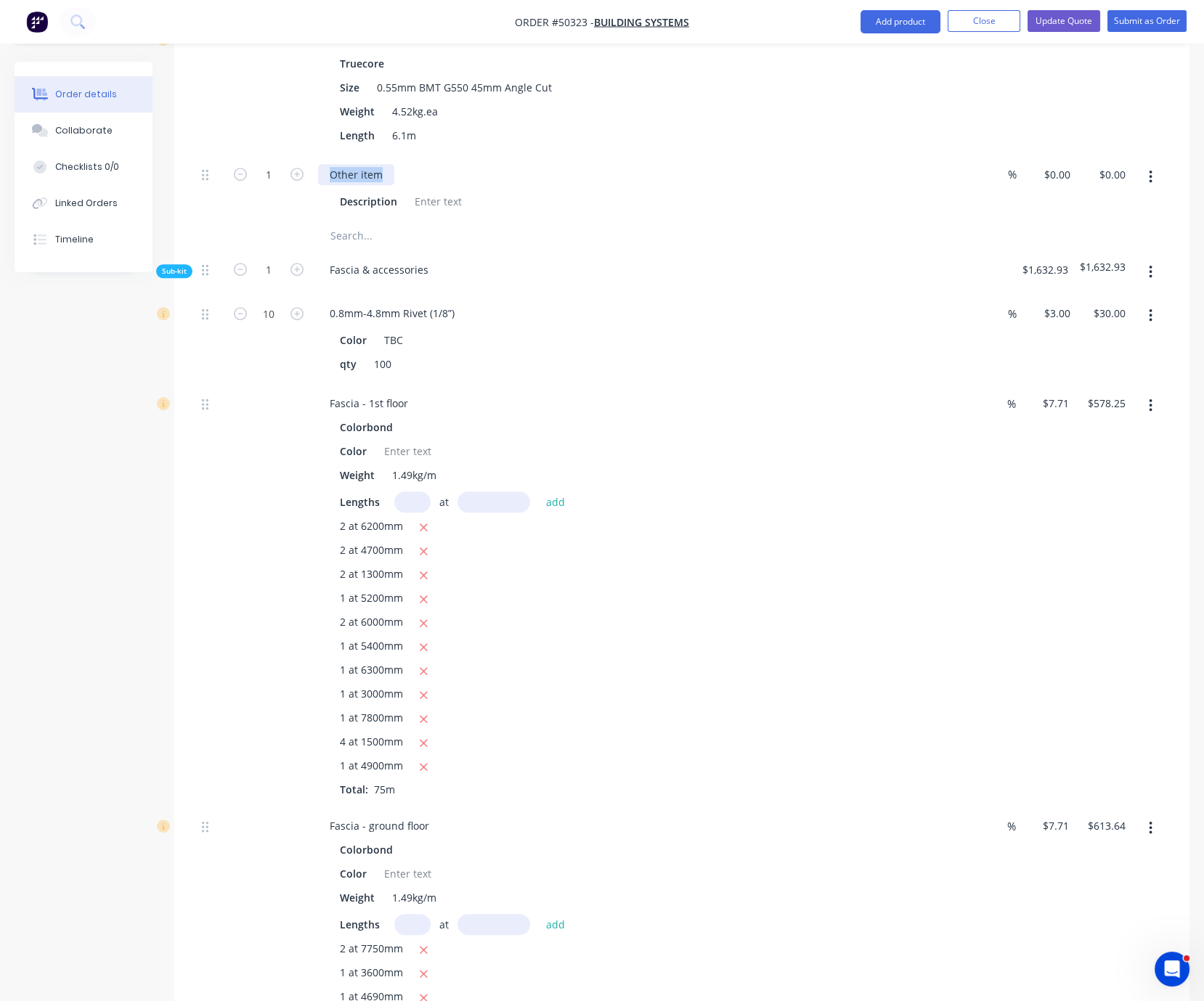
click at [320, 185] on div "Other item" at bounding box center [357, 174] width 76 height 21
click at [612, 212] on div "Description" at bounding box center [636, 201] width 604 height 21
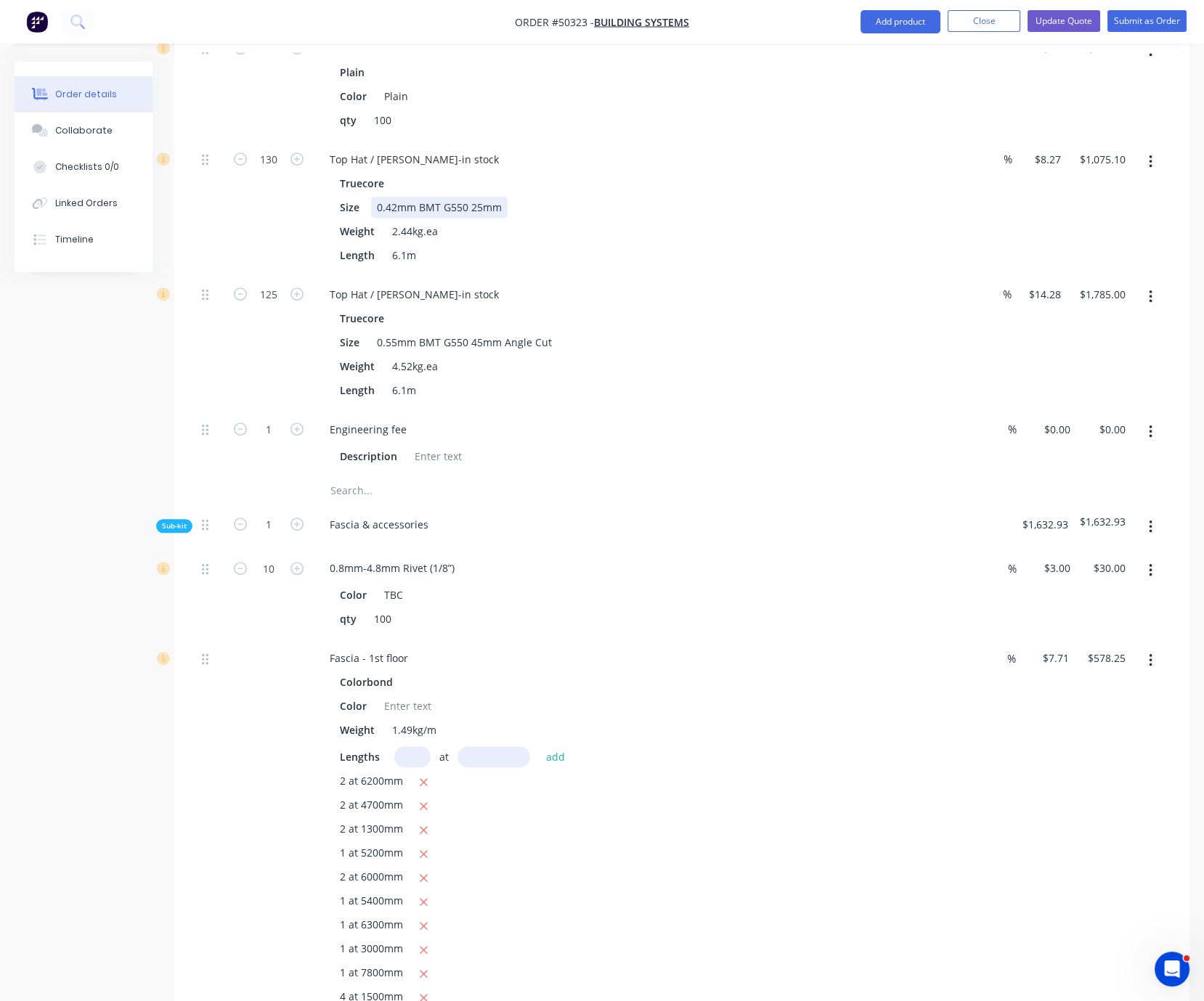
drag, startPoint x: 727, startPoint y: 256, endPoint x: 900, endPoint y: 265, distance: 173.2
click at [1046, 305] on input "14.28" at bounding box center [1047, 294] width 39 height 21
type input "$1,000.00"
type input "$125,000.00"
click at [1076, 410] on div "$125,000.00 $125,000.00" at bounding box center [1108, 342] width 76 height 135
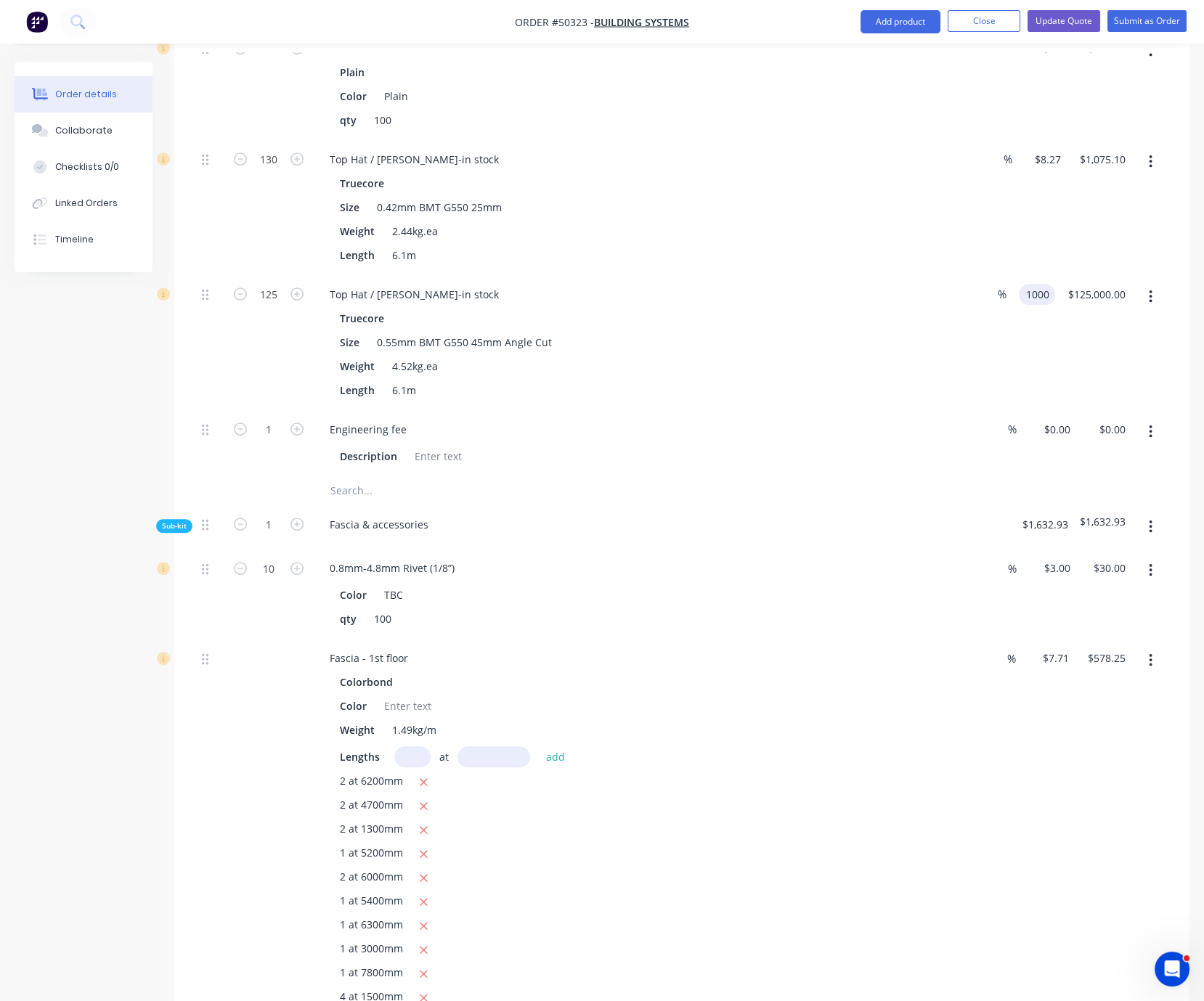
click at [1050, 305] on input "1000" at bounding box center [1039, 294] width 30 height 21
type input "$1,000.00"
click at [1107, 410] on div "$125,000.00 $125,000.00" at bounding box center [1094, 342] width 76 height 135
click at [1056, 440] on div "0 0" at bounding box center [1065, 429] width 23 height 21
type input "$1,000.00"
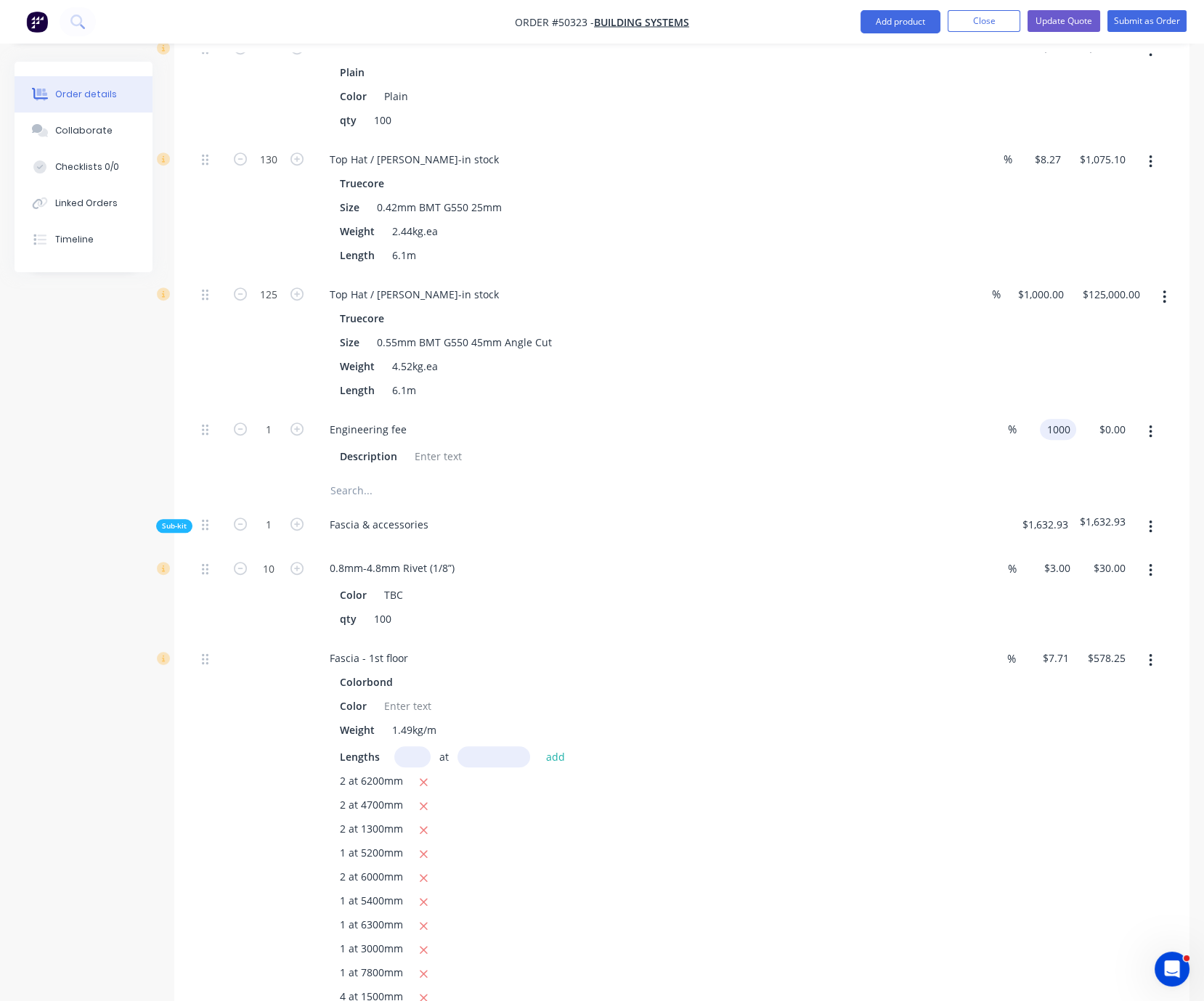
type input "$1,000.00"
click at [1061, 385] on div "$1,000.00 $1,000.00" at bounding box center [1037, 342] width 64 height 135
click at [1031, 305] on input "1000" at bounding box center [1043, 294] width 53 height 21
click at [931, 401] on div "Length 6.1m" at bounding box center [636, 390] width 604 height 21
click at [1174, 310] on button "button" at bounding box center [1164, 297] width 34 height 26
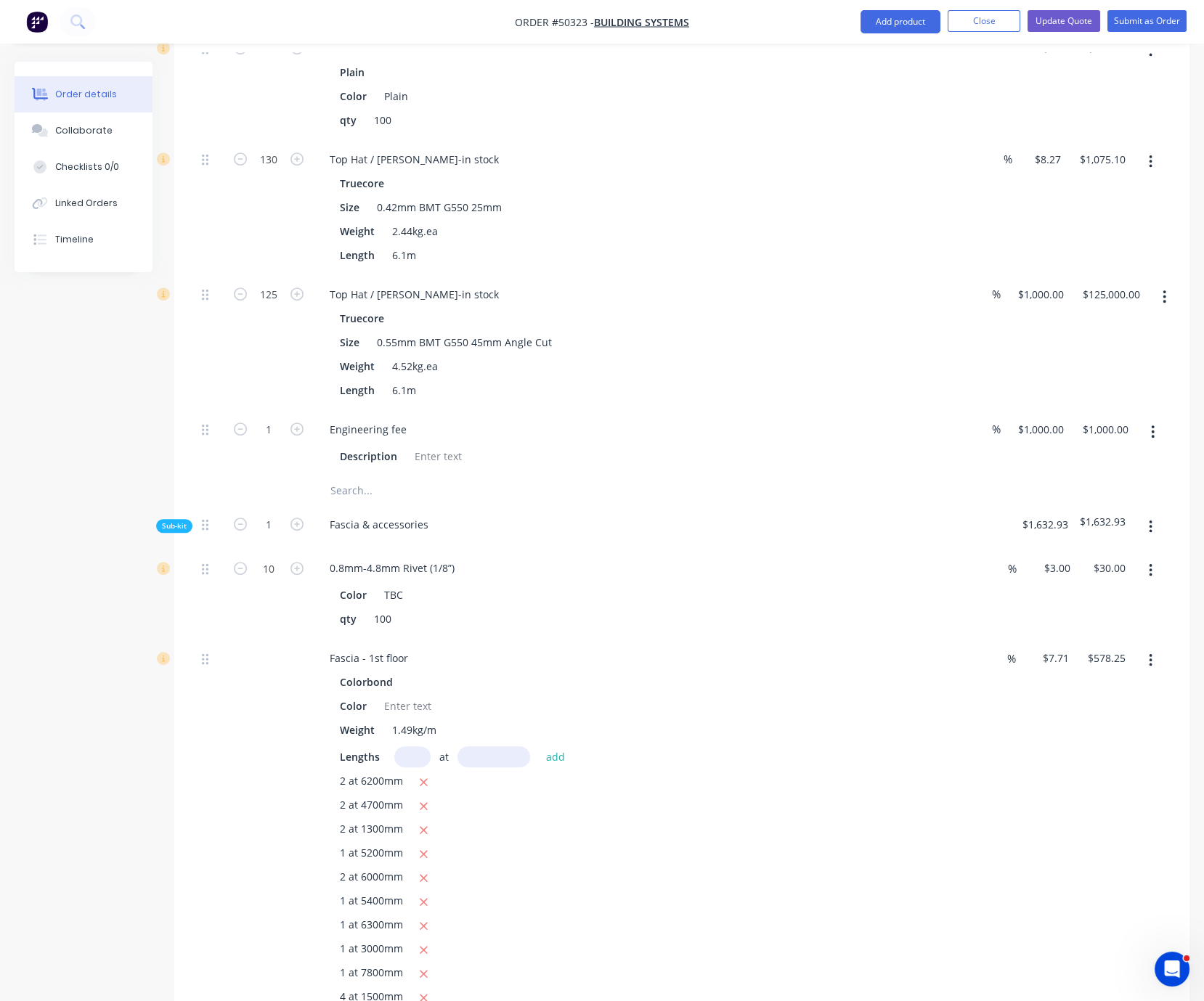
click at [836, 401] on div "Truecore Size 0.55mm BMT G550 45mm Angle Cut Weight 4.52kg.ea Length 6.1m" at bounding box center [639, 354] width 642 height 93
click at [1047, 305] on input "1000" at bounding box center [1043, 294] width 53 height 21
click at [1077, 409] on div "$1,785.00 $125,000.00" at bounding box center [1094, 342] width 76 height 135
drag, startPoint x: 120, startPoint y: 426, endPoint x: 298, endPoint y: 412, distance: 178.5
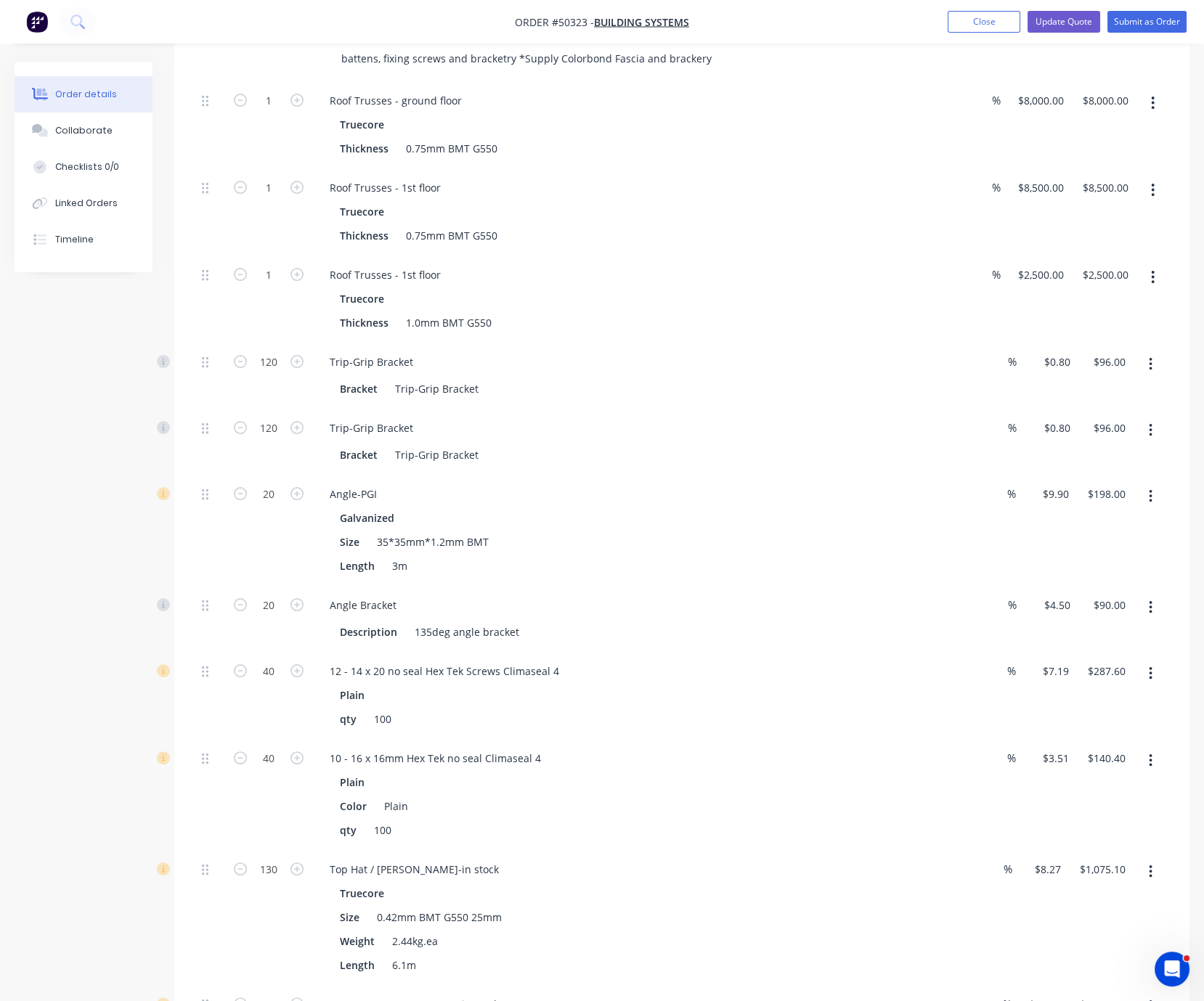
scroll to position [175, 0]
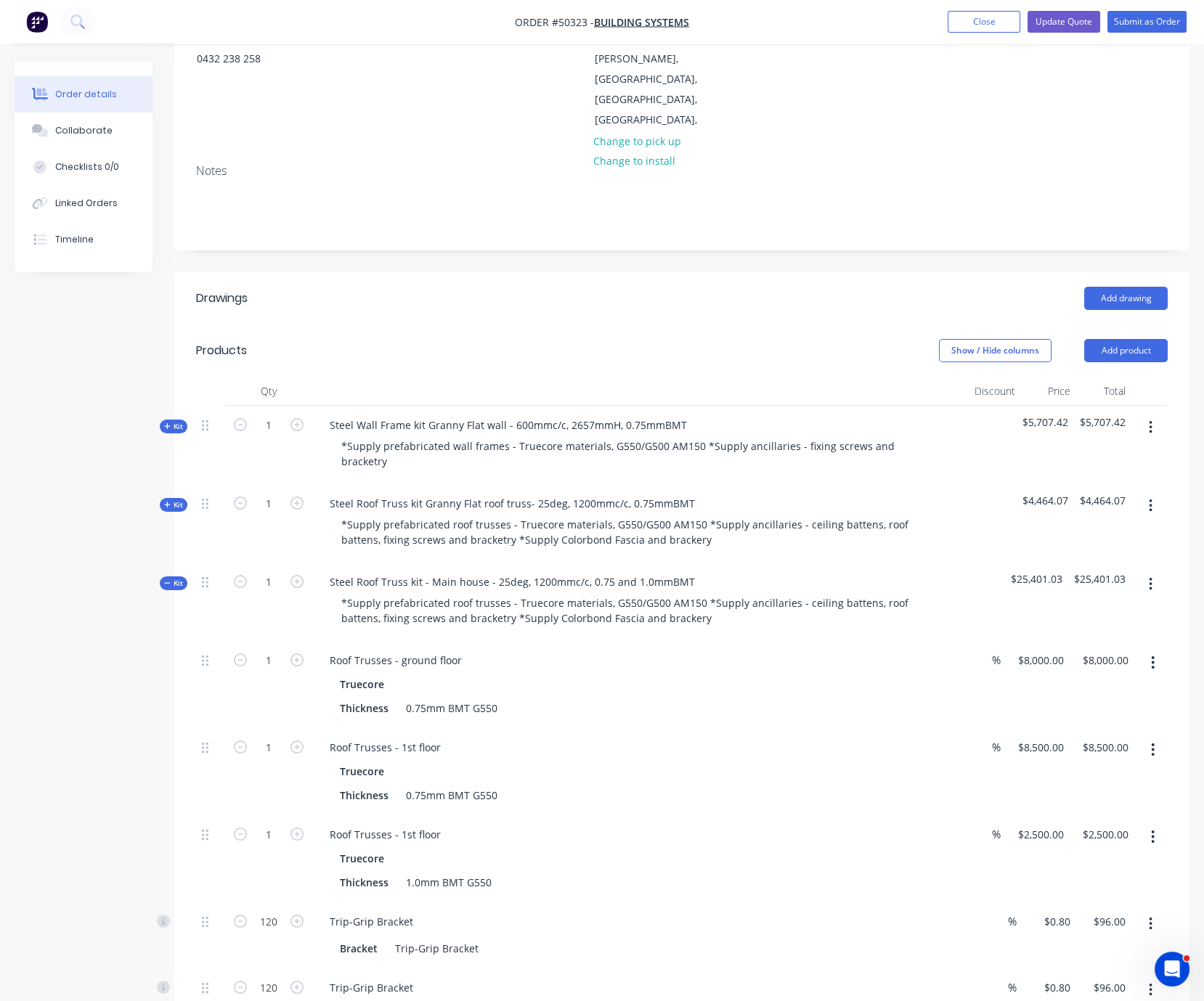
click at [178, 578] on span "Kit" at bounding box center [173, 583] width 19 height 11
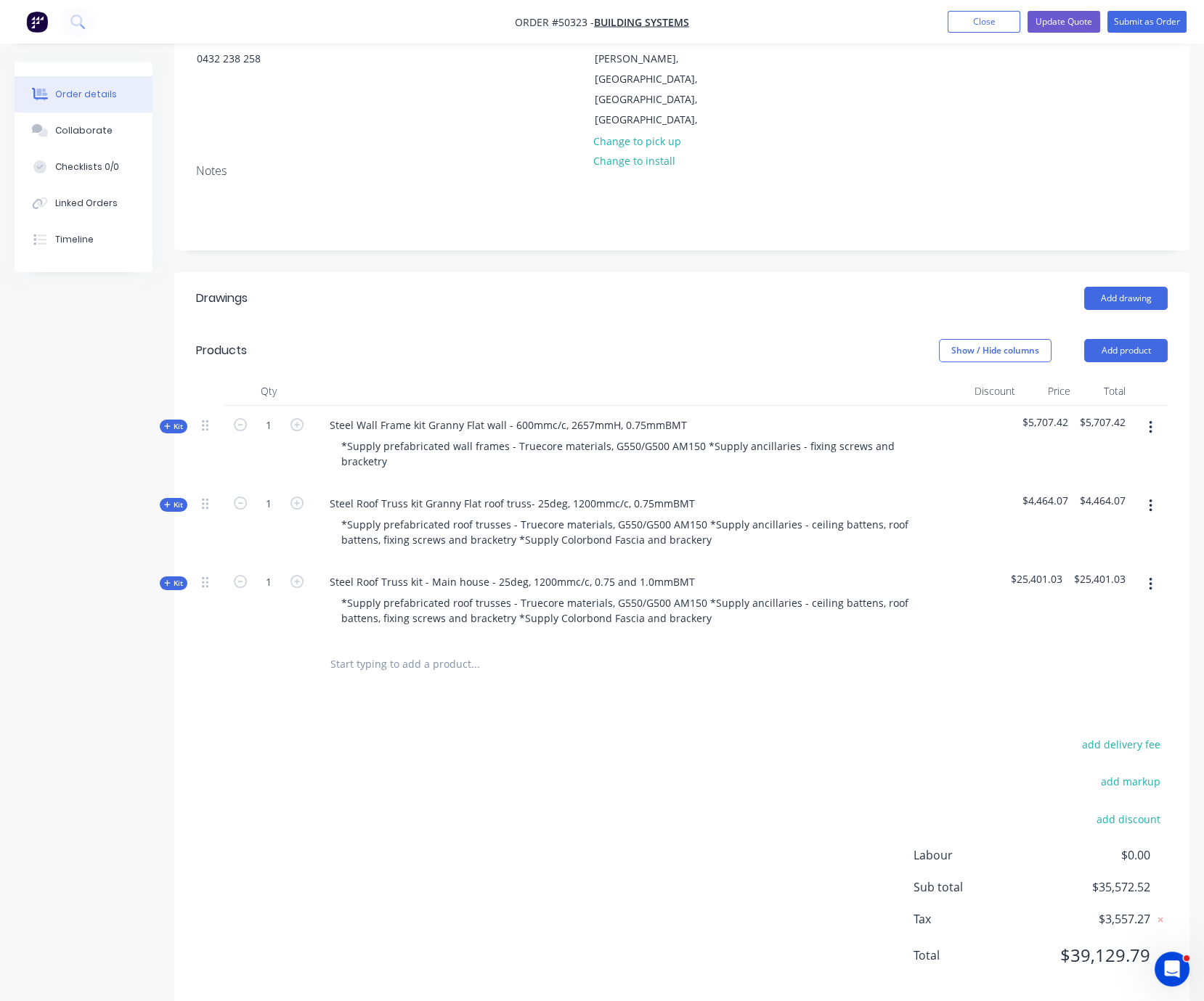
drag, startPoint x: 531, startPoint y: 787, endPoint x: 652, endPoint y: 777, distance: 121.4
drag, startPoint x: 734, startPoint y: 744, endPoint x: 843, endPoint y: 742, distance: 109.0
drag, startPoint x: 487, startPoint y: 742, endPoint x: 594, endPoint y: 732, distance: 107.5
click at [170, 502] on icon "button" at bounding box center [166, 504] width 5 height 5
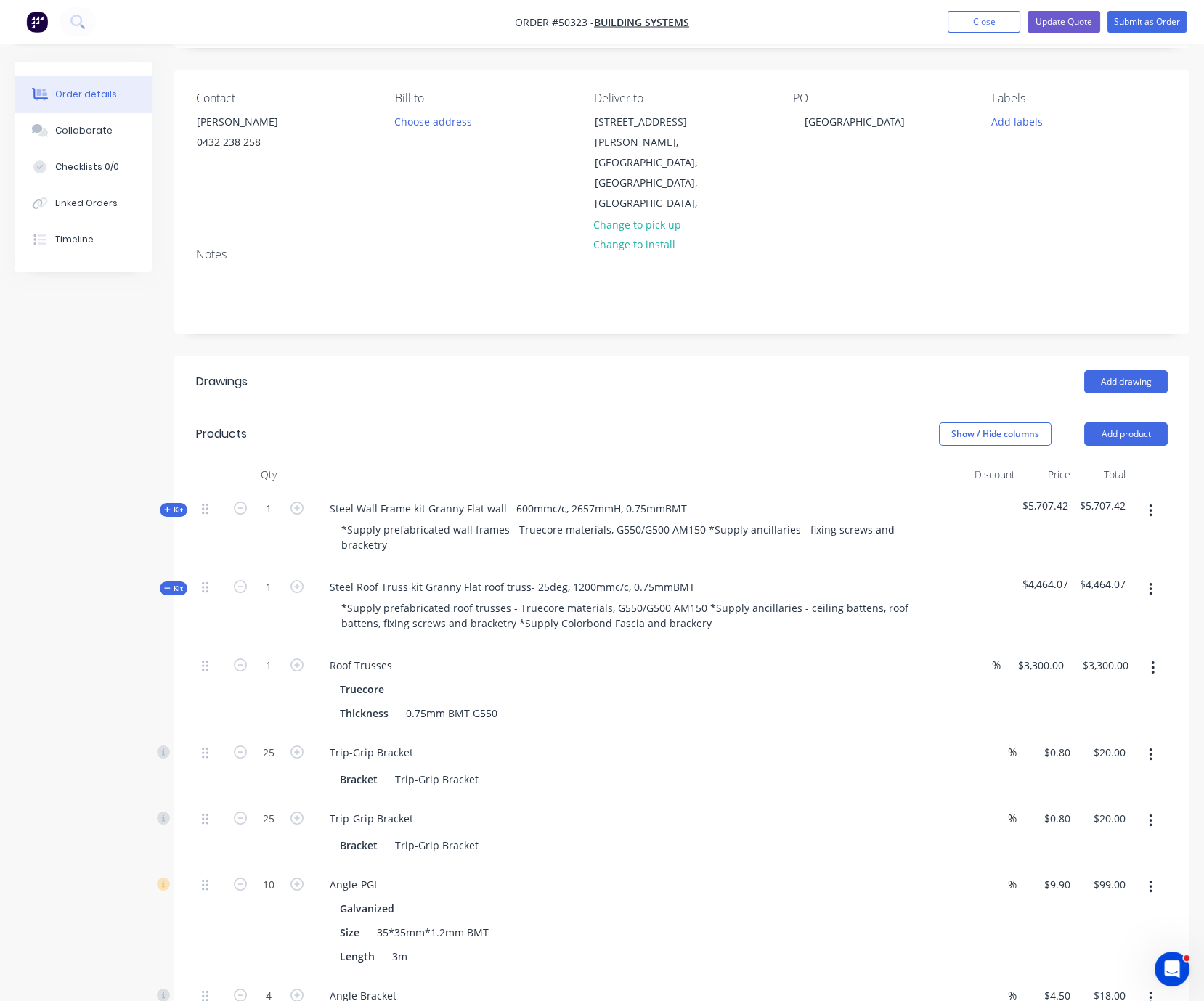
scroll to position [0, 0]
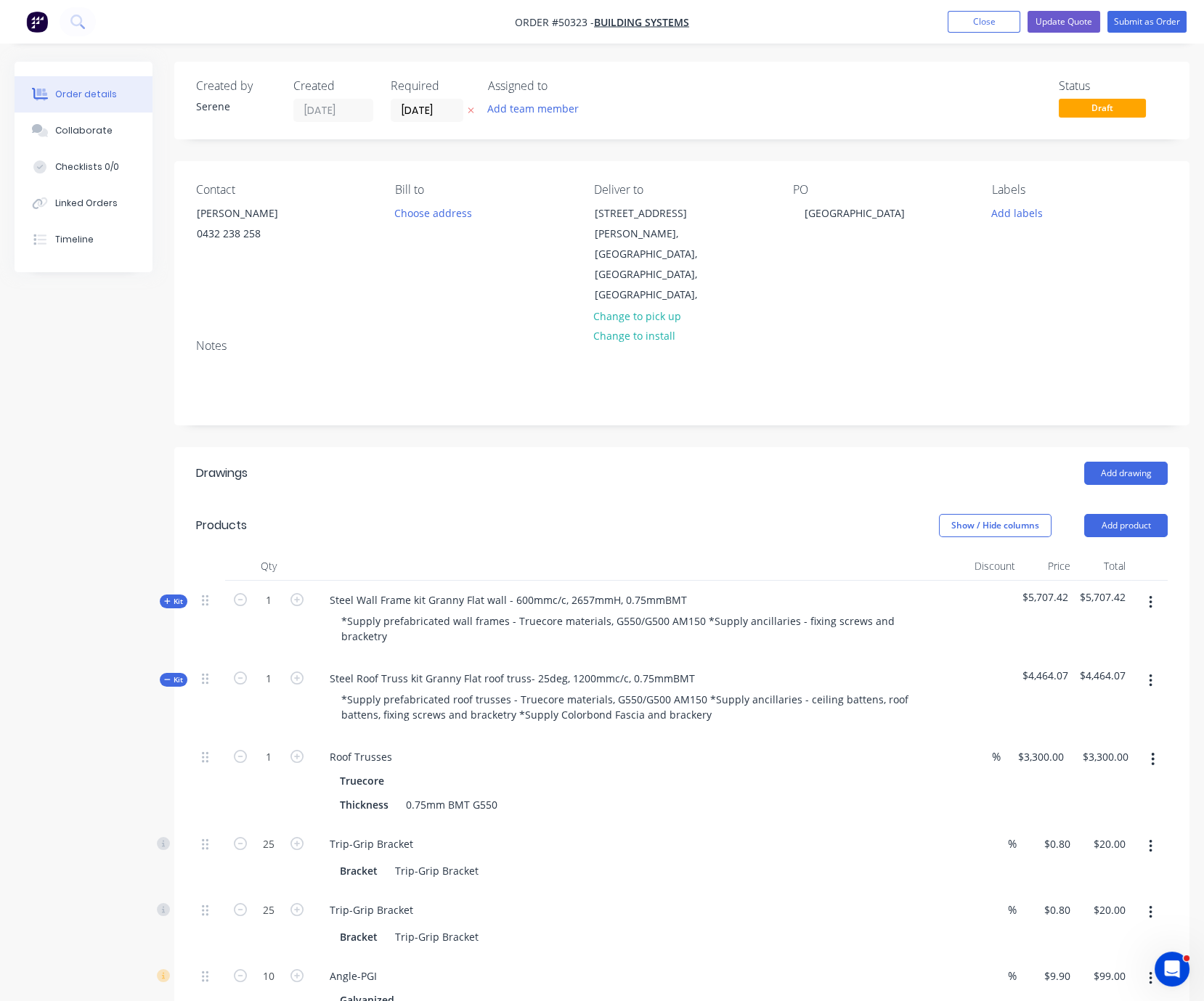
click at [171, 596] on span "Kit" at bounding box center [173, 602] width 19 height 11
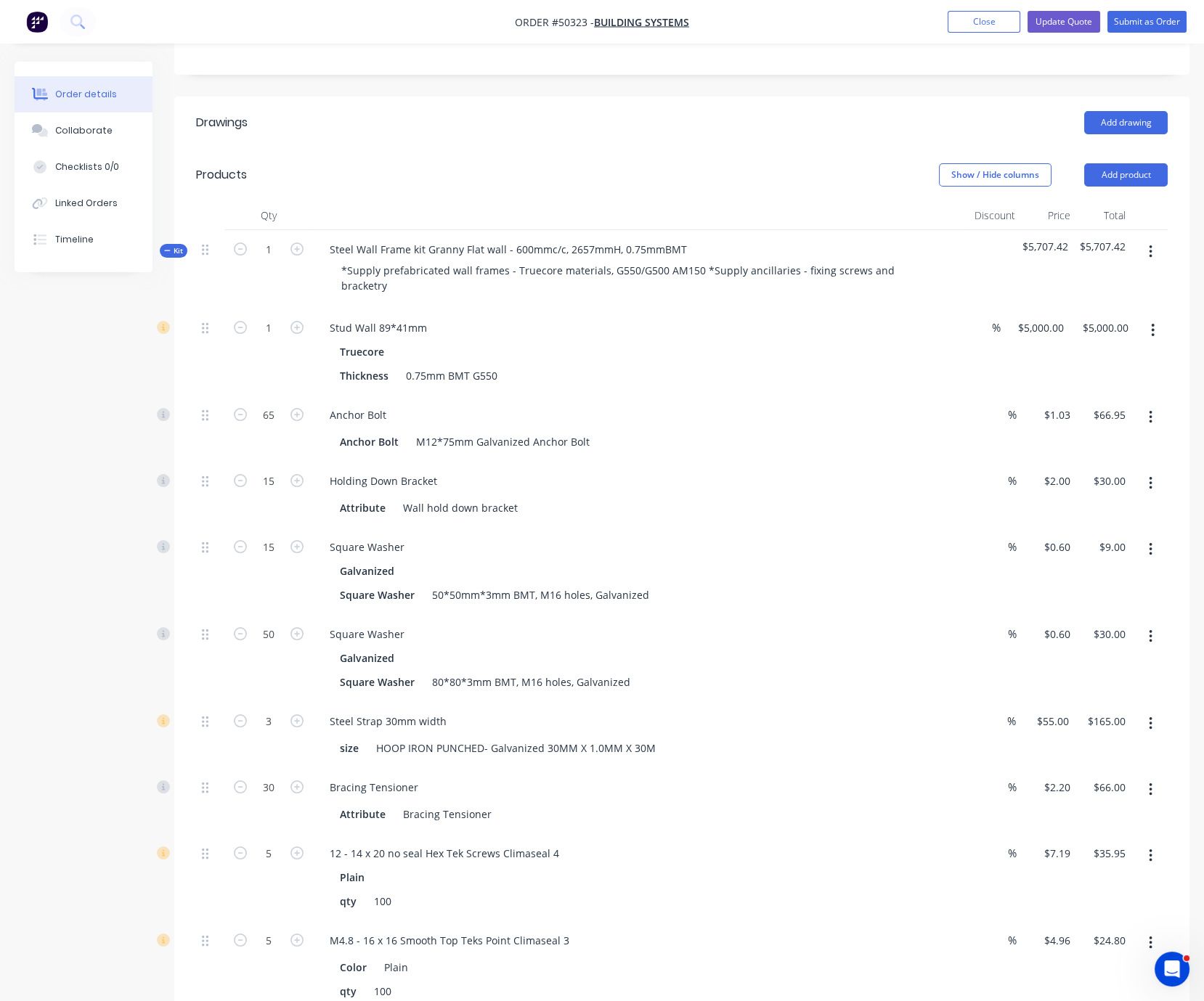
scroll to position [254, 0]
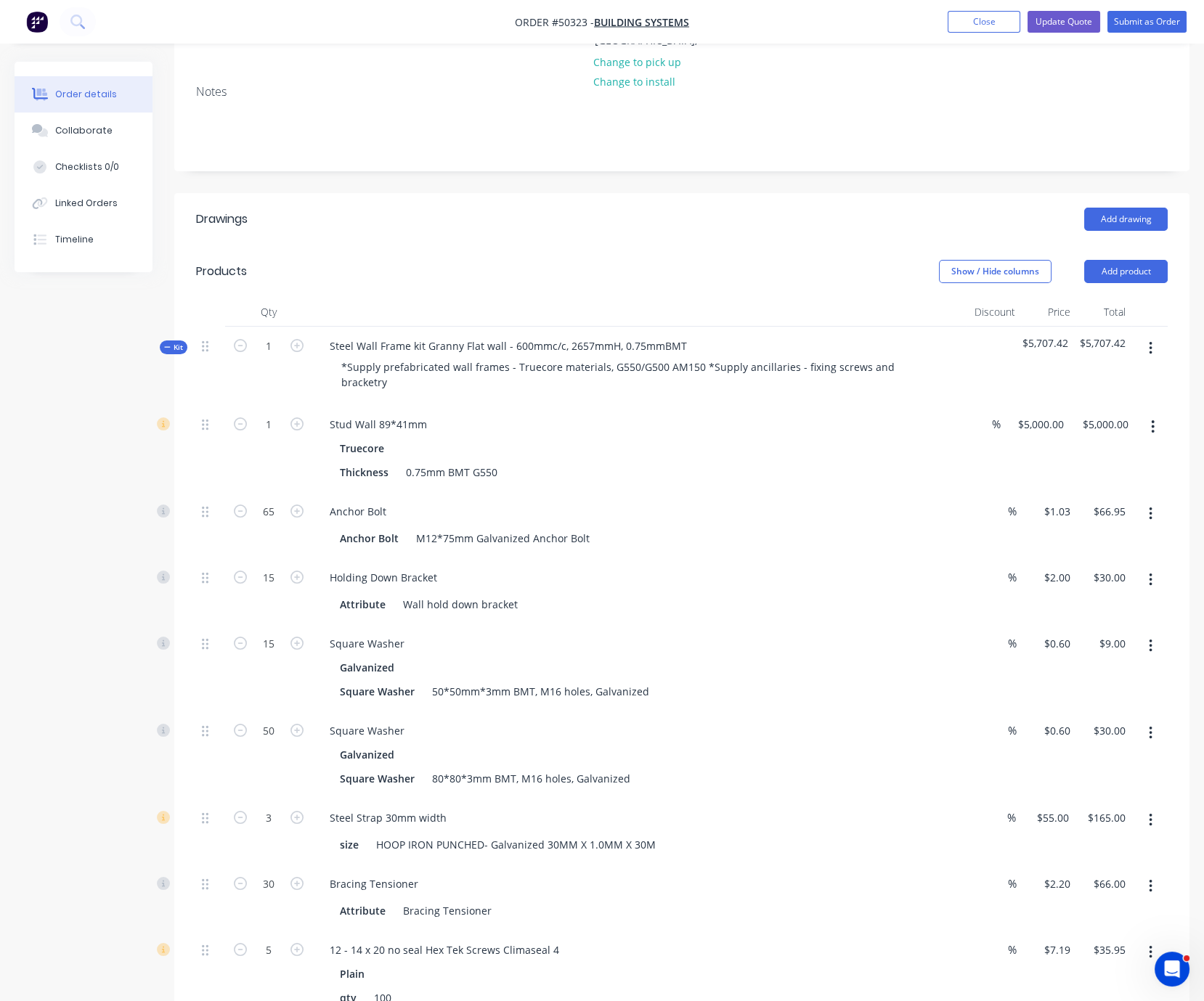
drag, startPoint x: 472, startPoint y: 223, endPoint x: 598, endPoint y: 218, distance: 126.1
click at [582, 245] on header "Products Show / Hide columns Add product" at bounding box center [681, 271] width 1015 height 52
click at [179, 342] on span "Kit" at bounding box center [173, 347] width 19 height 11
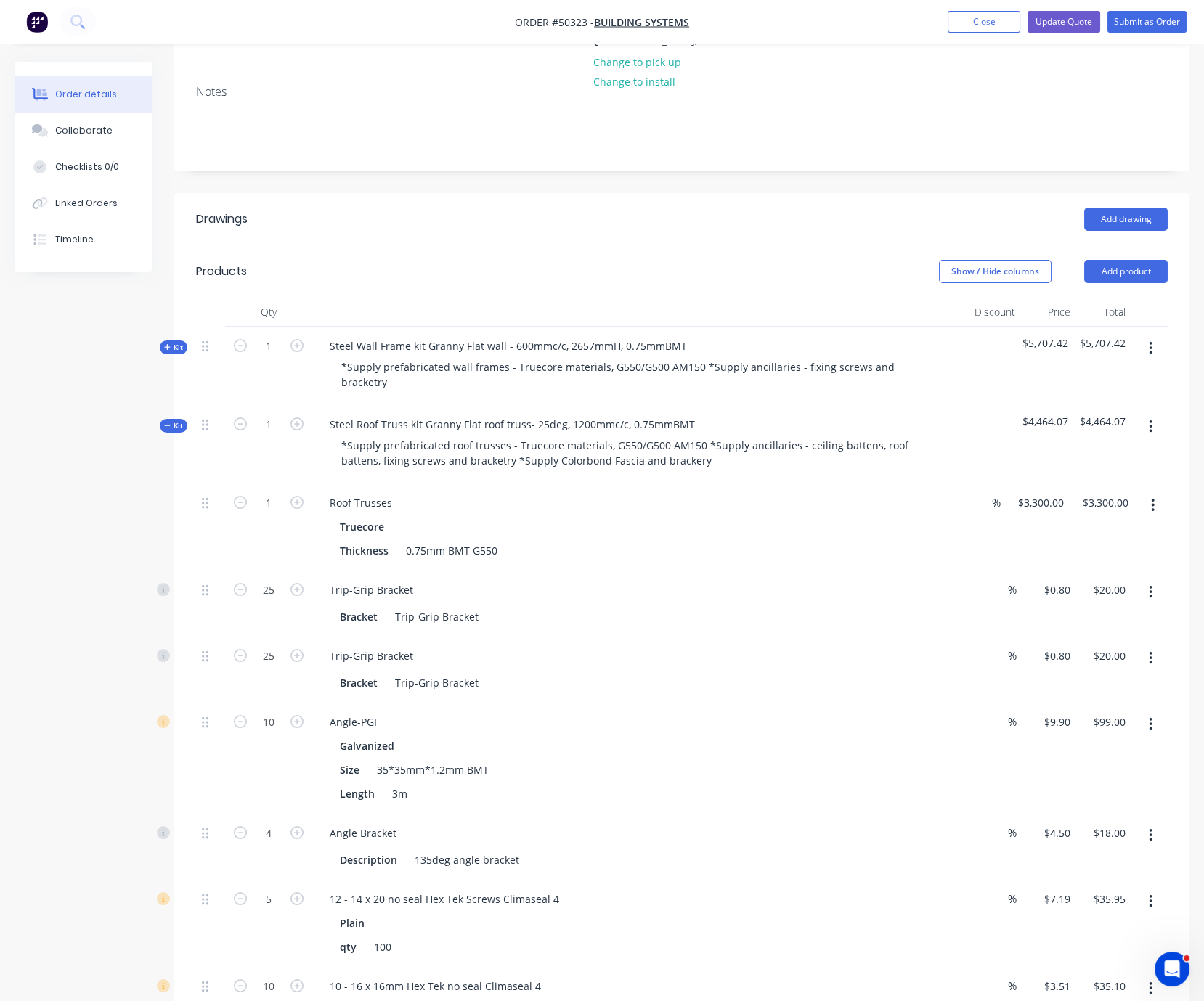
click at [179, 342] on span "Kit" at bounding box center [173, 347] width 19 height 11
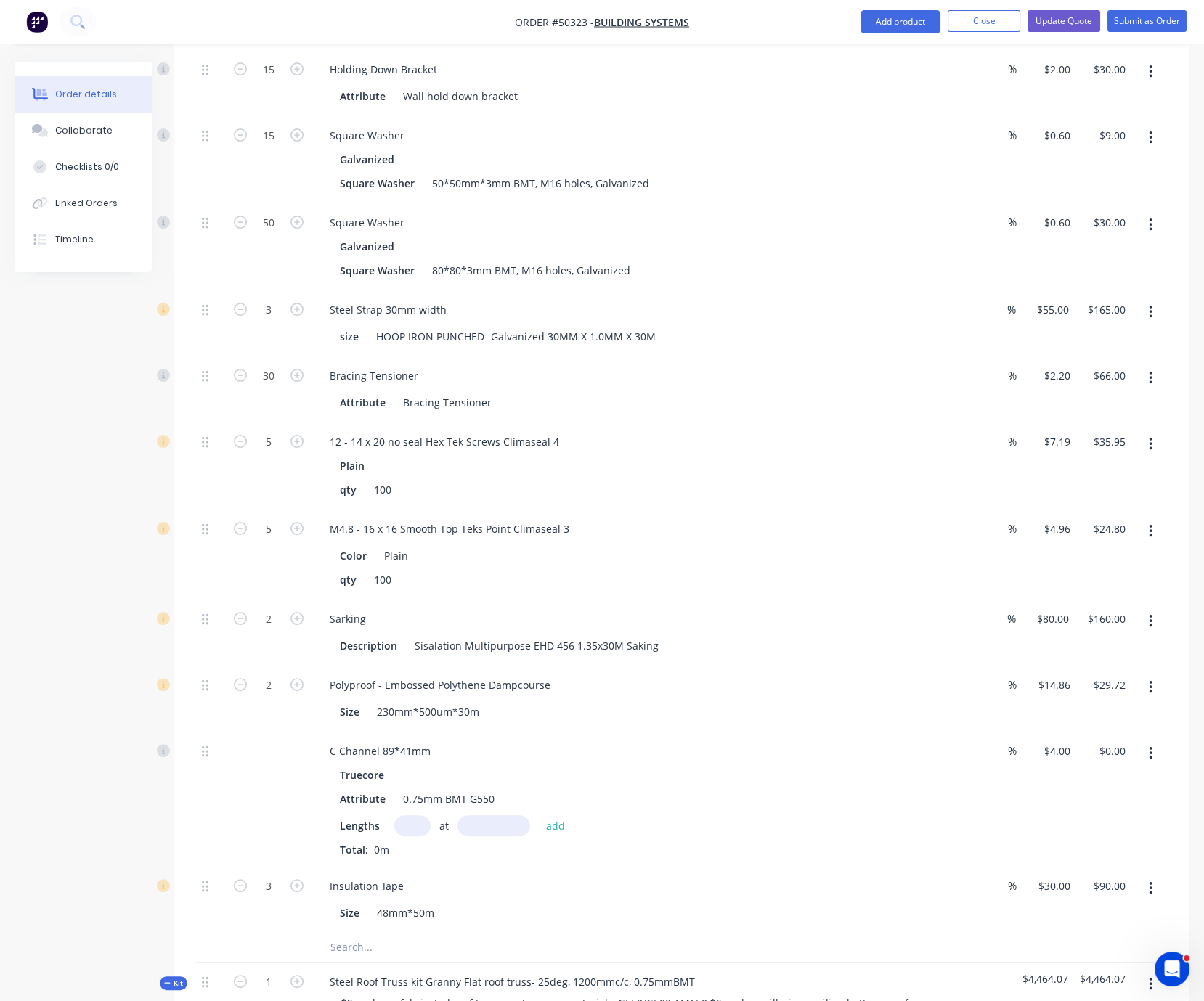
scroll to position [1017, 0]
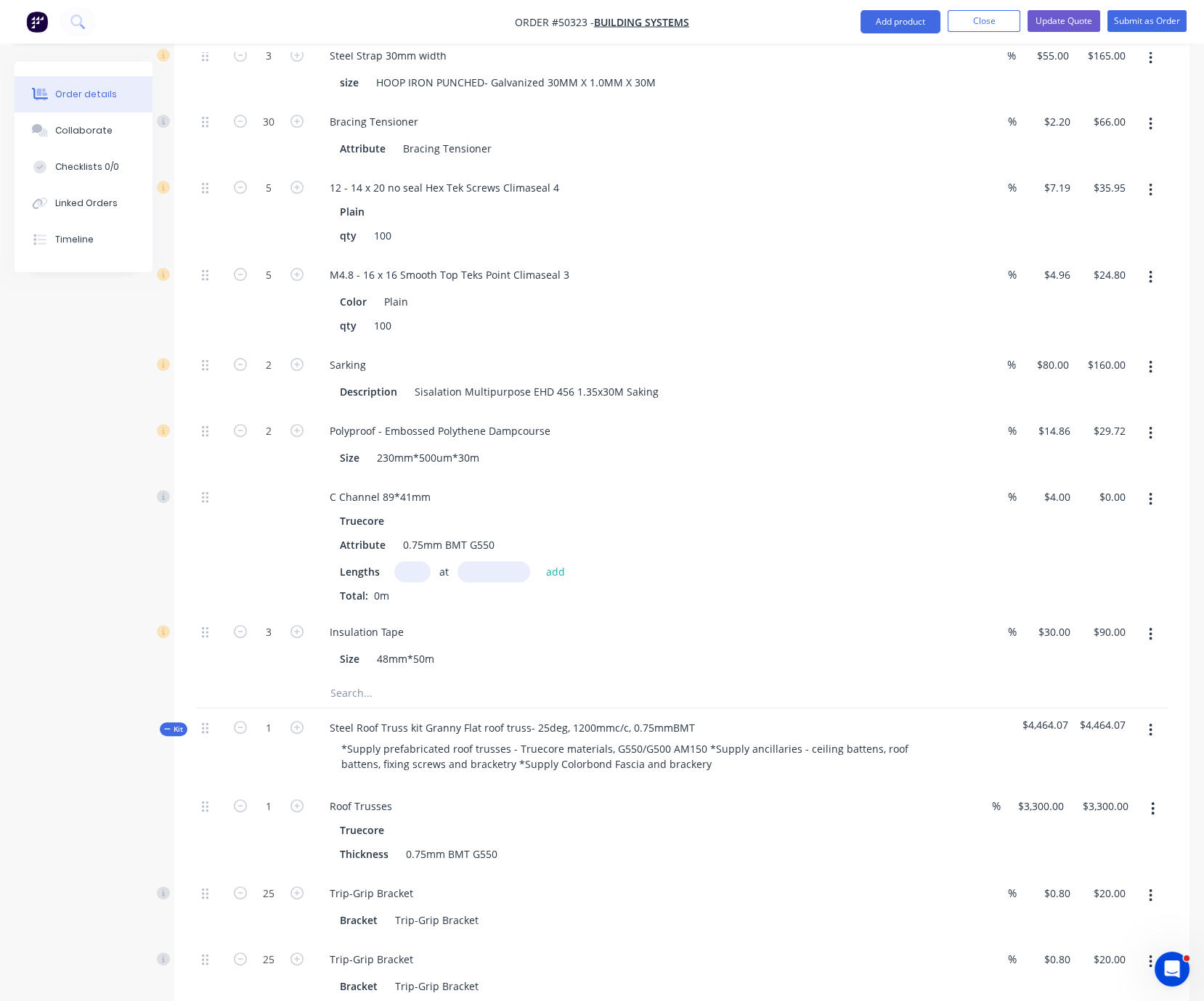
click at [1142, 513] on button "button" at bounding box center [1151, 499] width 34 height 26
click at [1104, 607] on div "Delete" at bounding box center [1099, 596] width 112 height 21
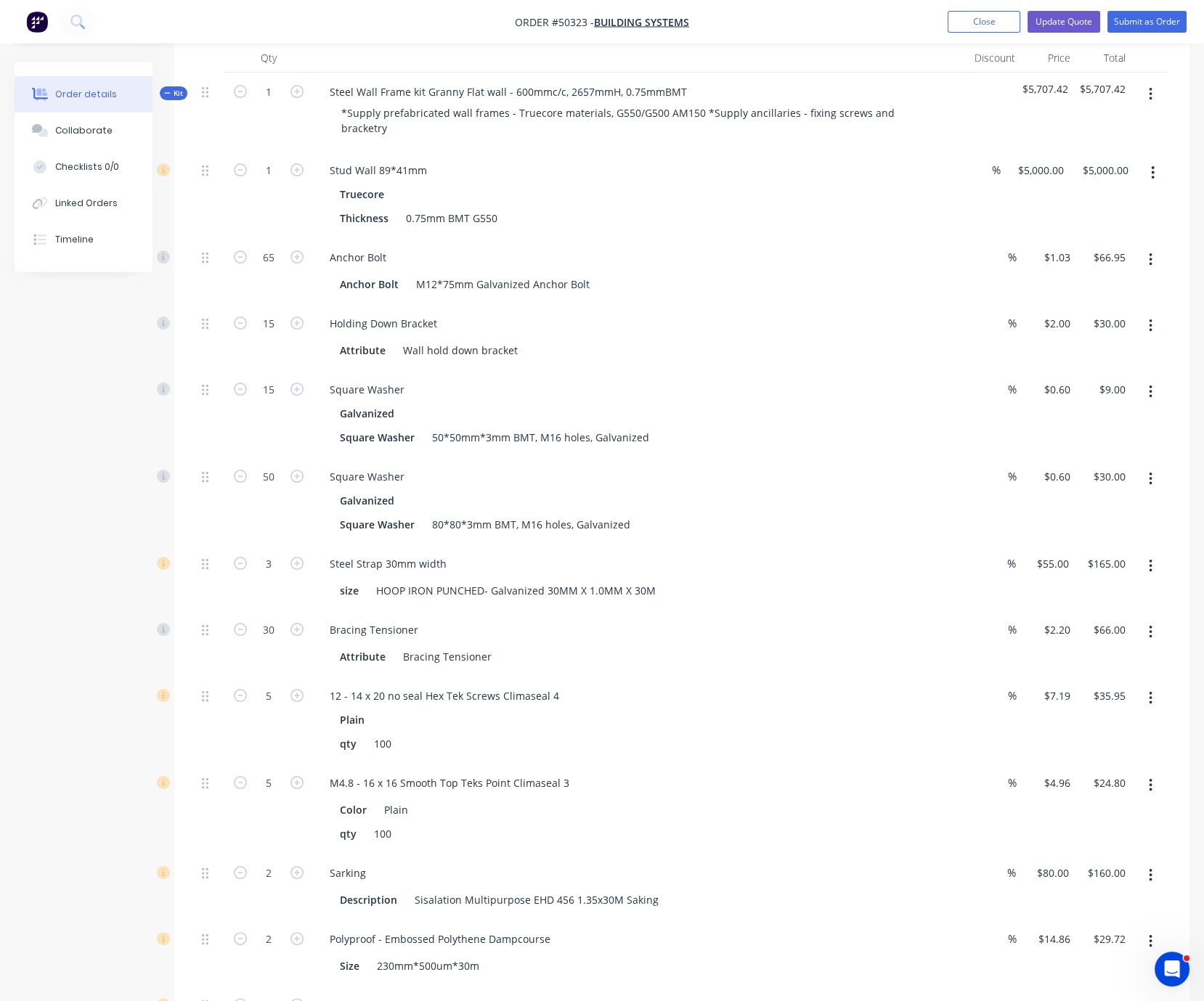
scroll to position [254, 0]
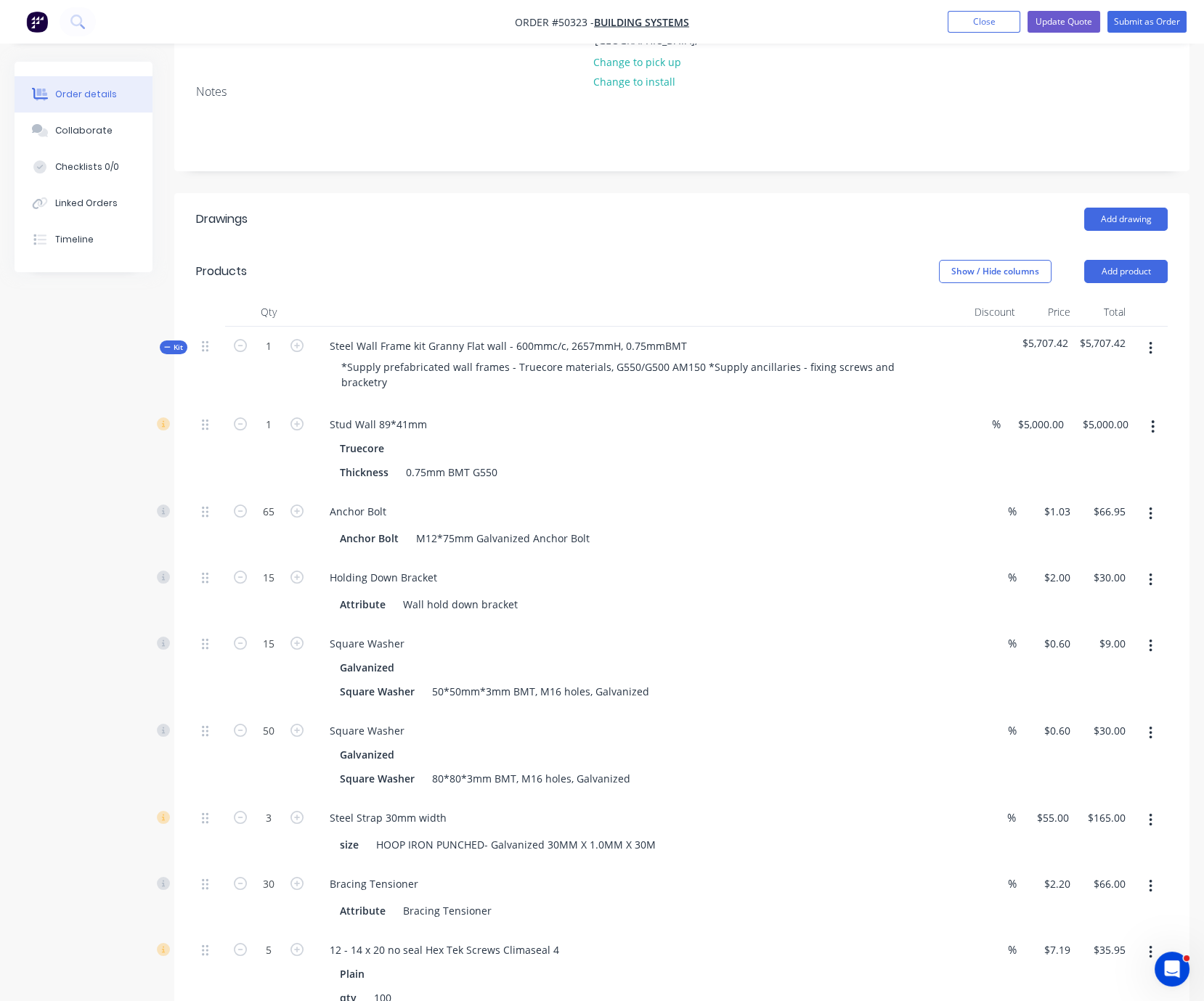
click at [1141, 339] on button "button" at bounding box center [1151, 349] width 34 height 26
click at [1109, 376] on div "Add product to kit" at bounding box center [1099, 386] width 112 height 21
click at [1096, 434] on div "Product catalogue" at bounding box center [1099, 444] width 112 height 21
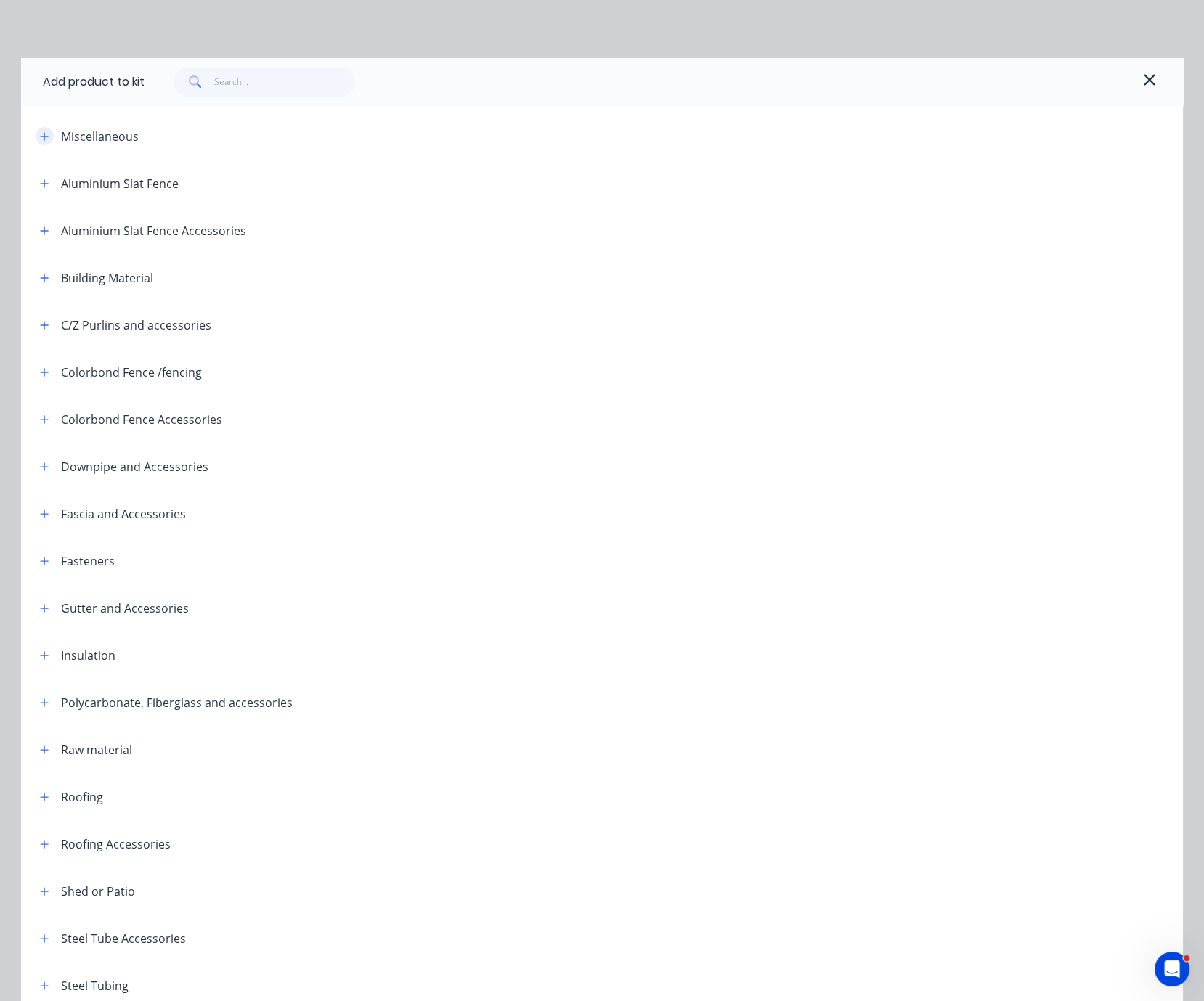
click at [41, 134] on button "button" at bounding box center [44, 136] width 18 height 18
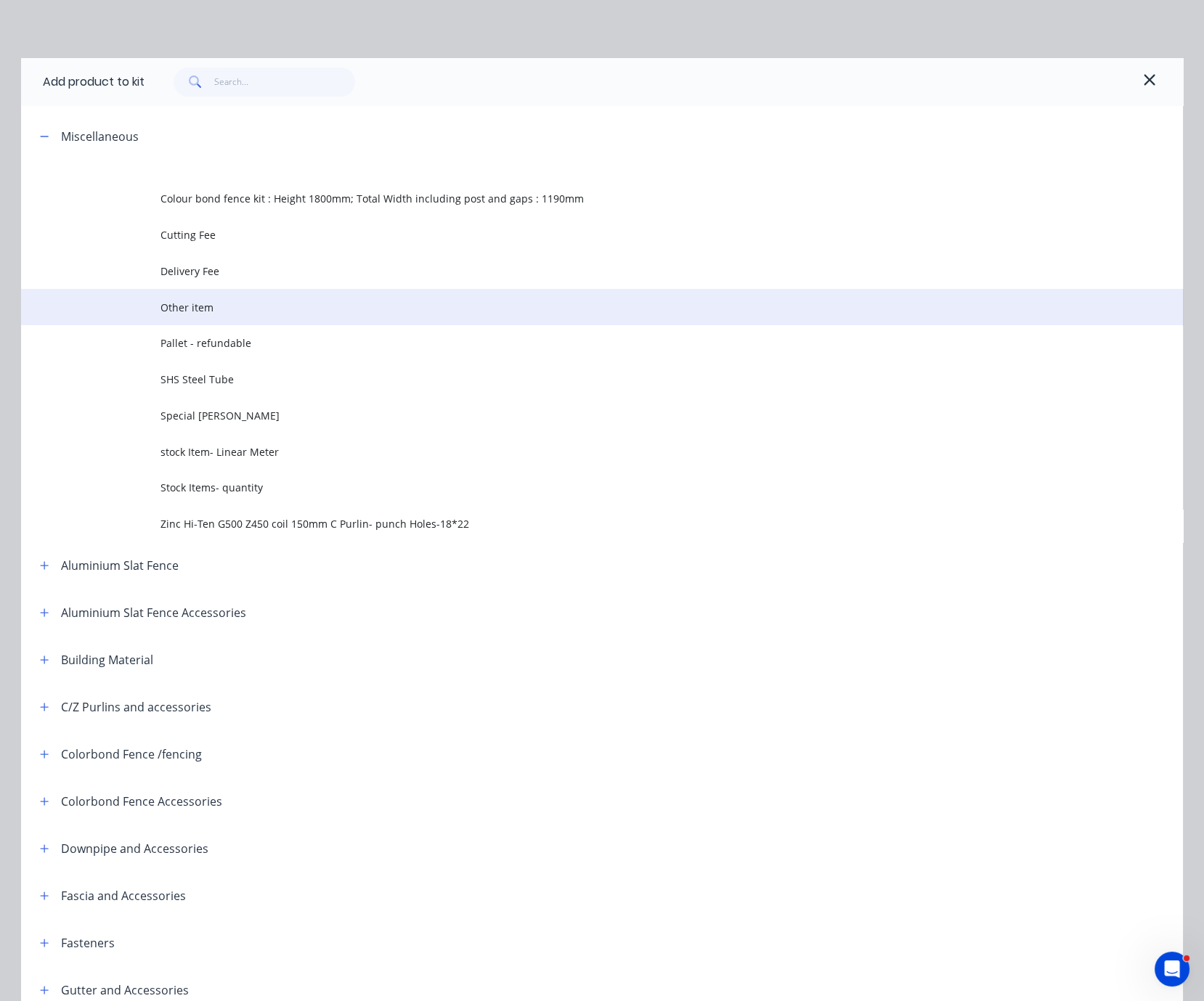
click at [217, 315] on span "Other item" at bounding box center [569, 308] width 818 height 16
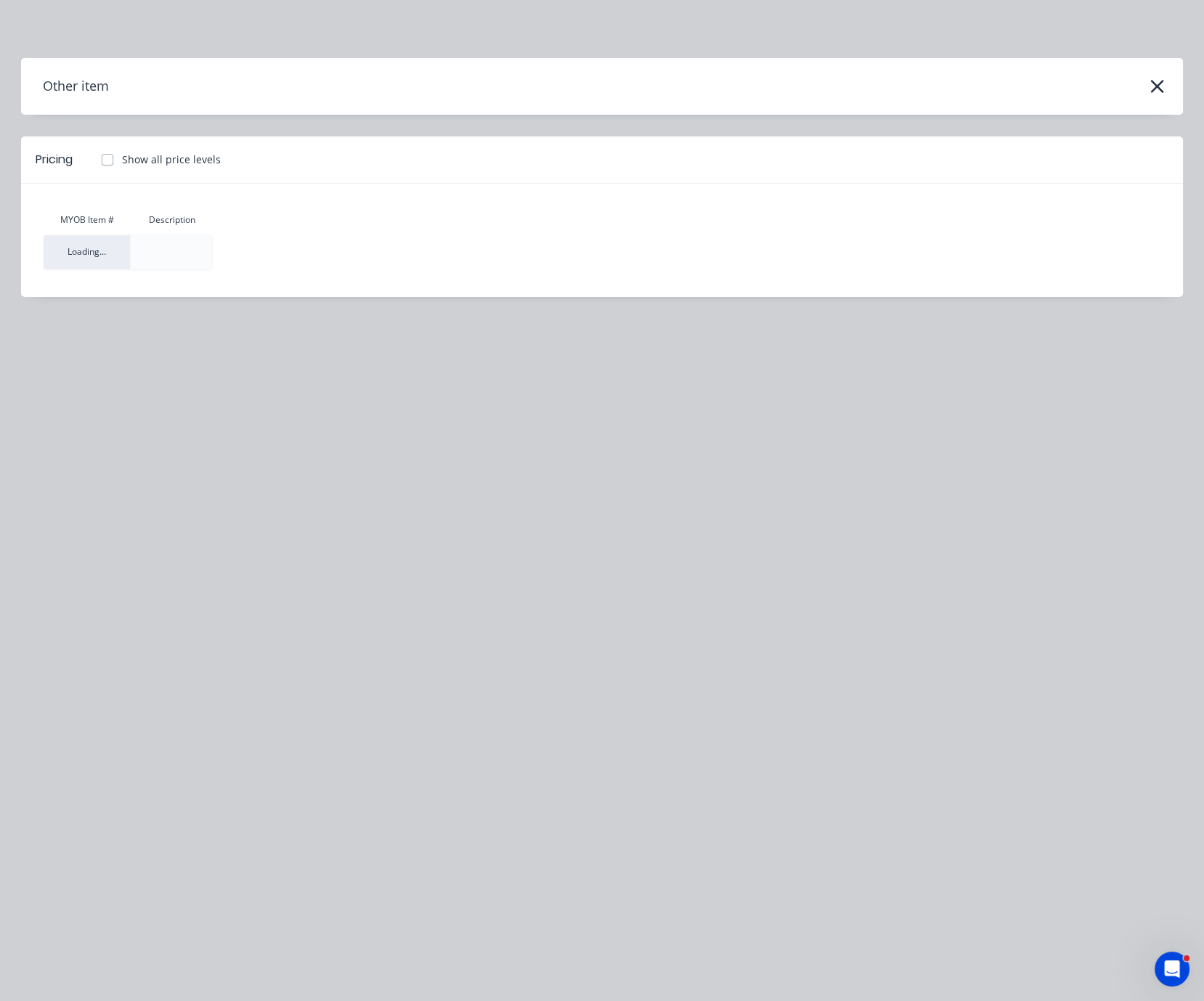
click at [122, 167] on label "Show all price levels" at bounding box center [171, 159] width 99 height 16
click at [99, 165] on input "Show all price levels" at bounding box center [92, 158] width 12 height 14
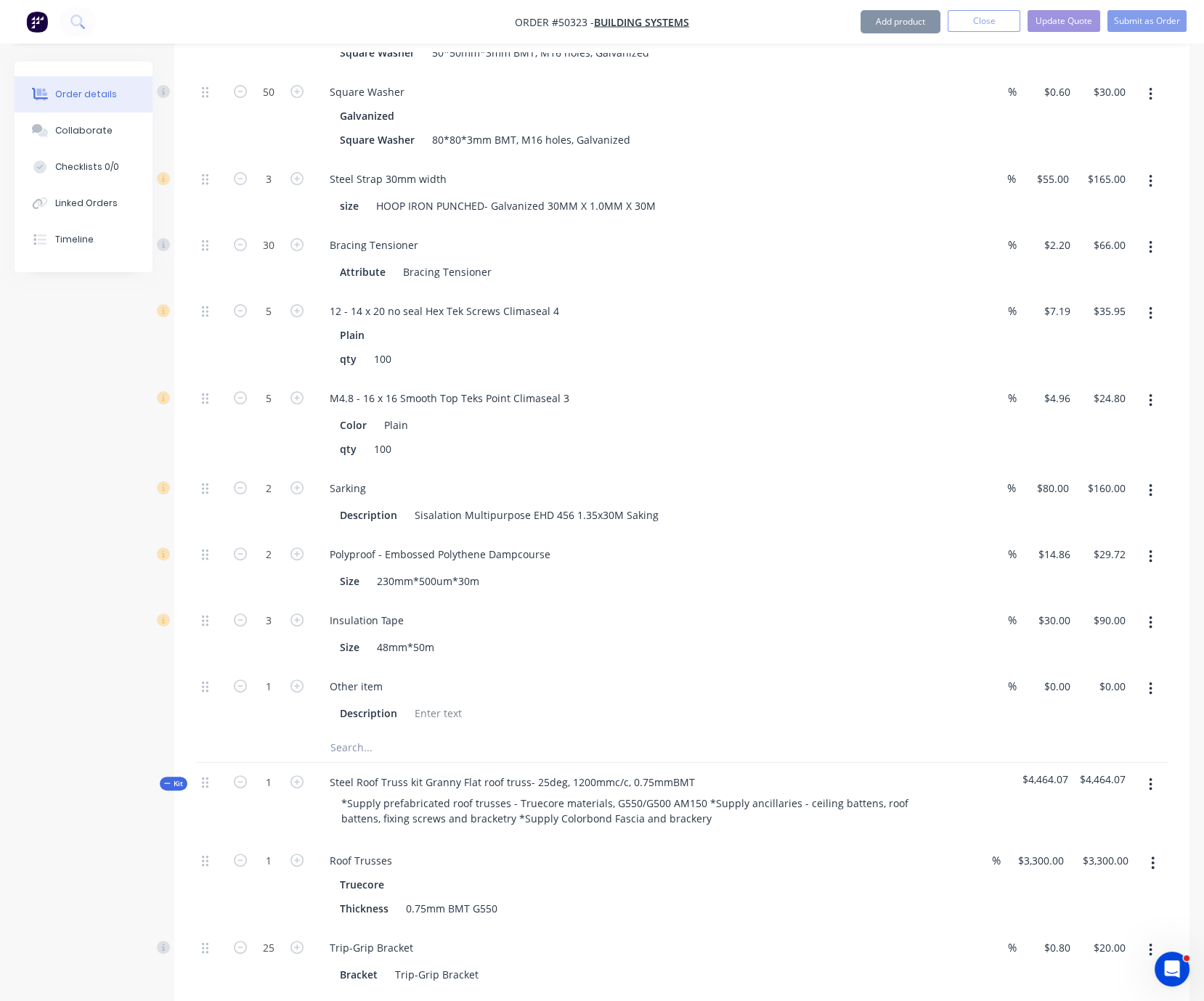
scroll to position [1270, 0]
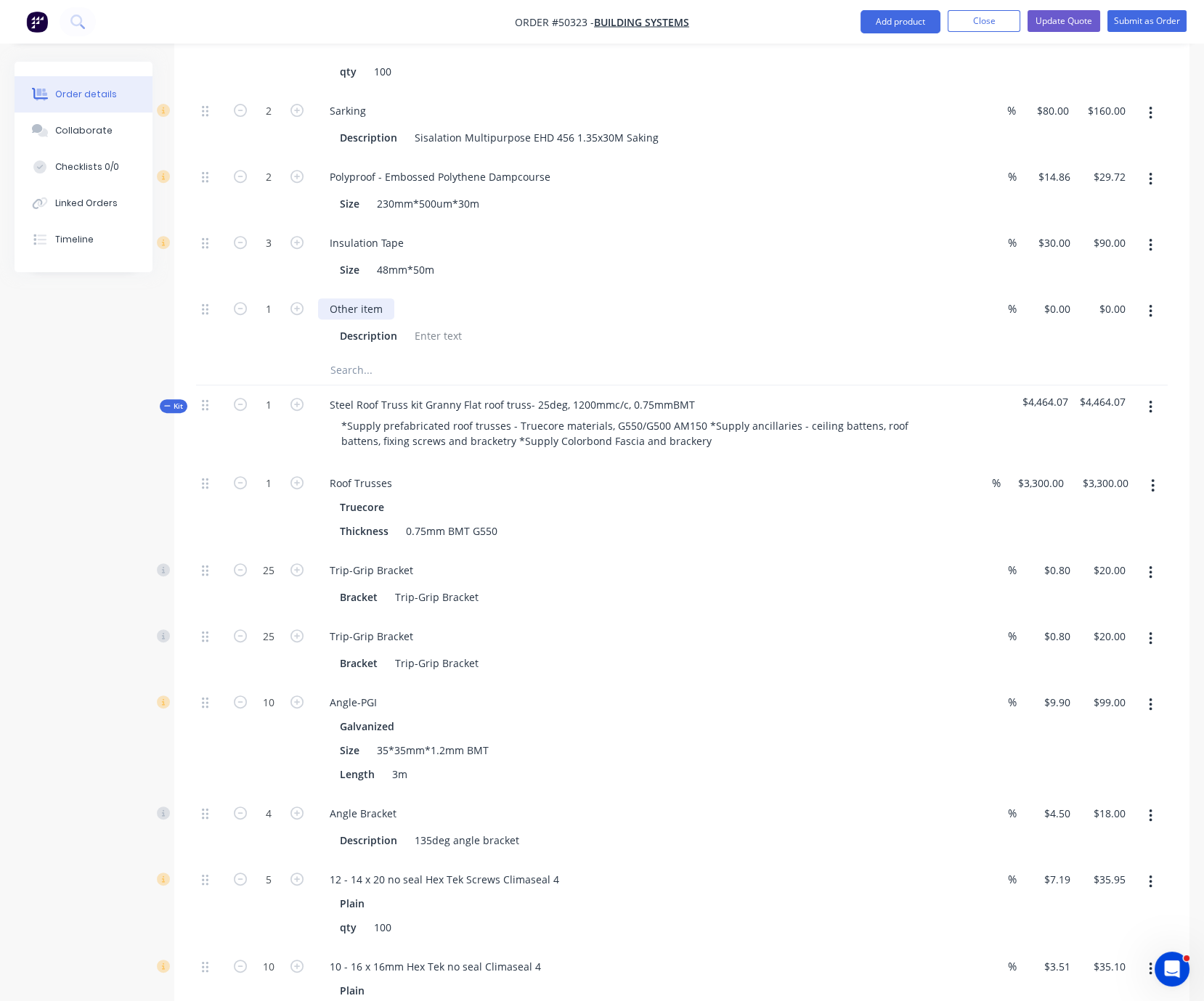
click at [370, 319] on div "Other item" at bounding box center [357, 308] width 76 height 21
click at [1060, 319] on input "0" at bounding box center [1060, 308] width 33 height 21
click at [1056, 356] on div "$500.00 500" at bounding box center [1049, 322] width 55 height 66
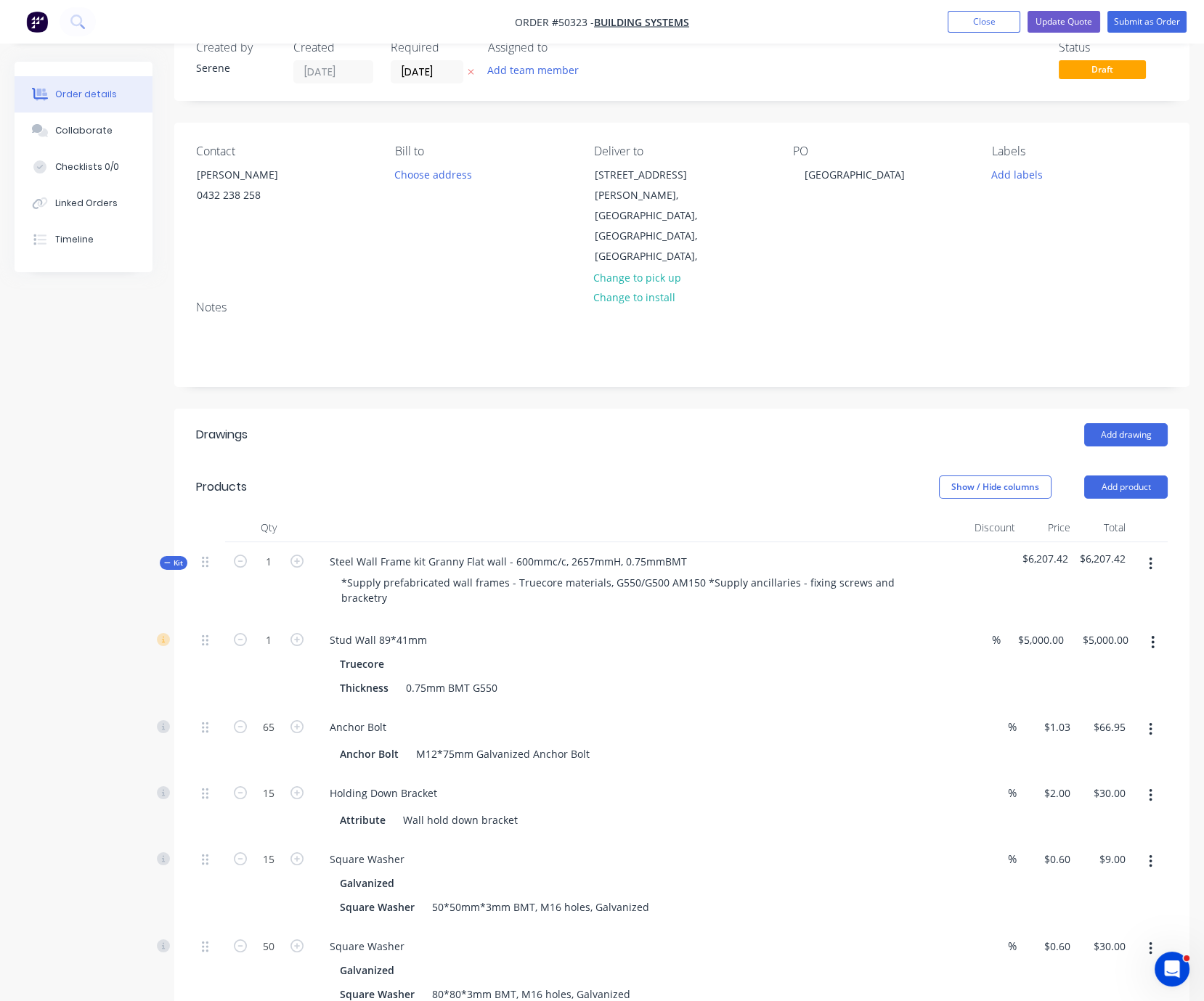
scroll to position [0, 0]
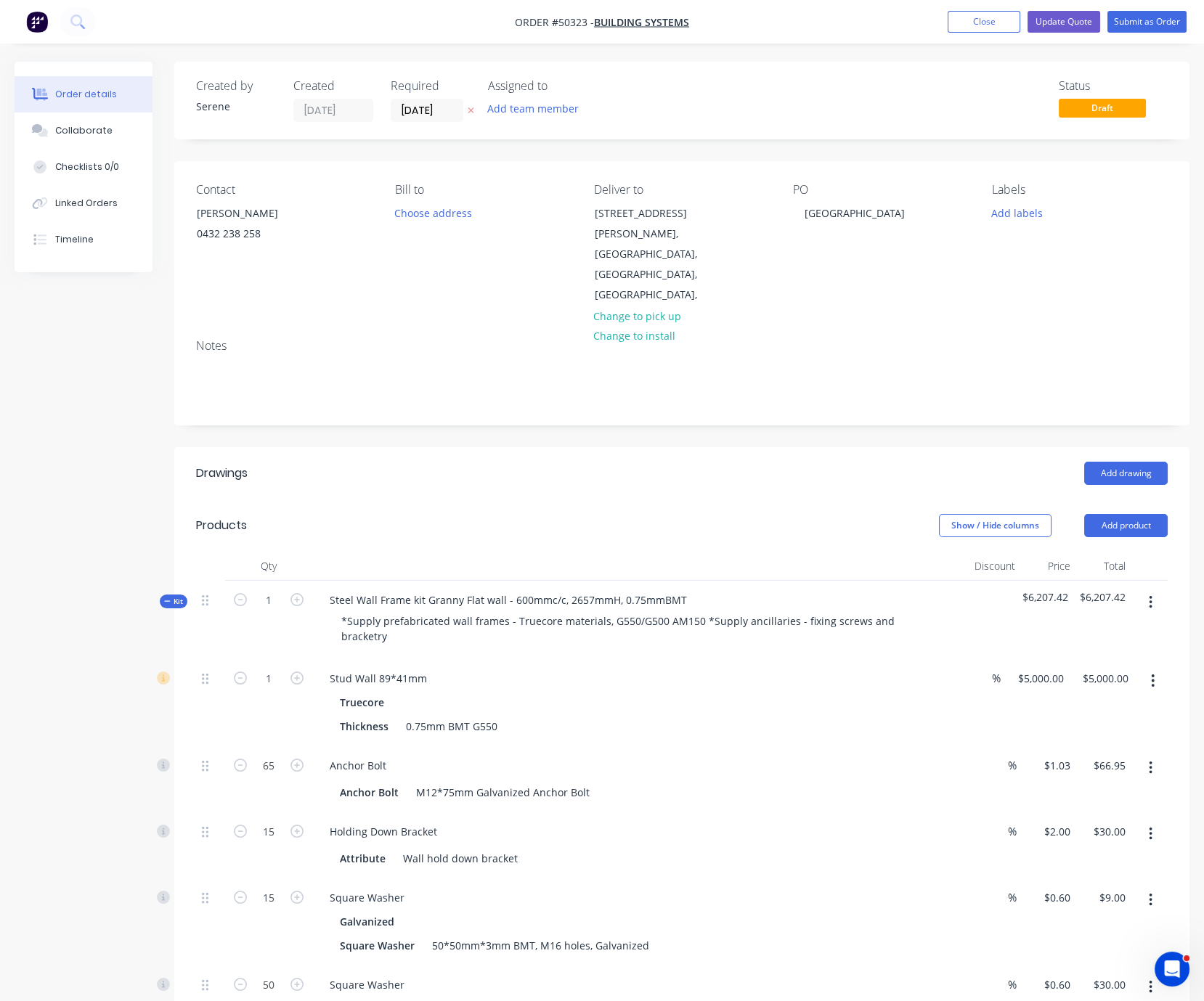
click at [174, 596] on span "Kit" at bounding box center [173, 602] width 19 height 11
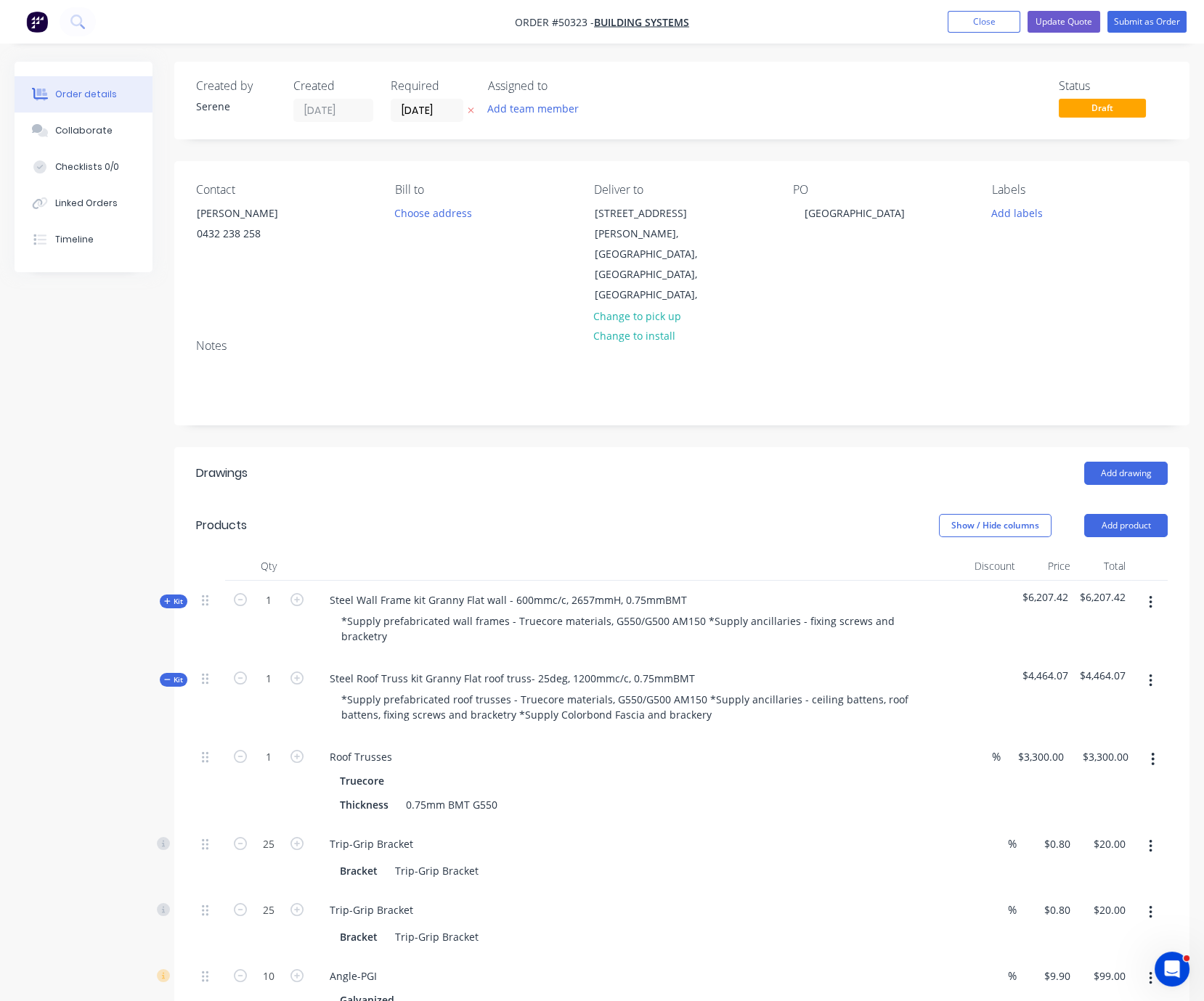
click at [179, 675] on span "Kit" at bounding box center [173, 680] width 19 height 11
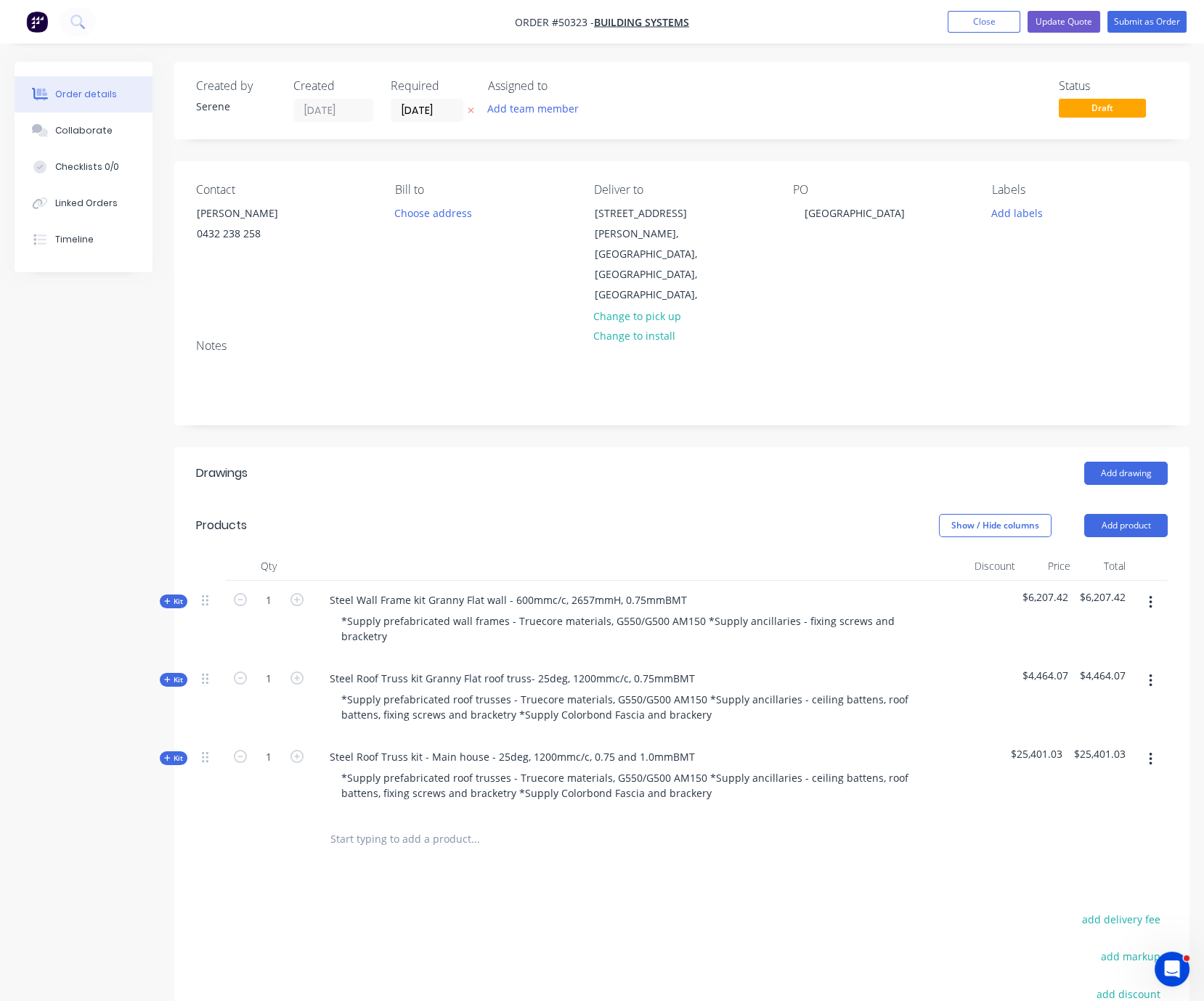
click at [490, 514] on div "Show / Hide columns Add product" at bounding box center [785, 526] width 766 height 23
drag, startPoint x: 570, startPoint y: 487, endPoint x: 740, endPoint y: 485, distance: 170.0
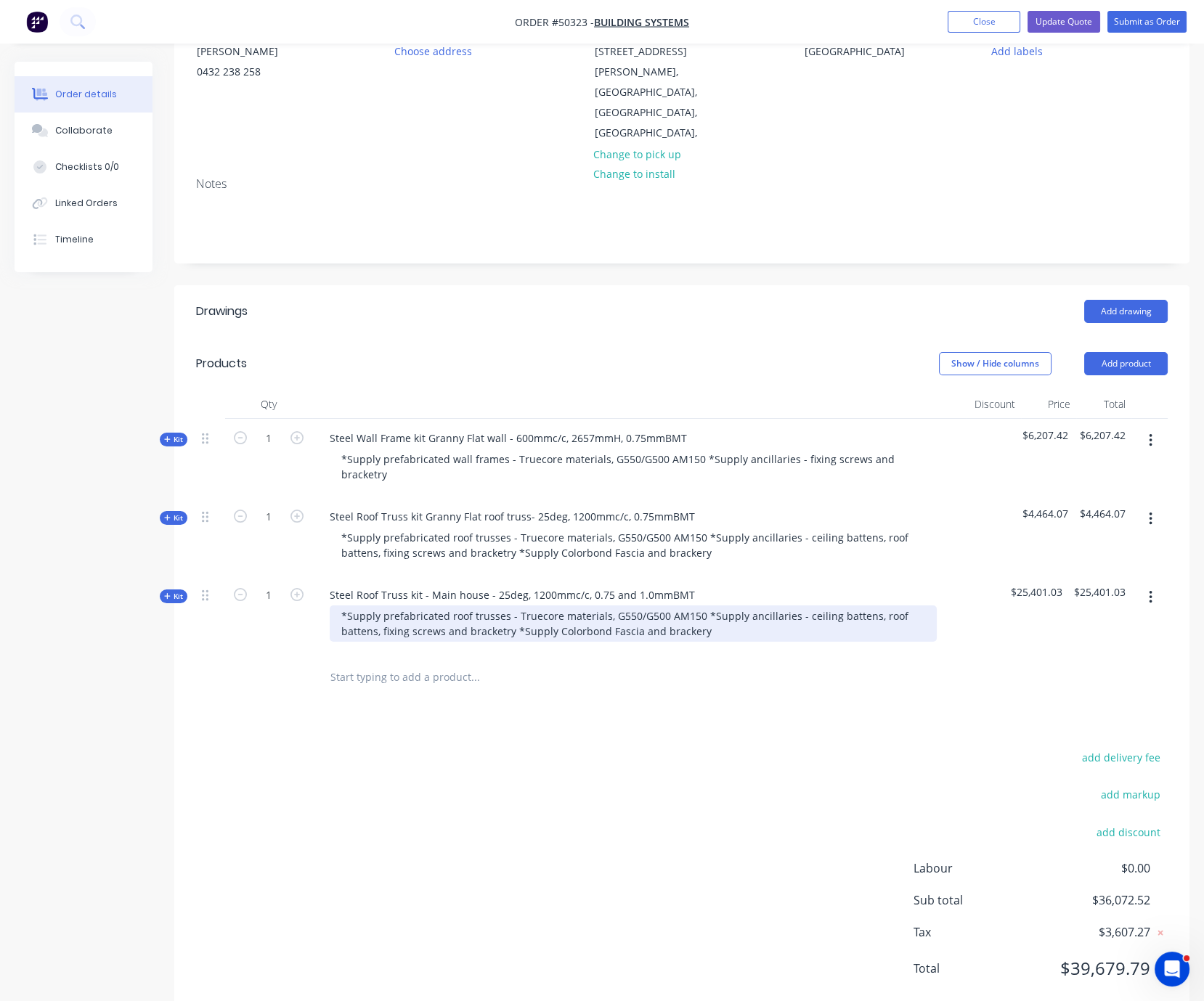
scroll to position [211, 0]
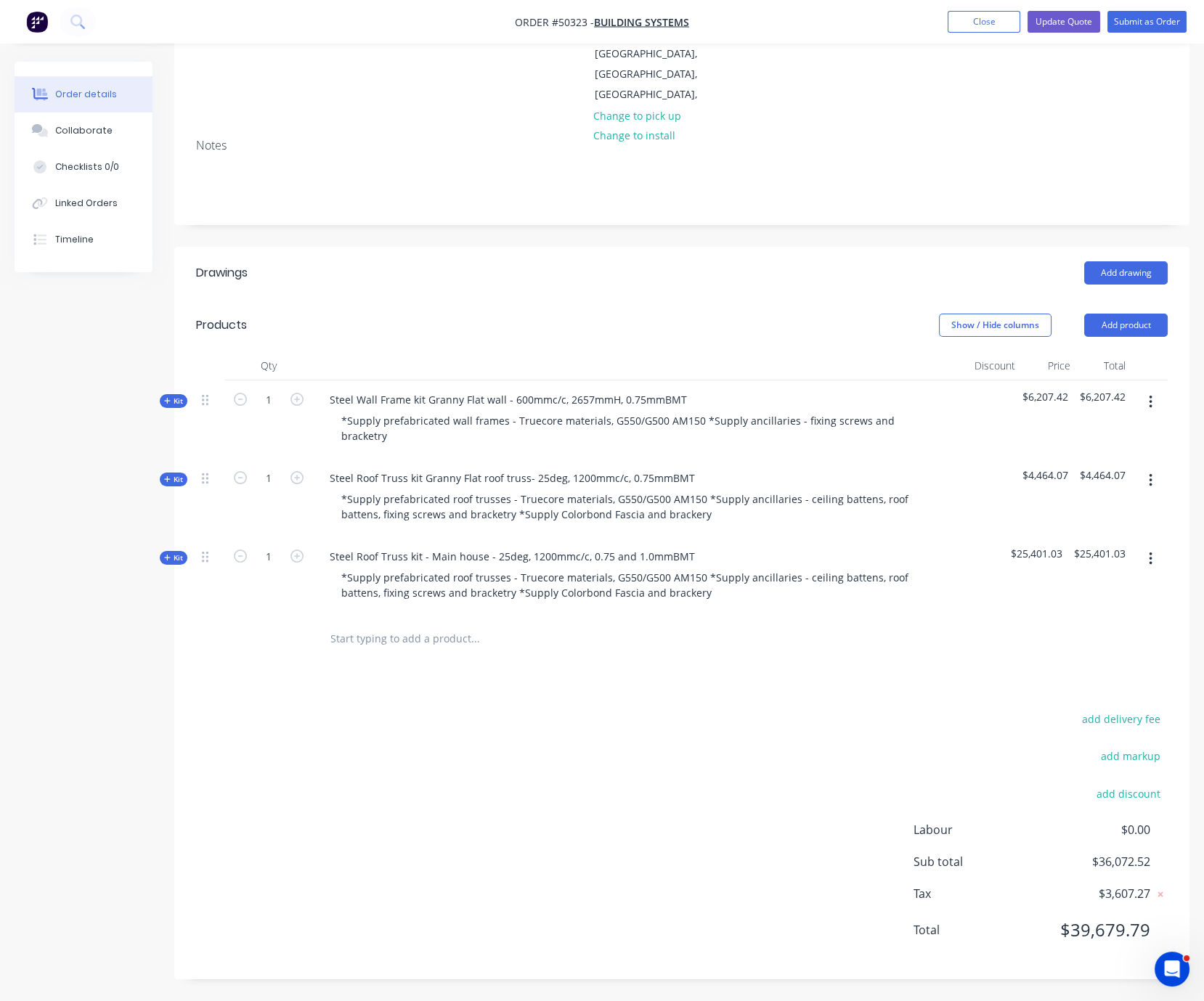
drag, startPoint x: 638, startPoint y: 767, endPoint x: 955, endPoint y: 769, distance: 317.0
click at [1118, 713] on button "add delivery fee" at bounding box center [1121, 719] width 94 height 19
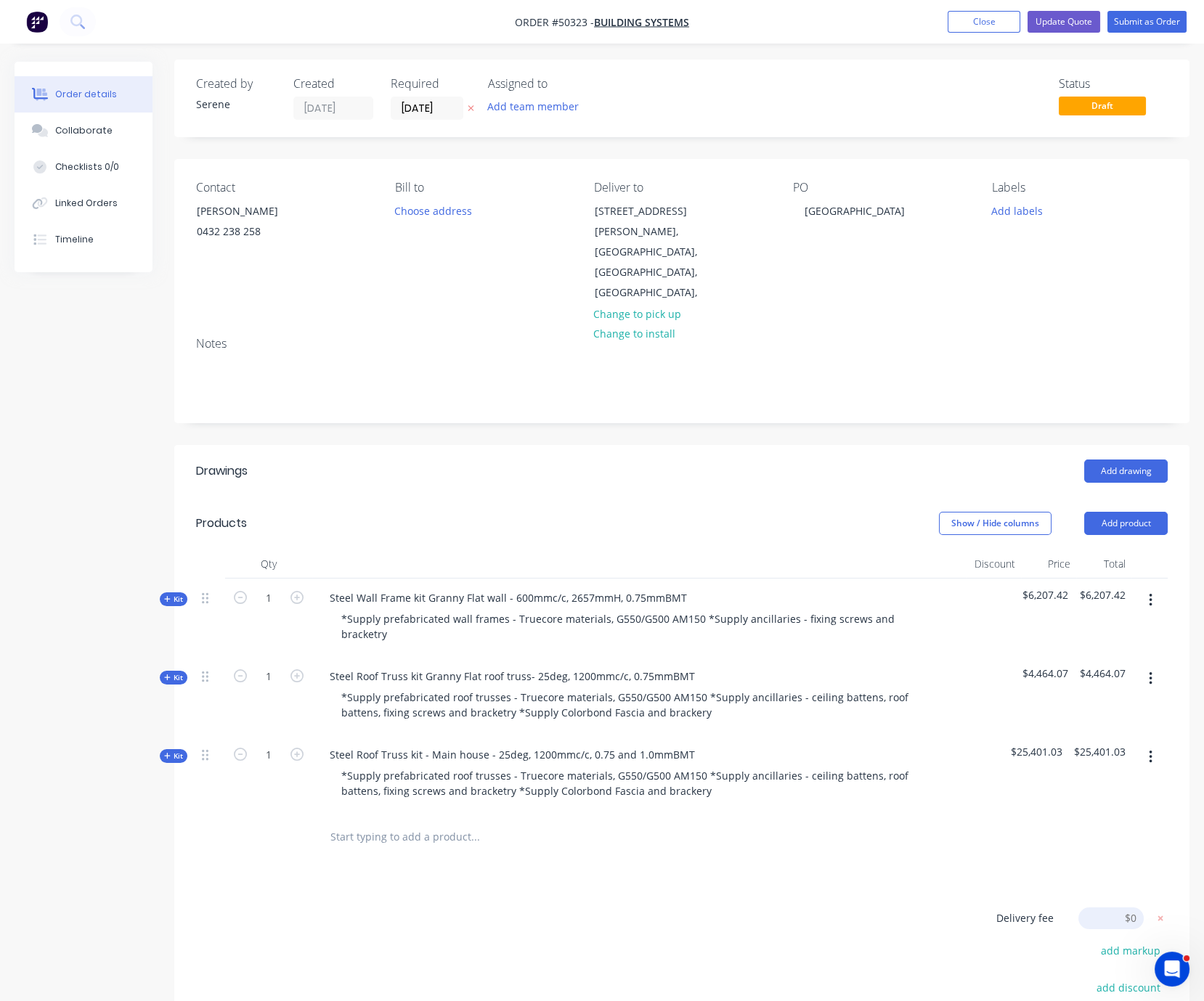
scroll to position [0, 0]
drag, startPoint x: 569, startPoint y: 464, endPoint x: 684, endPoint y: 457, distance: 115.2
click at [521, 462] on div "Add drawing" at bounding box center [785, 474] width 766 height 23
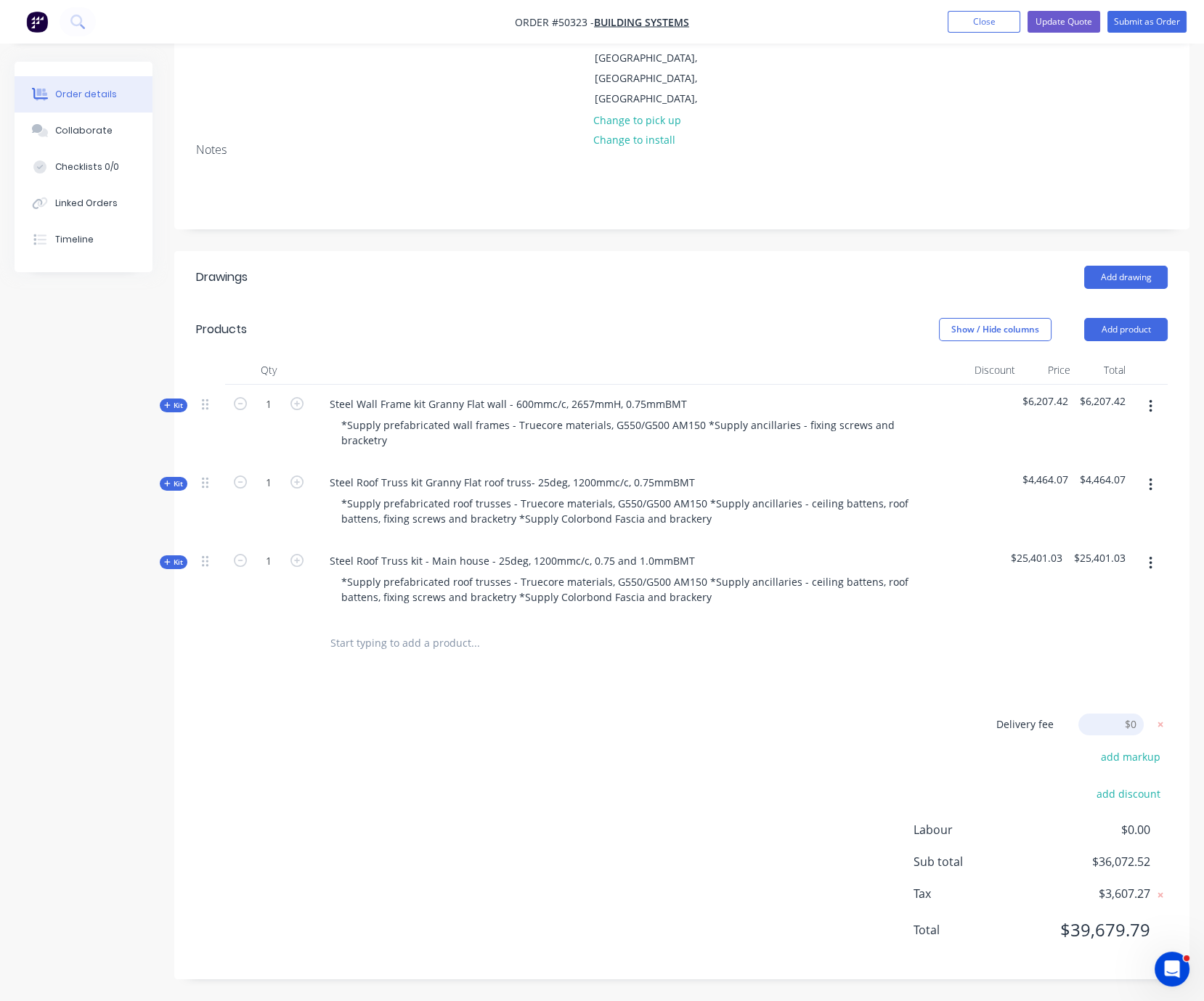
scroll to position [207, 0]
click at [1122, 717] on input at bounding box center [1112, 725] width 65 height 22
click at [969, 745] on div "Delivery fee Delivery fee Delivery fee name (Optional) 1700 1700 $0 add markup …" at bounding box center [681, 836] width 972 height 245
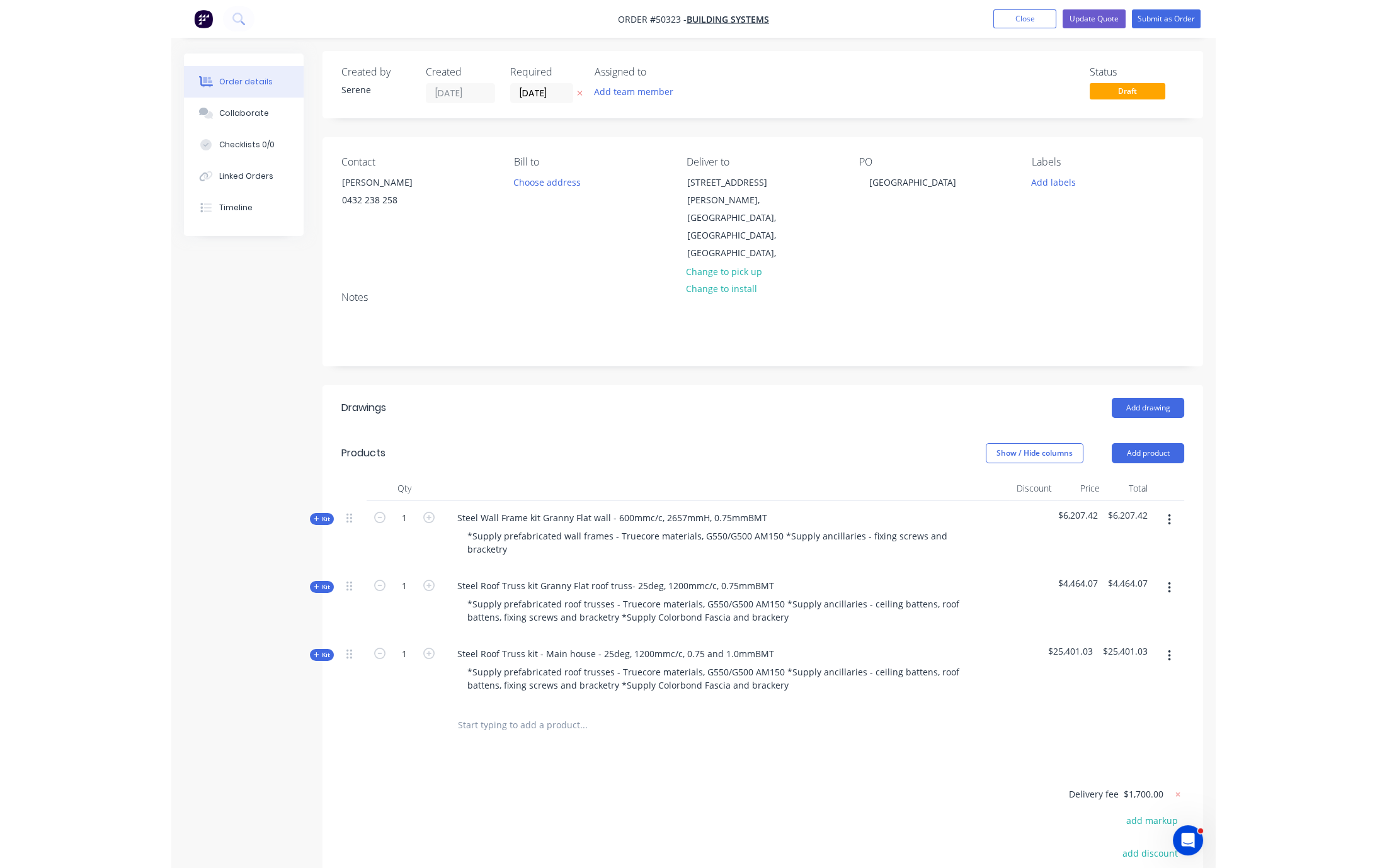
scroll to position [0, 0]
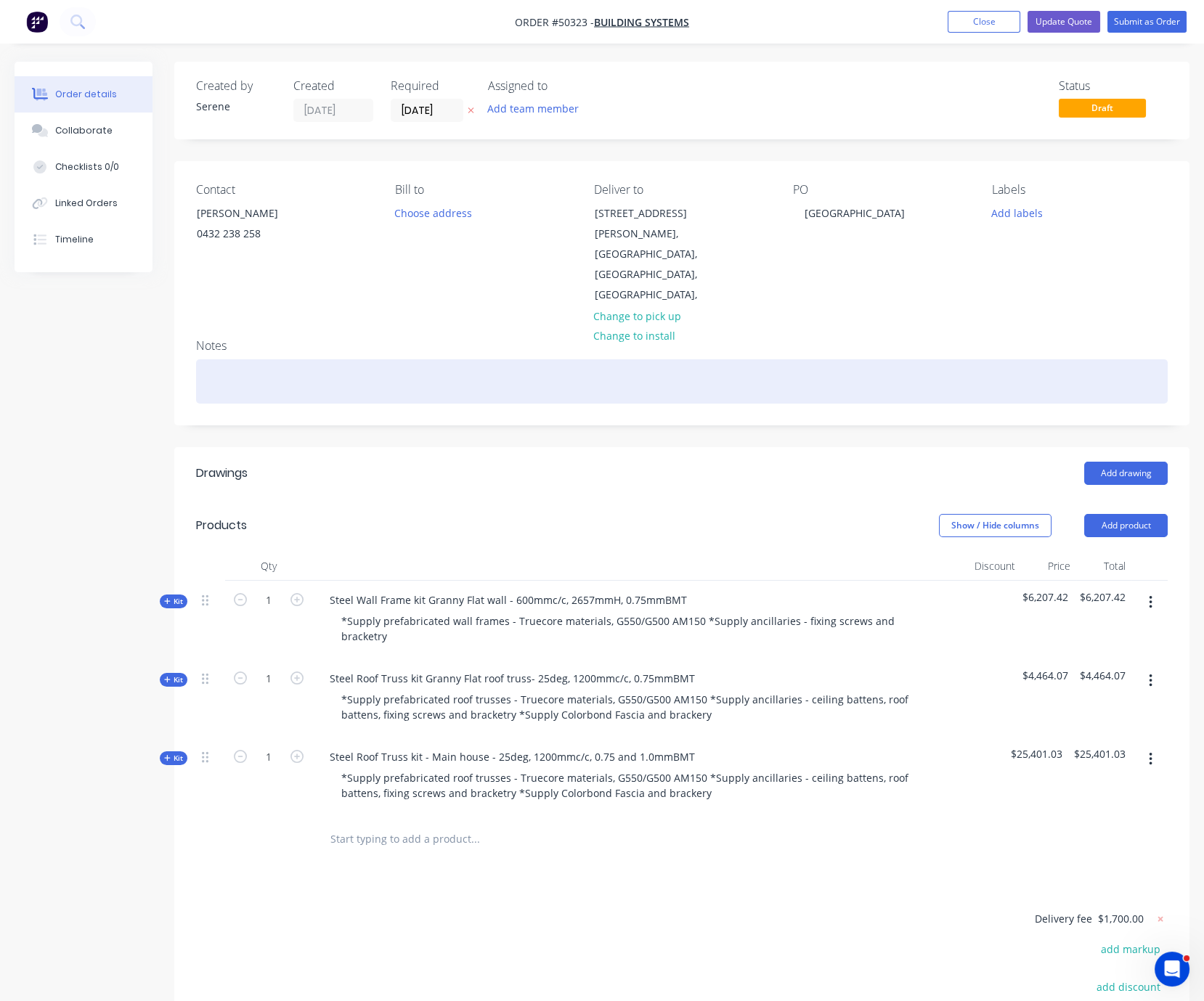
click at [226, 360] on div at bounding box center [681, 381] width 972 height 44
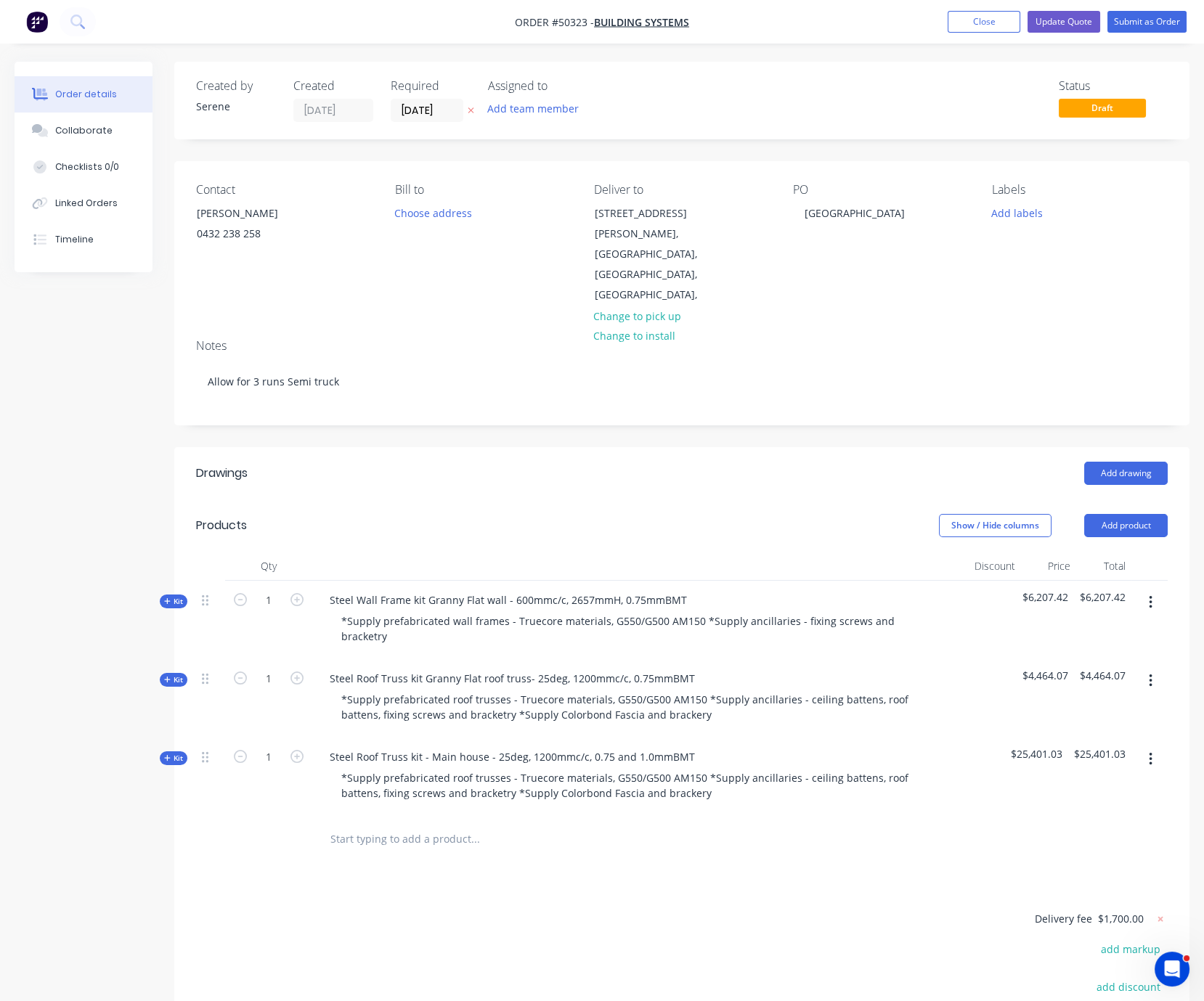
click at [548, 499] on header "Products Show / Hide columns Add product" at bounding box center [681, 525] width 1015 height 52
drag, startPoint x: 713, startPoint y: 468, endPoint x: 748, endPoint y: 413, distance: 65.2
click at [713, 468] on header "Drawings Add drawing" at bounding box center [681, 473] width 1015 height 52
click at [1056, 23] on button "Update Quote" at bounding box center [1064, 22] width 73 height 22
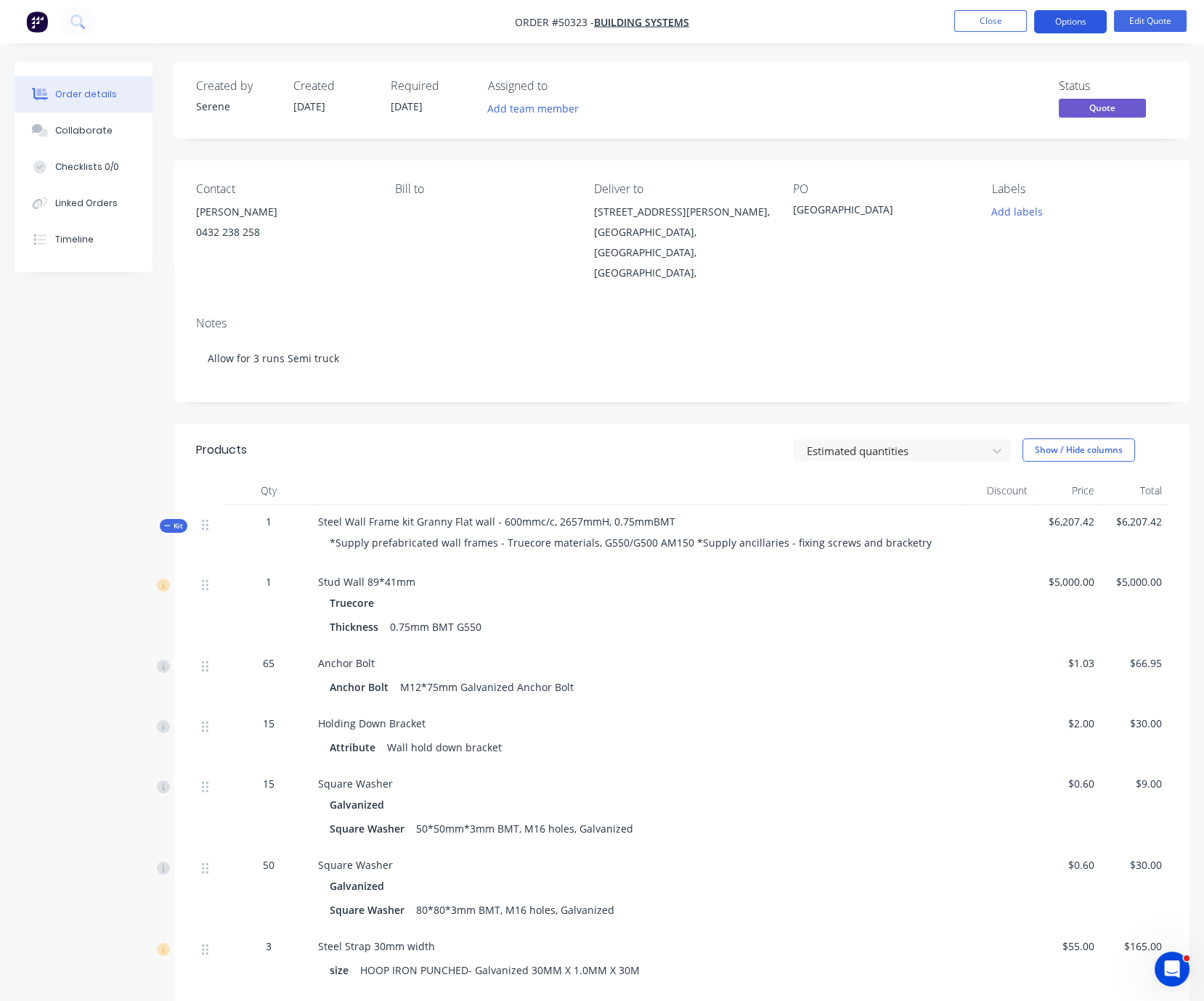
click at [1069, 30] on button "Options" at bounding box center [1070, 22] width 73 height 23
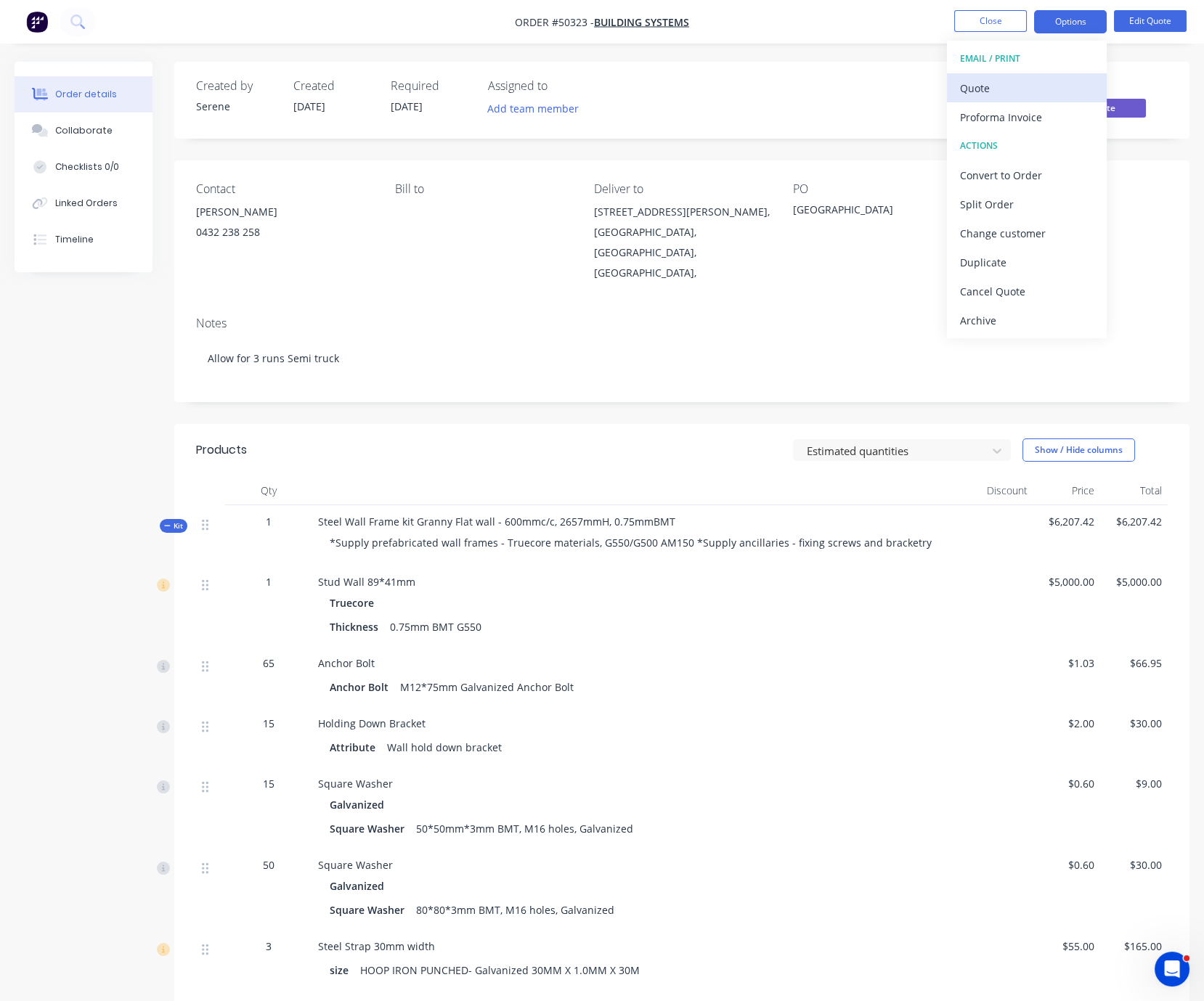
click at [1021, 82] on div "Quote" at bounding box center [1027, 88] width 134 height 21
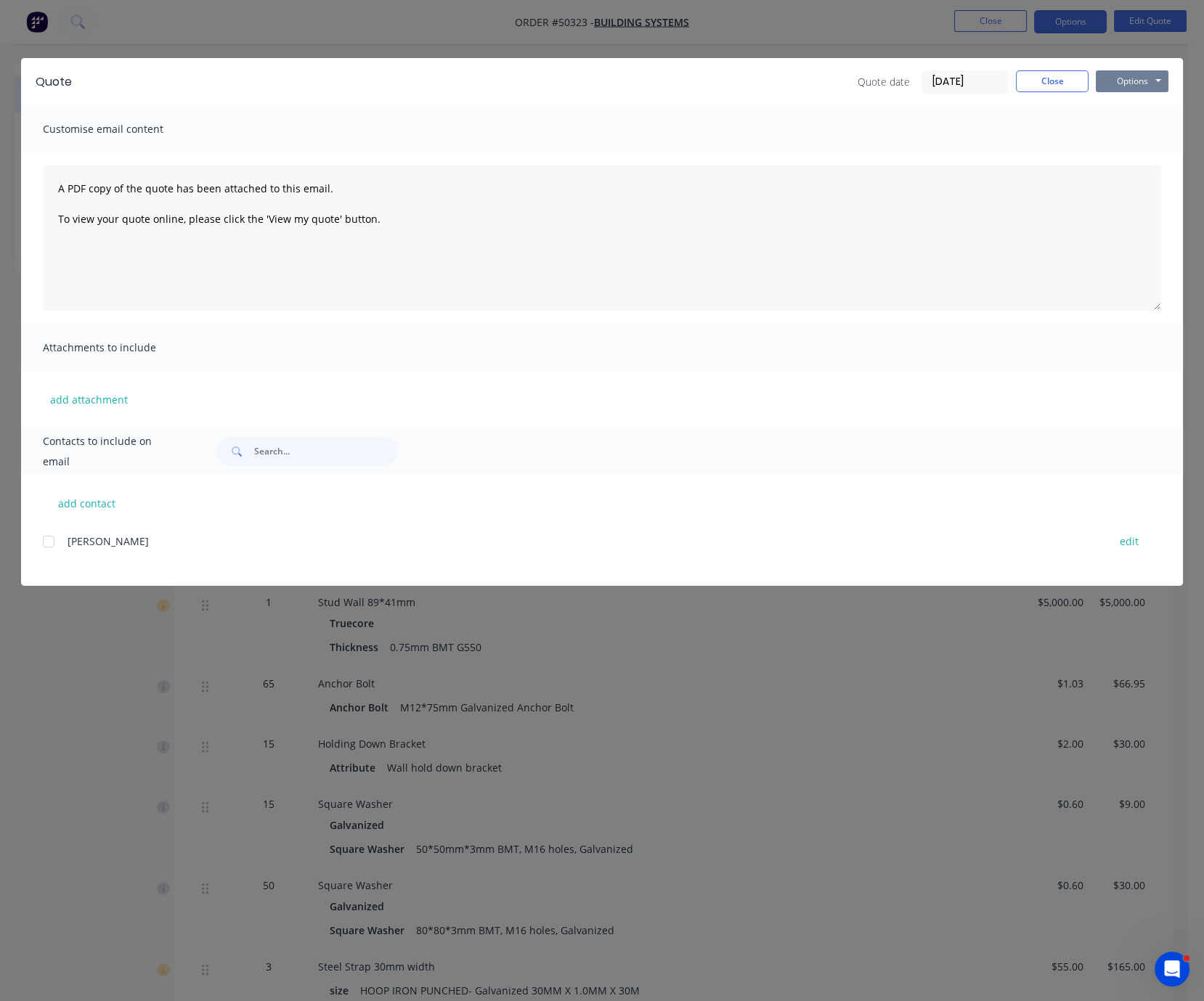
click at [1115, 82] on button "Options" at bounding box center [1133, 82] width 73 height 22
click at [1136, 128] on button "Print" at bounding box center [1143, 130] width 93 height 24
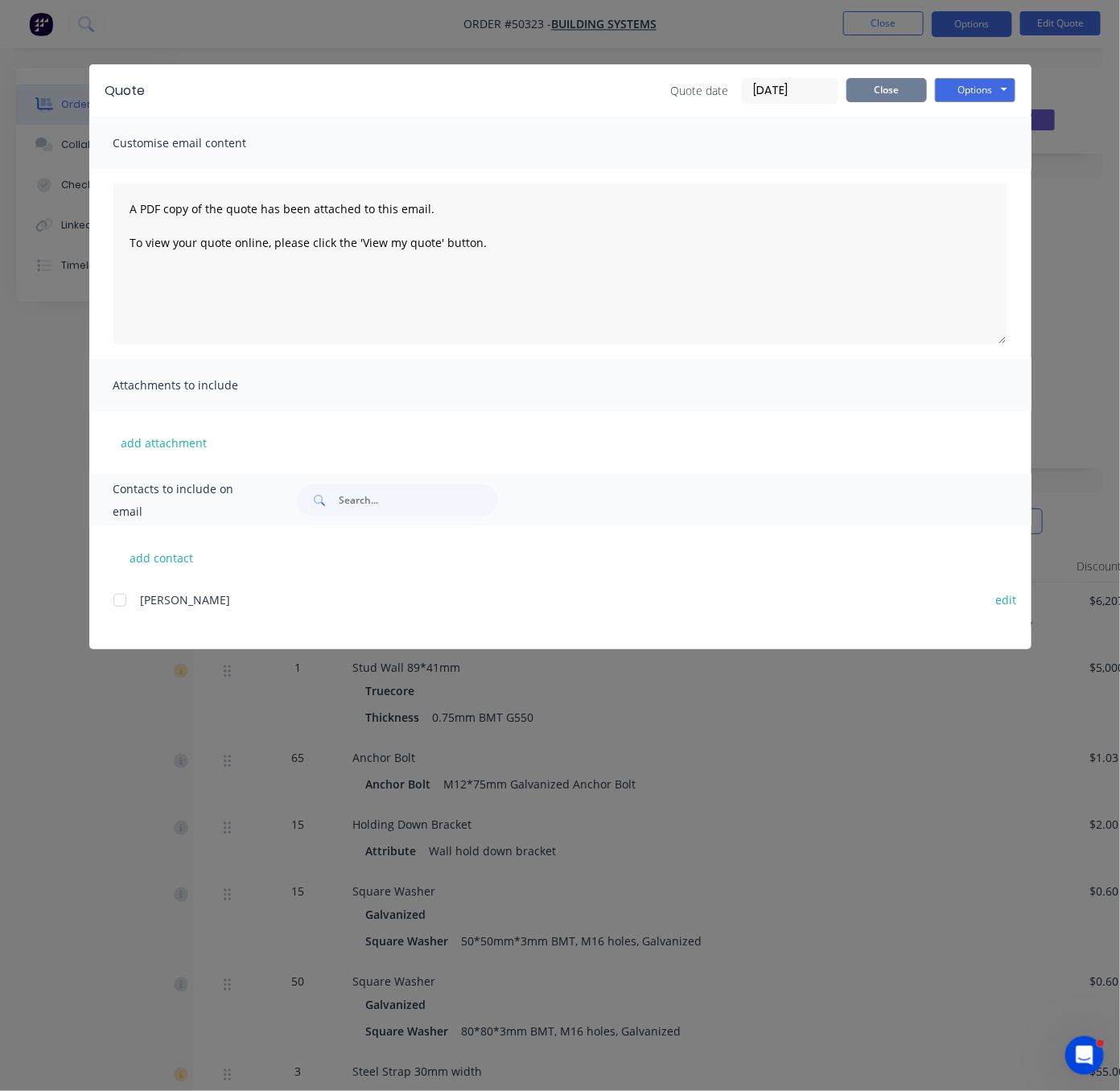
click at [904, 81] on button "Close" at bounding box center [887, 90] width 81 height 24
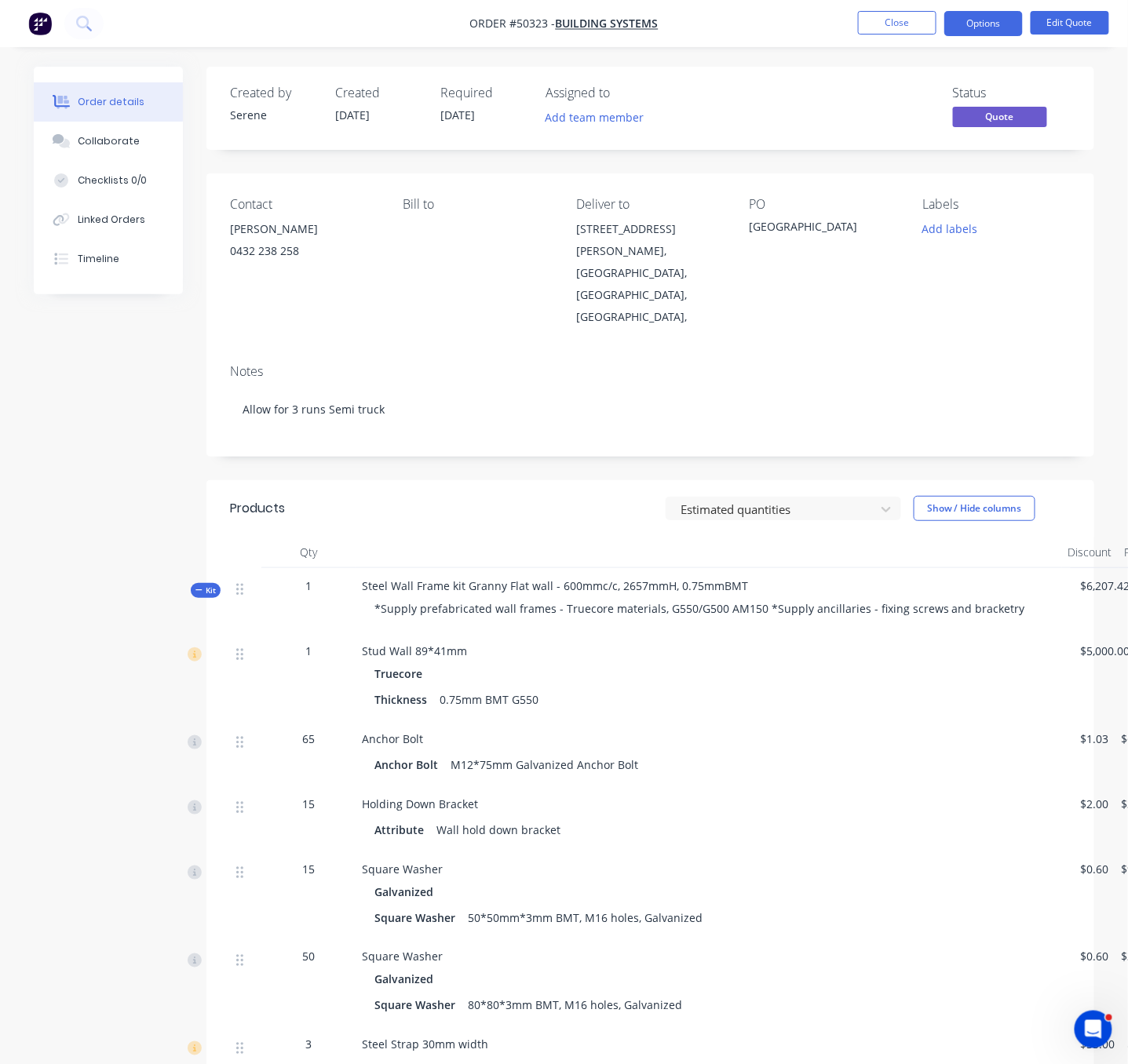
click at [452, 480] on header "Products Estimated quantities Show / Hide columns" at bounding box center [650, 508] width 888 height 56
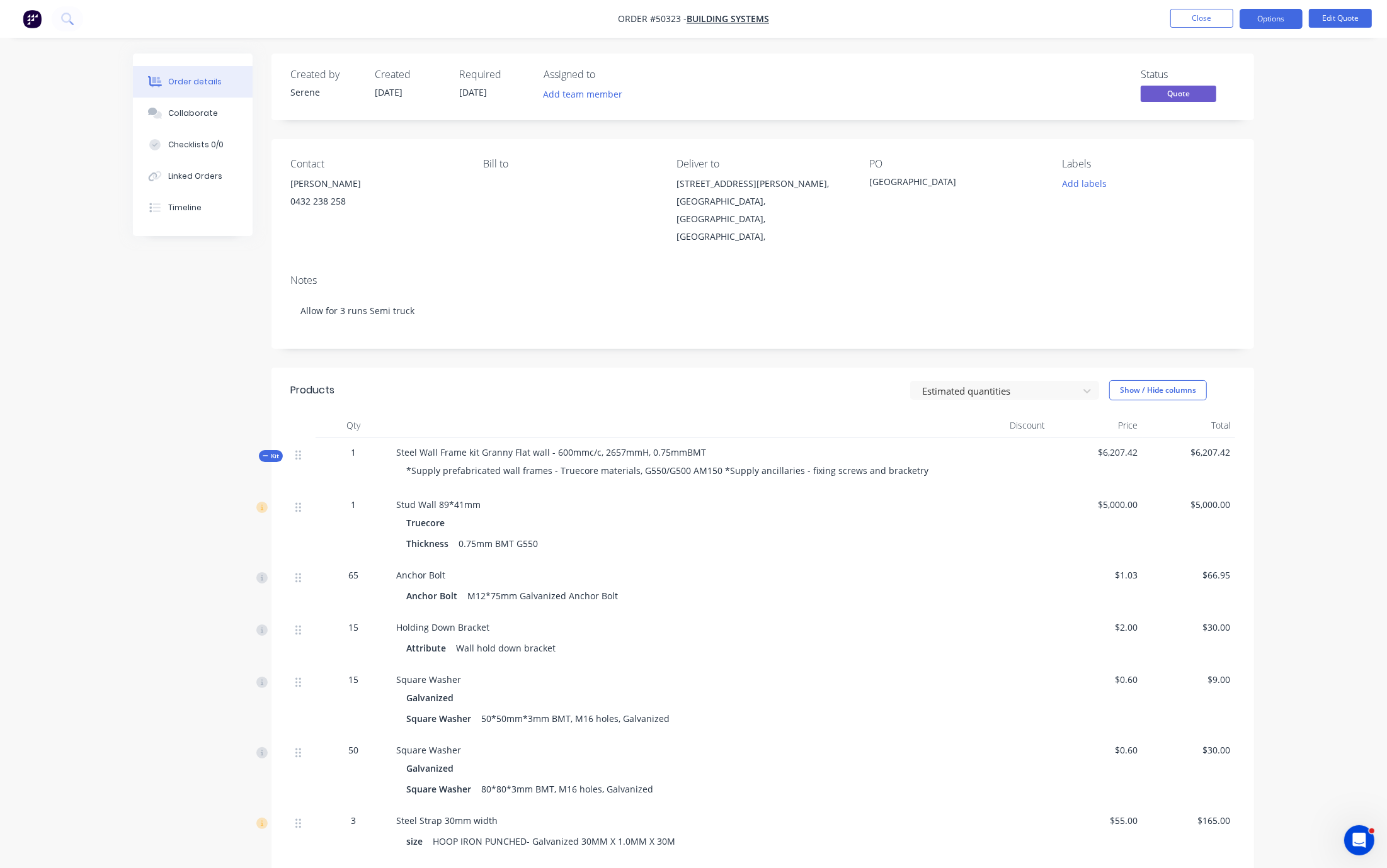
drag, startPoint x: 648, startPoint y: 399, endPoint x: 690, endPoint y: 403, distance: 42.2
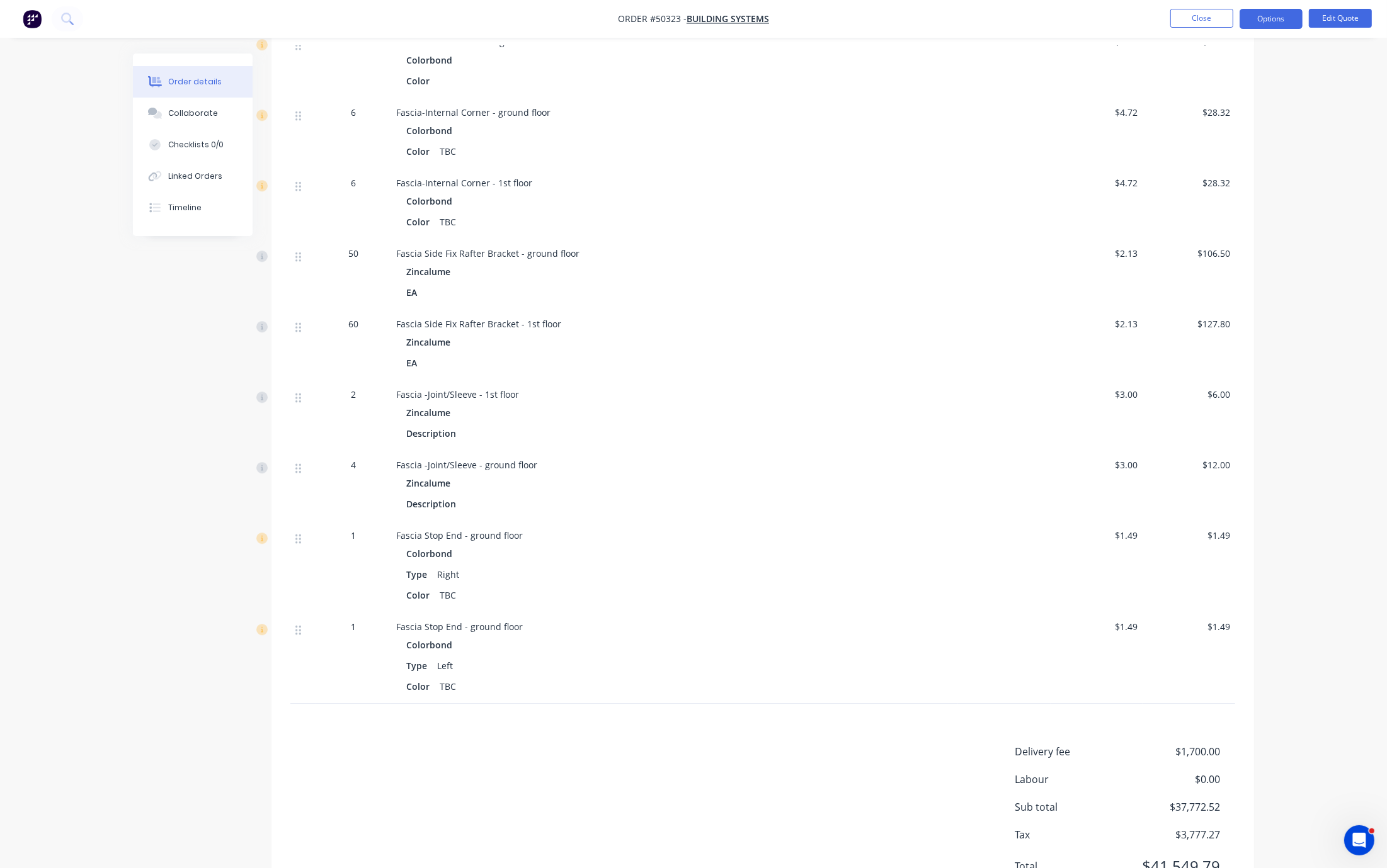
scroll to position [4628, 0]
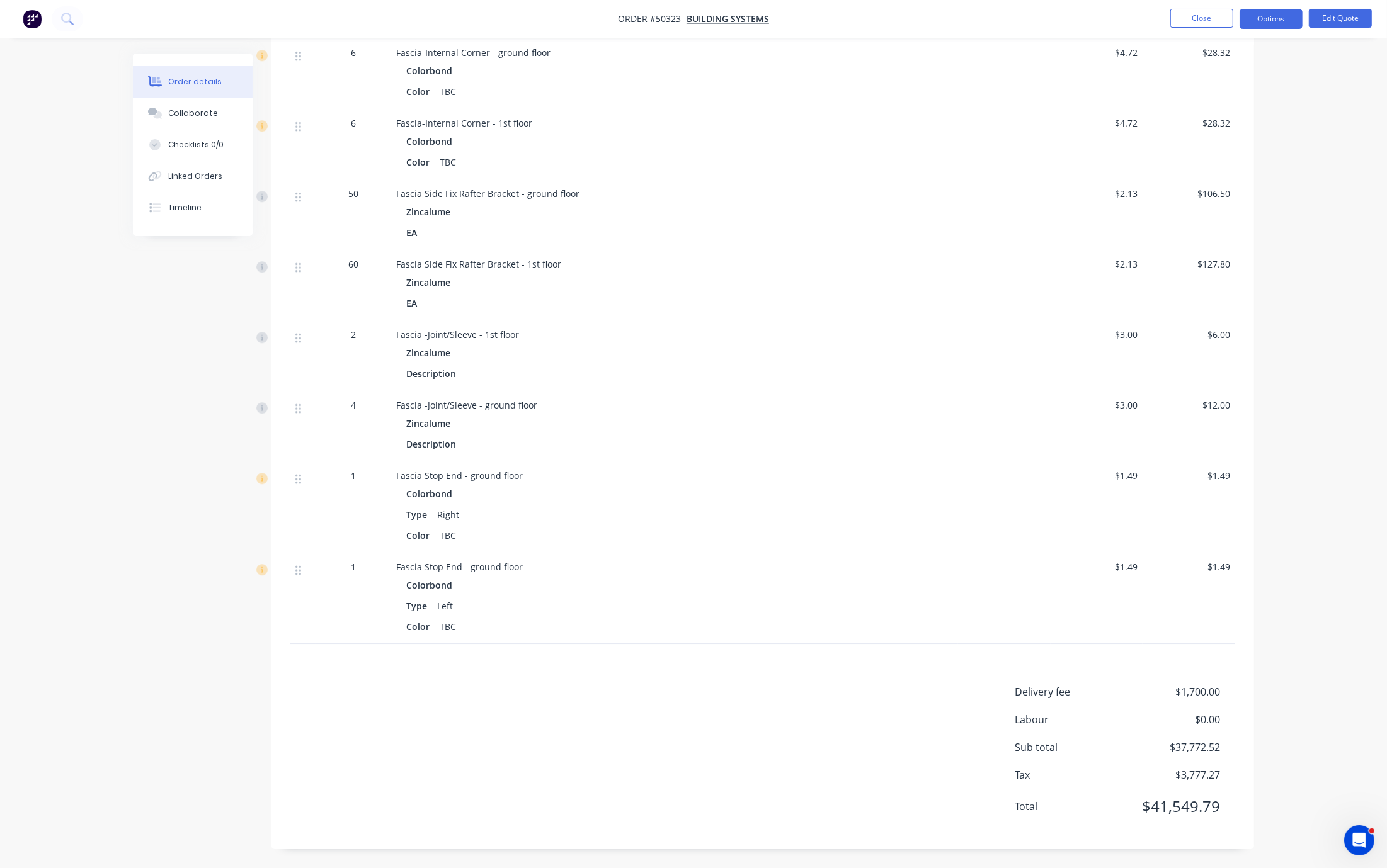
click at [849, 391] on div "Fascia -Joint/Sleeve - ground floor Zincalume Description" at bounding box center [675, 426] width 567 height 71
click at [1132, 27] on button "Close" at bounding box center [1202, 18] width 63 height 19
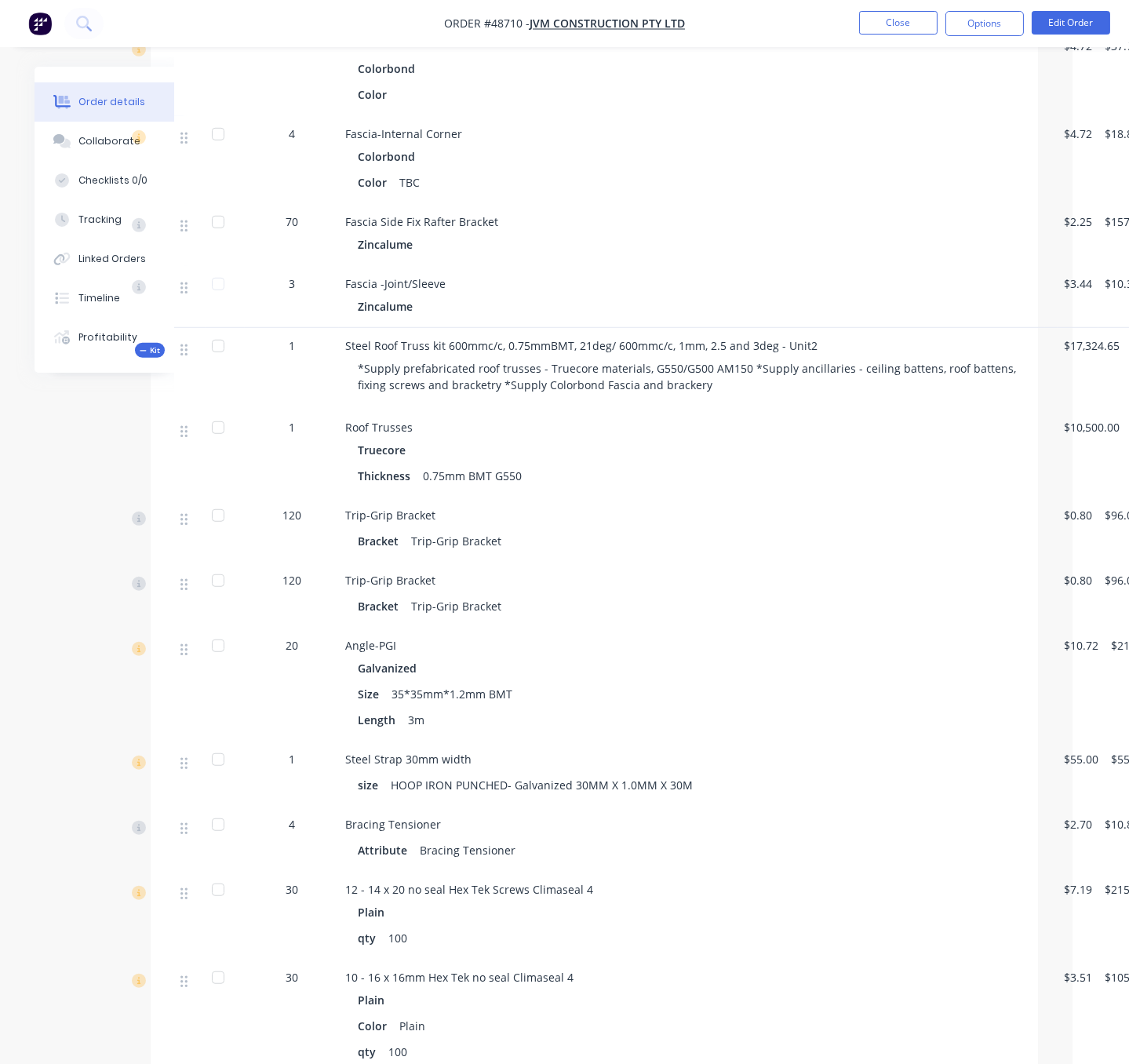
scroll to position [2197, 133]
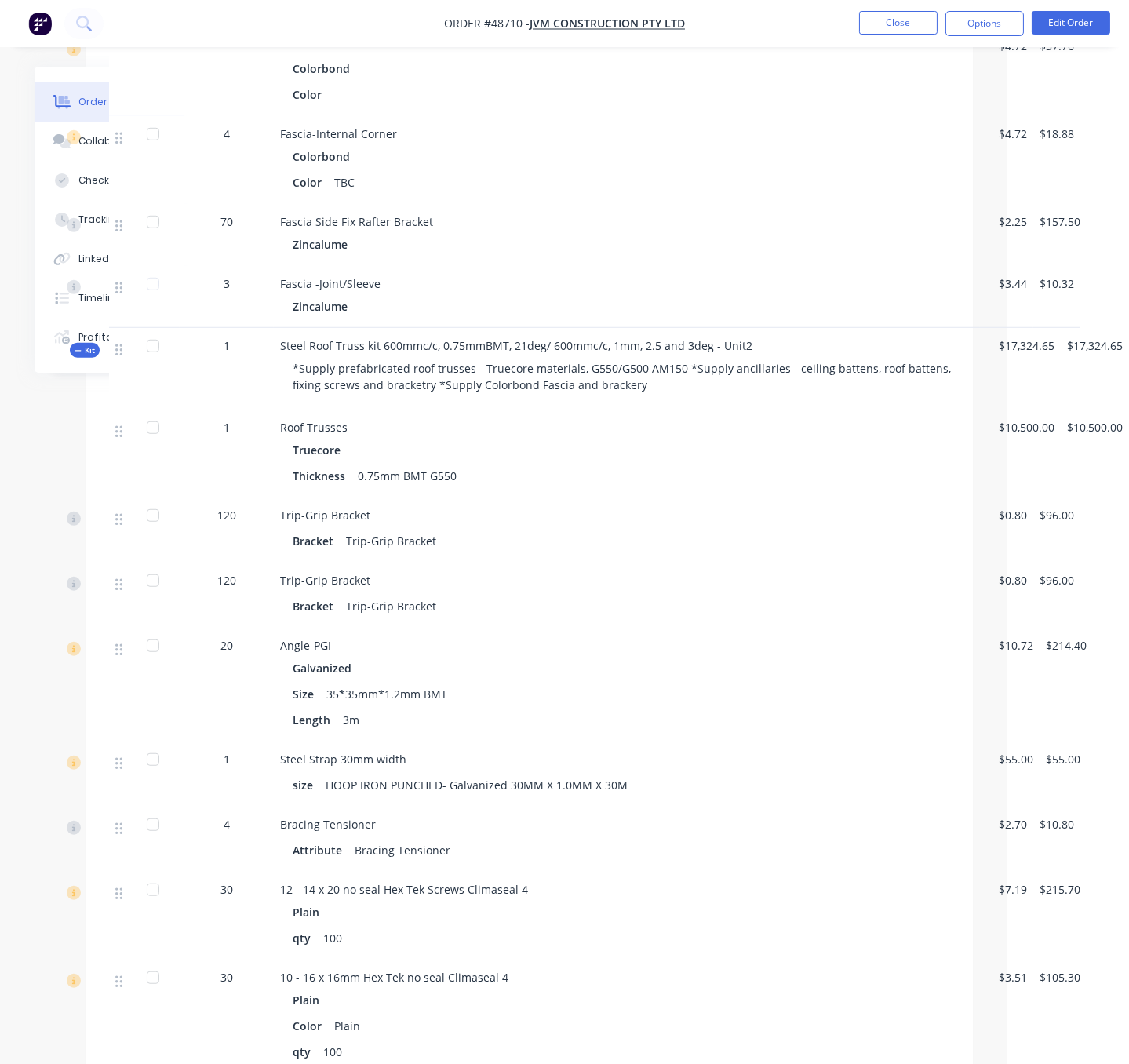
drag, startPoint x: 116, startPoint y: 555, endPoint x: 425, endPoint y: 570, distance: 309.4
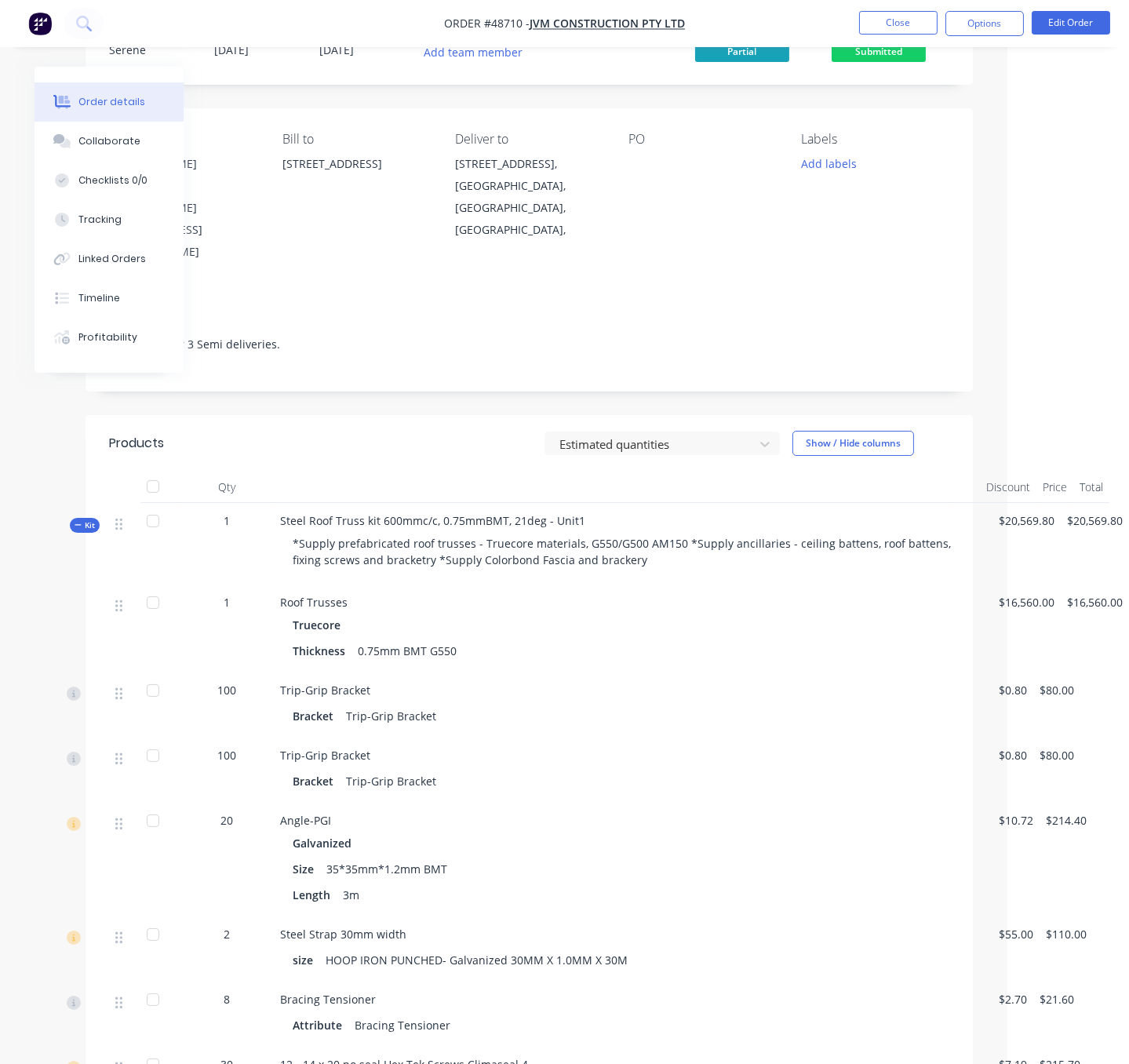
scroll to position [0, 133]
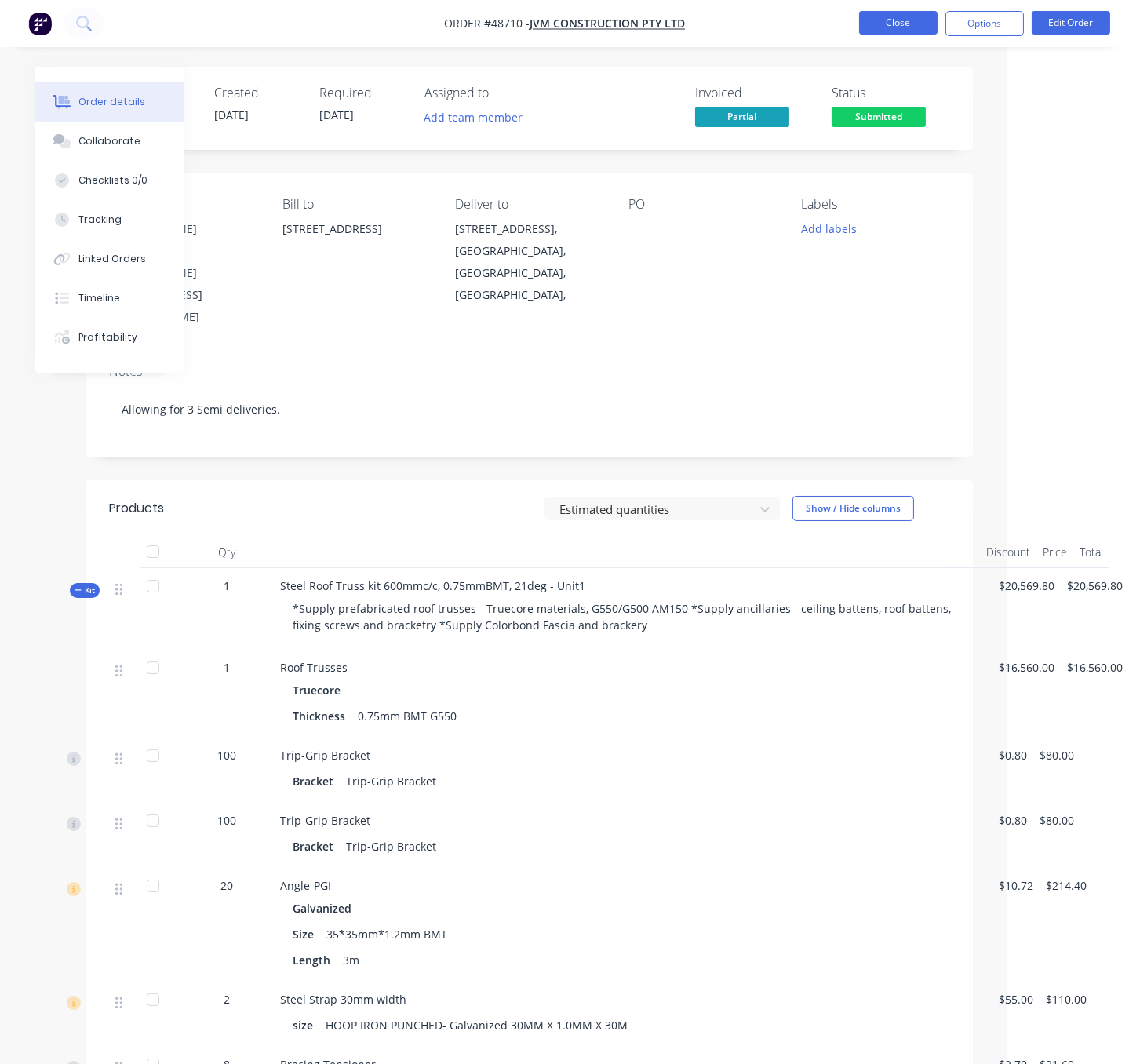
click at [884, 25] on button "Close" at bounding box center [898, 23] width 79 height 23
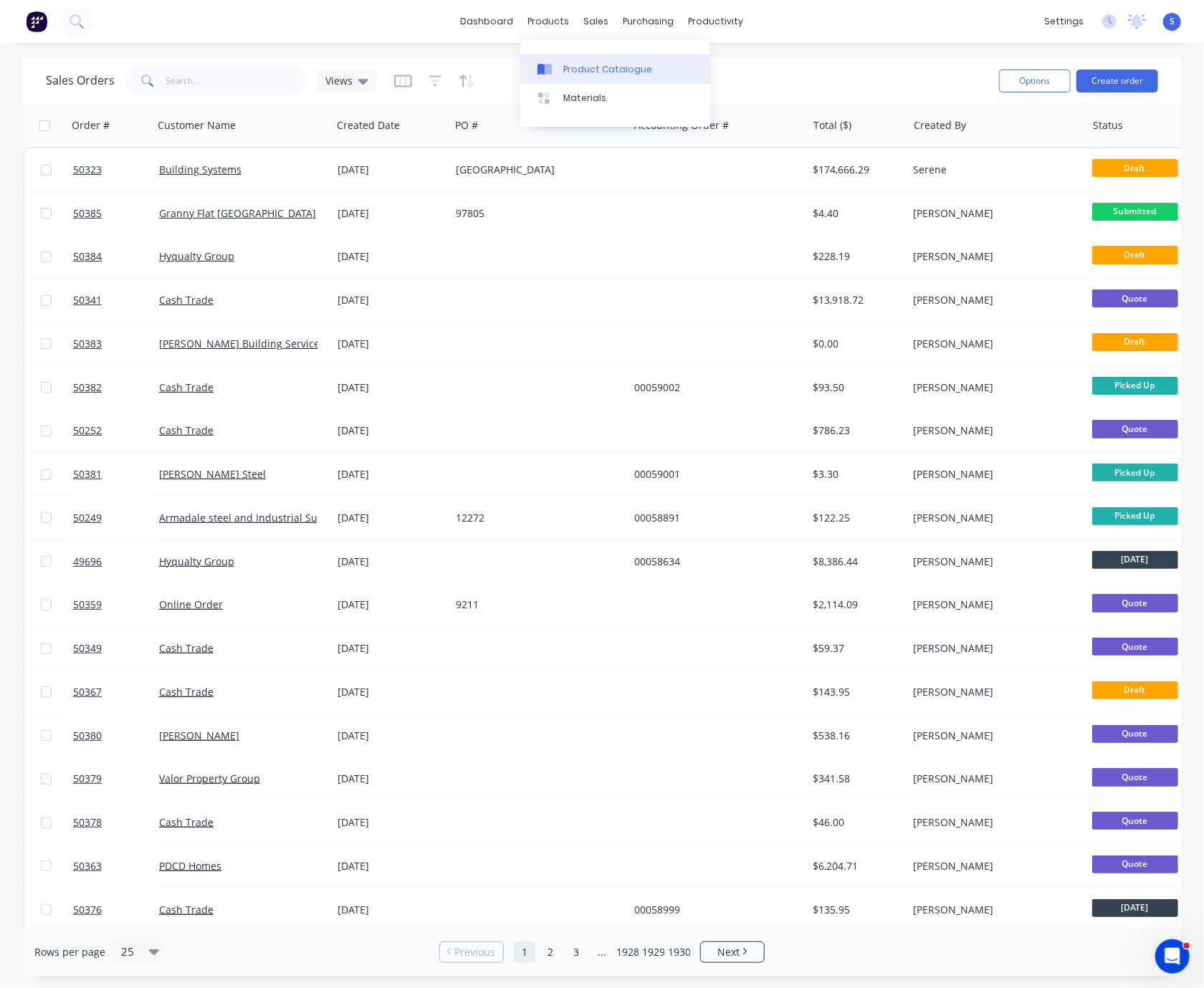
click at [587, 75] on div "Product Catalogue" at bounding box center [608, 69] width 89 height 13
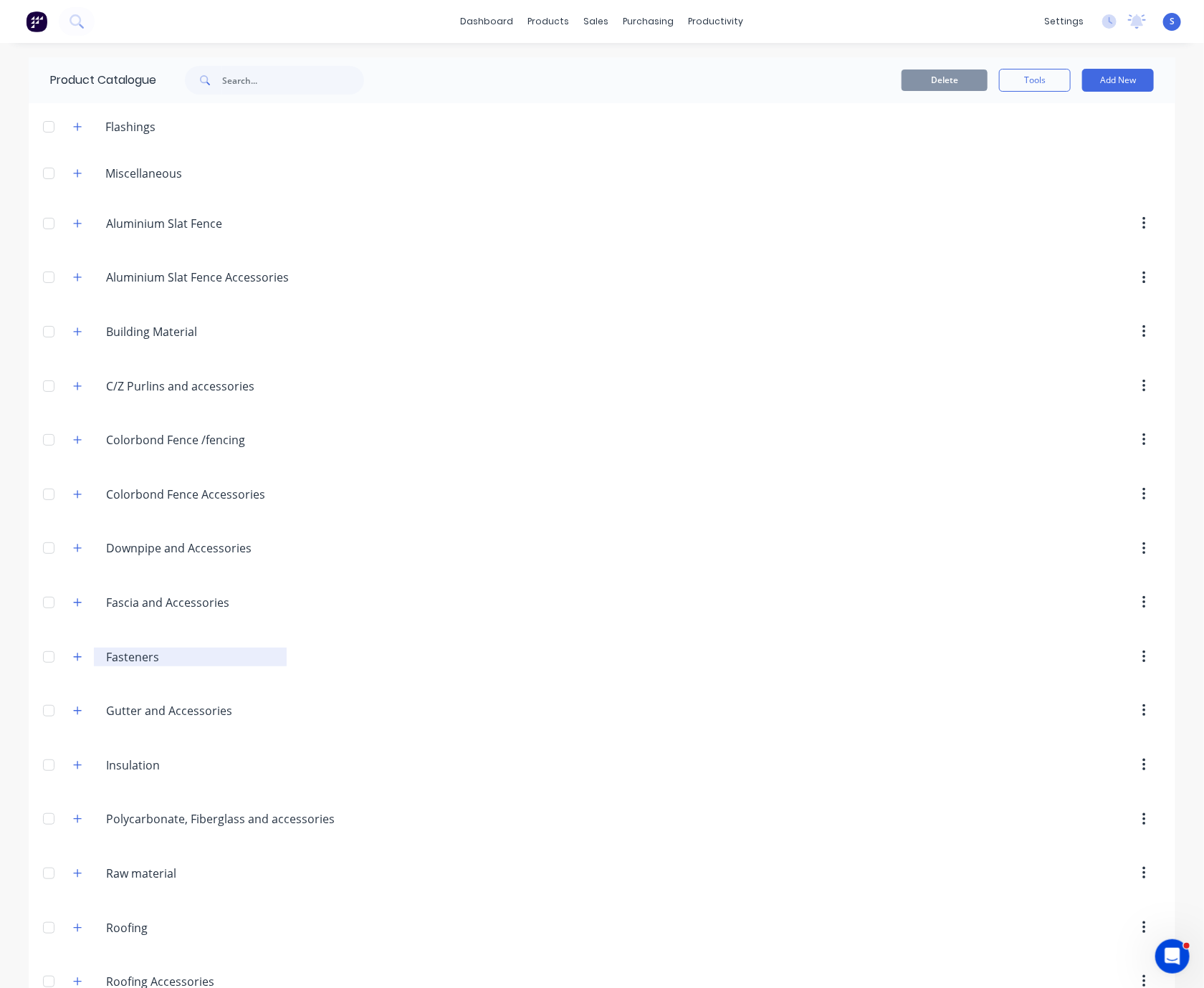
scroll to position [251, 0]
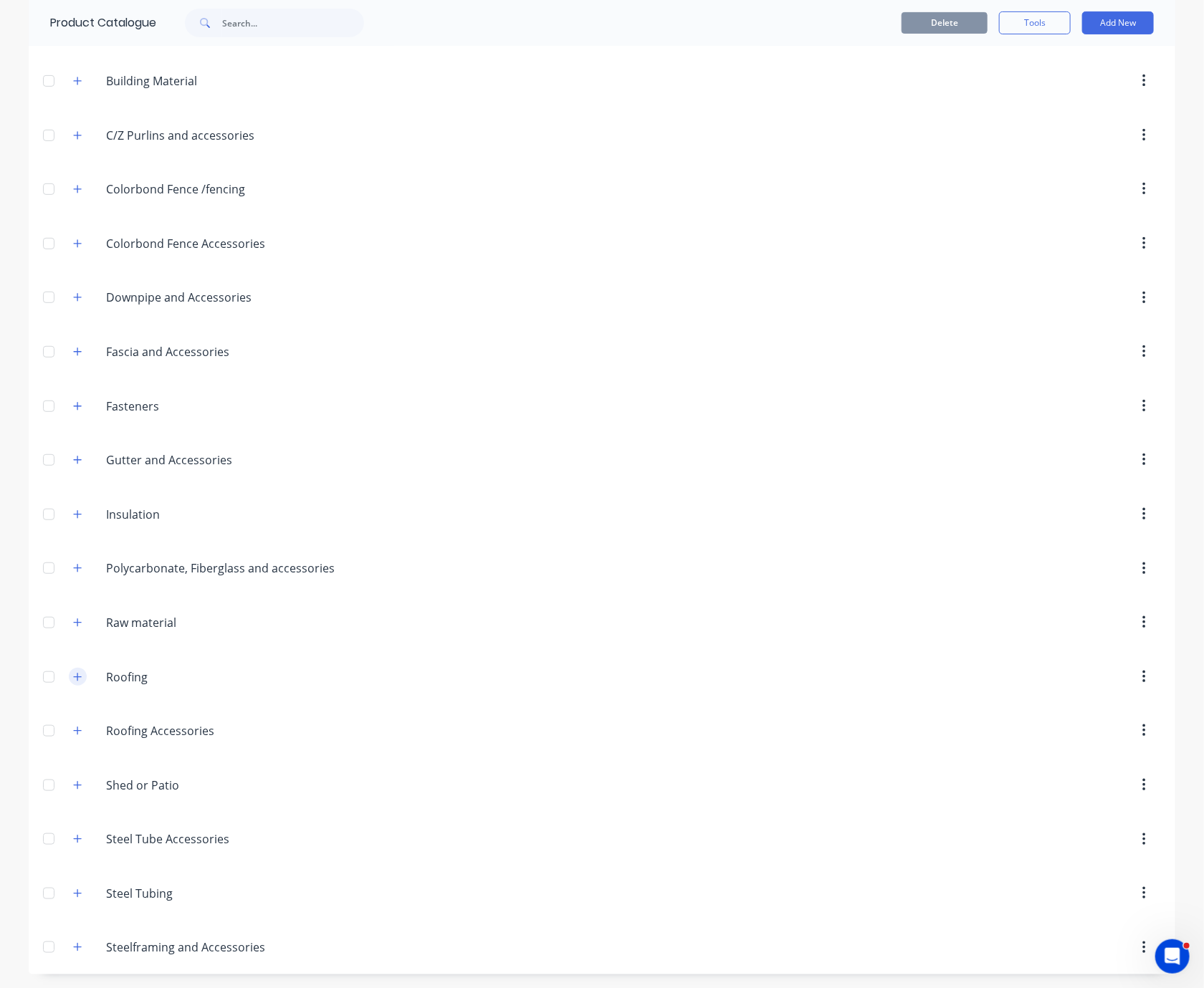
click at [73, 682] on icon "button" at bounding box center [77, 677] width 8 height 10
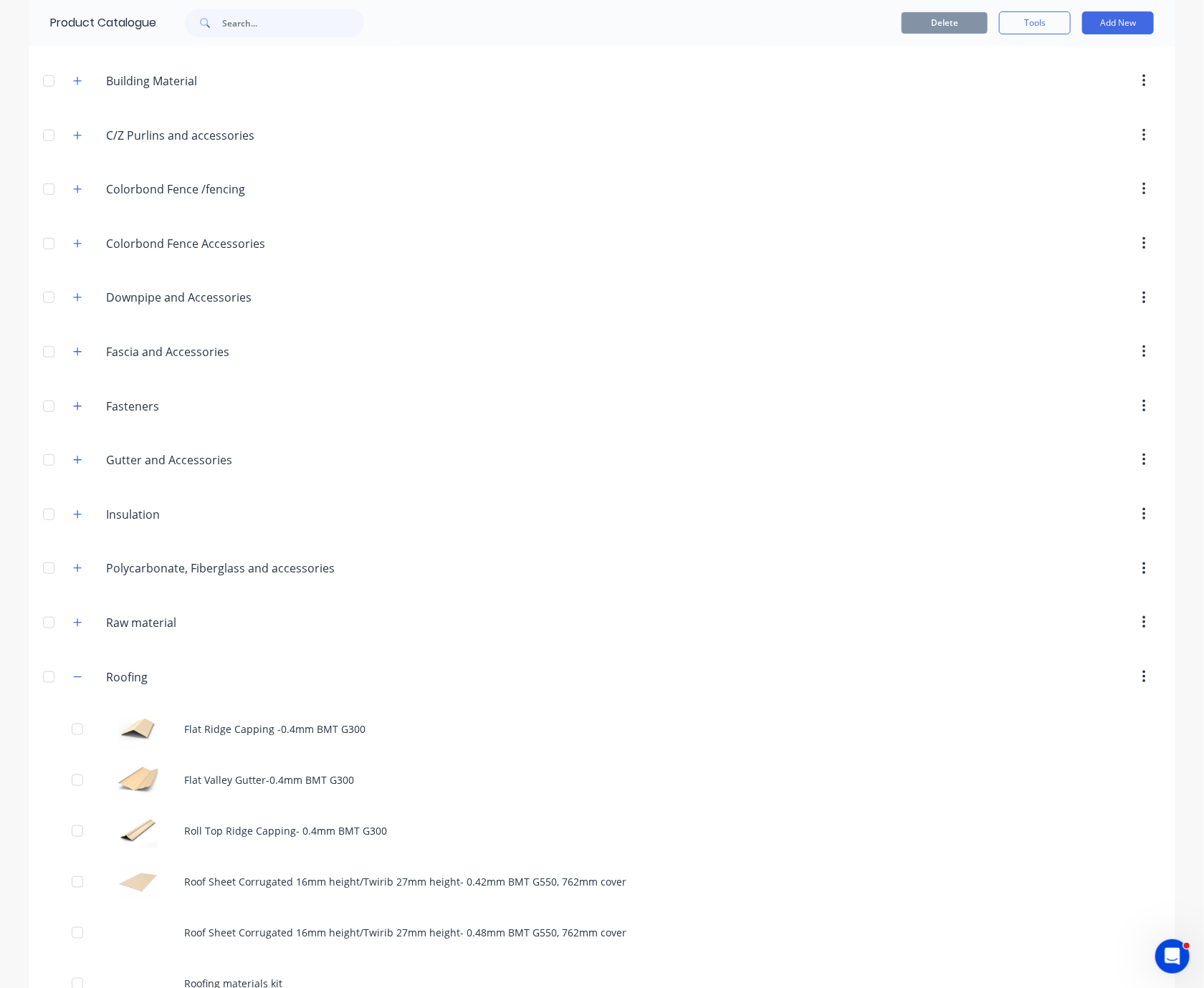
scroll to position [728, 0]
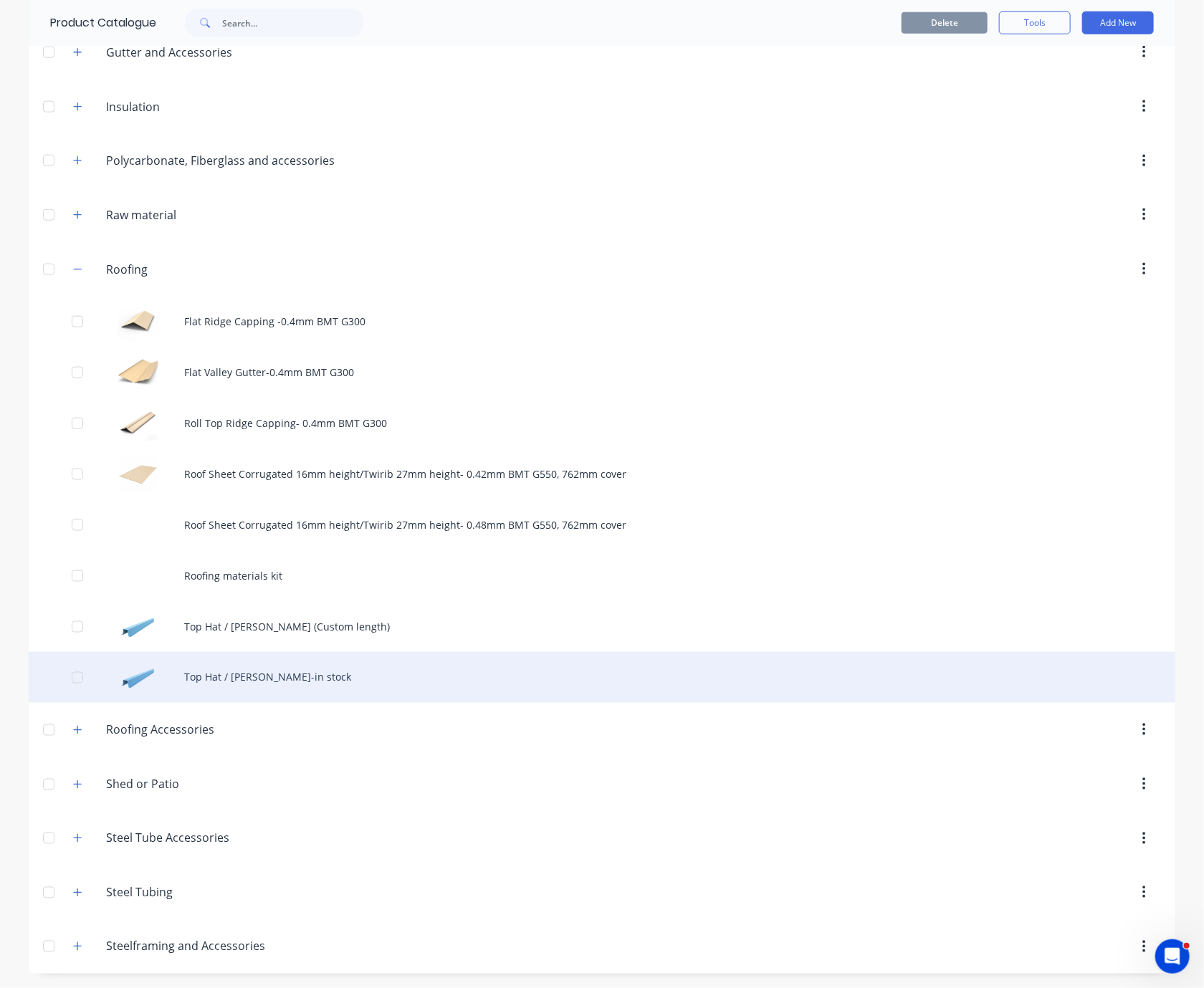
click at [326, 667] on div "Top Hat / [PERSON_NAME]-in stock" at bounding box center [602, 678] width 1147 height 51
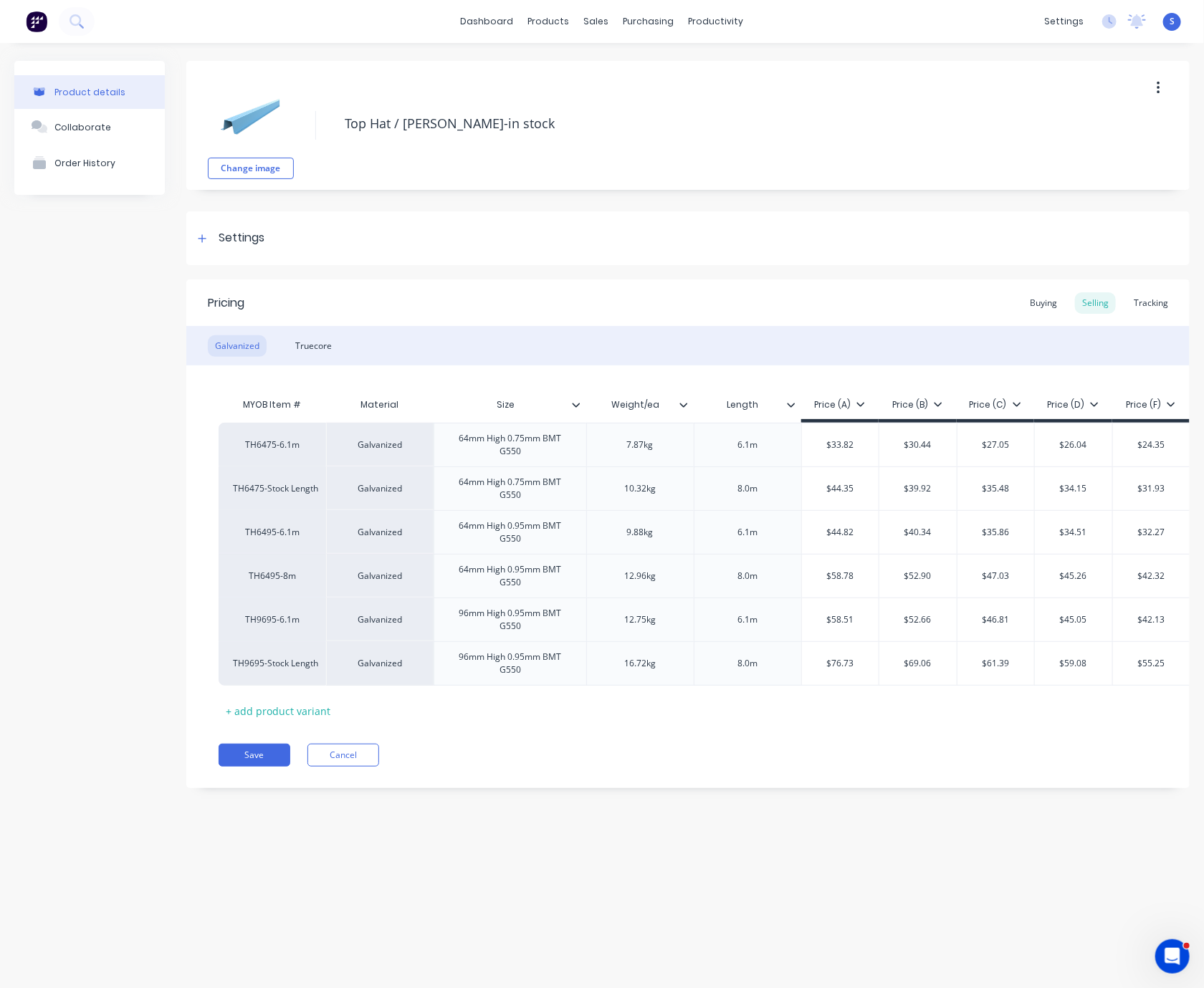
click at [320, 331] on div "Galvanized Truecore" at bounding box center [687, 345] width 1003 height 39
click at [319, 343] on div "Truecore" at bounding box center [313, 346] width 51 height 21
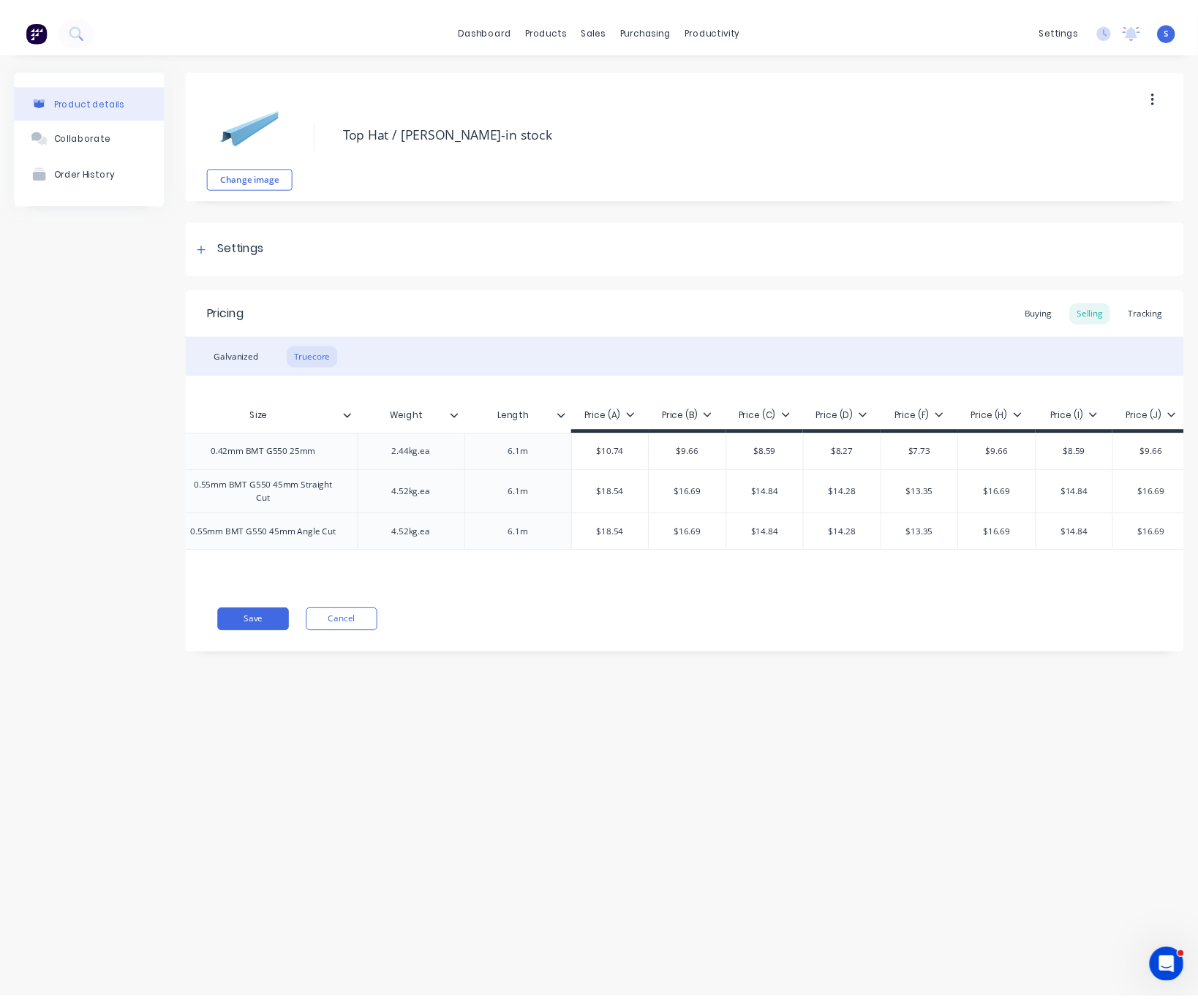
scroll to position [0, 275]
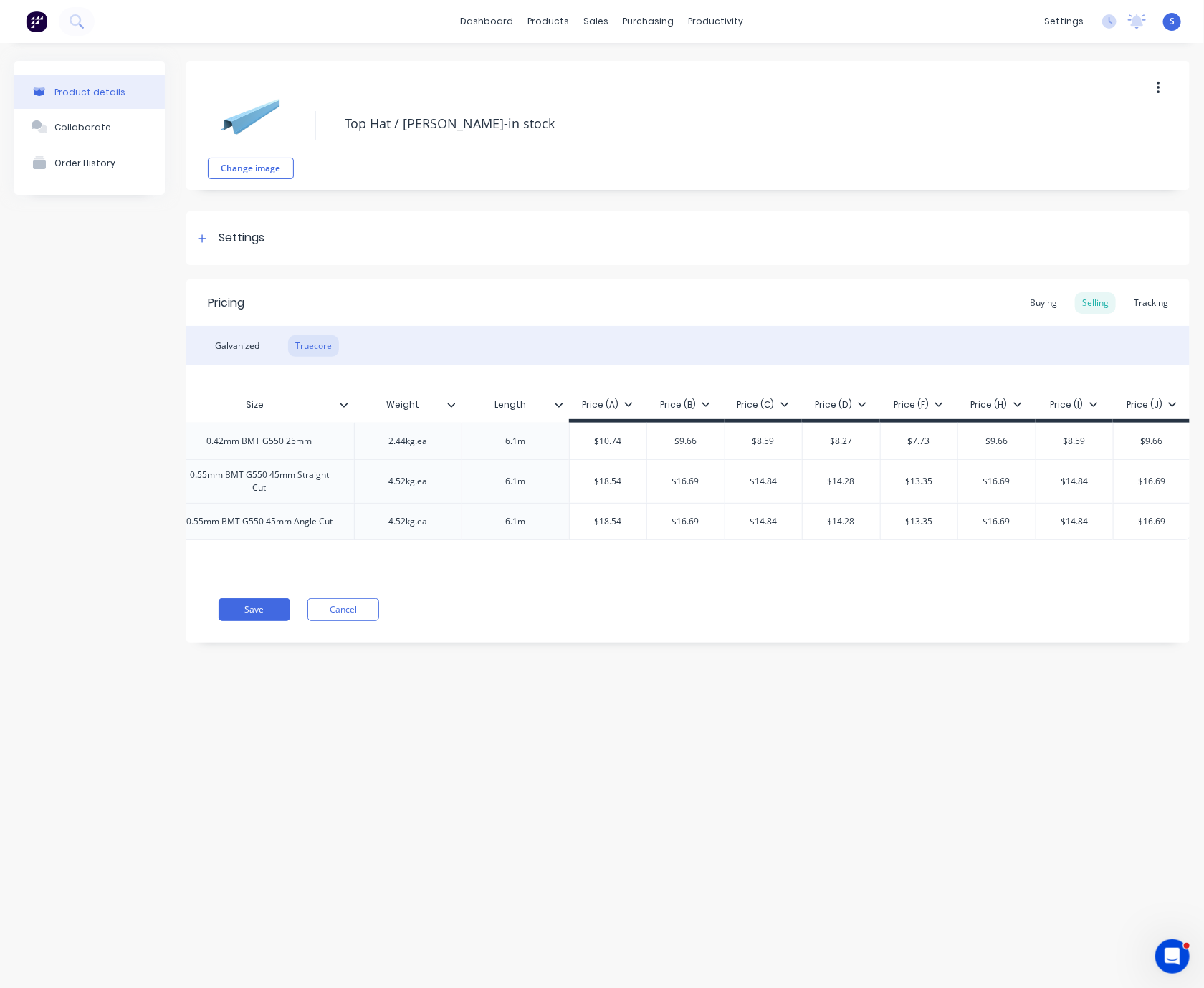
type textarea "x"
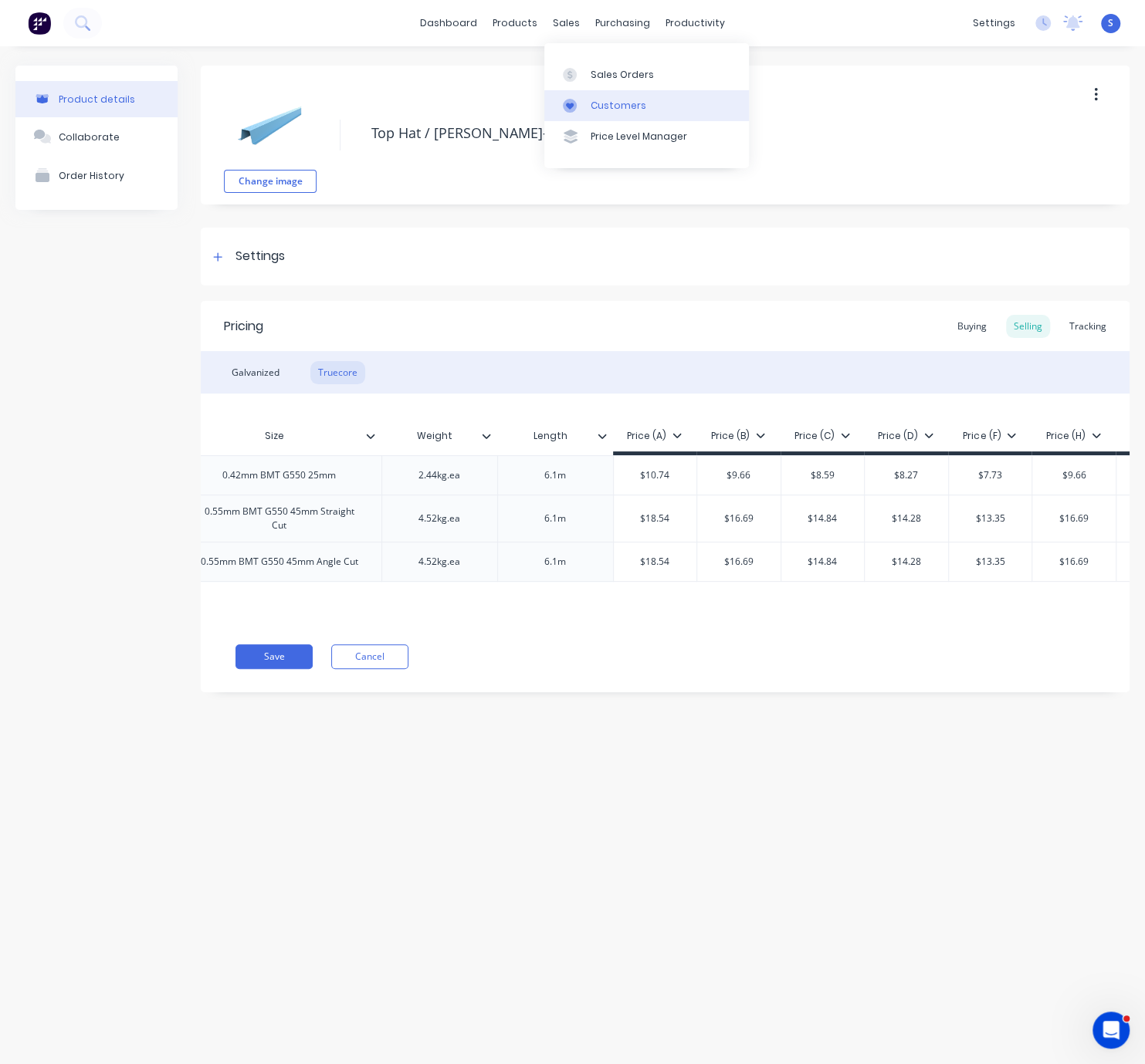
click at [612, 106] on div "Customers" at bounding box center [617, 106] width 55 height 14
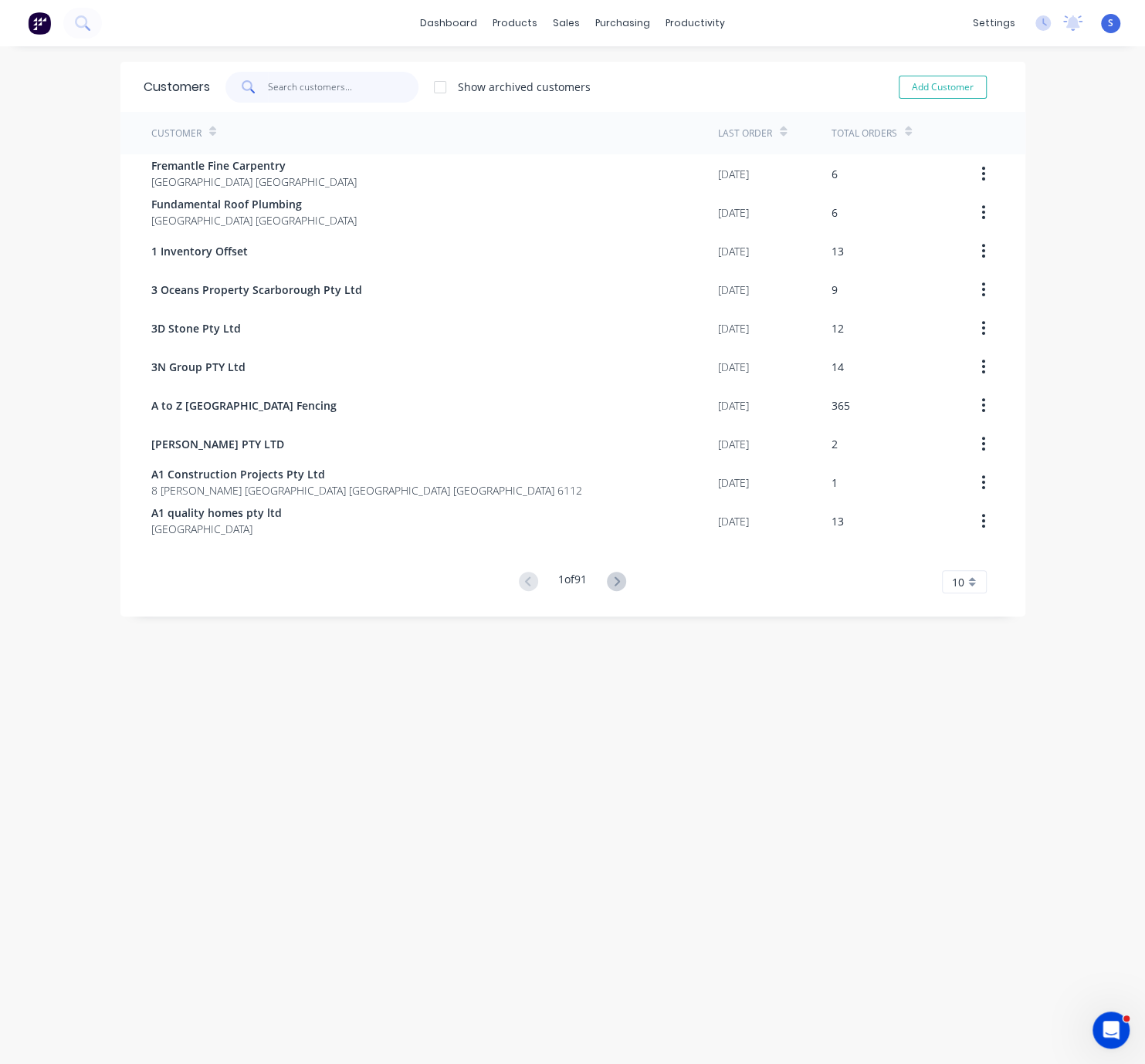
click at [352, 79] on input "text" at bounding box center [343, 87] width 150 height 31
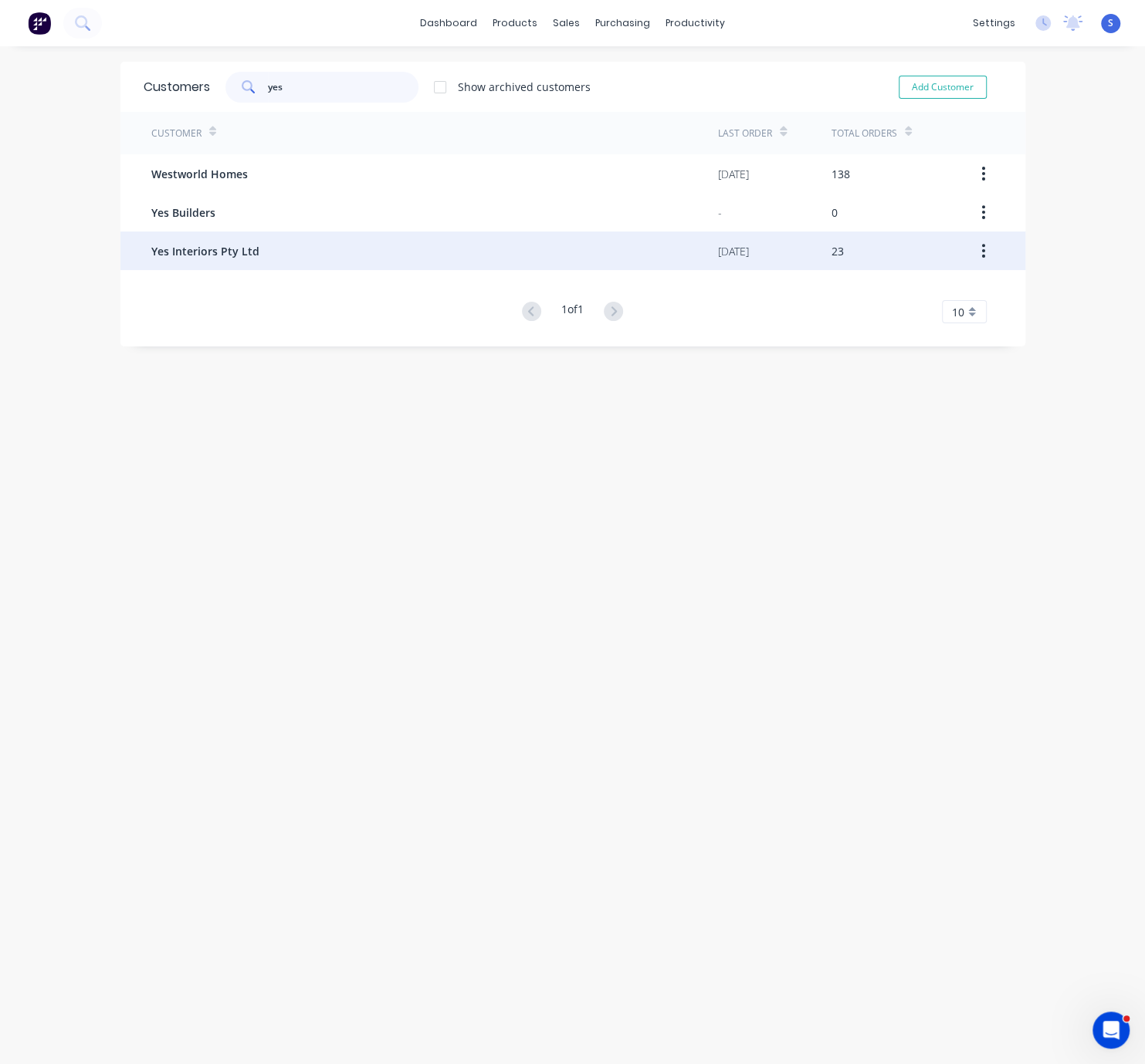
type input "yes"
click at [309, 249] on div "Yes Interiors Pty Ltd" at bounding box center [434, 251] width 567 height 39
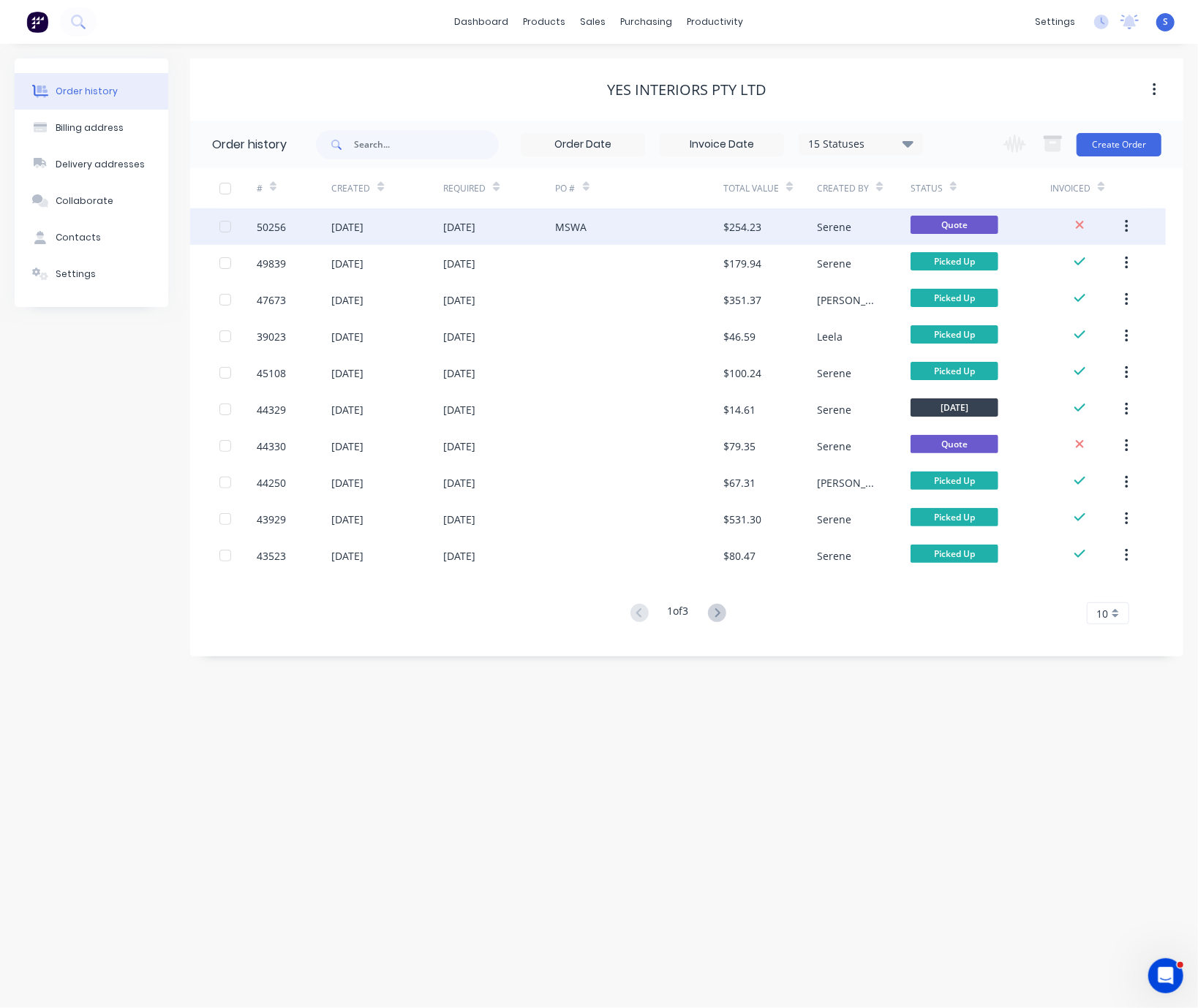
click at [608, 227] on div "MSWA" at bounding box center [640, 226] width 168 height 37
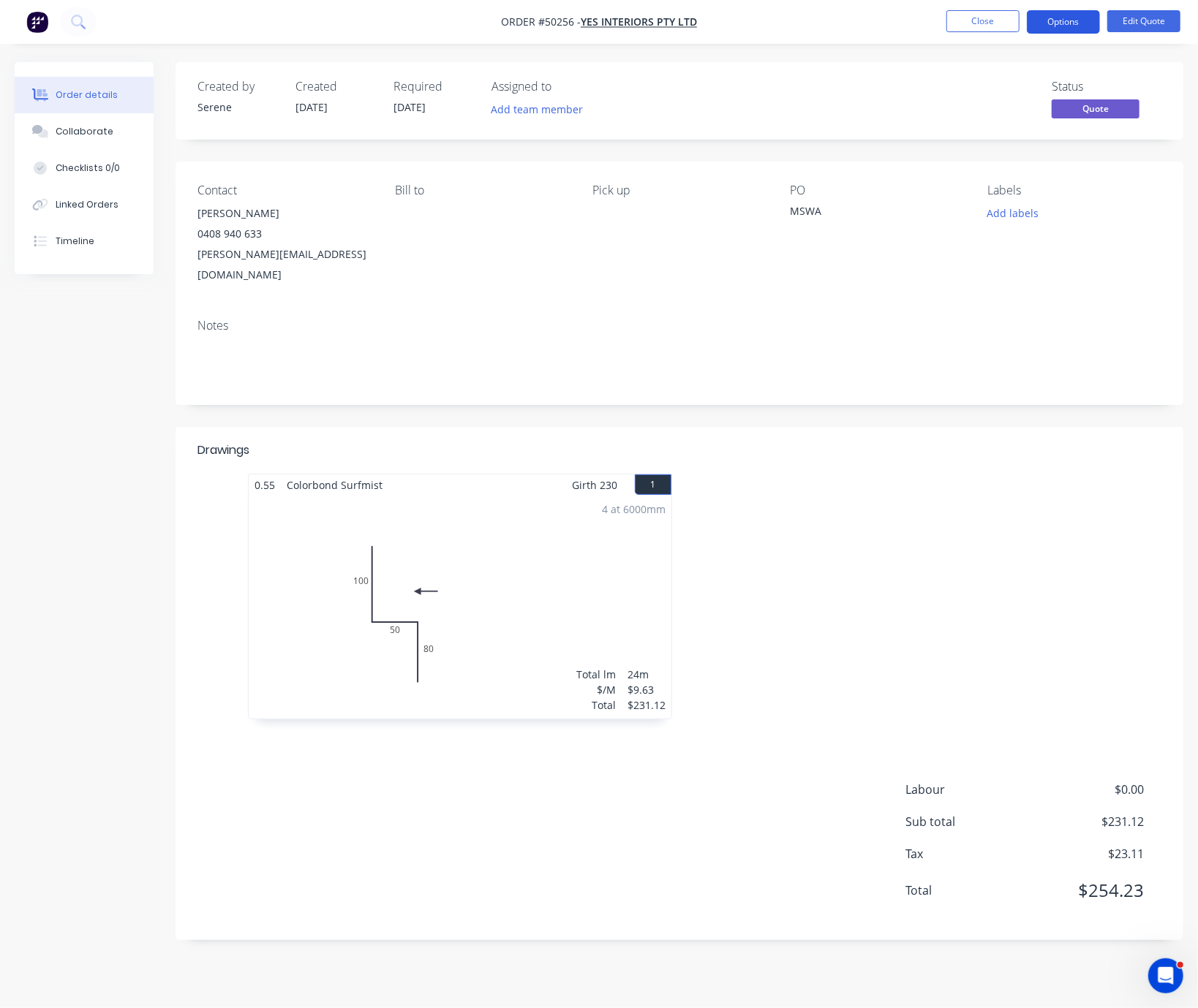
click at [1048, 19] on button "Options" at bounding box center [1063, 22] width 74 height 23
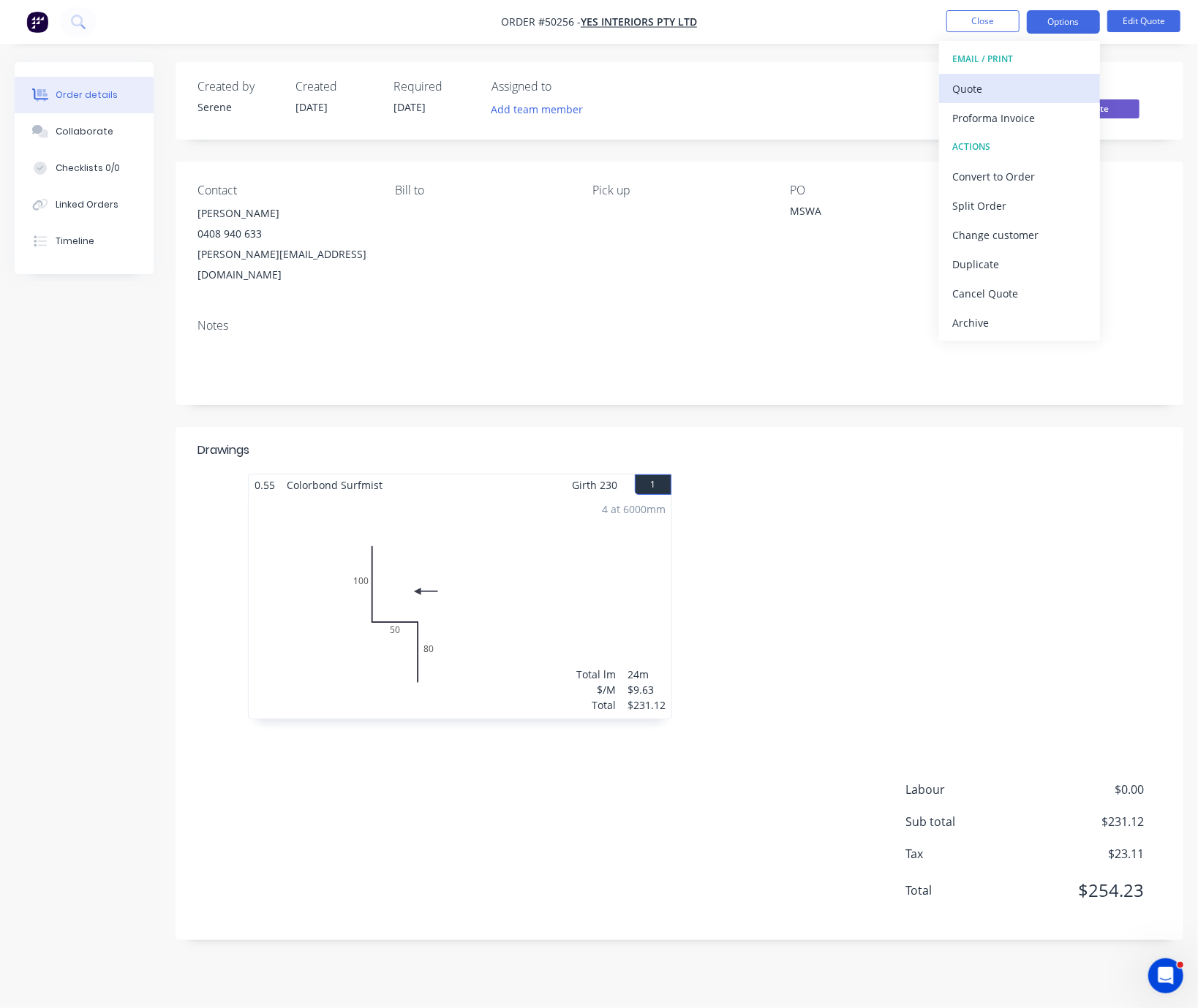
click at [1010, 84] on div "Quote" at bounding box center [1019, 88] width 135 height 21
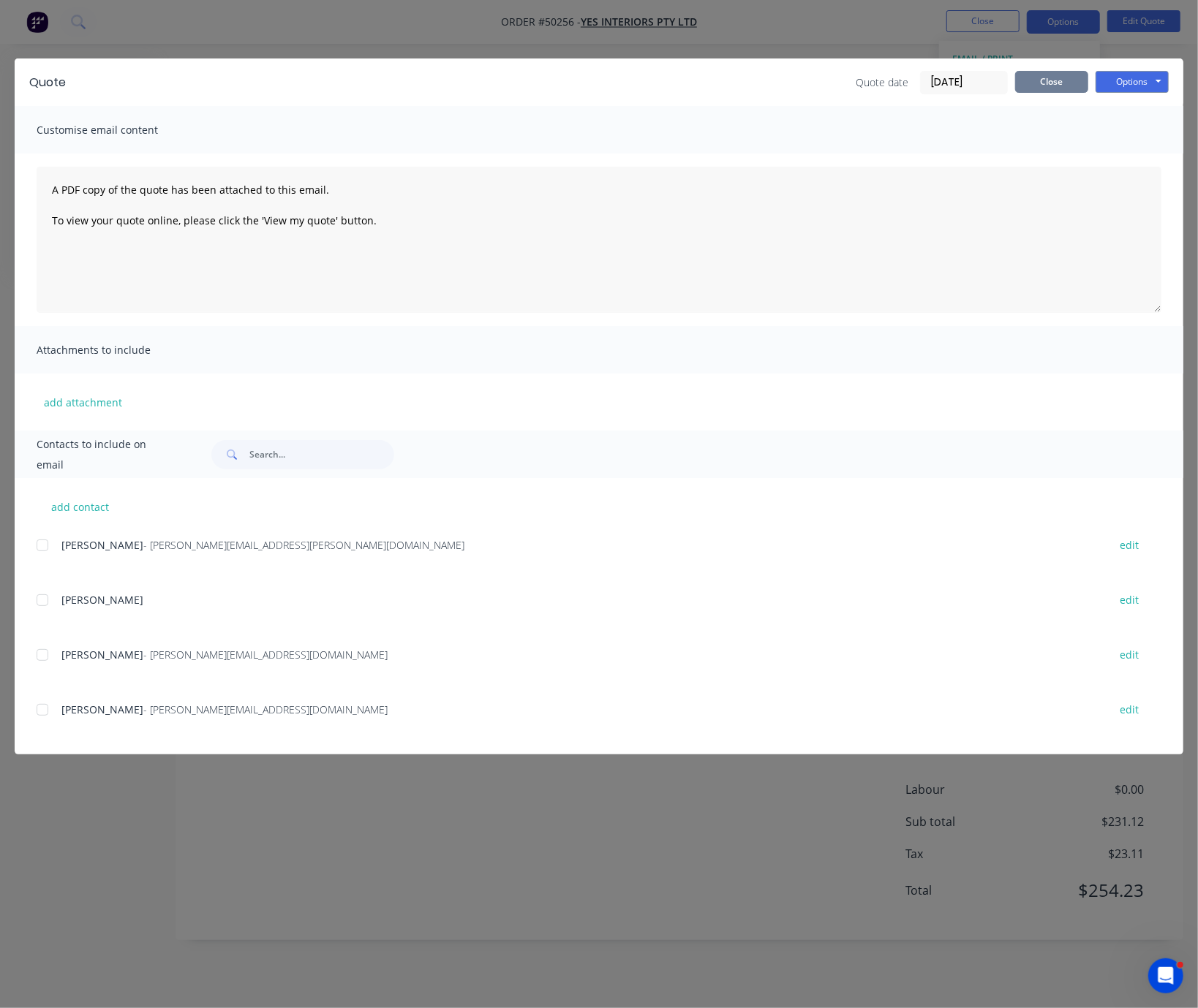
click at [1054, 80] on button "Close" at bounding box center [1052, 82] width 74 height 22
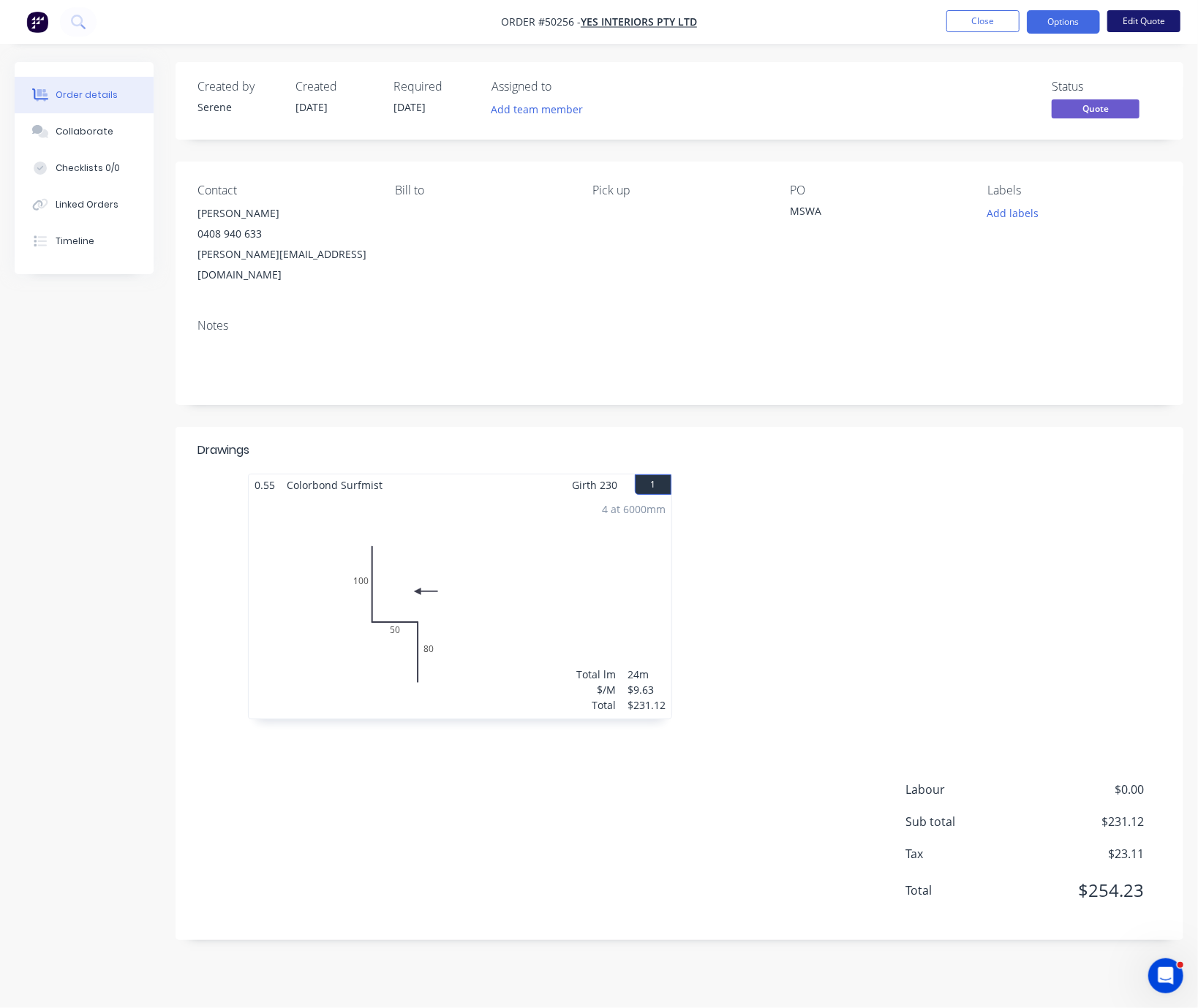
click at [1153, 19] on button "Edit Quote" at bounding box center [1144, 21] width 74 height 22
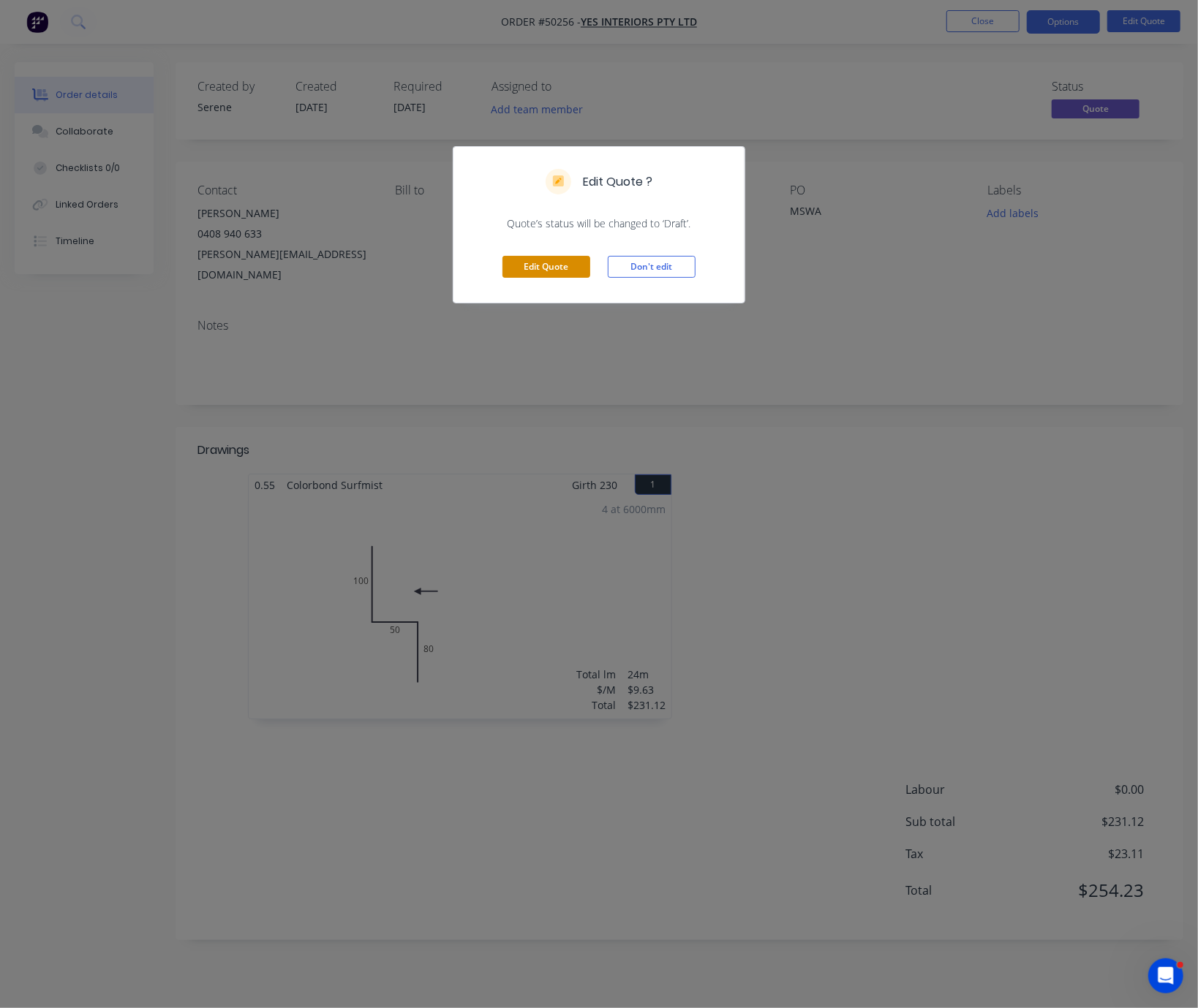
click at [570, 276] on button "Edit Quote" at bounding box center [546, 267] width 88 height 22
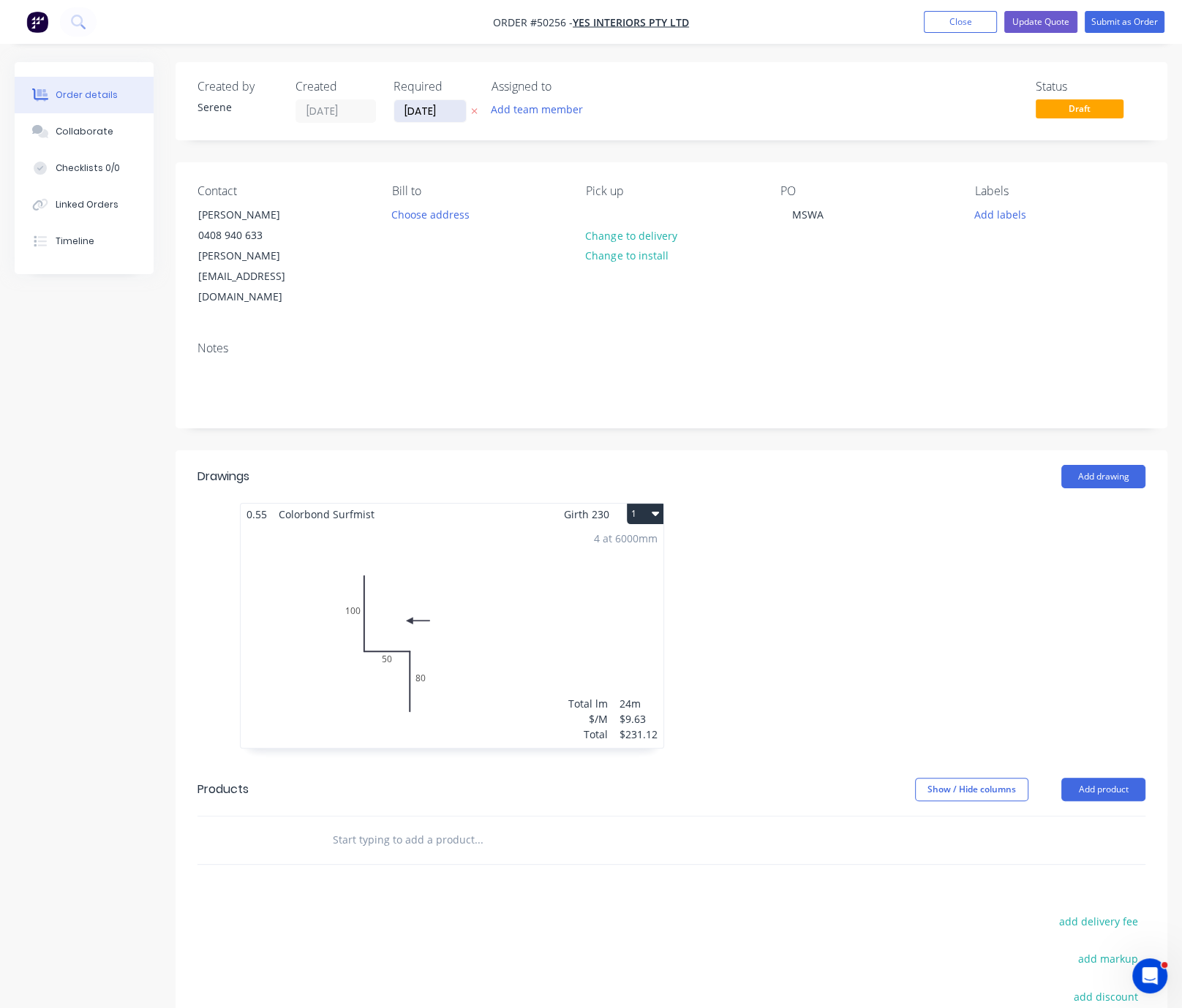
click at [444, 109] on input "[DATE]" at bounding box center [430, 111] width 72 height 22
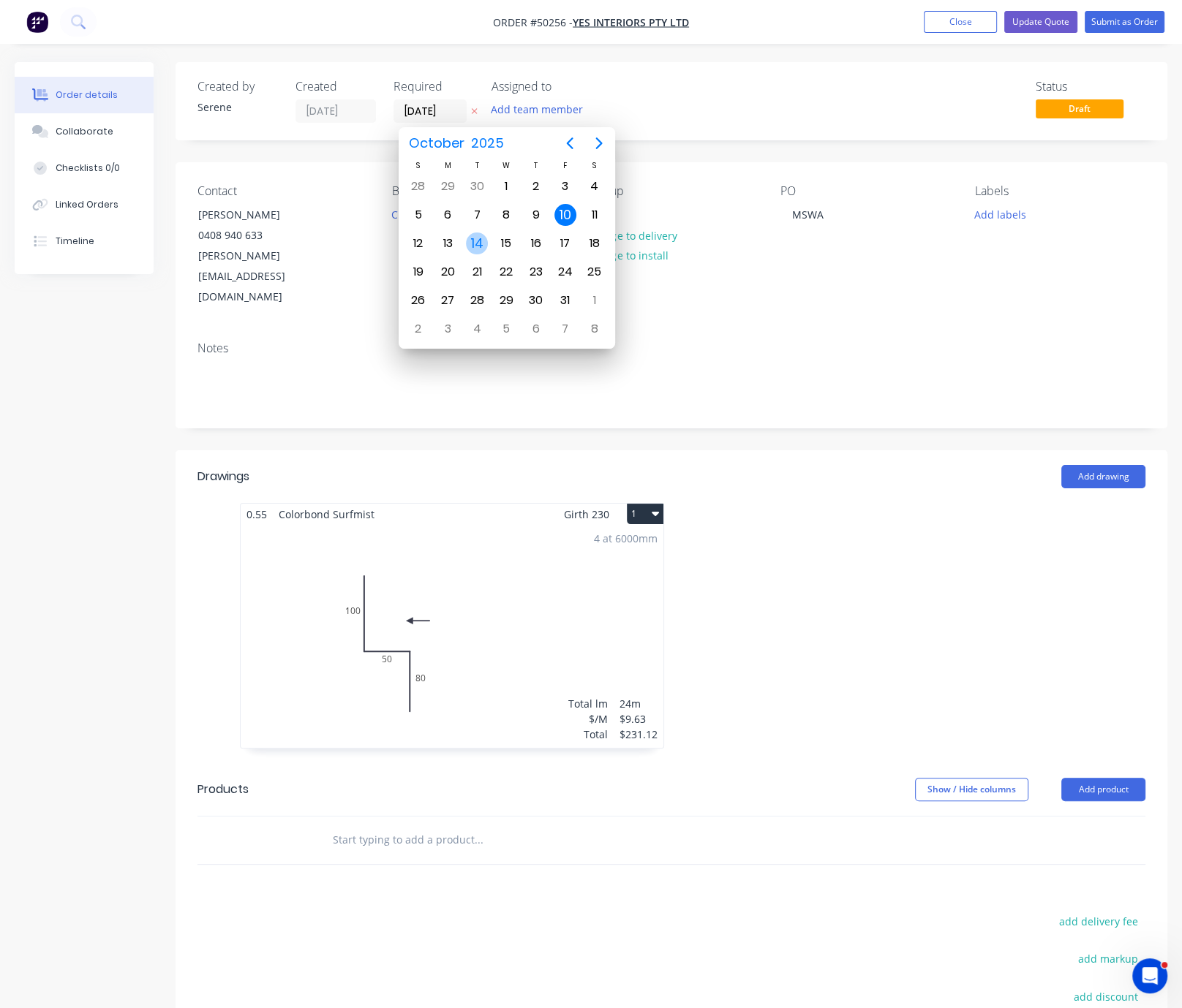
click at [480, 236] on div "14" at bounding box center [477, 243] width 22 height 22
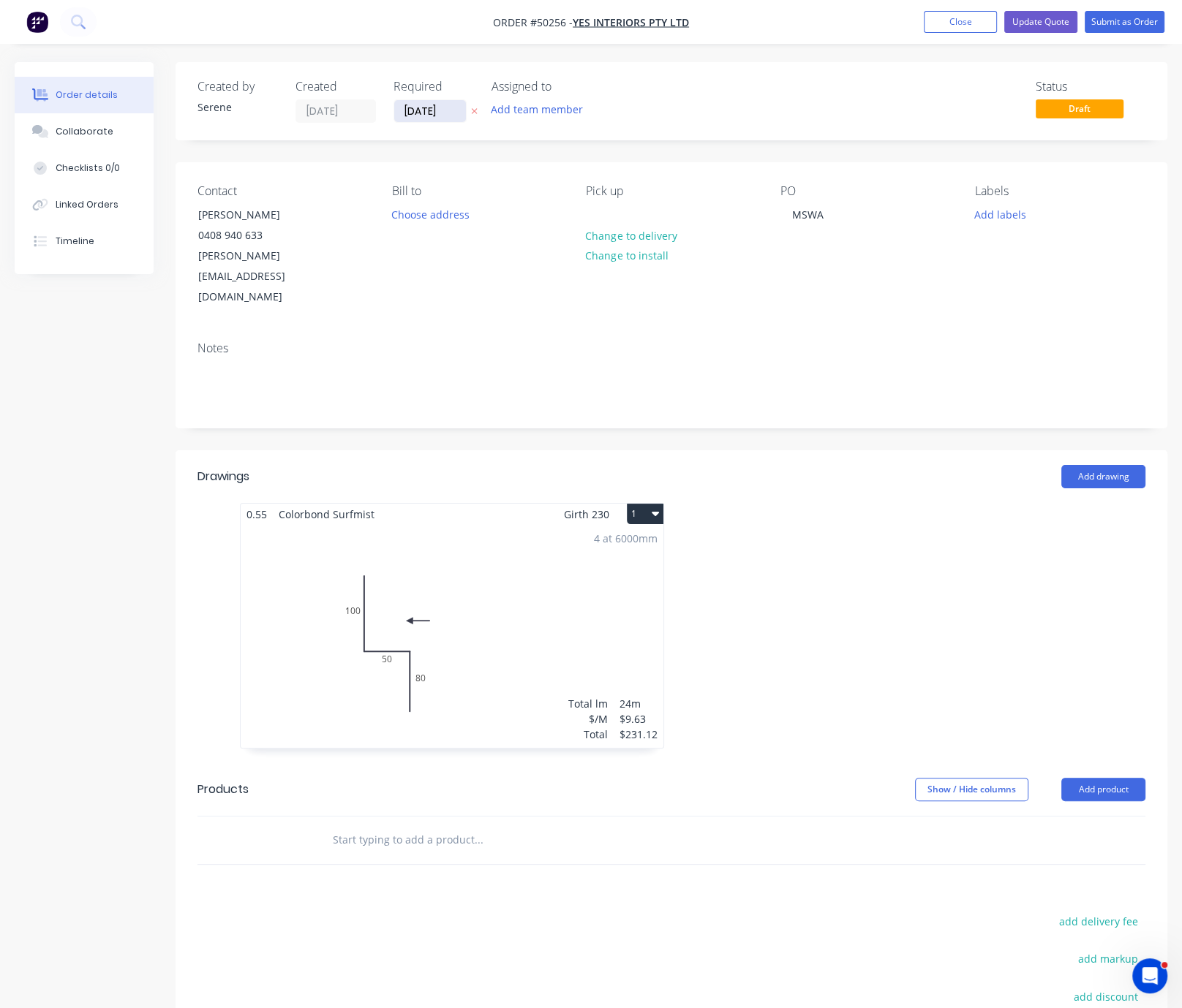
click at [452, 118] on input "[DATE]" at bounding box center [430, 111] width 72 height 22
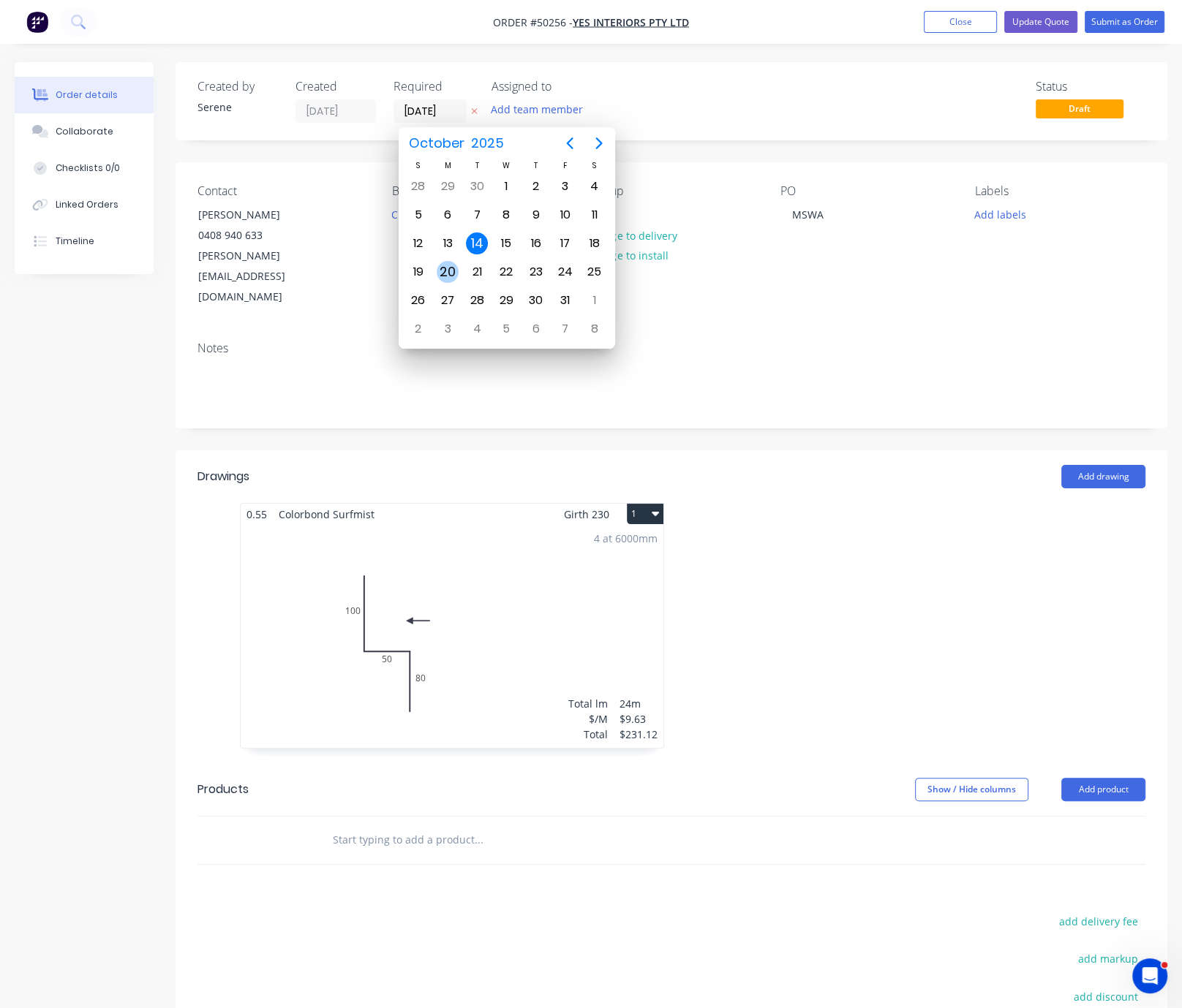
click at [454, 263] on div "20" at bounding box center [447, 272] width 22 height 22
type input "[DATE]"
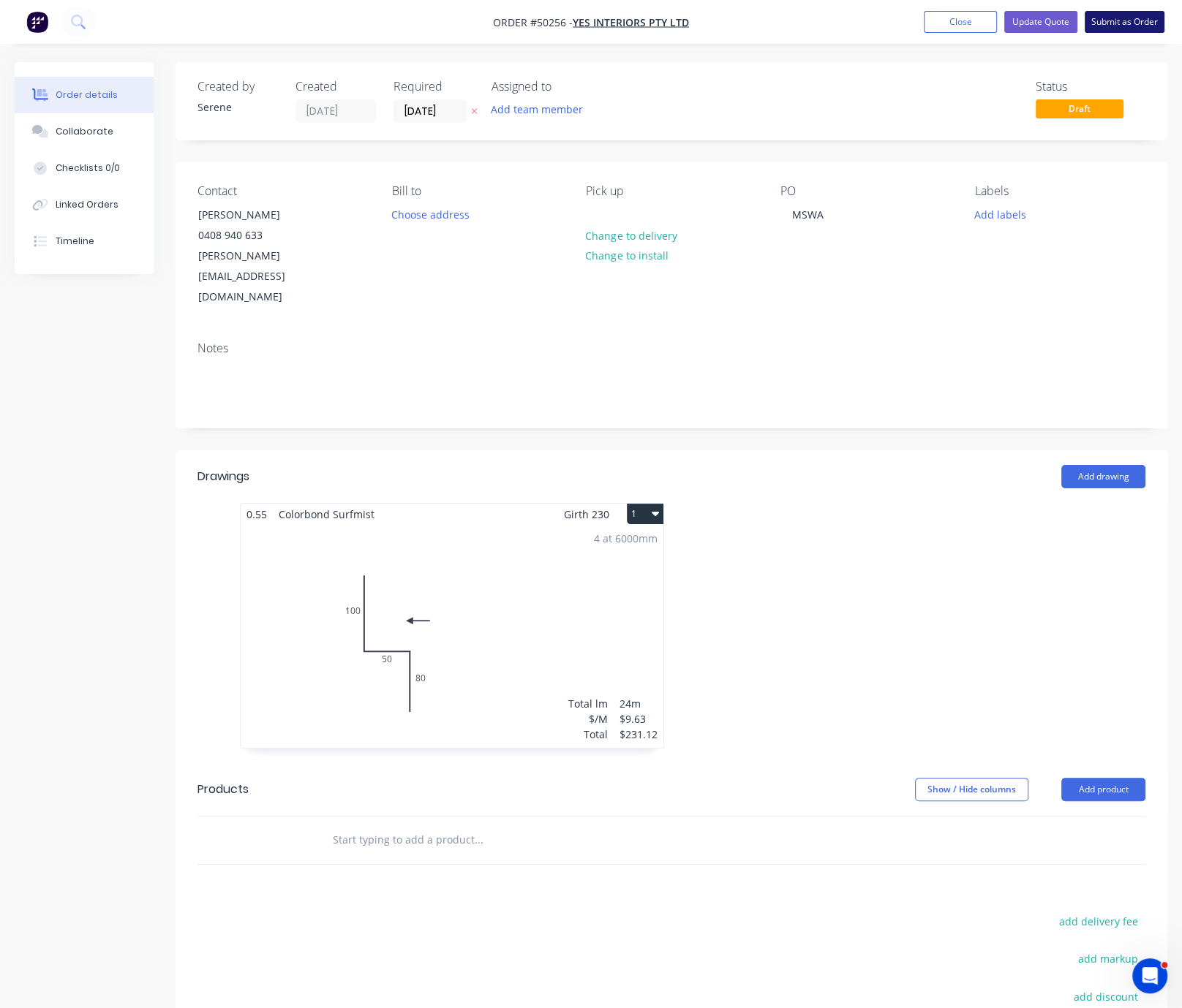
click at [1126, 21] on button "Submit as Order" at bounding box center [1125, 22] width 80 height 22
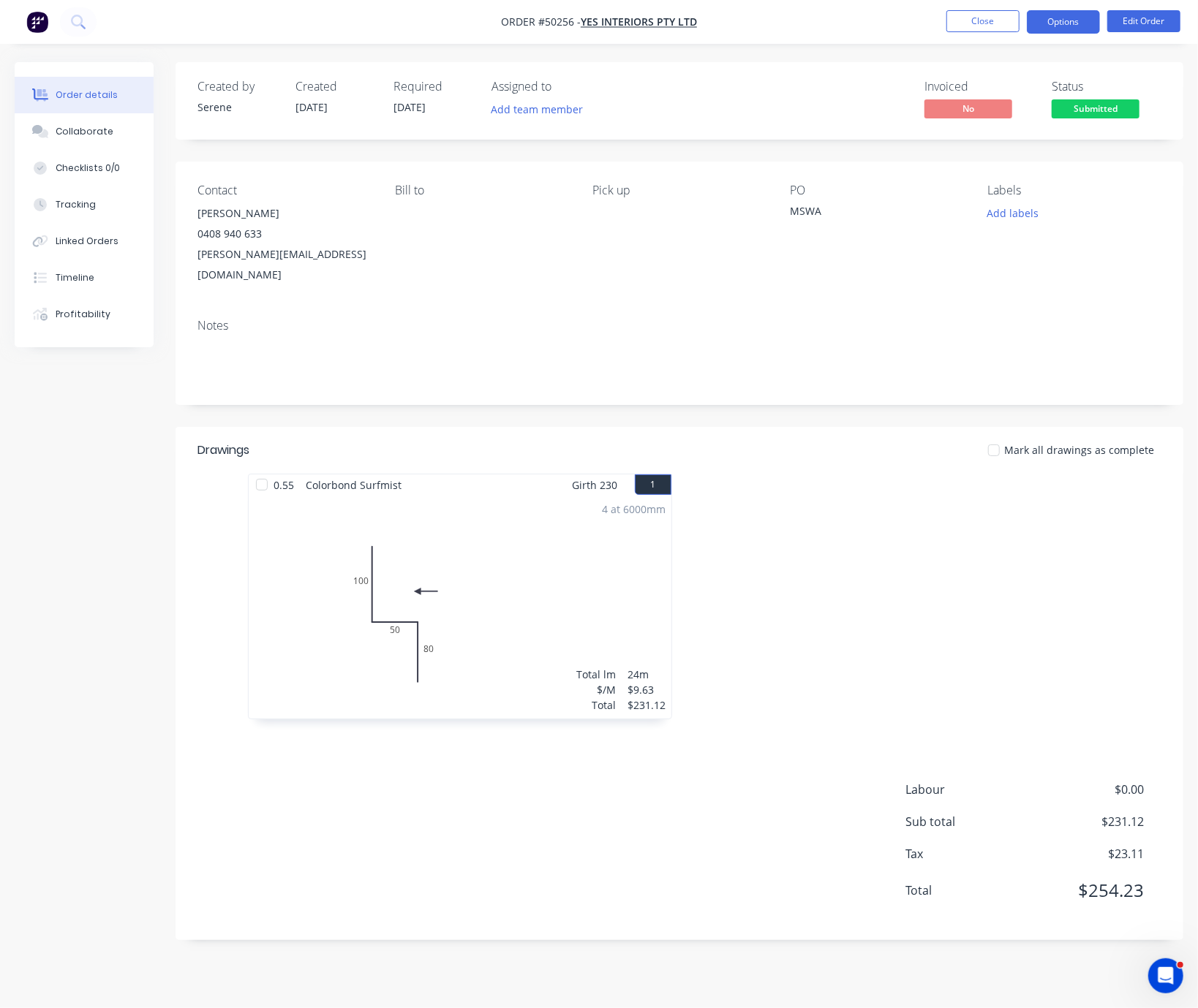
click at [1054, 22] on button "Options" at bounding box center [1063, 22] width 74 height 23
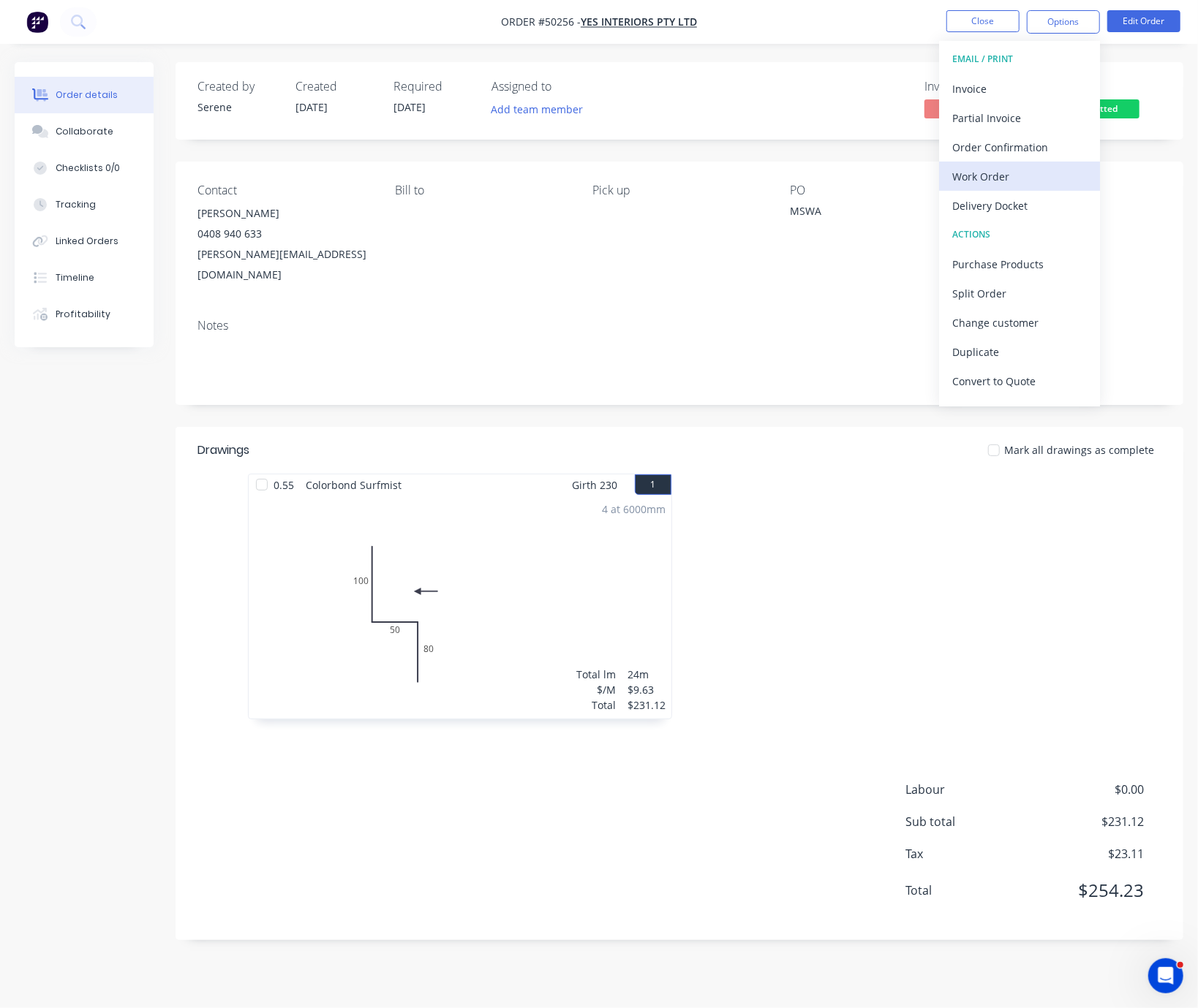
click at [985, 172] on div "Work Order" at bounding box center [1019, 176] width 135 height 21
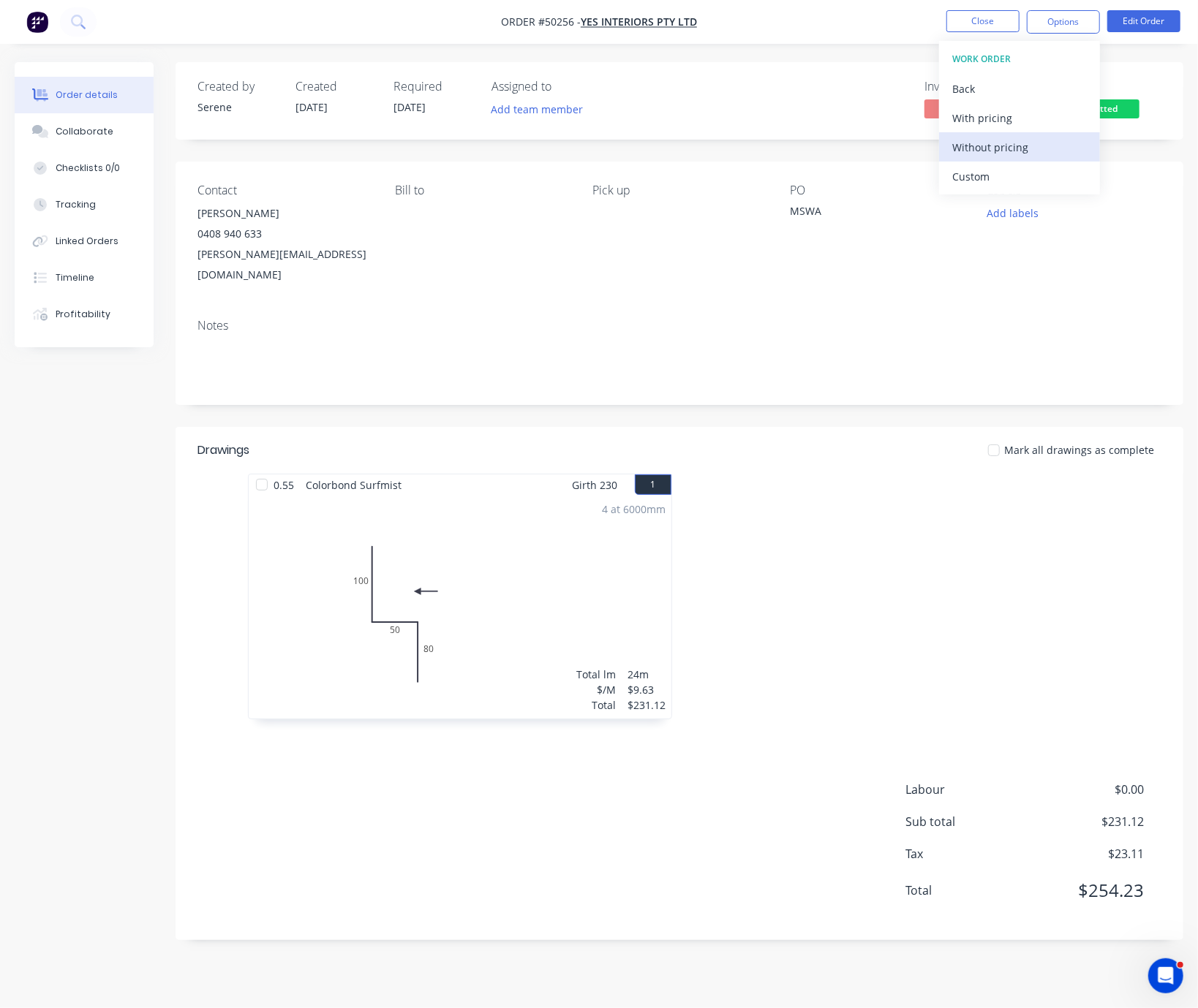
click at [988, 141] on div "Without pricing" at bounding box center [1019, 147] width 135 height 21
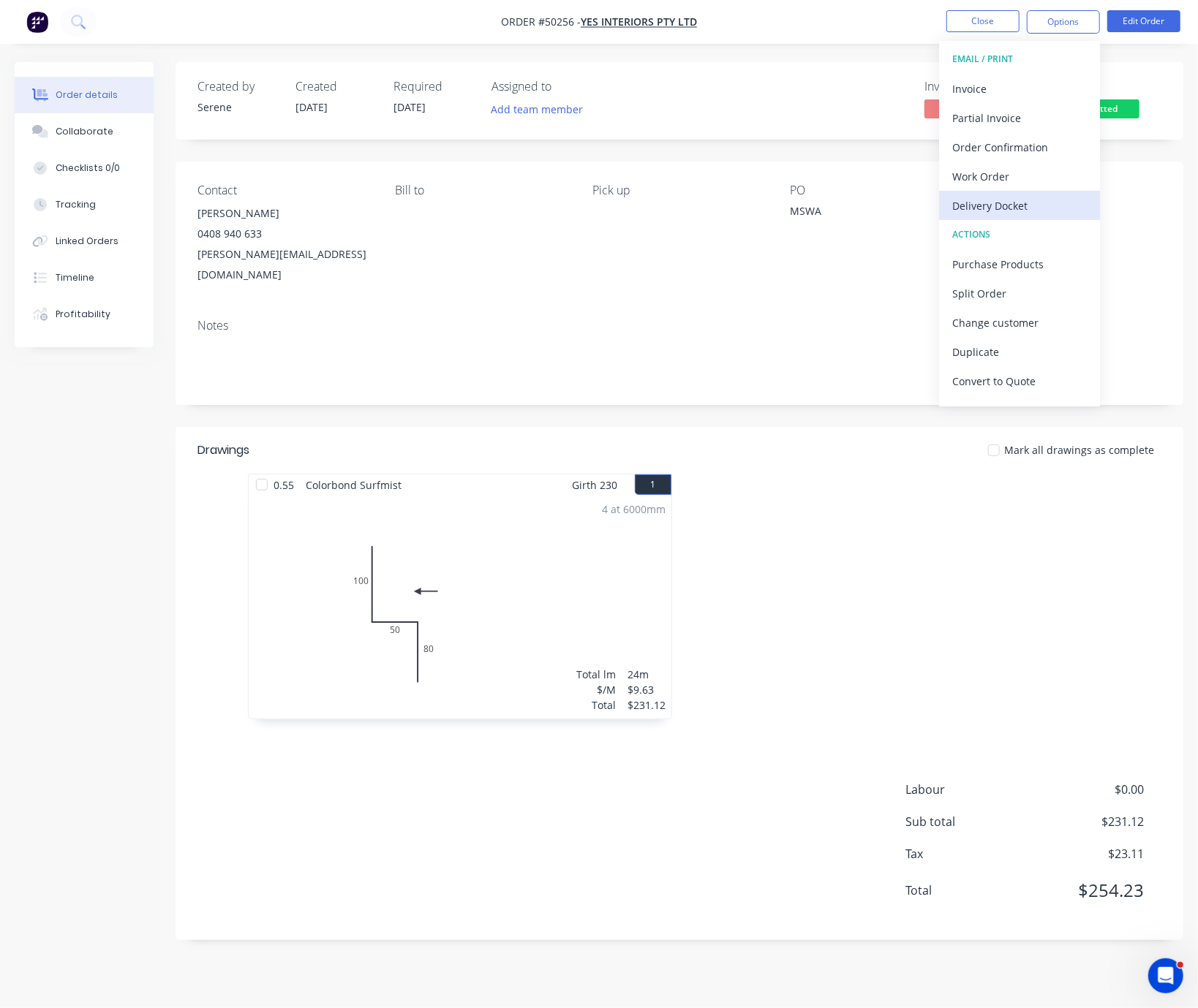
click at [1010, 201] on div "Delivery Docket" at bounding box center [1019, 206] width 135 height 21
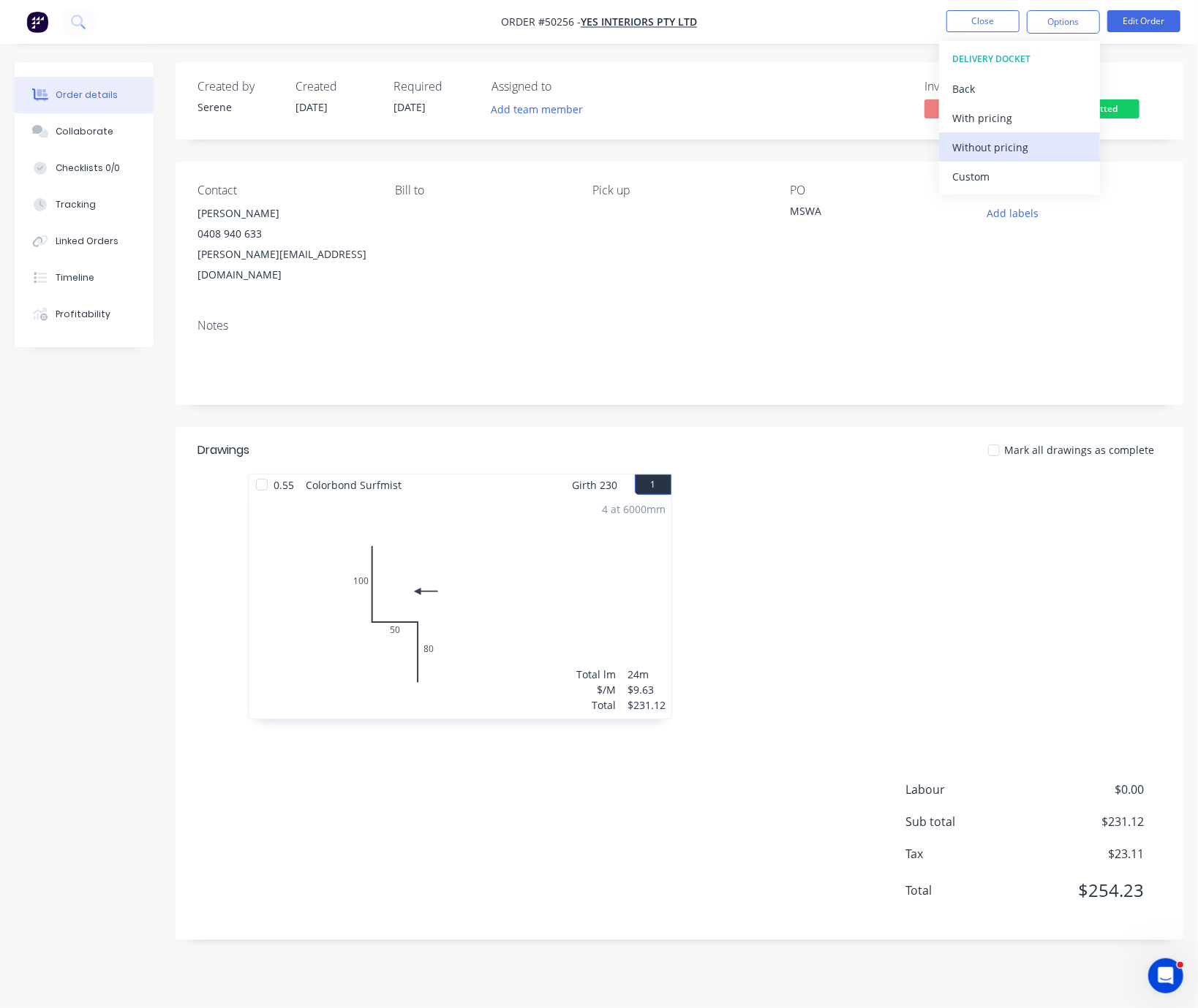
click at [1001, 148] on div "Without pricing" at bounding box center [1019, 147] width 135 height 21
drag, startPoint x: 993, startPoint y: 523, endPoint x: 1024, endPoint y: 523, distance: 31.0
click at [1059, 21] on button "Options" at bounding box center [1063, 22] width 74 height 23
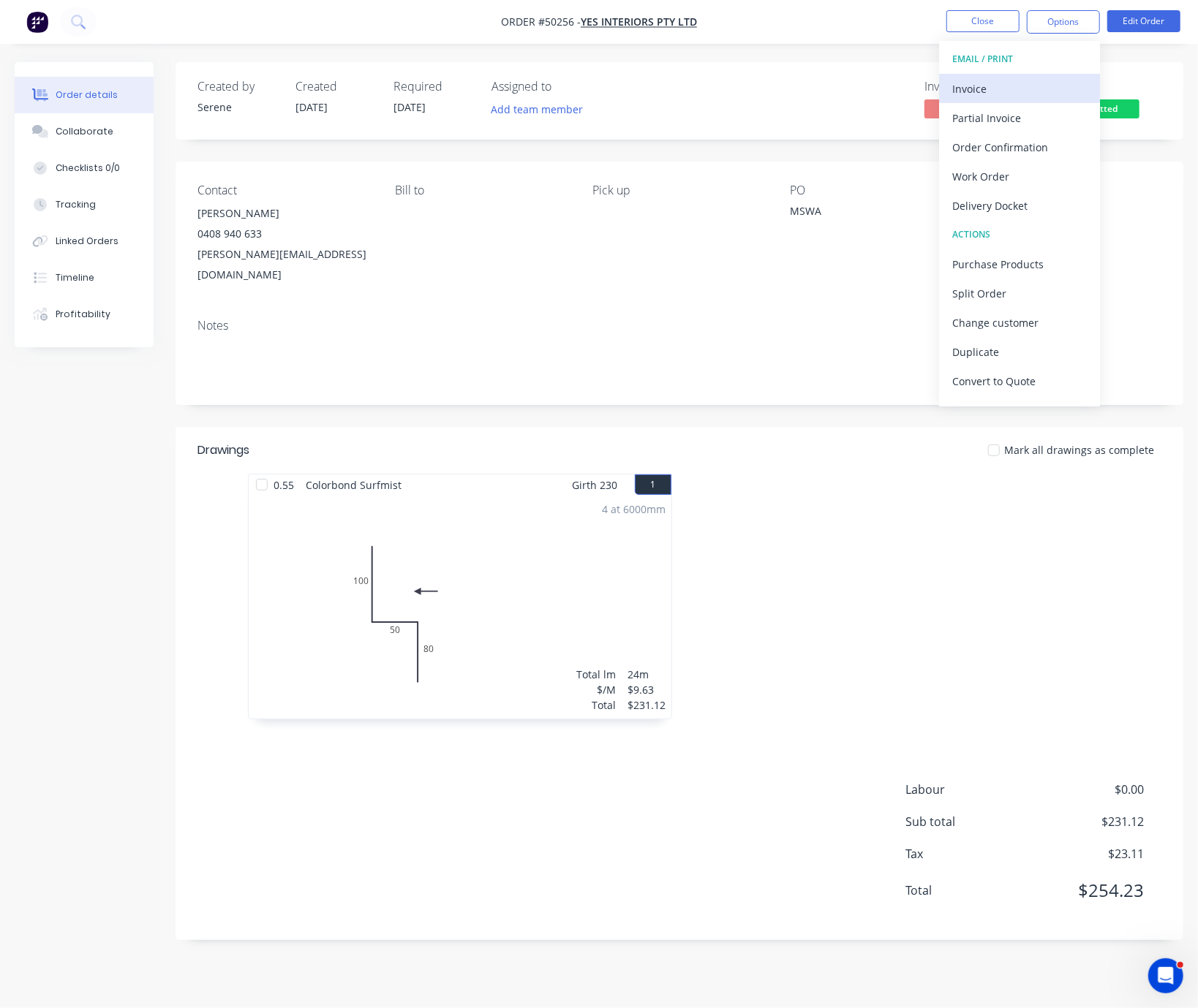
click at [1026, 91] on div "Invoice" at bounding box center [1019, 88] width 135 height 21
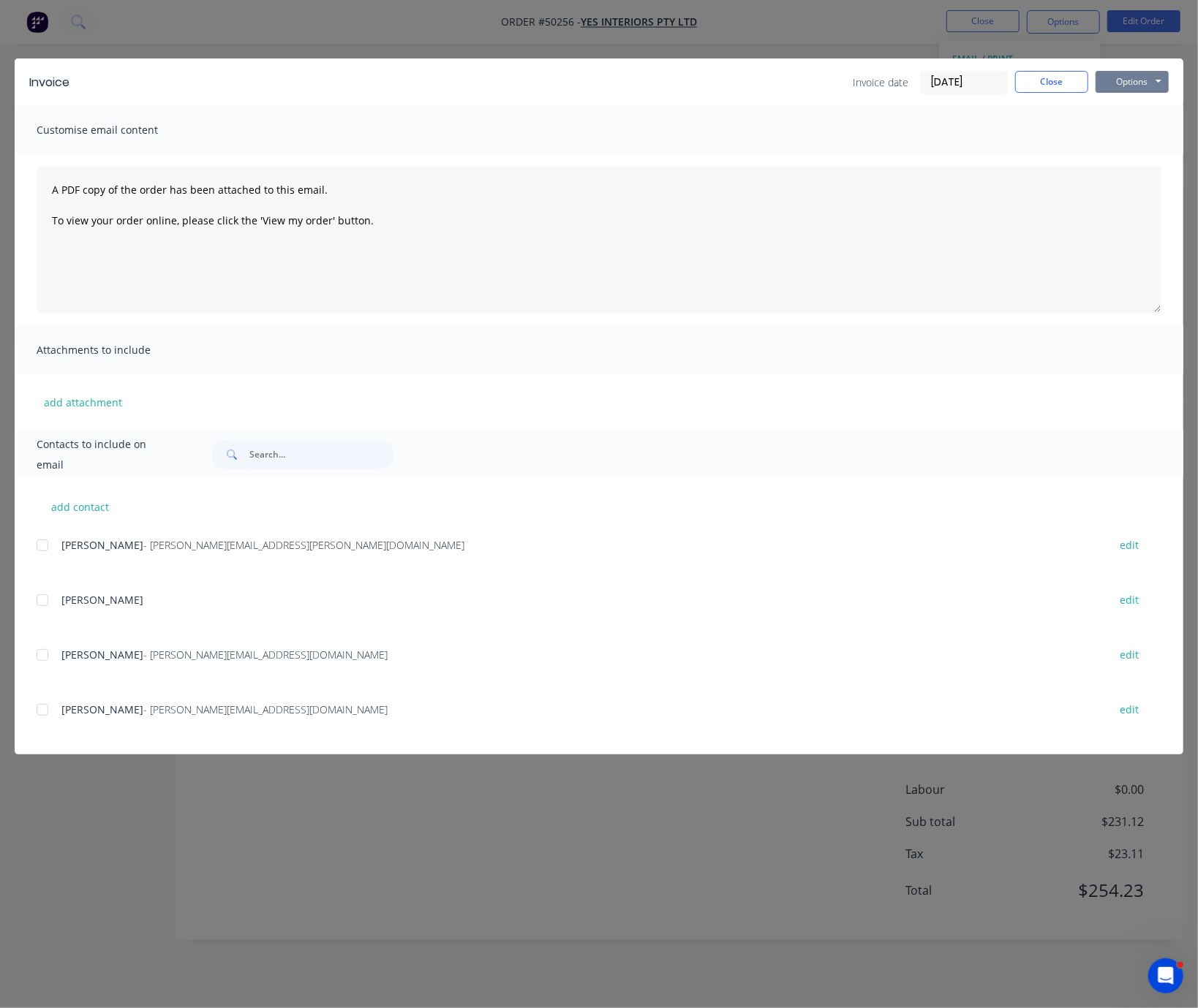
click at [1132, 87] on button "Options" at bounding box center [1132, 82] width 74 height 22
click at [1147, 142] on button "Print" at bounding box center [1142, 131] width 94 height 24
click at [1030, 92] on button "Close" at bounding box center [1052, 82] width 74 height 22
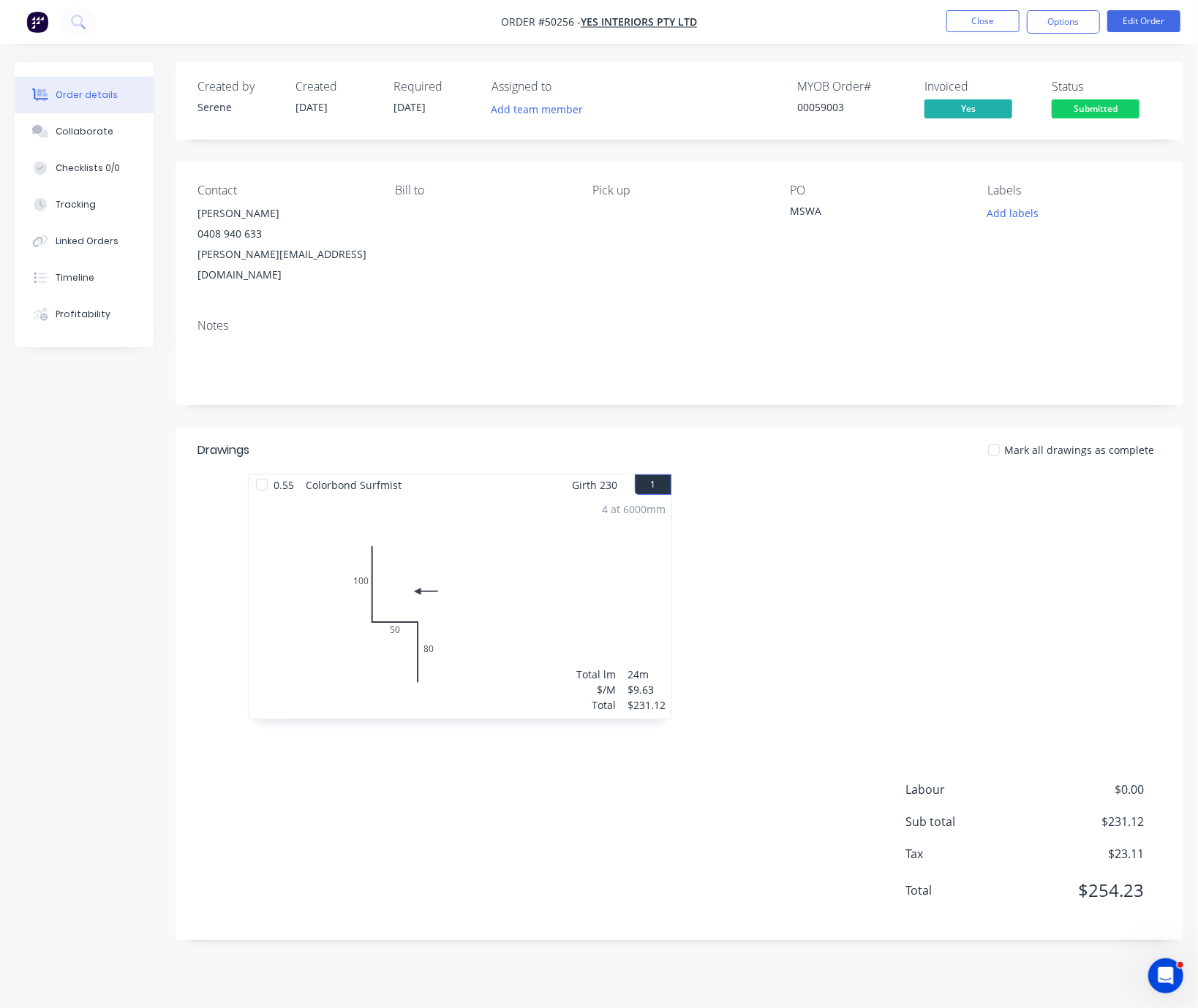
click at [1098, 103] on span "Submitted" at bounding box center [1096, 108] width 88 height 18
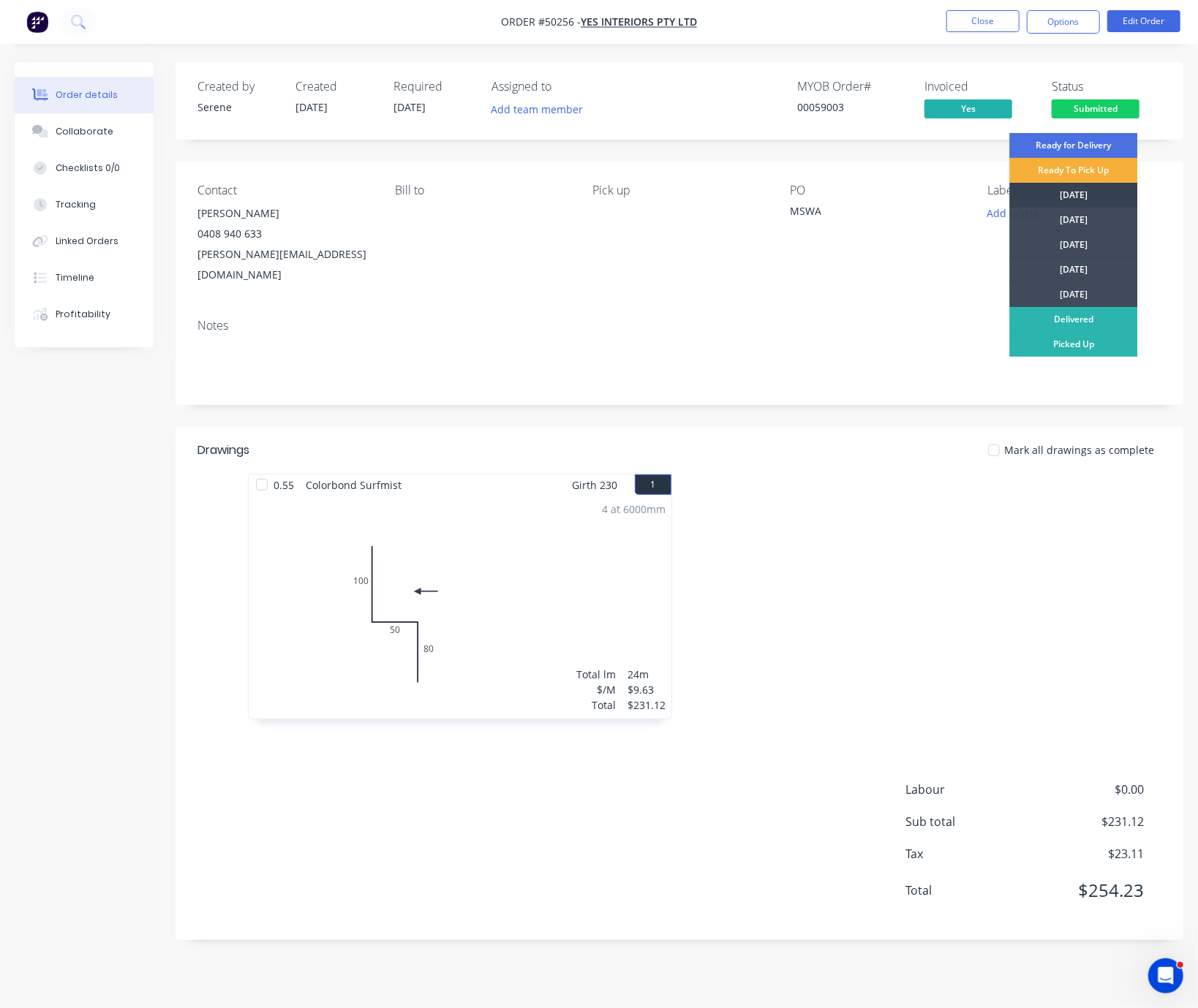
click at [1096, 192] on div "[DATE]" at bounding box center [1073, 196] width 128 height 25
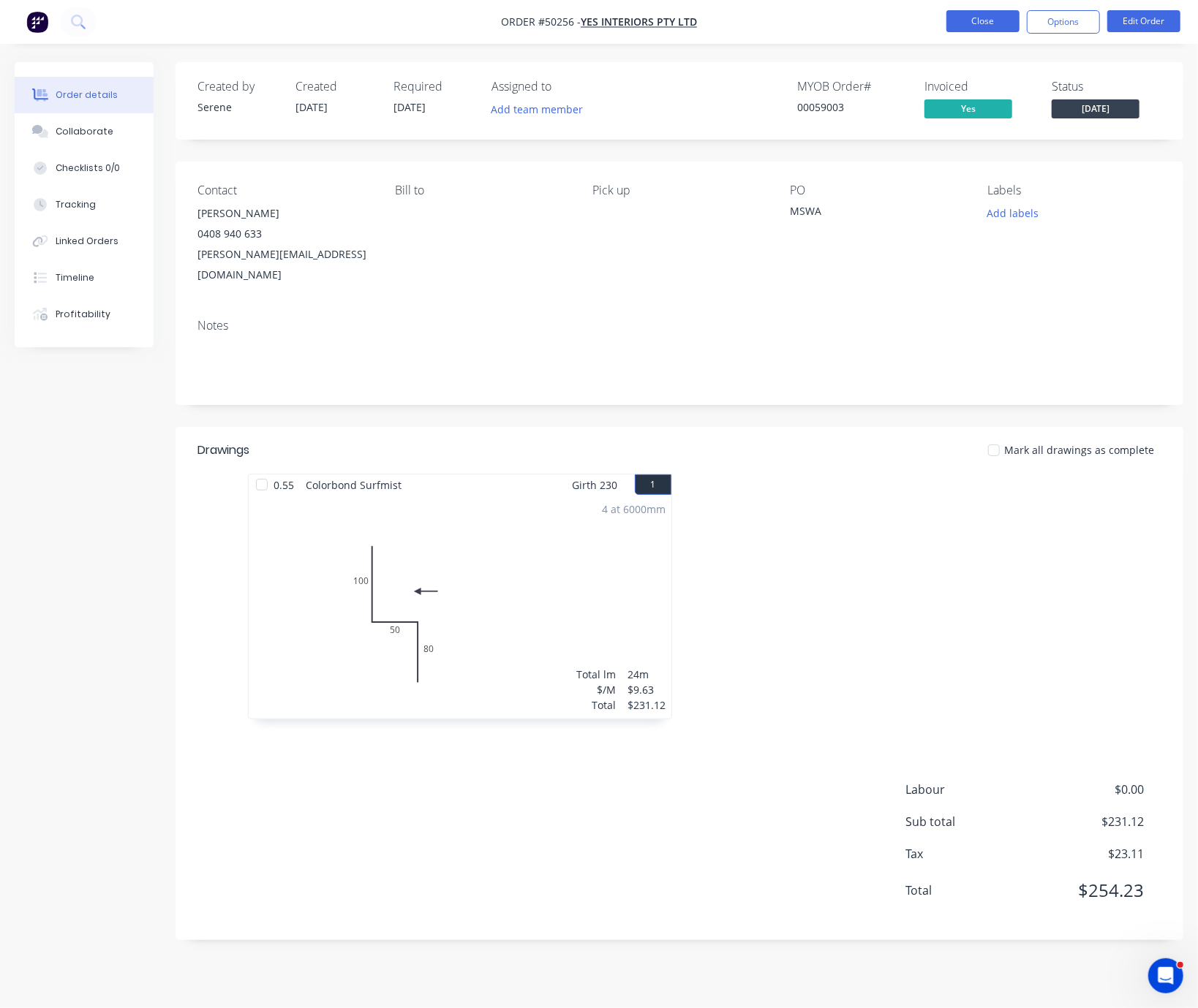
click at [981, 23] on button "Close" at bounding box center [983, 21] width 74 height 22
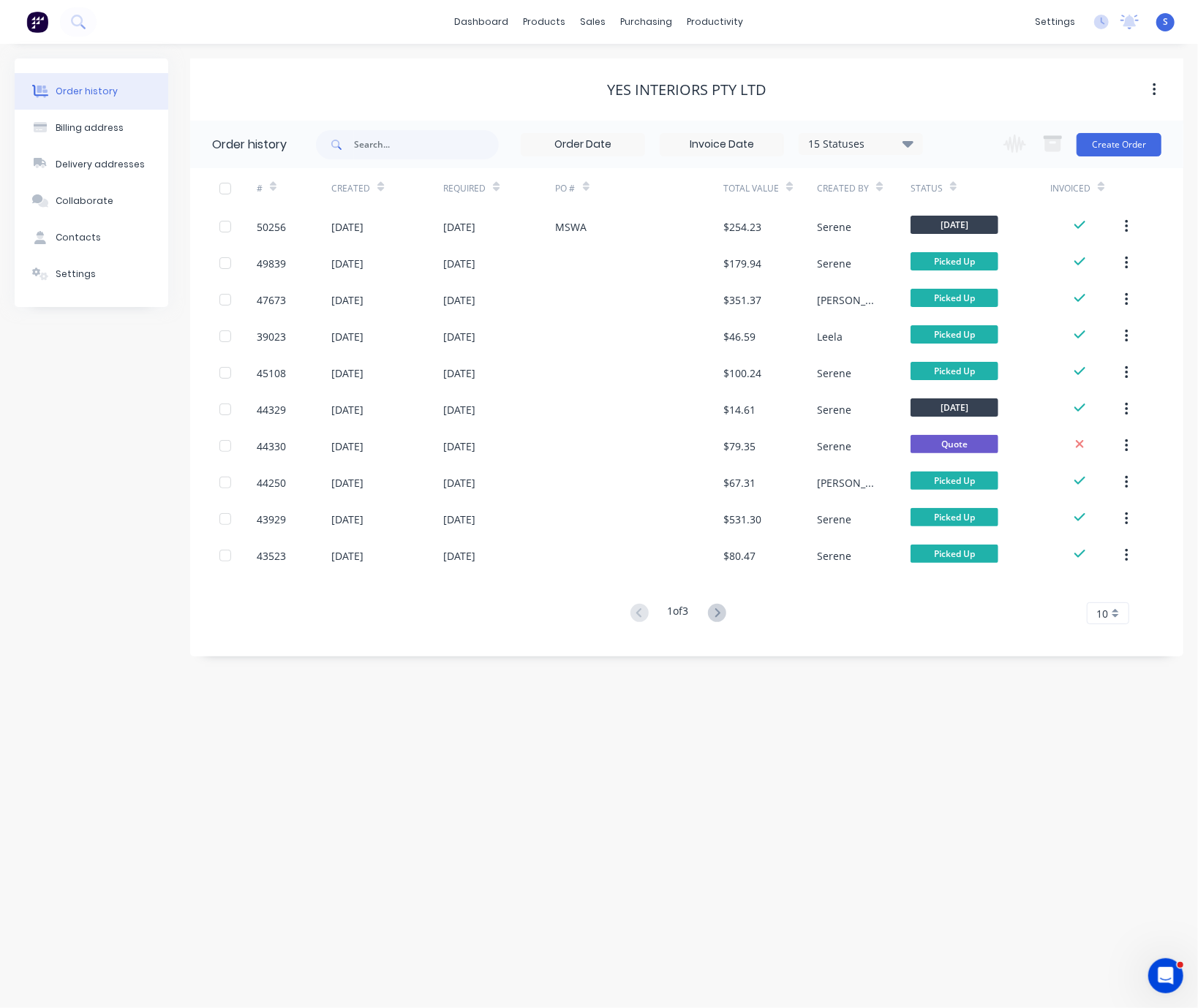
click at [717, 680] on div "Order history Billing address Delivery addresses Collaborate Contacts Settings …" at bounding box center [599, 526] width 1198 height 964
